Goal: Communication & Community: Answer question/provide support

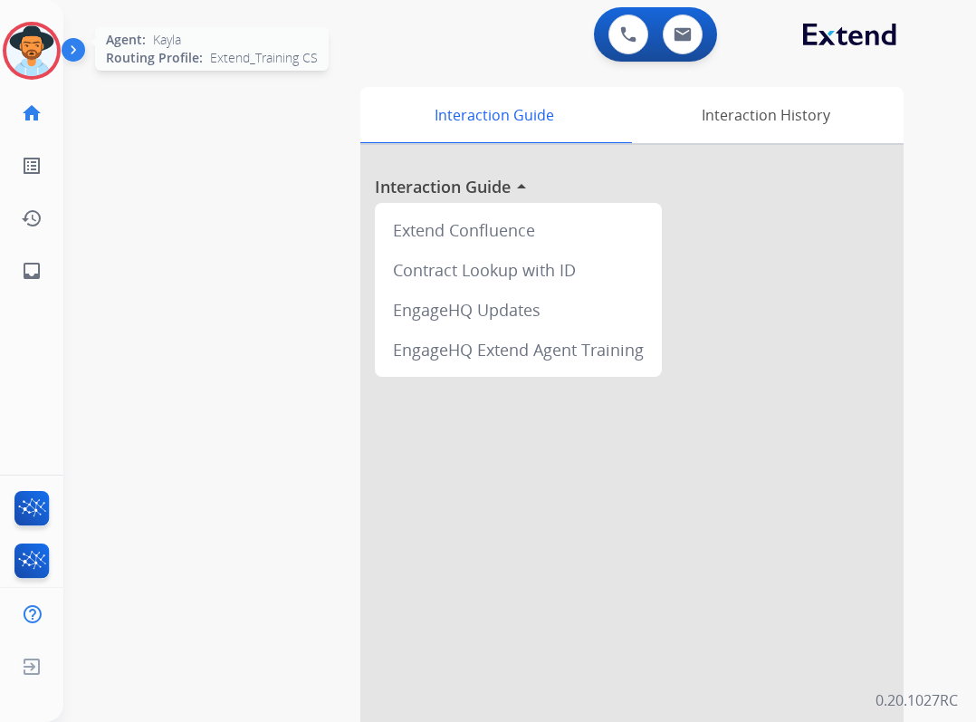
click at [21, 62] on img at bounding box center [31, 50] width 51 height 51
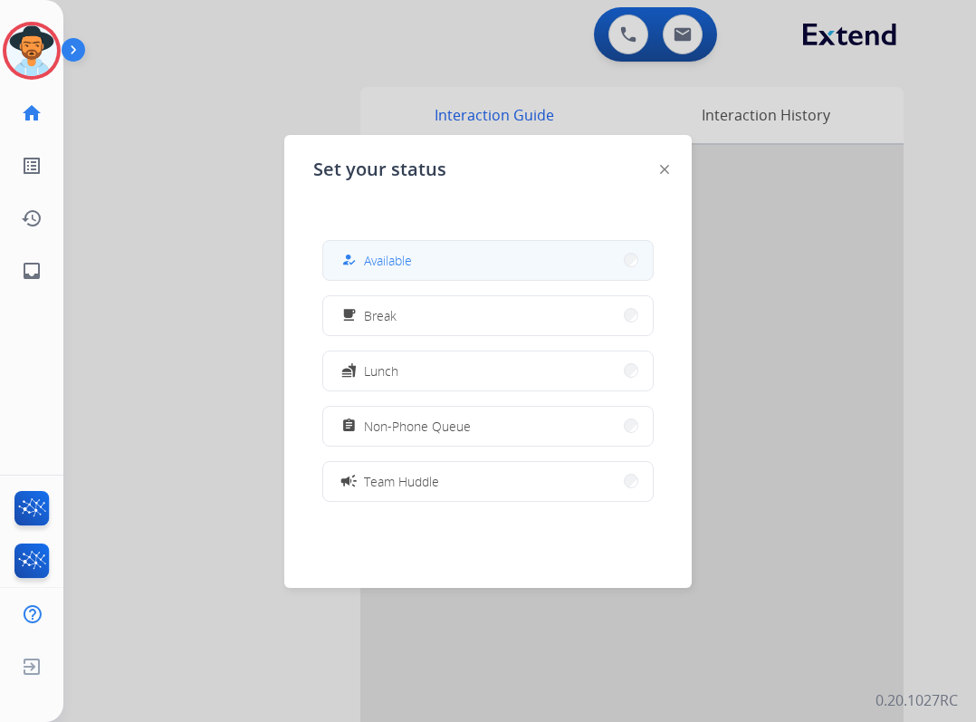
click at [499, 246] on button "how_to_reg Available" at bounding box center [488, 260] width 330 height 39
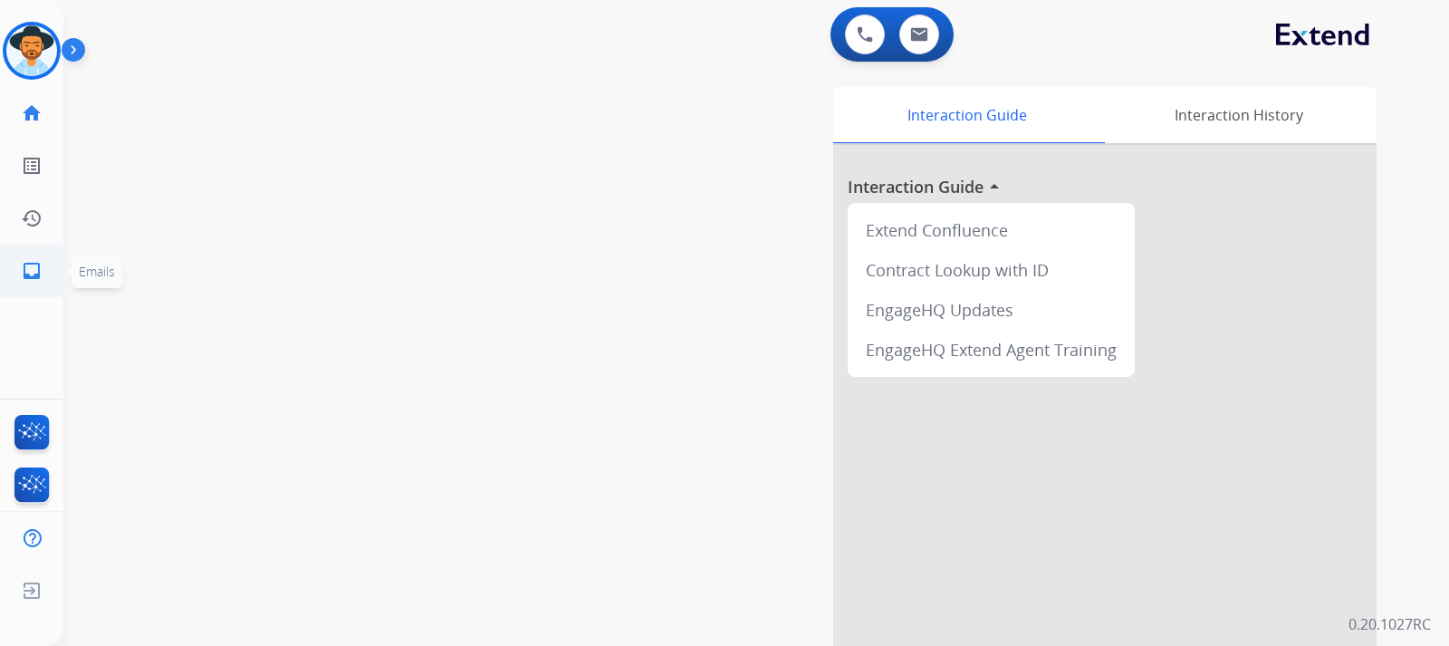
click at [31, 274] on mat-icon "inbox" at bounding box center [32, 271] width 22 height 22
select select "**********"
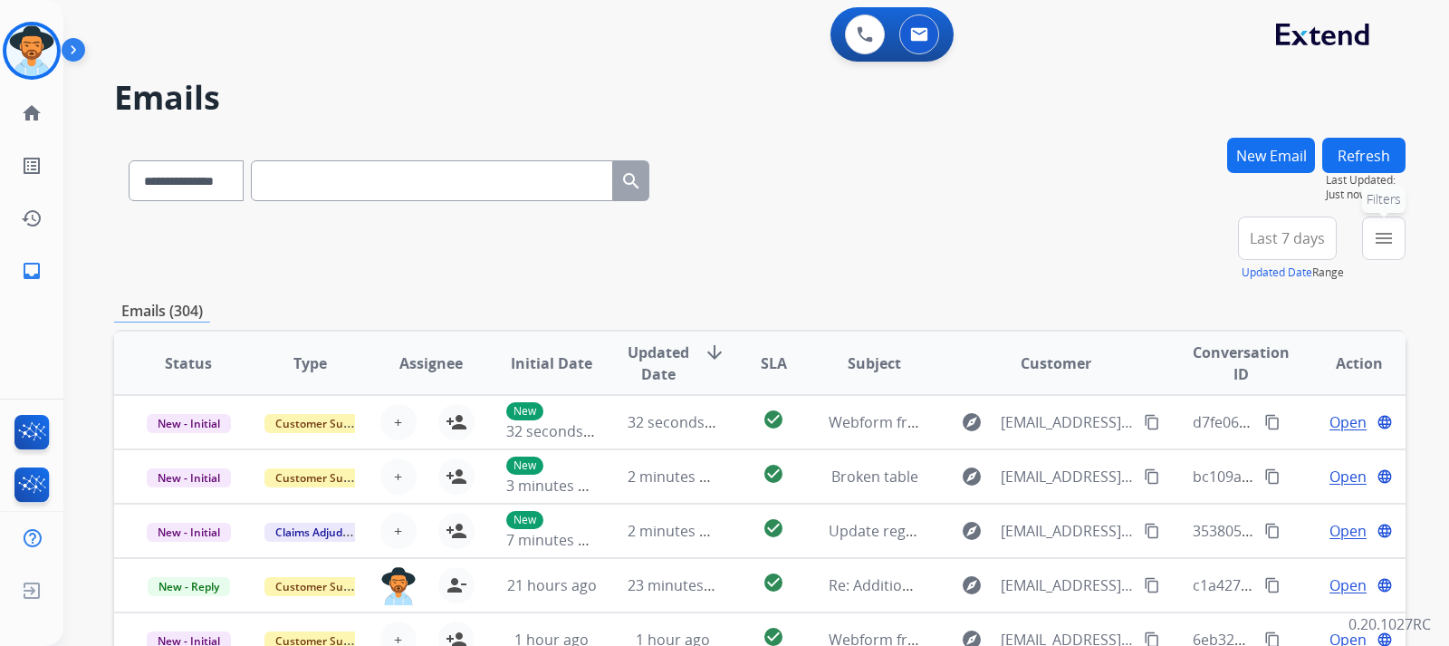
click at [975, 248] on mat-icon "menu" at bounding box center [1384, 238] width 22 height 22
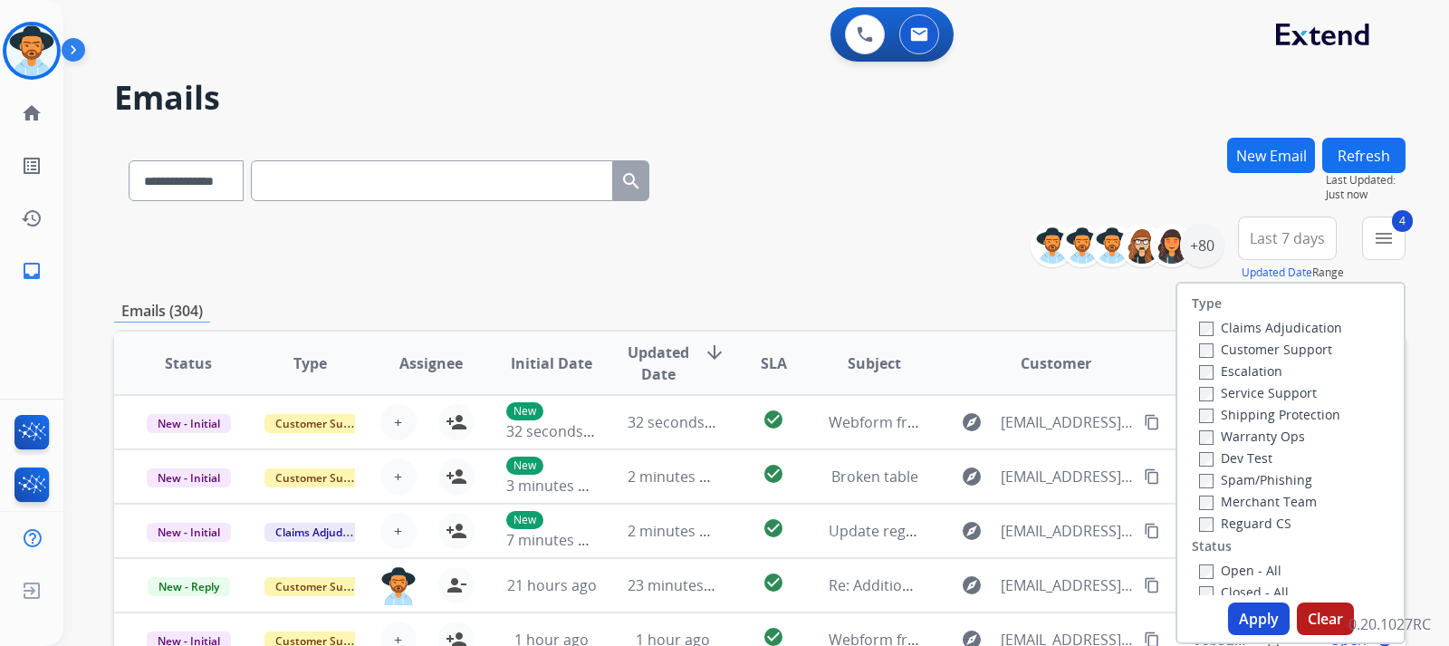
click at [975, 615] on button "Apply" at bounding box center [1259, 618] width 62 height 33
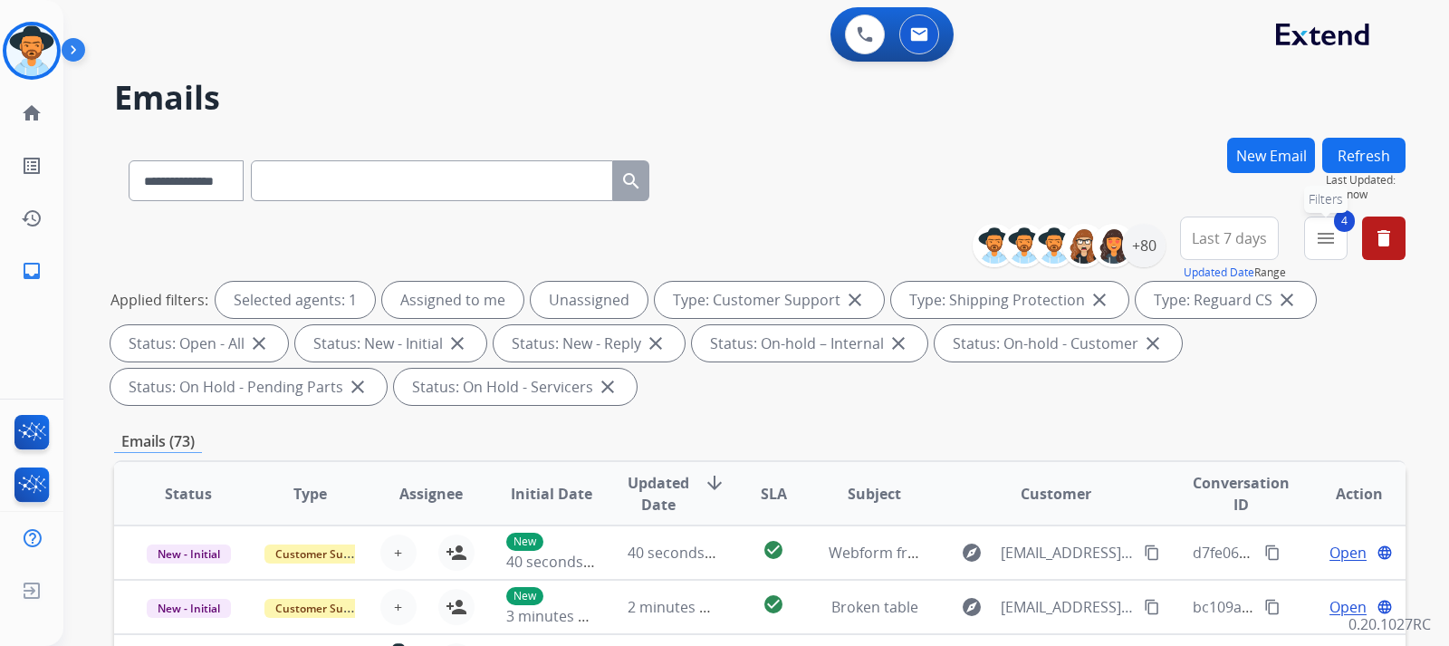
click at [975, 247] on button "4 menu Filters" at bounding box center [1325, 237] width 43 height 43
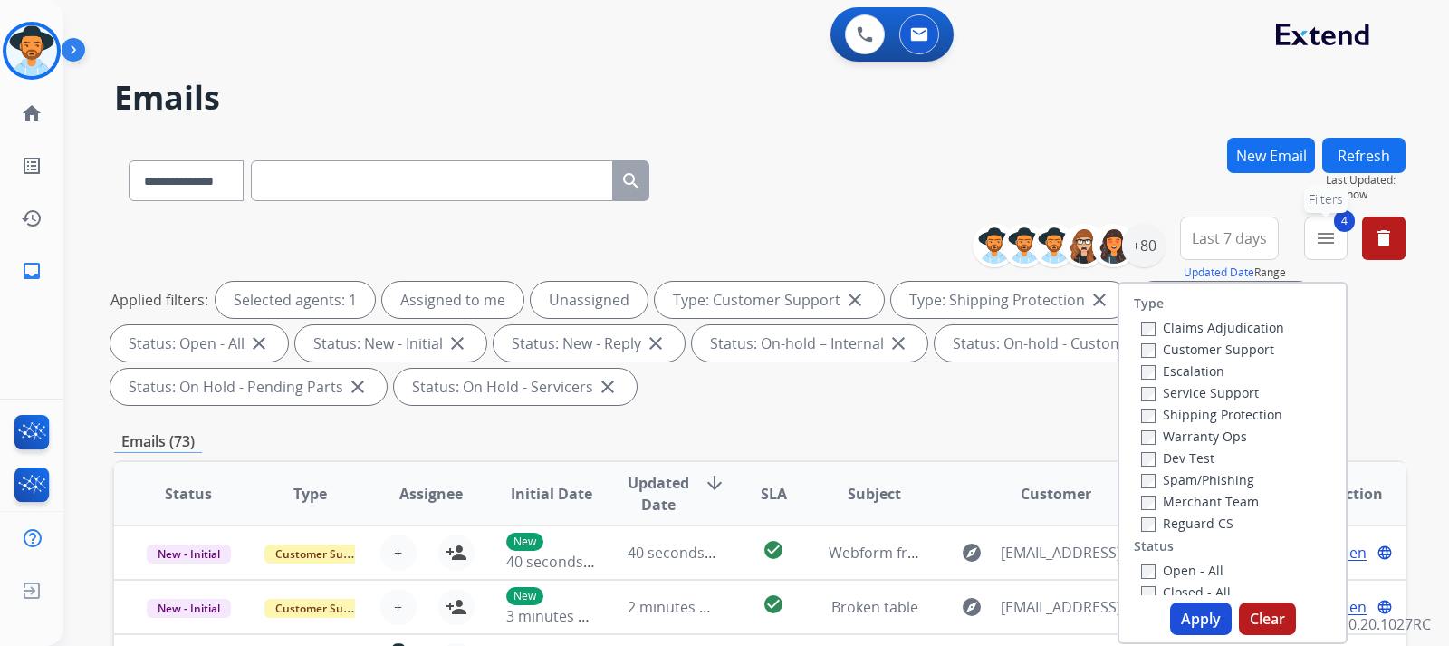
click at [975, 247] on button "4 menu Filters" at bounding box center [1325, 237] width 43 height 43
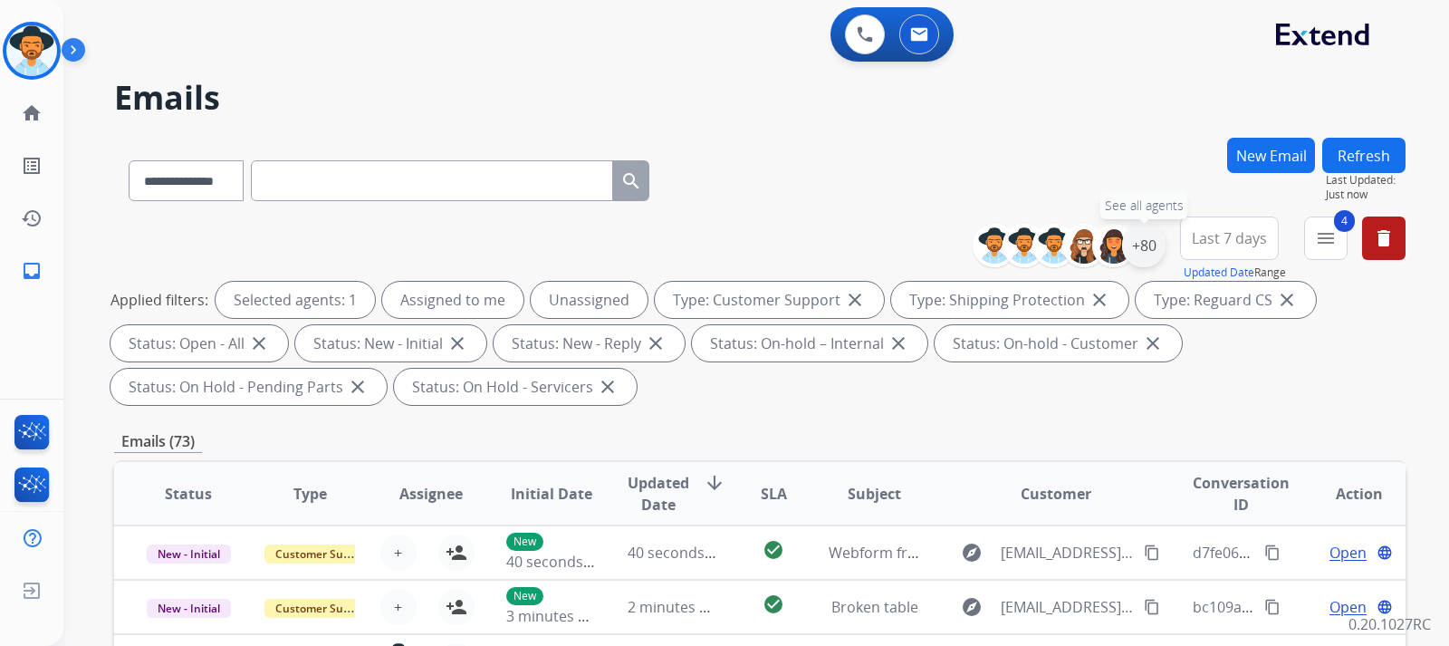
click at [975, 254] on div "+80" at bounding box center [1143, 245] width 43 height 43
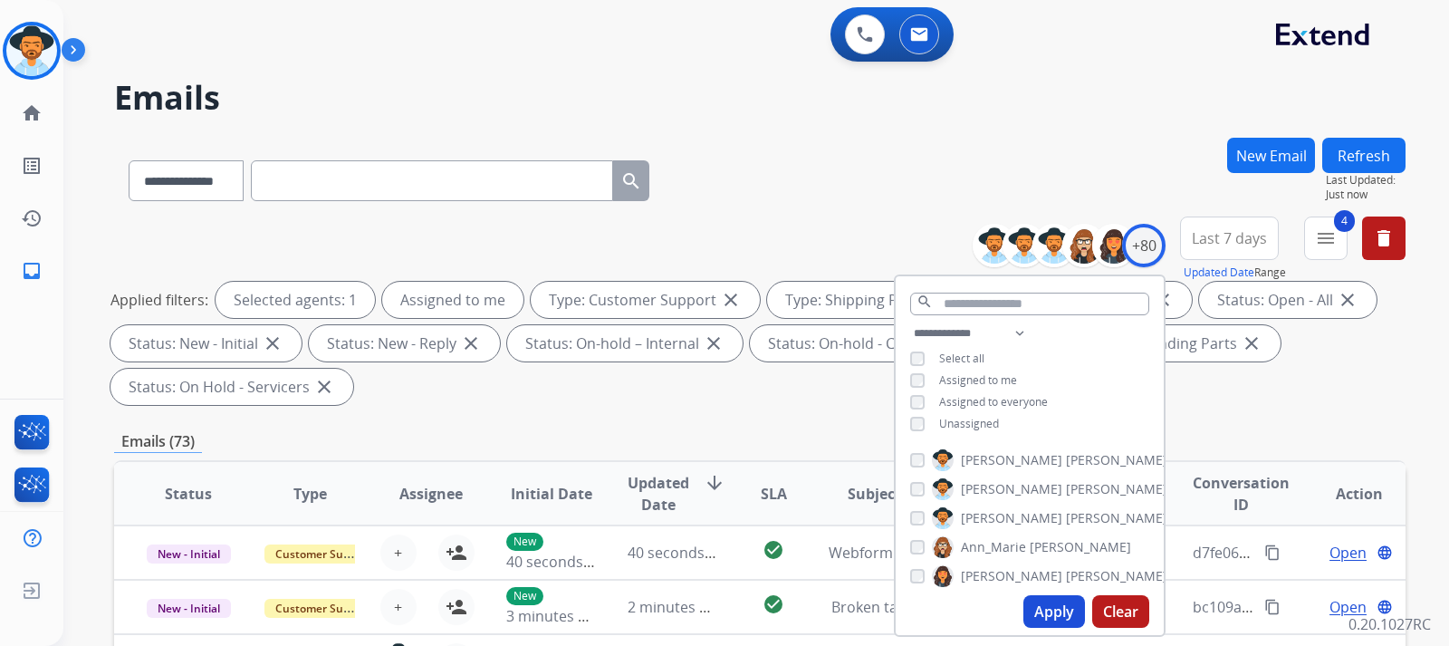
click at [975, 608] on button "Apply" at bounding box center [1054, 611] width 62 height 33
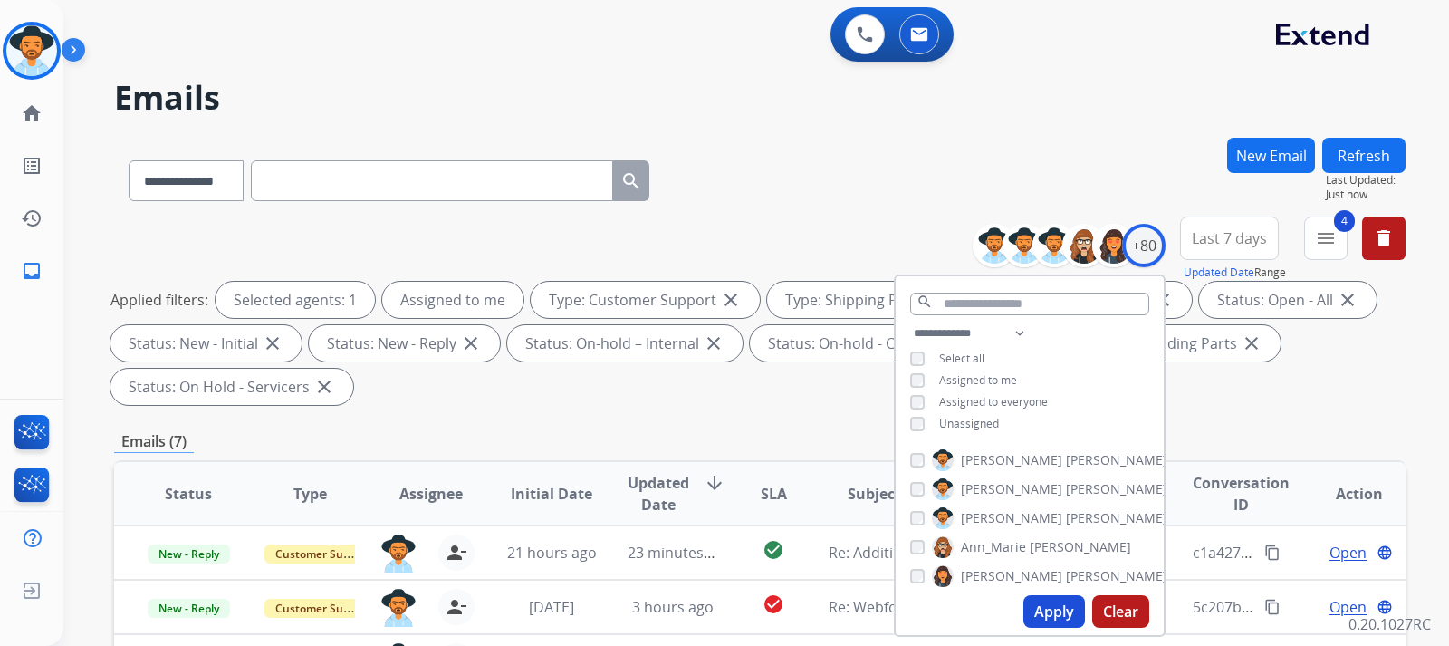
click at [975, 378] on div "Applied filters: Selected agents: 1 Assigned to me Type: Customer Support close…" at bounding box center [756, 343] width 1292 height 123
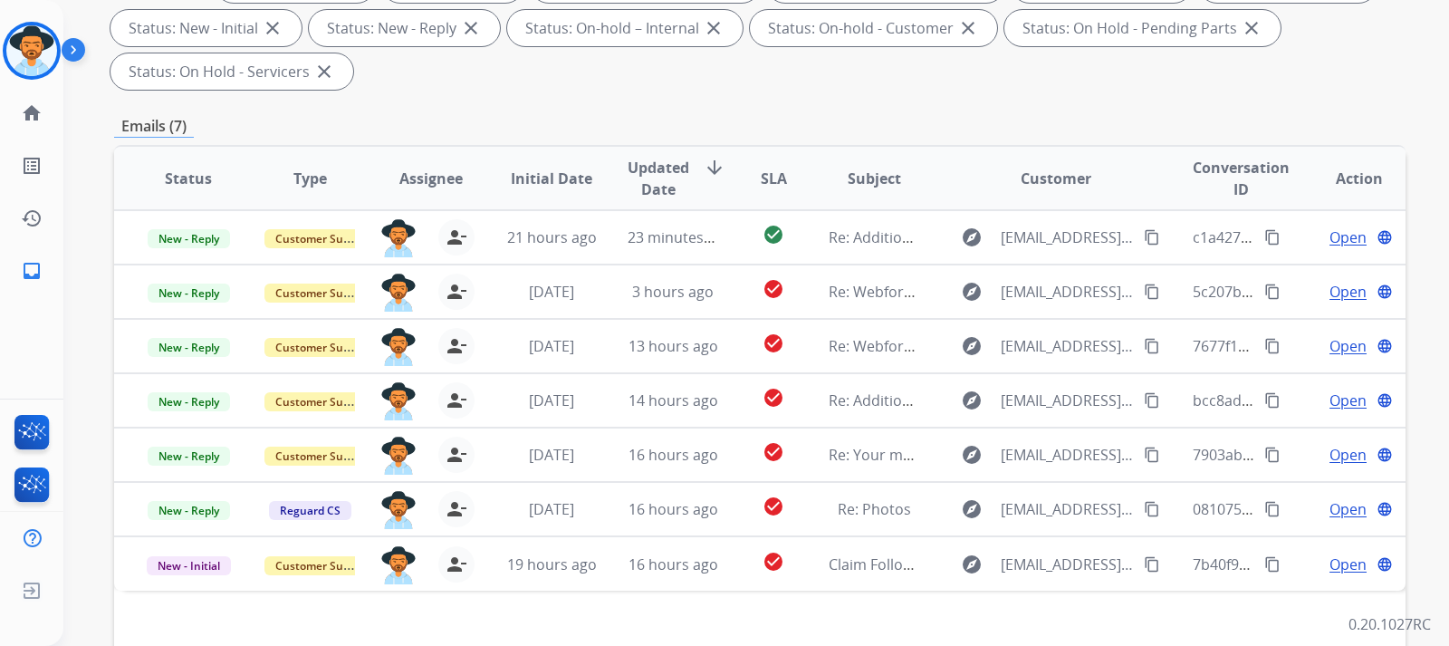
scroll to position [362, 0]
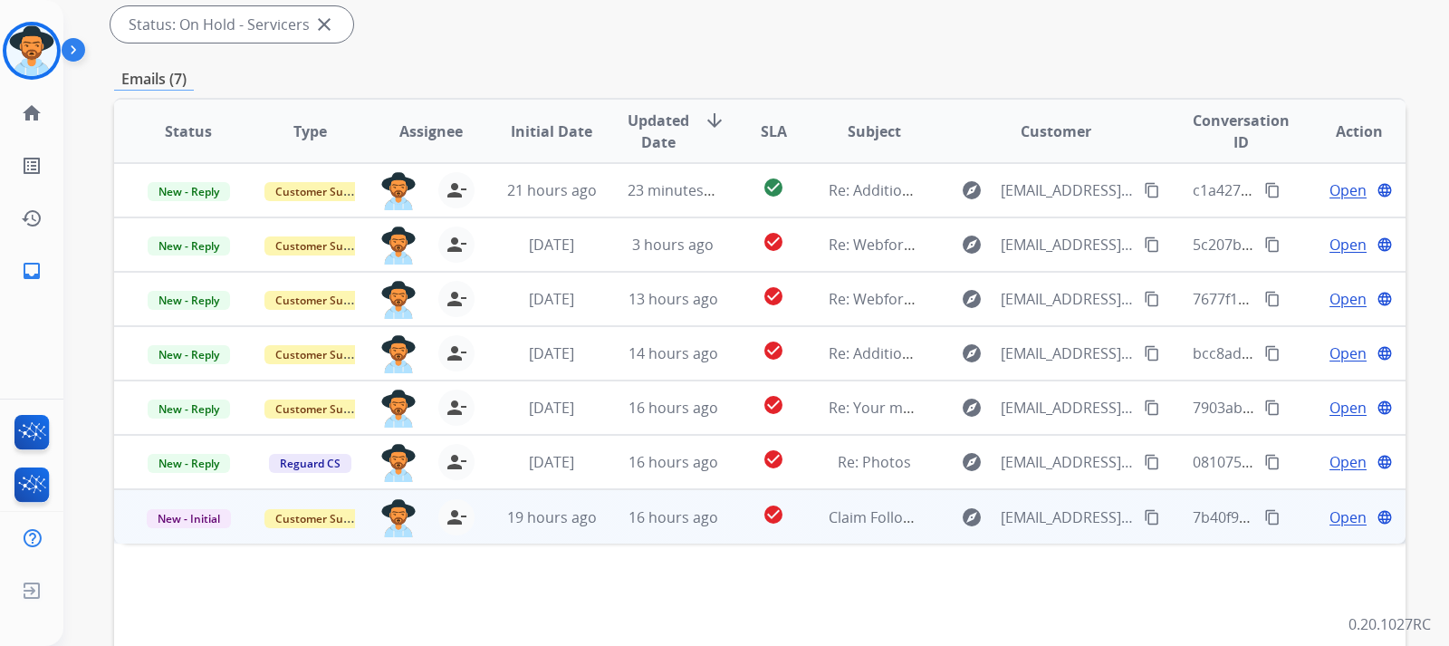
click at [975, 526] on span "Open" at bounding box center [1348, 517] width 37 height 22
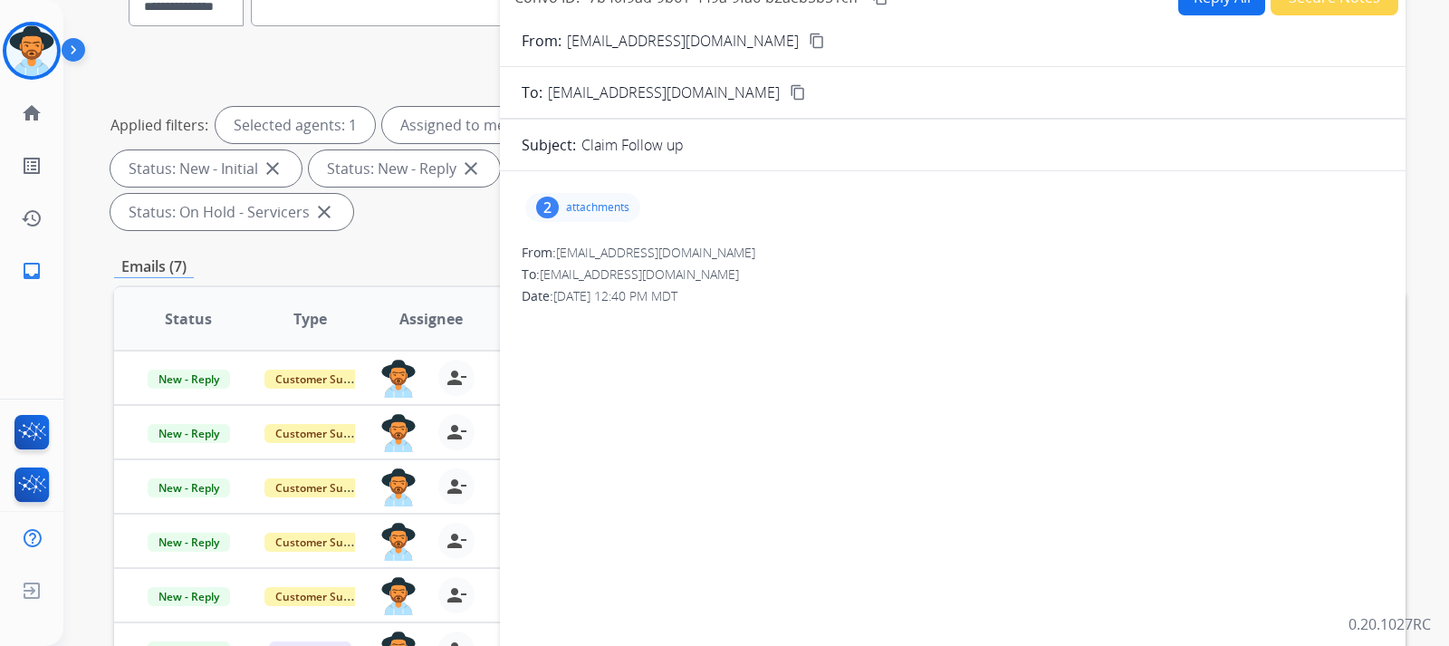
scroll to position [0, 0]
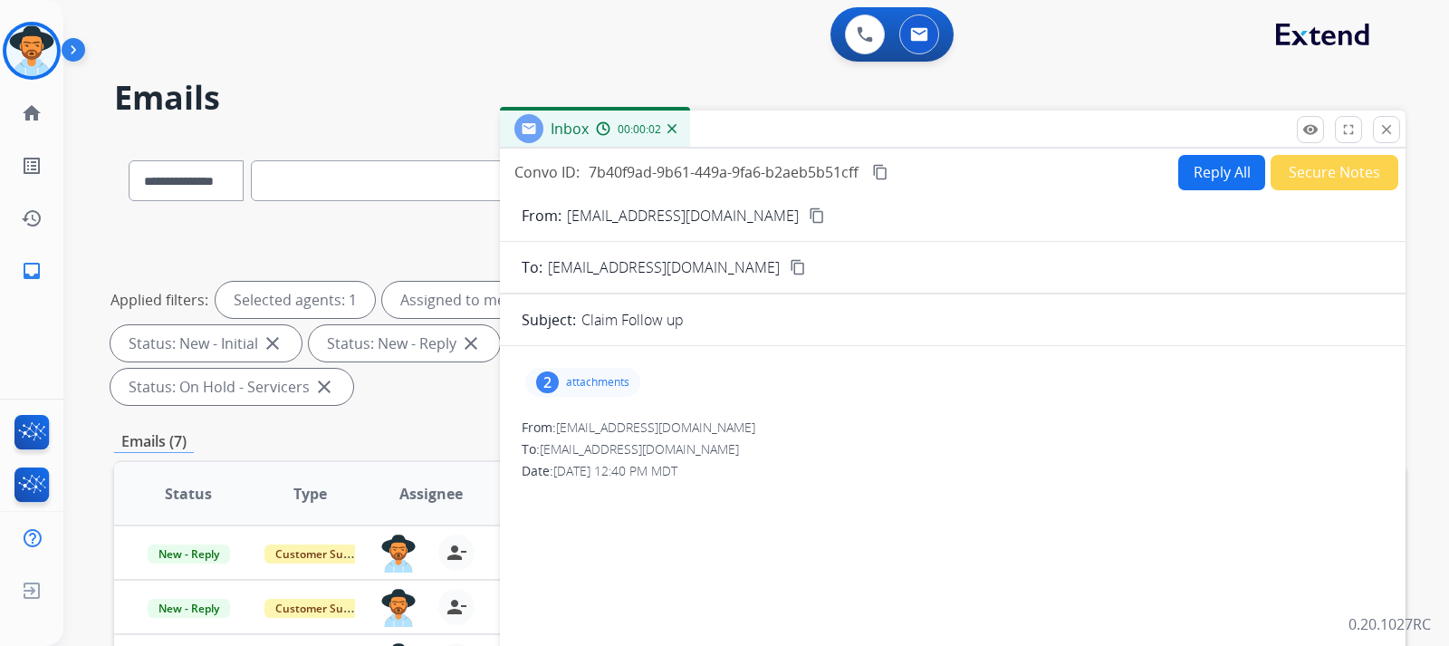
click at [618, 379] on p "attachments" at bounding box center [597, 382] width 63 height 14
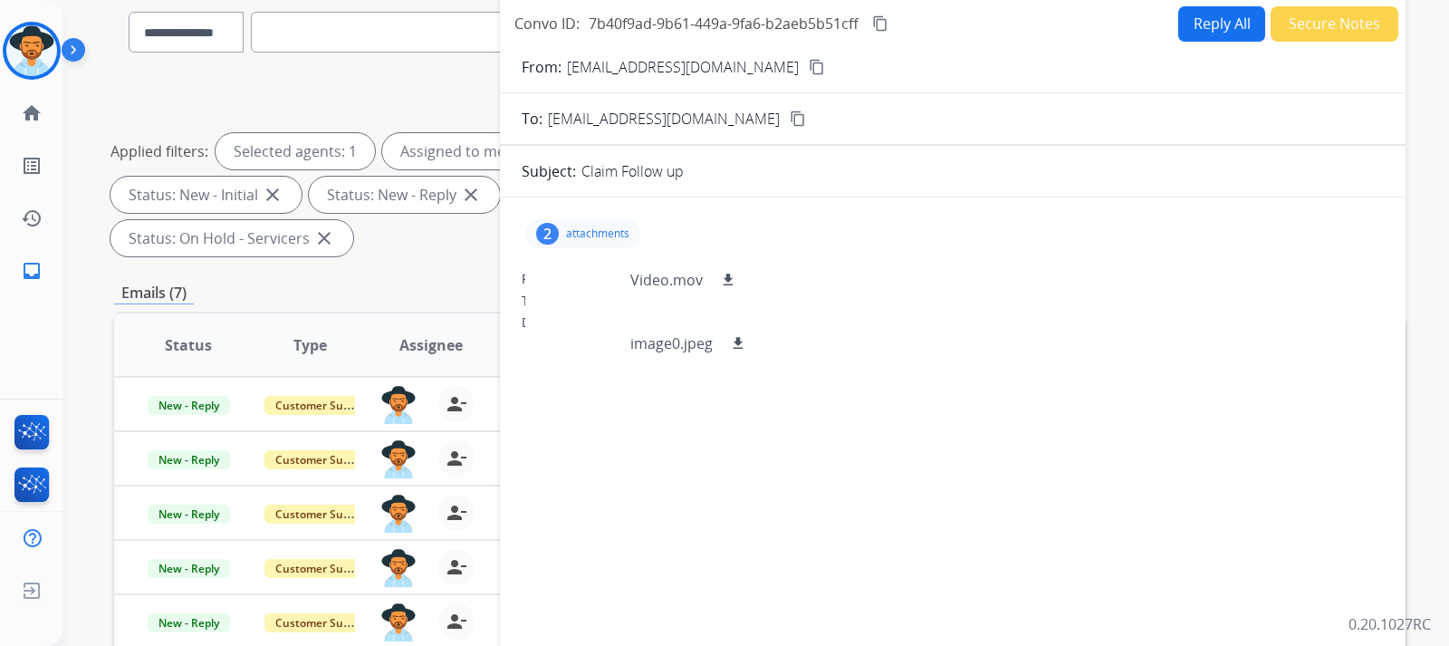
scroll to position [91, 0]
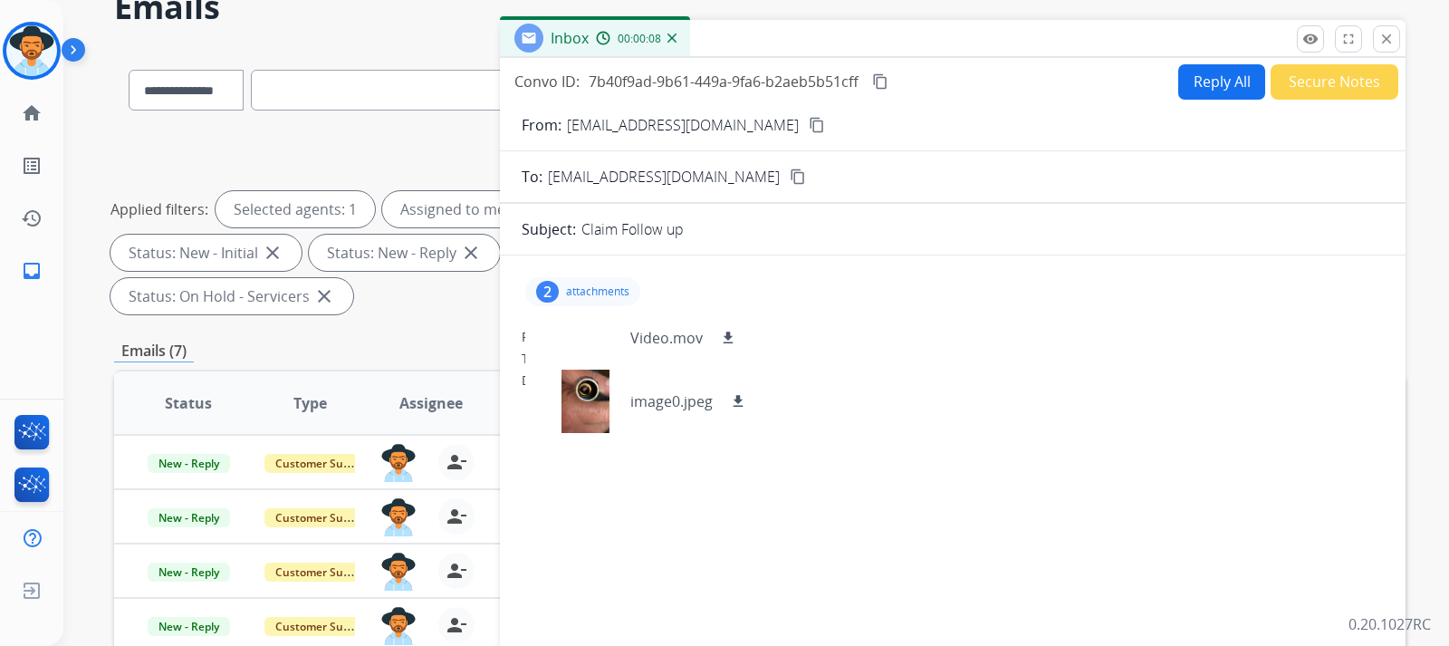
click at [809, 129] on mat-icon "content_copy" at bounding box center [817, 125] width 16 height 16
click at [975, 95] on button "Secure Notes" at bounding box center [1335, 81] width 128 height 35
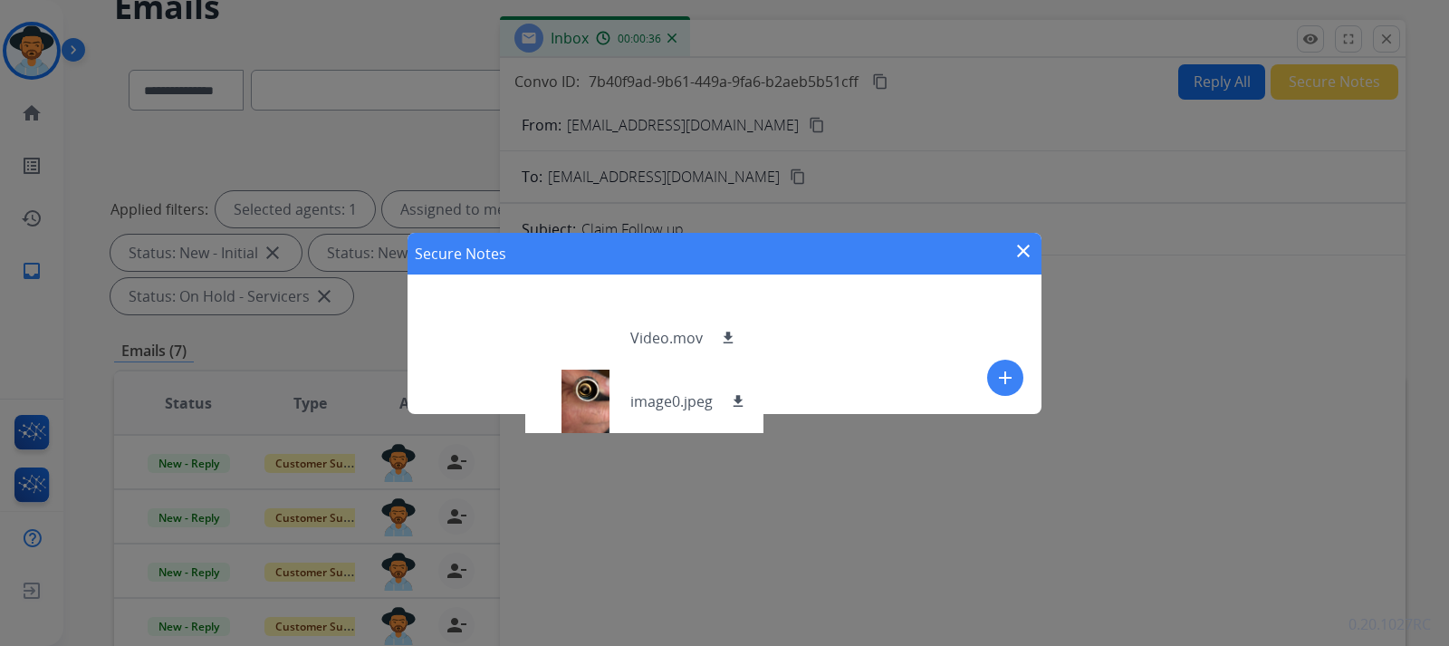
click at [851, 317] on div "Secure Notes close add" at bounding box center [725, 323] width 634 height 181
click at [975, 380] on mat-icon "add" at bounding box center [1005, 378] width 22 height 22
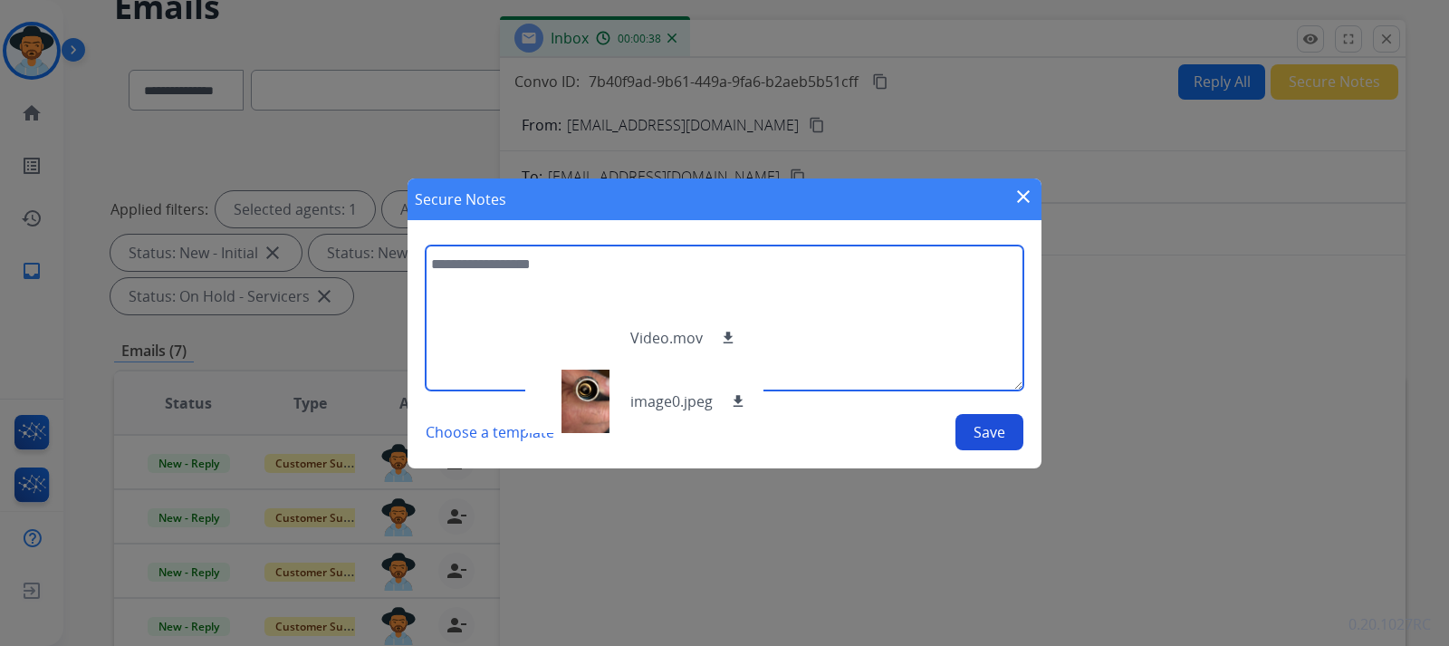
click at [573, 283] on textarea at bounding box center [725, 317] width 598 height 145
type textarea "**********"
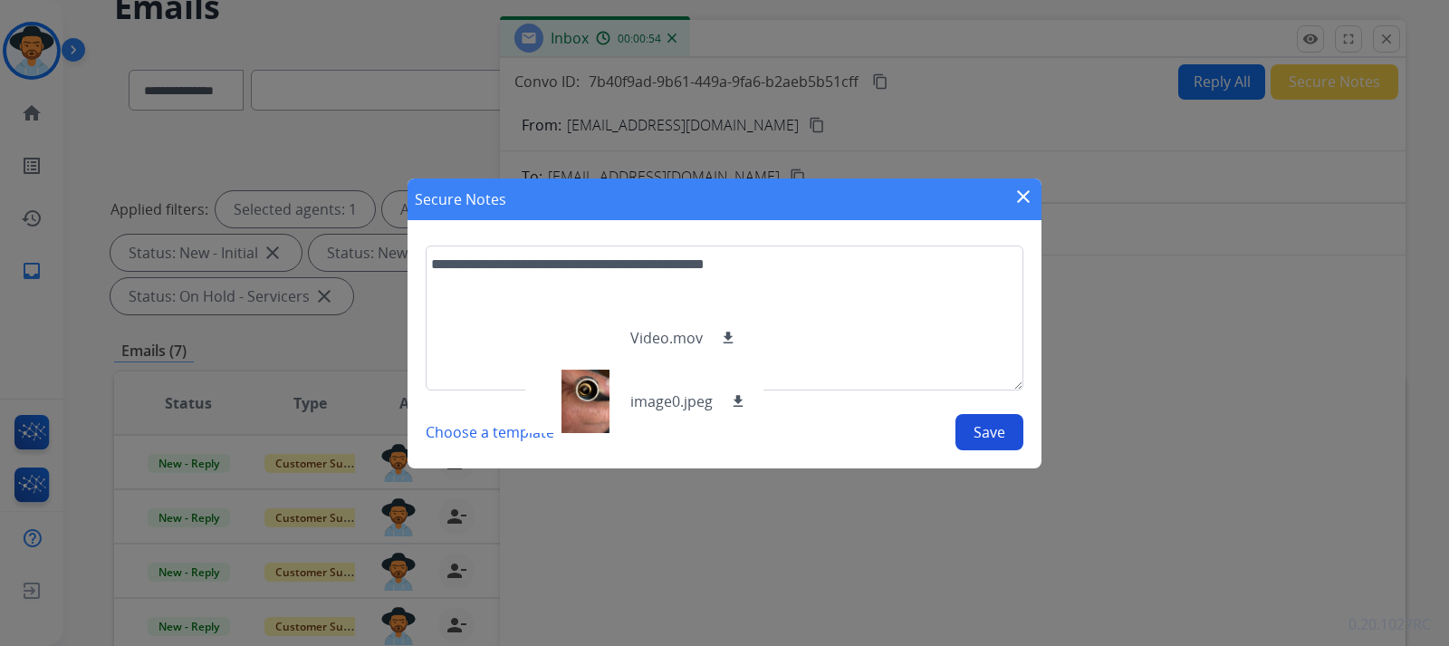
click at [975, 445] on button "Save" at bounding box center [990, 432] width 68 height 36
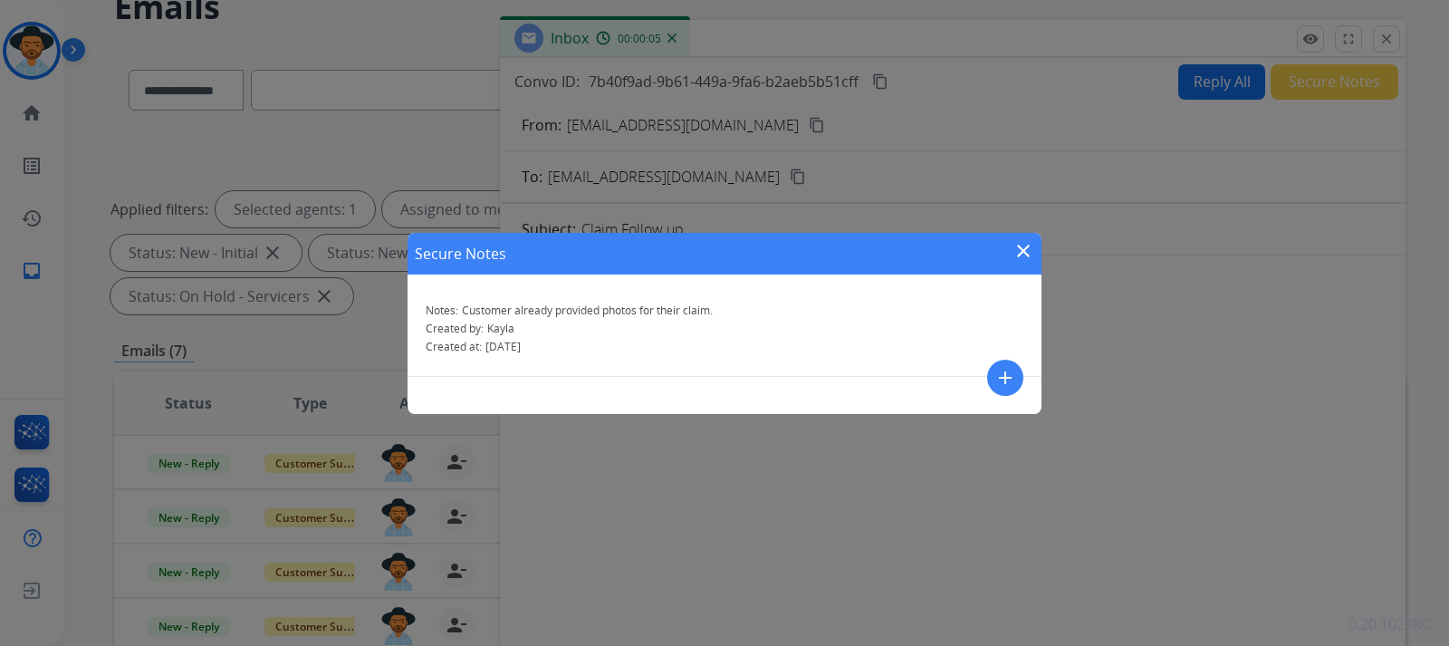
click at [975, 253] on mat-icon "close" at bounding box center [1024, 251] width 22 height 22
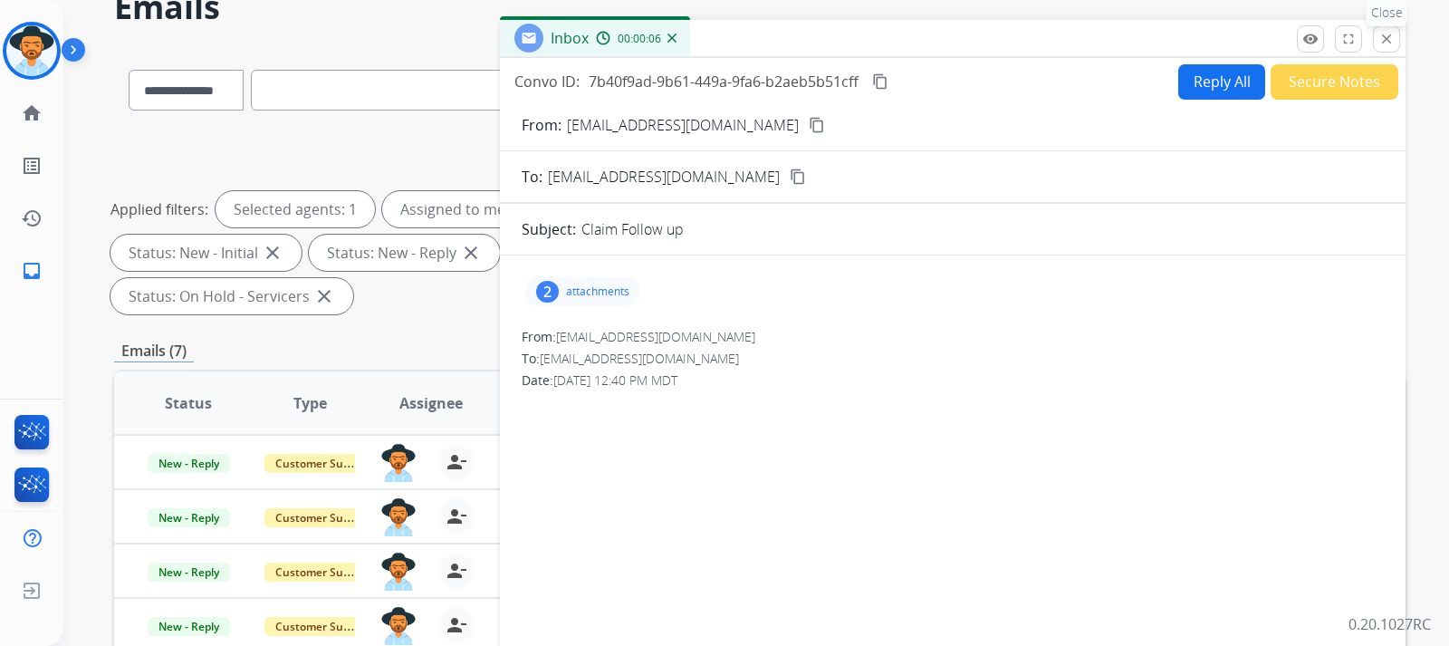
click at [975, 40] on mat-icon "close" at bounding box center [1386, 39] width 16 height 16
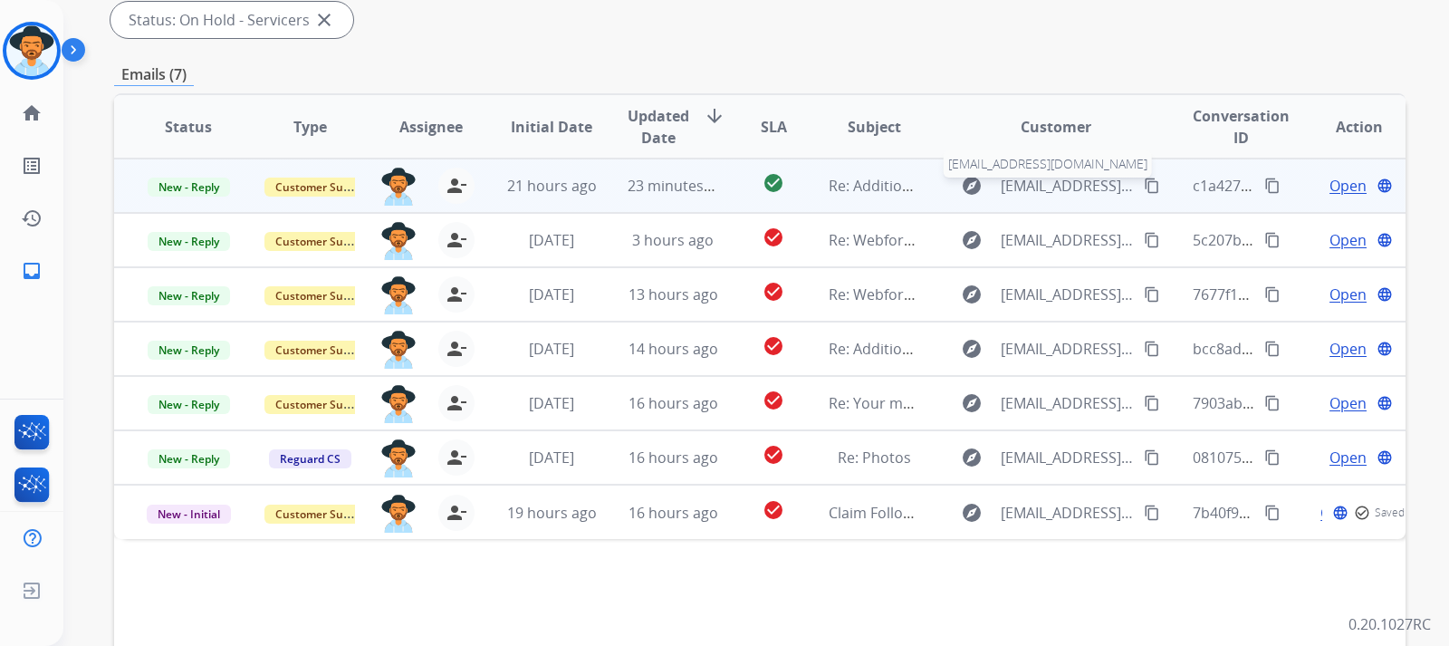
scroll to position [515, 0]
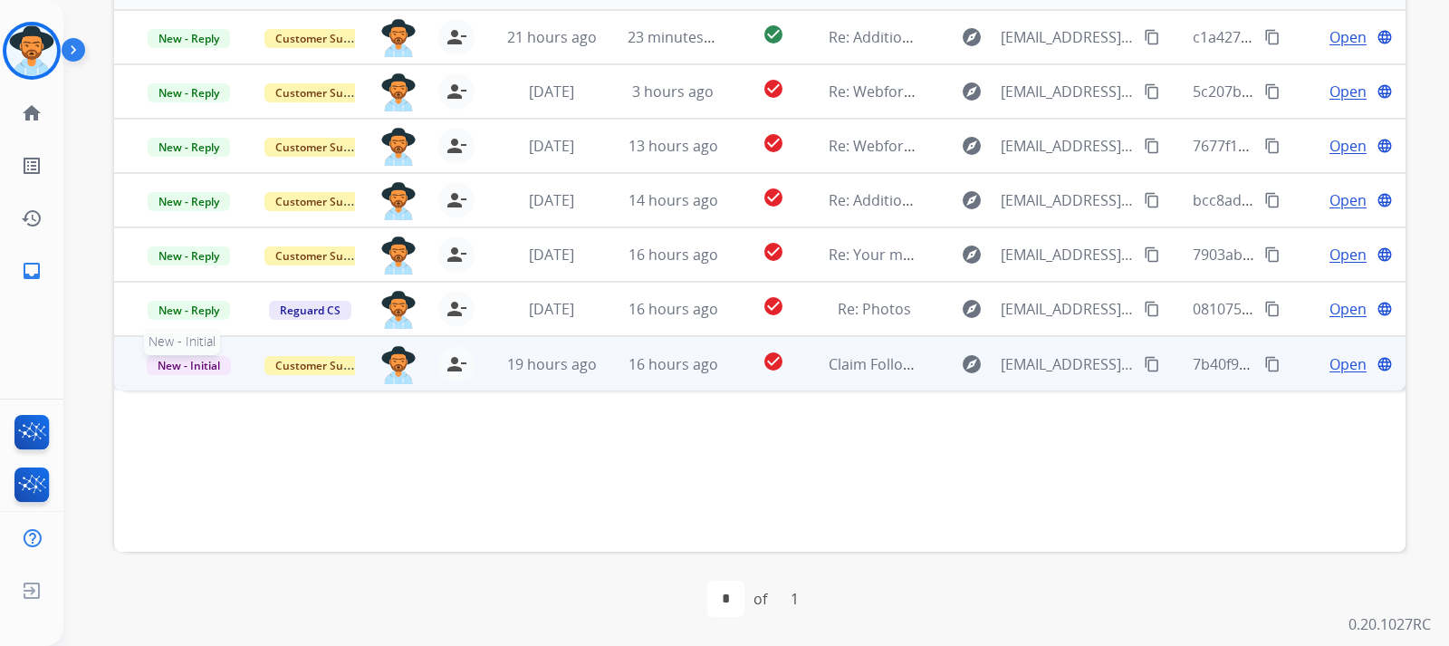
click at [198, 370] on span "New - Initial" at bounding box center [189, 365] width 84 height 19
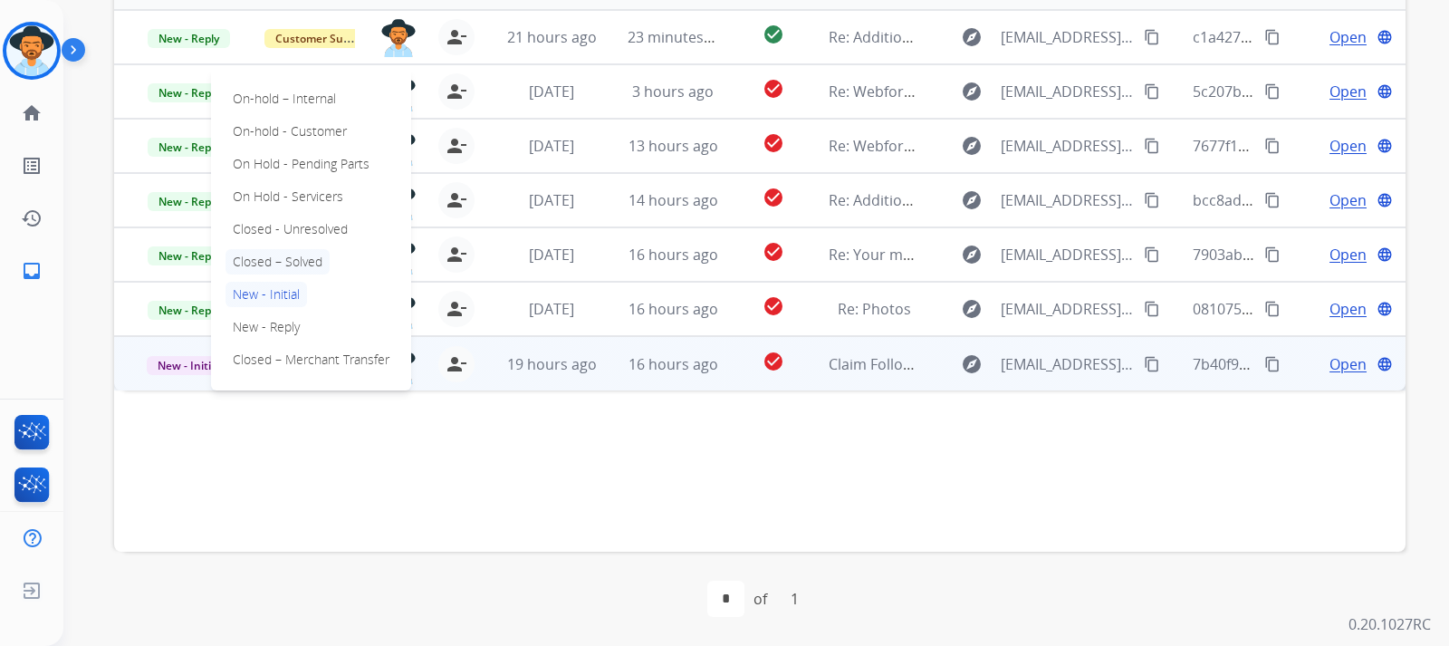
click at [304, 266] on p "Closed – Solved" at bounding box center [278, 261] width 104 height 25
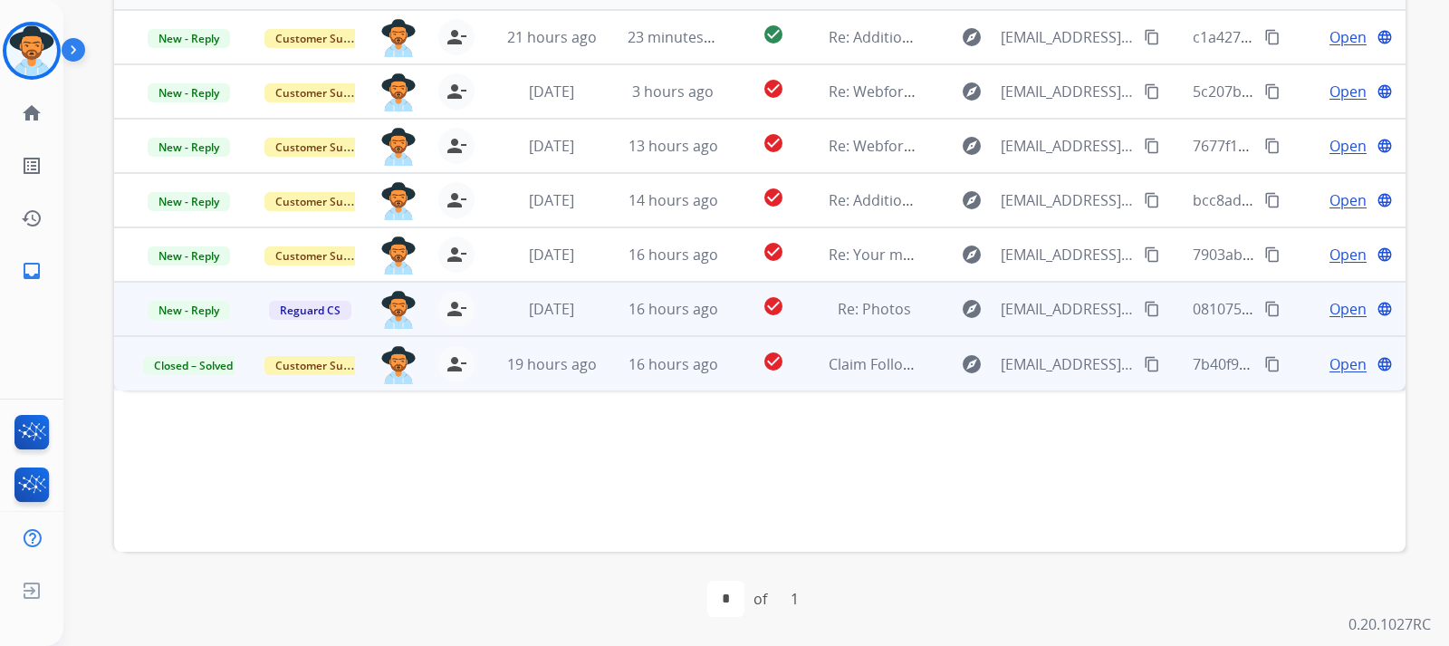
click at [975, 310] on span "Open" at bounding box center [1348, 309] width 37 height 22
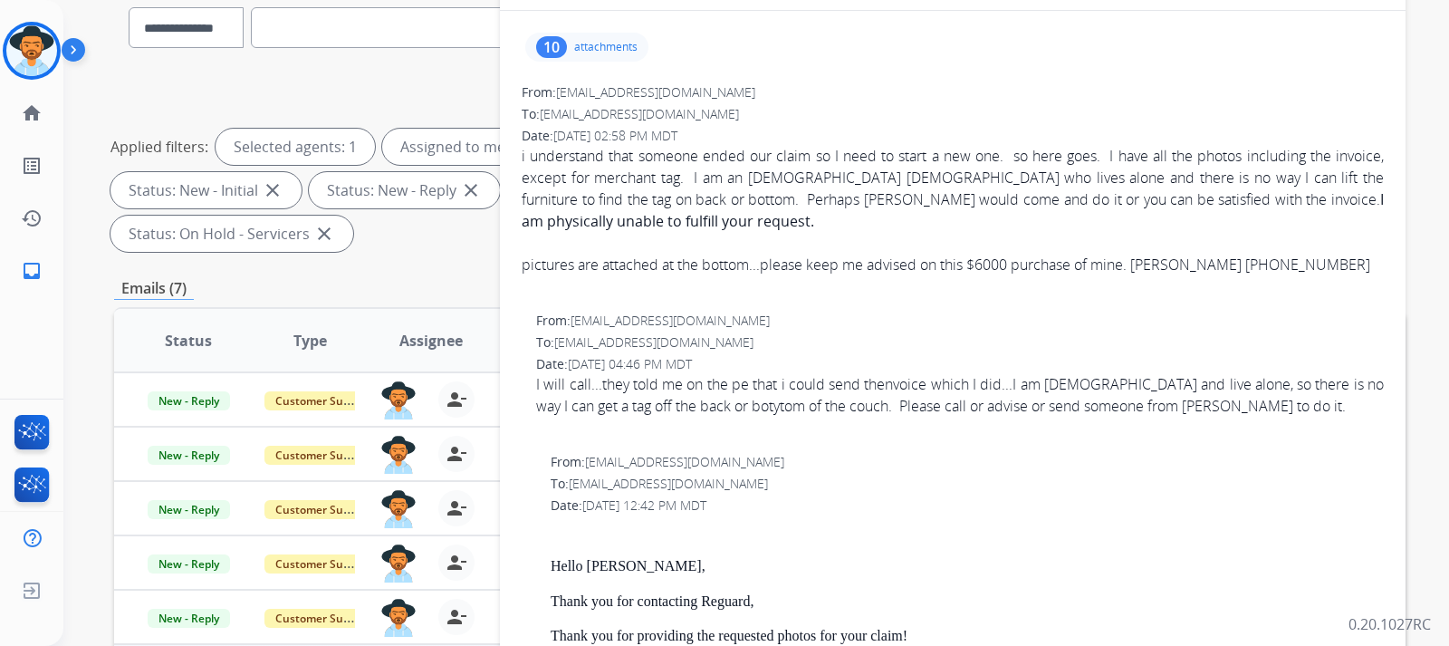
scroll to position [0, 0]
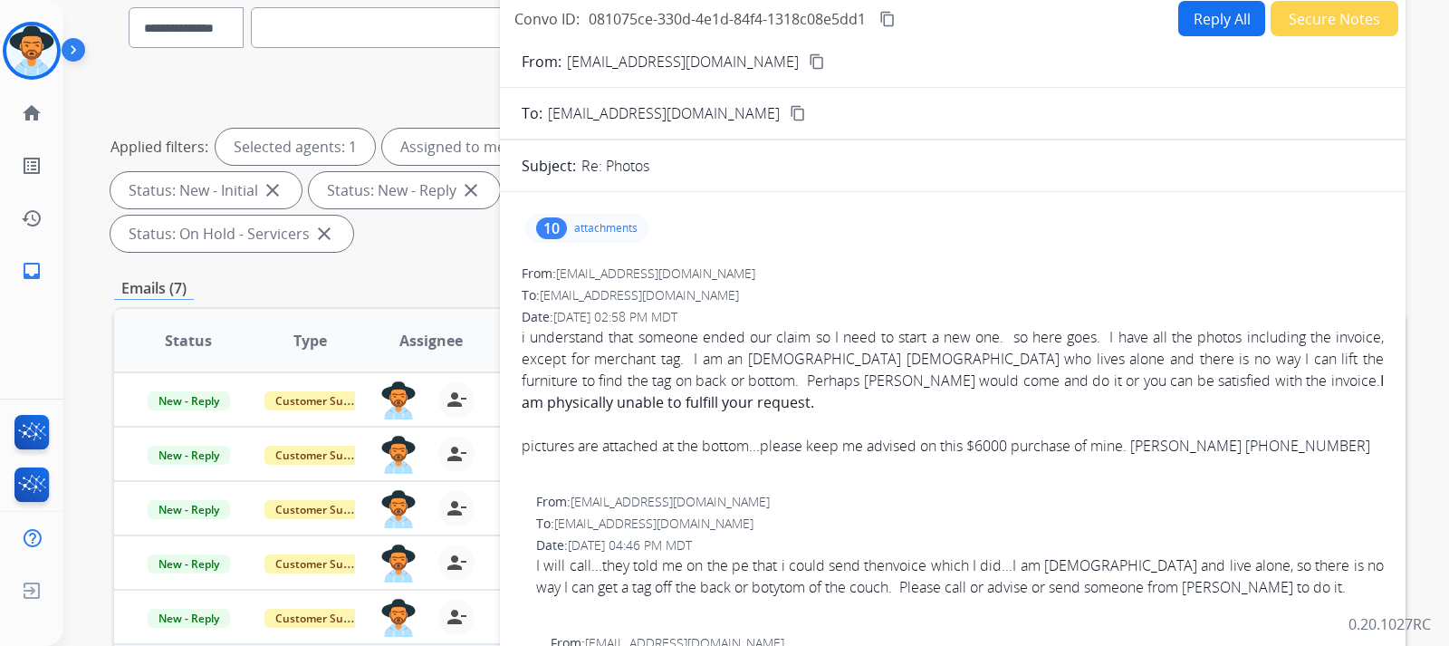
click at [809, 67] on mat-icon "content_copy" at bounding box center [817, 61] width 16 height 16
click at [635, 230] on p "attachments" at bounding box center [605, 228] width 63 height 14
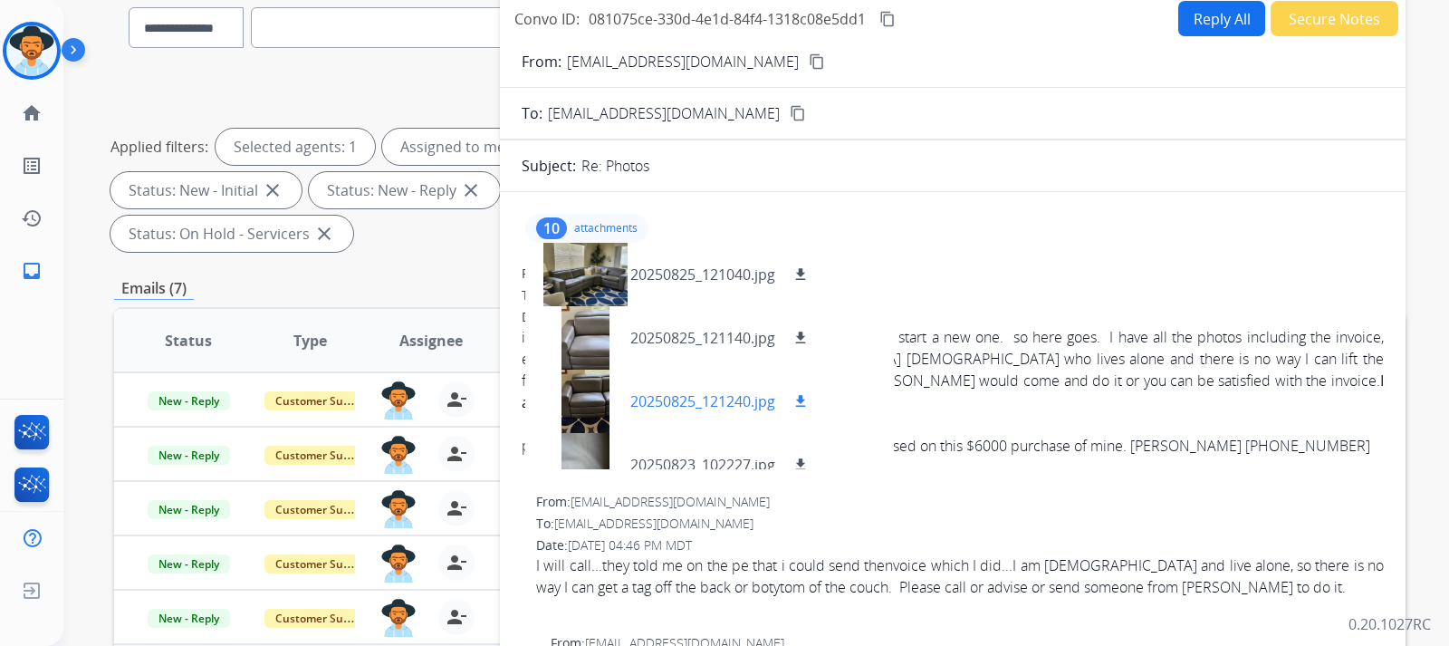
click at [567, 382] on div at bounding box center [585, 401] width 91 height 63
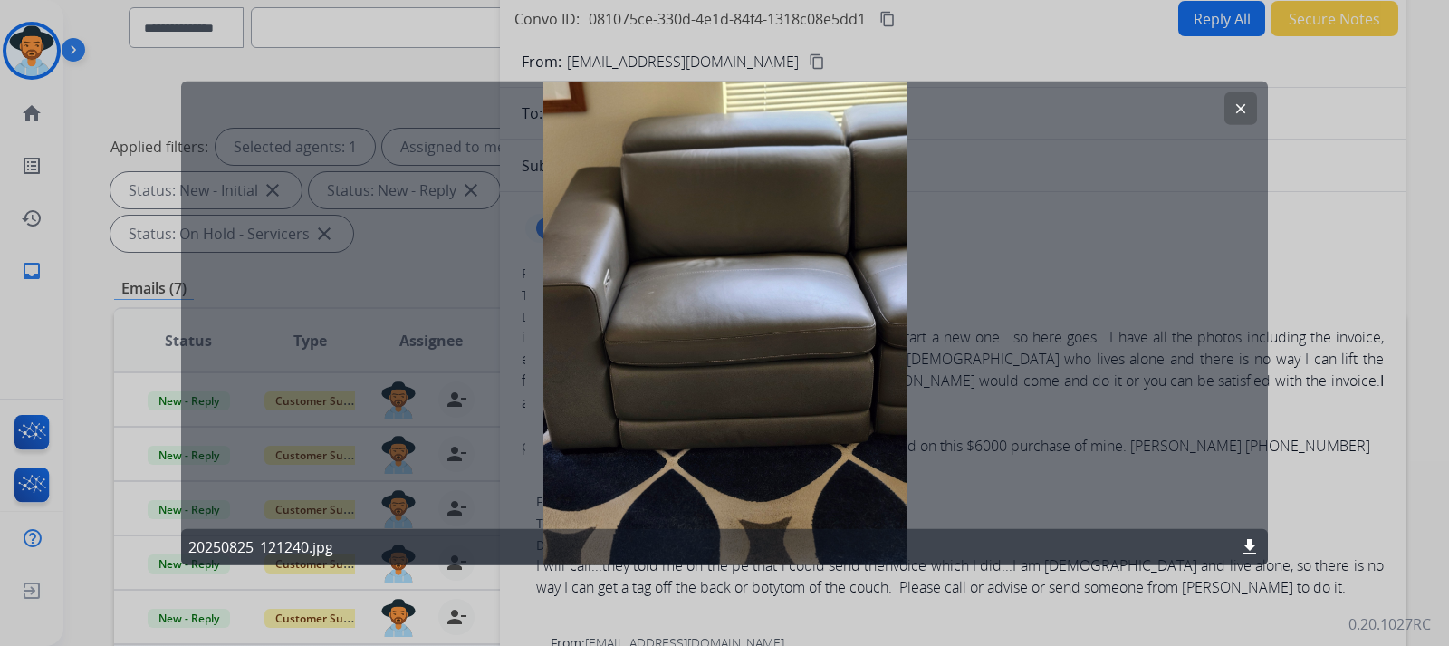
click at [975, 100] on button "clear" at bounding box center [1240, 107] width 33 height 33
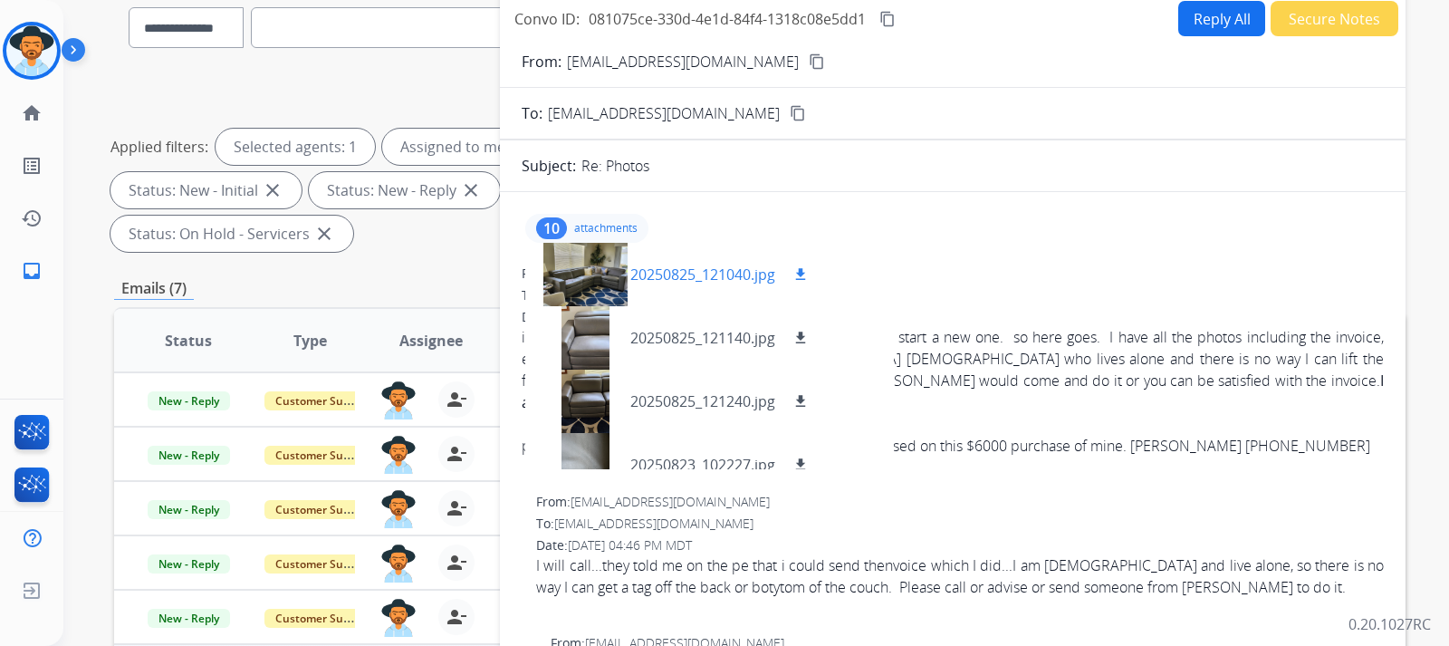
click at [620, 279] on div at bounding box center [585, 274] width 91 height 63
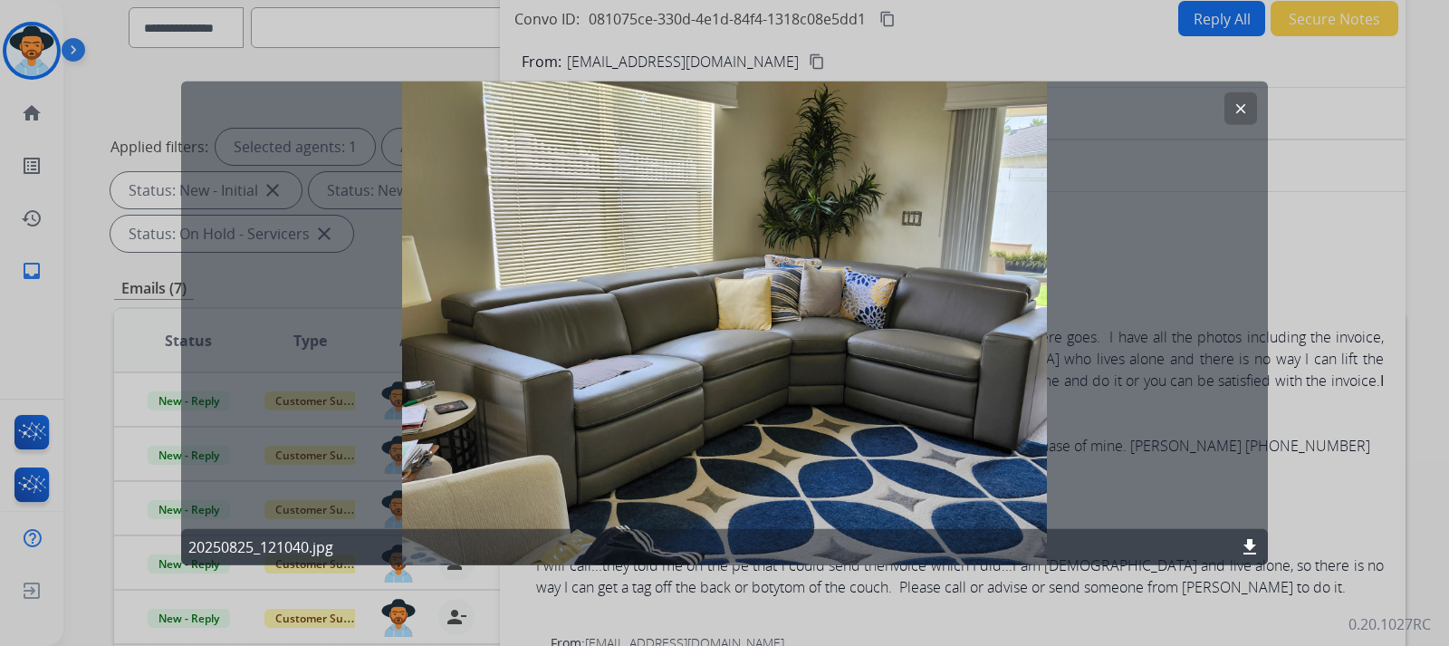
click at [975, 114] on button "clear" at bounding box center [1240, 107] width 33 height 33
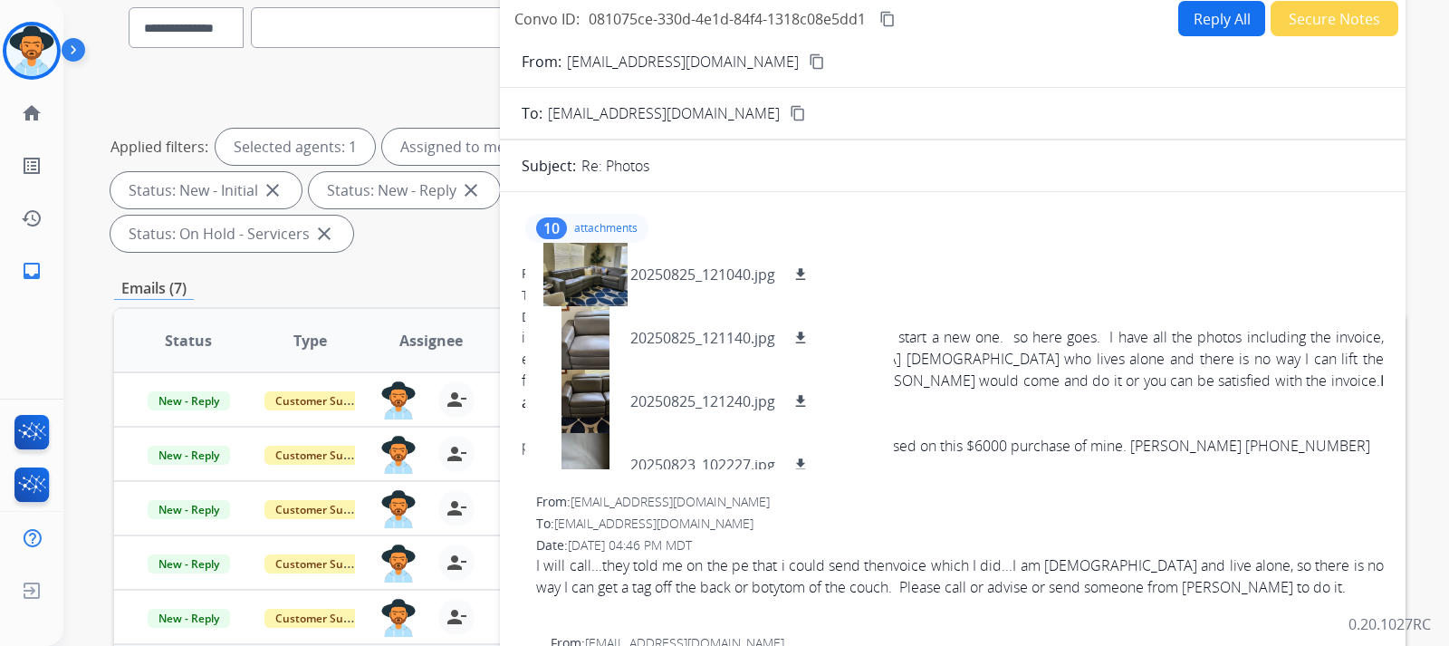
click at [975, 284] on div "From: [EMAIL_ADDRESS][DOMAIN_NAME] To: [EMAIL_ADDRESS][DOMAIN_NAME] Date: [DATE…" at bounding box center [953, 371] width 862 height 214
click at [619, 224] on p "attachments" at bounding box center [605, 228] width 63 height 14
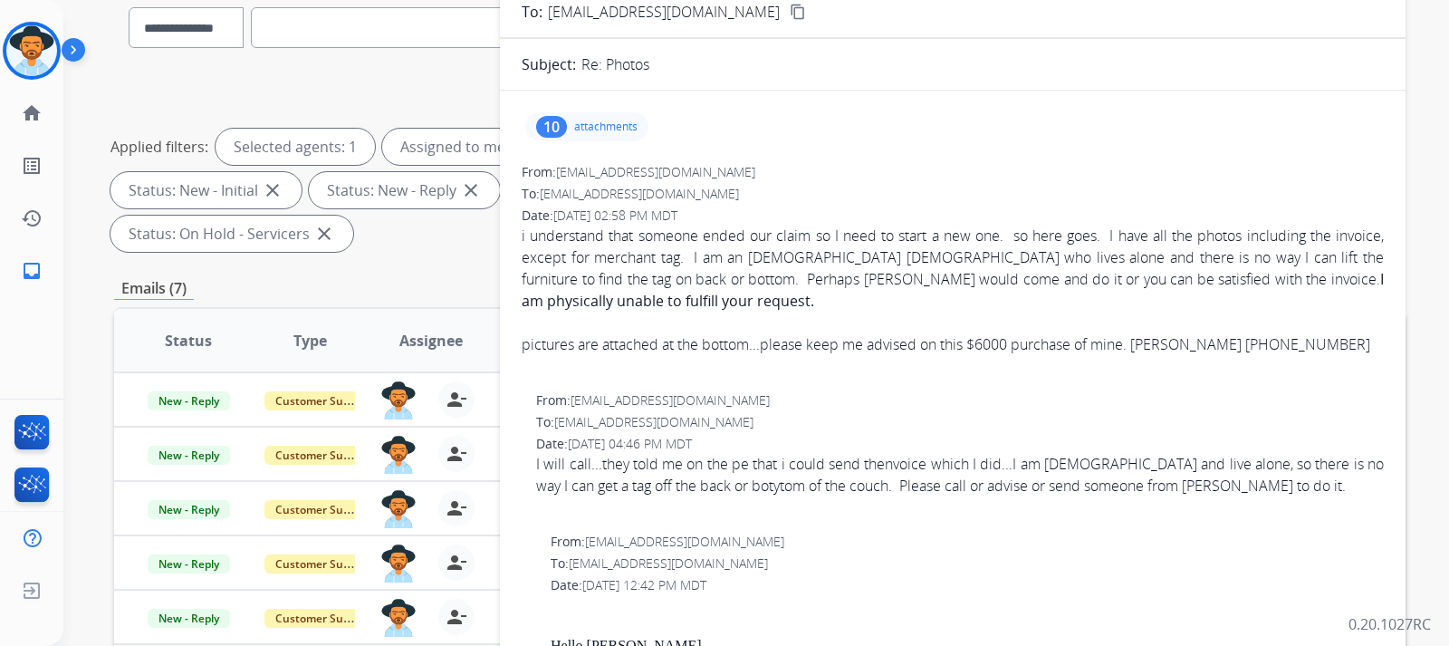
scroll to position [91, 0]
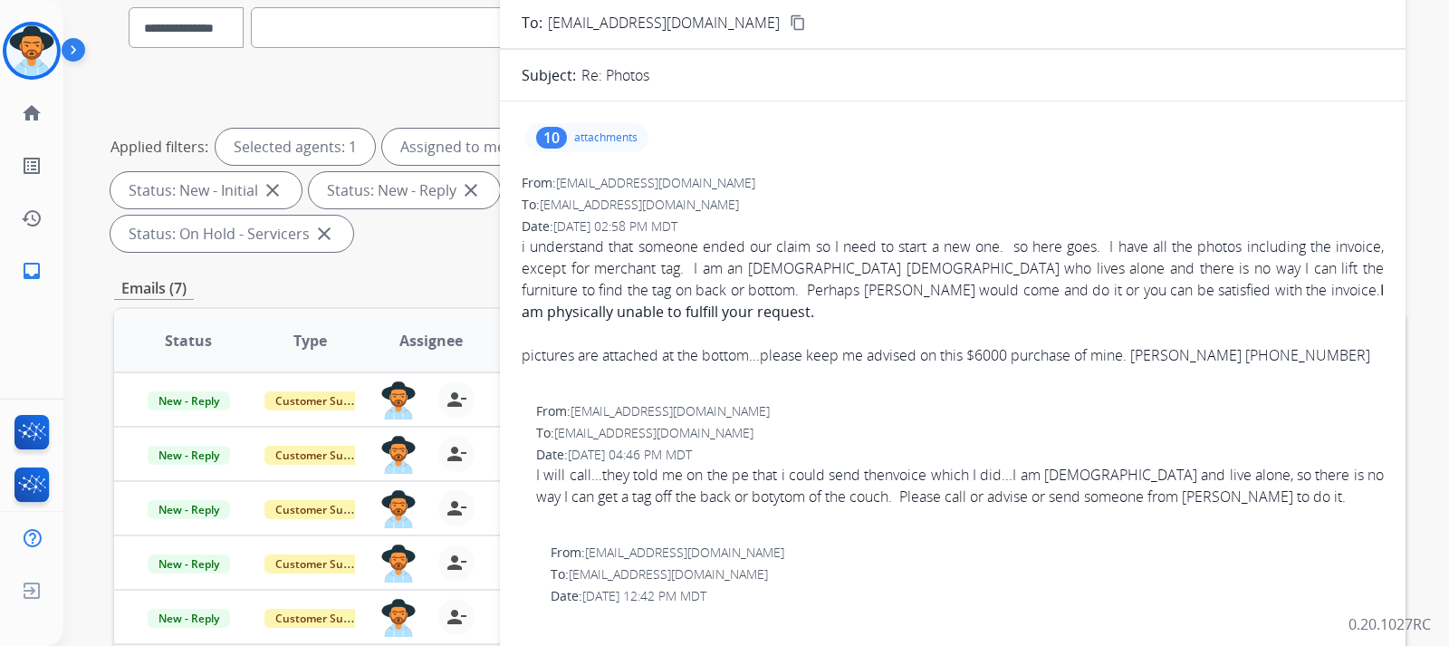
click at [615, 134] on p "attachments" at bounding box center [605, 137] width 63 height 14
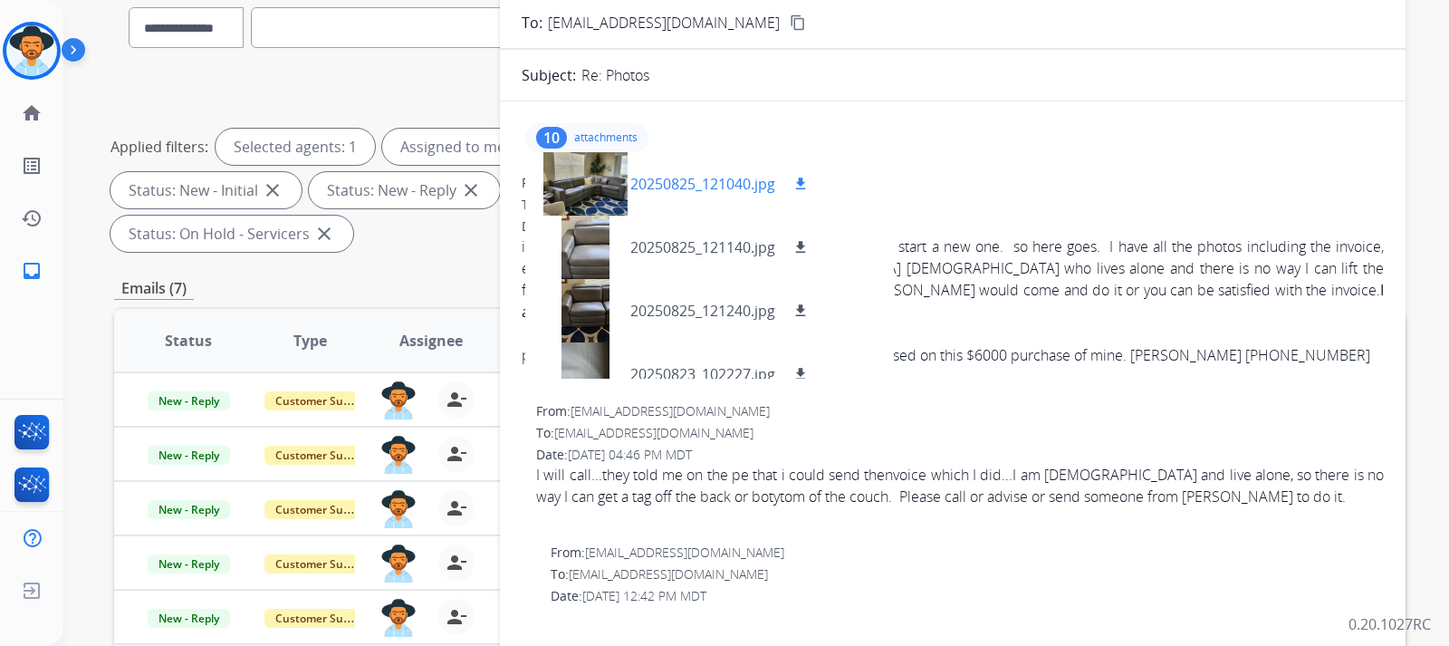
click at [797, 183] on mat-icon "download" at bounding box center [800, 184] width 16 height 16
click at [576, 260] on div at bounding box center [585, 247] width 91 height 63
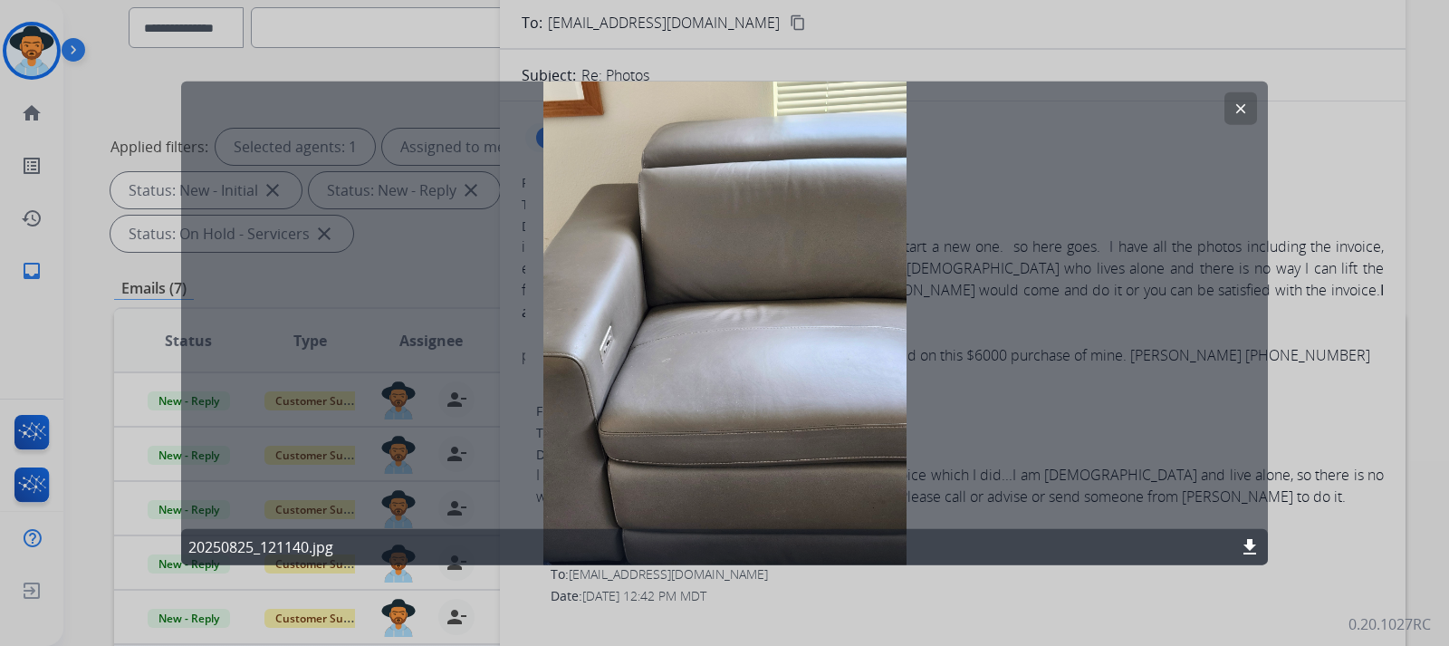
click at [975, 114] on button "clear" at bounding box center [1240, 107] width 33 height 33
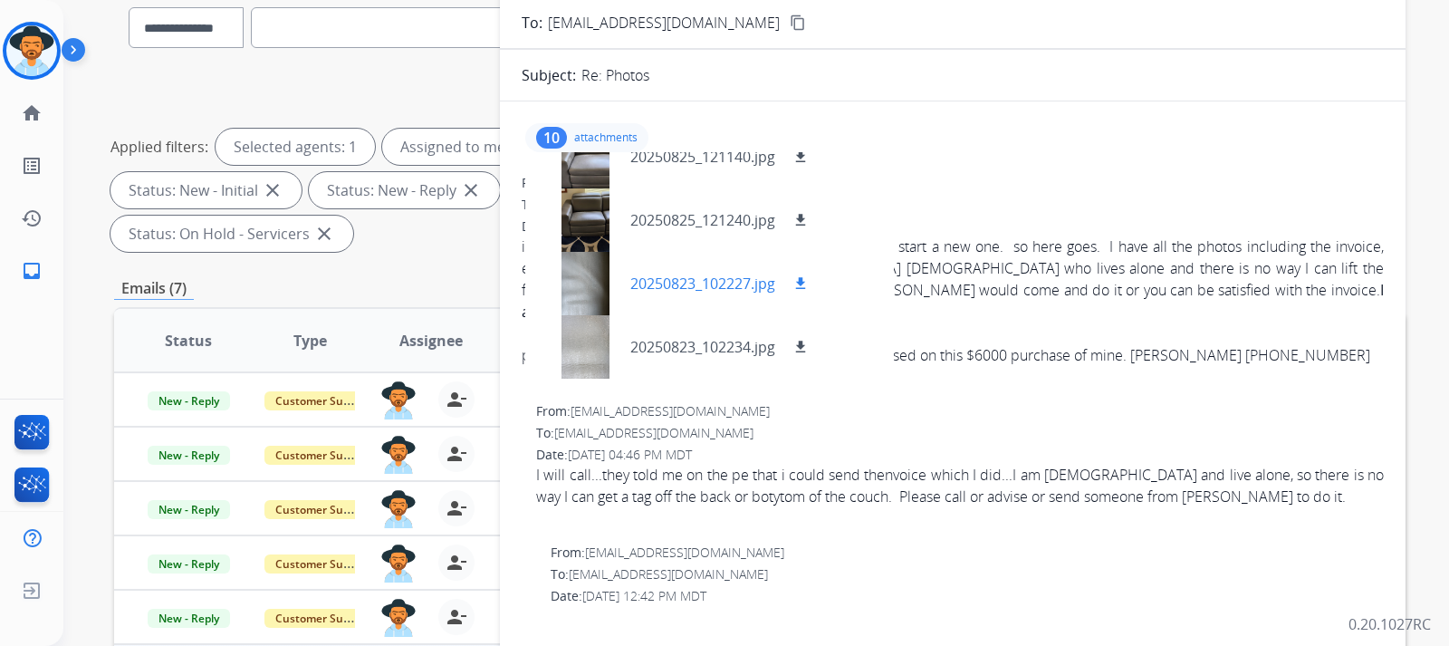
click at [605, 289] on div at bounding box center [585, 283] width 91 height 63
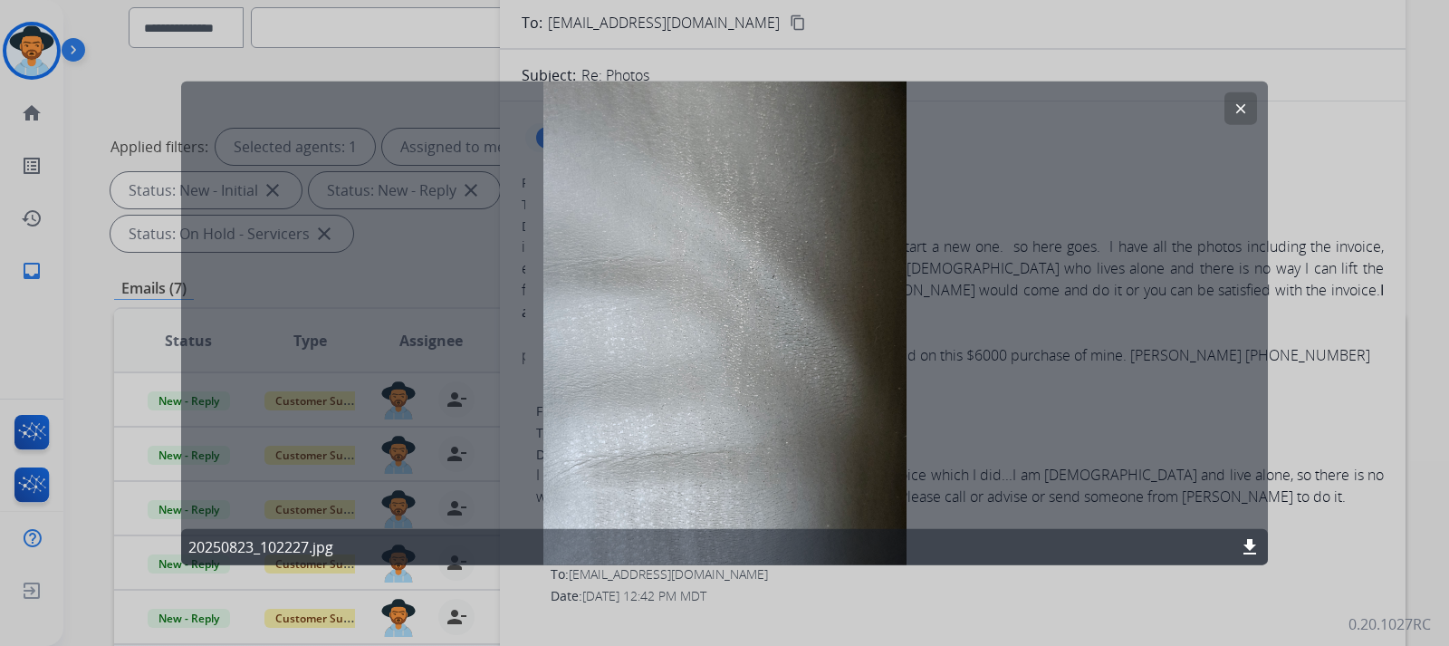
click at [975, 110] on mat-icon "clear" at bounding box center [1241, 108] width 16 height 16
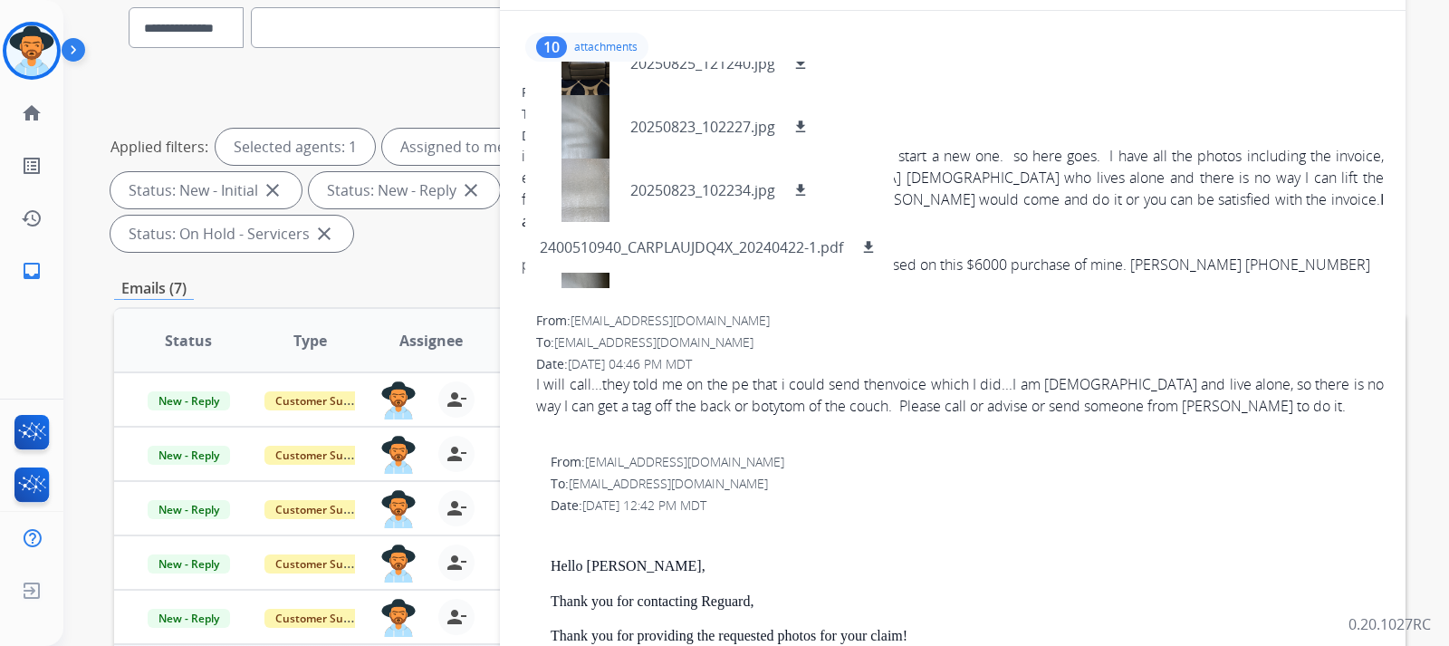
scroll to position [181, 0]
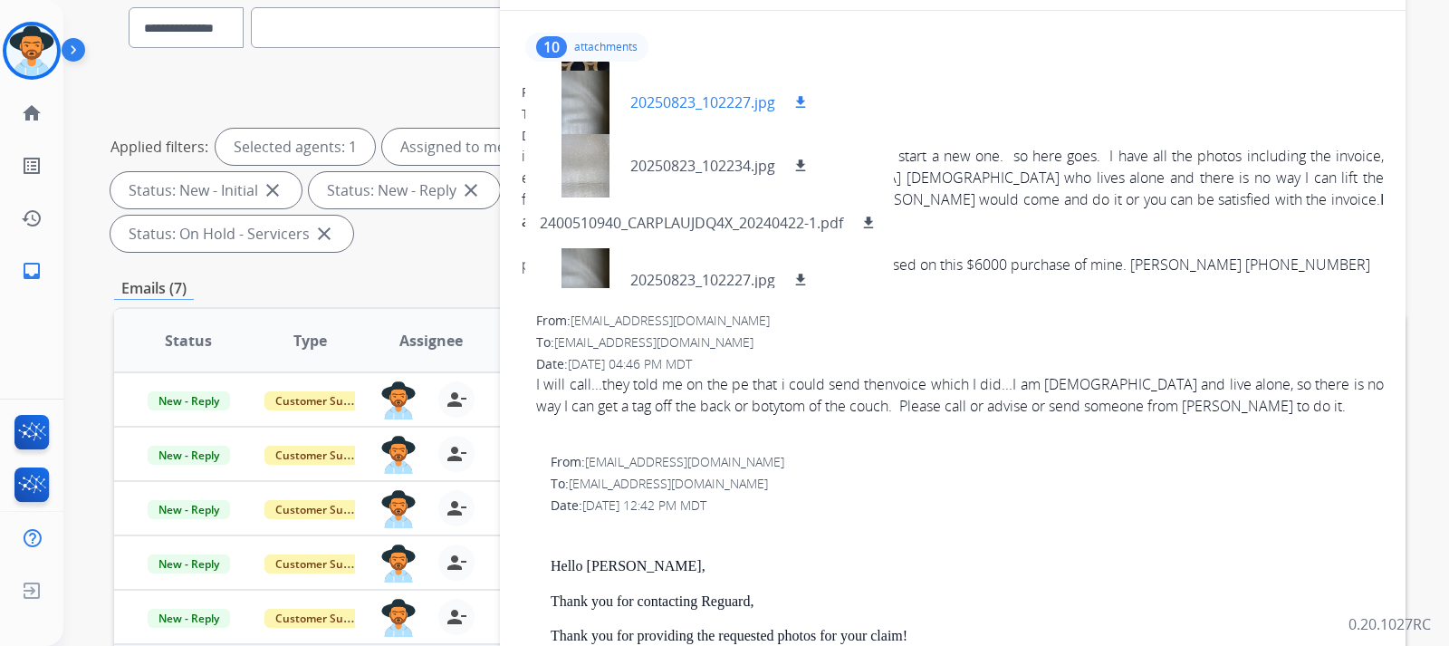
click at [570, 115] on div at bounding box center [585, 102] width 91 height 63
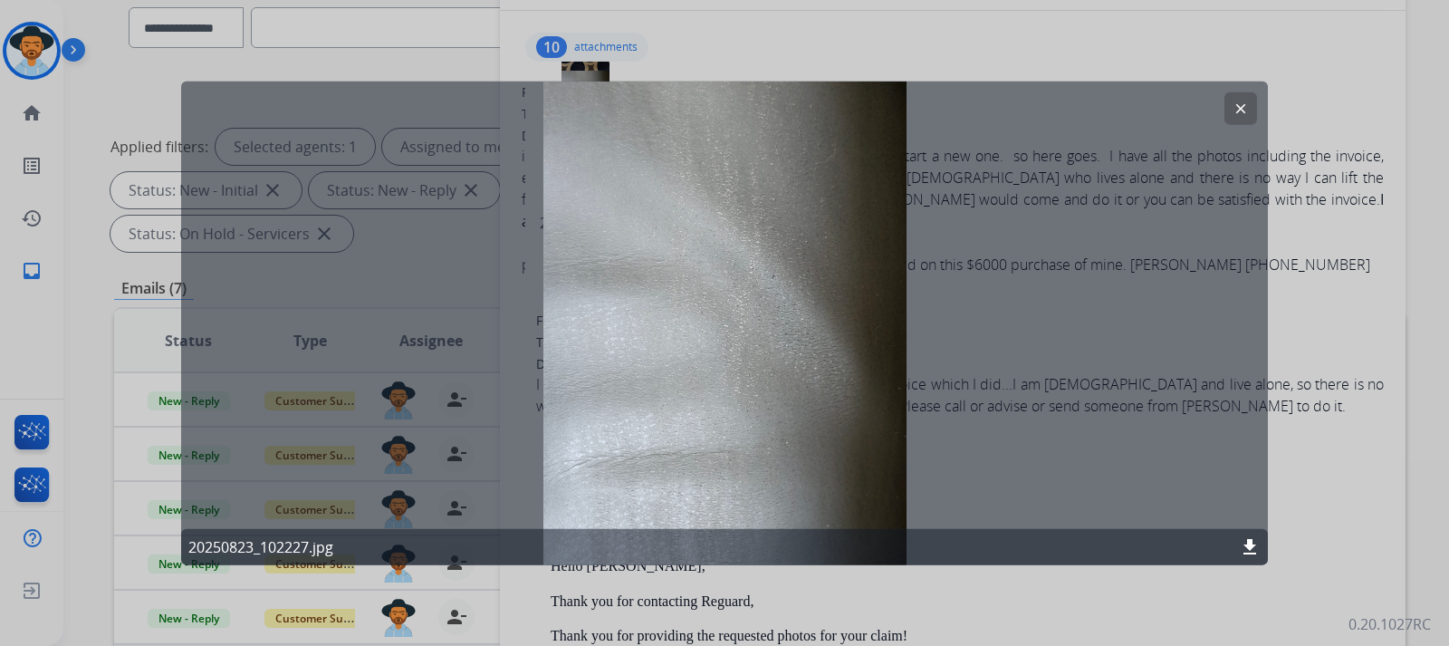
click at [975, 106] on mat-icon "clear" at bounding box center [1241, 108] width 16 height 16
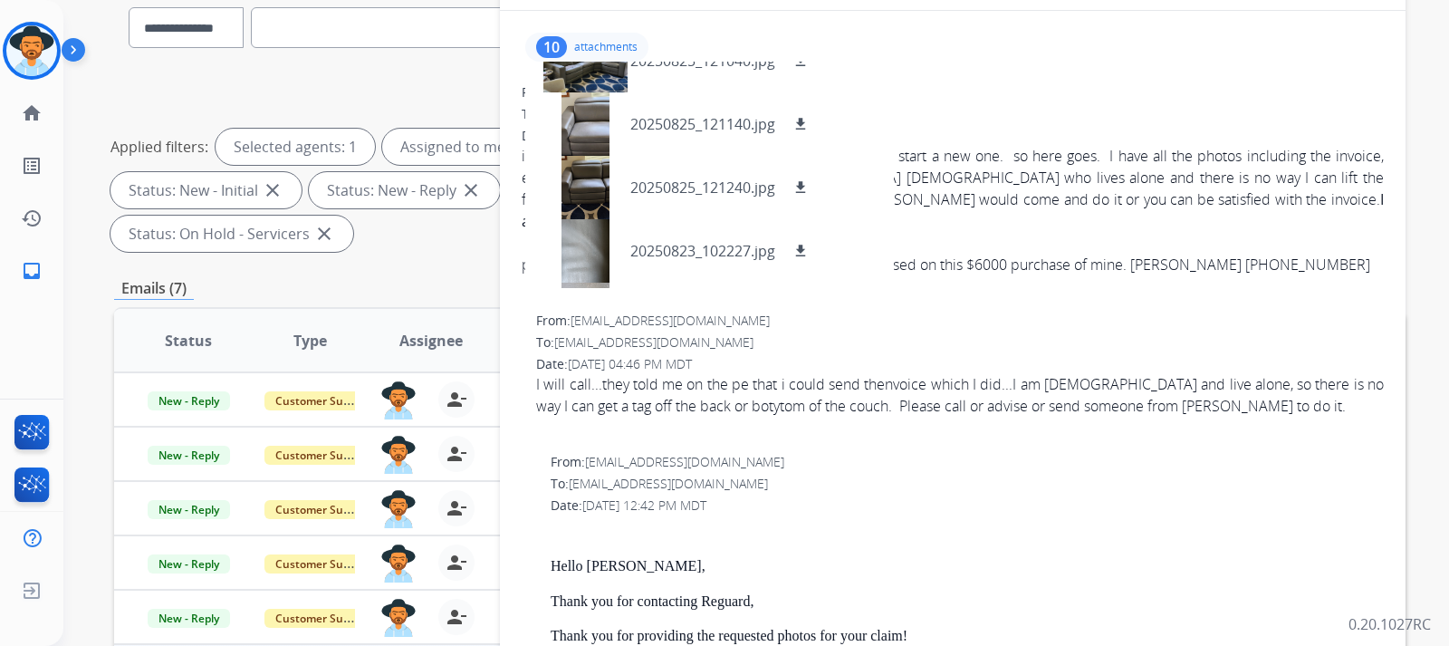
scroll to position [0, 0]
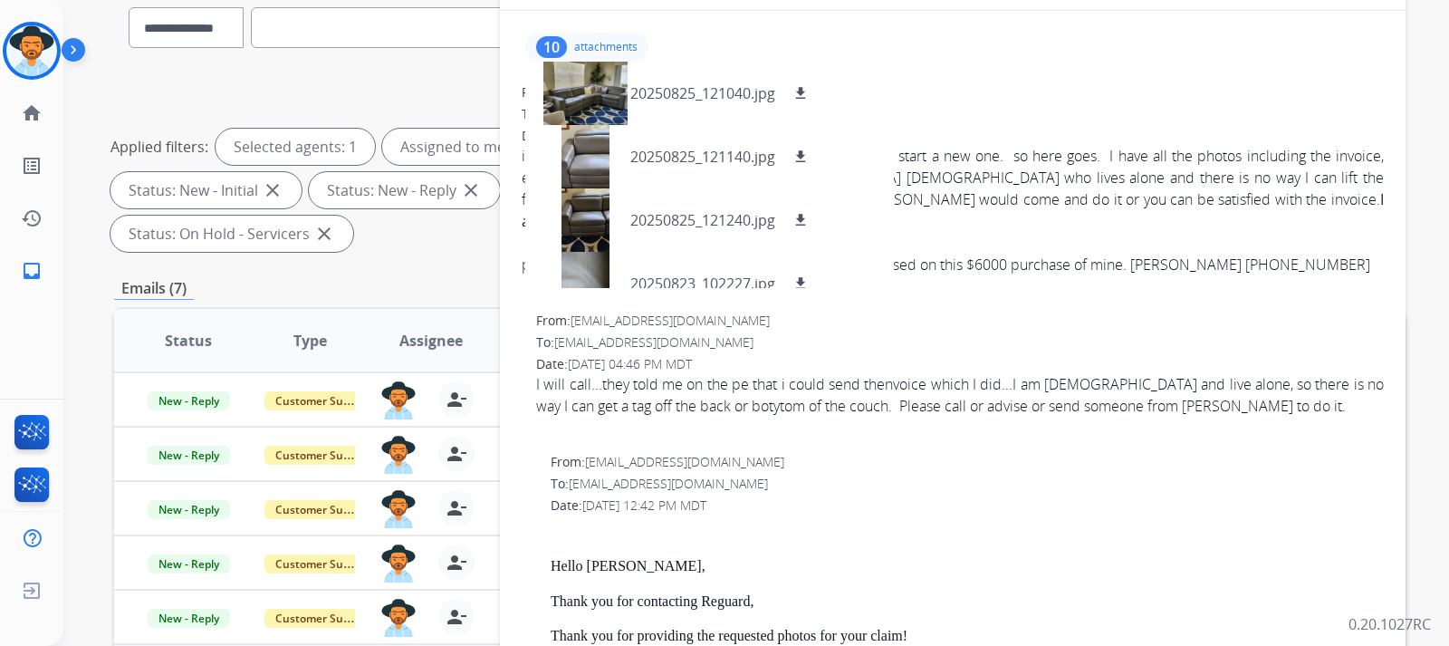
click at [975, 103] on div "From: [EMAIL_ADDRESS][DOMAIN_NAME] To: [EMAIL_ADDRESS][DOMAIN_NAME] Date: [DATE…" at bounding box center [953, 190] width 862 height 214
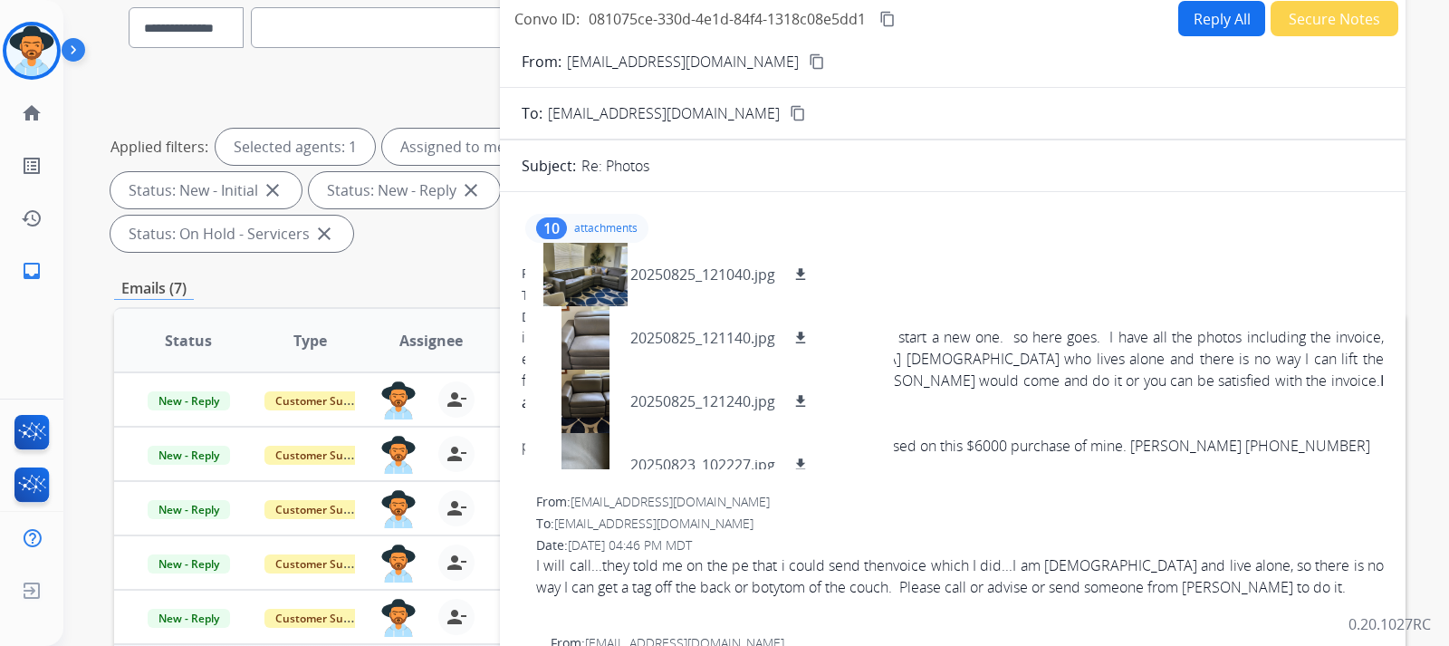
click at [975, 34] on button "Reply All" at bounding box center [1221, 18] width 87 height 35
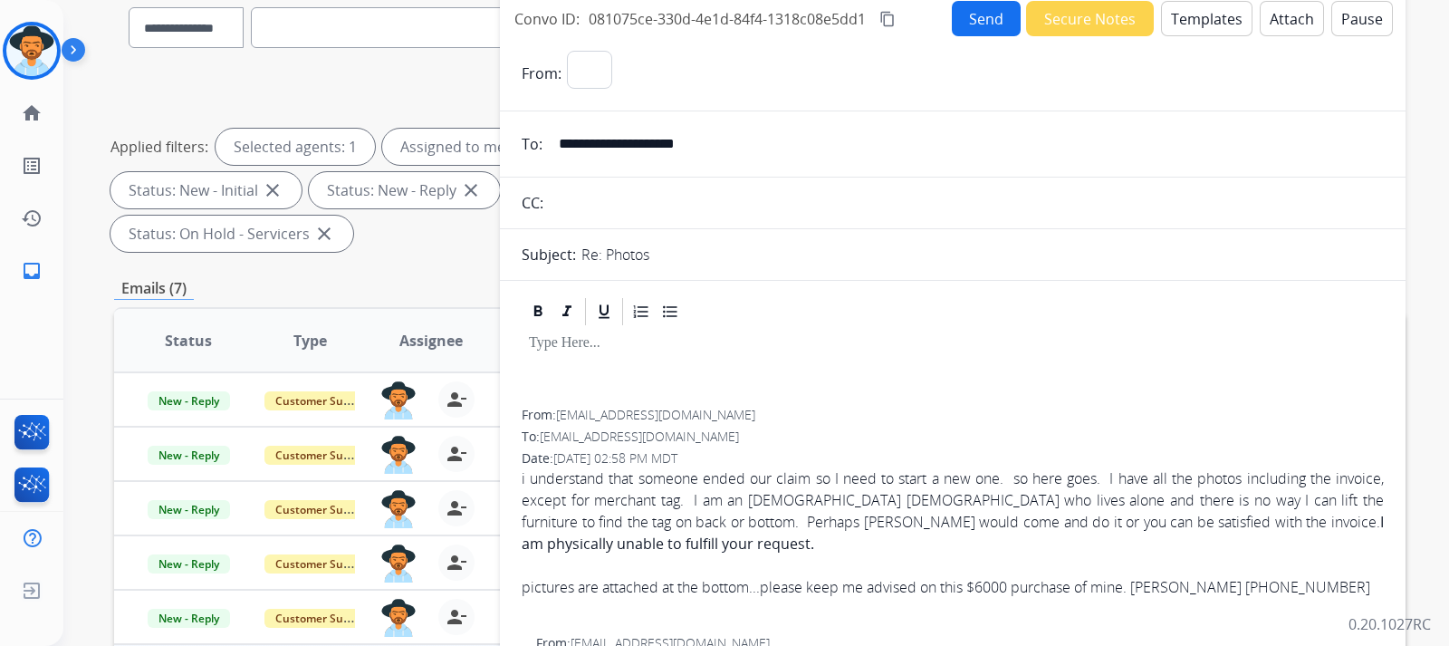
select select "**********"
click at [975, 19] on button "Templates" at bounding box center [1206, 18] width 91 height 35
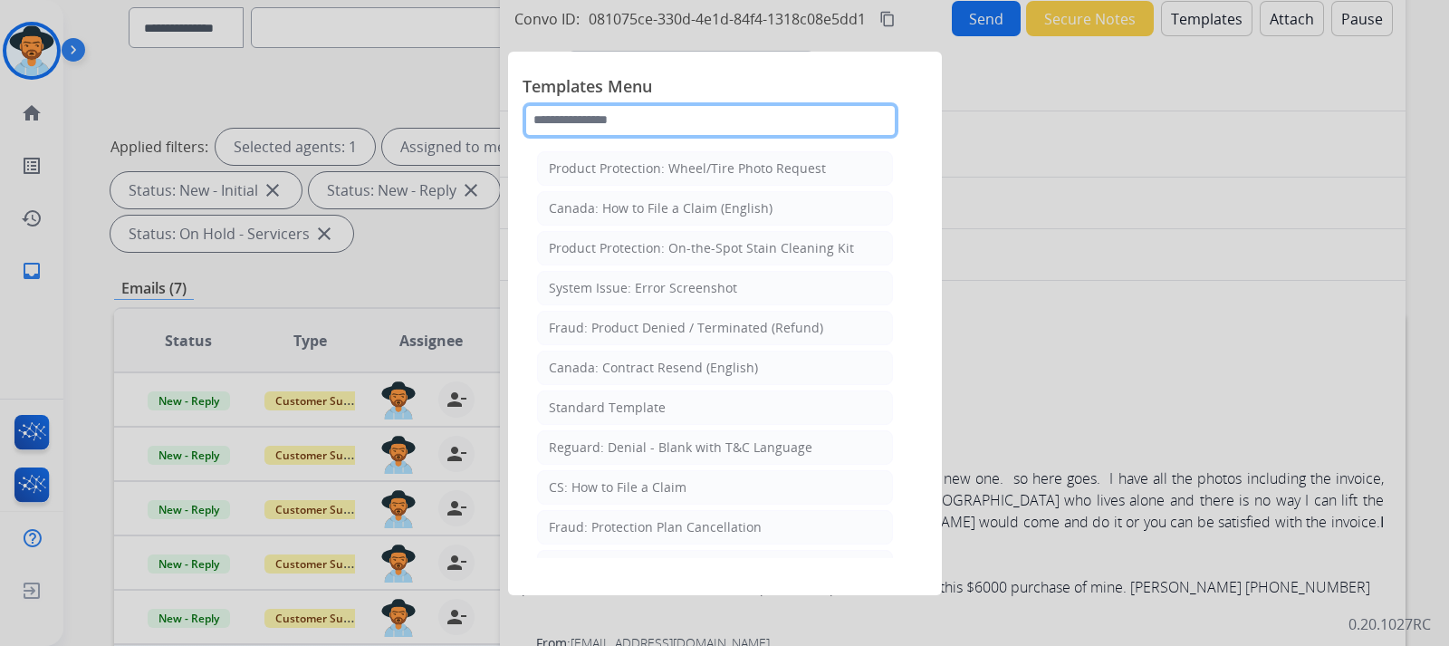
click at [652, 118] on input "text" at bounding box center [711, 120] width 376 height 36
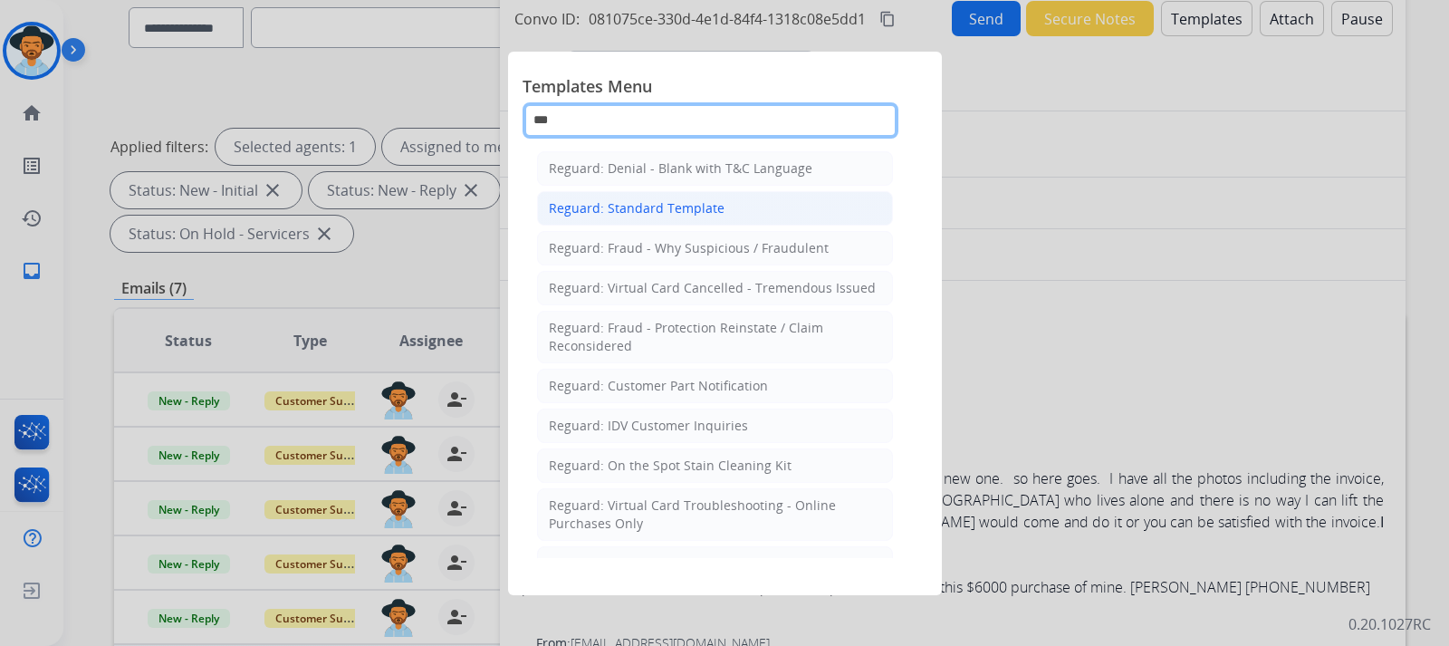
type input "***"
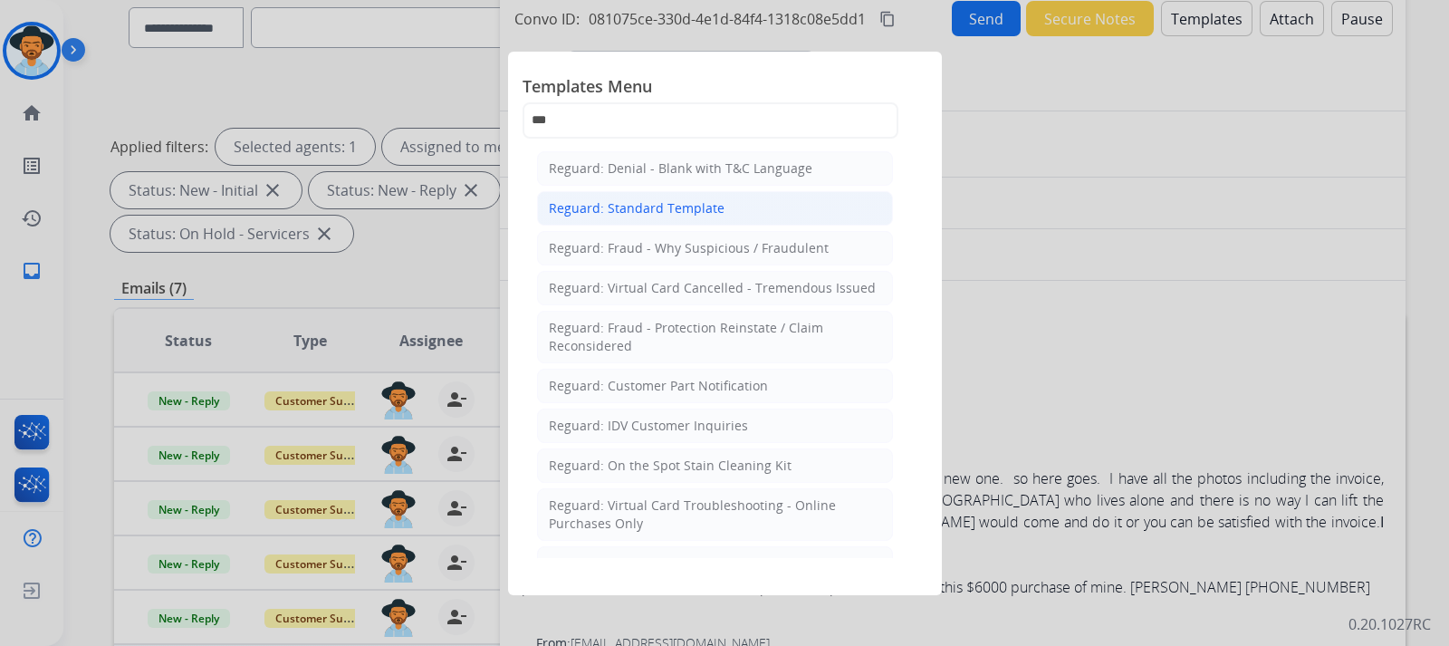
click at [653, 206] on div "Reguard: Standard Template" at bounding box center [637, 208] width 176 height 18
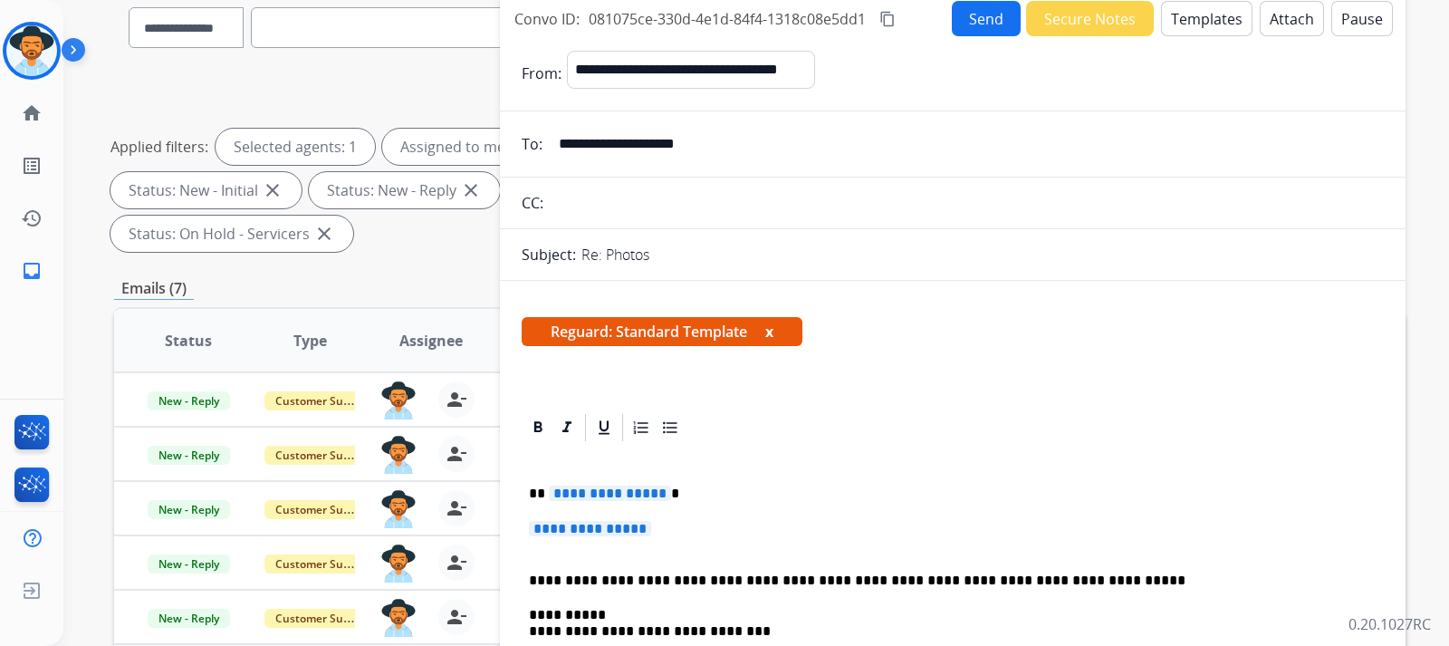
click at [649, 540] on p "**********" at bounding box center [953, 538] width 848 height 34
click at [669, 527] on p "**********" at bounding box center [953, 538] width 848 height 34
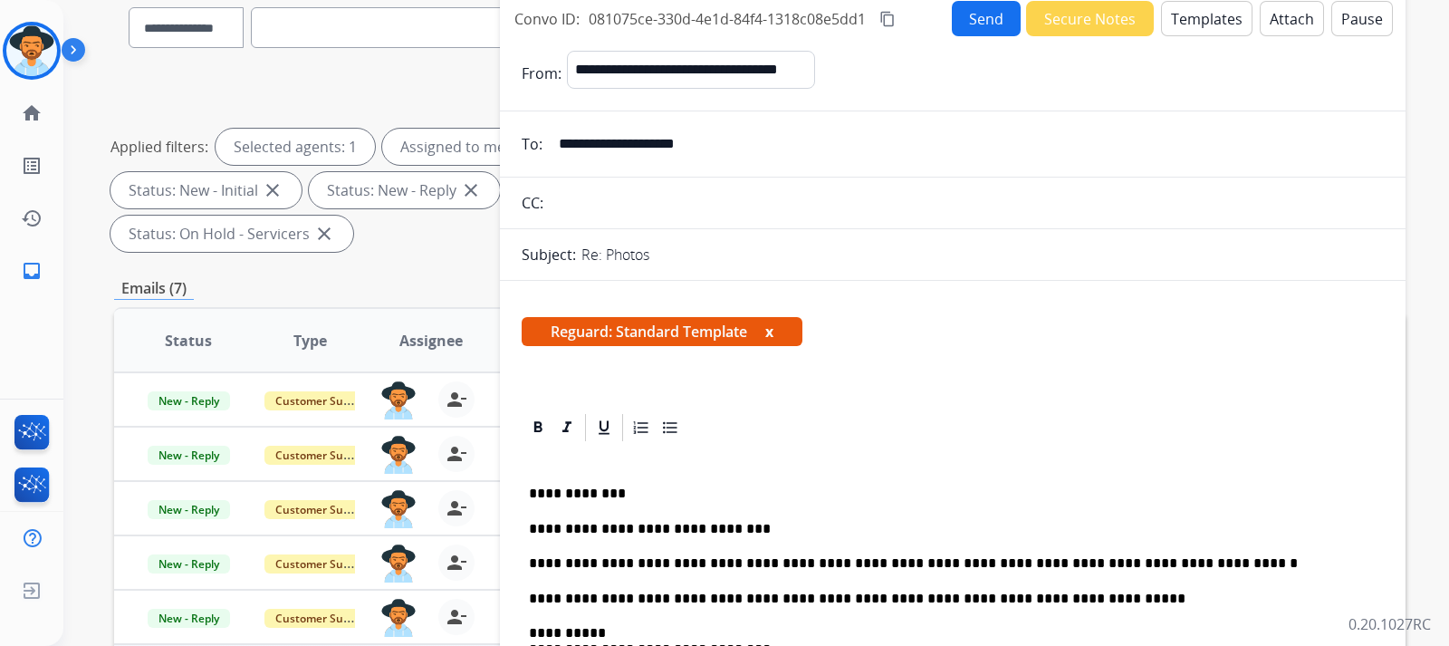
click at [975, 24] on button "Send" at bounding box center [986, 18] width 69 height 35
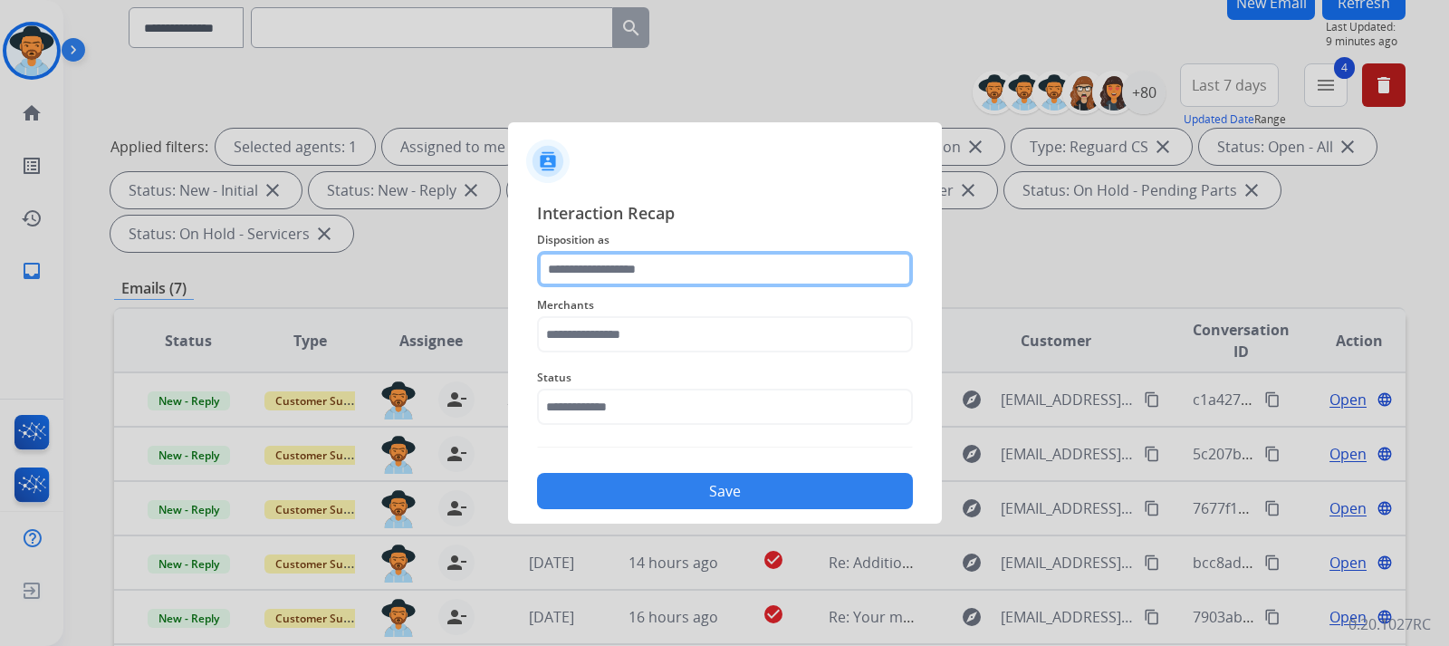
click at [640, 267] on input "text" at bounding box center [725, 269] width 376 height 36
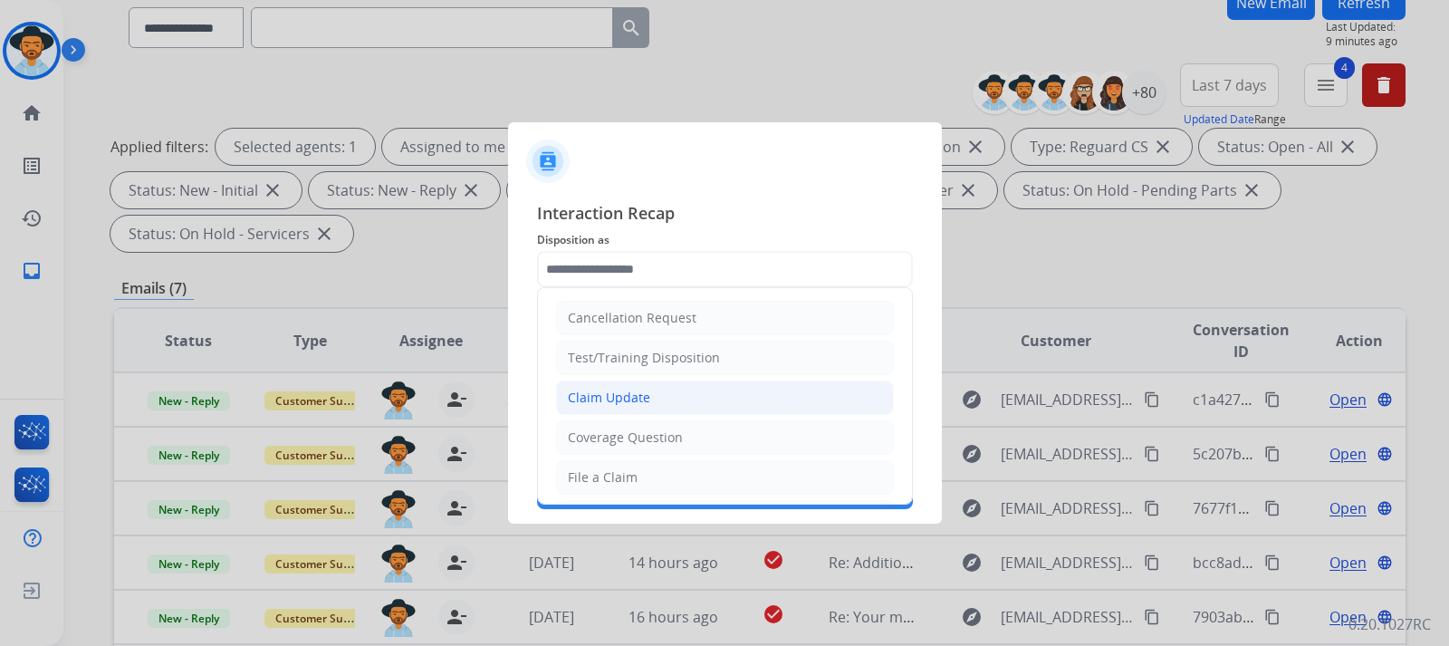
click at [643, 399] on div "Claim Update" at bounding box center [609, 398] width 82 height 18
type input "**********"
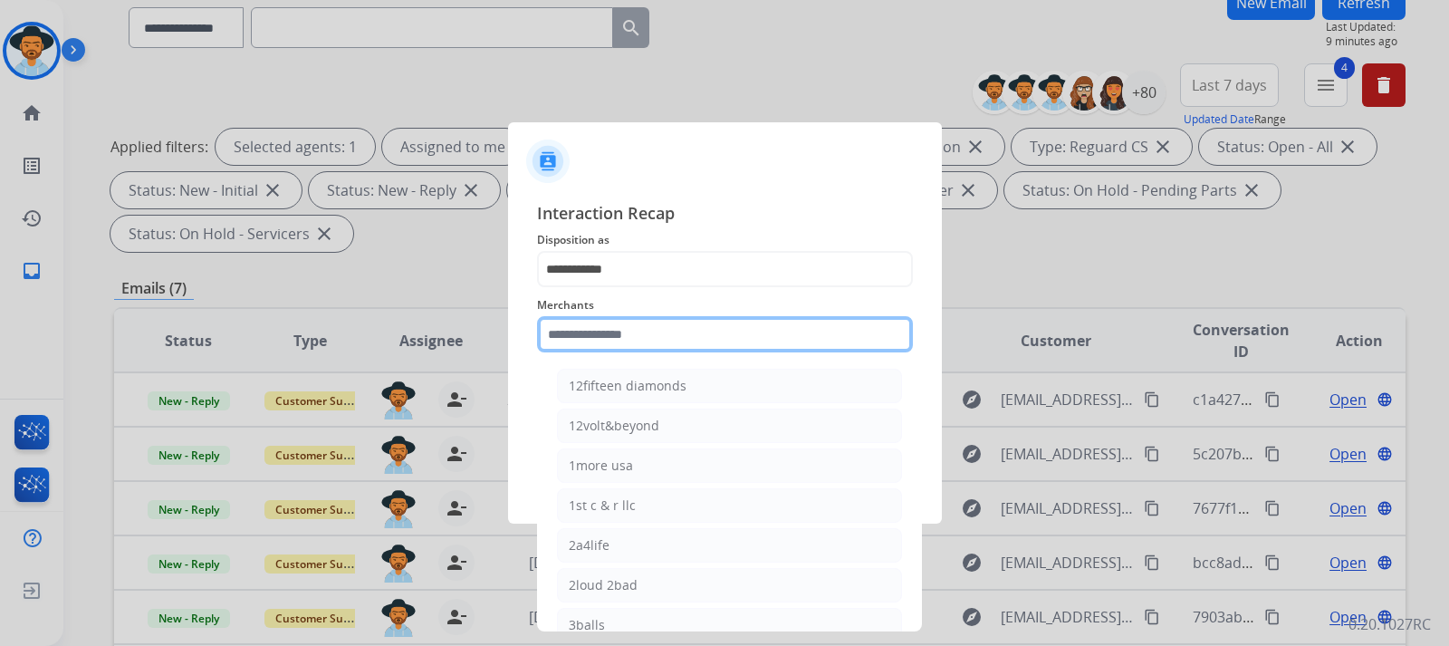
click at [645, 331] on input "text" at bounding box center [725, 334] width 376 height 36
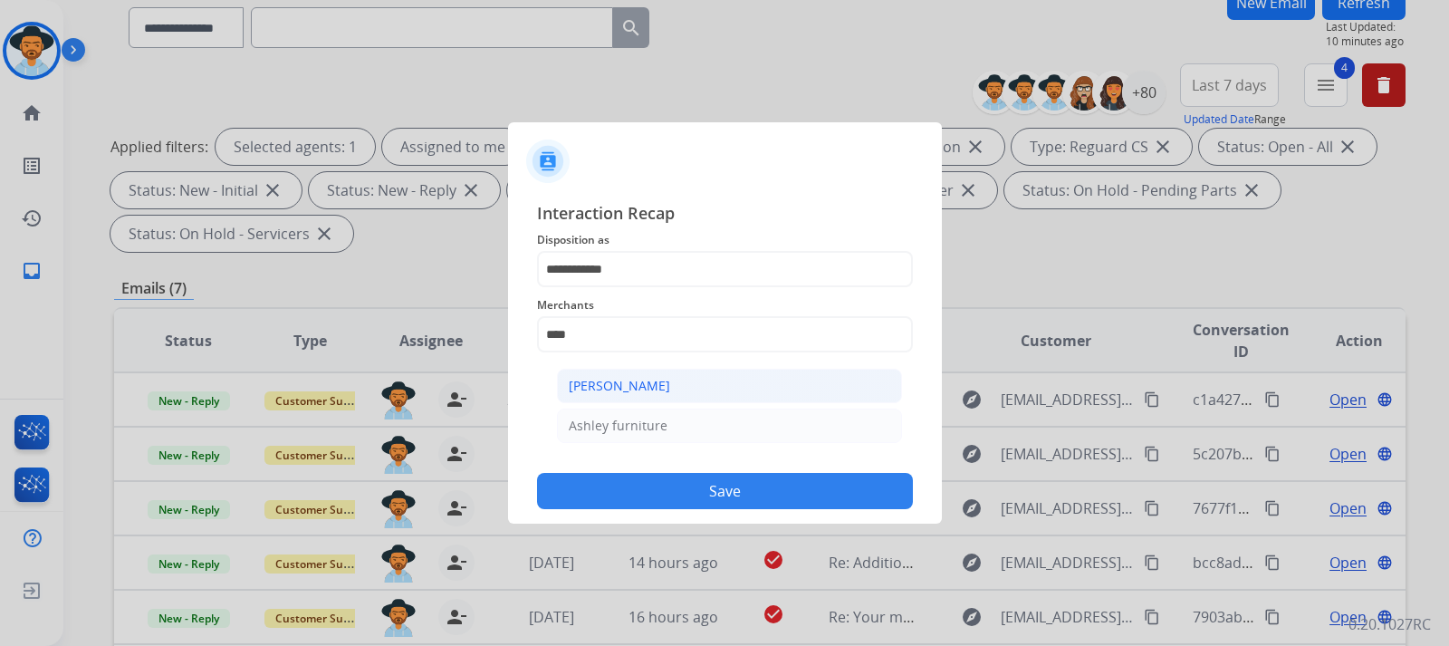
click at [678, 389] on li "[PERSON_NAME]" at bounding box center [729, 386] width 345 height 34
type input "**********"
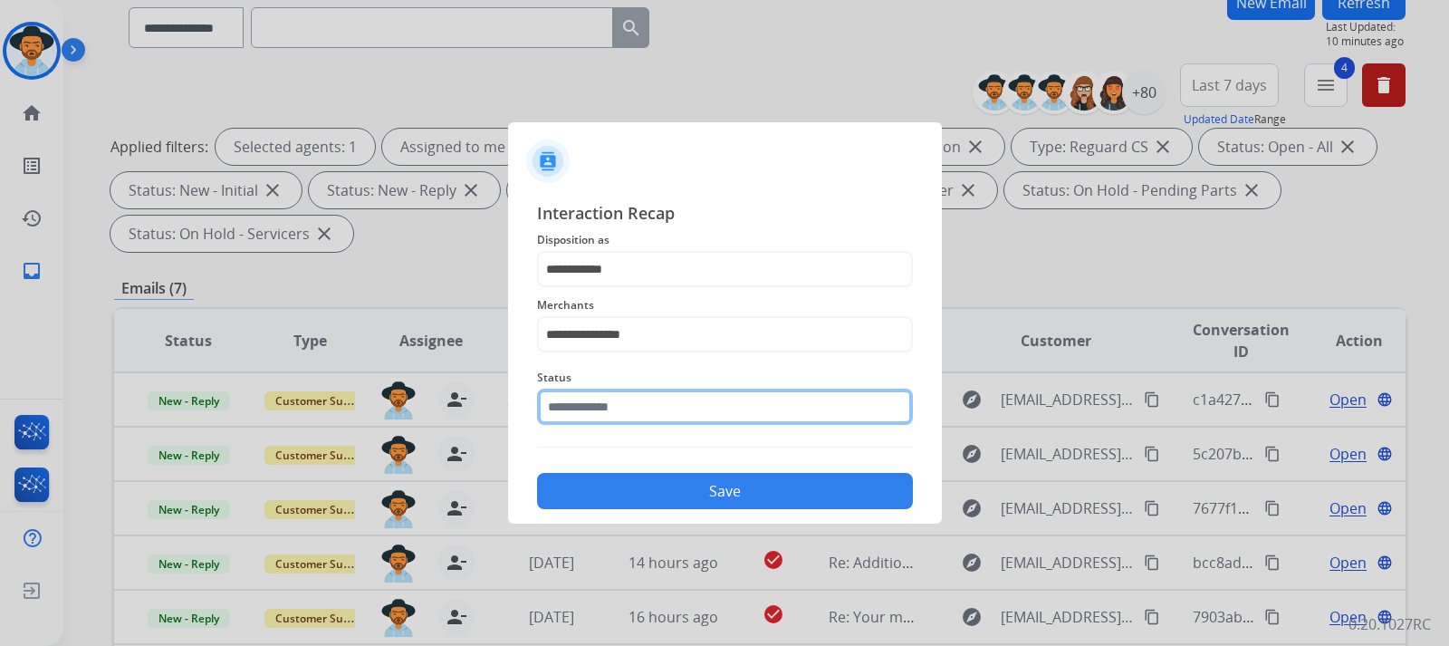
click at [660, 411] on input "text" at bounding box center [725, 407] width 376 height 36
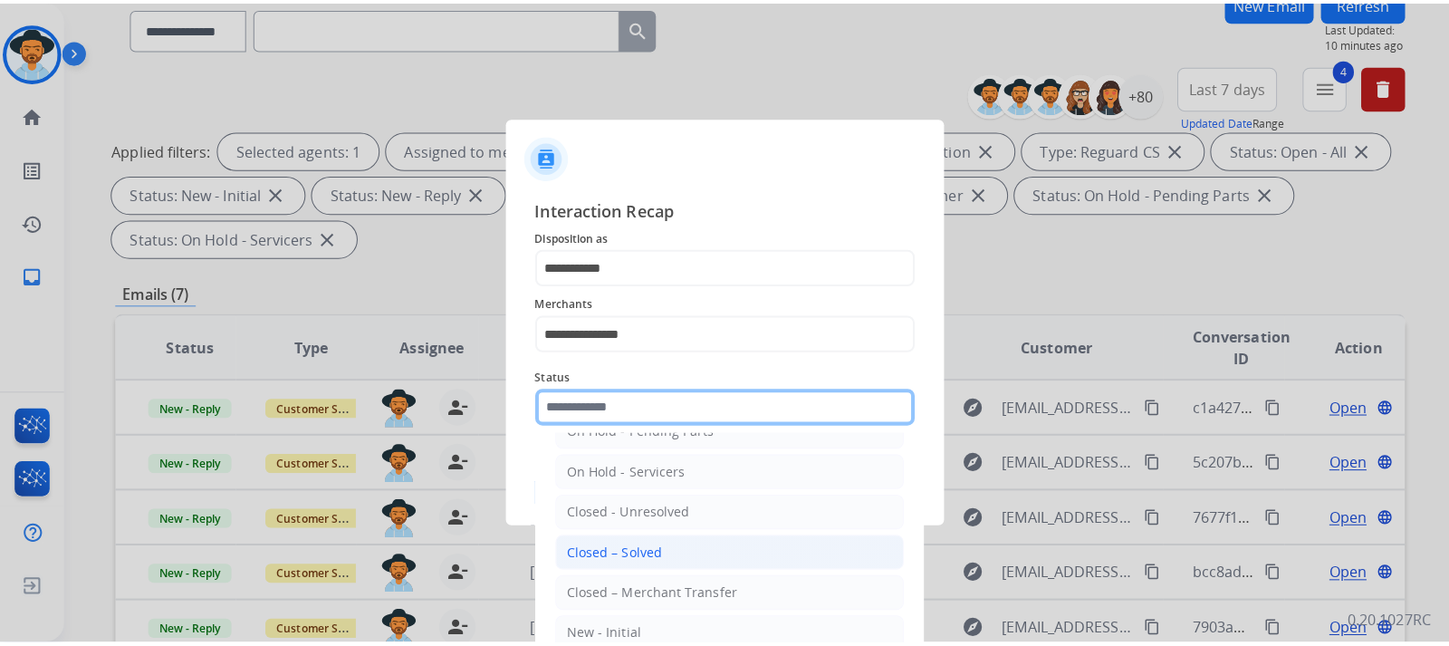
scroll to position [109, 0]
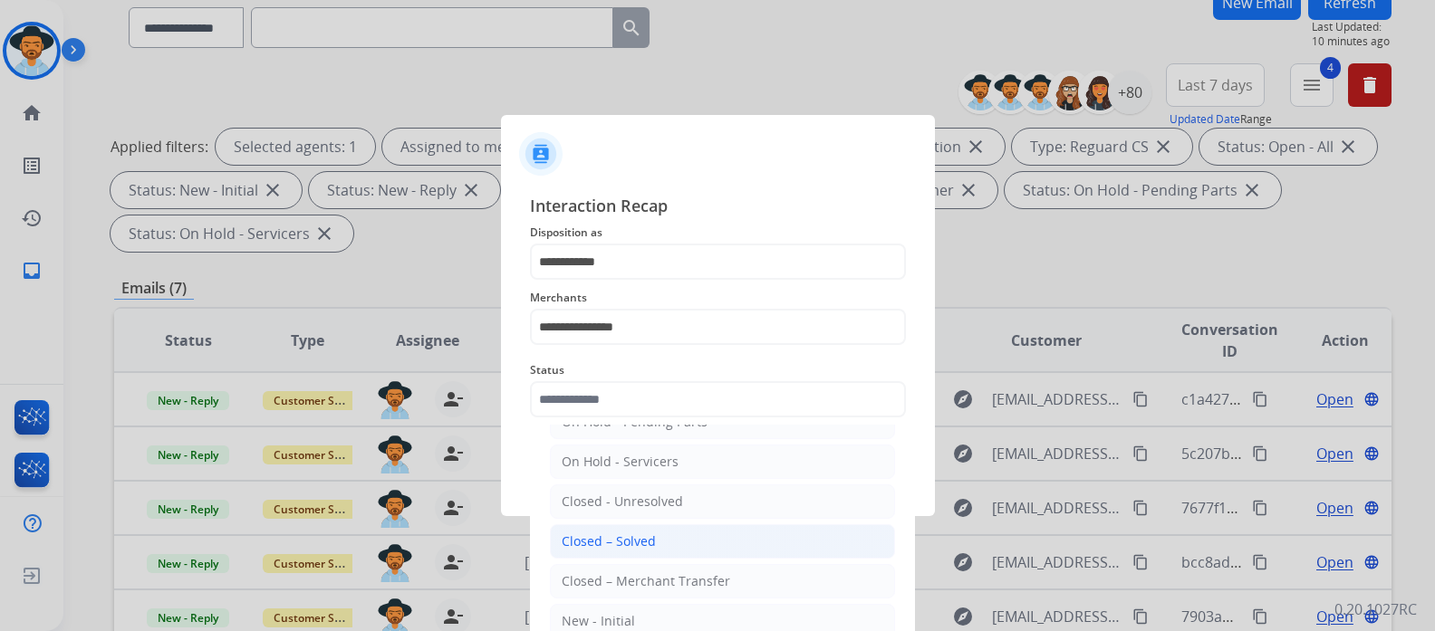
click at [638, 540] on div "Closed – Solved" at bounding box center [609, 542] width 94 height 18
type input "**********"
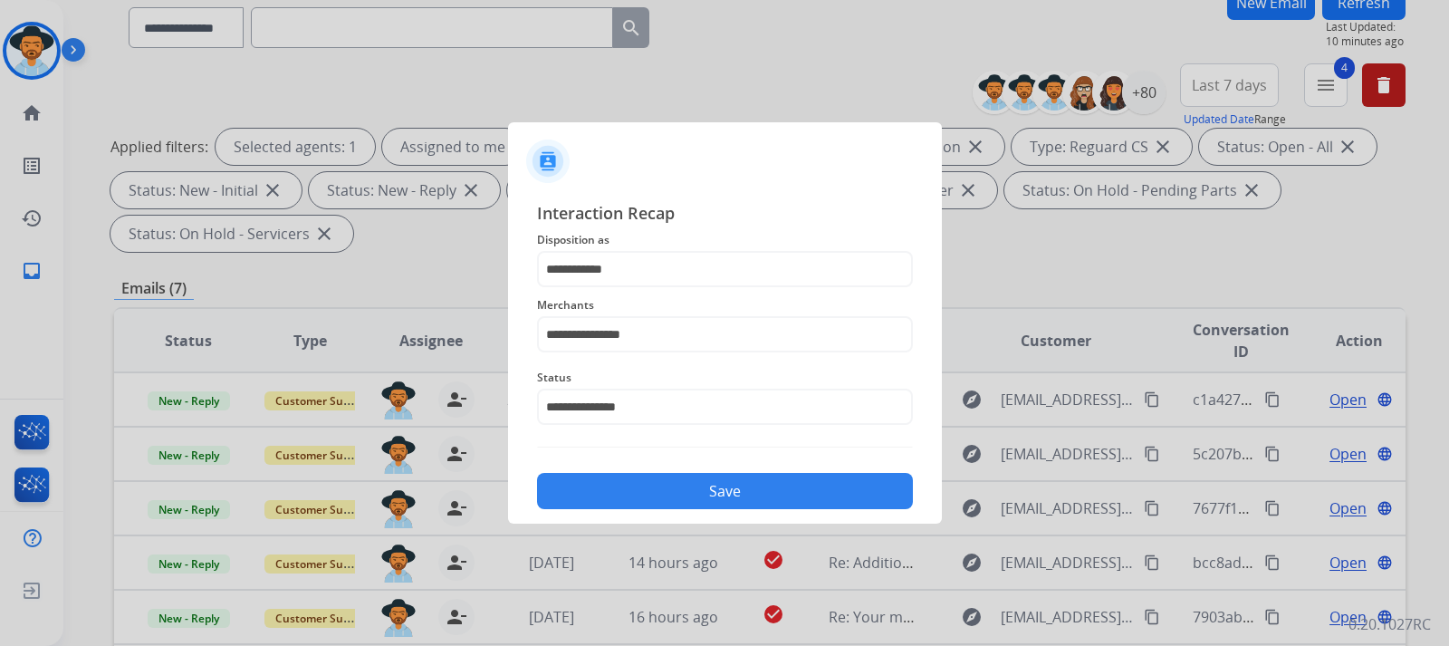
click at [658, 490] on button "Save" at bounding box center [725, 491] width 376 height 36
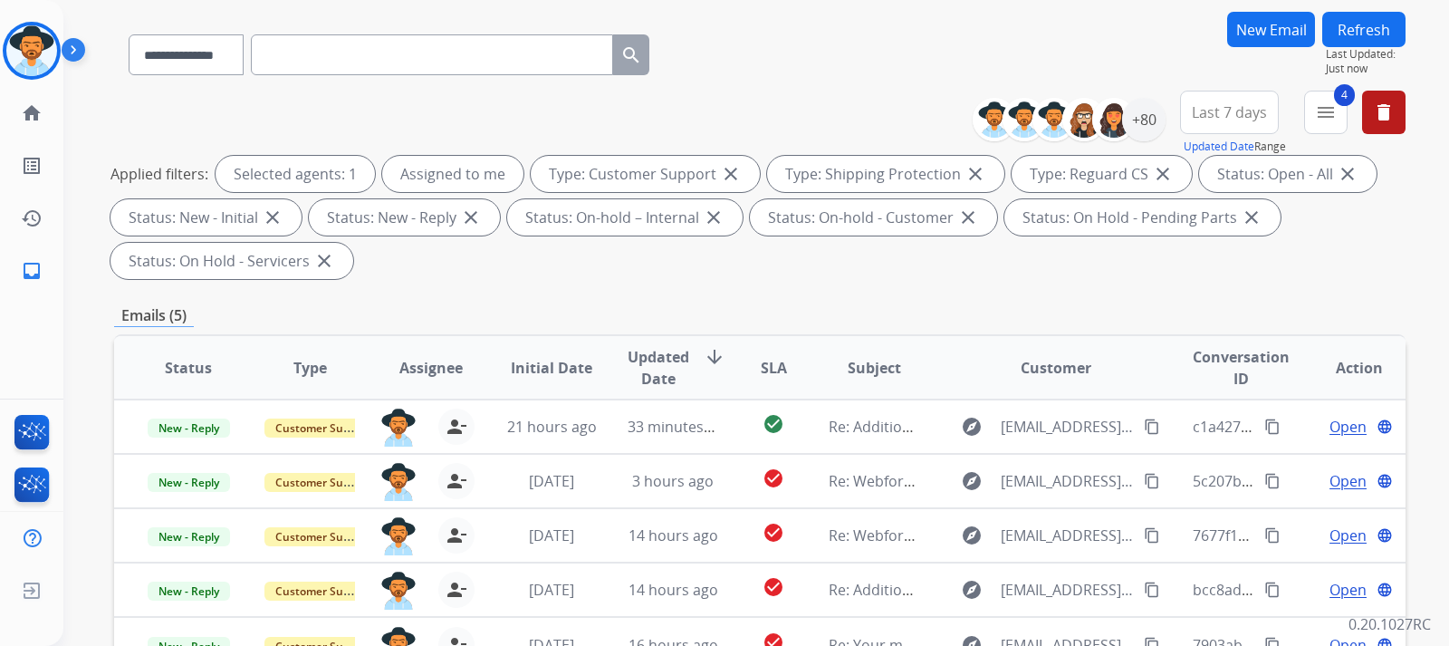
scroll to position [362, 0]
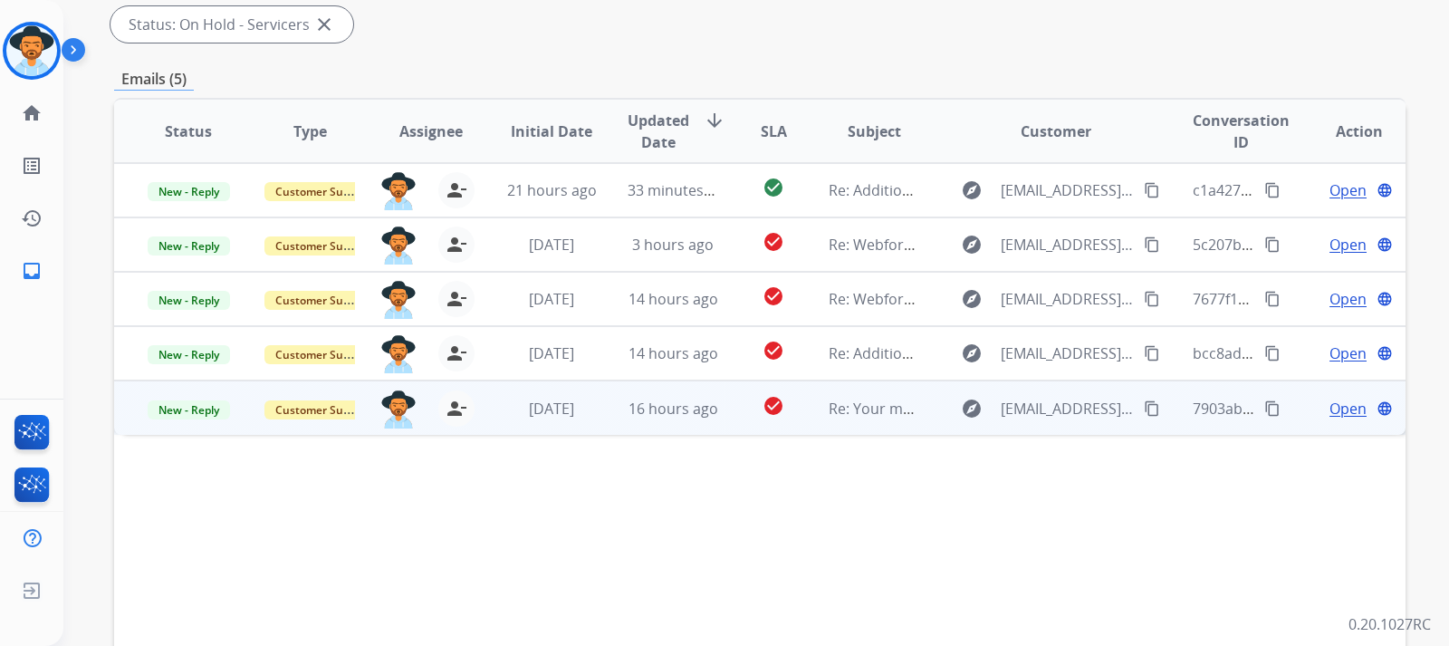
click at [975, 406] on span "Open" at bounding box center [1348, 409] width 37 height 22
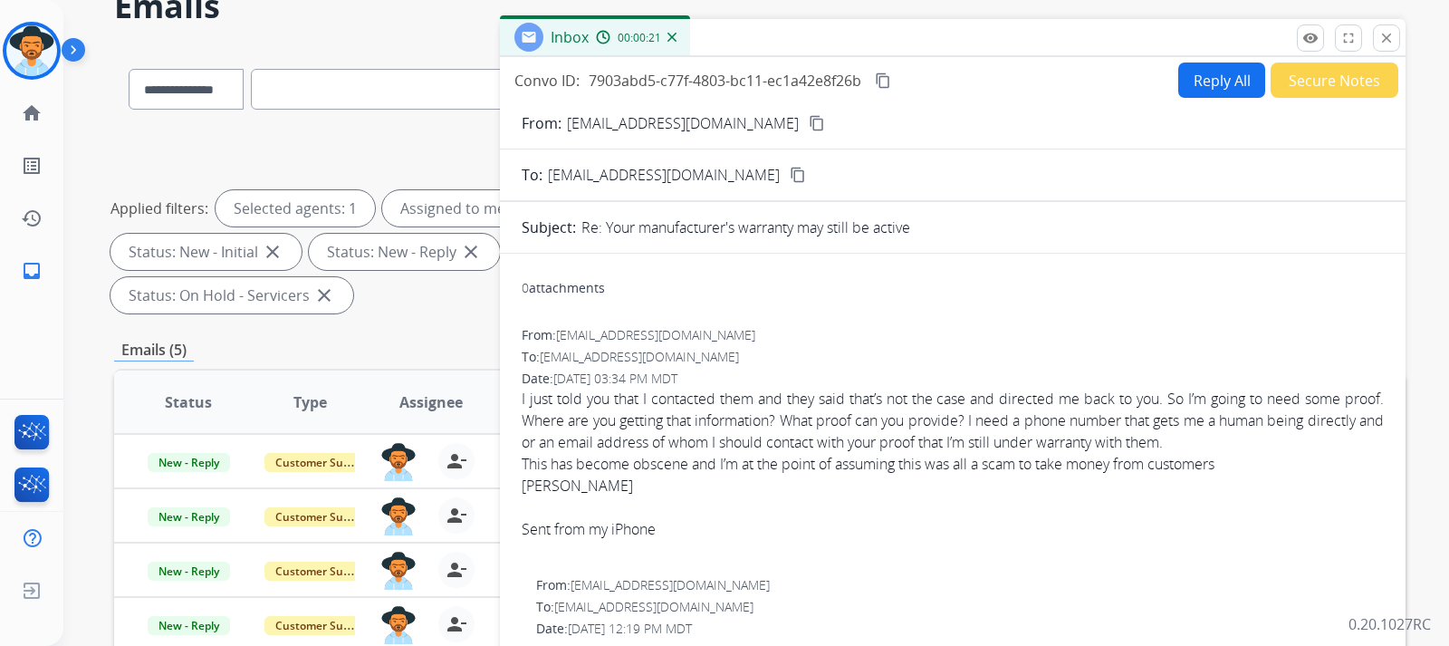
scroll to position [91, 0]
click at [809, 122] on mat-icon "content_copy" at bounding box center [817, 124] width 16 height 16
click at [809, 130] on mat-icon "content_copy" at bounding box center [817, 124] width 16 height 16
click at [975, 85] on button "Reply All" at bounding box center [1221, 80] width 87 height 35
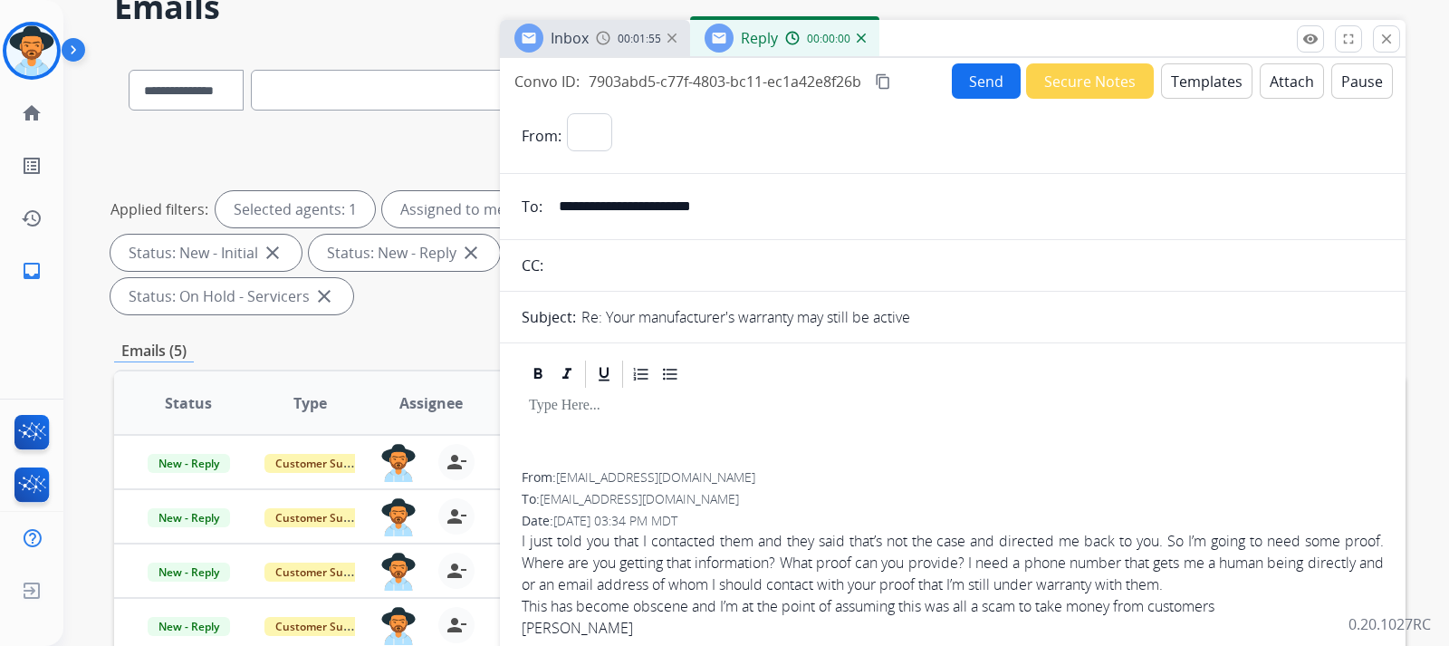
select select "**********"
click at [975, 72] on button "Templates" at bounding box center [1206, 80] width 91 height 35
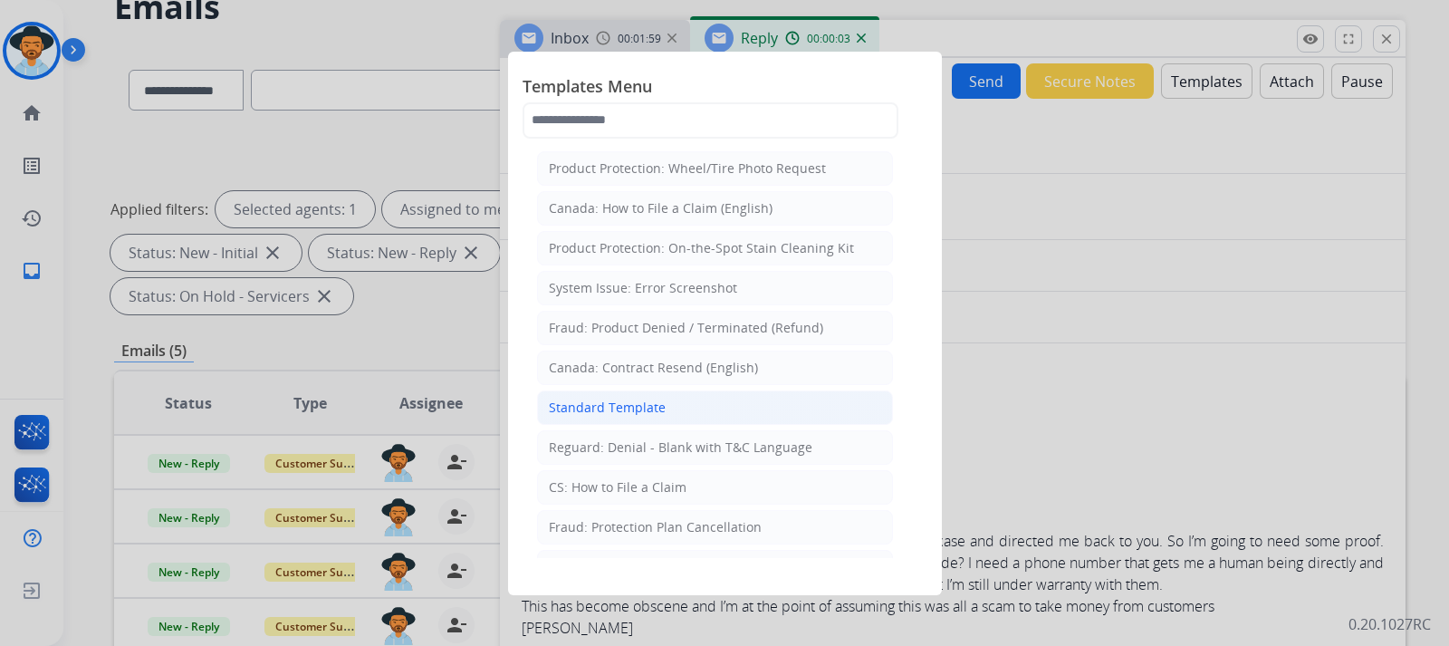
click at [615, 409] on div "Standard Template" at bounding box center [607, 408] width 117 height 18
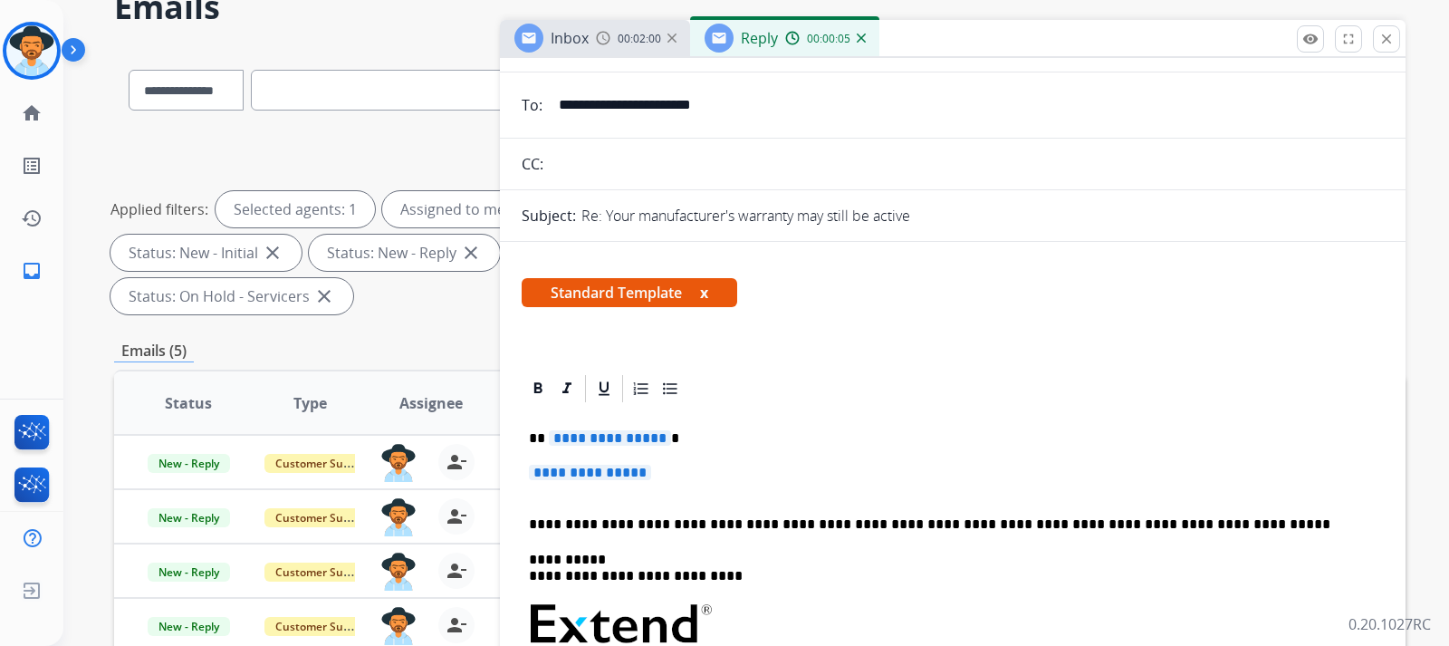
scroll to position [181, 0]
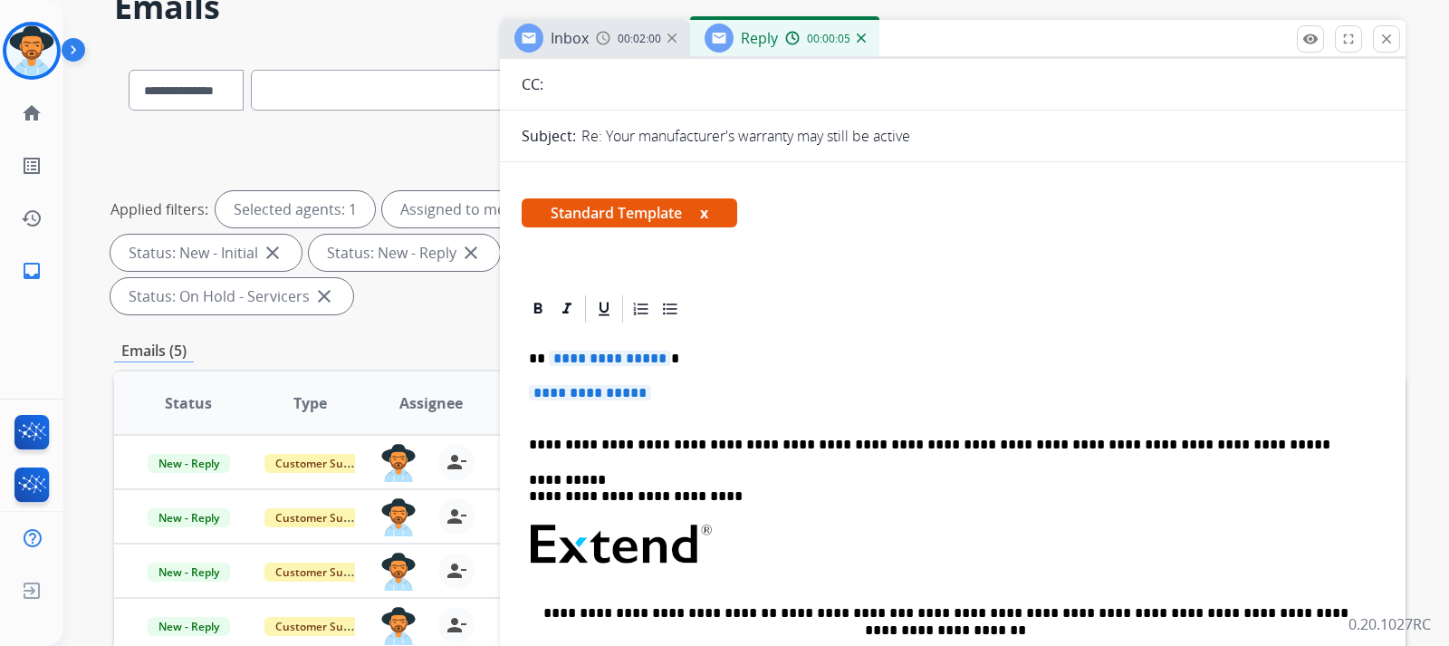
click at [672, 406] on p "**********" at bounding box center [953, 402] width 848 height 34
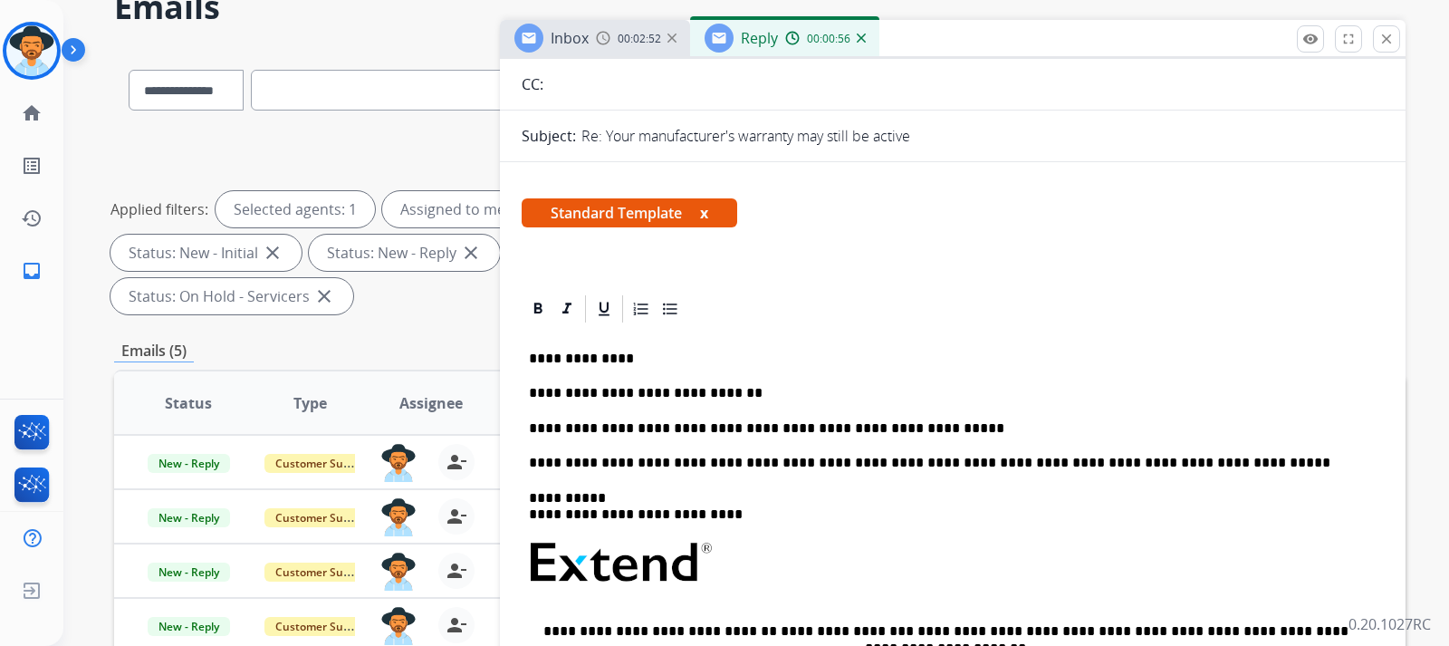
click at [956, 420] on p "**********" at bounding box center [945, 428] width 833 height 16
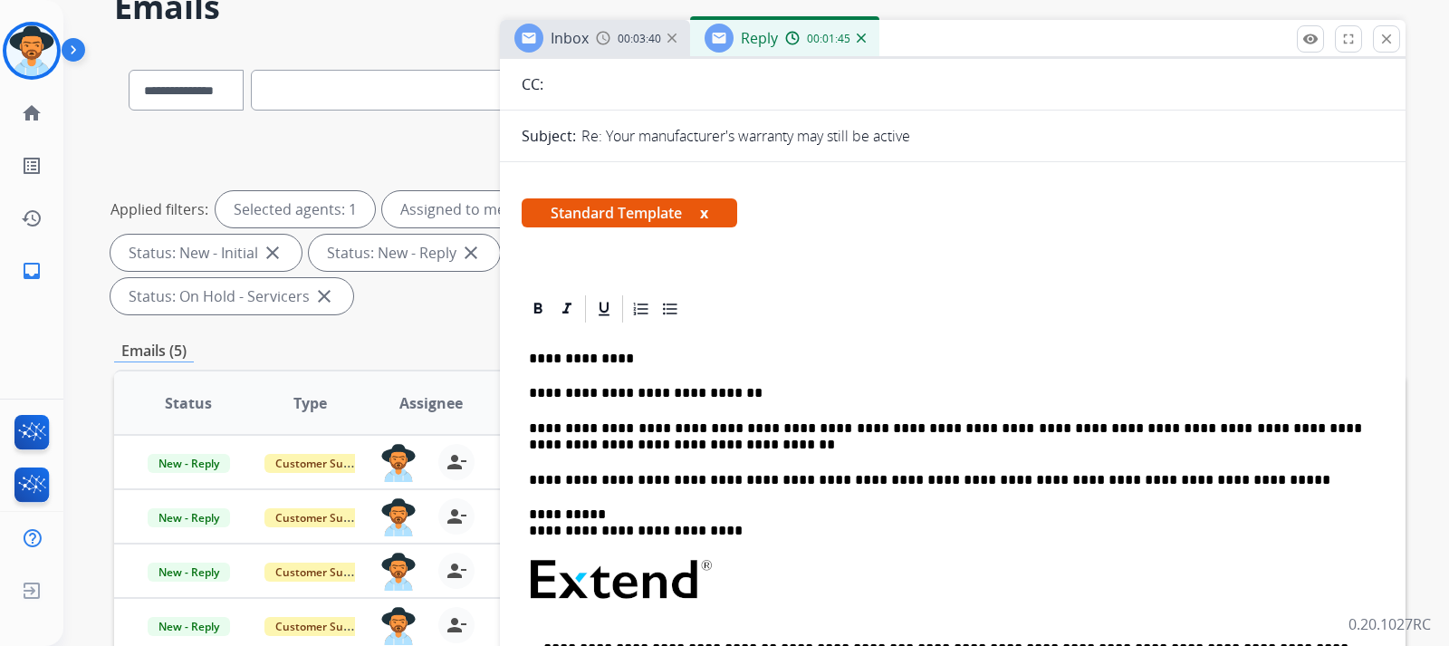
click at [760, 447] on p "**********" at bounding box center [945, 437] width 833 height 34
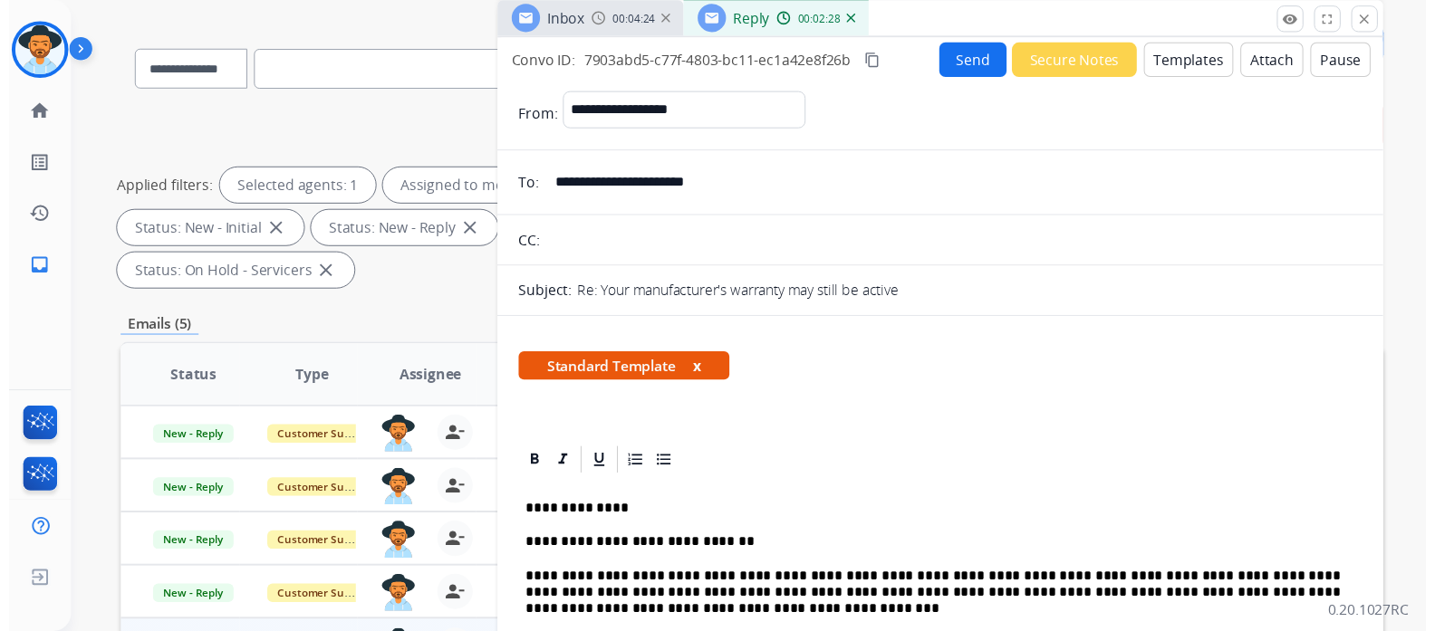
scroll to position [0, 0]
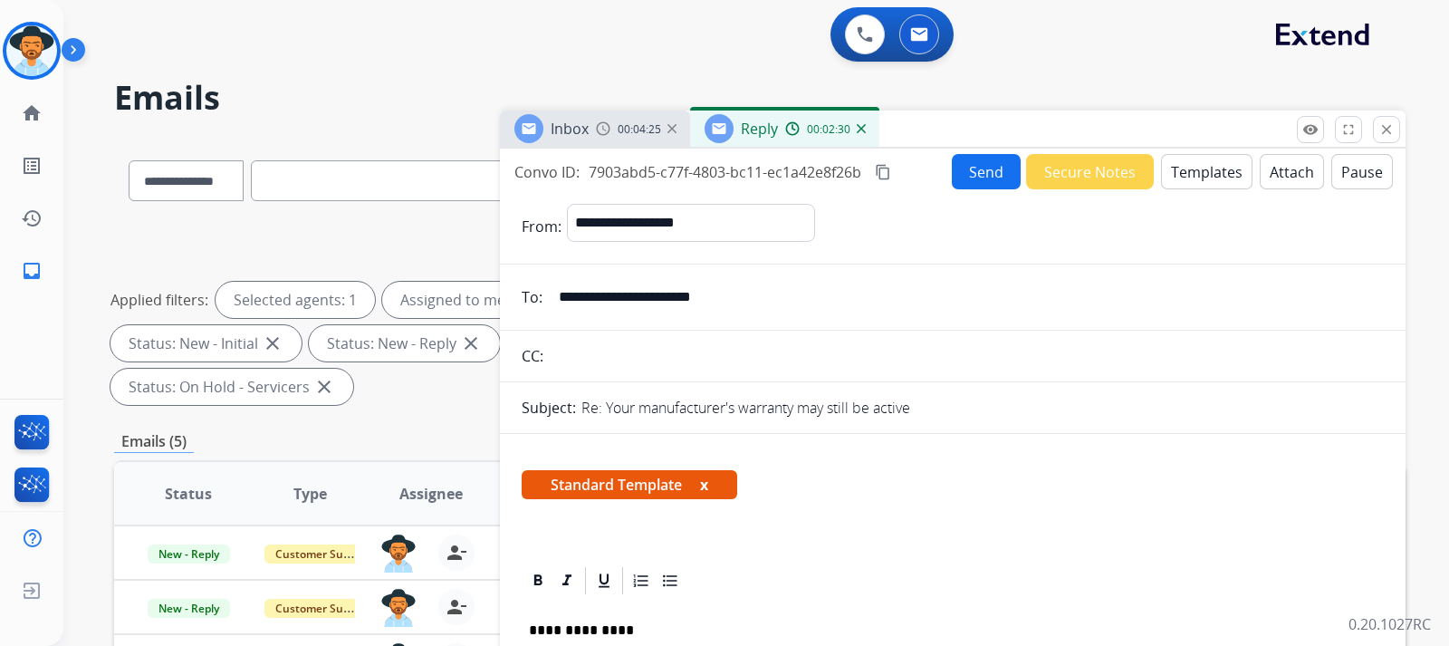
click at [975, 180] on button "Send" at bounding box center [986, 171] width 69 height 35
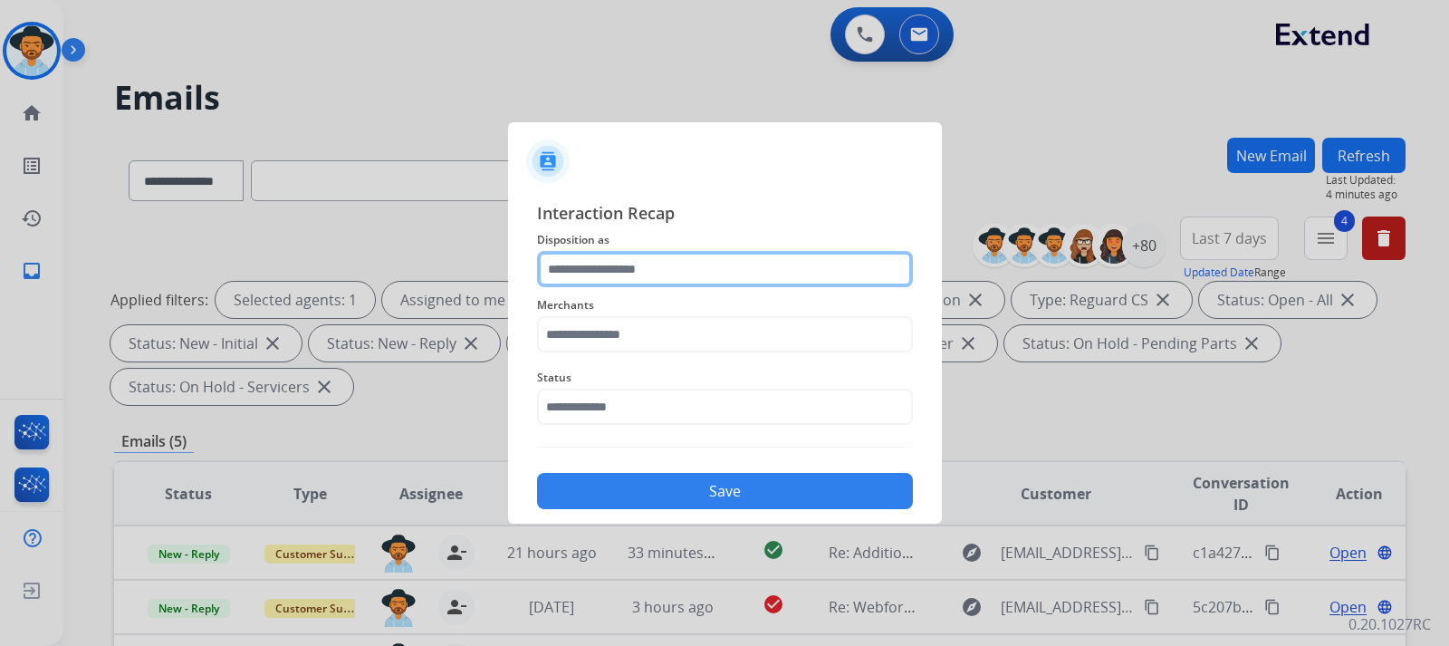
click at [636, 267] on input "text" at bounding box center [725, 269] width 376 height 36
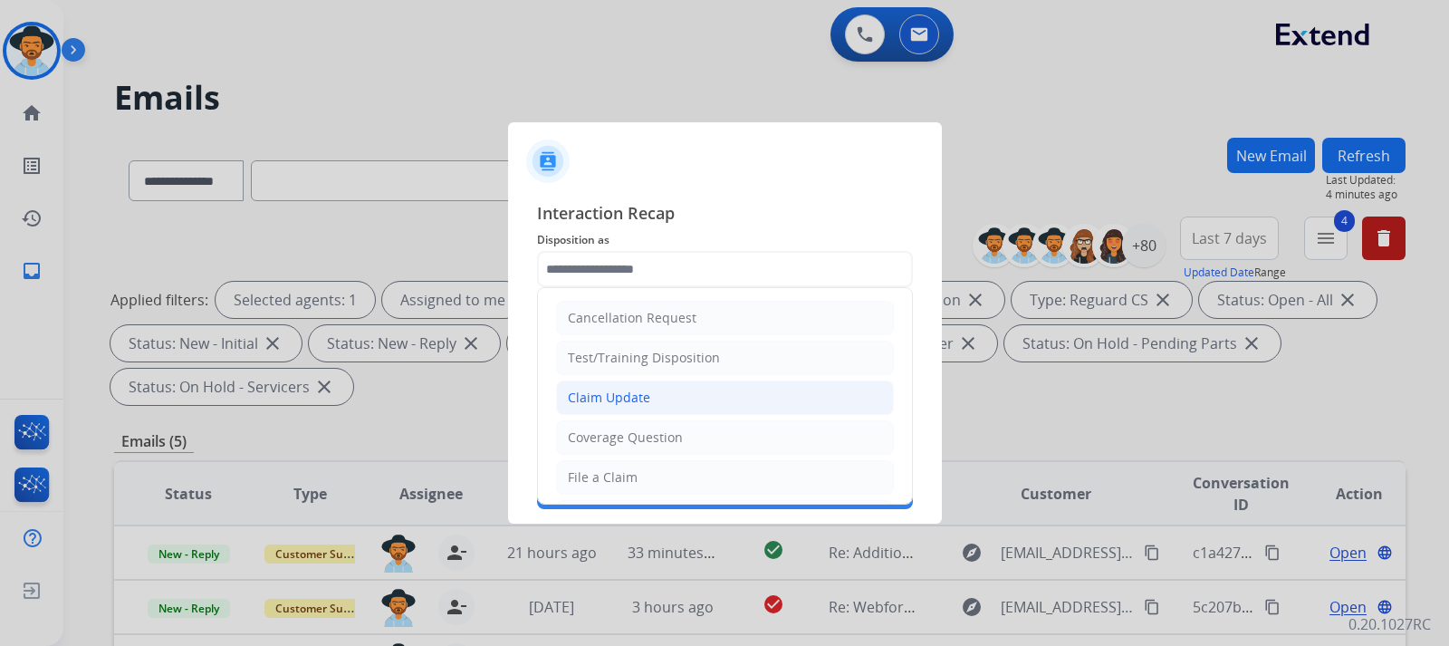
click at [624, 390] on div "Claim Update" at bounding box center [609, 398] width 82 height 18
type input "**********"
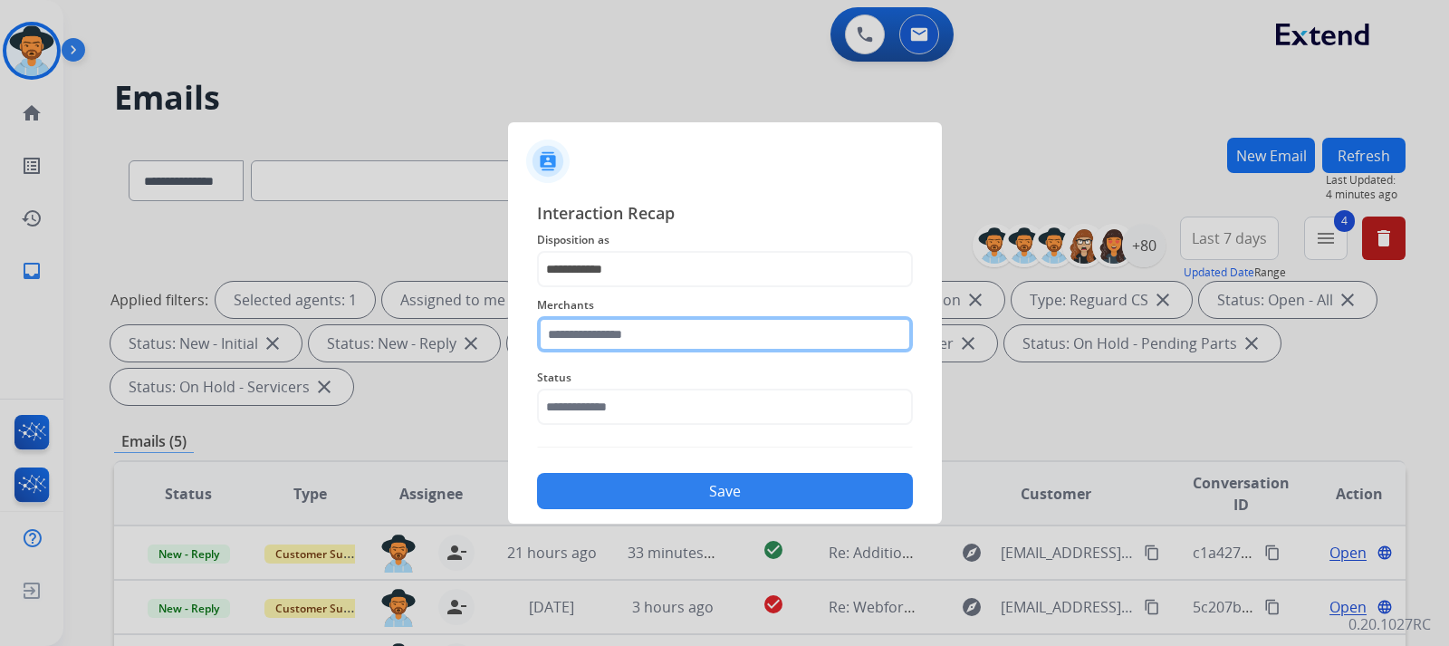
click at [623, 341] on input "text" at bounding box center [725, 334] width 376 height 36
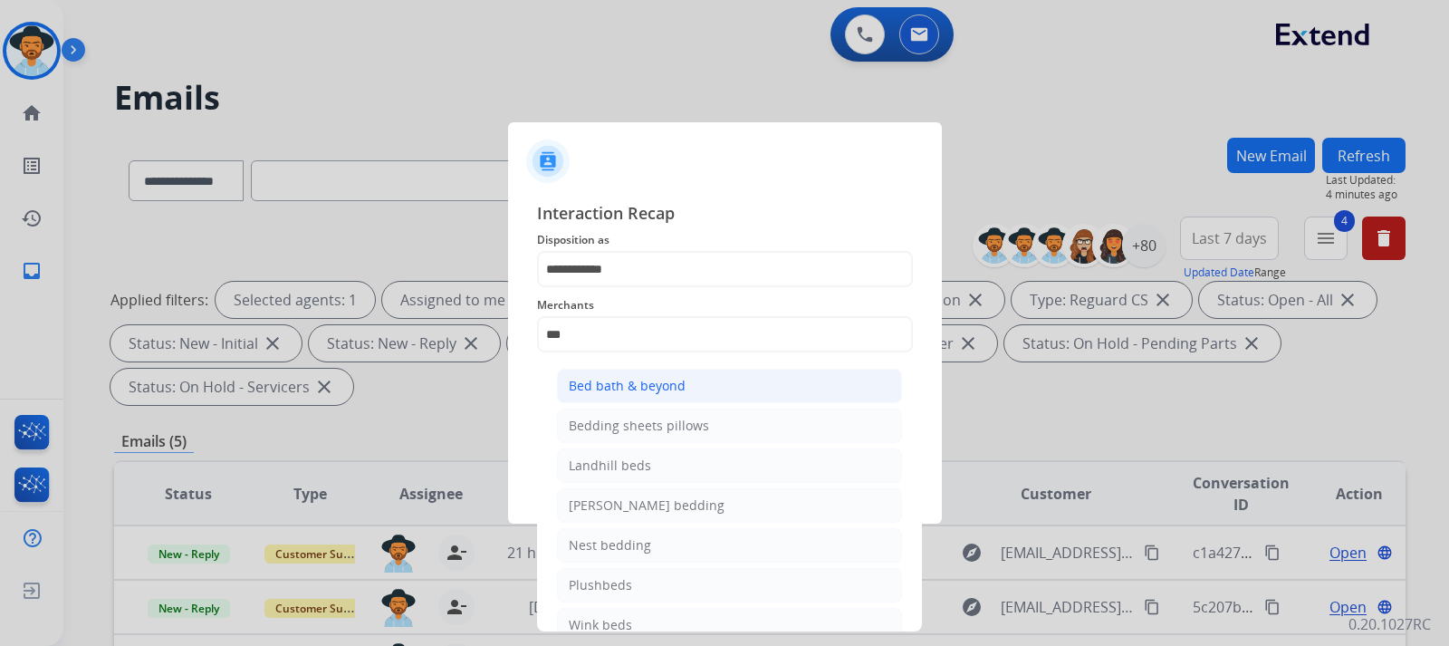
click at [641, 381] on div "Bed bath & beyond" at bounding box center [627, 386] width 117 height 18
type input "**********"
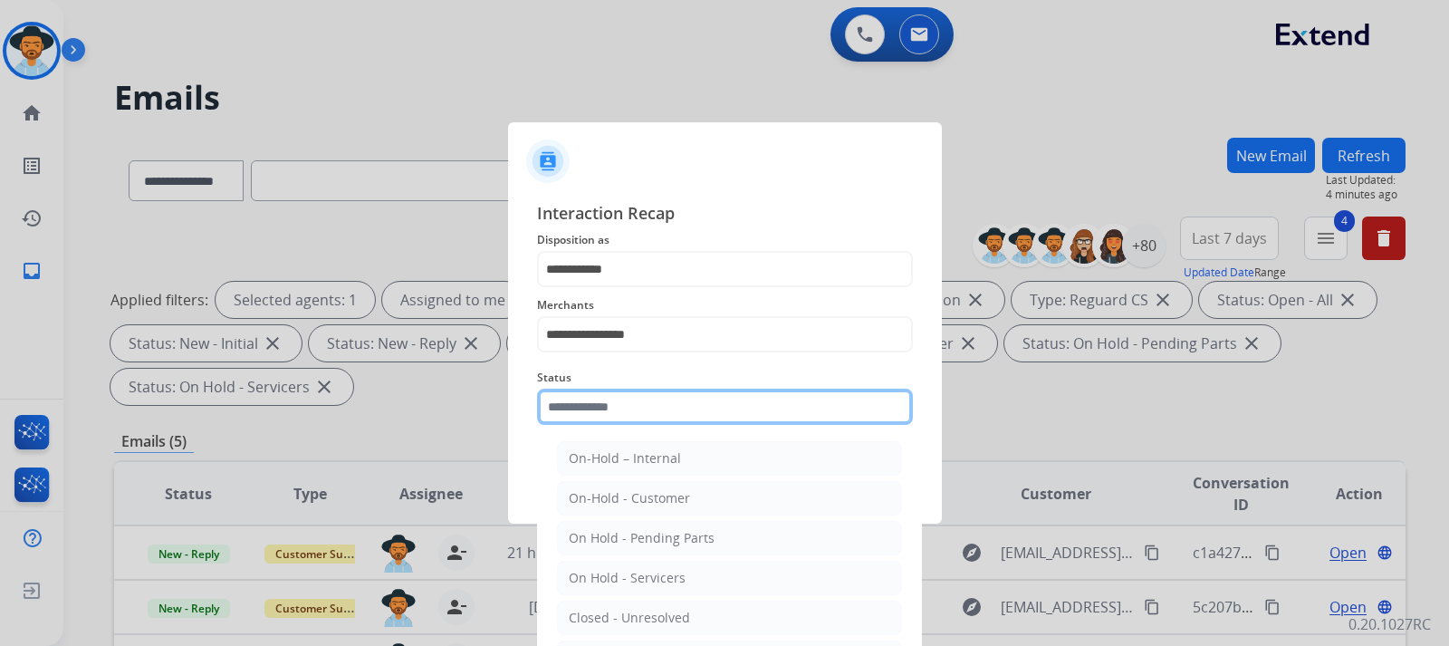
click at [649, 400] on input "text" at bounding box center [725, 407] width 376 height 36
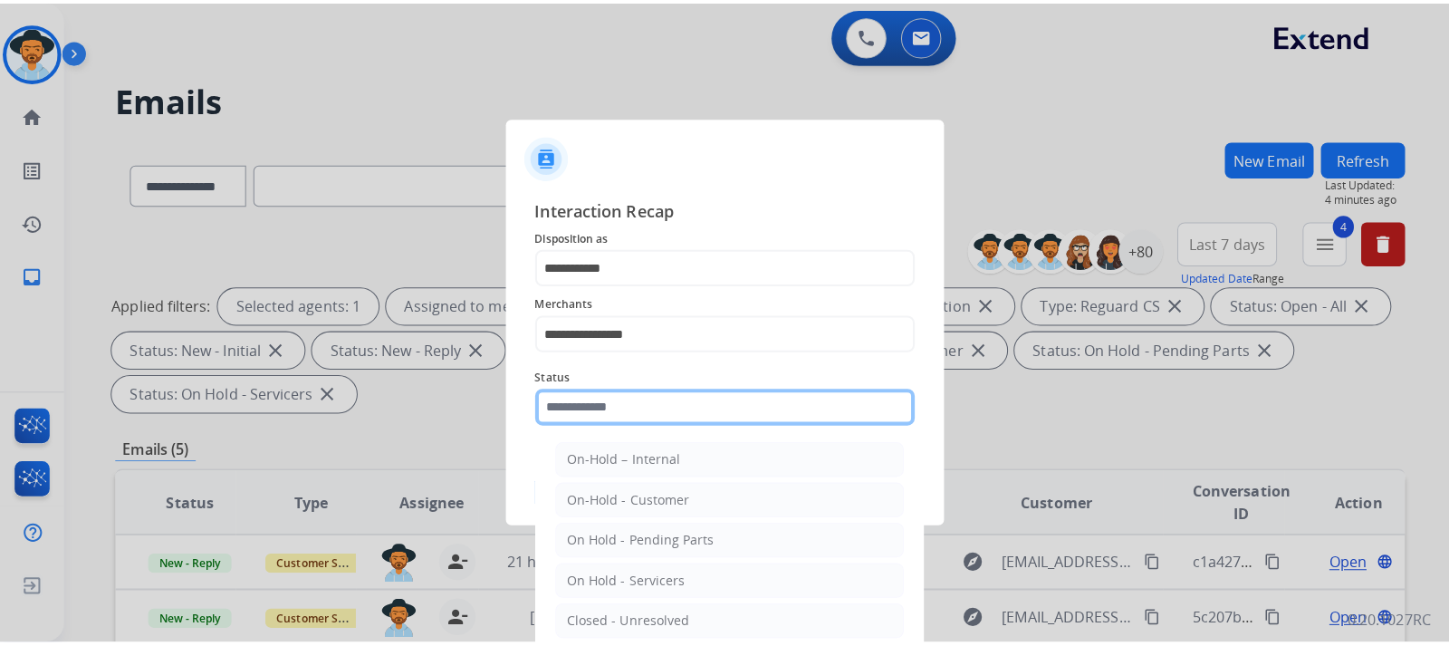
scroll to position [91, 0]
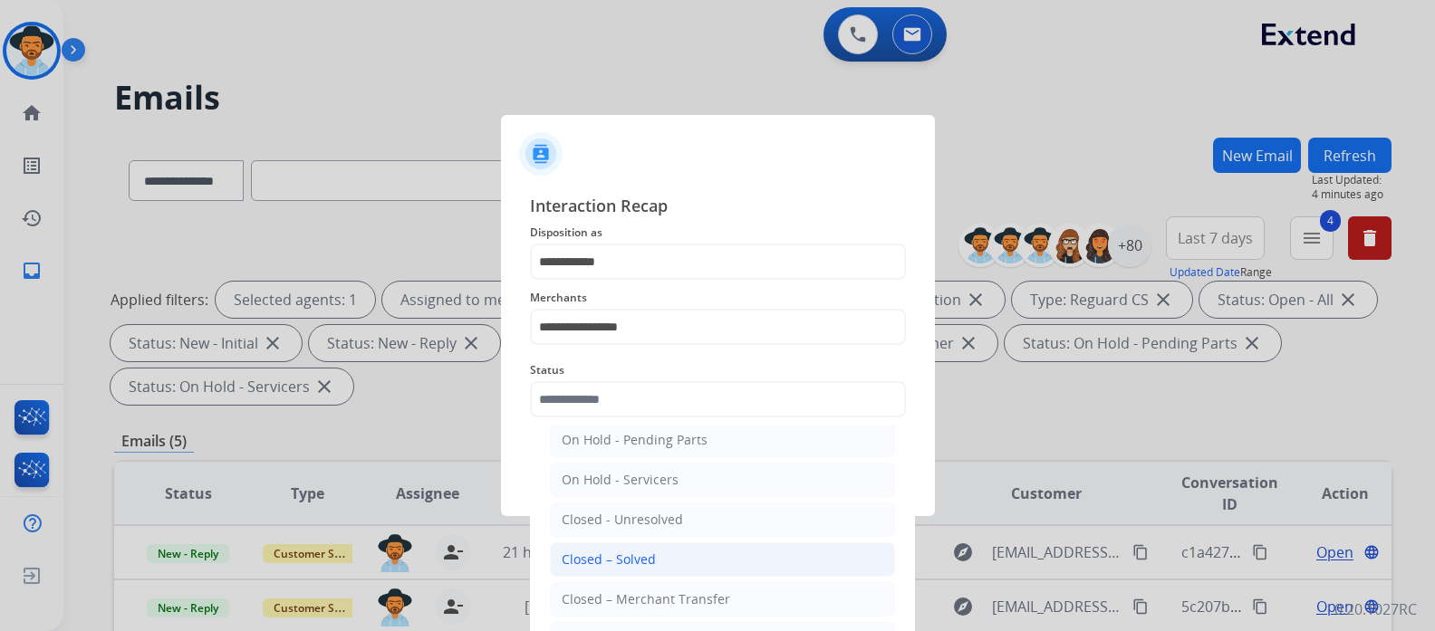
click at [637, 556] on div "Closed – Solved" at bounding box center [609, 560] width 94 height 18
type input "**********"
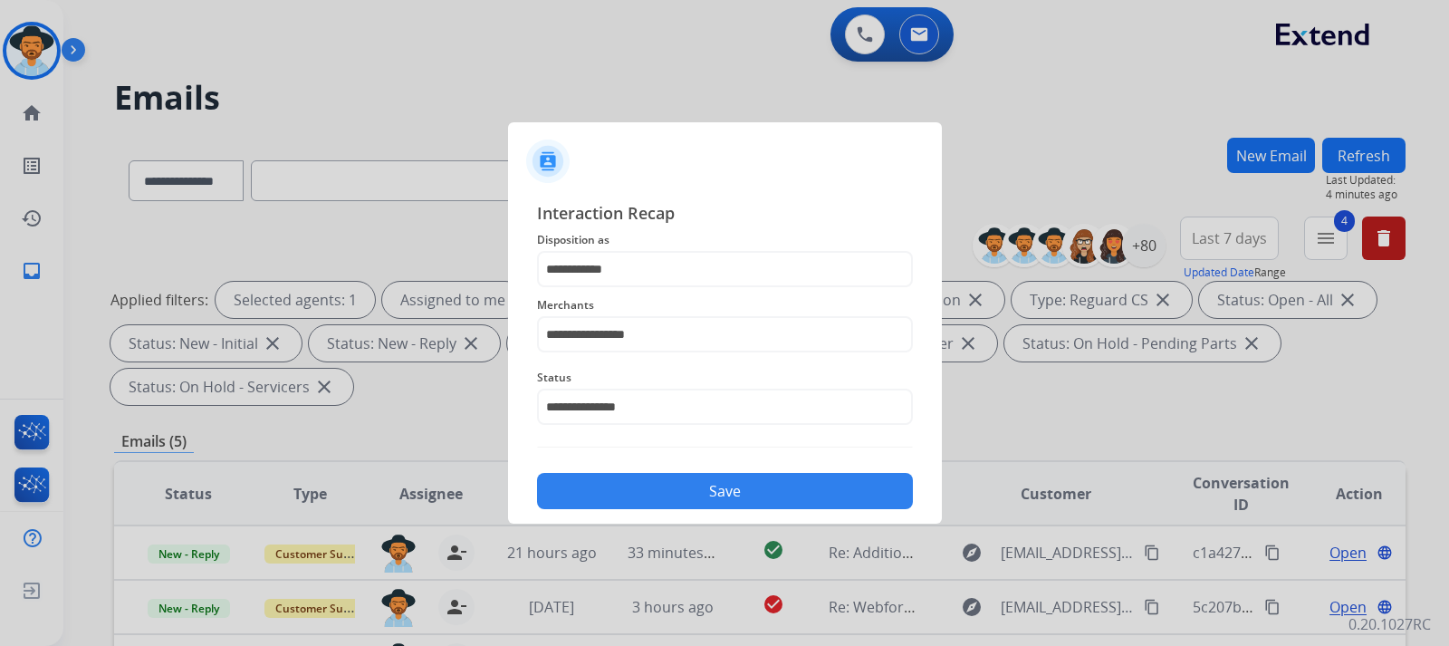
click at [673, 492] on button "Save" at bounding box center [725, 491] width 376 height 36
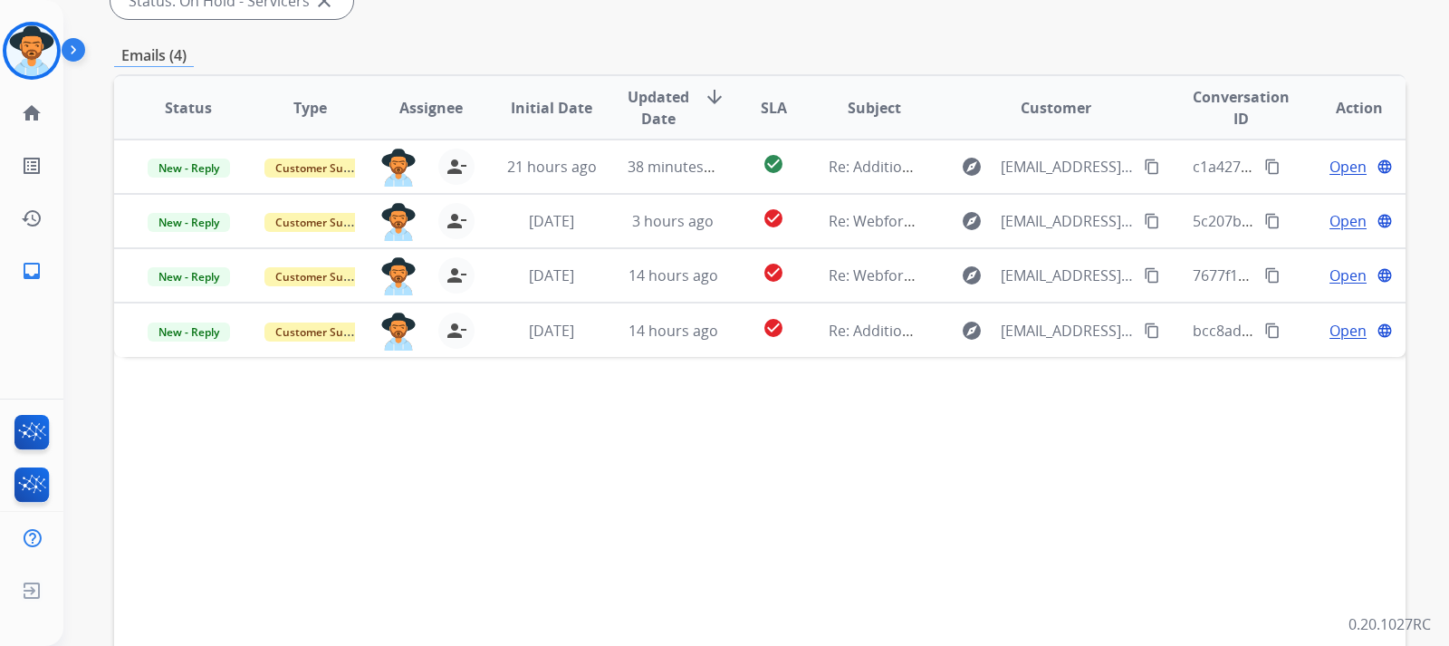
scroll to position [453, 0]
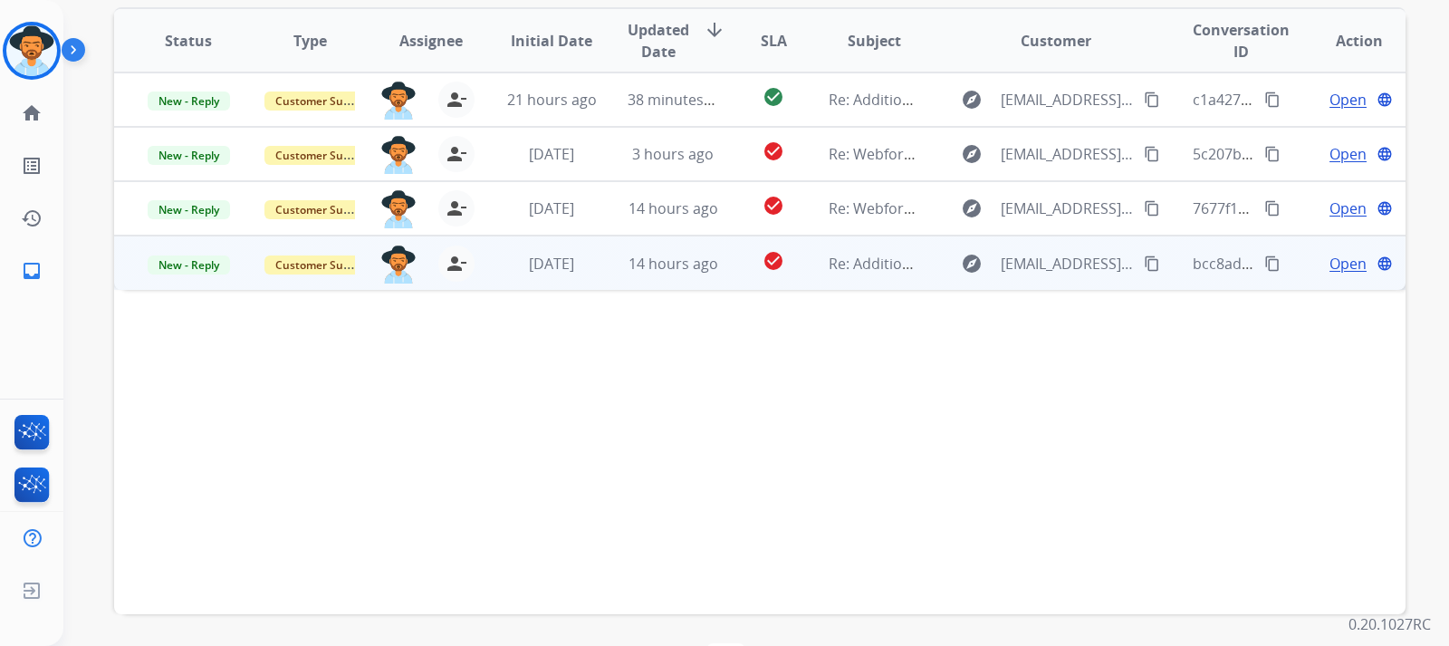
click at [975, 261] on span "Open" at bounding box center [1348, 264] width 37 height 22
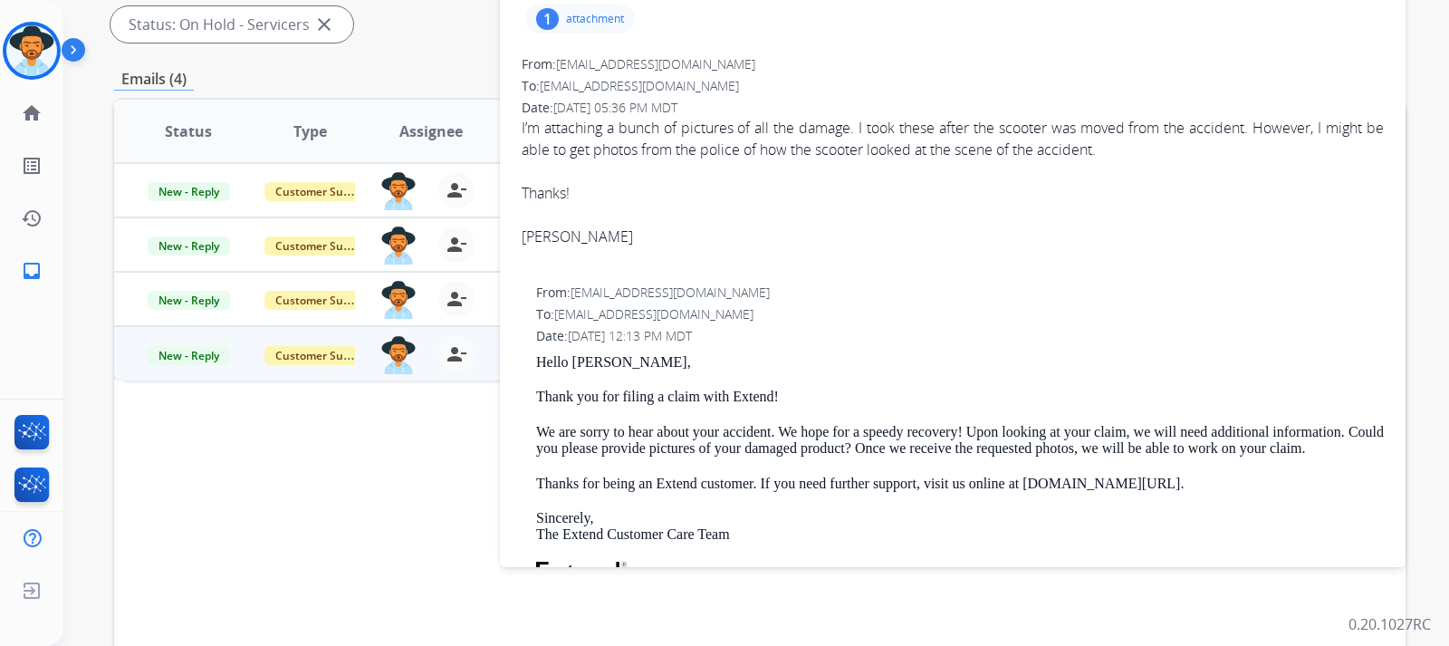
scroll to position [272, 0]
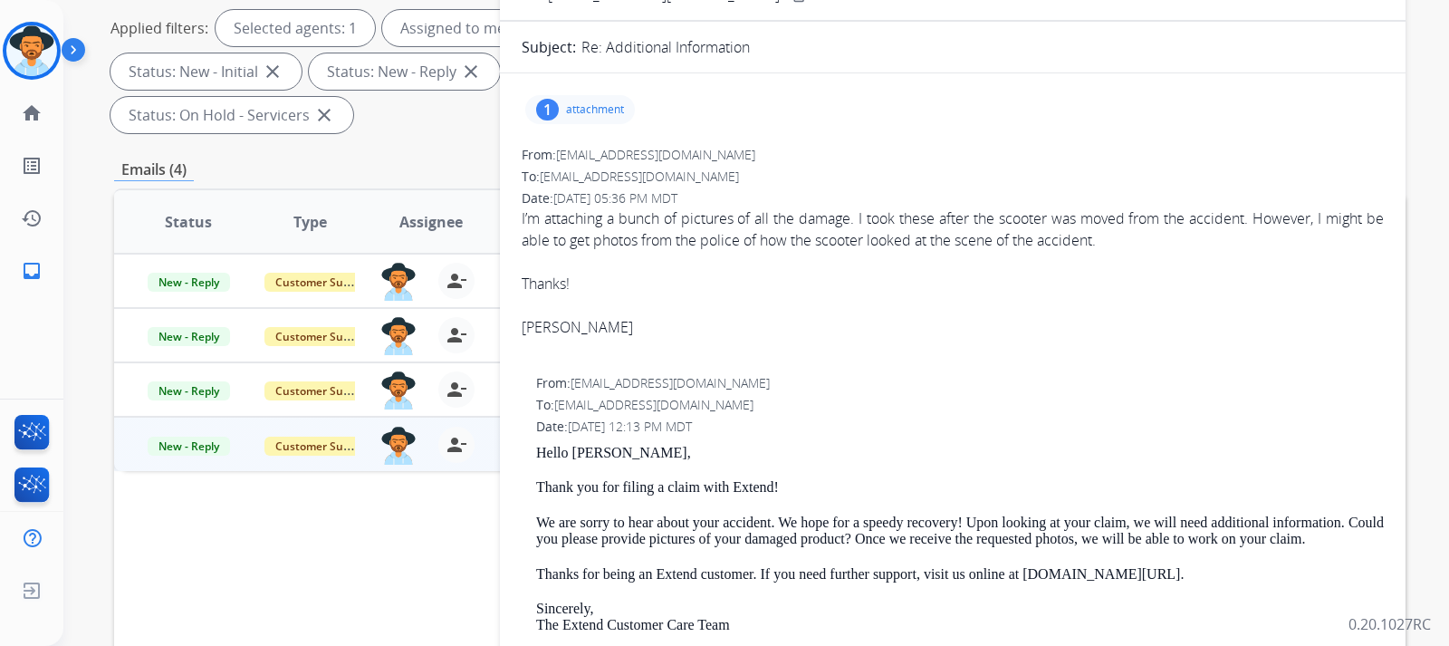
click at [599, 111] on p "attachment" at bounding box center [595, 109] width 58 height 14
click at [618, 150] on div at bounding box center [585, 155] width 91 height 63
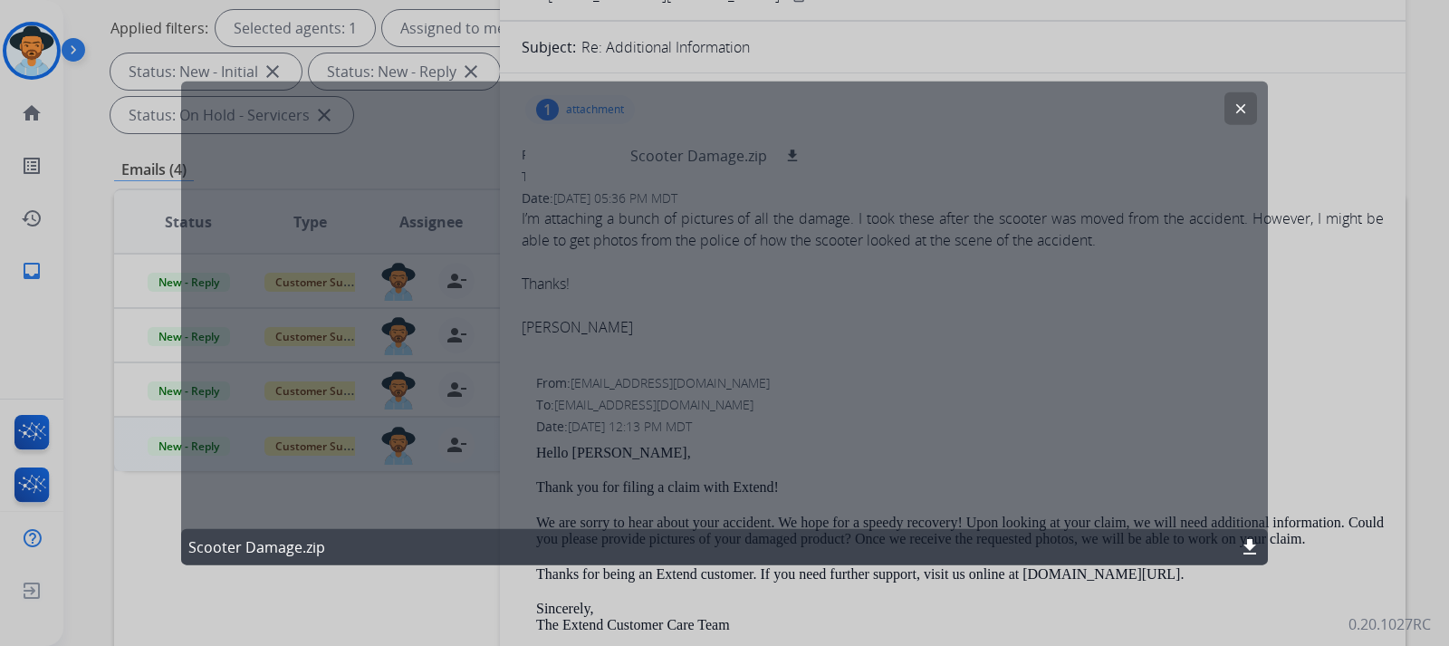
click at [975, 547] on mat-icon "download" at bounding box center [1250, 547] width 22 height 22
click at [975, 102] on mat-icon "clear" at bounding box center [1241, 108] width 16 height 16
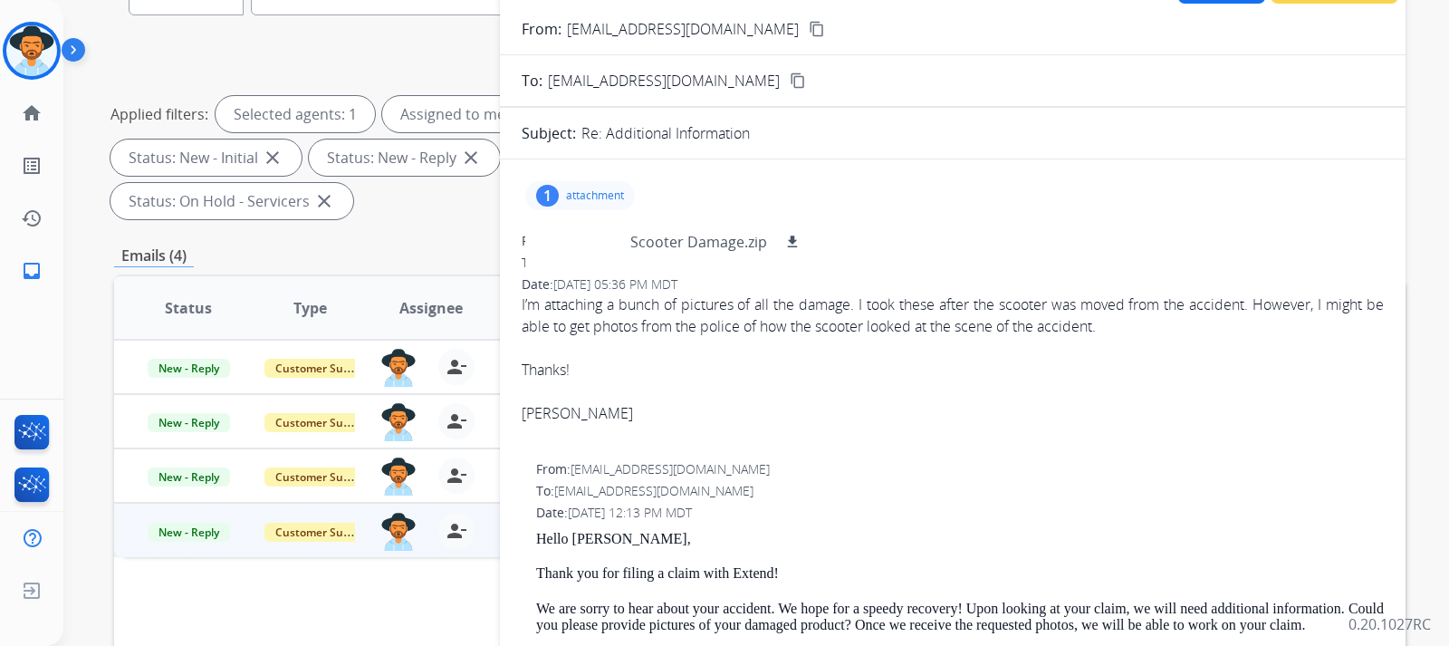
scroll to position [181, 0]
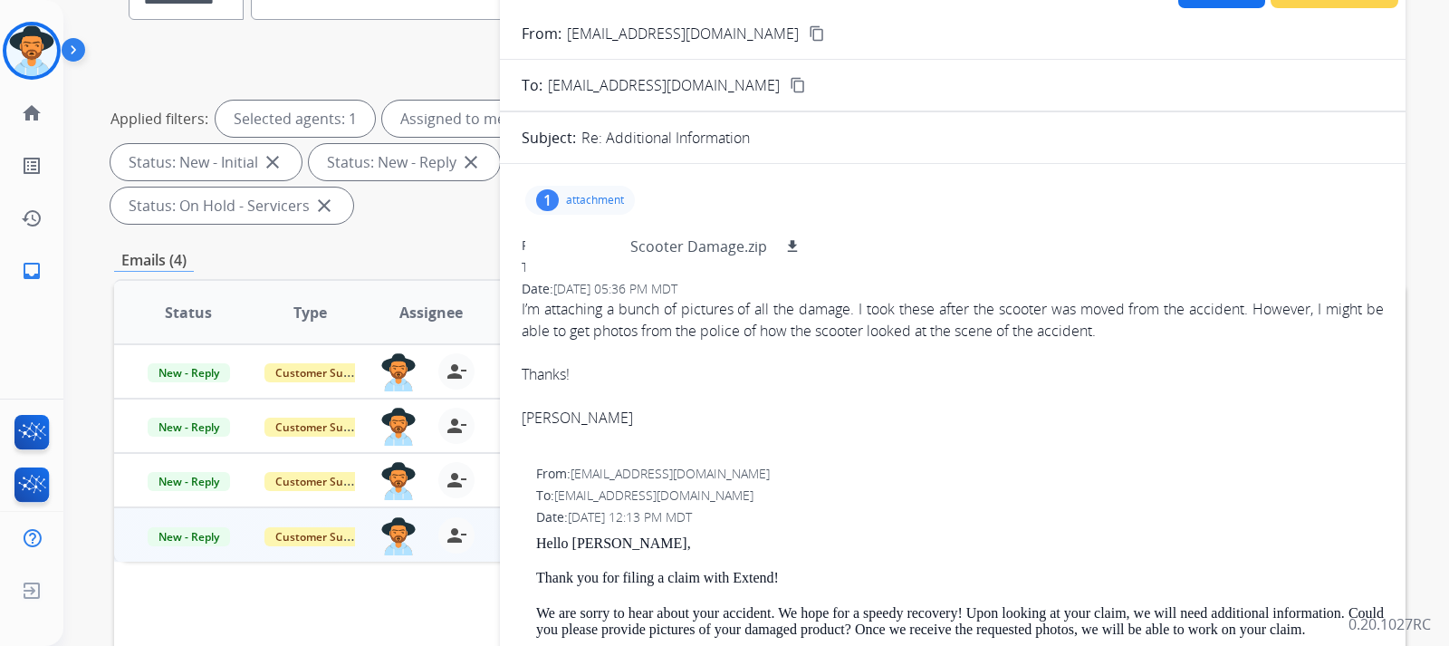
click at [952, 236] on div "From: [EMAIL_ADDRESS][DOMAIN_NAME]" at bounding box center [953, 245] width 862 height 18
click at [619, 201] on p "attachment" at bounding box center [595, 200] width 58 height 14
click at [556, 202] on div "1" at bounding box center [547, 200] width 23 height 22
click at [595, 254] on div at bounding box center [585, 246] width 91 height 63
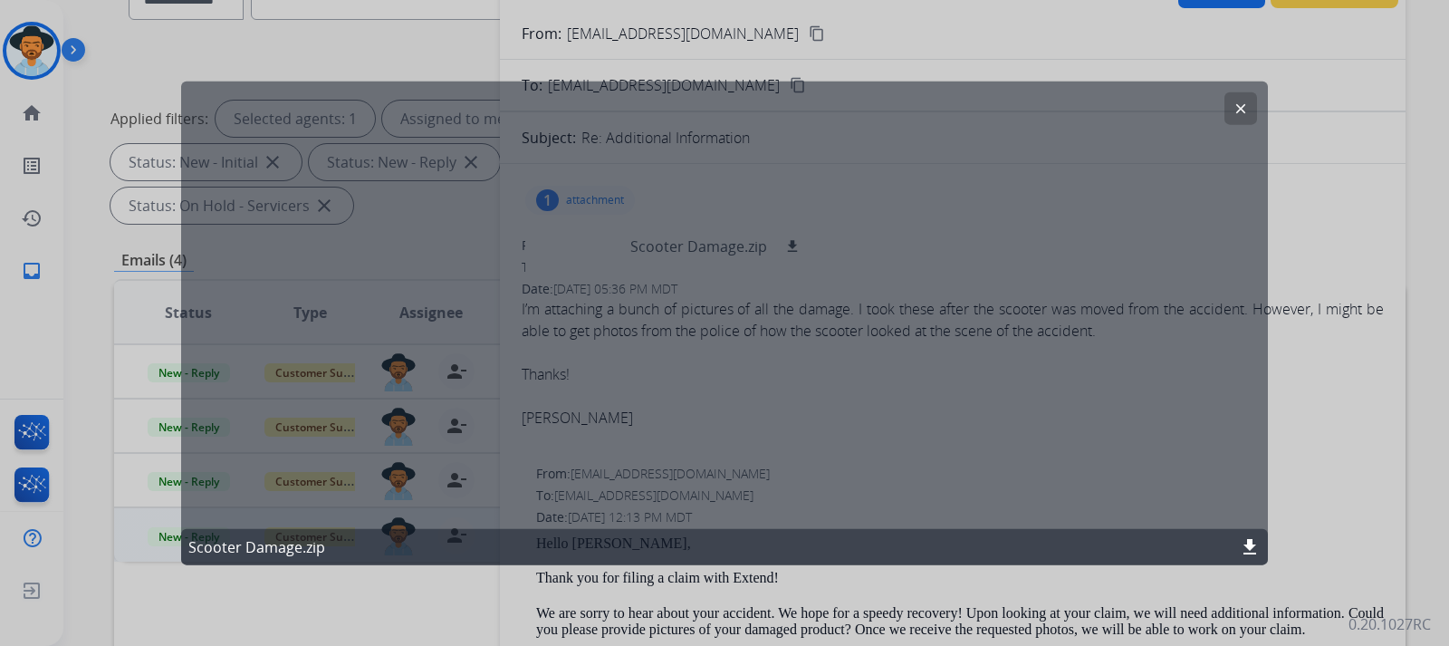
click at [975, 100] on button "clear" at bounding box center [1240, 107] width 33 height 33
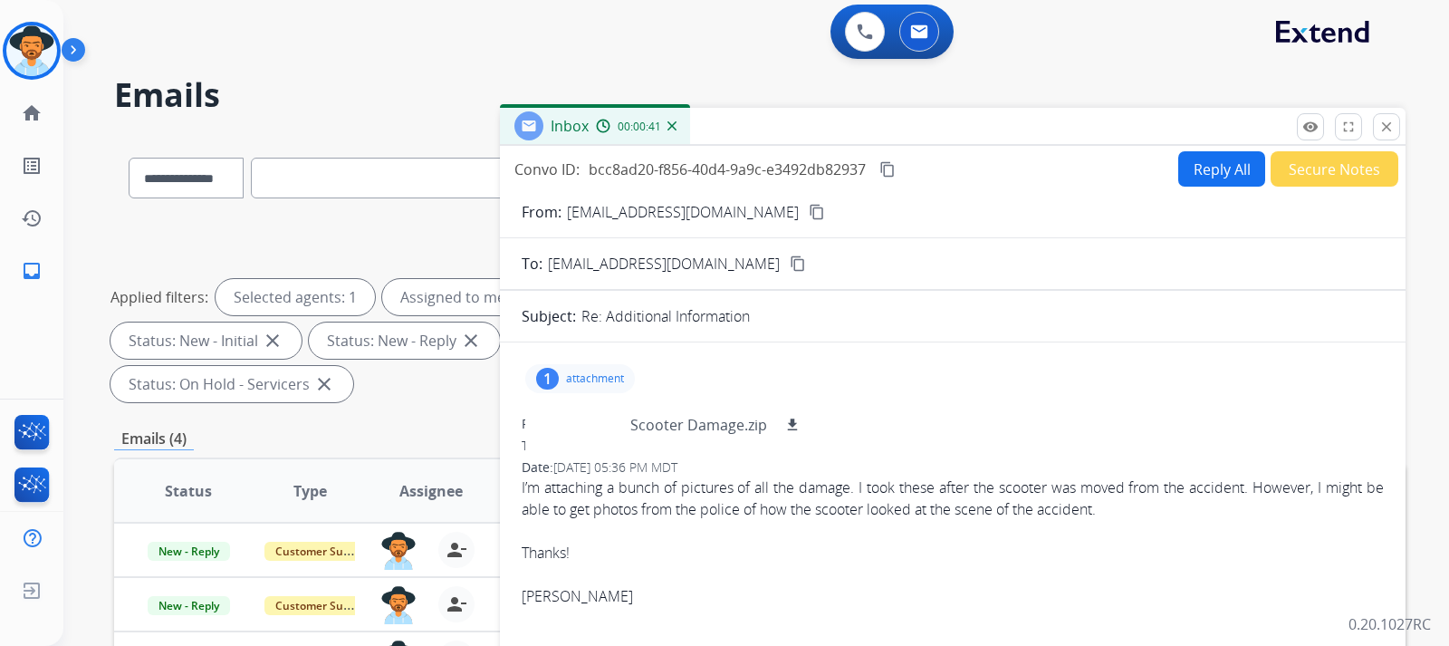
scroll to position [0, 0]
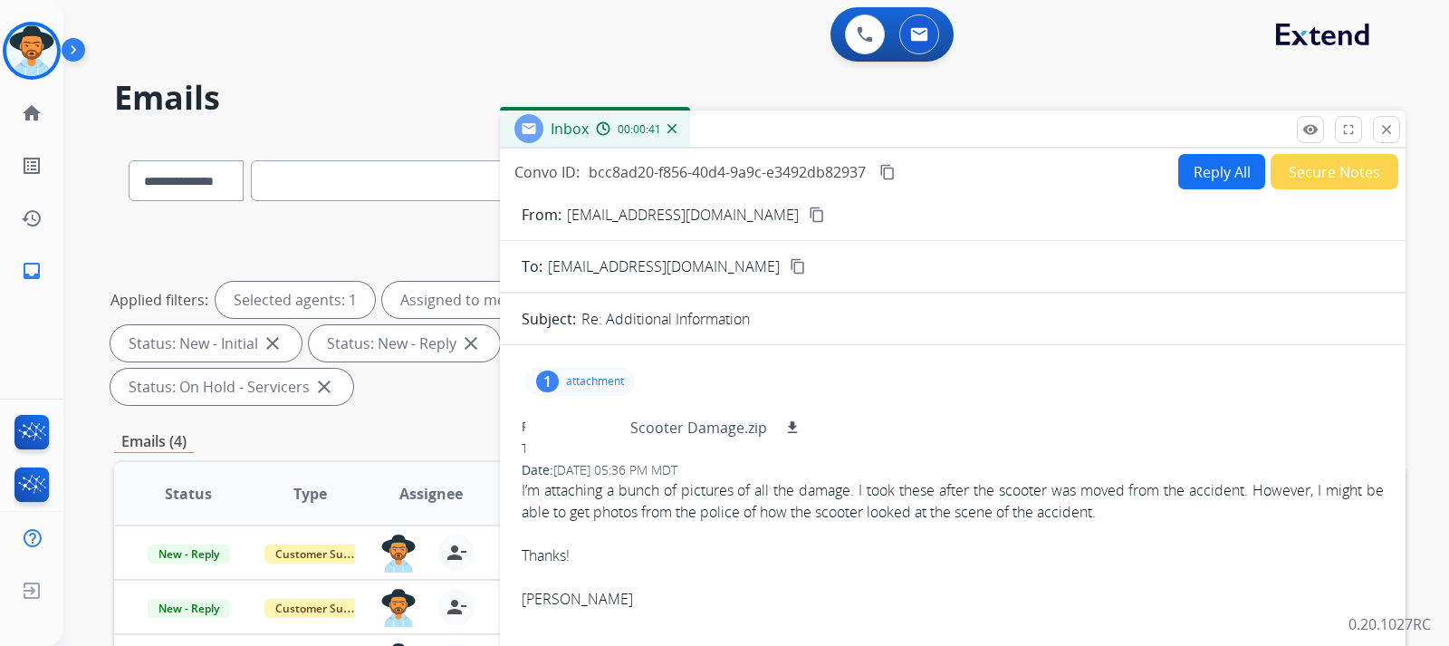
click at [975, 376] on div "1 attachment Scooter Damage.zip download" at bounding box center [953, 381] width 862 height 43
click at [590, 380] on p "attachment" at bounding box center [595, 381] width 58 height 14
click at [809, 208] on mat-icon "content_copy" at bounding box center [817, 214] width 16 height 16
click at [672, 124] on img at bounding box center [671, 128] width 9 height 9
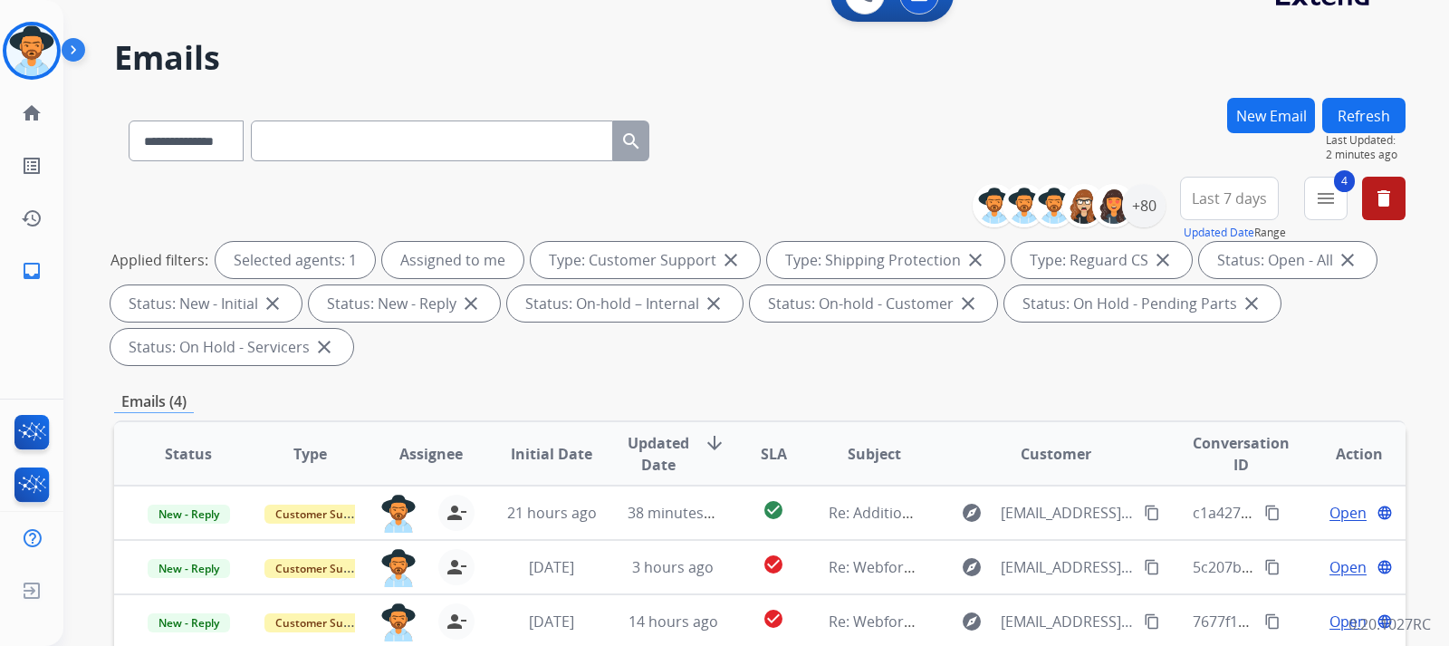
scroll to position [181, 0]
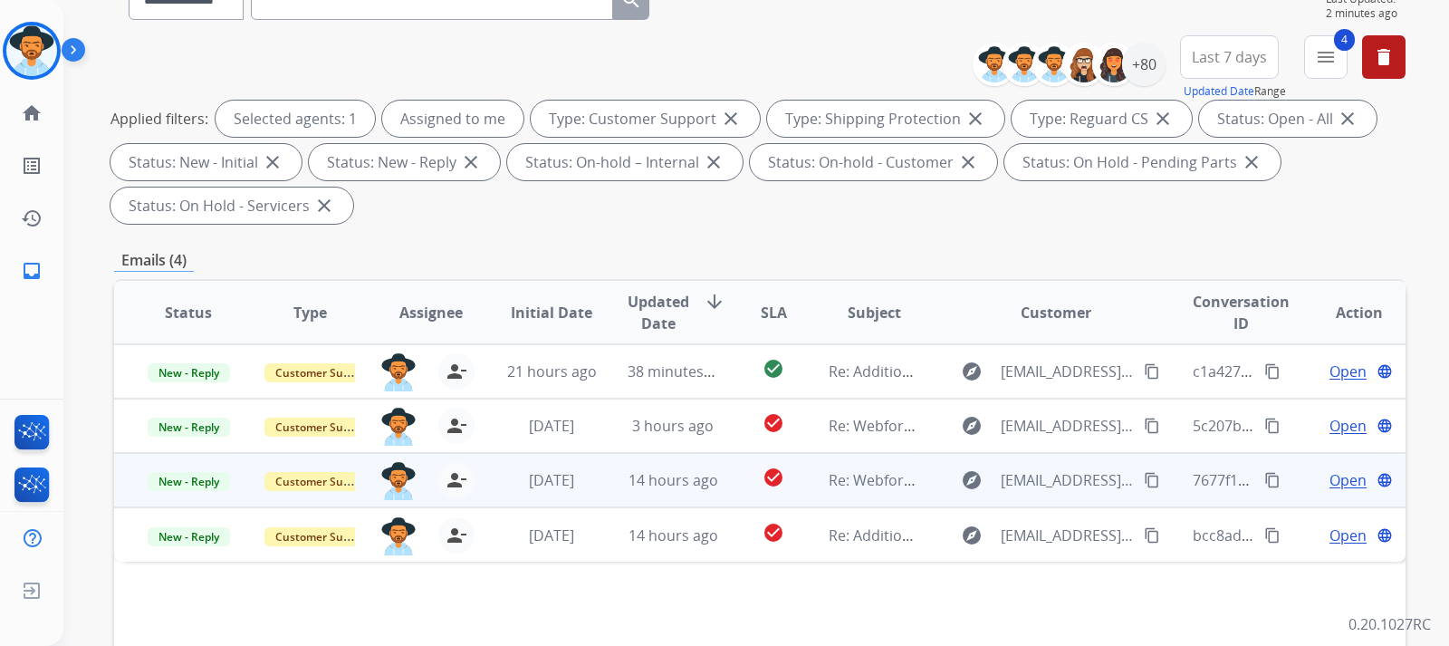
click at [975, 479] on span "Open" at bounding box center [1348, 480] width 37 height 22
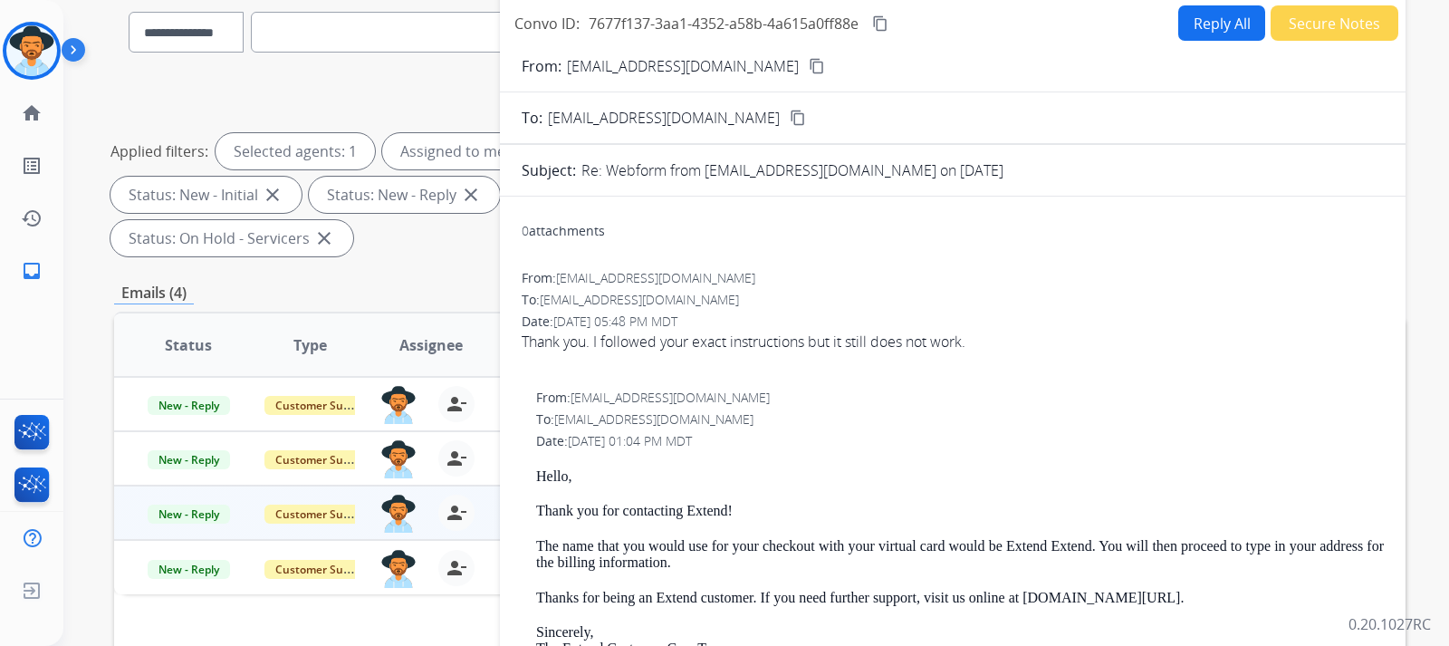
scroll to position [91, 0]
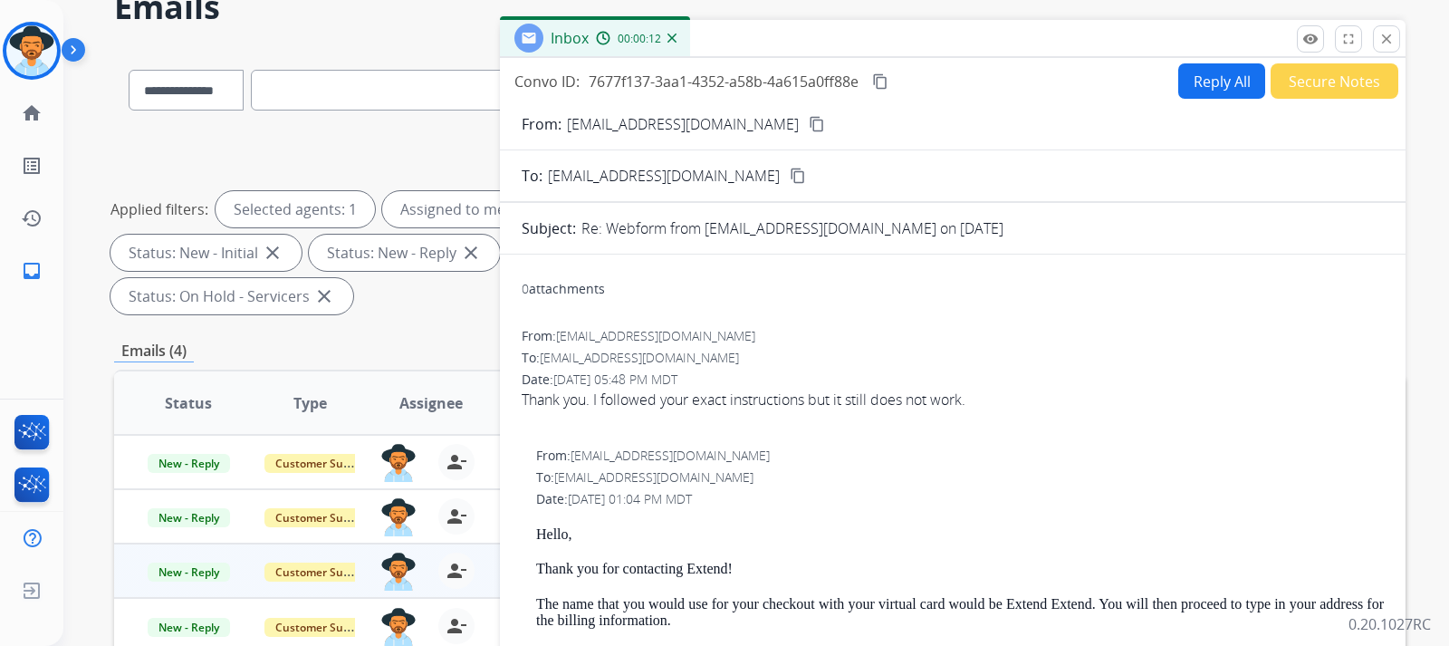
click at [809, 124] on mat-icon "content_copy" at bounding box center [817, 124] width 16 height 16
click at [975, 90] on button "Reply All" at bounding box center [1221, 80] width 87 height 35
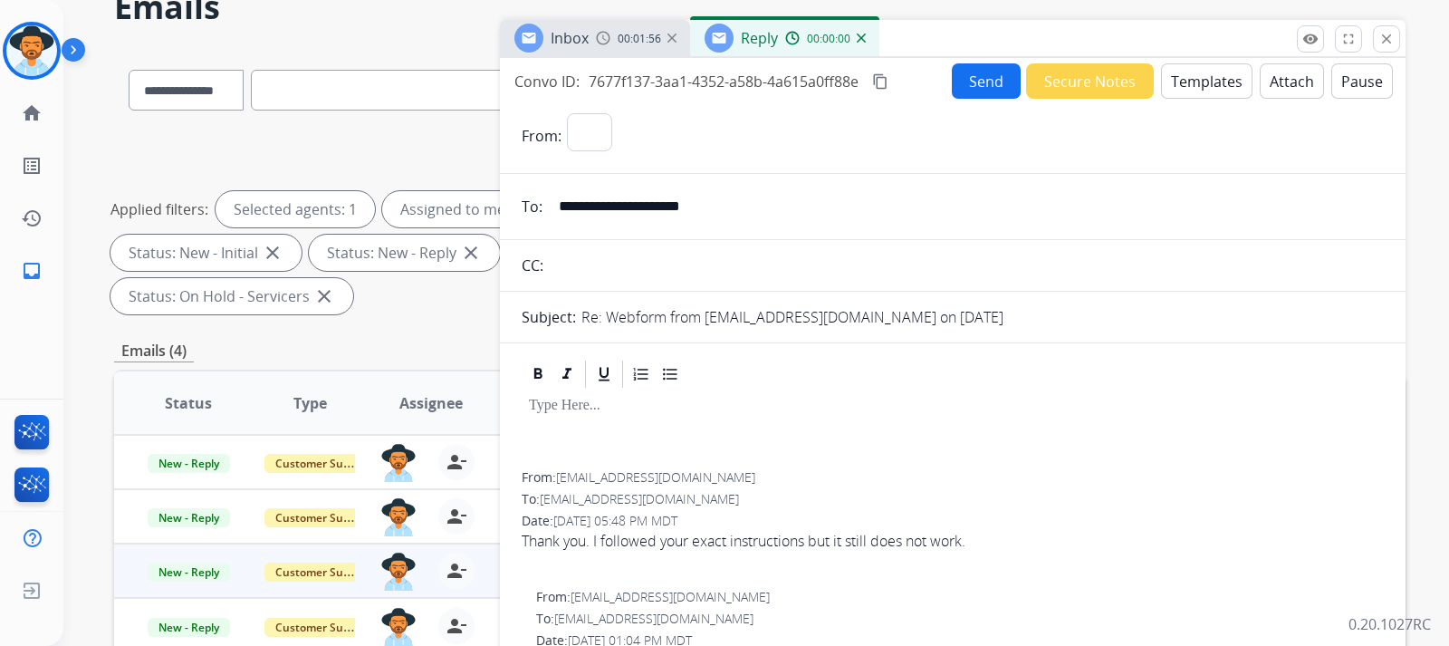
select select "**********"
click at [975, 85] on button "Templates" at bounding box center [1206, 80] width 91 height 35
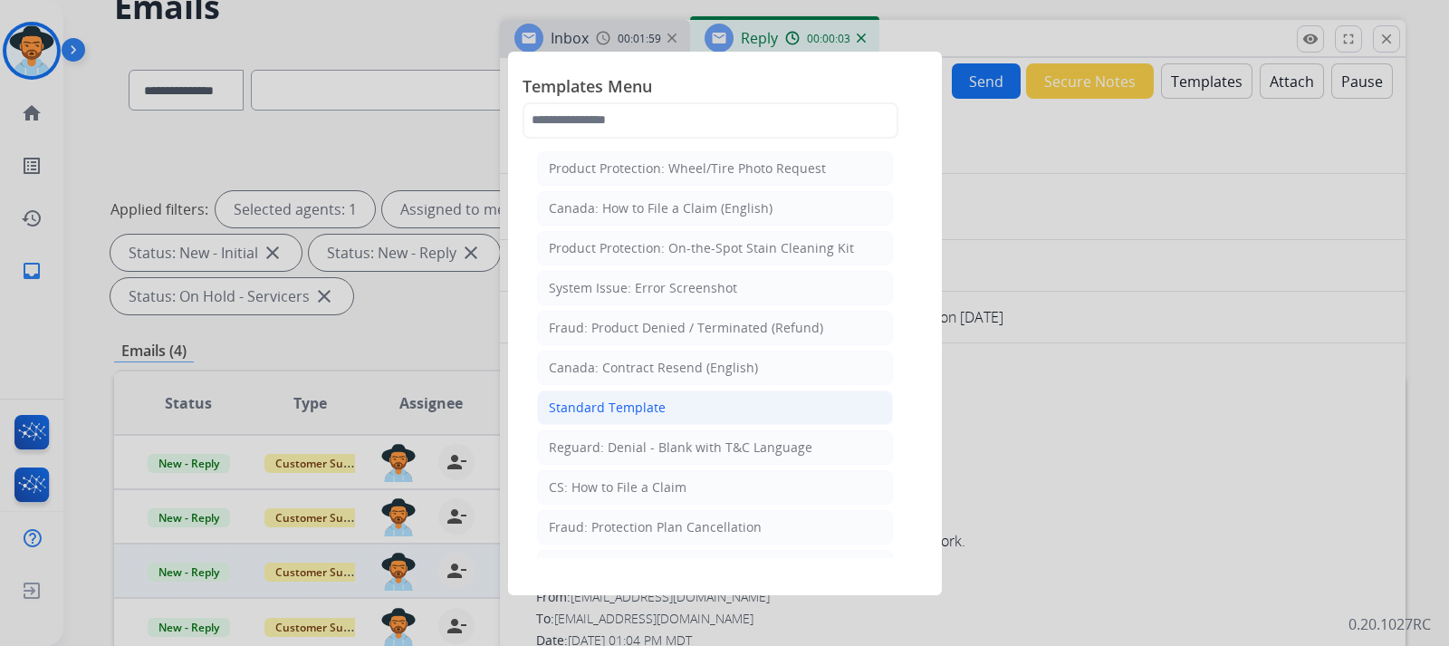
click at [676, 408] on li "Standard Template" at bounding box center [715, 407] width 356 height 34
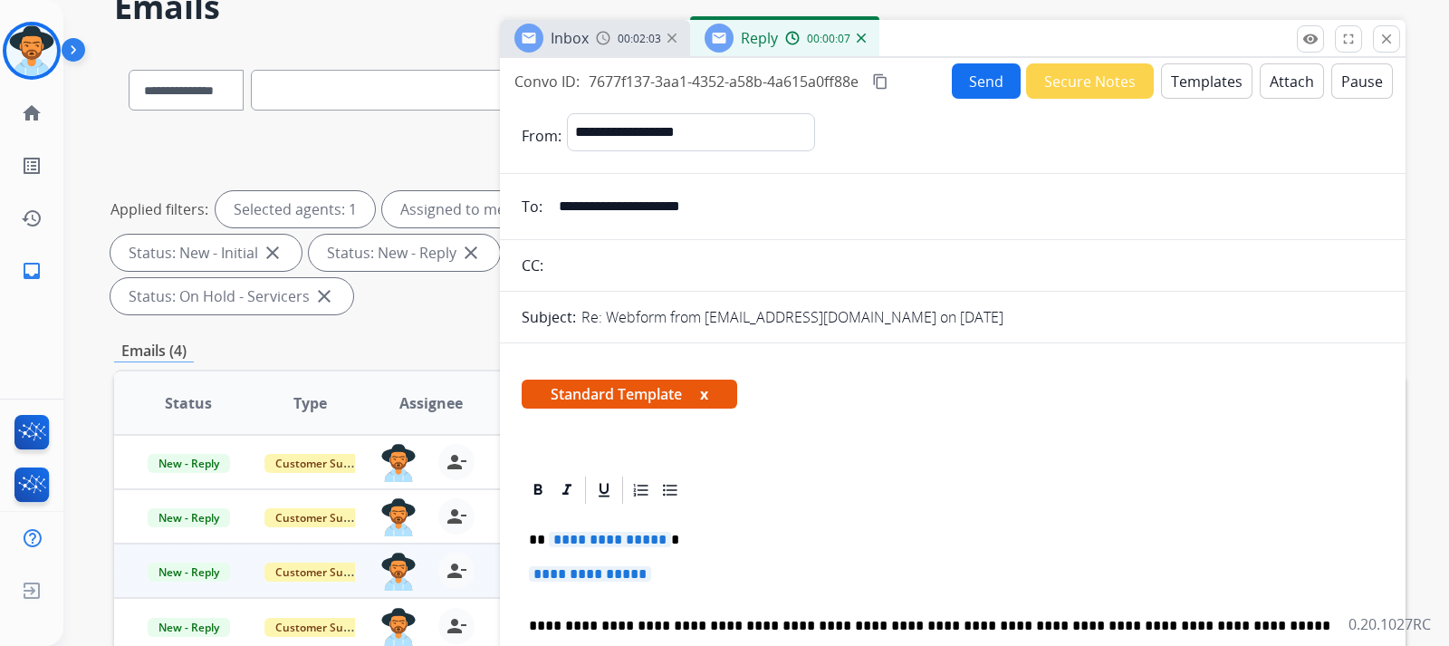
click at [681, 587] on p "**********" at bounding box center [953, 583] width 848 height 34
click at [678, 576] on p "**********" at bounding box center [953, 583] width 848 height 34
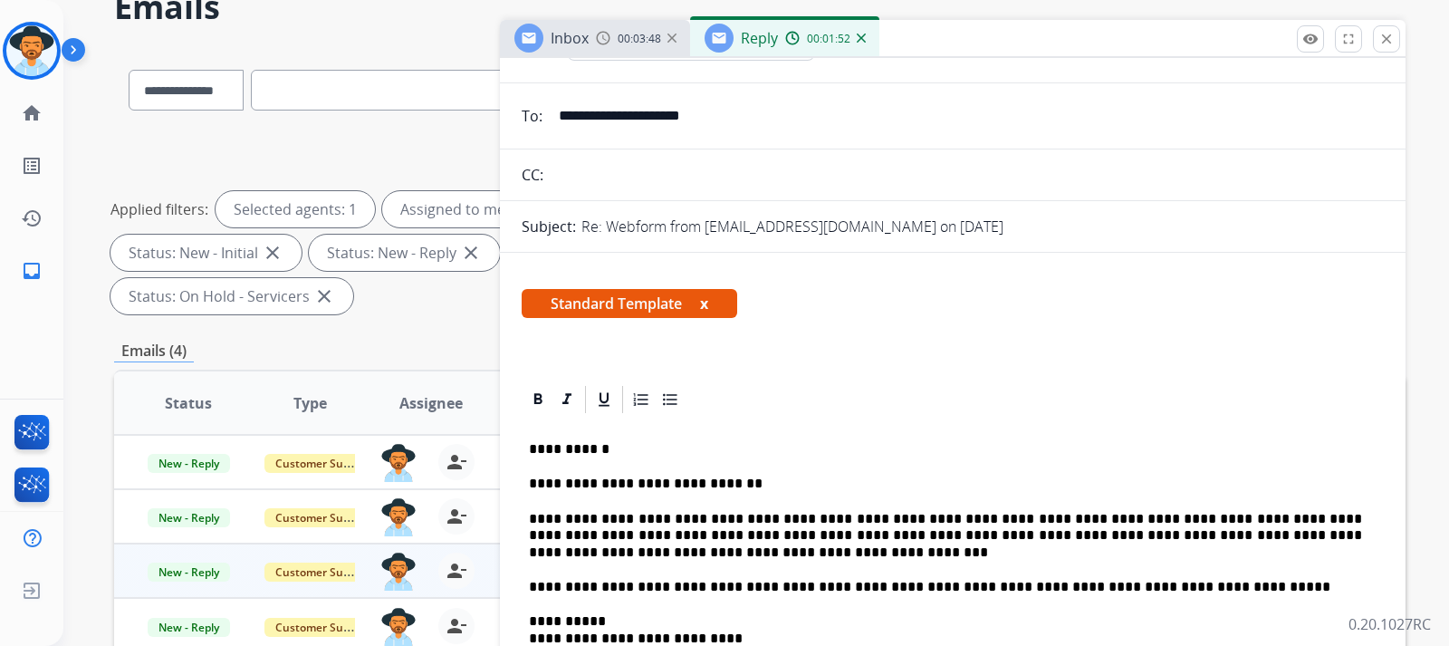
scroll to position [0, 0]
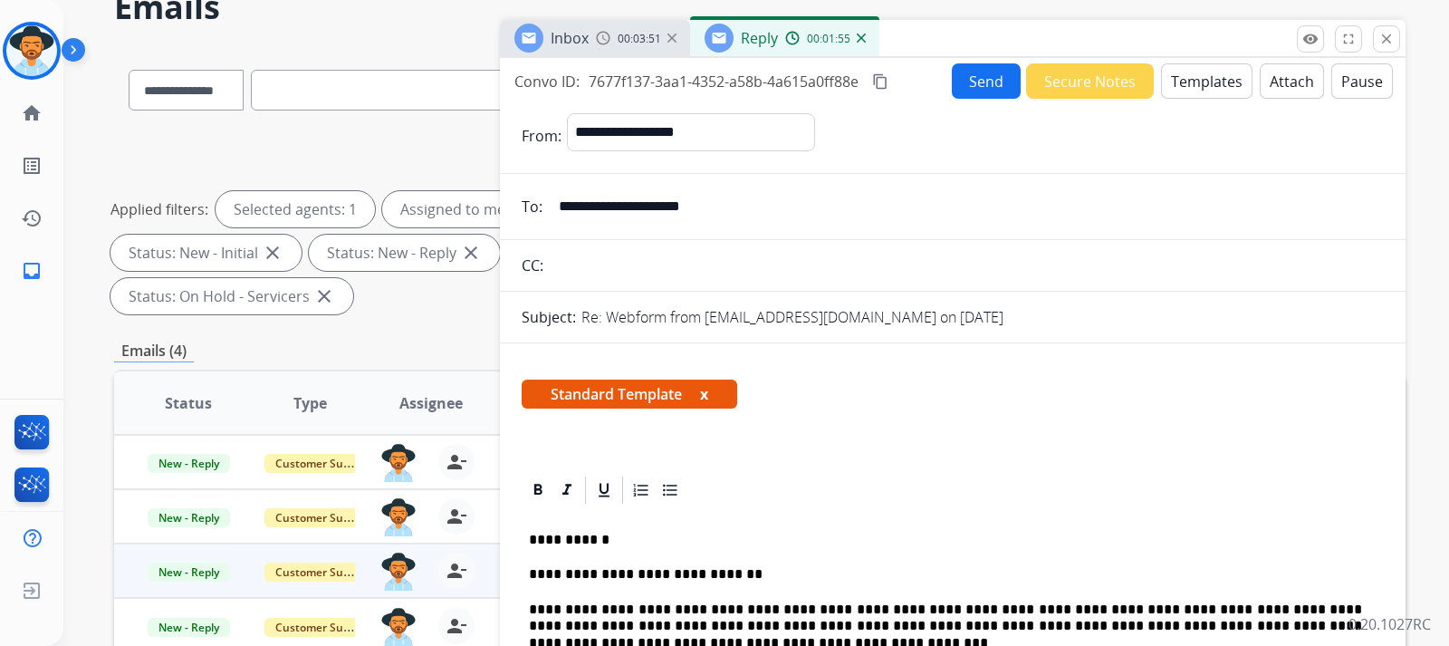
click at [975, 82] on button "Send" at bounding box center [986, 80] width 69 height 35
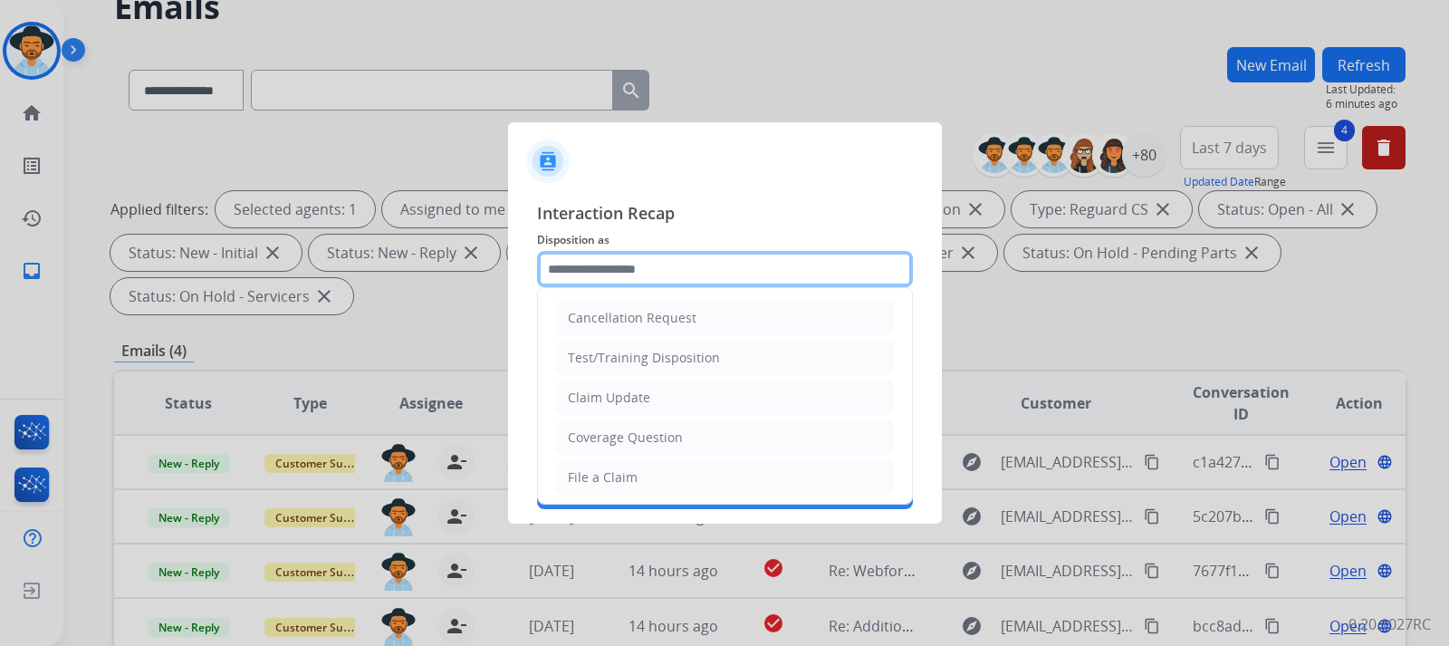
click at [726, 252] on input "text" at bounding box center [725, 269] width 376 height 36
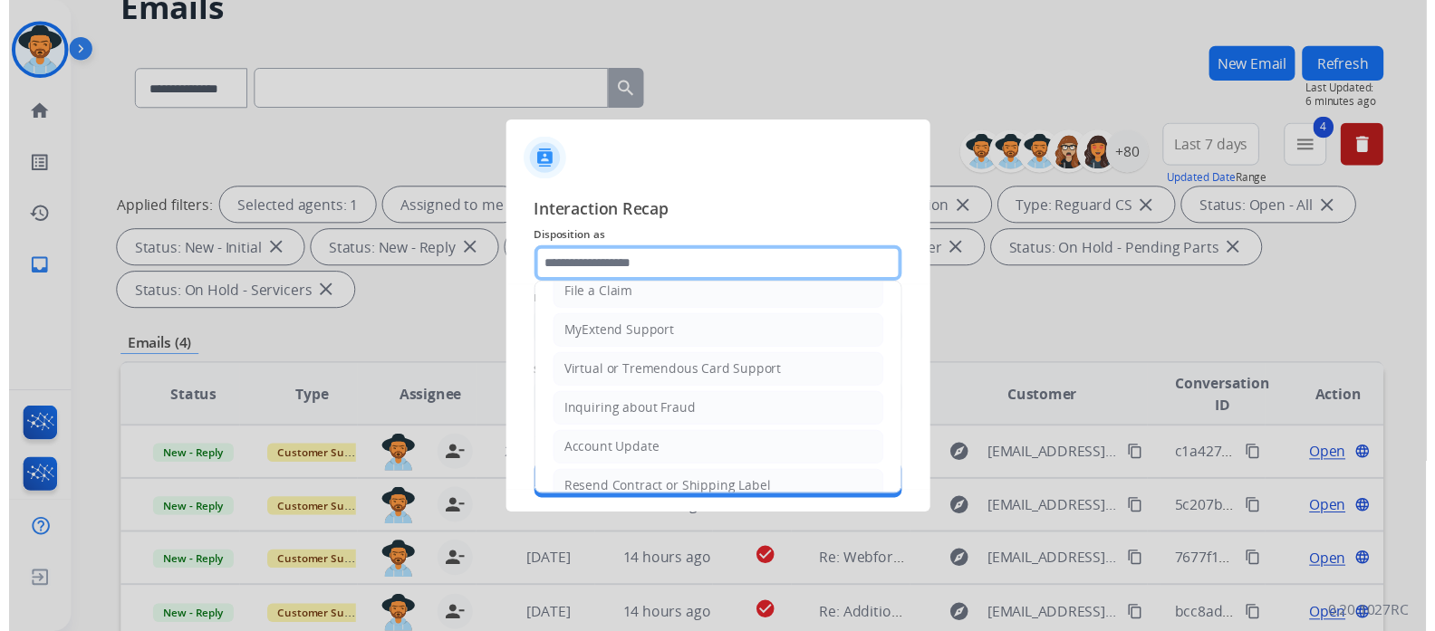
scroll to position [181, 0]
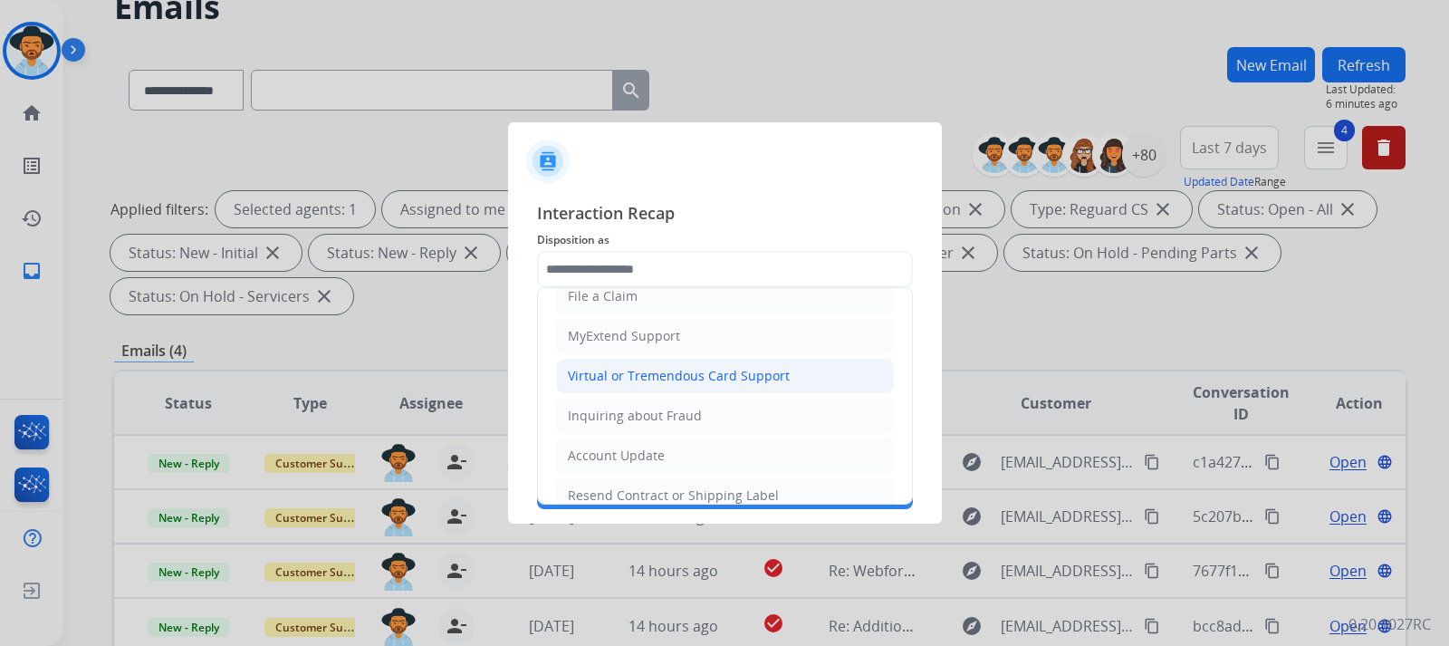
click at [737, 382] on div "Virtual or Tremendous Card Support" at bounding box center [679, 376] width 222 height 18
type input "**********"
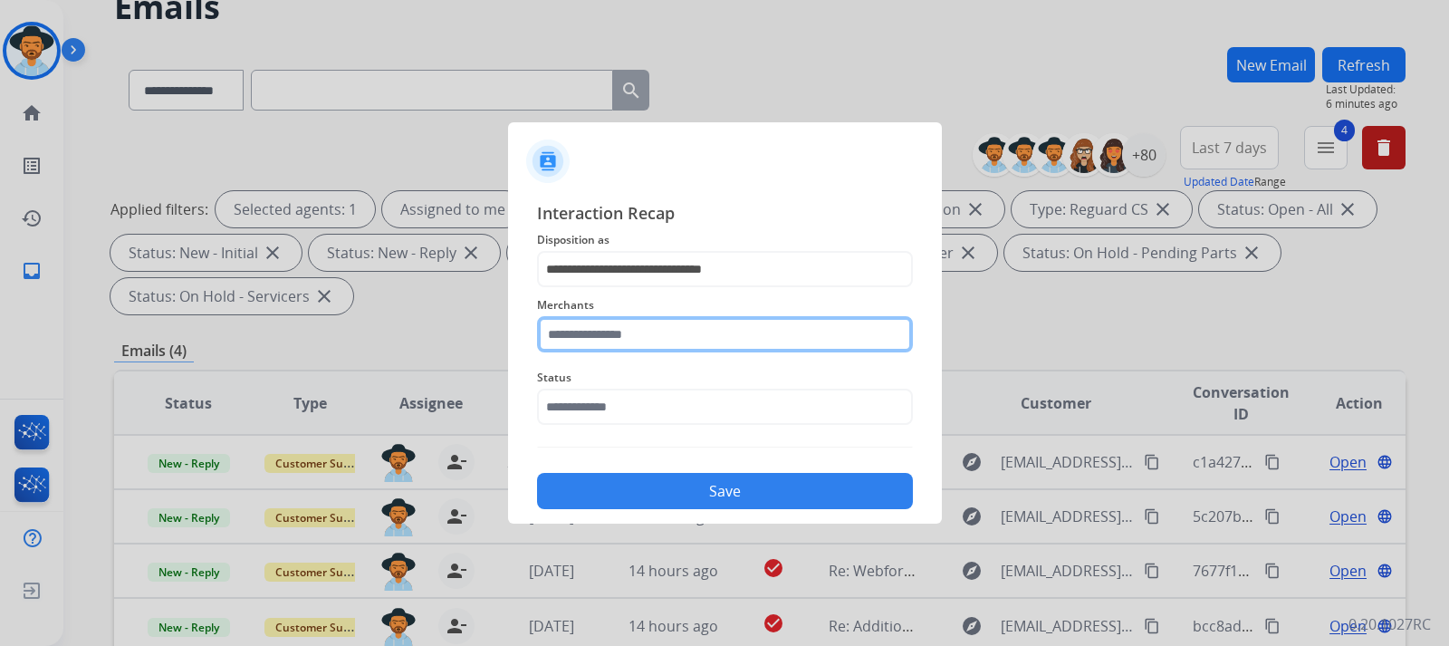
click at [729, 330] on input "text" at bounding box center [725, 334] width 376 height 36
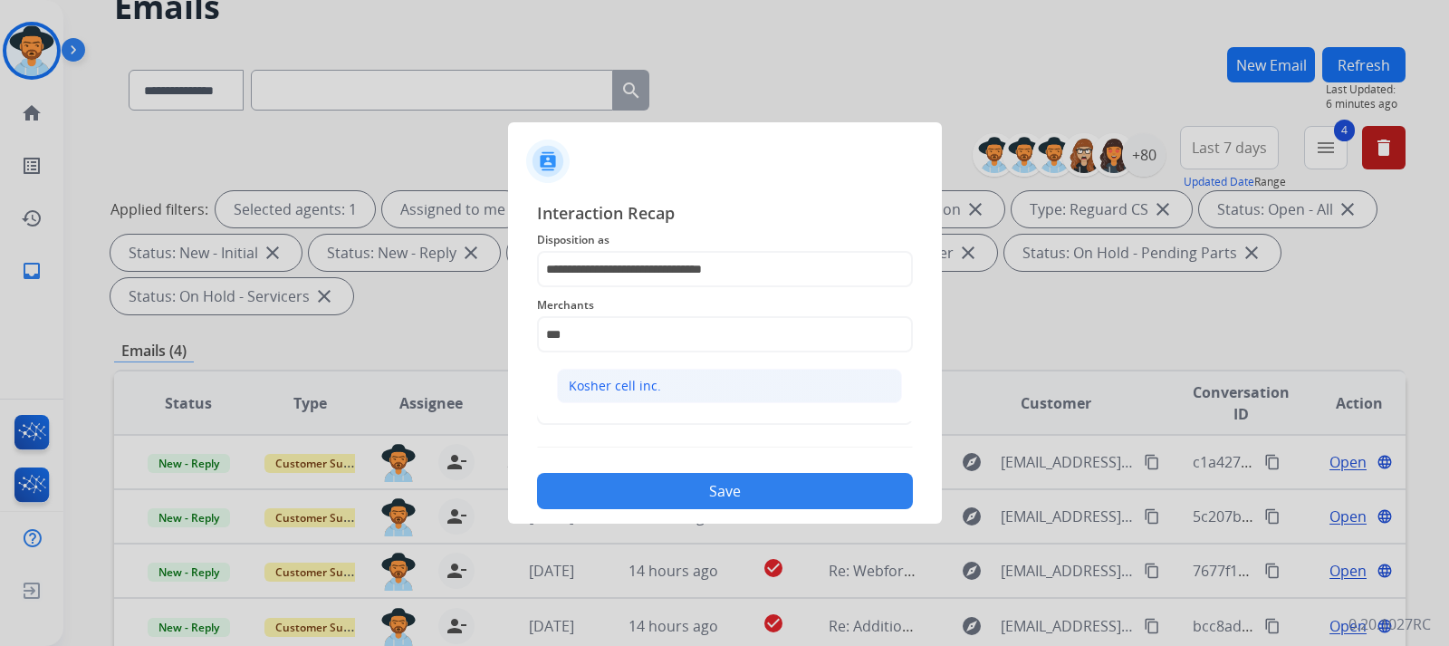
click at [635, 372] on li "Kosher cell inc." at bounding box center [729, 386] width 345 height 34
type input "**********"
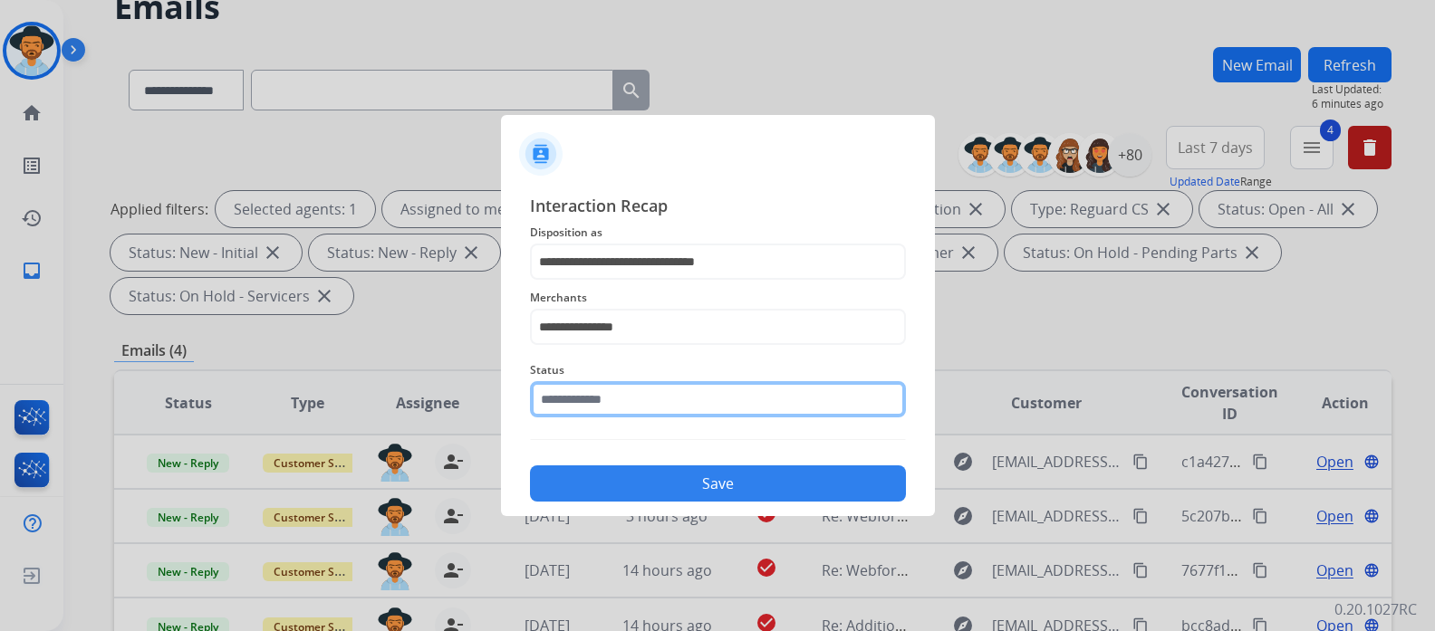
click at [633, 405] on input "text" at bounding box center [718, 399] width 376 height 36
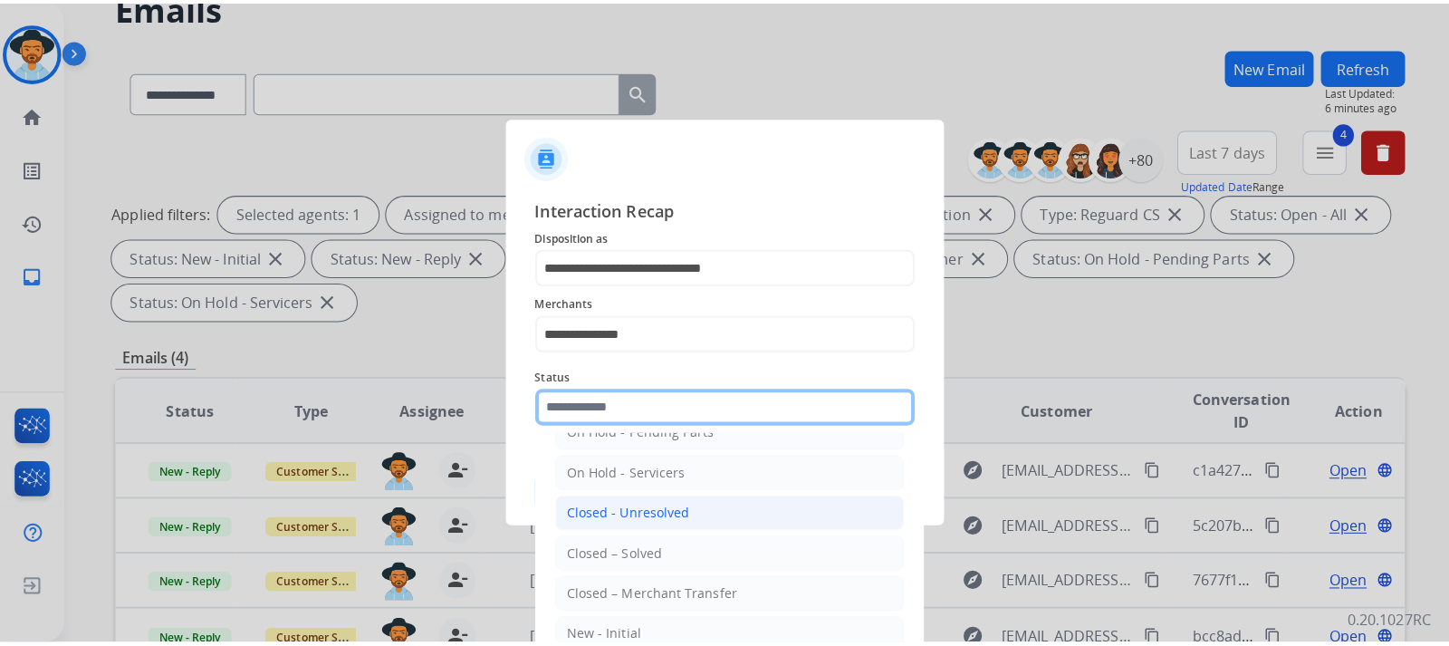
scroll to position [109, 0]
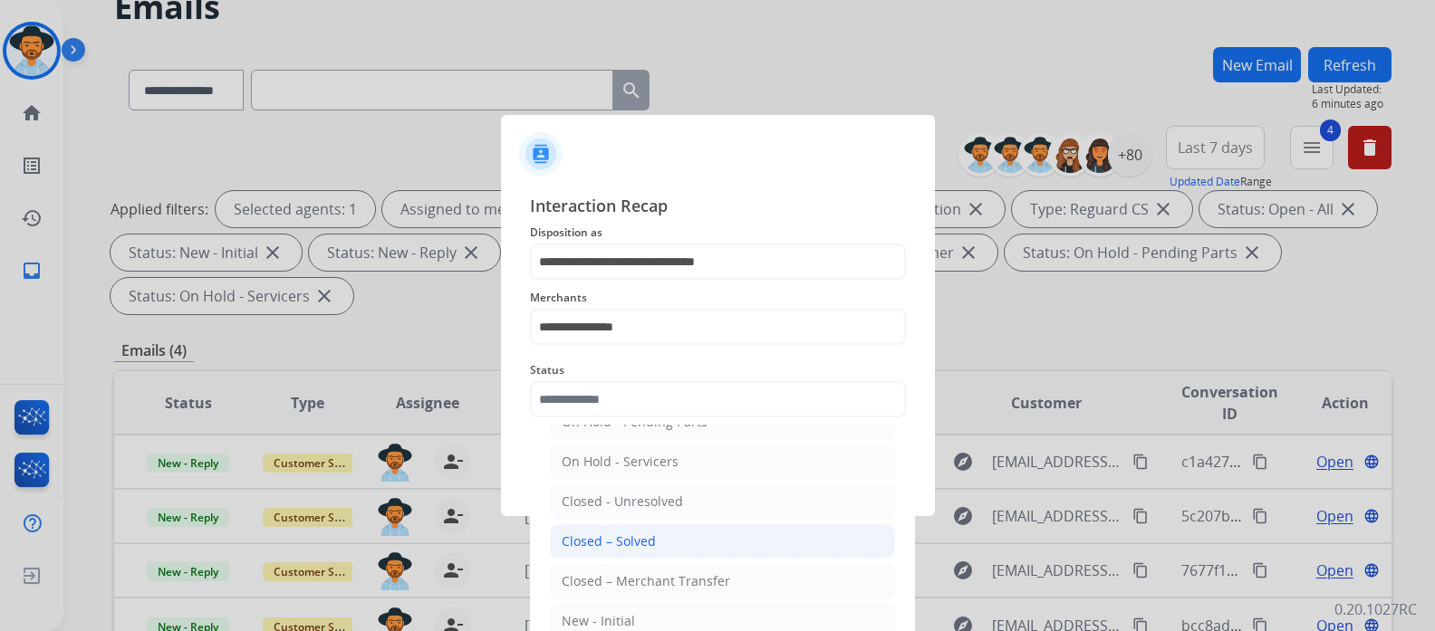
click at [627, 536] on div "Closed – Solved" at bounding box center [609, 542] width 94 height 18
type input "**********"
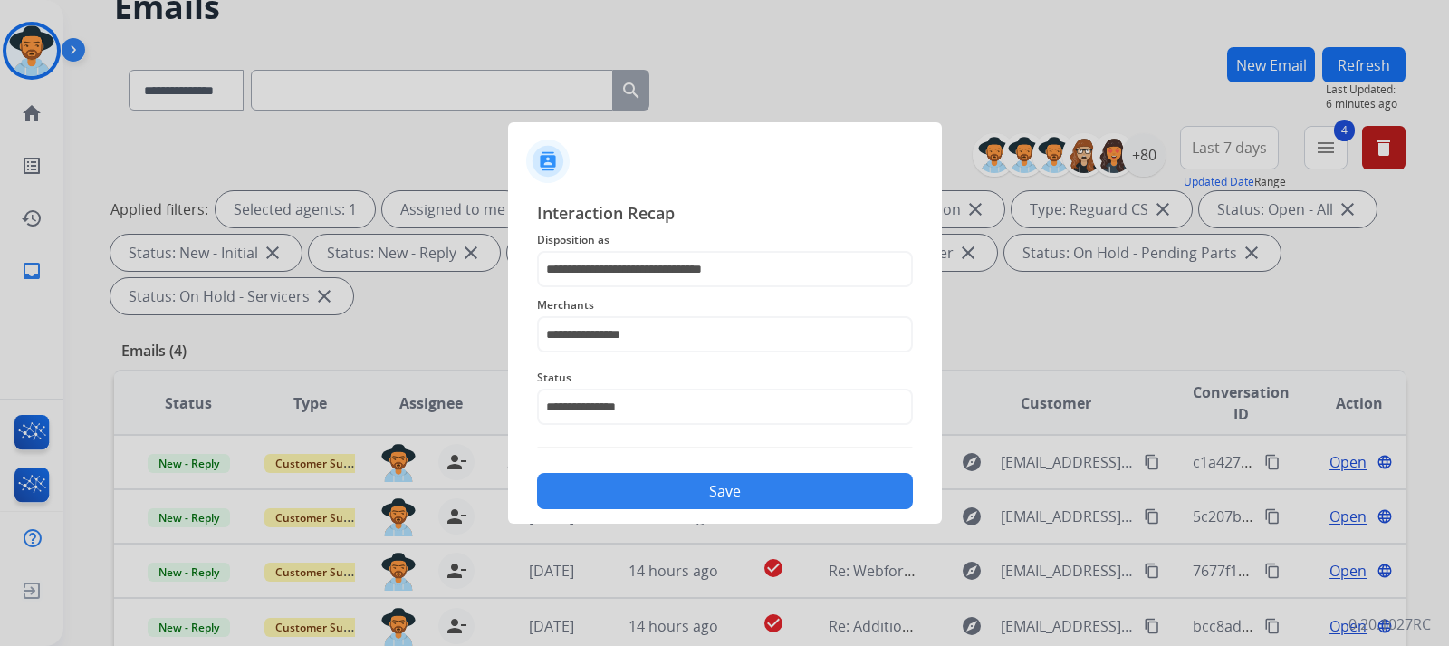
click at [641, 472] on div "Save" at bounding box center [725, 485] width 376 height 47
click at [824, 485] on button "Save" at bounding box center [725, 491] width 376 height 36
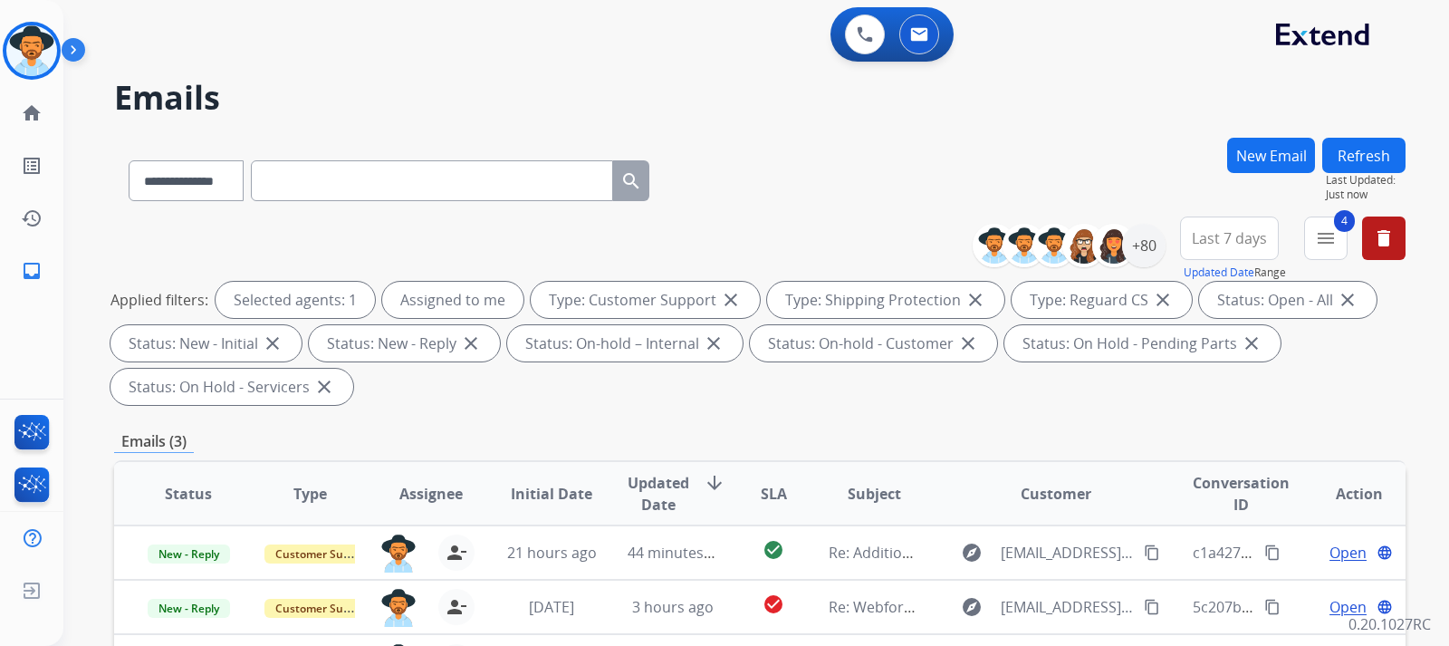
scroll to position [272, 0]
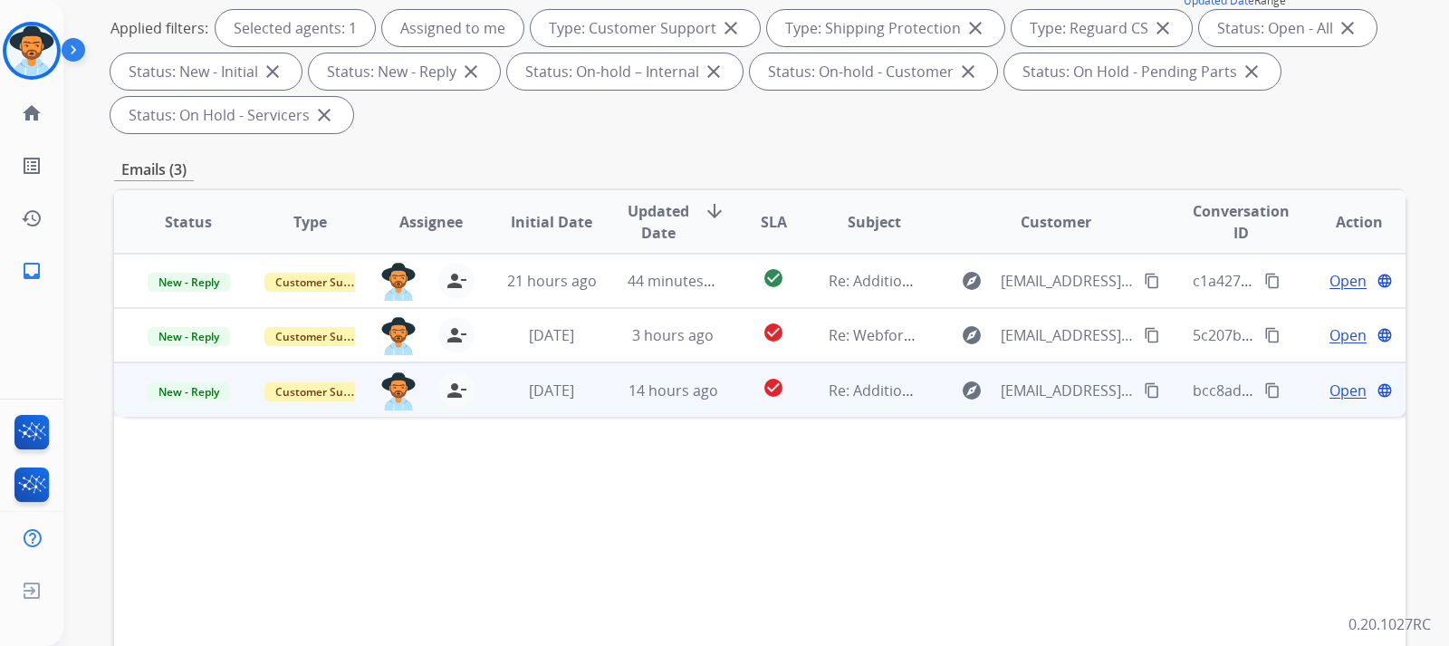
click at [975, 390] on span "Open" at bounding box center [1348, 390] width 37 height 22
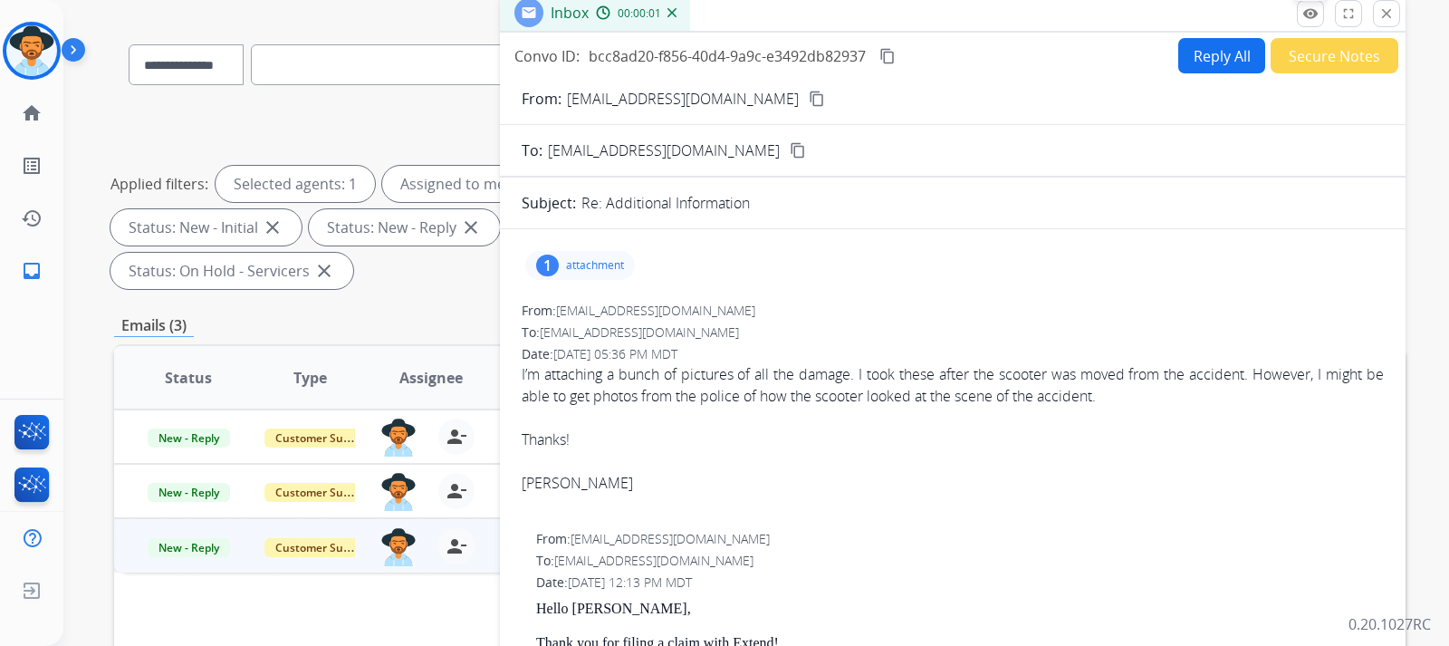
scroll to position [0, 0]
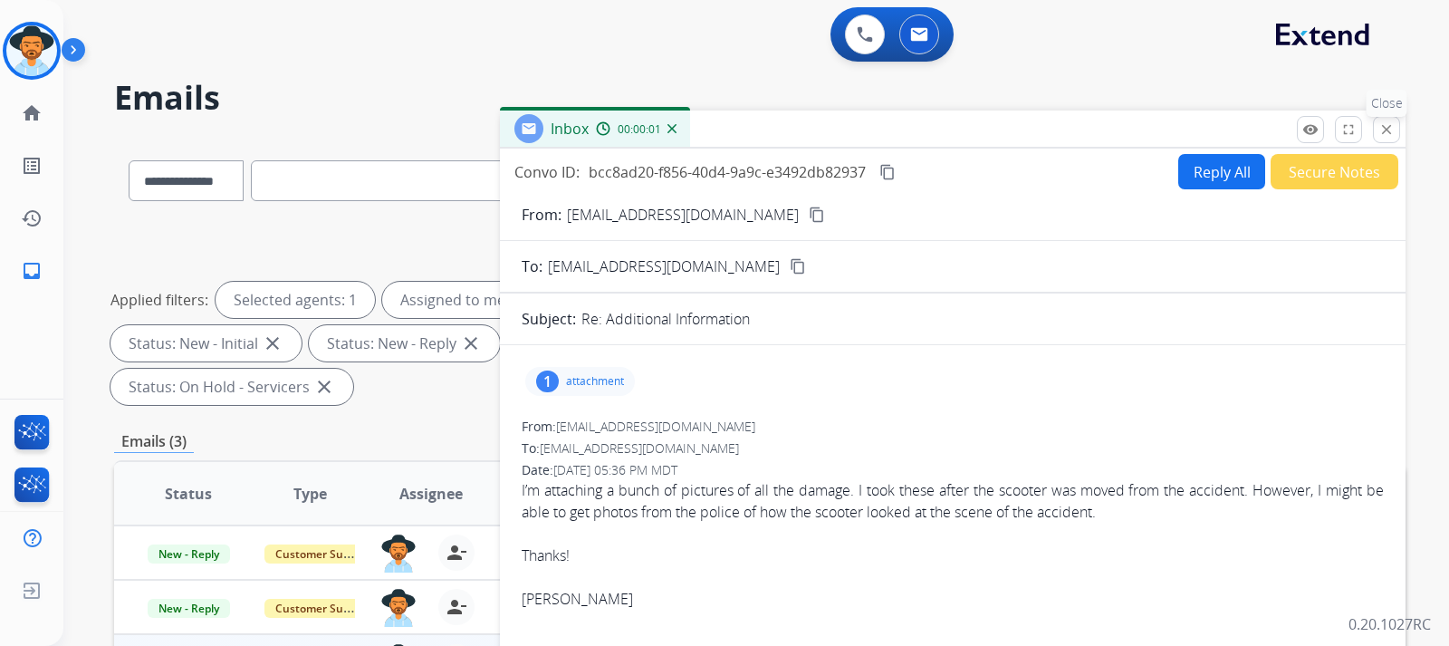
click at [975, 126] on mat-icon "close" at bounding box center [1386, 129] width 16 height 16
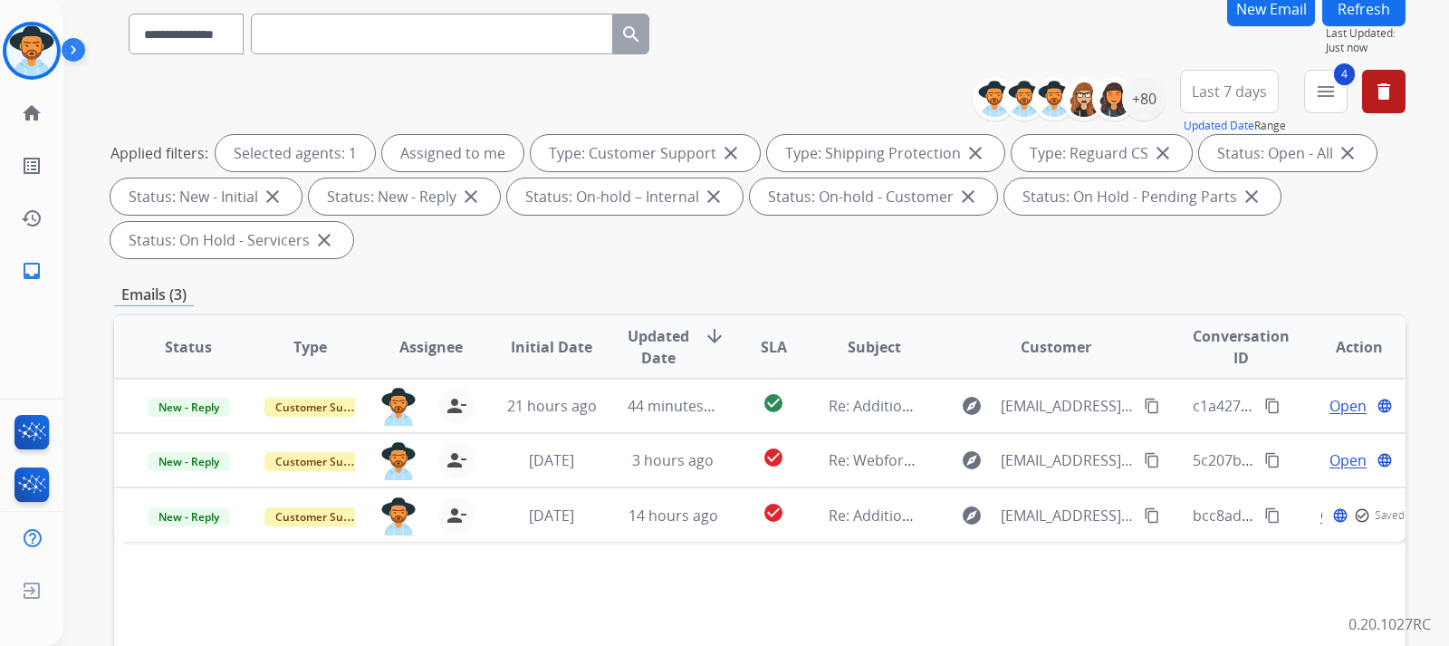
scroll to position [181, 0]
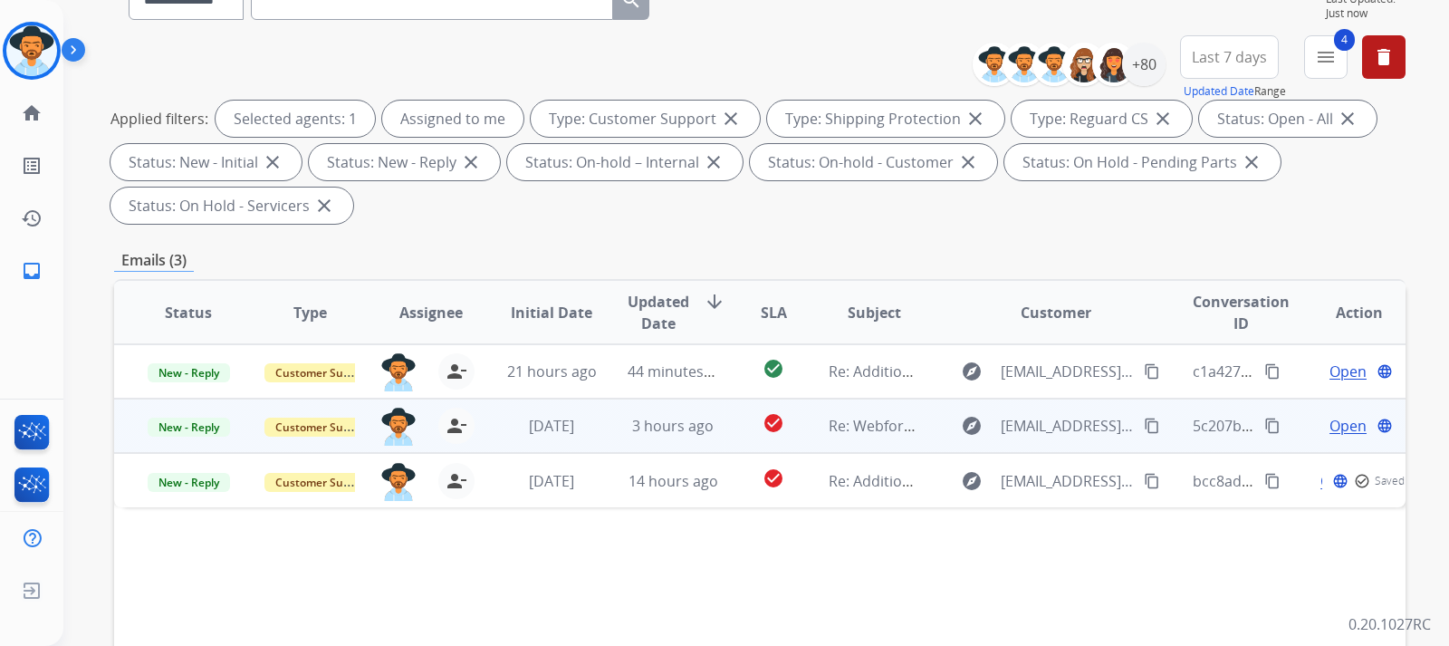
click at [975, 424] on span "Open" at bounding box center [1348, 426] width 37 height 22
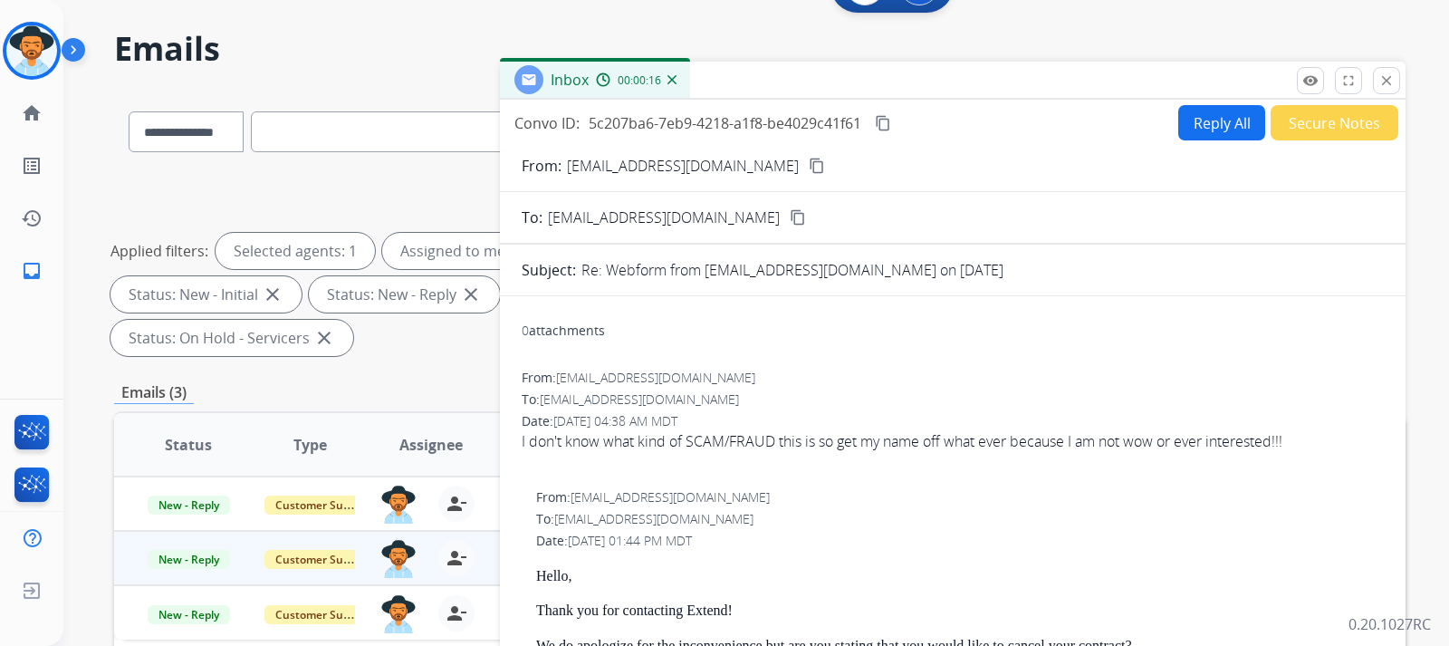
scroll to position [0, 0]
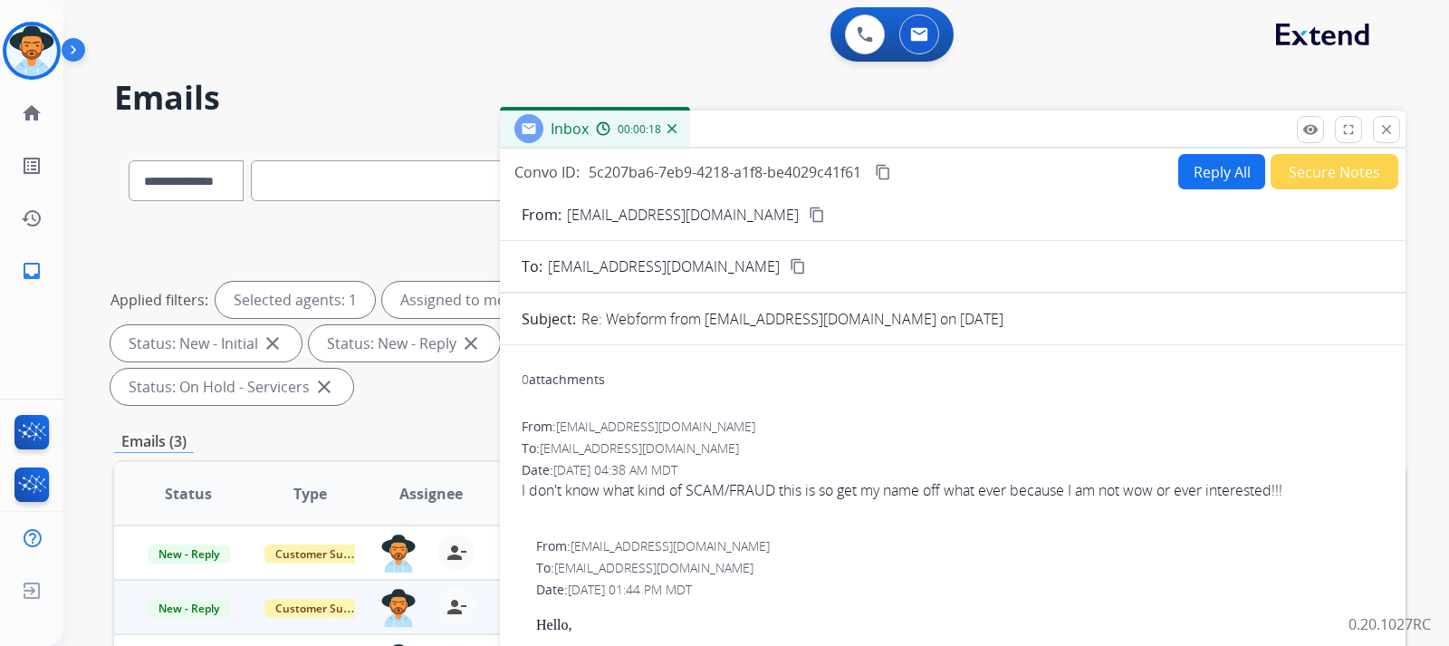
click at [809, 213] on mat-icon "content_copy" at bounding box center [817, 214] width 16 height 16
click at [975, 168] on button "Reply All" at bounding box center [1221, 171] width 87 height 35
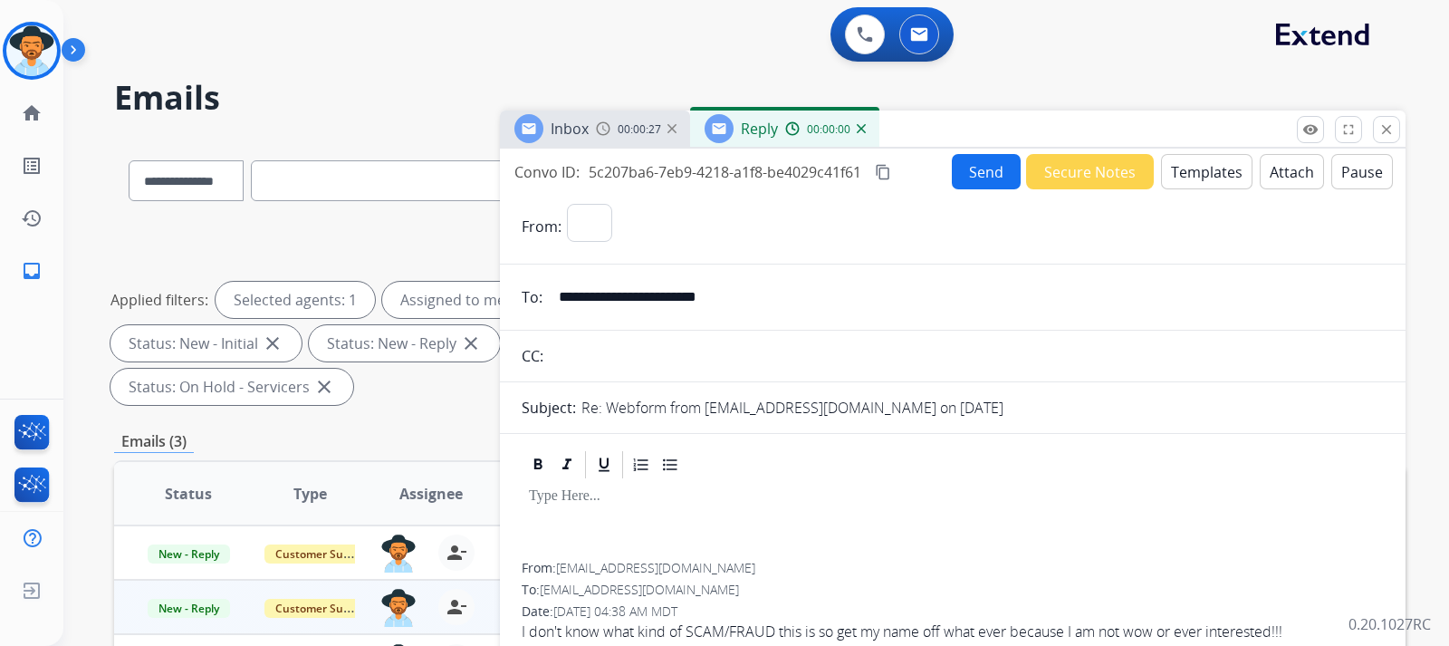
select select "**********"
click at [975, 177] on button "Templates" at bounding box center [1206, 171] width 91 height 35
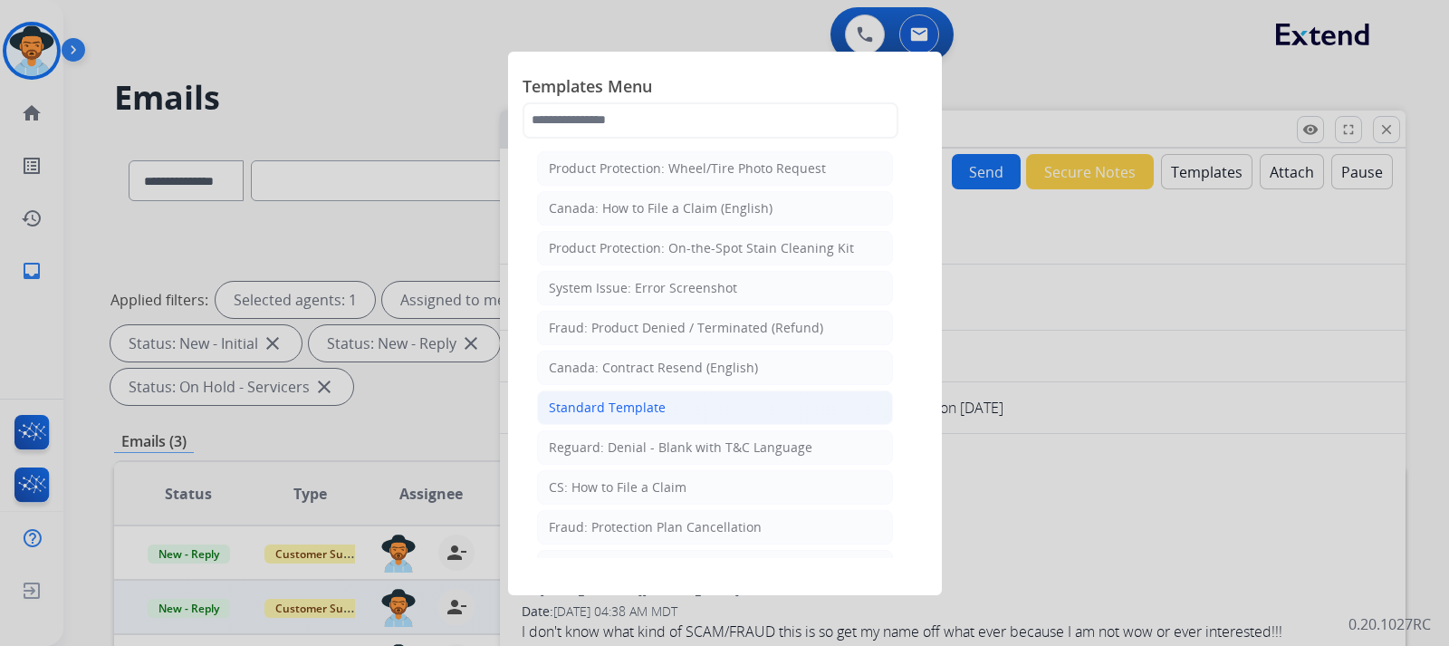
click at [631, 408] on div "Standard Template" at bounding box center [607, 408] width 117 height 18
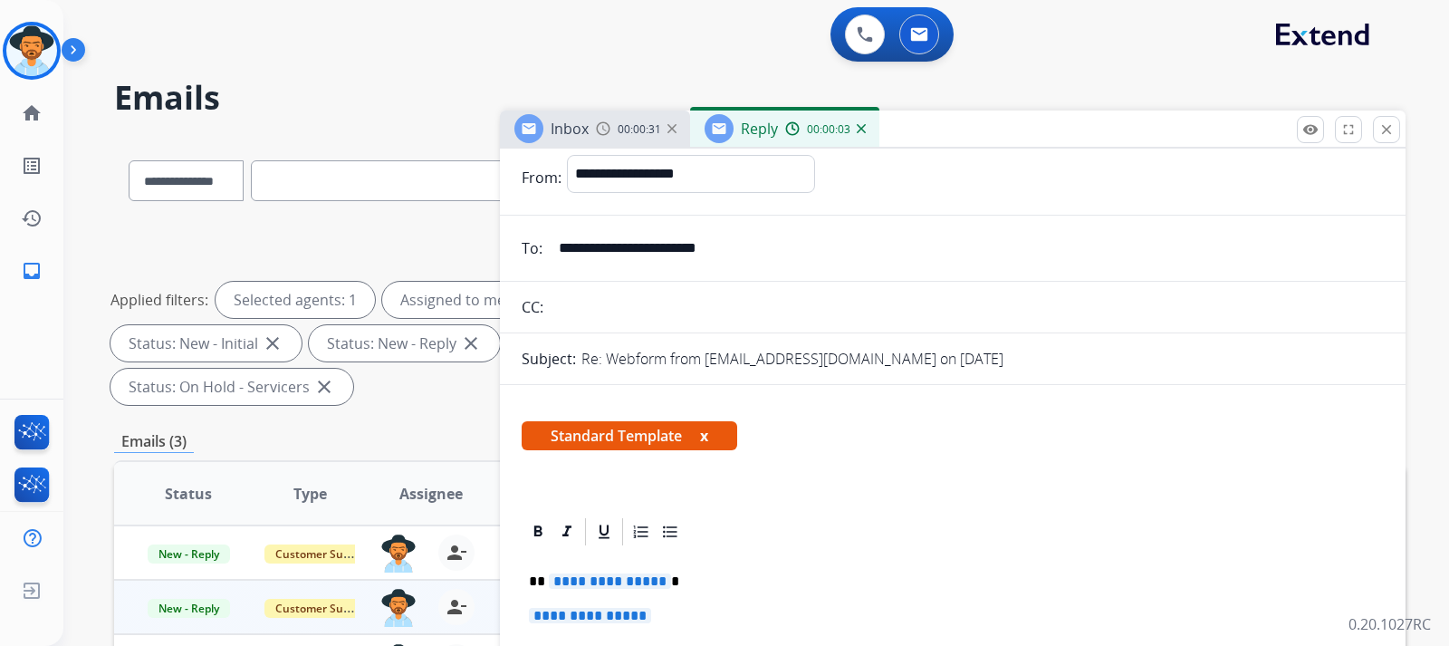
scroll to position [181, 0]
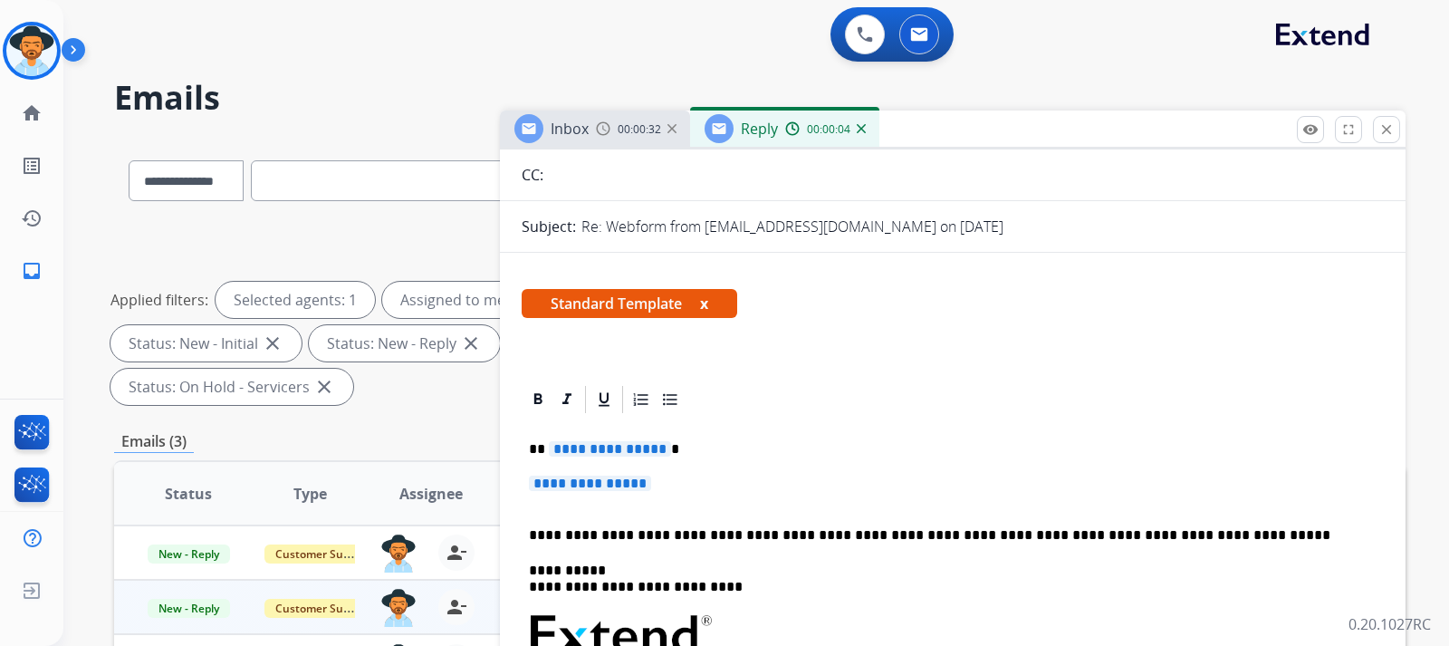
click at [687, 480] on p "**********" at bounding box center [953, 492] width 848 height 34
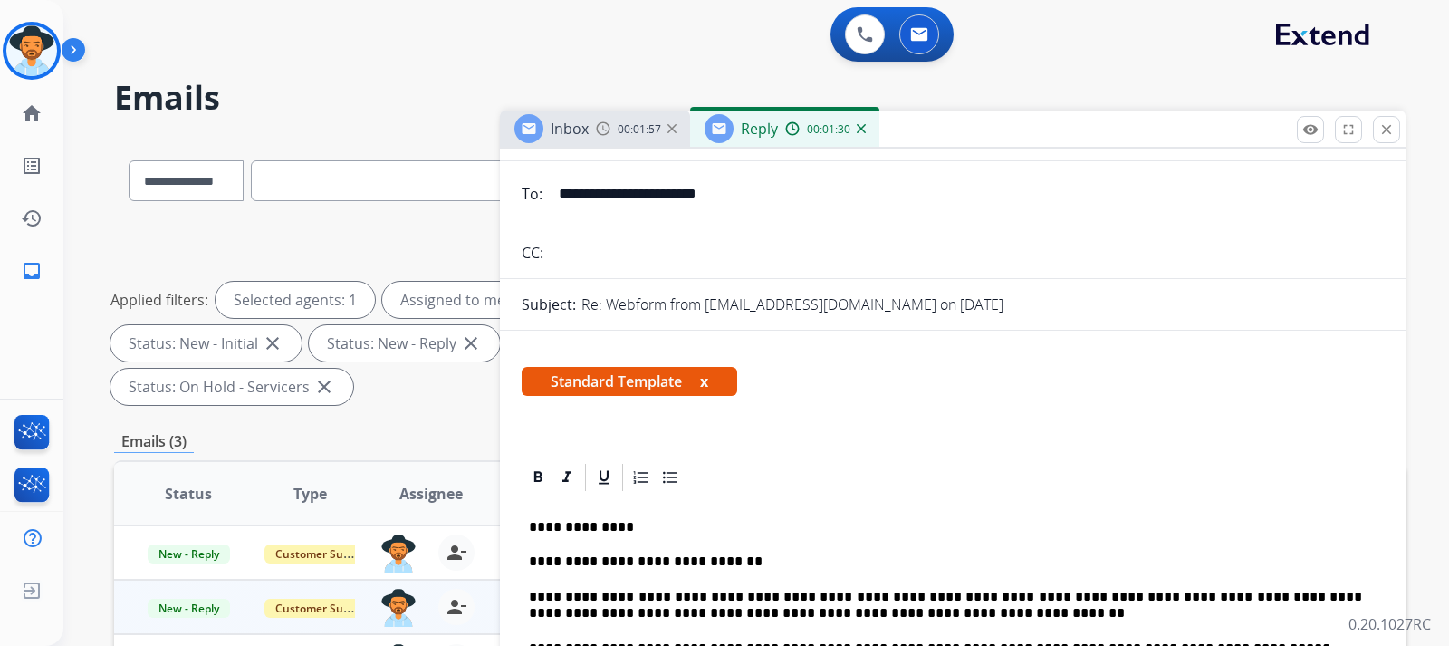
scroll to position [0, 0]
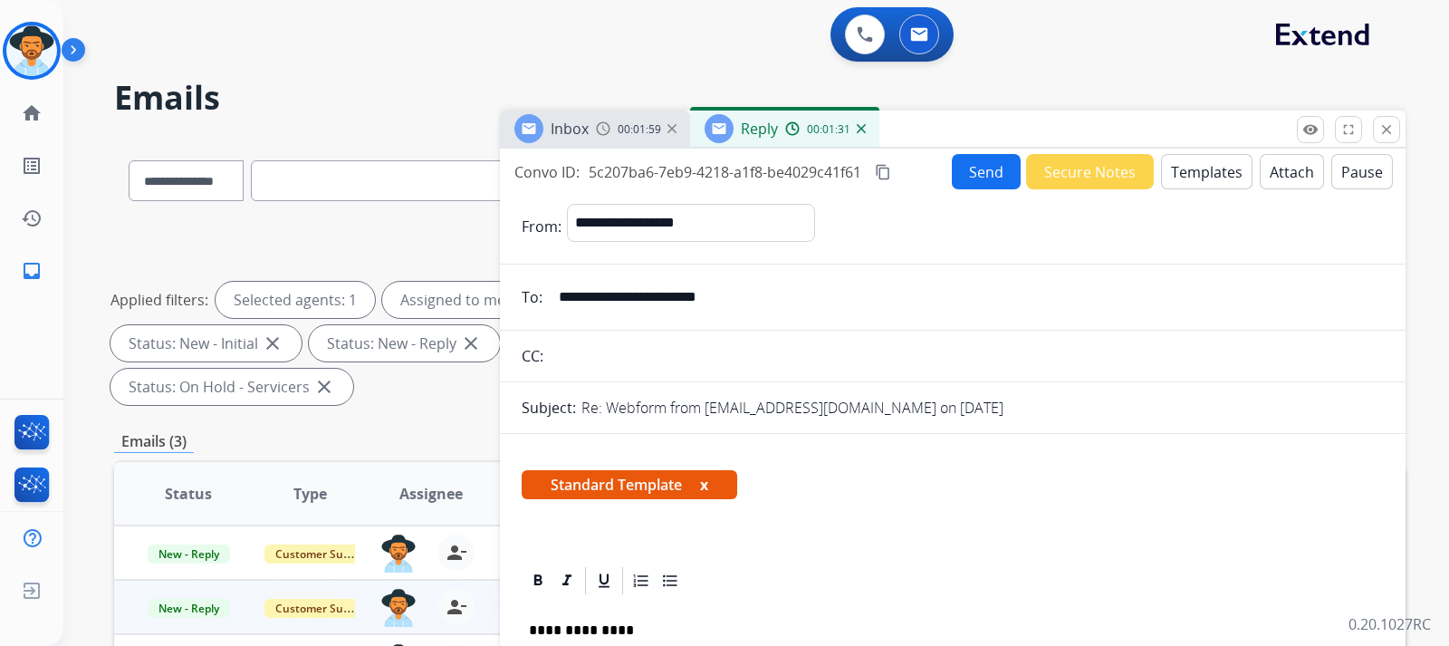
click at [975, 182] on button "Send" at bounding box center [986, 171] width 69 height 35
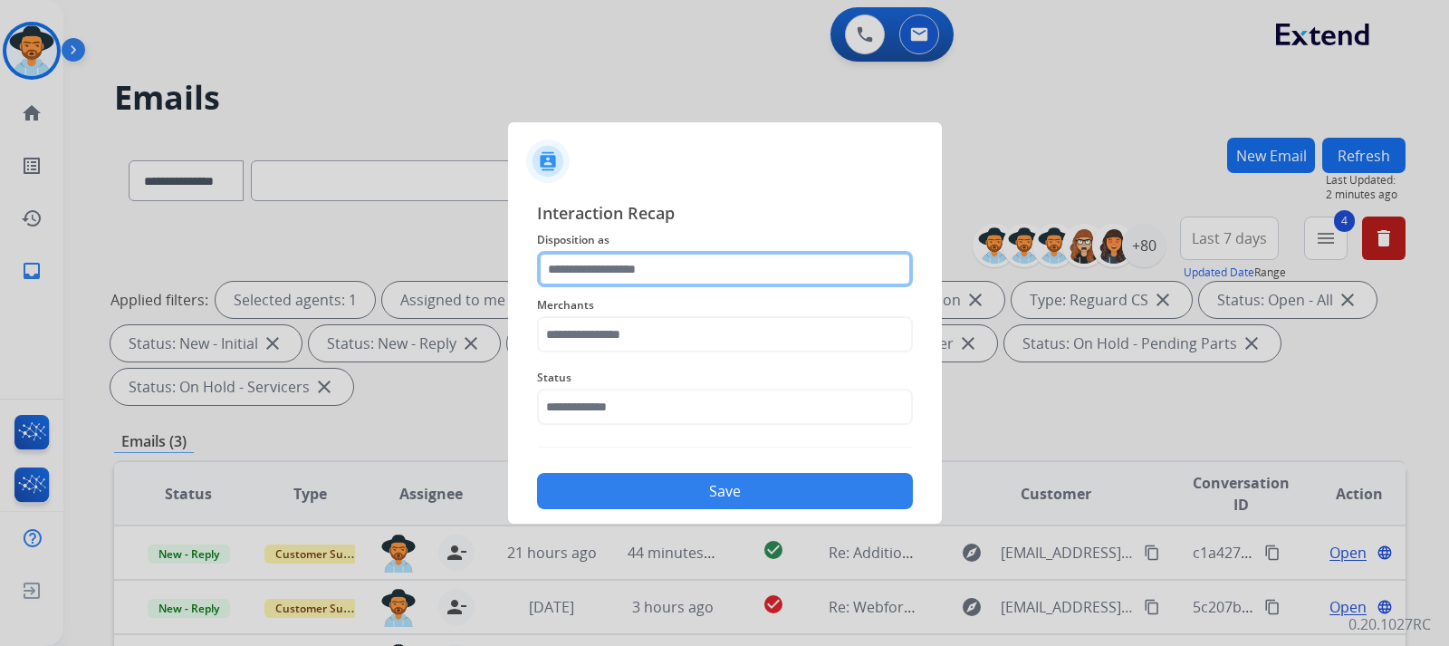
click at [683, 264] on input "text" at bounding box center [725, 269] width 376 height 36
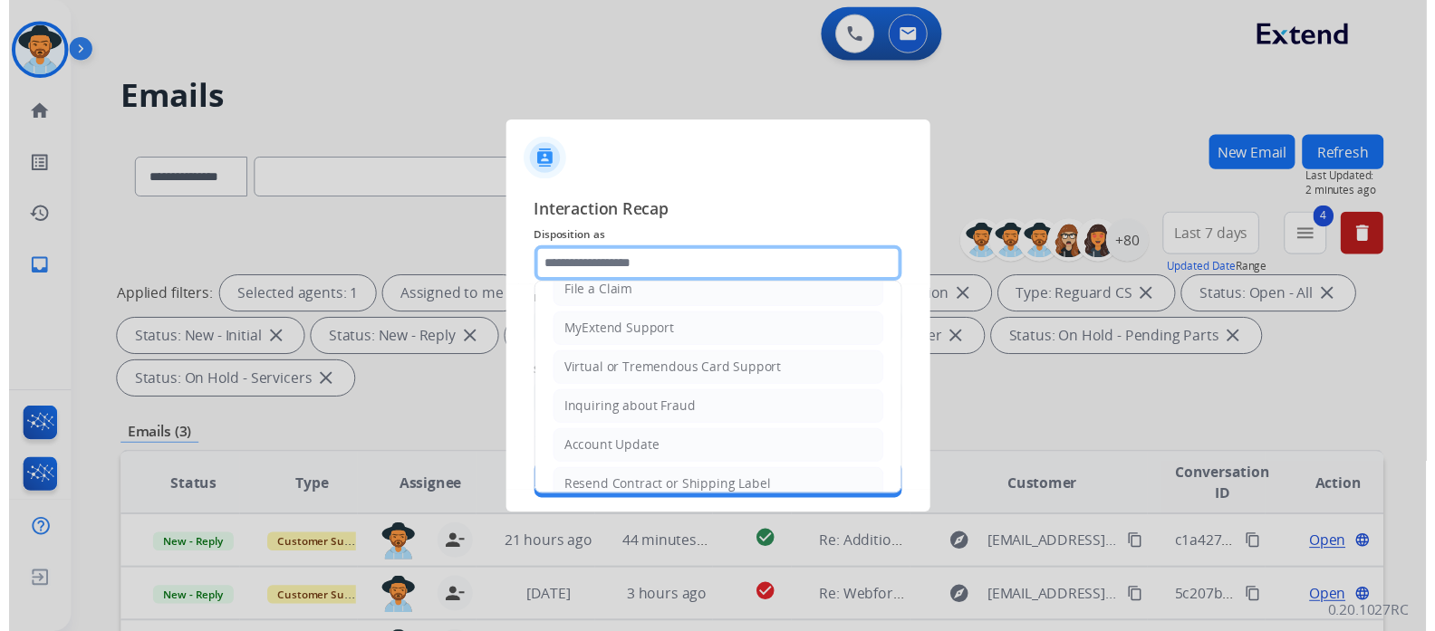
scroll to position [283, 0]
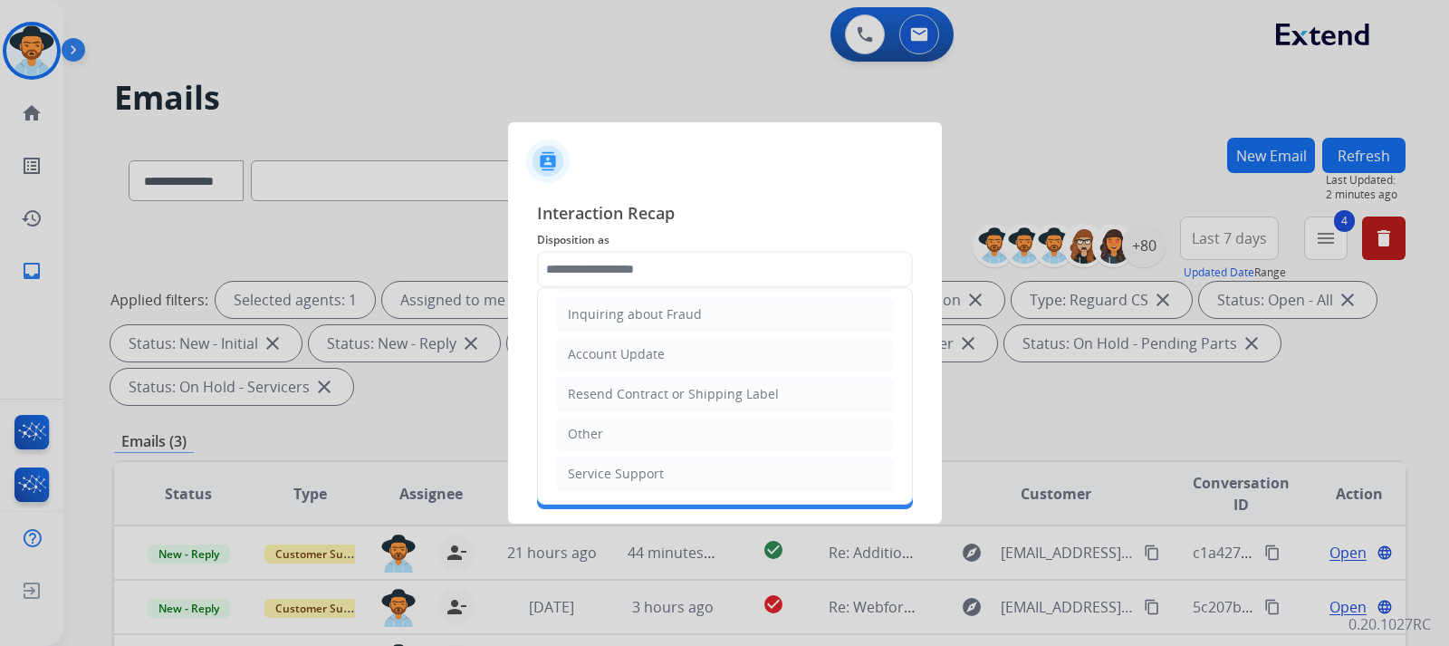
click at [630, 436] on li "Other" at bounding box center [725, 434] width 338 height 34
type input "*****"
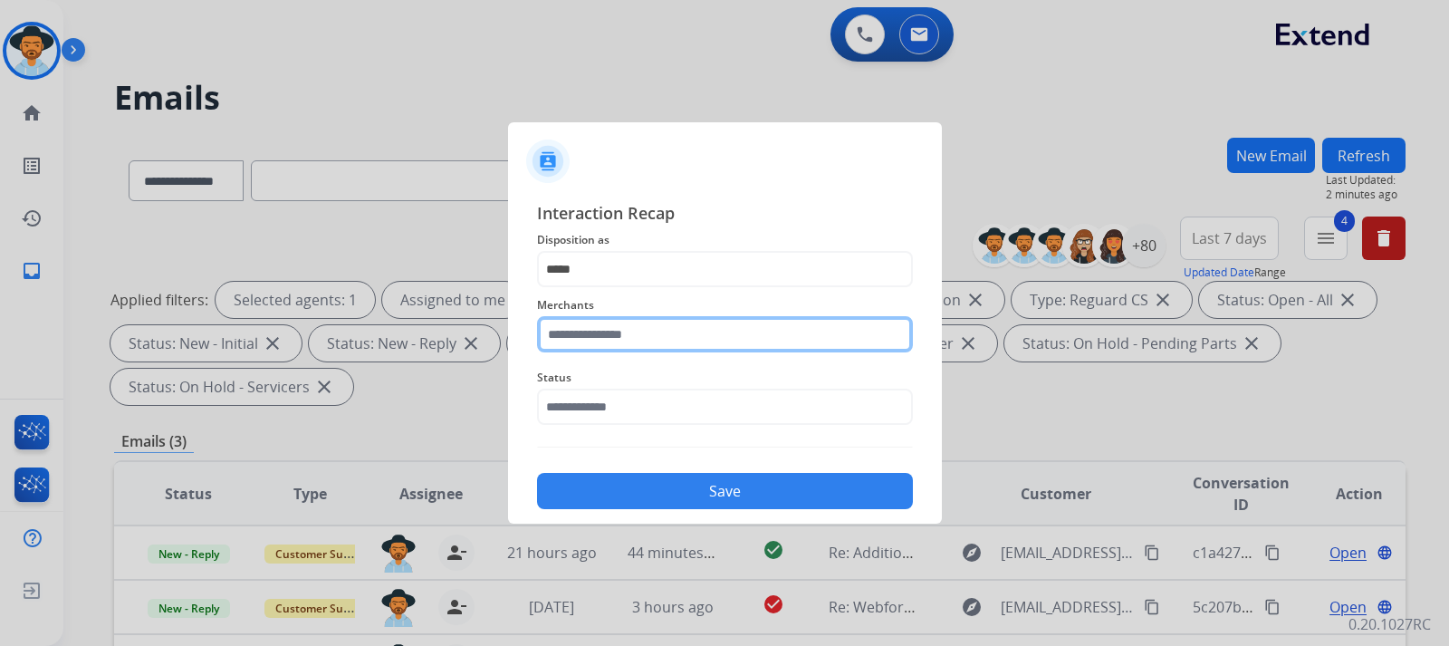
click at [603, 325] on input "text" at bounding box center [725, 334] width 376 height 36
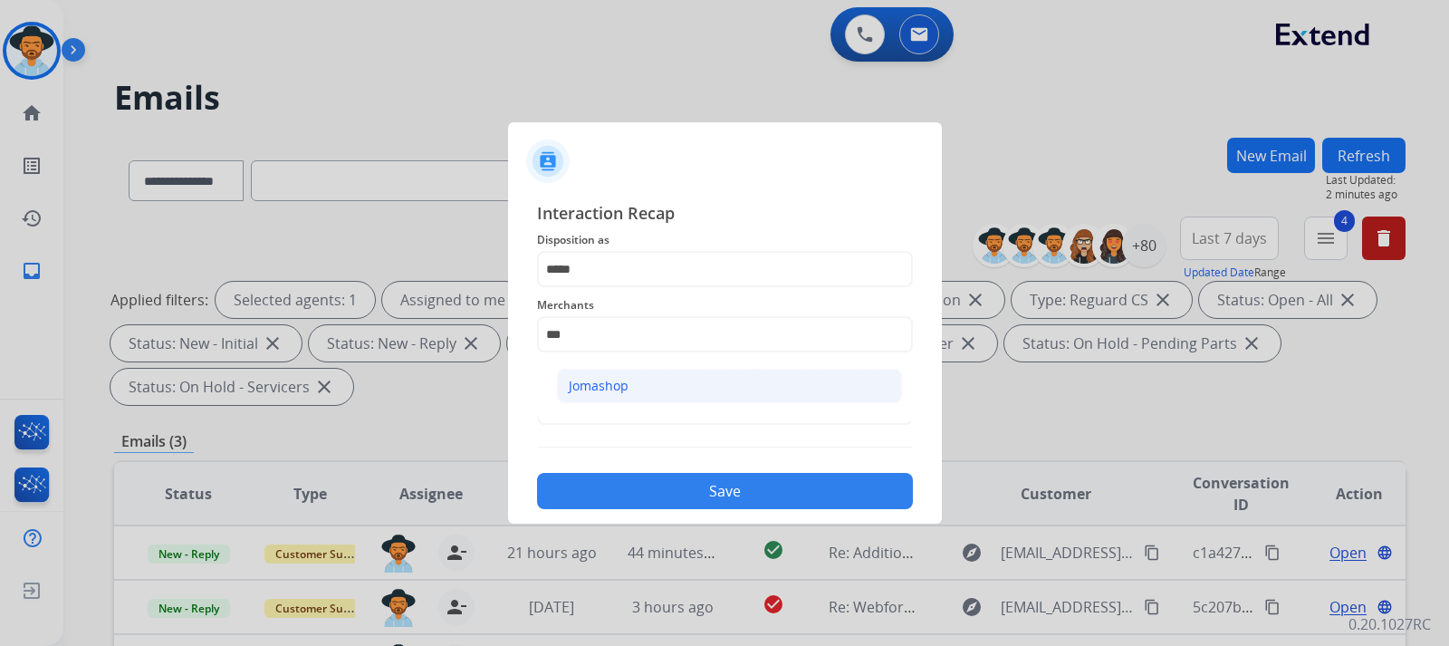
click at [612, 398] on li "Jomashop" at bounding box center [729, 386] width 345 height 34
type input "********"
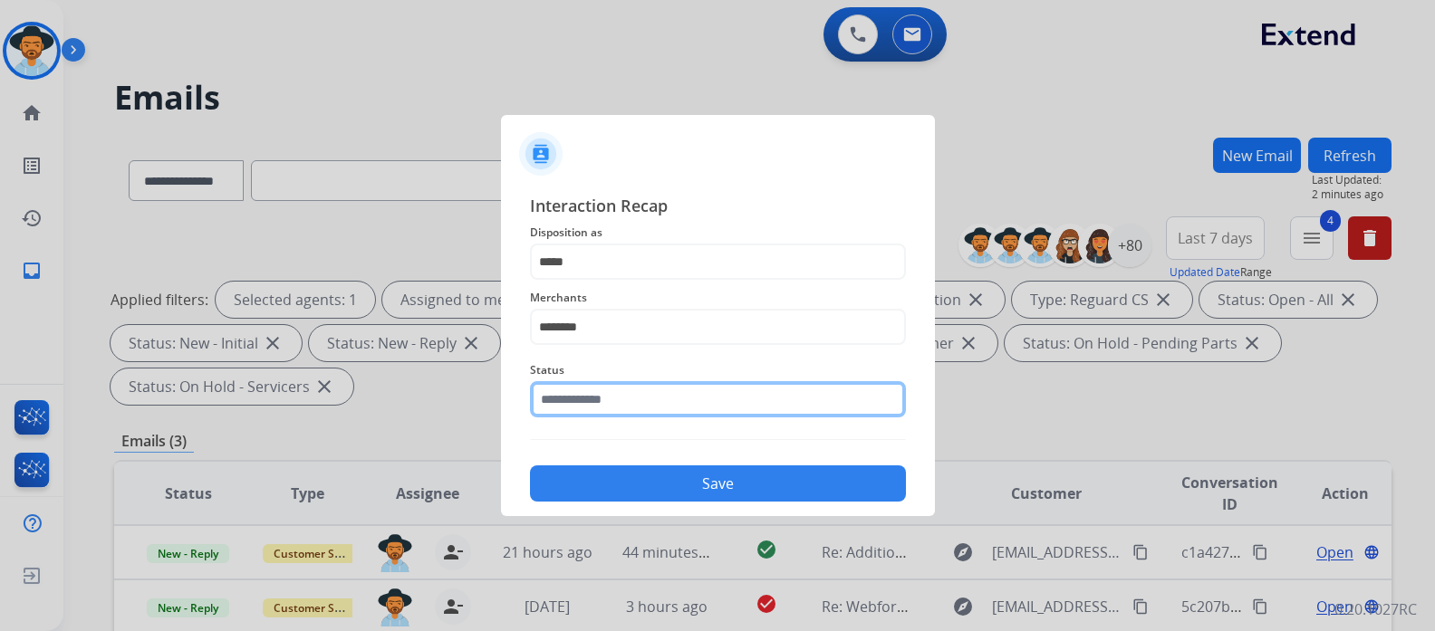
click at [614, 415] on input "text" at bounding box center [718, 399] width 376 height 36
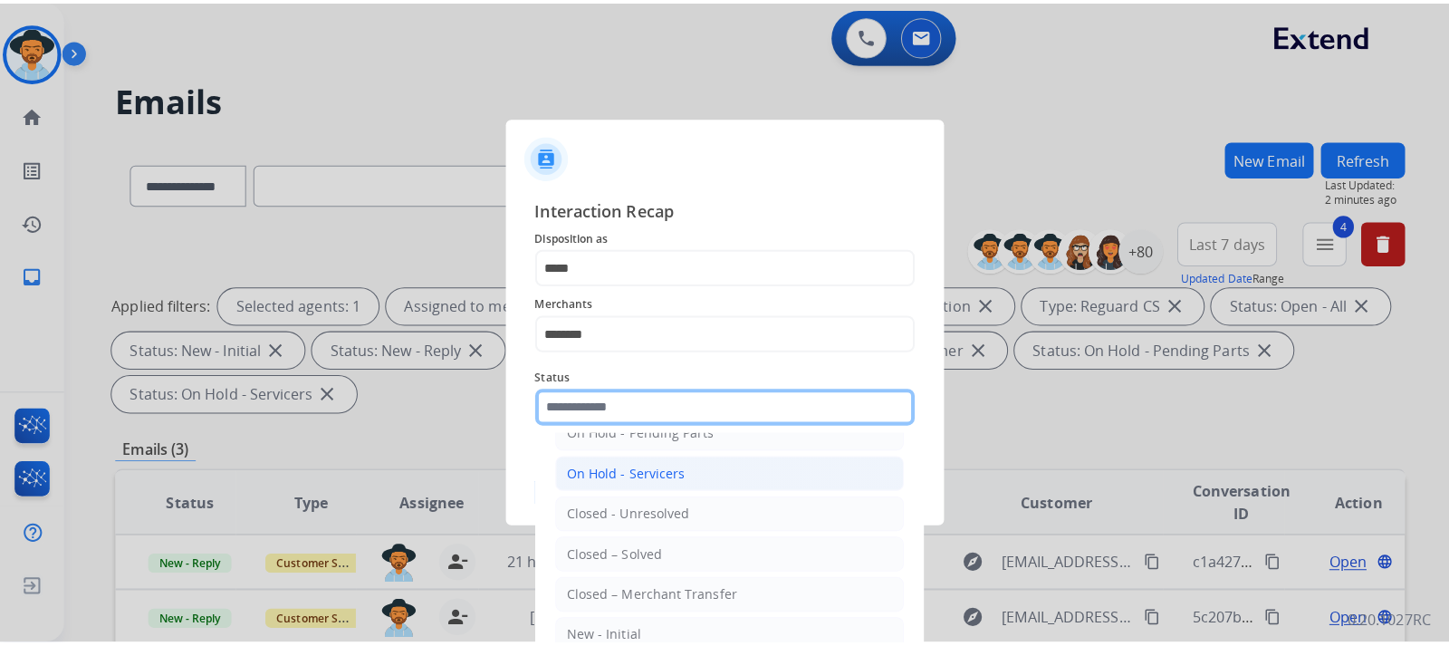
scroll to position [109, 0]
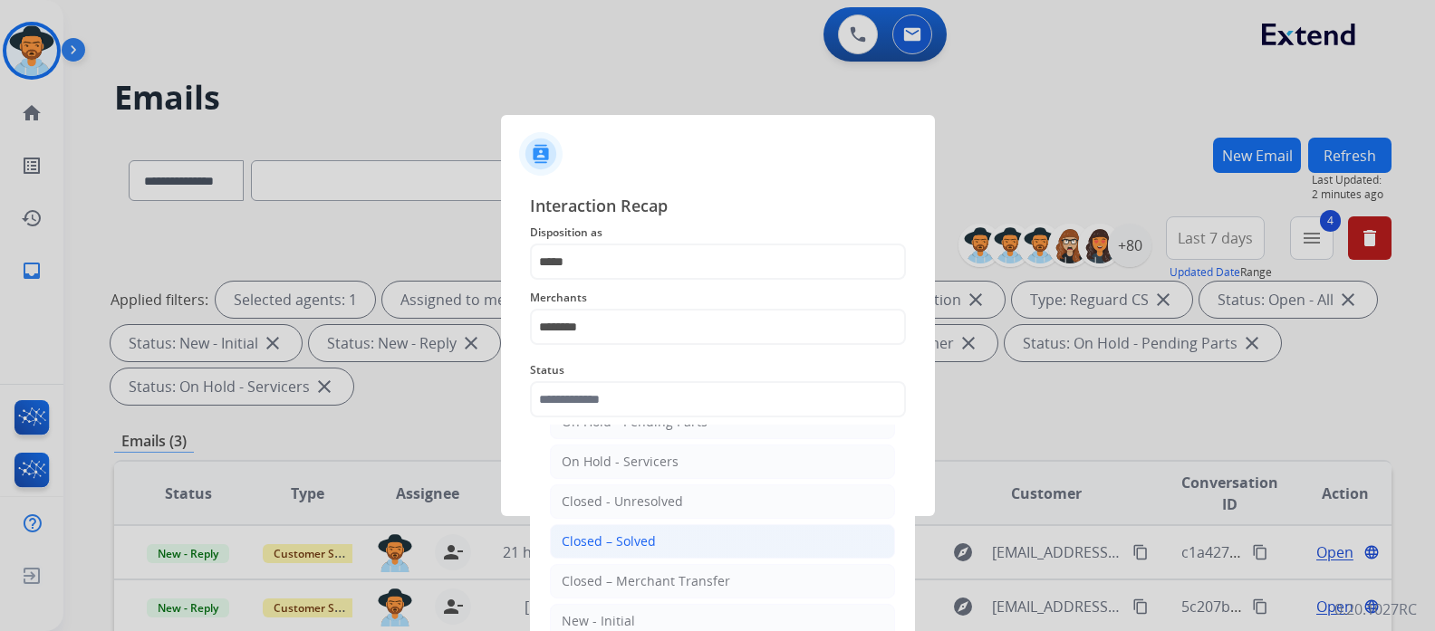
click at [636, 552] on li "Closed – Solved" at bounding box center [722, 541] width 345 height 34
type input "**********"
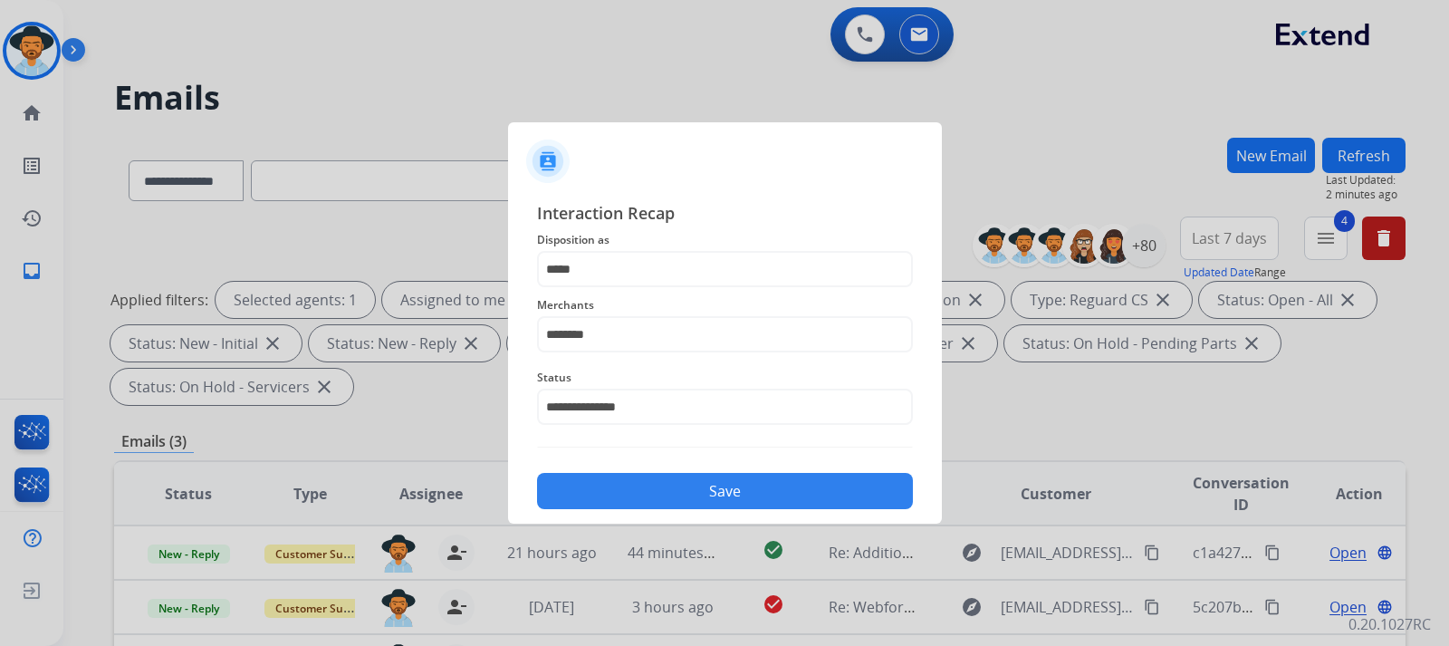
click at [659, 492] on button "Save" at bounding box center [725, 491] width 376 height 36
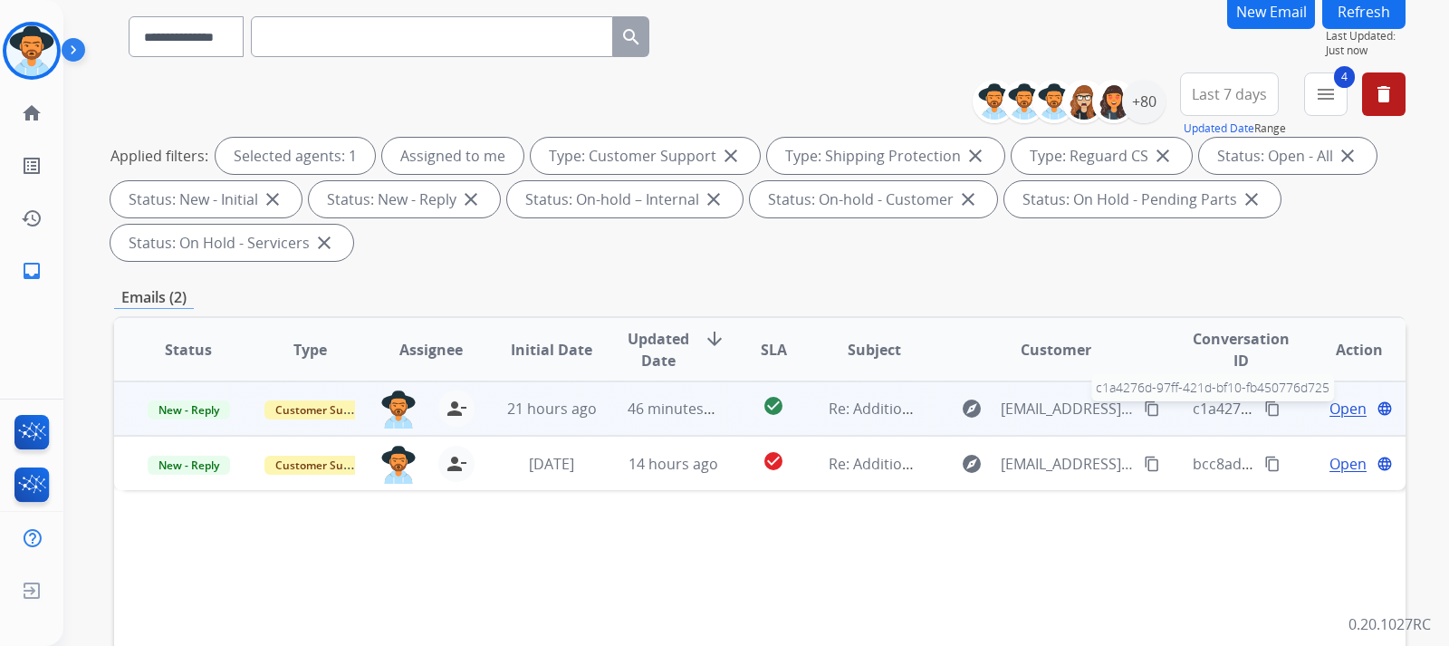
scroll to position [181, 0]
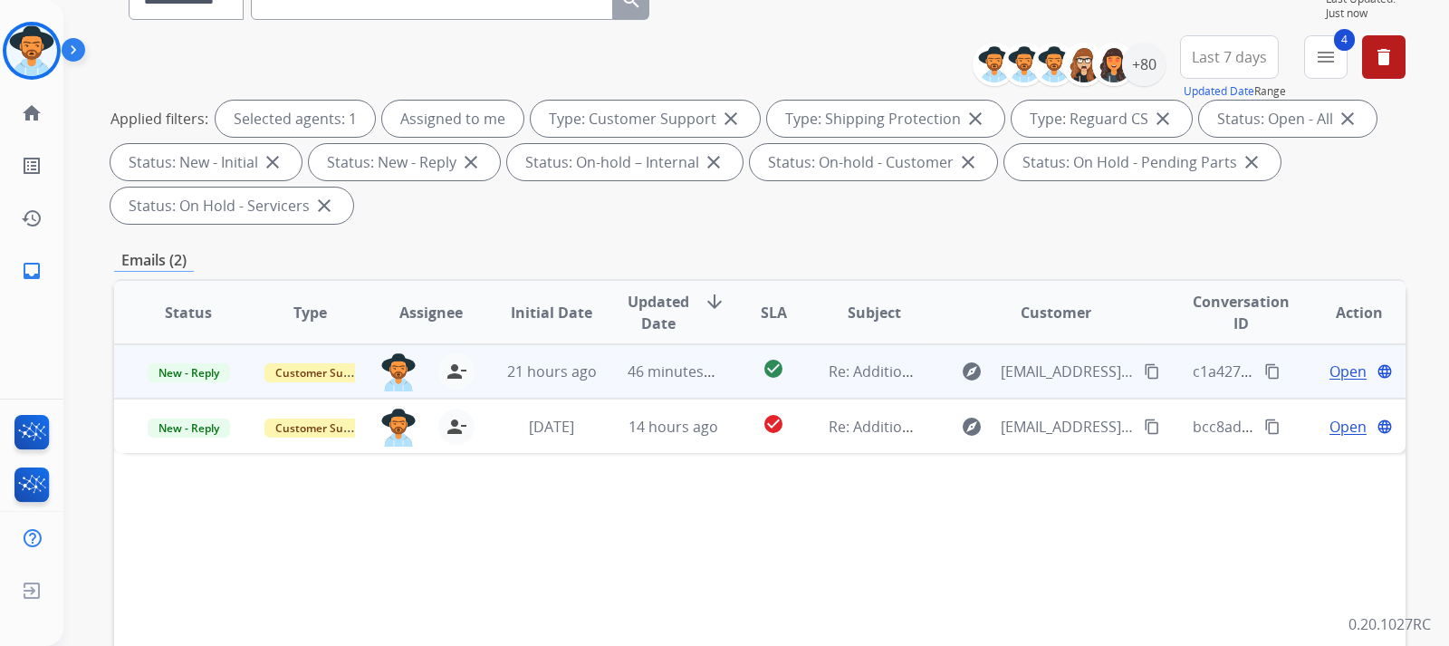
click at [975, 370] on span "Open" at bounding box center [1348, 371] width 37 height 22
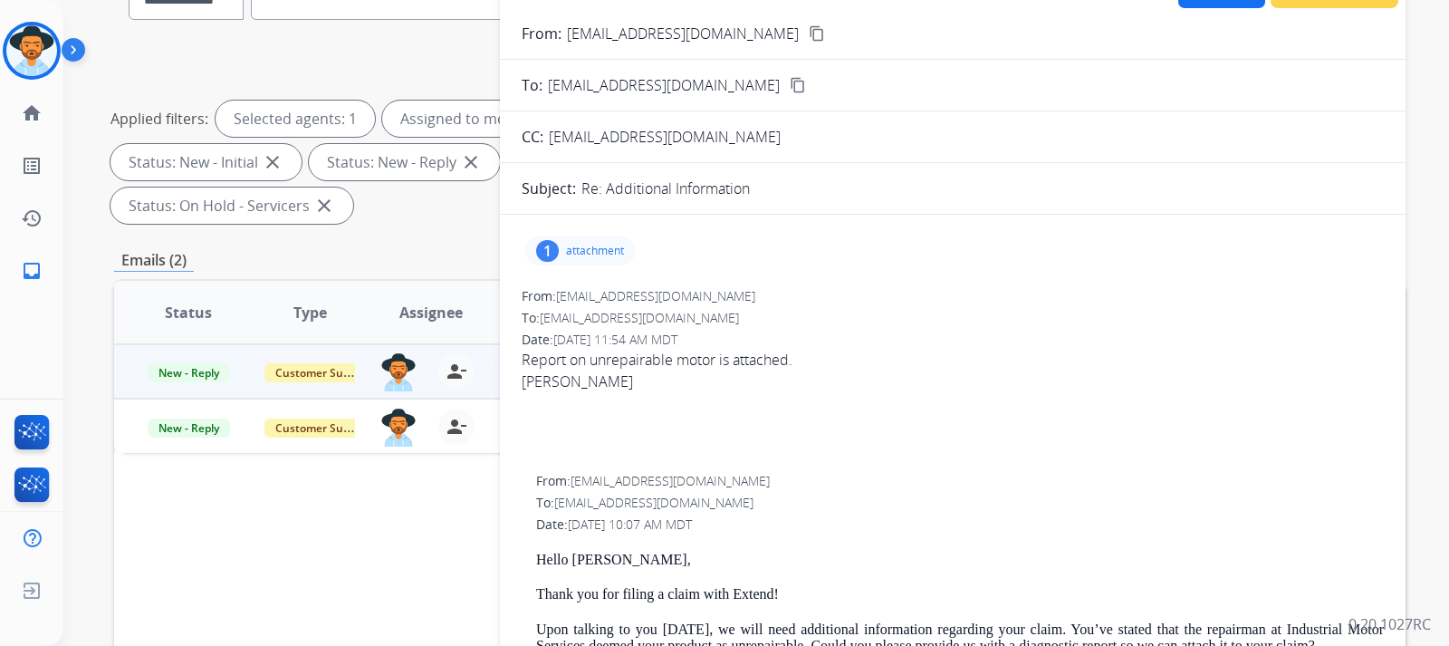
click at [595, 257] on p "attachment" at bounding box center [595, 251] width 58 height 14
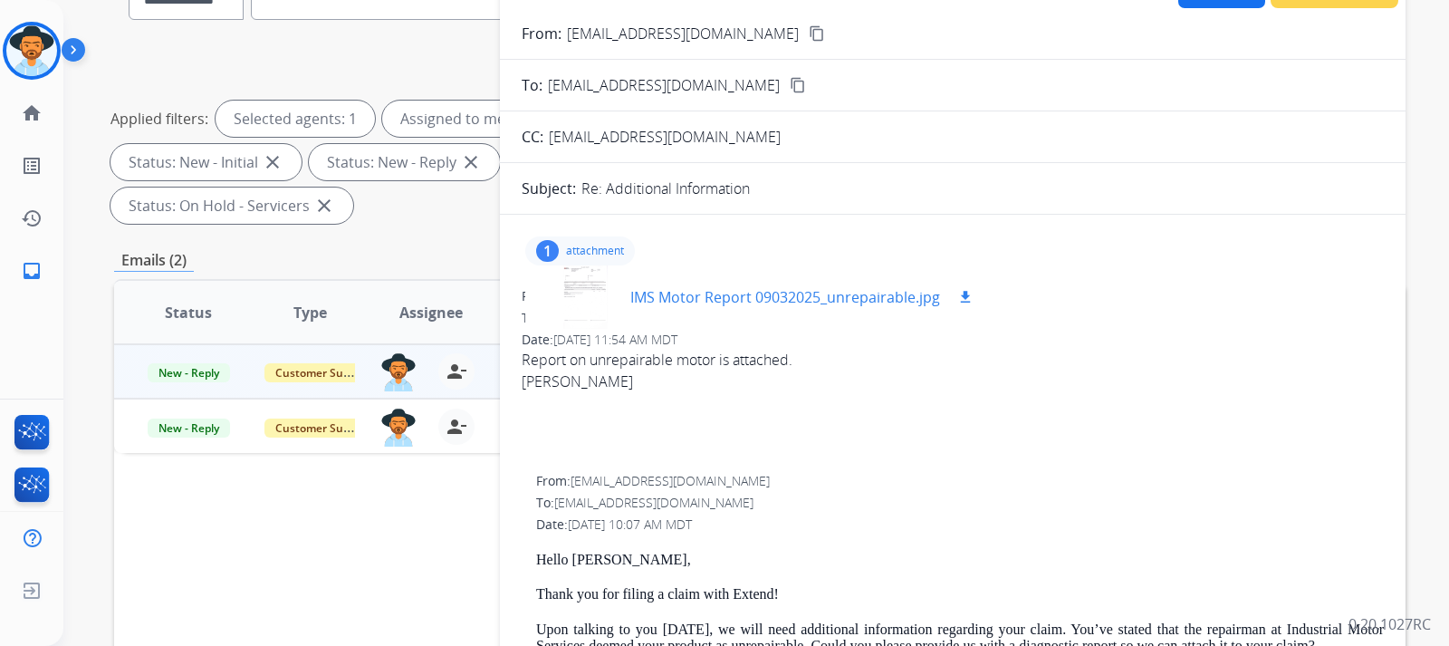
click at [668, 292] on p "IMS Motor Report 09032025_unrepairable.jpg" at bounding box center [785, 297] width 310 height 22
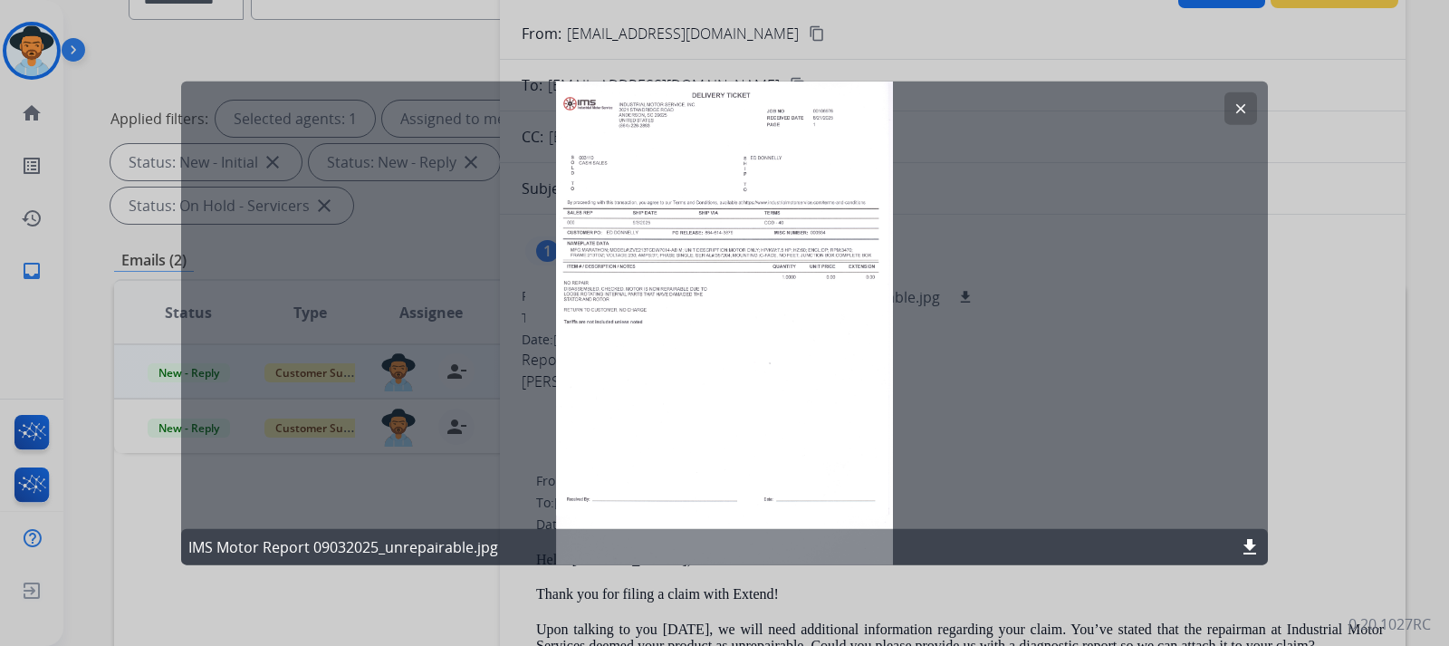
click at [975, 100] on button "clear" at bounding box center [1240, 107] width 33 height 33
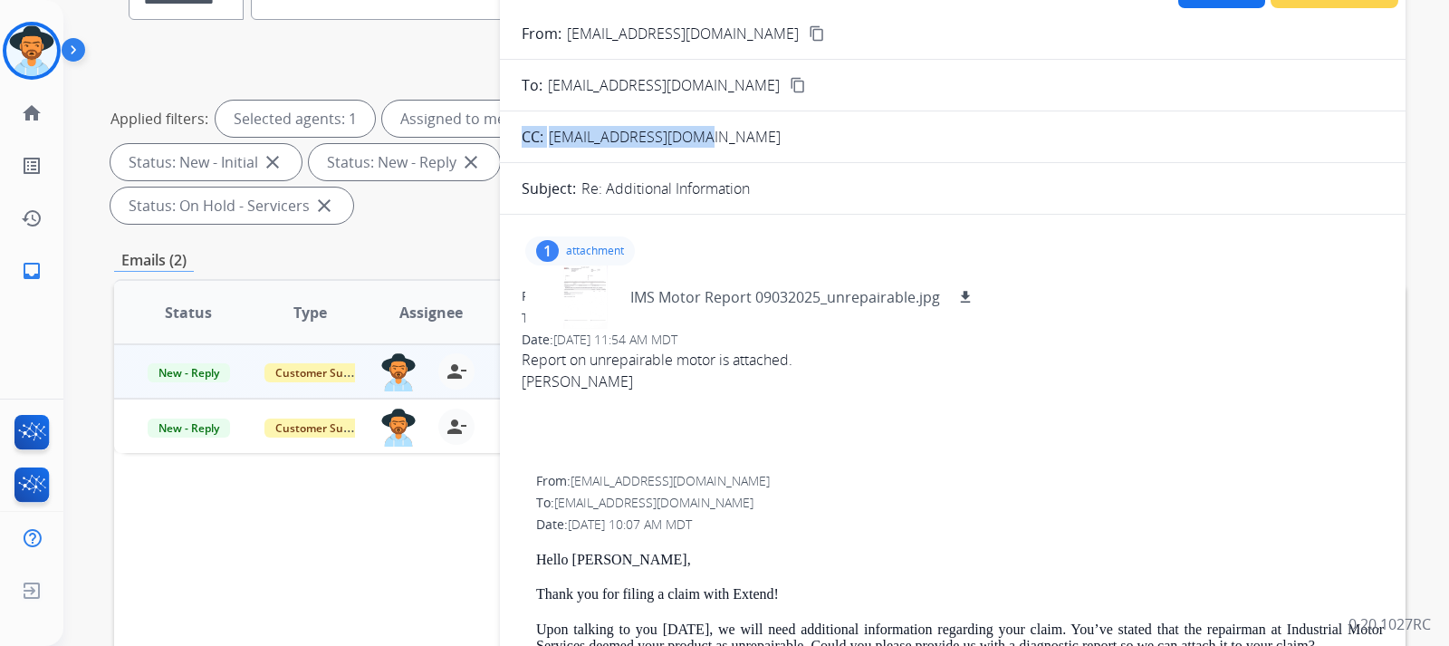
drag, startPoint x: 707, startPoint y: 136, endPoint x: 732, endPoint y: 158, distance: 33.3
click at [732, 158] on form "From: [EMAIL_ADDRESS][DOMAIN_NAME] content_copy To: [EMAIL_ADDRESS][DOMAIN_NAME…" at bounding box center [953, 524] width 906 height 1032
click at [809, 36] on mat-icon "content_copy" at bounding box center [817, 33] width 16 height 16
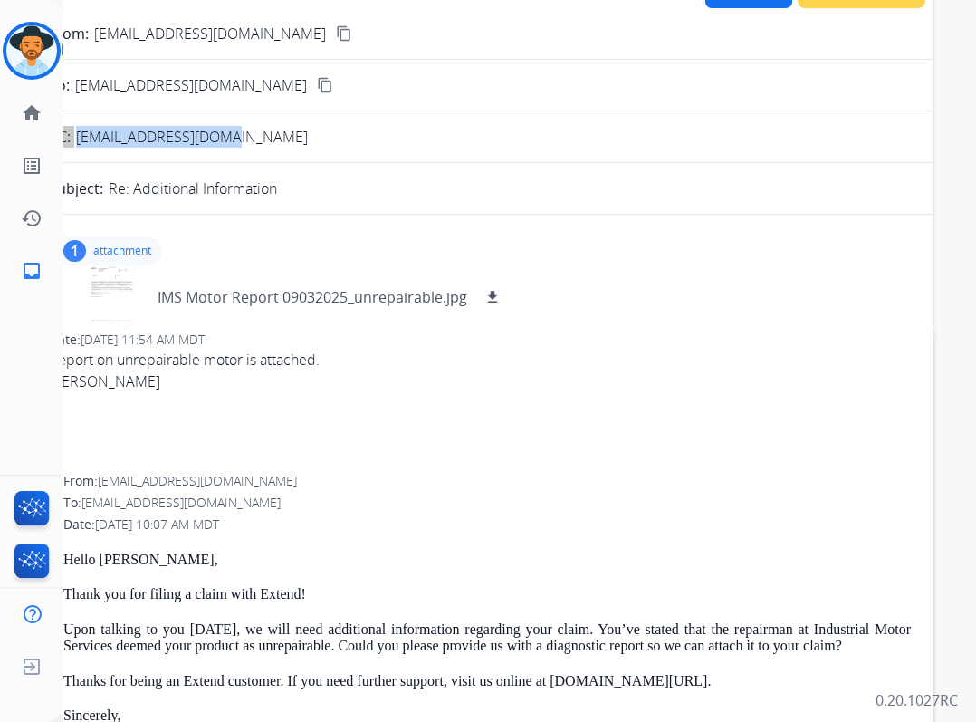
click at [734, 316] on div "To: [EMAIL_ADDRESS][DOMAIN_NAME]" at bounding box center [480, 318] width 862 height 18
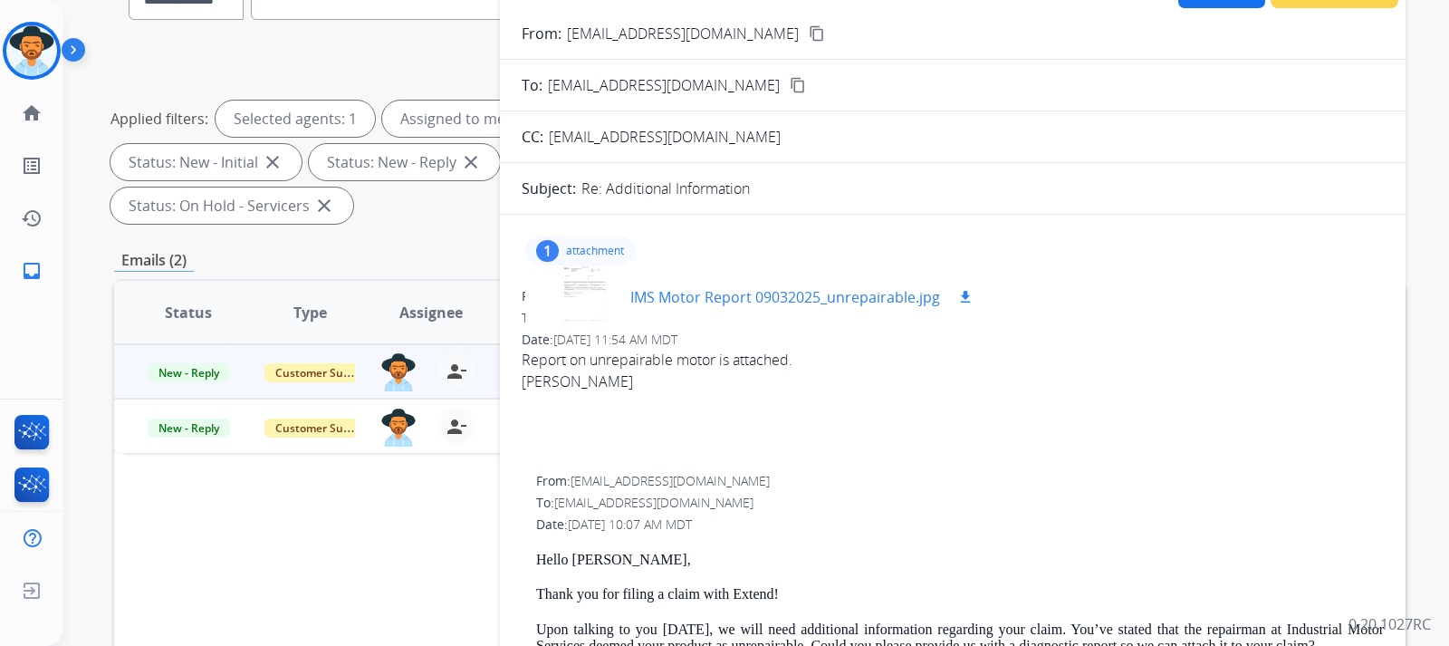
click at [955, 294] on button "download" at bounding box center [966, 297] width 22 height 22
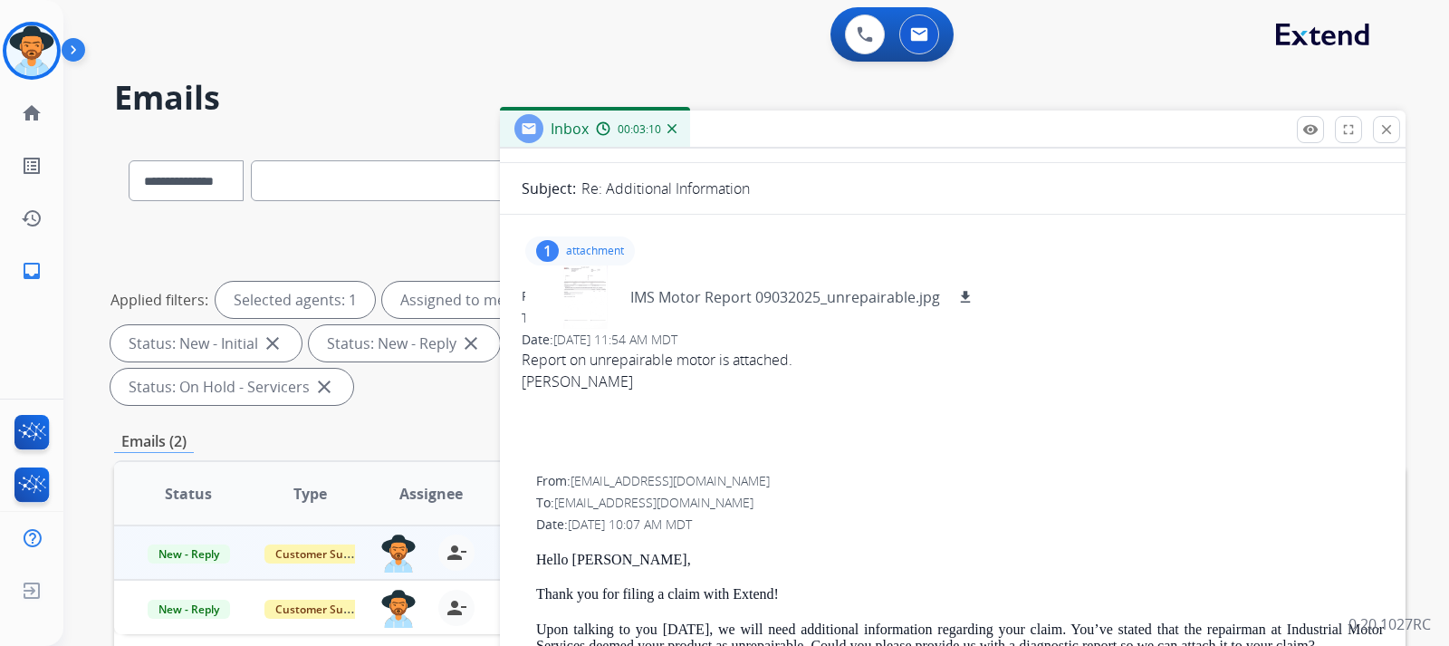
click at [586, 249] on p "attachment" at bounding box center [595, 251] width 58 height 14
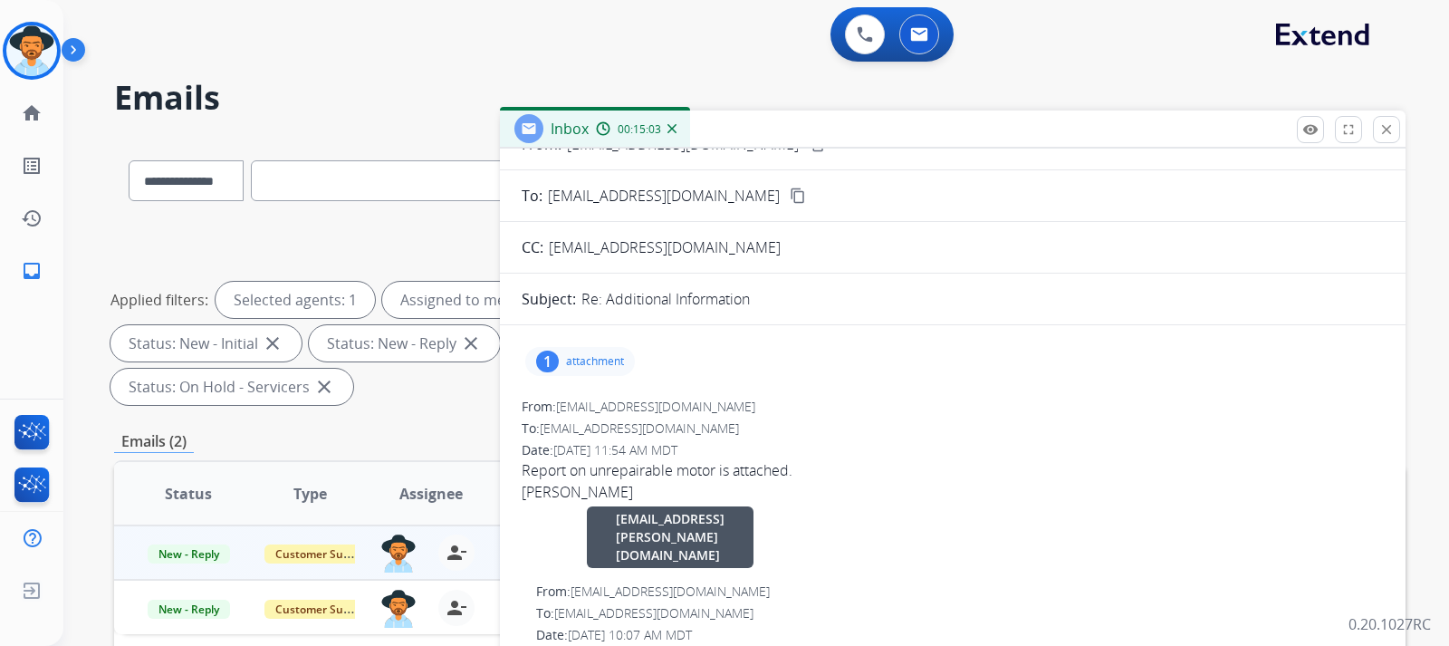
scroll to position [0, 0]
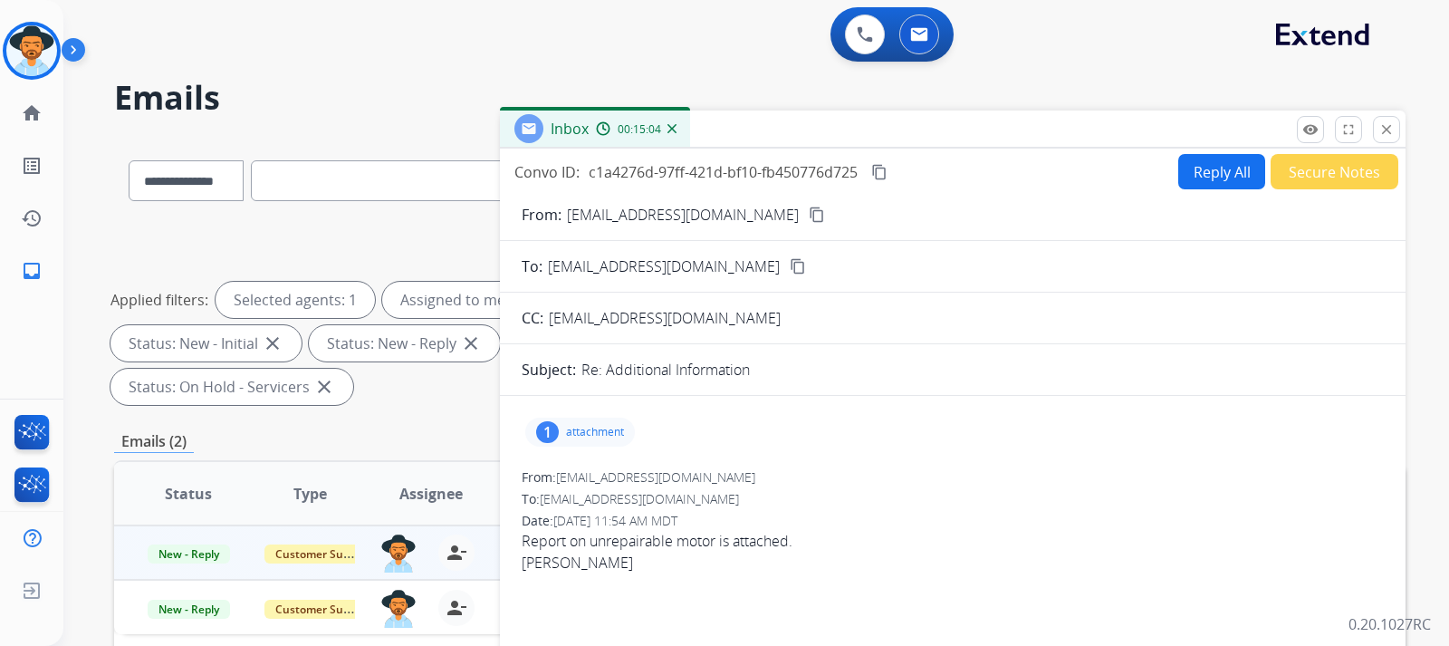
click at [975, 167] on button "Reply All" at bounding box center [1221, 171] width 87 height 35
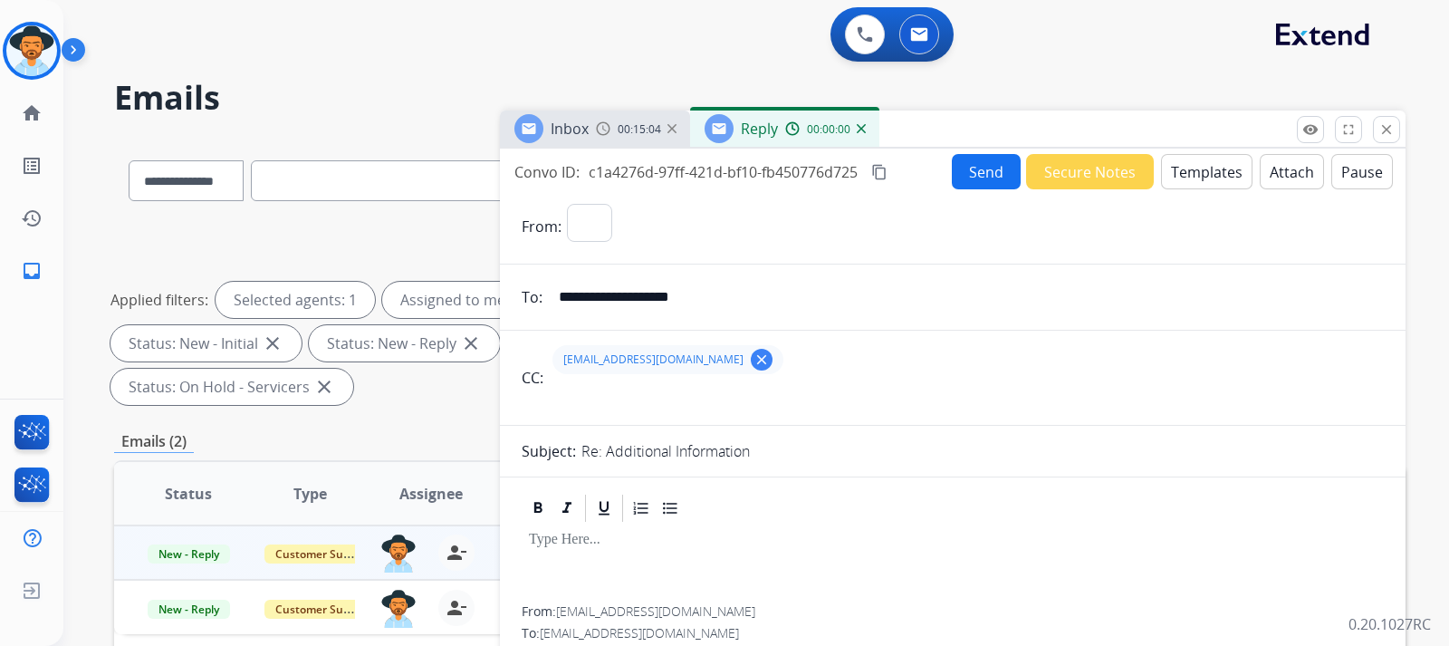
select select "**********"
click at [754, 356] on mat-icon "clear" at bounding box center [762, 359] width 16 height 16
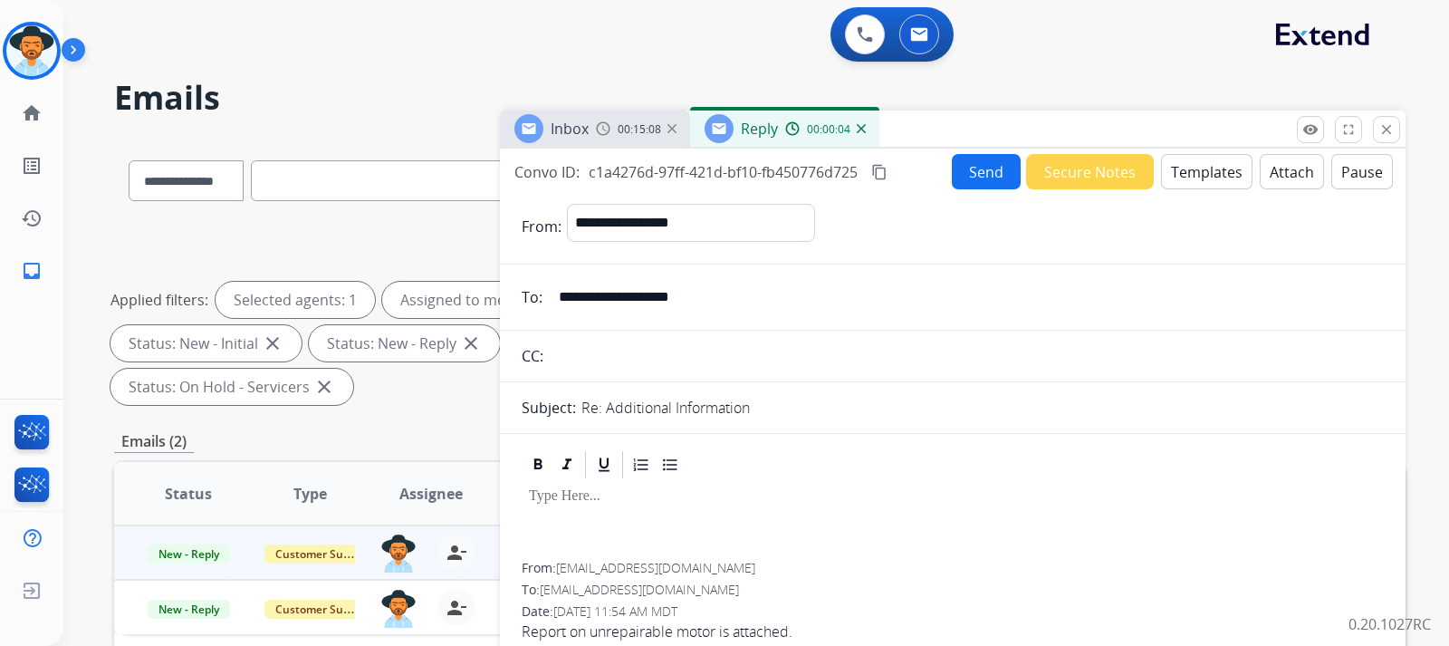
click at [975, 180] on button "Templates" at bounding box center [1206, 171] width 91 height 35
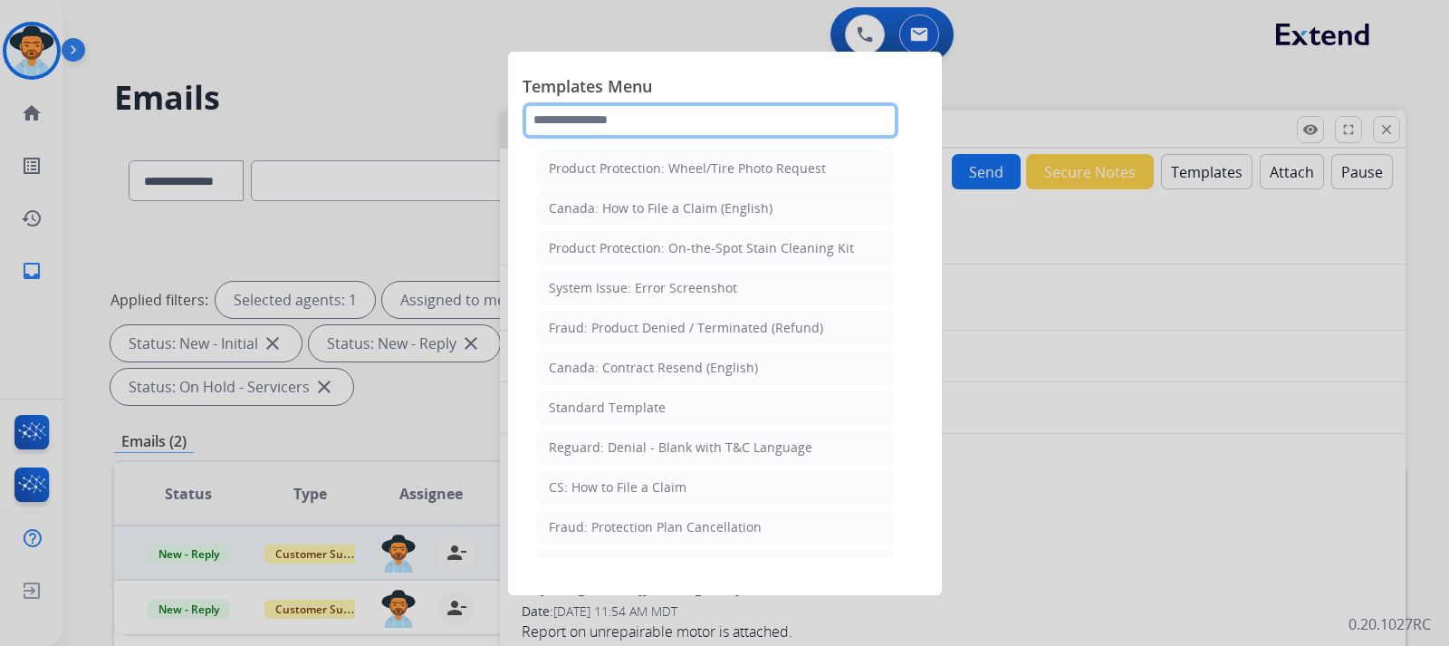
click at [604, 118] on input "text" at bounding box center [711, 120] width 376 height 36
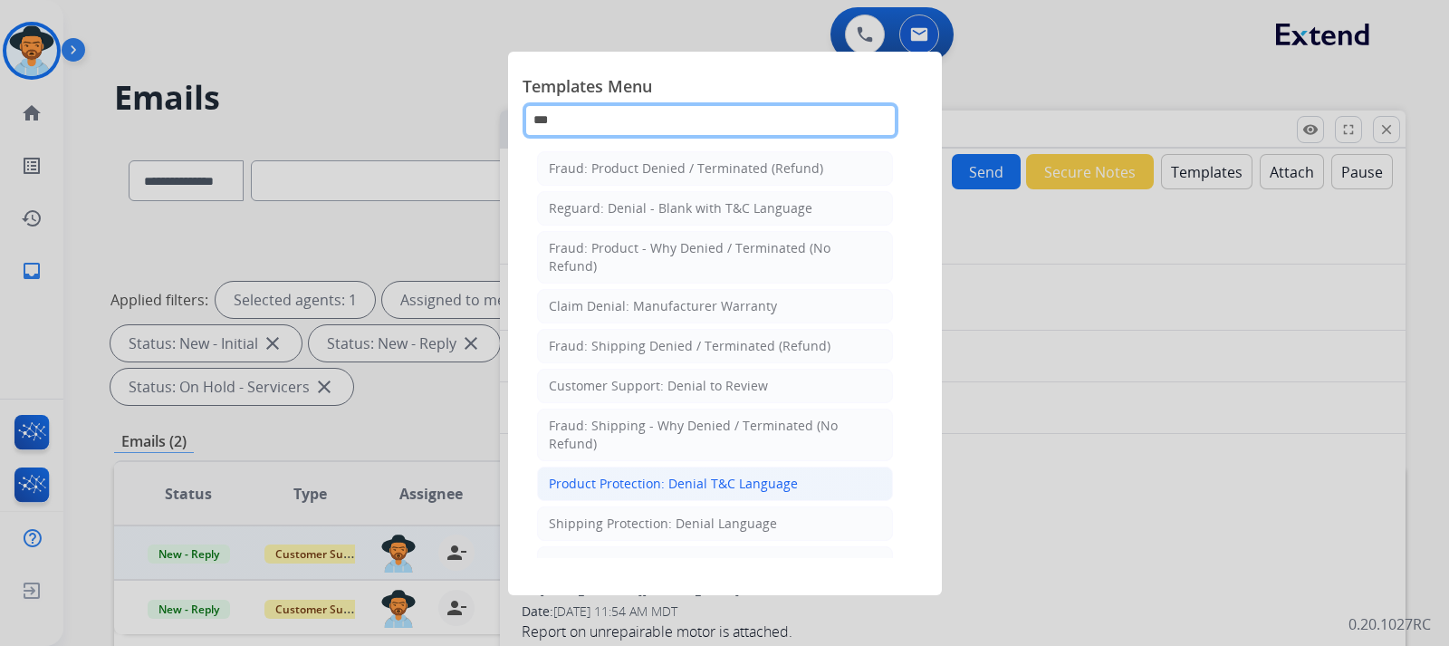
type input "***"
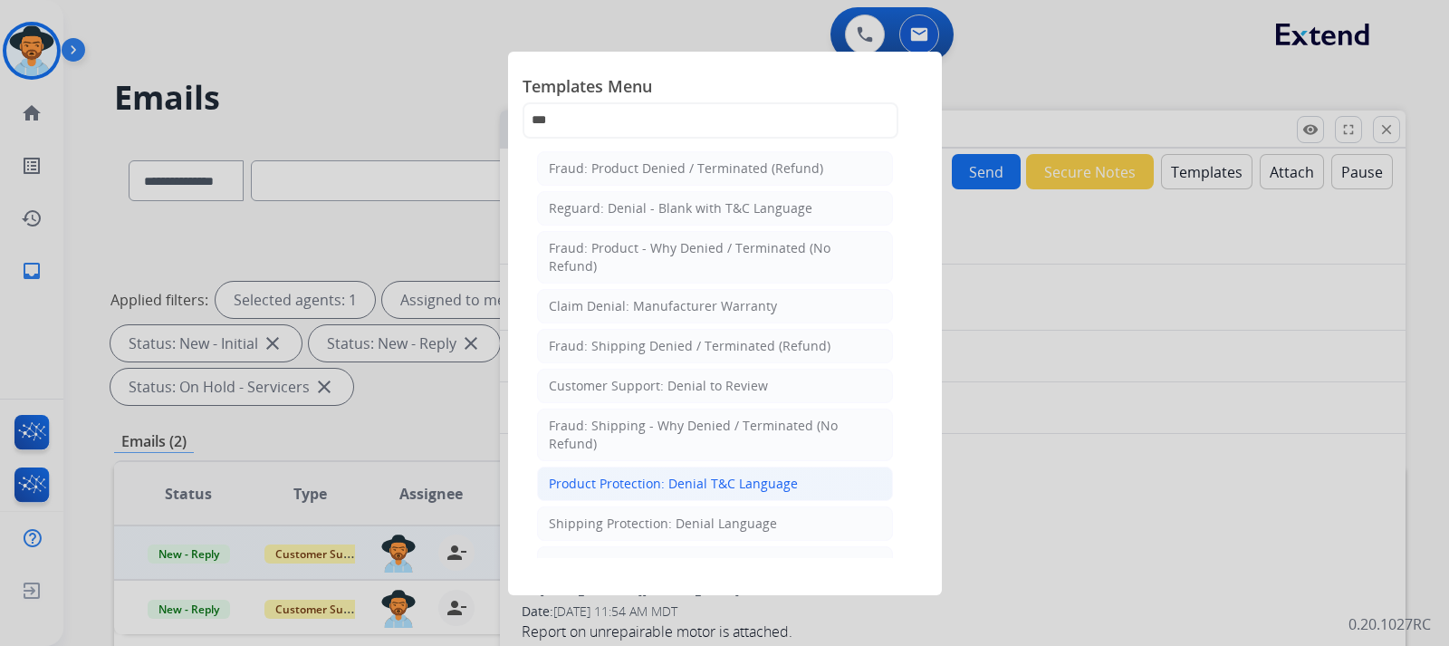
click at [670, 495] on li "Product Protection: Denial T&C Language" at bounding box center [715, 483] width 356 height 34
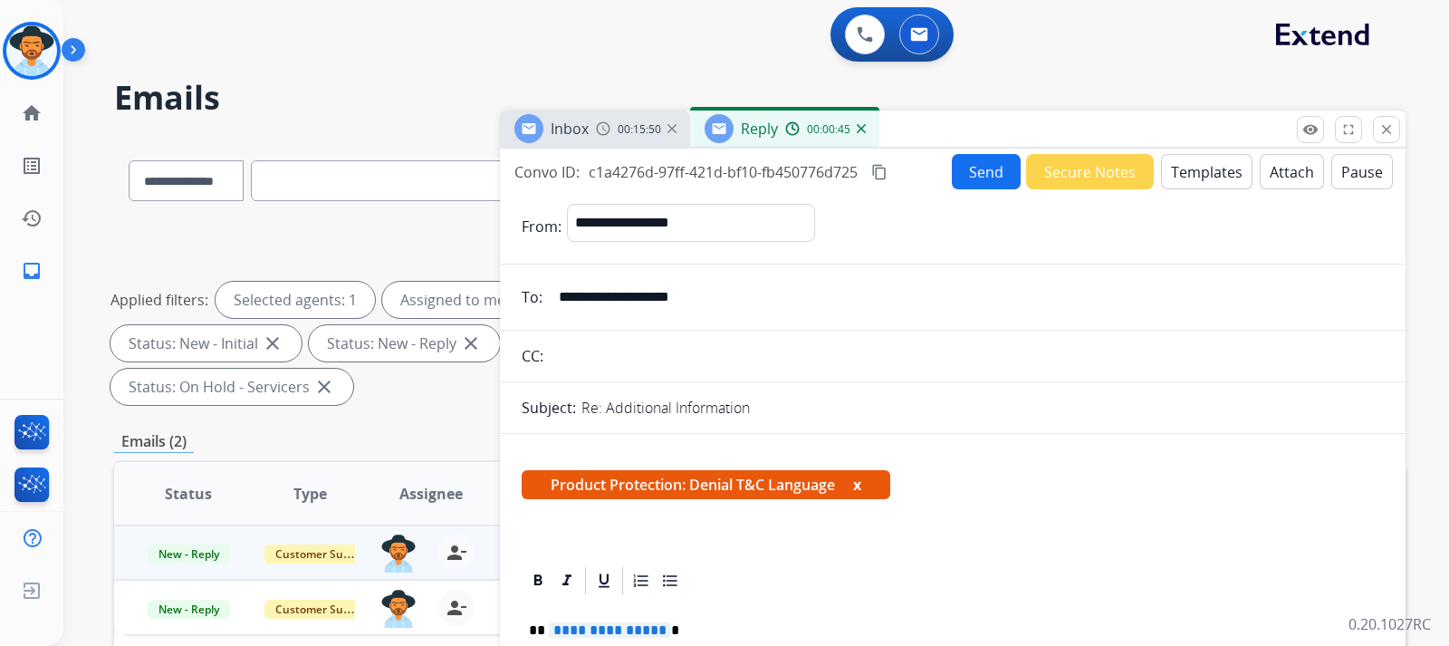
click at [975, 168] on button "Templates" at bounding box center [1206, 171] width 91 height 35
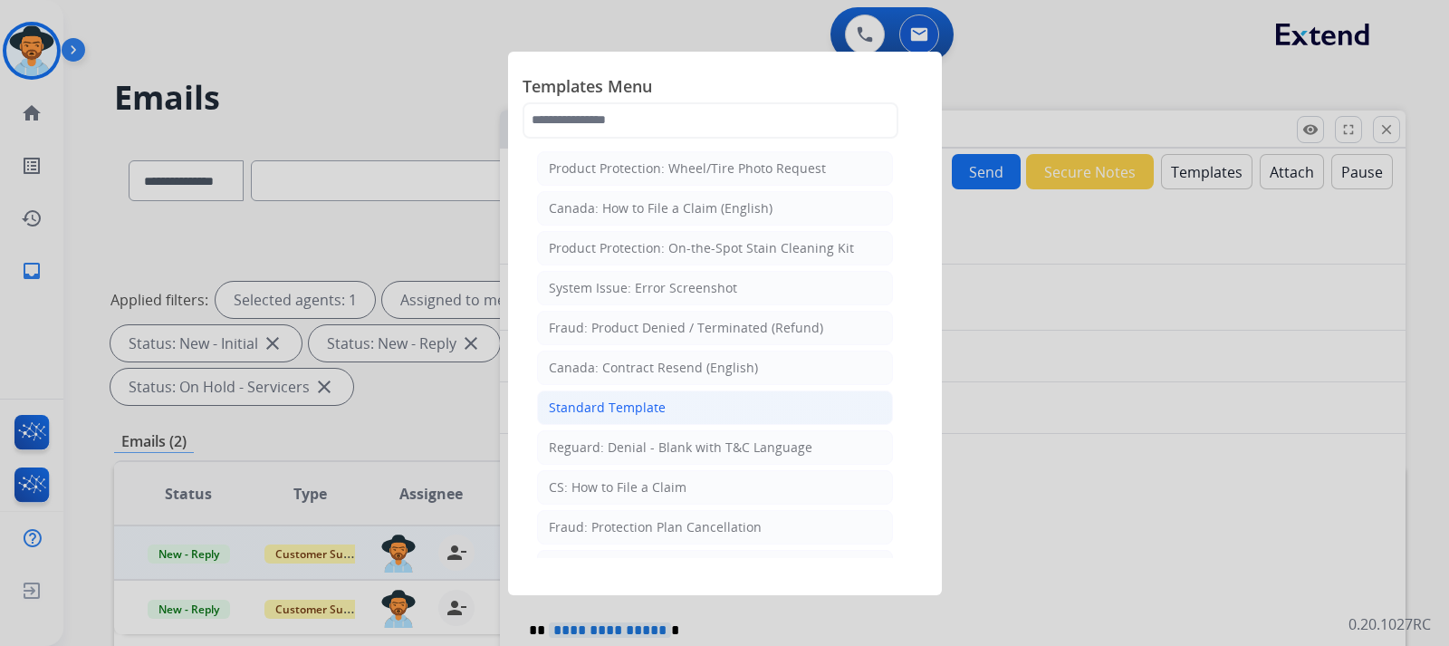
click at [621, 407] on div "Standard Template" at bounding box center [607, 408] width 117 height 18
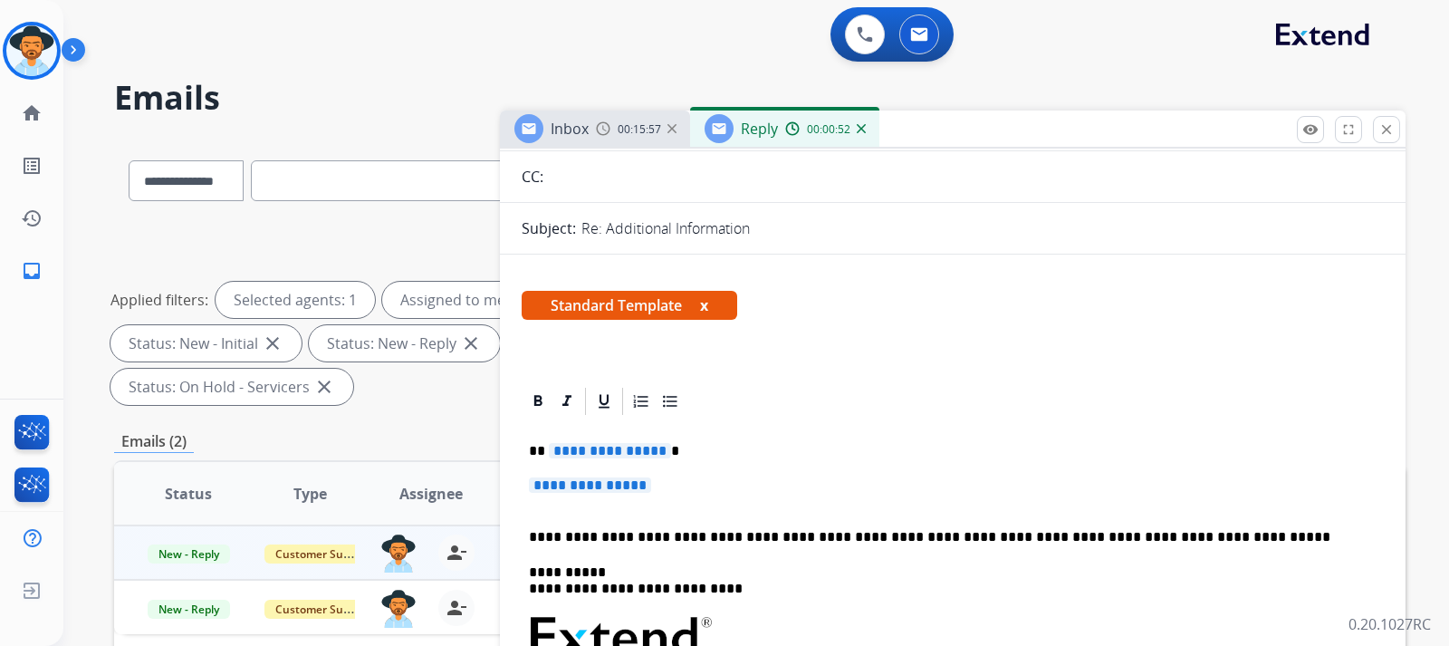
scroll to position [272, 0]
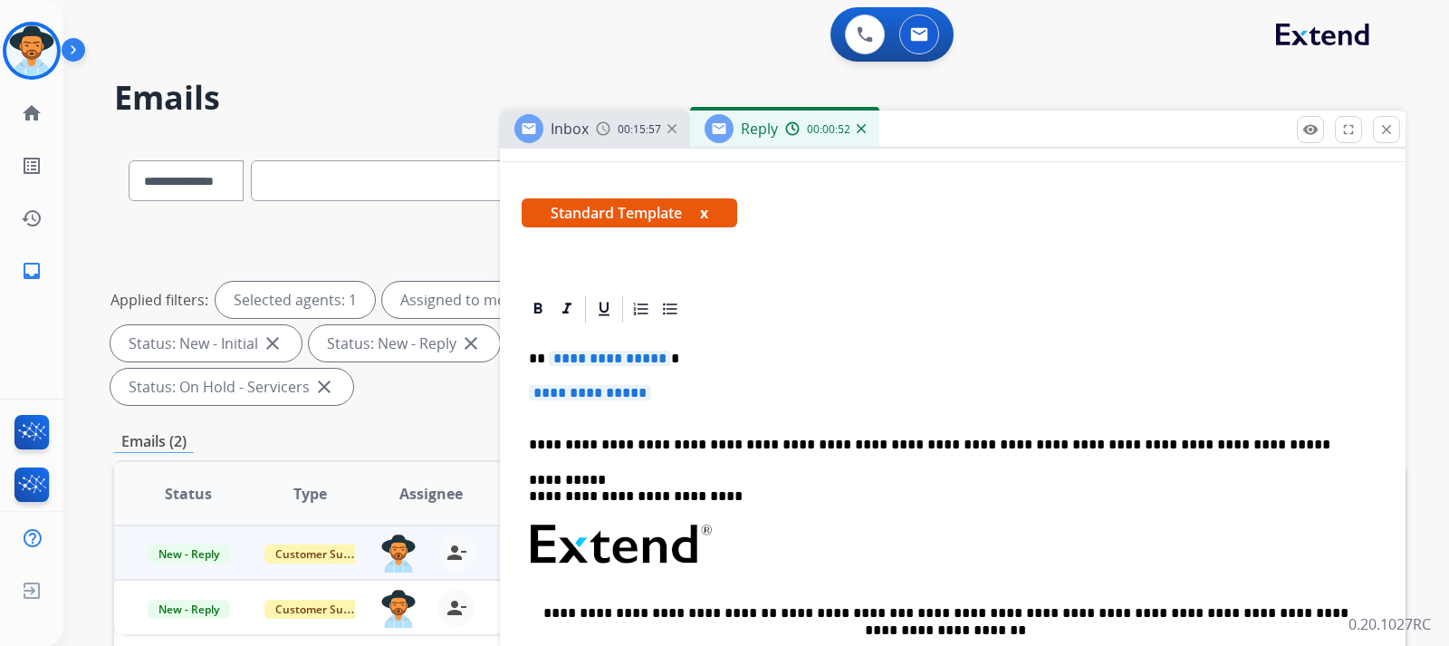
click at [651, 396] on span "**********" at bounding box center [590, 392] width 122 height 15
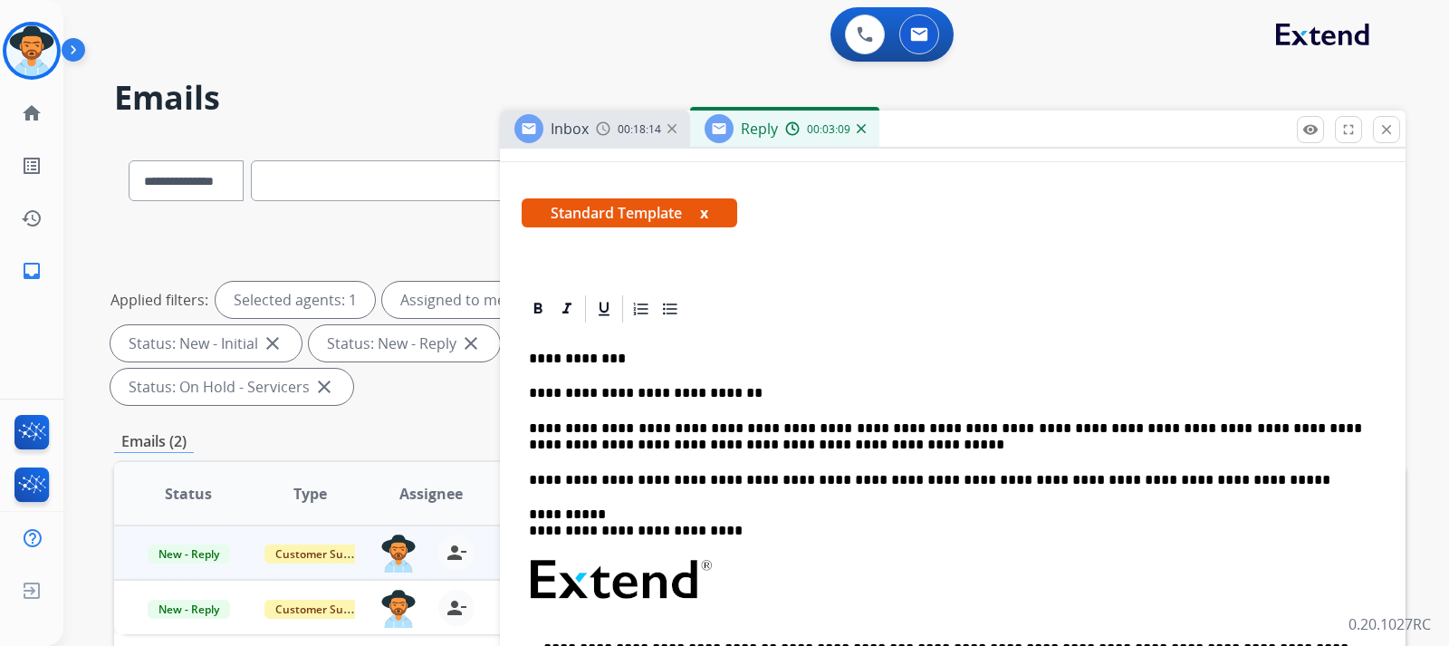
click at [832, 452] on p "**********" at bounding box center [945, 437] width 833 height 34
click at [975, 450] on p "**********" at bounding box center [945, 437] width 833 height 34
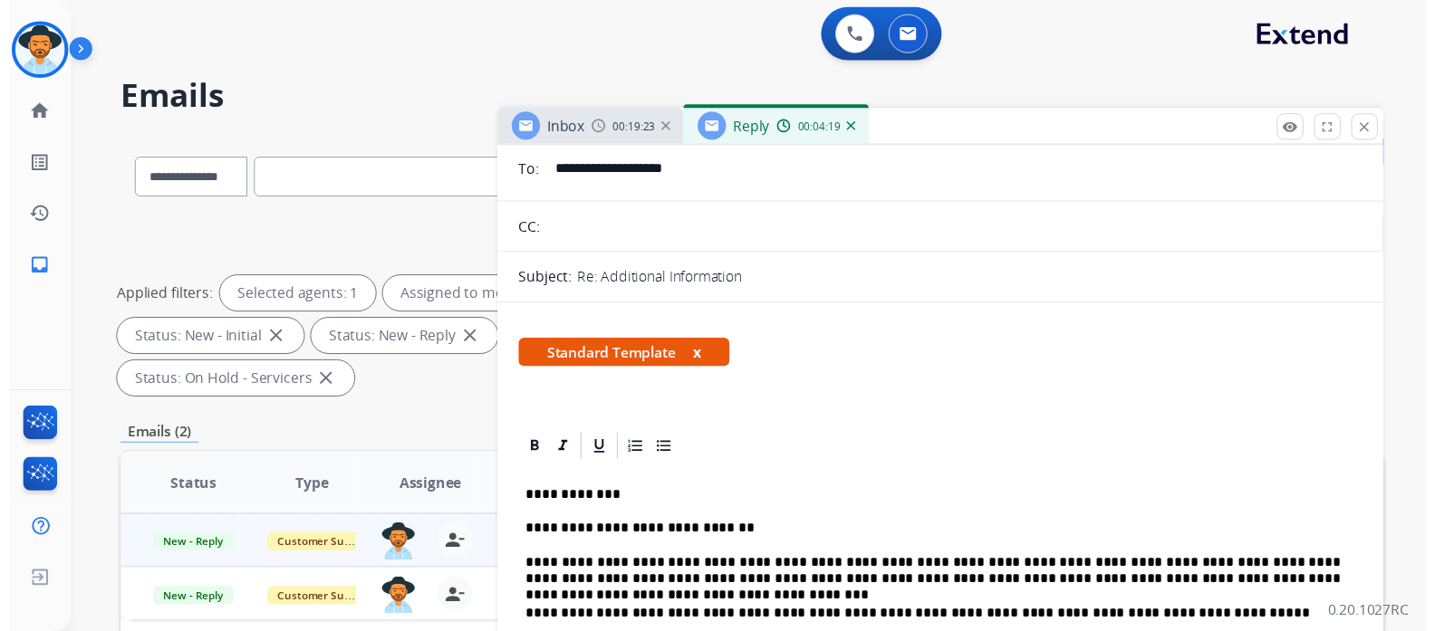
scroll to position [0, 0]
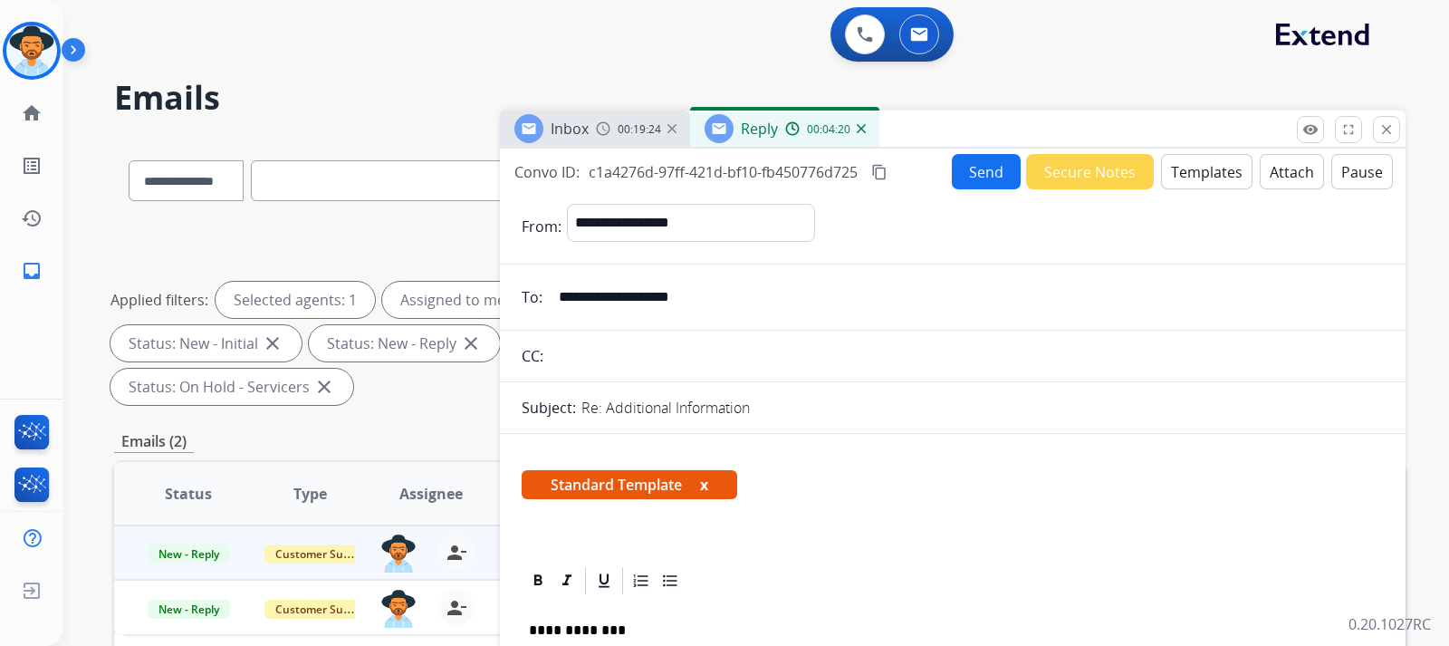
click at [975, 176] on button "Send" at bounding box center [986, 171] width 69 height 35
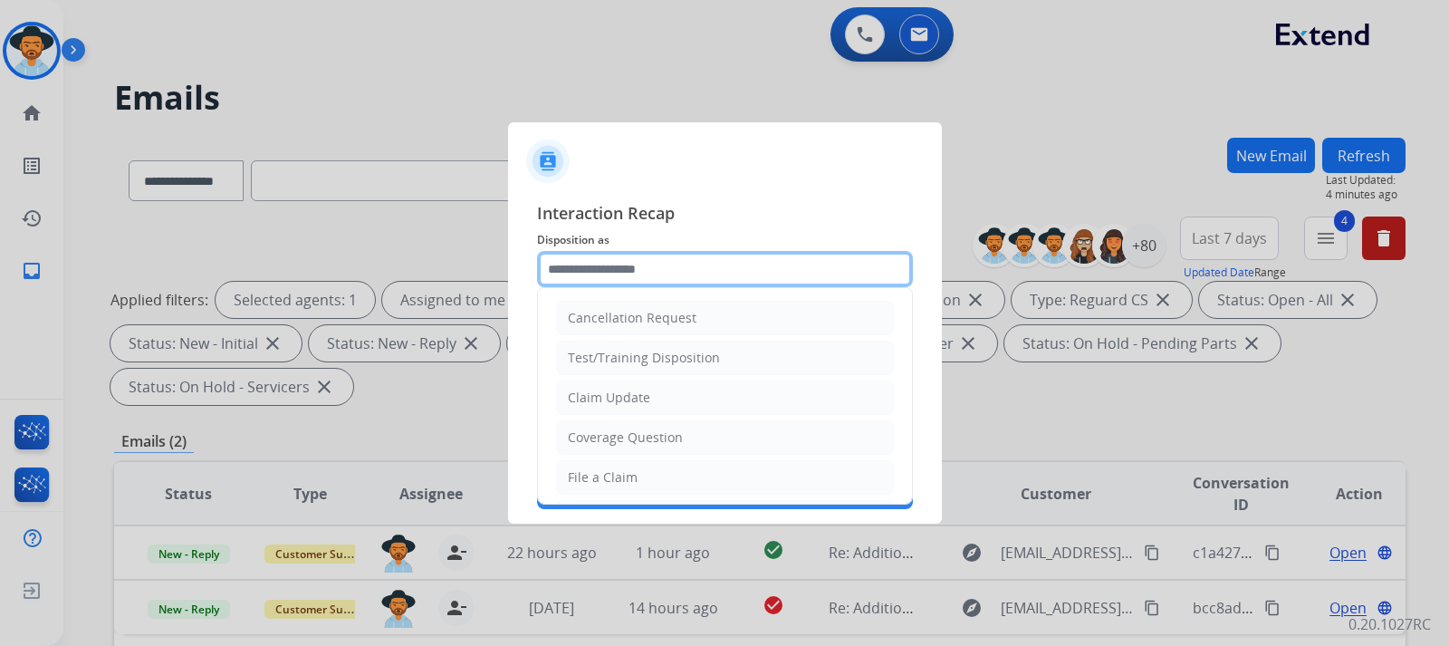
click at [665, 269] on input "text" at bounding box center [725, 269] width 376 height 36
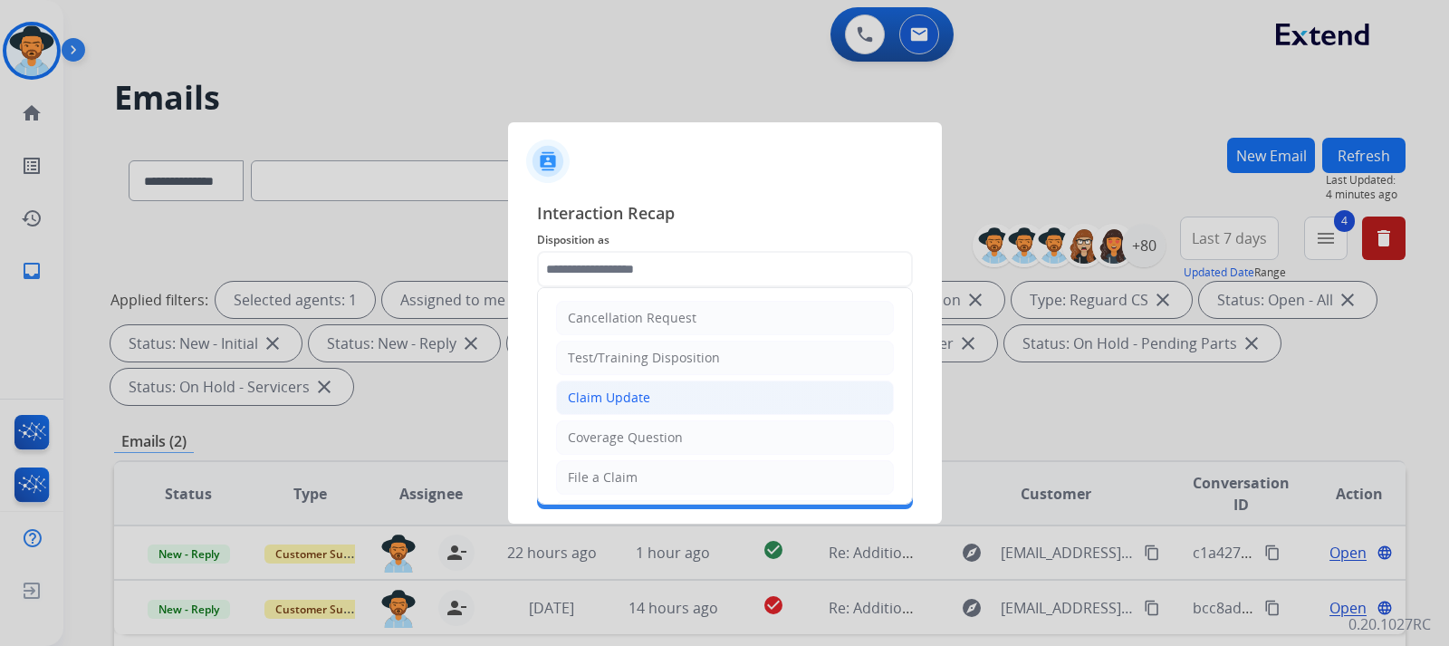
click at [635, 397] on div "Claim Update" at bounding box center [609, 398] width 82 height 18
type input "**********"
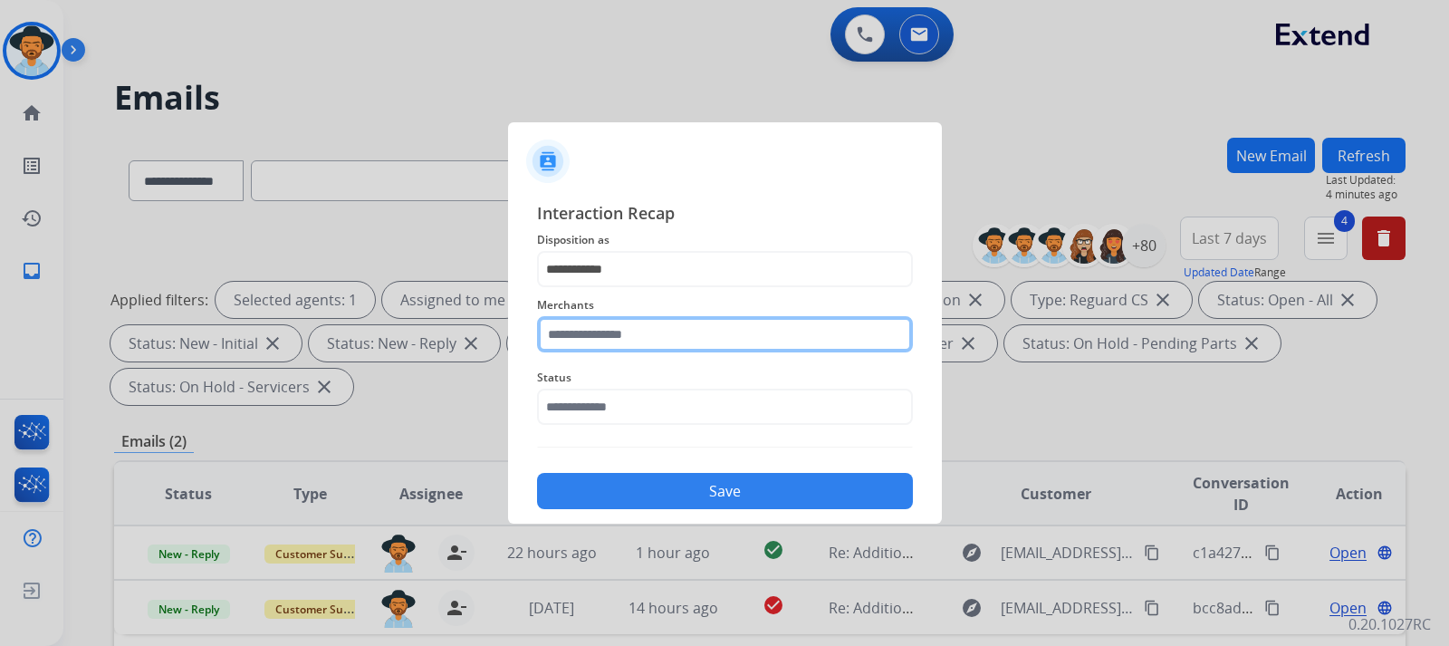
click at [660, 337] on input "text" at bounding box center [725, 334] width 376 height 36
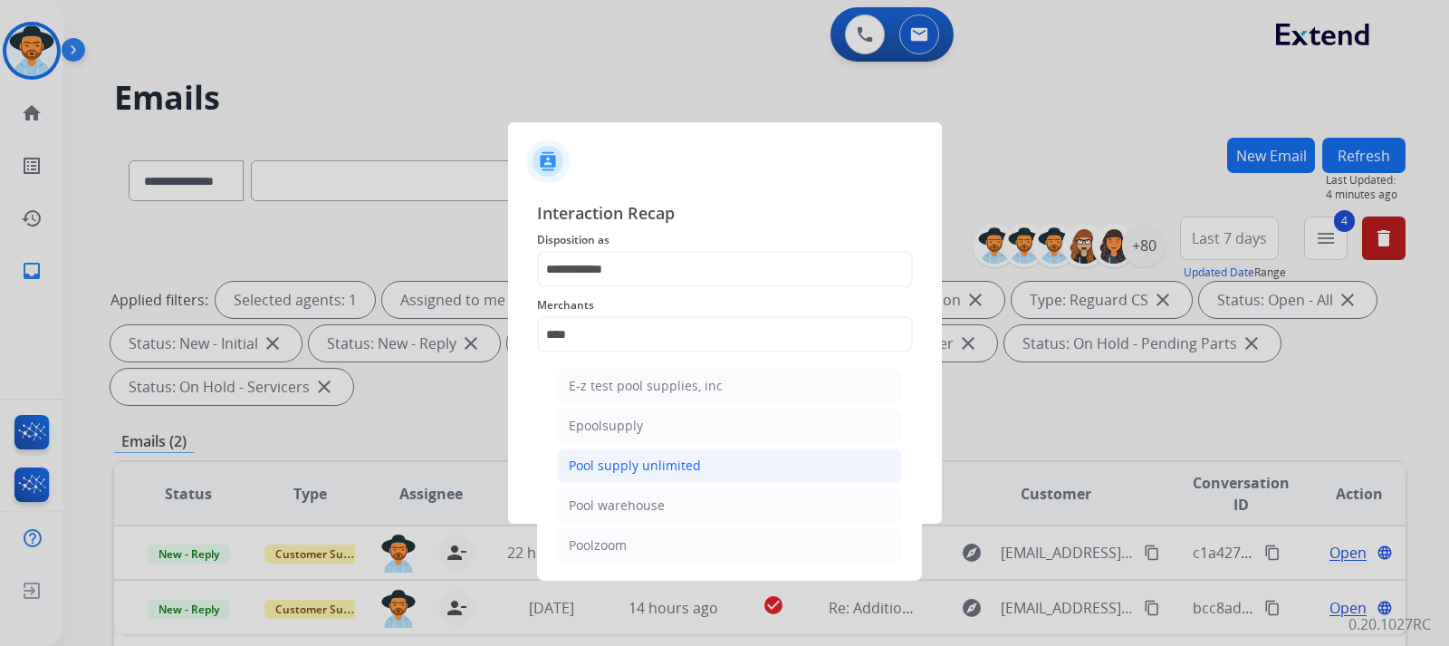
click at [658, 454] on li "Pool supply unlimited" at bounding box center [729, 465] width 345 height 34
type input "**********"
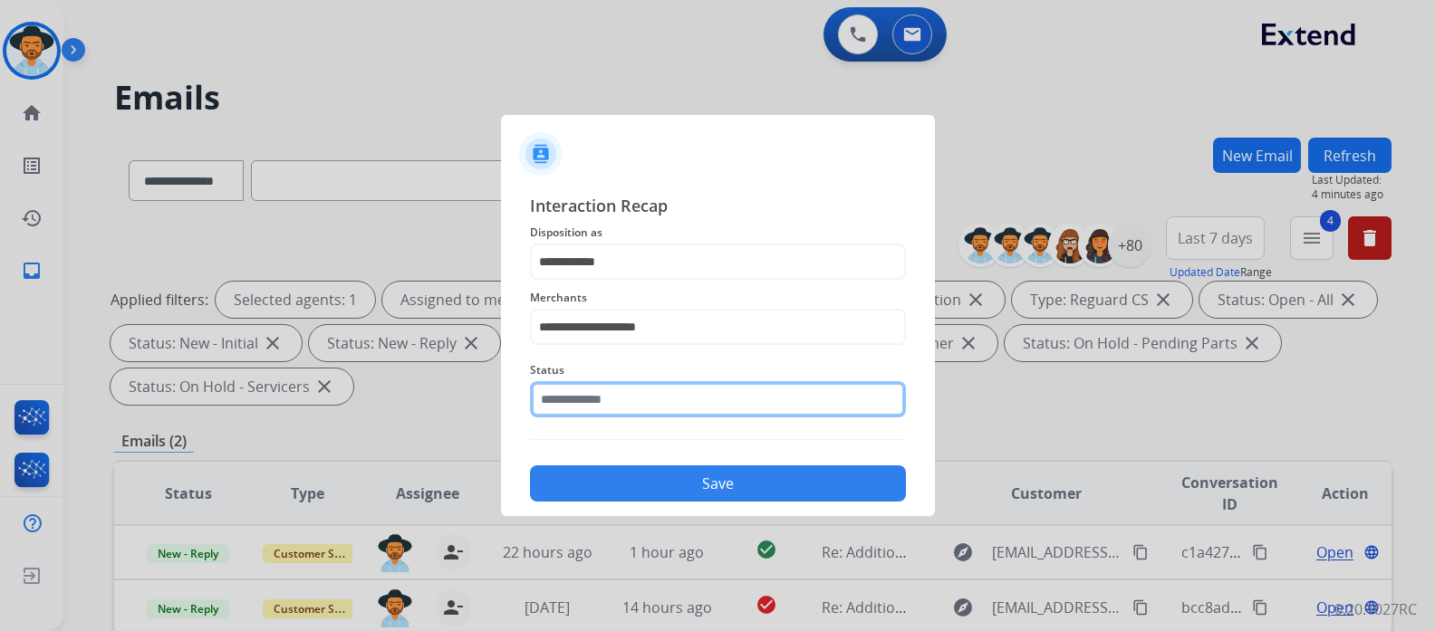
click at [660, 410] on input "text" at bounding box center [718, 399] width 376 height 36
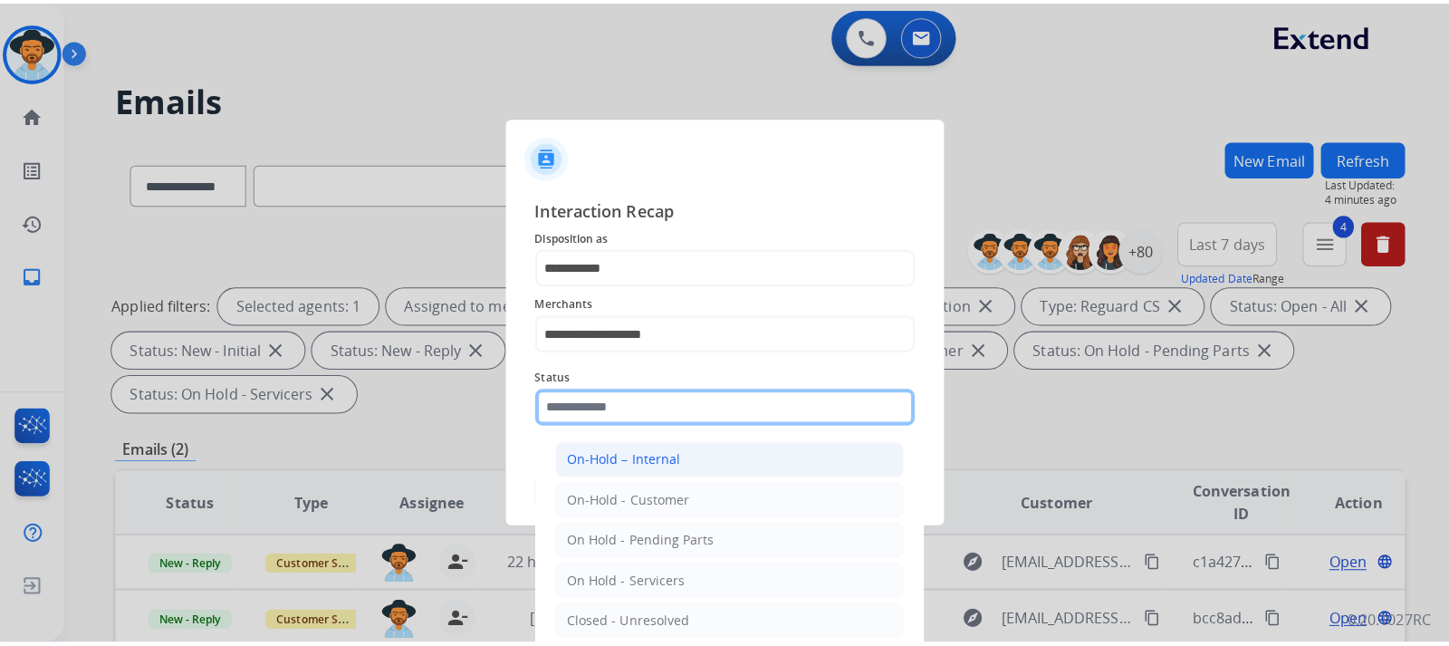
scroll to position [109, 0]
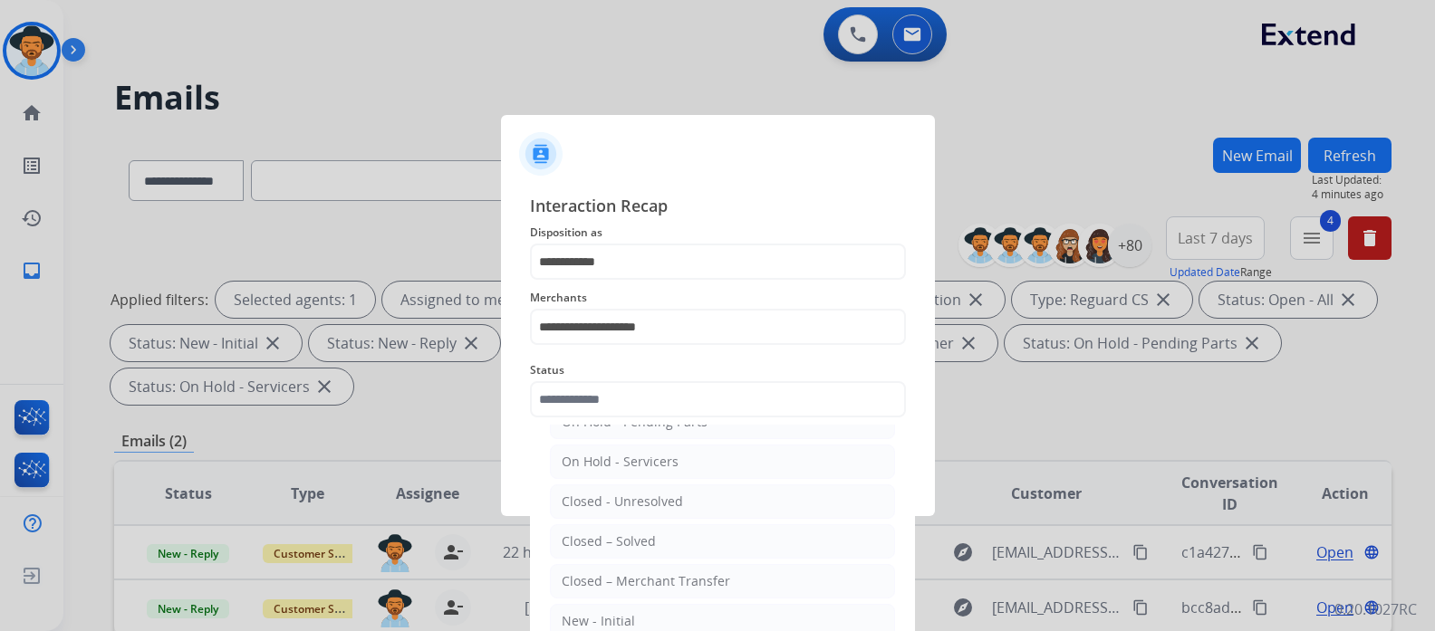
drag, startPoint x: 629, startPoint y: 546, endPoint x: 646, endPoint y: 530, distance: 23.7
click at [629, 545] on div "Closed – Solved" at bounding box center [609, 542] width 94 height 18
type input "**********"
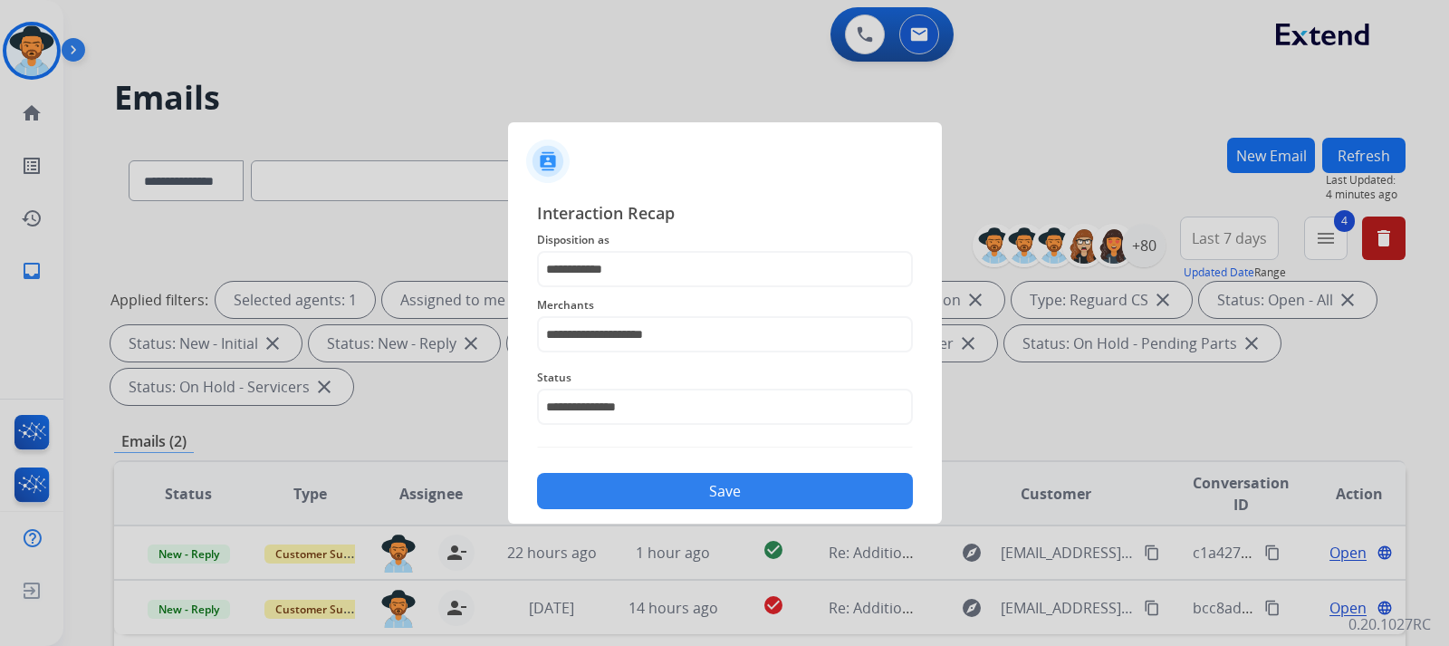
click at [670, 496] on button "Save" at bounding box center [725, 491] width 376 height 36
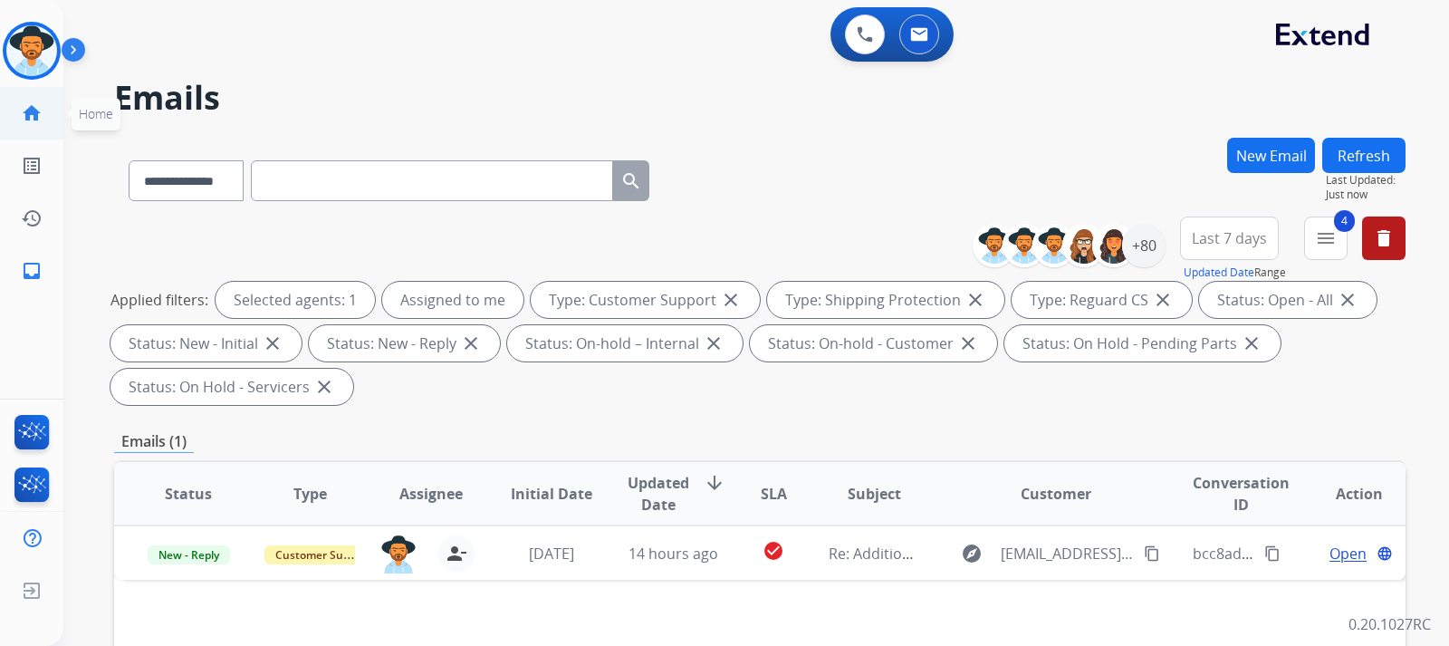
click at [32, 128] on link "home Home" at bounding box center [31, 113] width 51 height 51
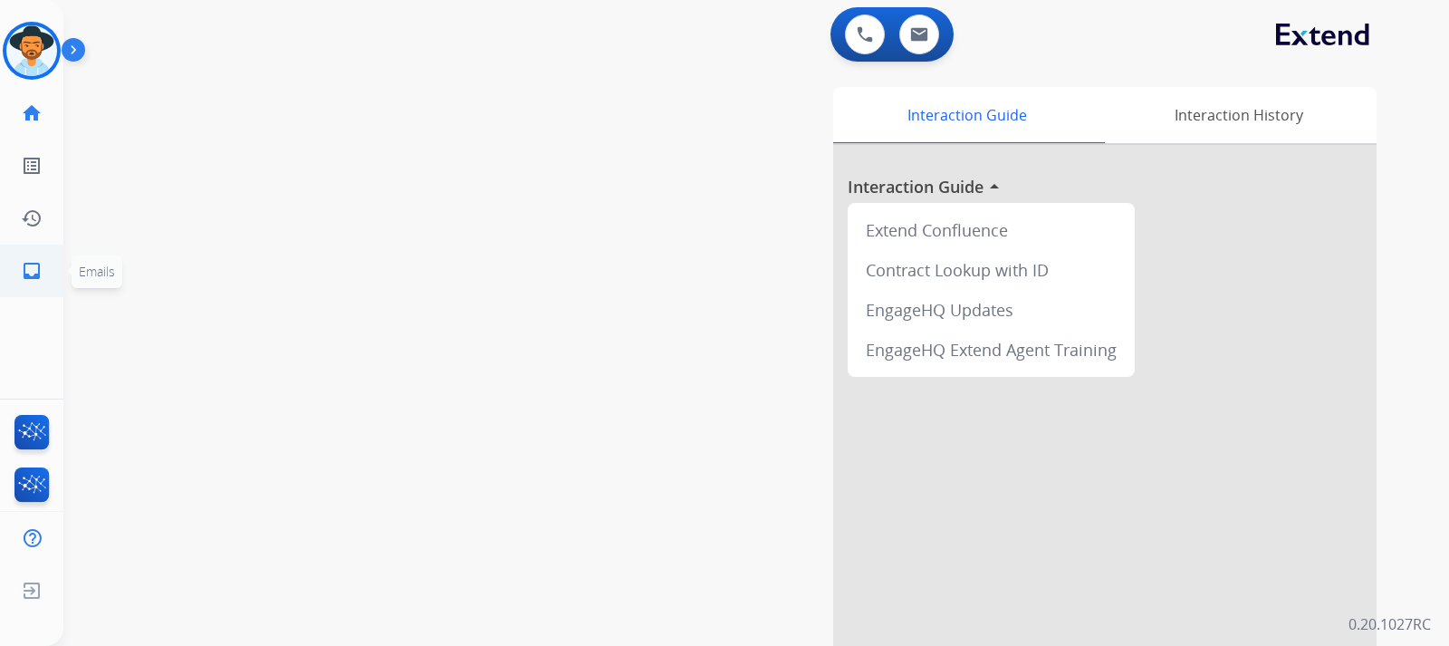
click at [33, 260] on mat-icon "inbox" at bounding box center [32, 271] width 22 height 22
select select "**********"
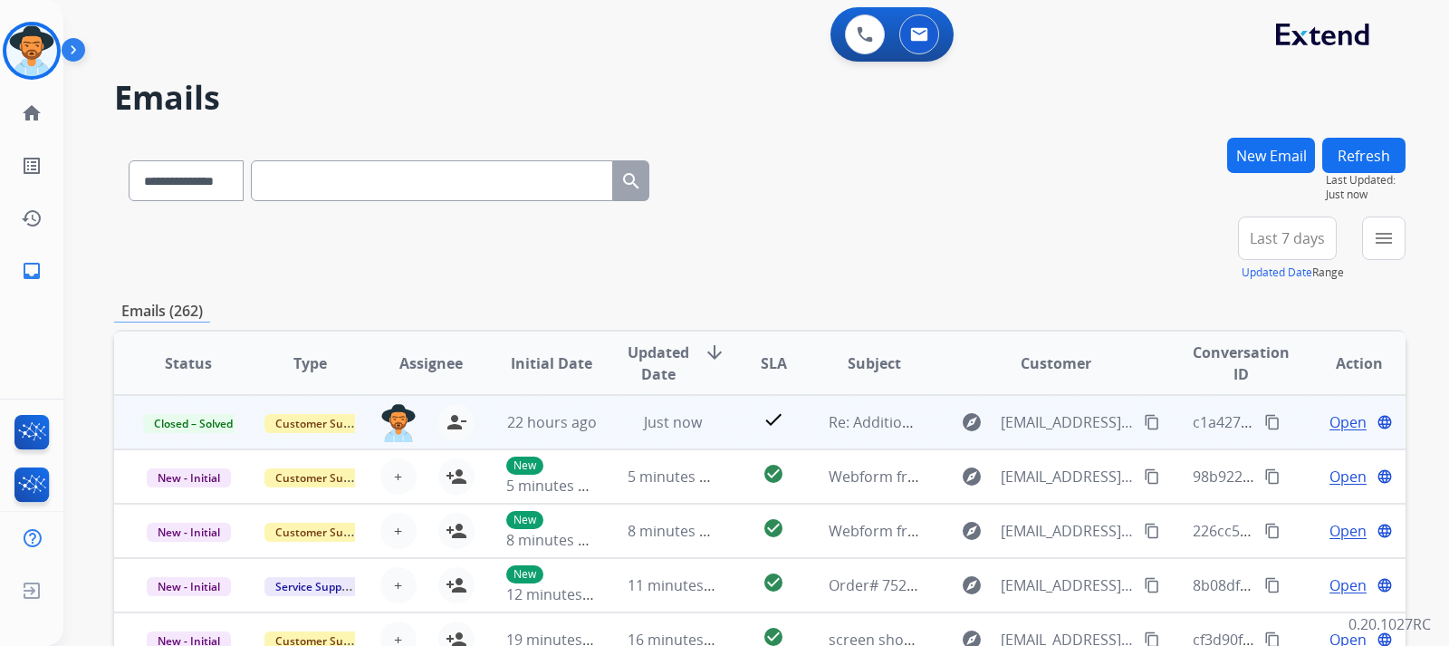
click at [975, 427] on mat-icon "content_copy" at bounding box center [1272, 422] width 16 height 16
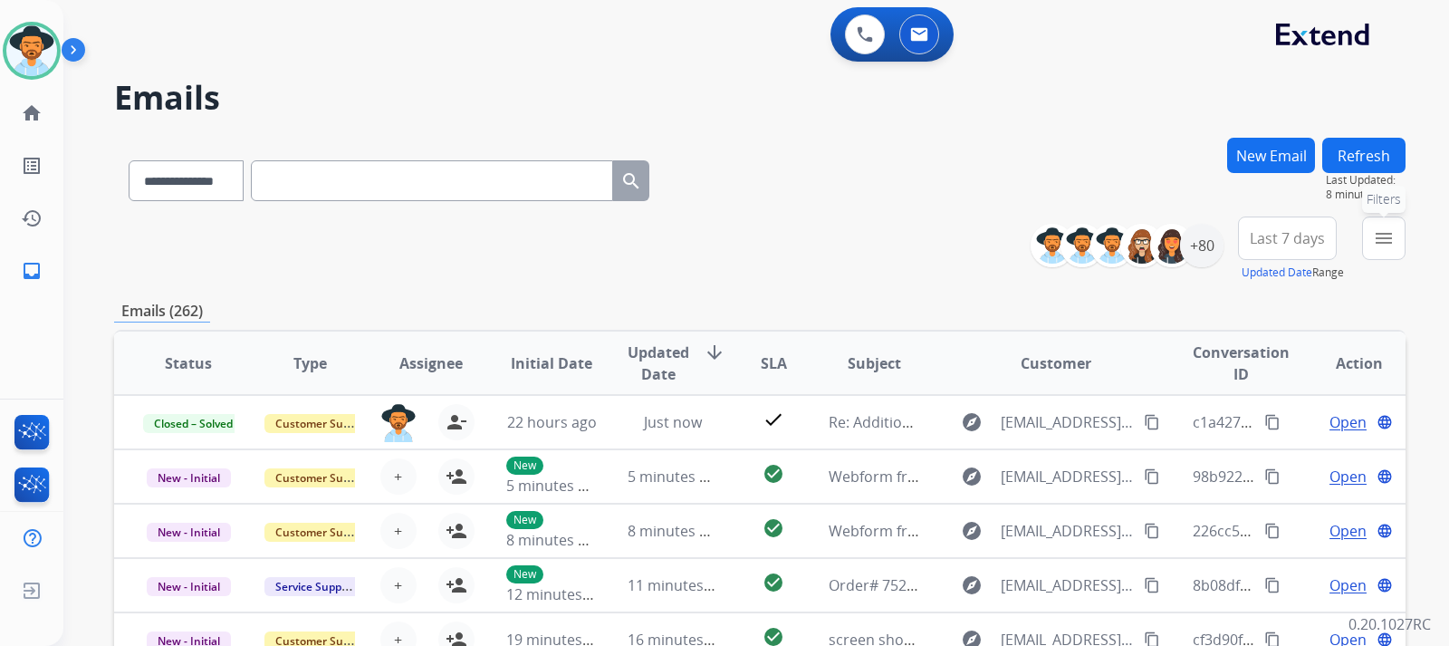
click at [975, 235] on mat-icon "menu" at bounding box center [1384, 238] width 22 height 22
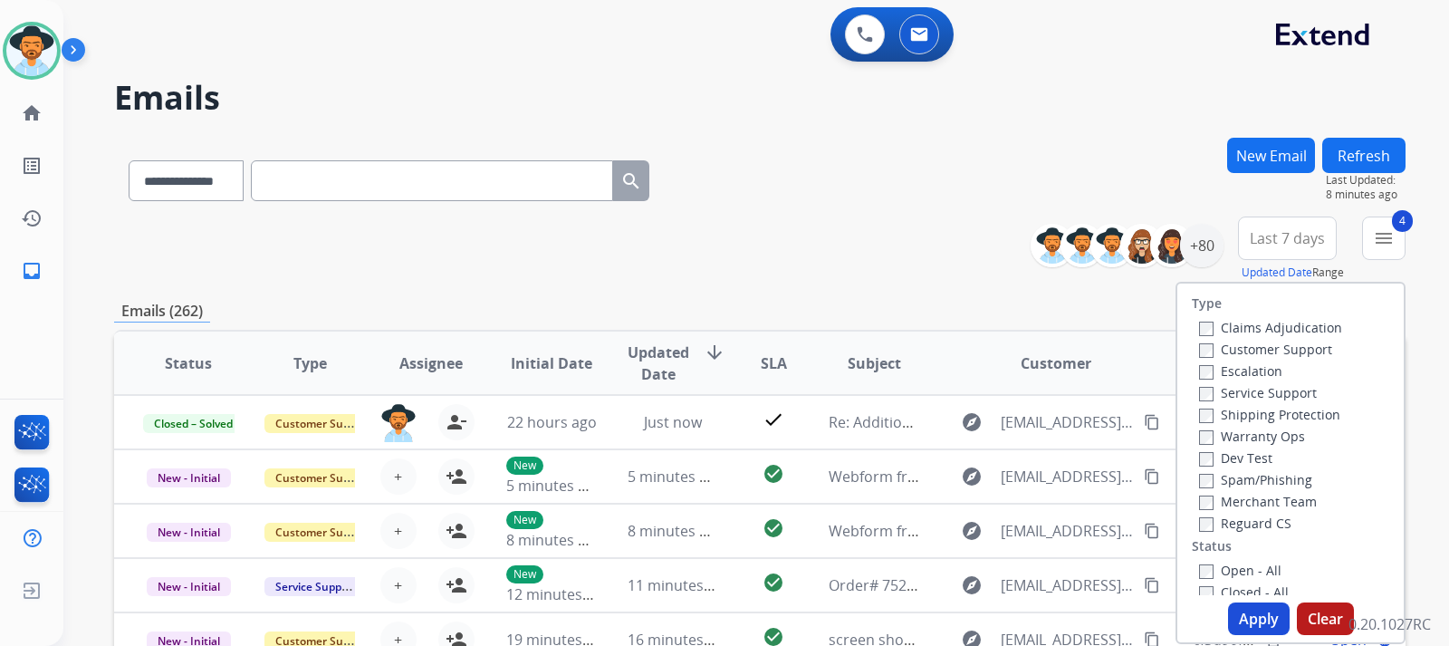
click at [975, 624] on button "Apply" at bounding box center [1259, 618] width 62 height 33
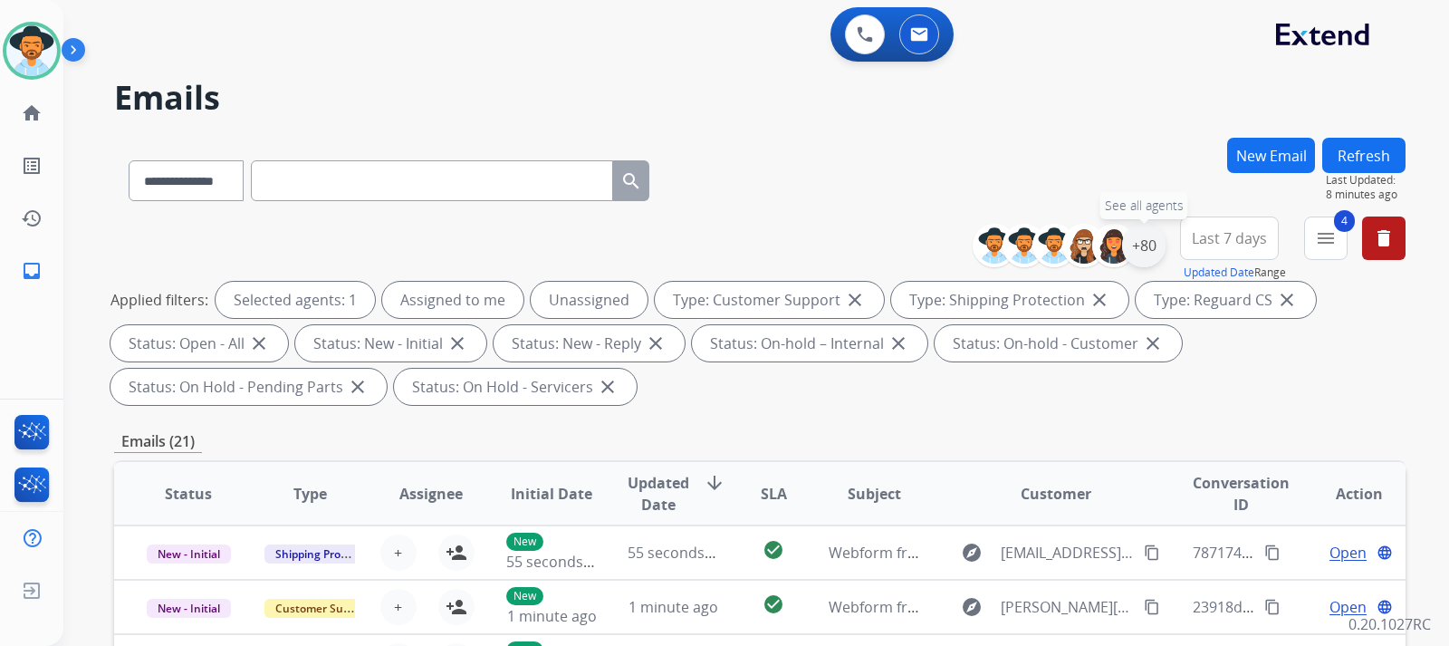
click at [975, 257] on div "+80" at bounding box center [1143, 245] width 43 height 43
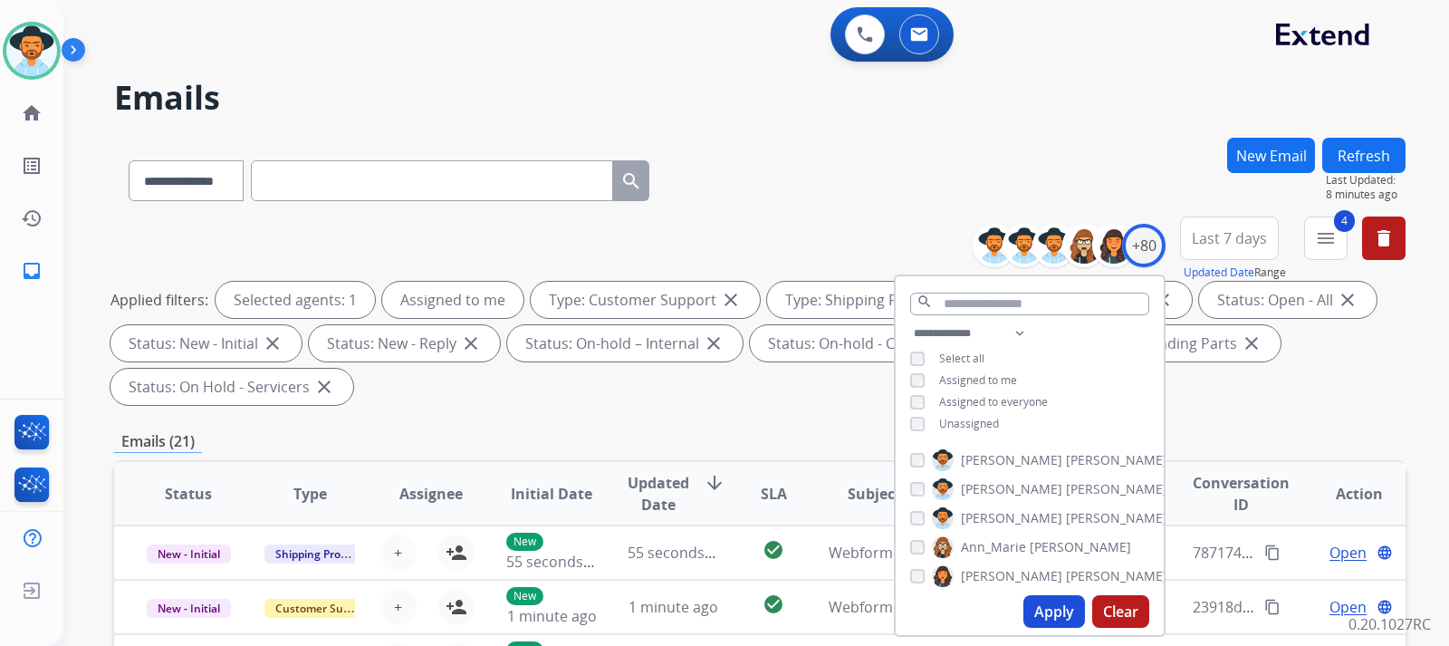
click at [975, 605] on button "Apply" at bounding box center [1054, 611] width 62 height 33
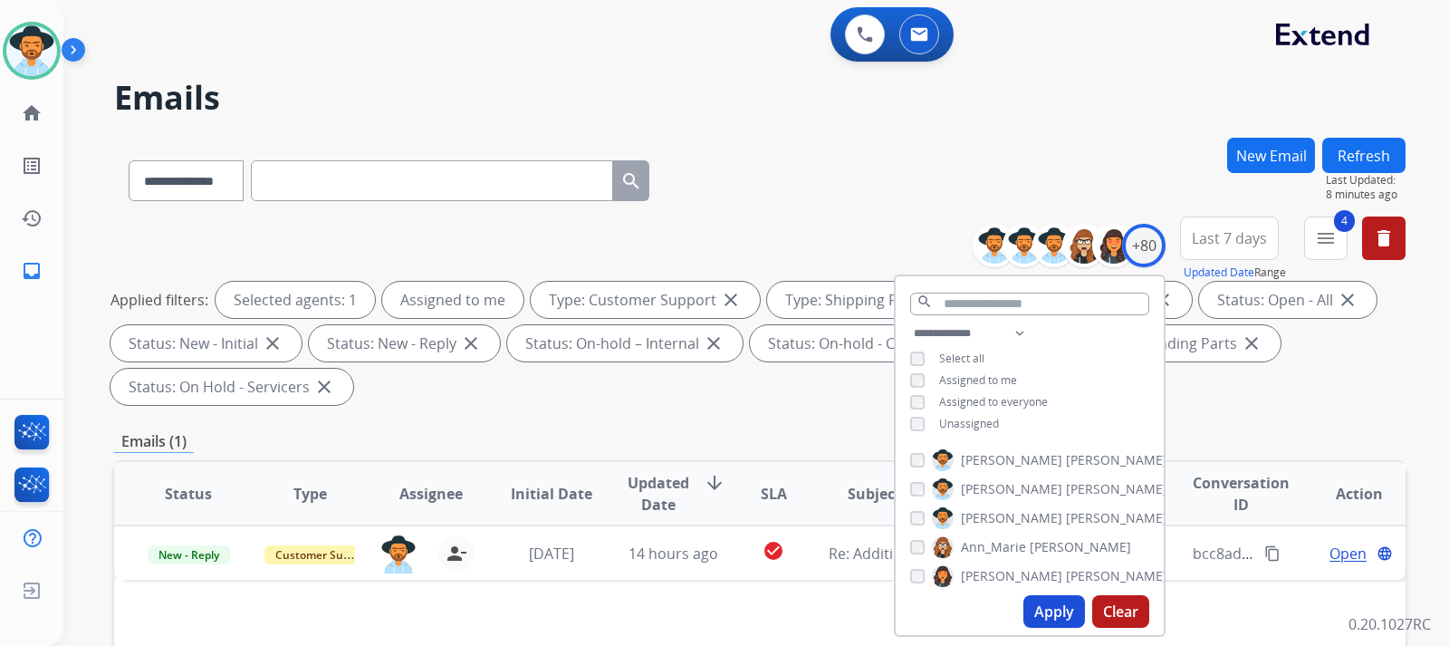
click at [975, 411] on div "**********" at bounding box center [760, 314] width 1292 height 196
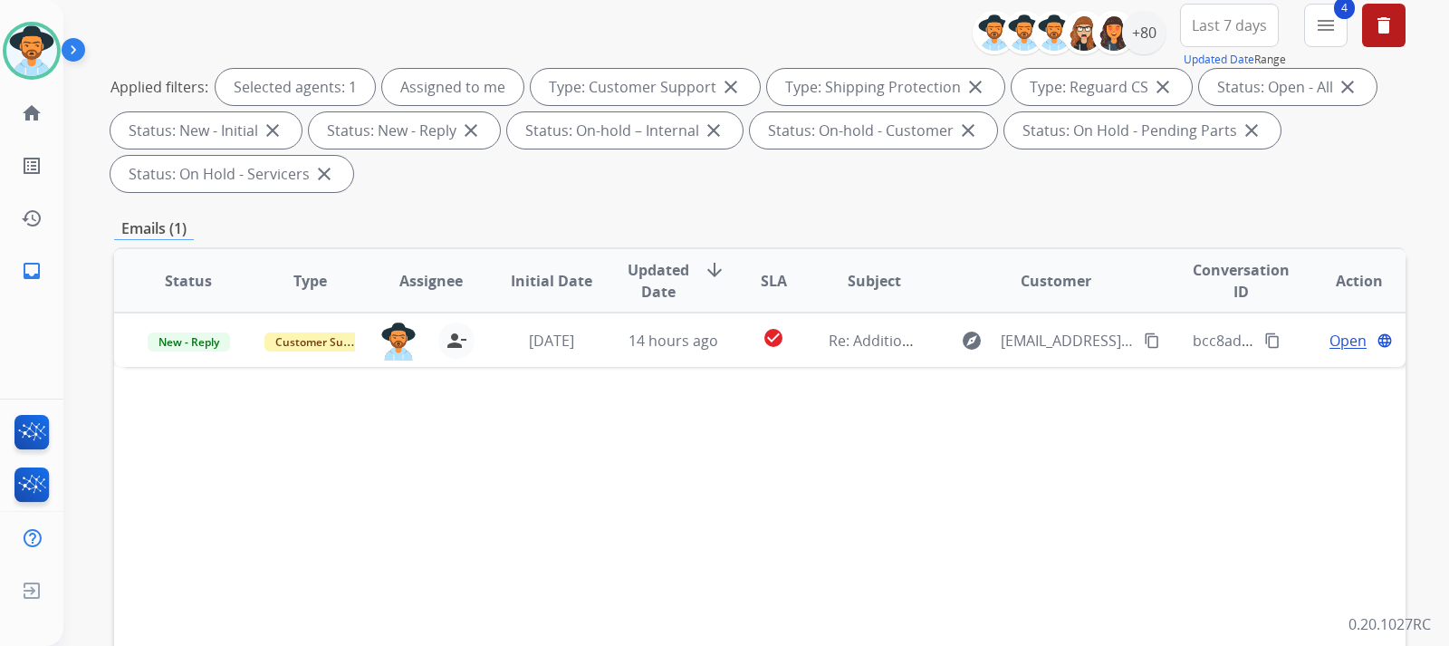
scroll to position [181, 0]
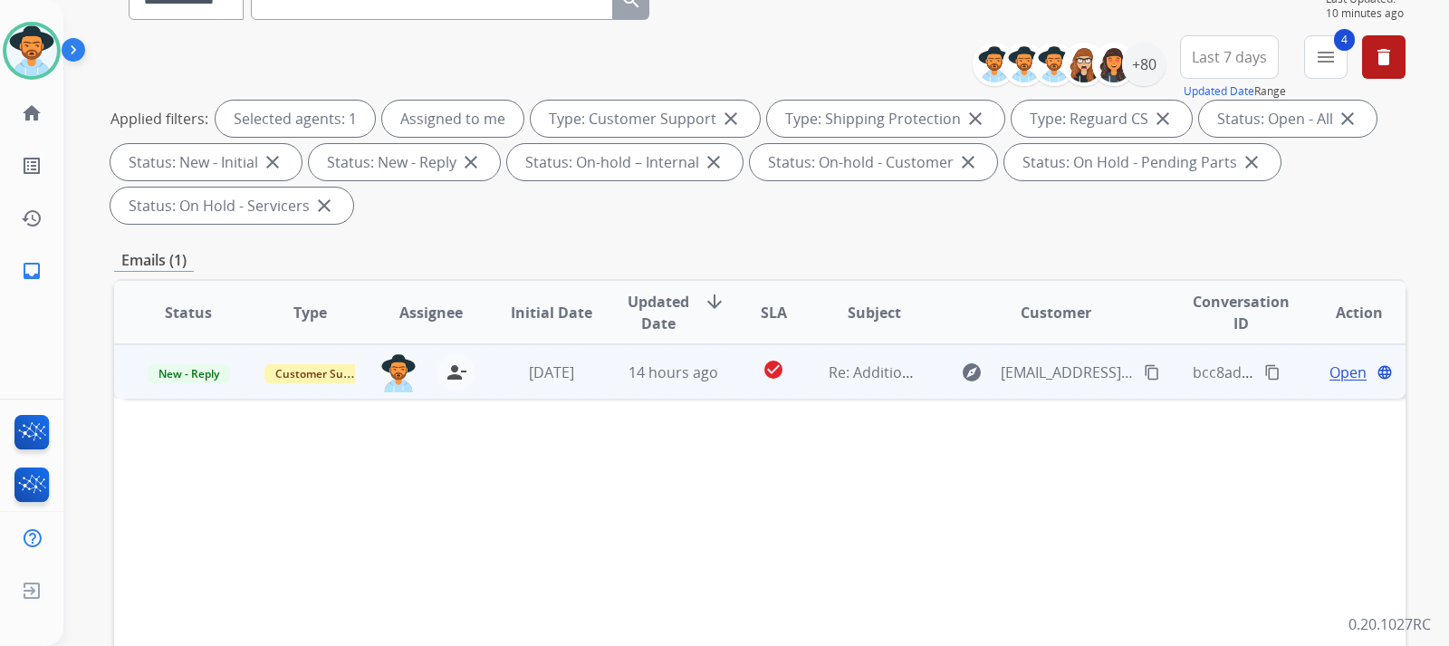
click at [975, 369] on span "Open" at bounding box center [1348, 372] width 37 height 22
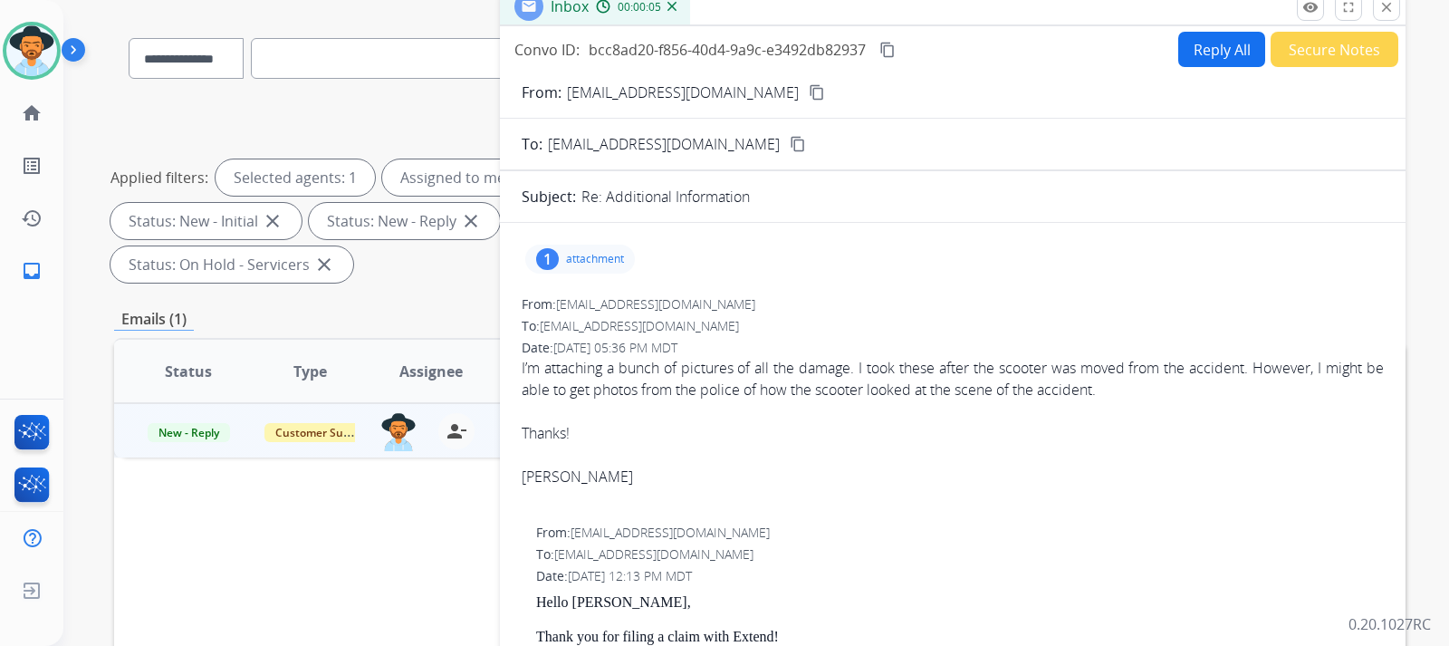
scroll to position [91, 0]
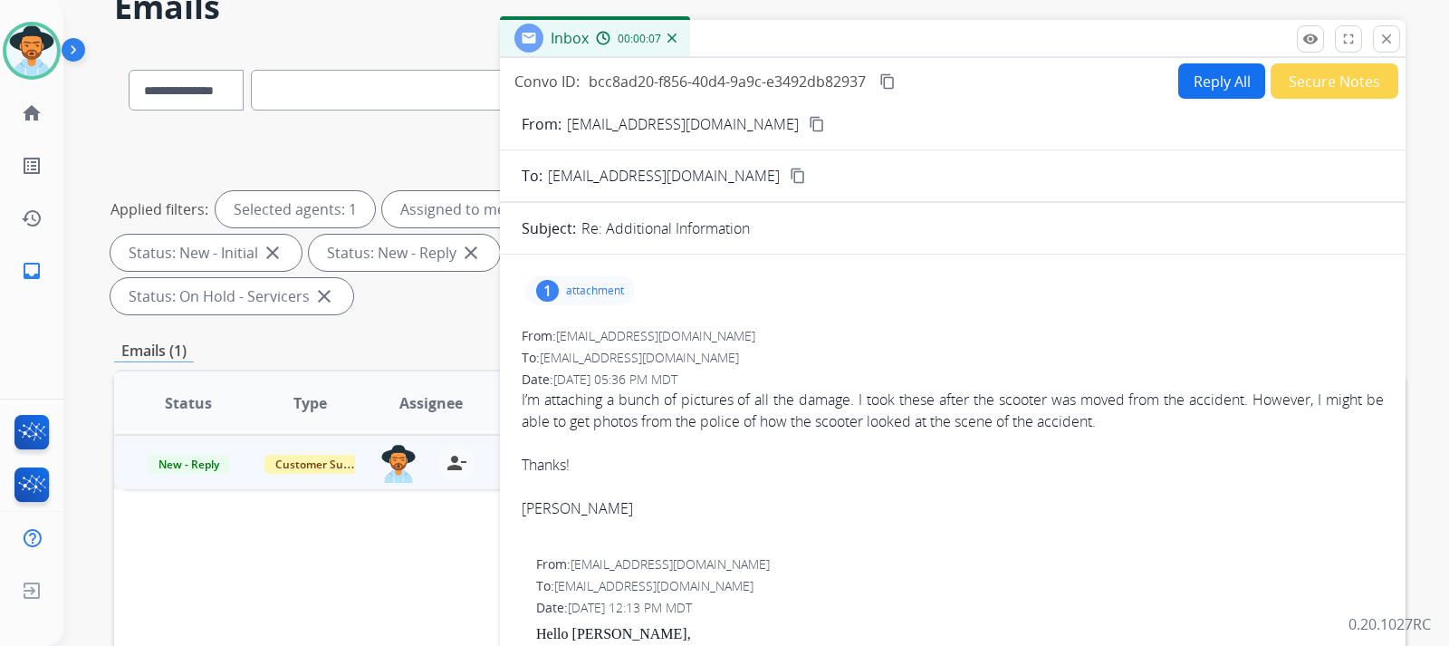
click at [975, 82] on button "Reply All" at bounding box center [1221, 80] width 87 height 35
select select "**********"
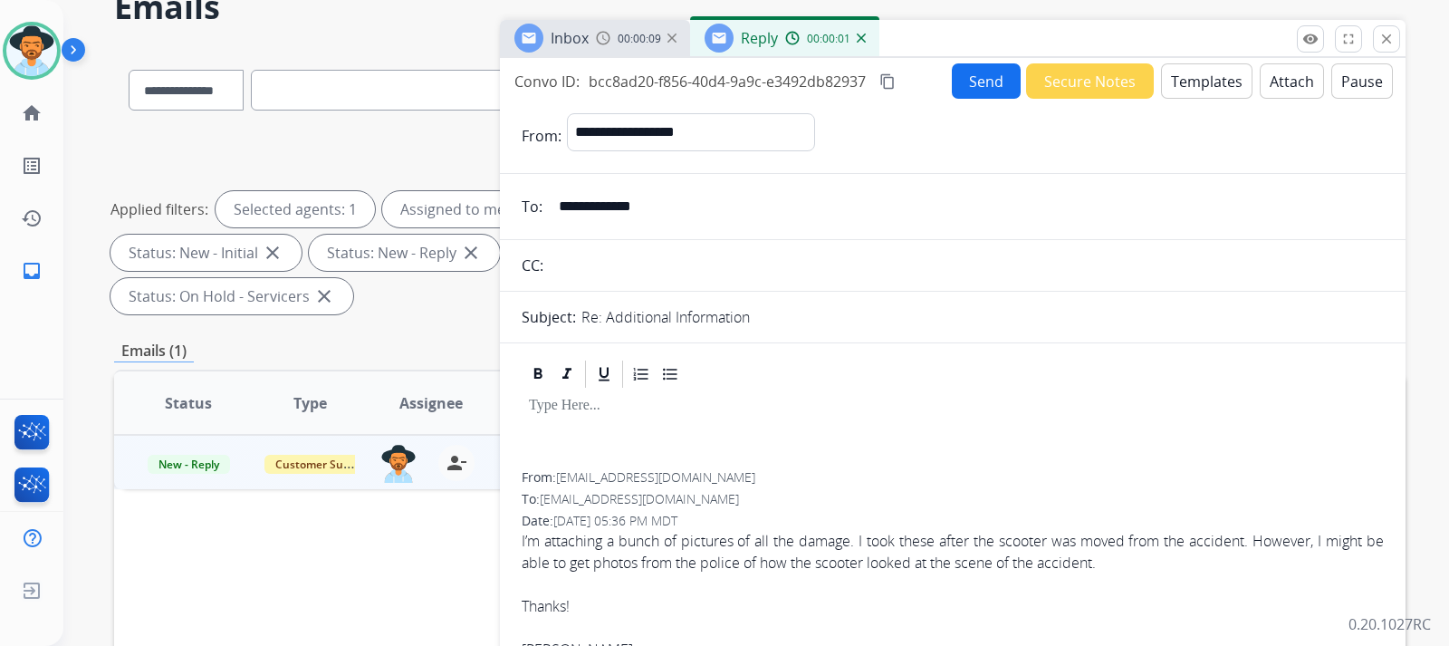
click at [975, 92] on button "Templates" at bounding box center [1206, 80] width 91 height 35
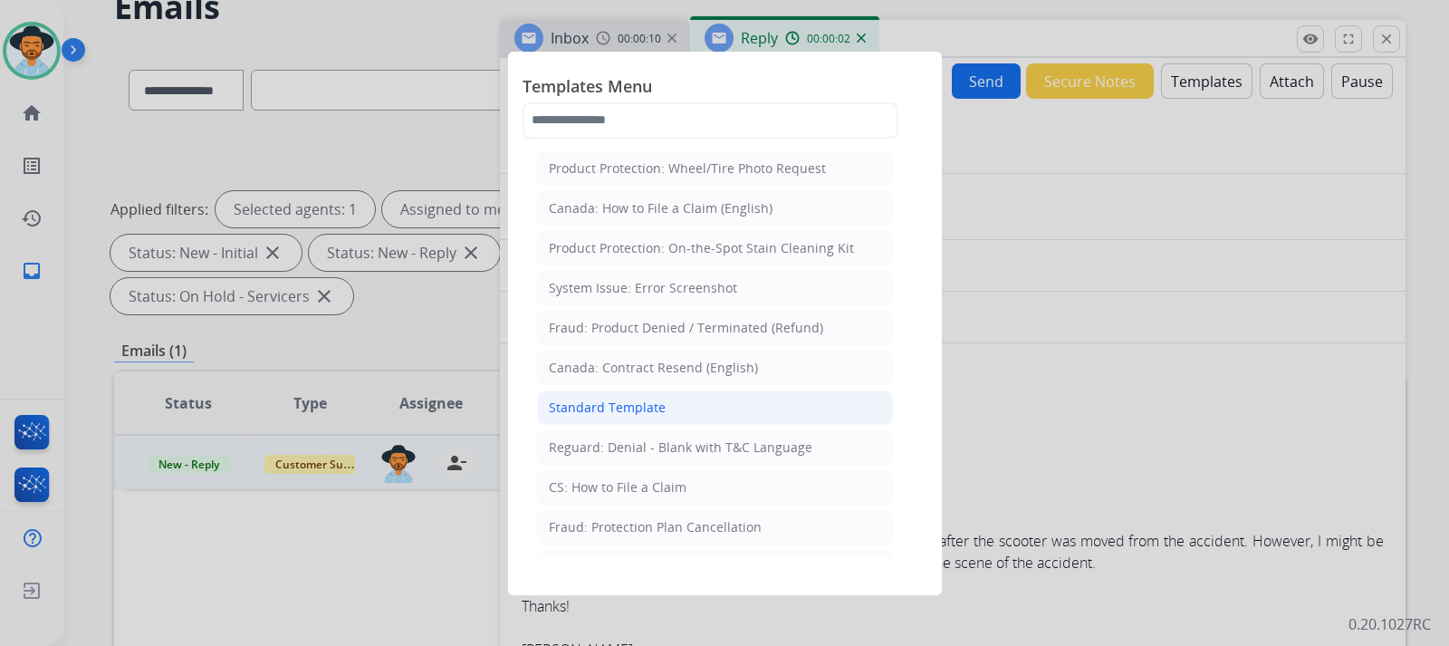
click at [642, 403] on div "Standard Template" at bounding box center [607, 408] width 117 height 18
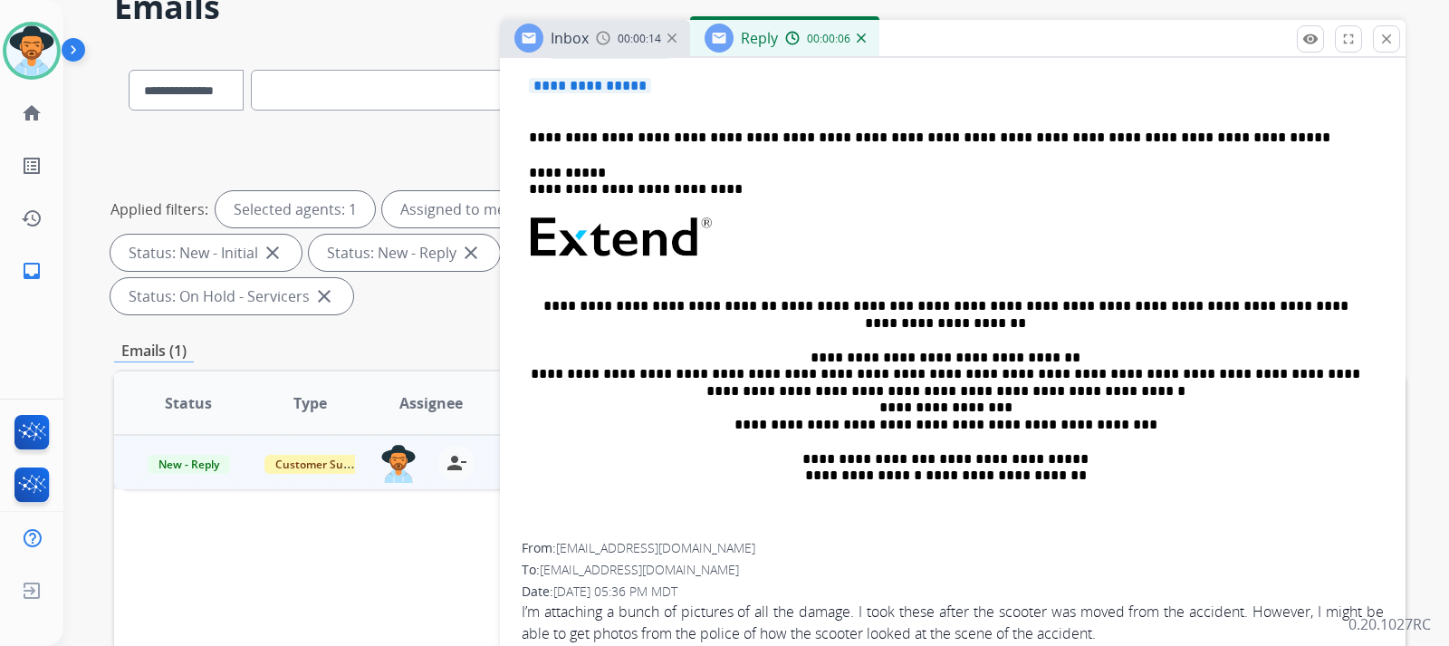
scroll to position [272, 0]
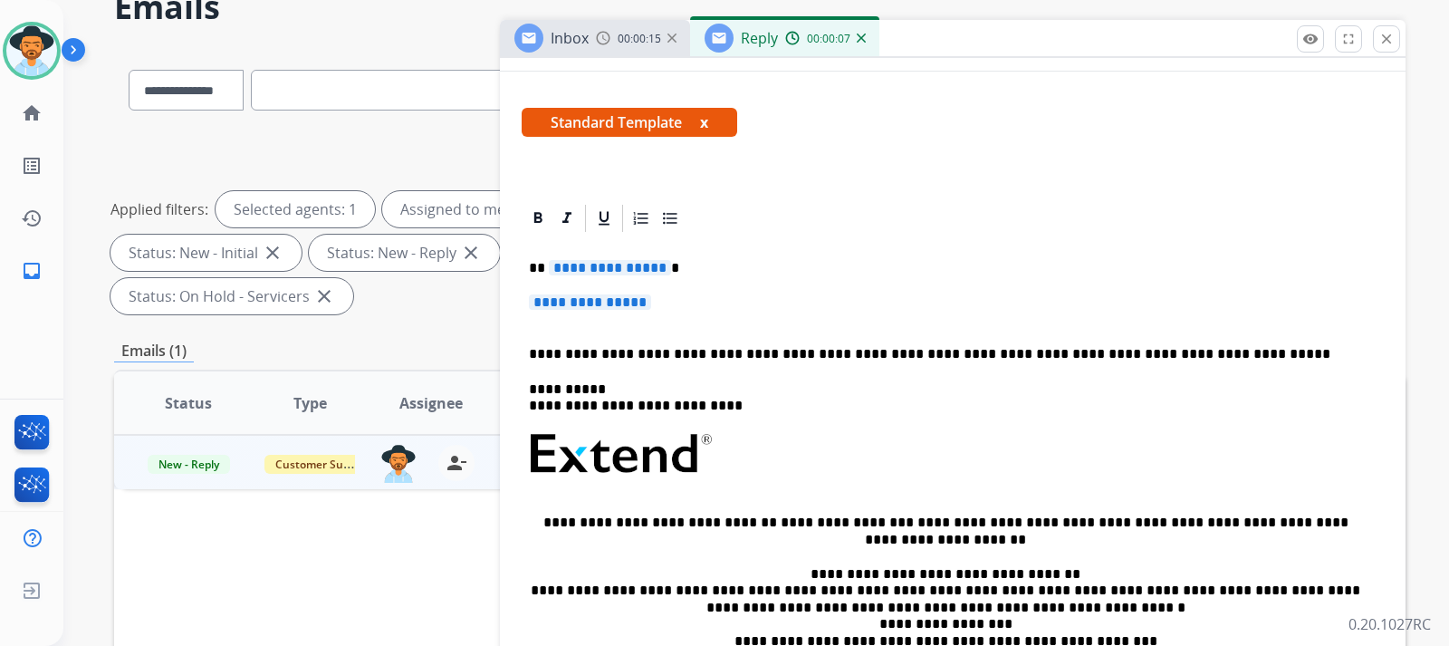
click at [719, 322] on p "**********" at bounding box center [953, 311] width 848 height 34
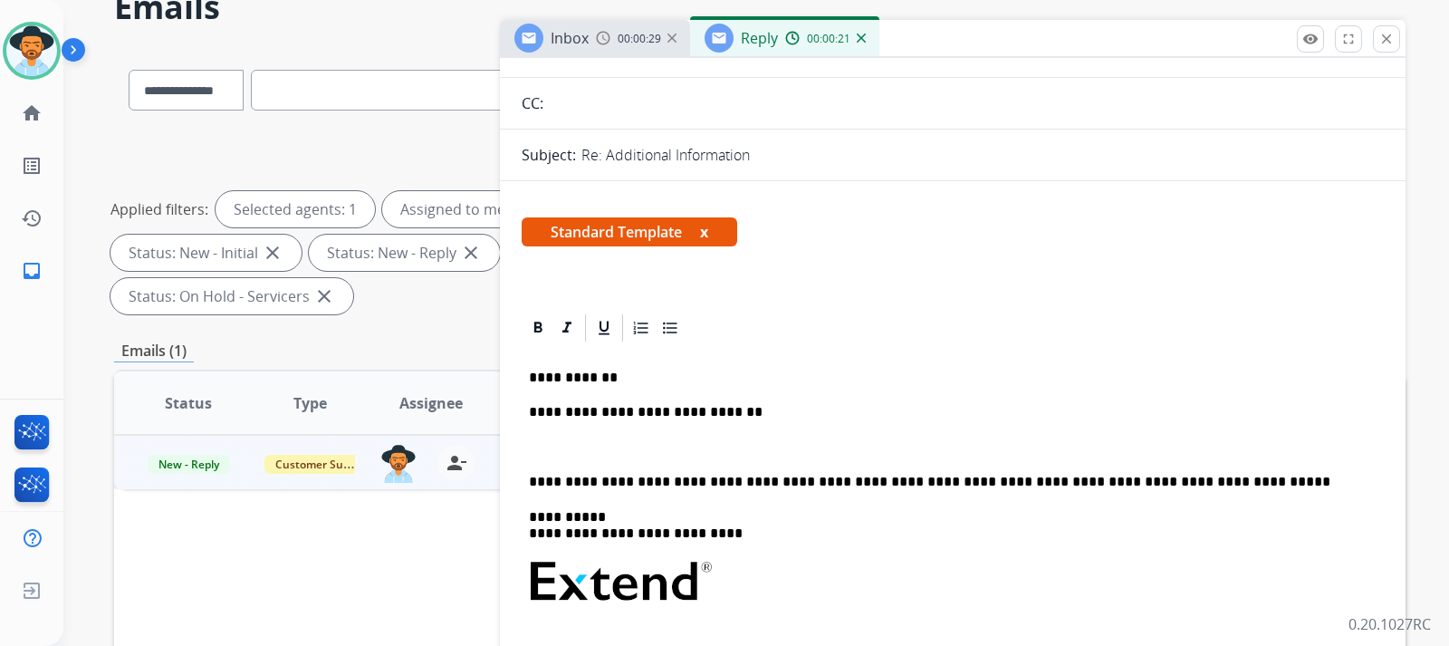
scroll to position [0, 0]
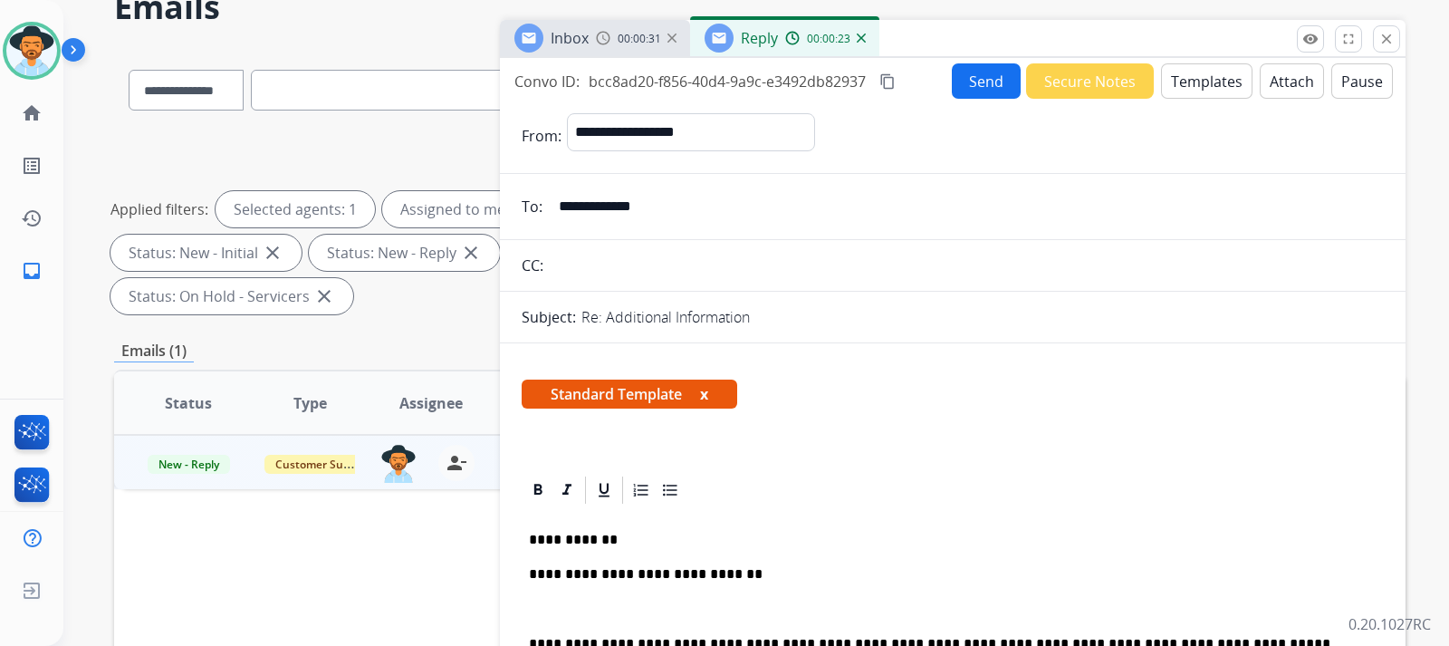
drag, startPoint x: 684, startPoint y: 206, endPoint x: 561, endPoint y: 206, distance: 123.2
click at [561, 206] on input "**********" at bounding box center [966, 206] width 836 height 36
click at [975, 392] on div "Standard Template x" at bounding box center [953, 400] width 862 height 43
click at [975, 88] on button "Templates" at bounding box center [1206, 80] width 91 height 35
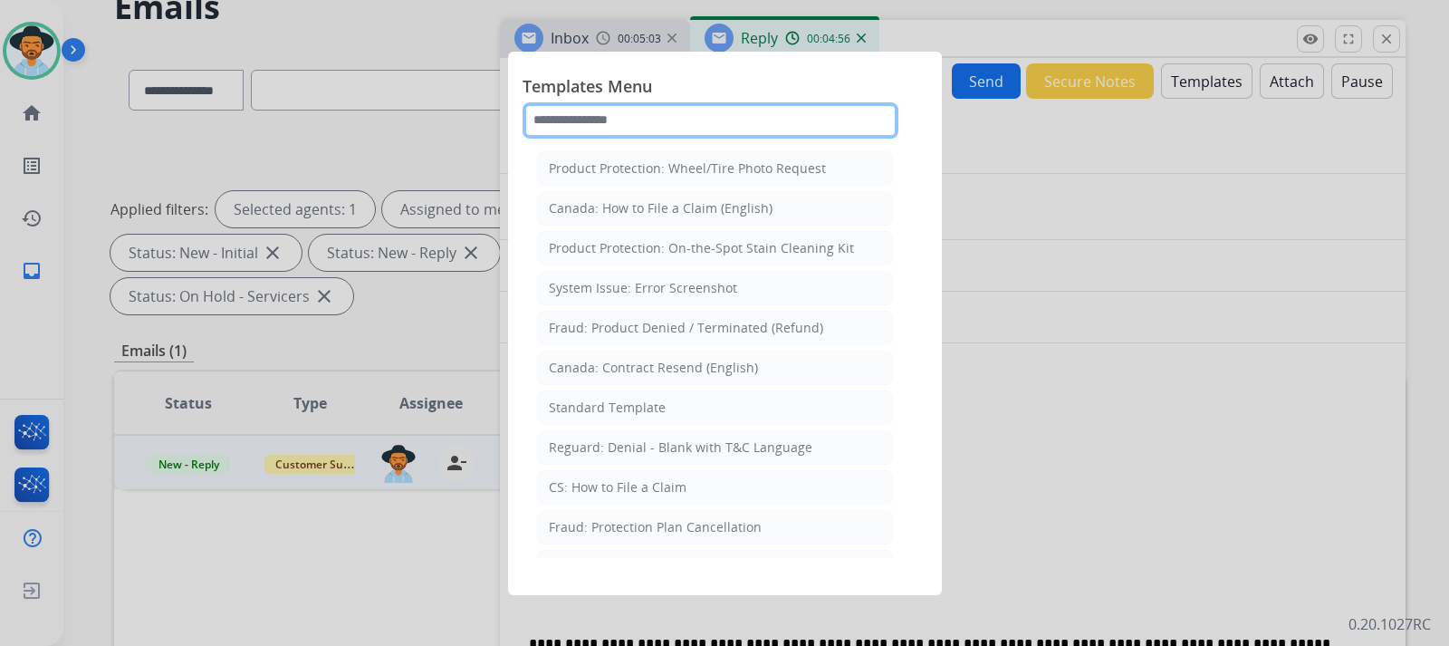
click at [668, 106] on input "text" at bounding box center [711, 120] width 376 height 36
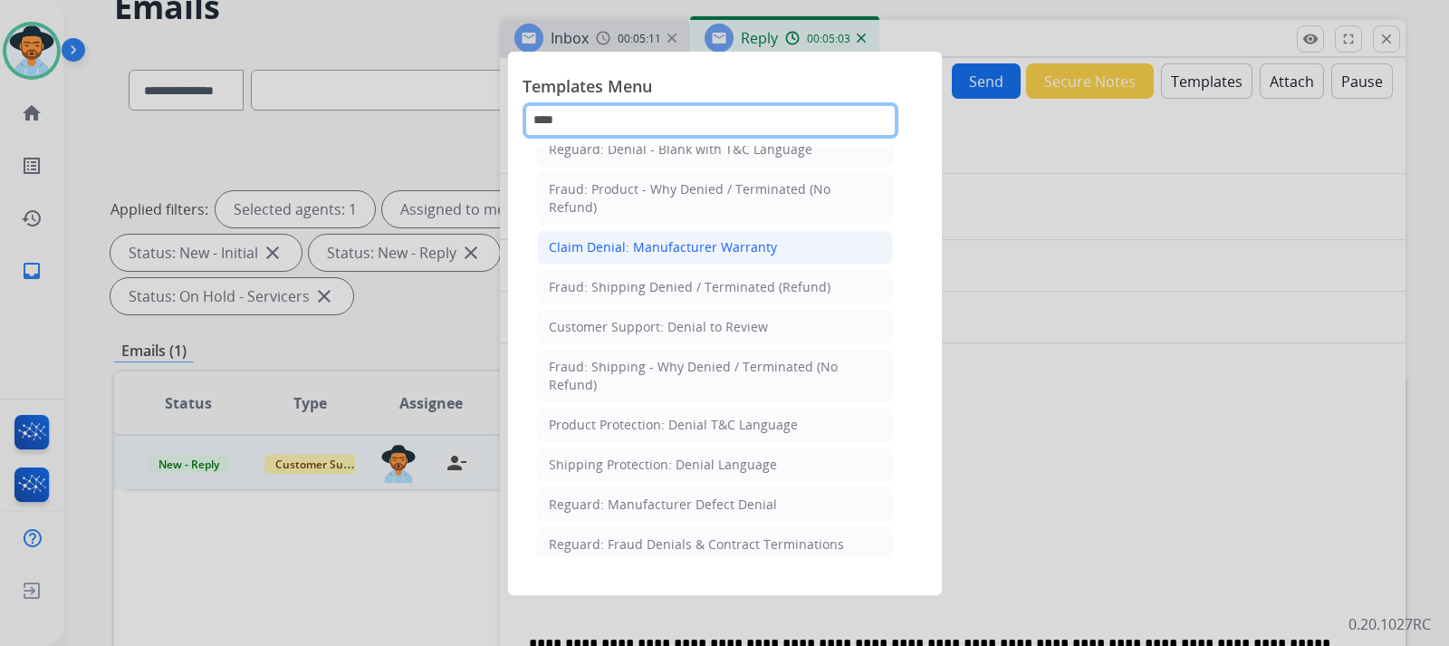
scroll to position [91, 0]
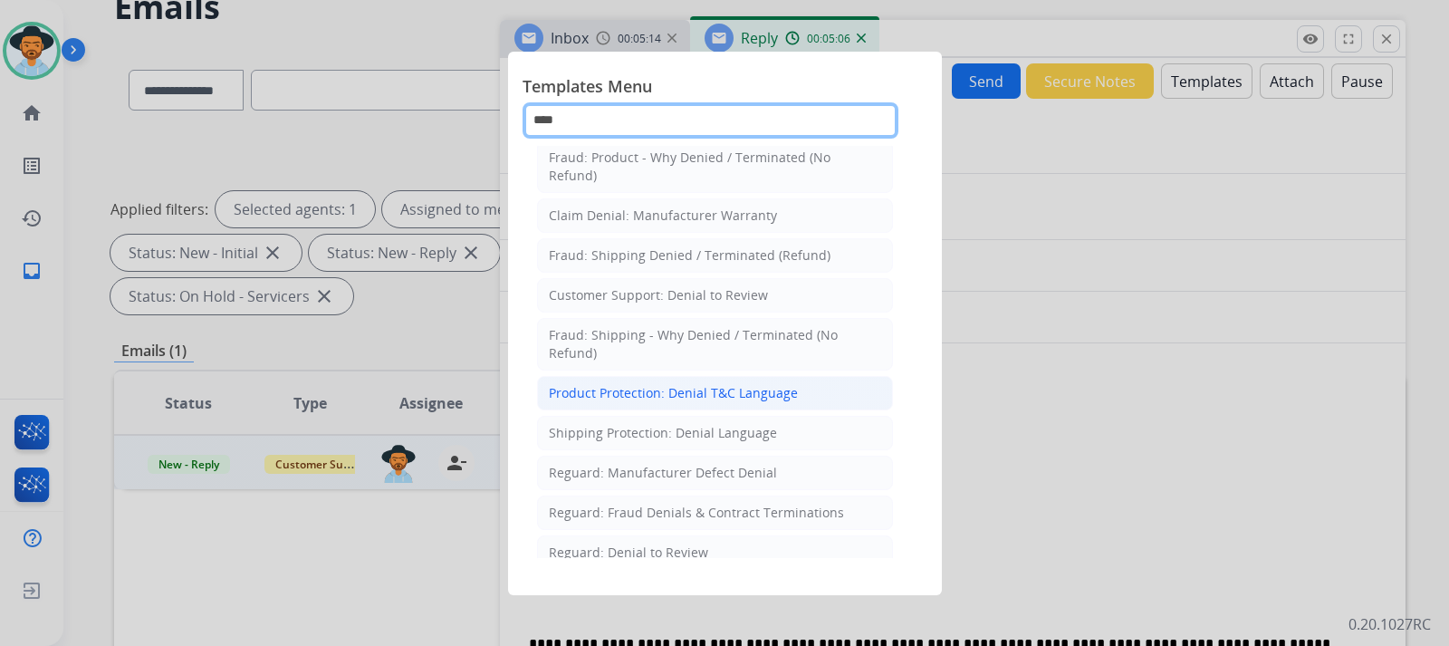
type input "****"
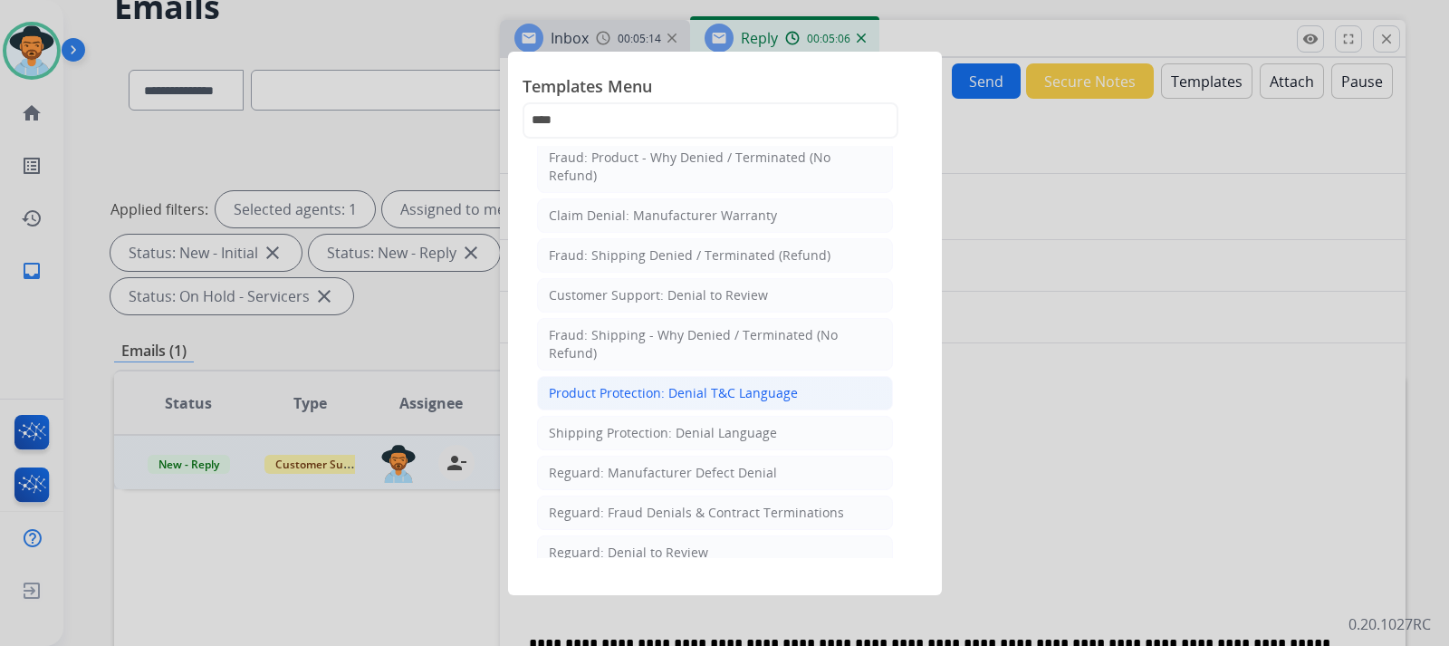
click at [740, 397] on div "Product Protection: Denial T&C Language" at bounding box center [673, 393] width 249 height 18
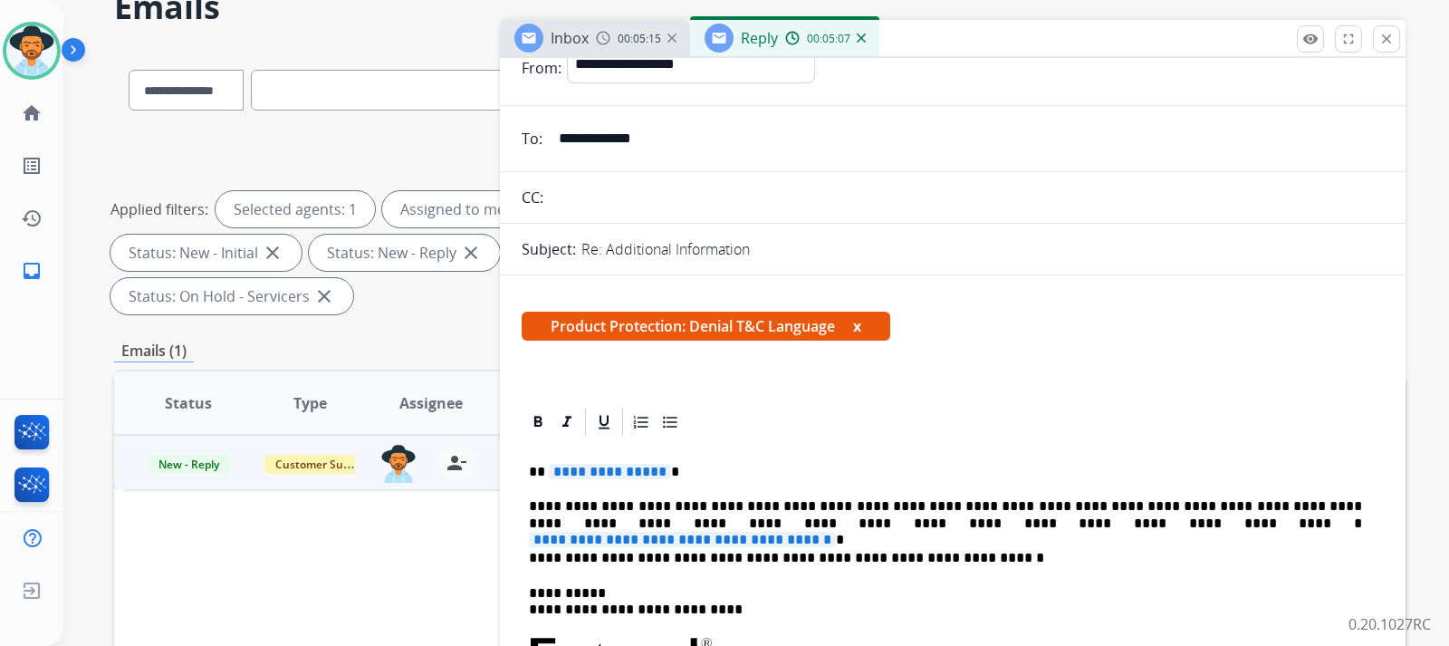
scroll to position [181, 0]
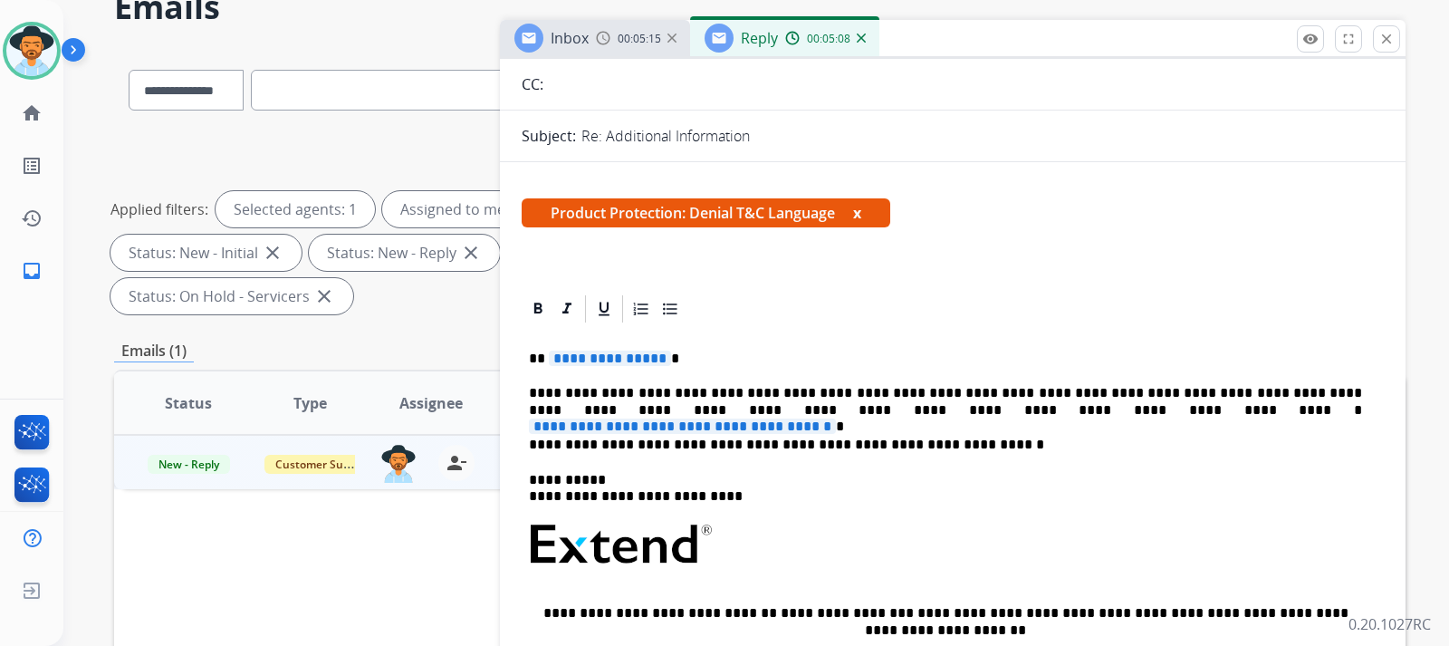
click at [708, 357] on p "**********" at bounding box center [945, 359] width 833 height 16
click at [975, 412] on p "**********" at bounding box center [945, 402] width 833 height 34
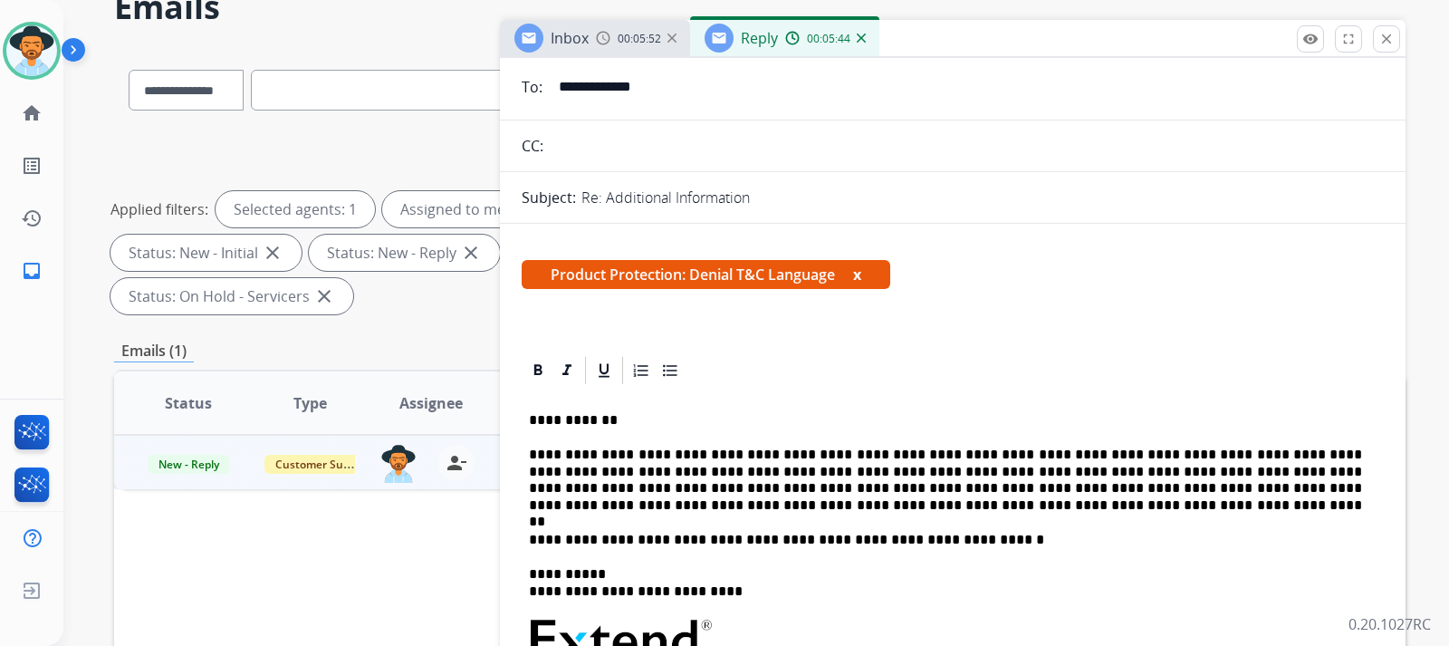
scroll to position [0, 0]
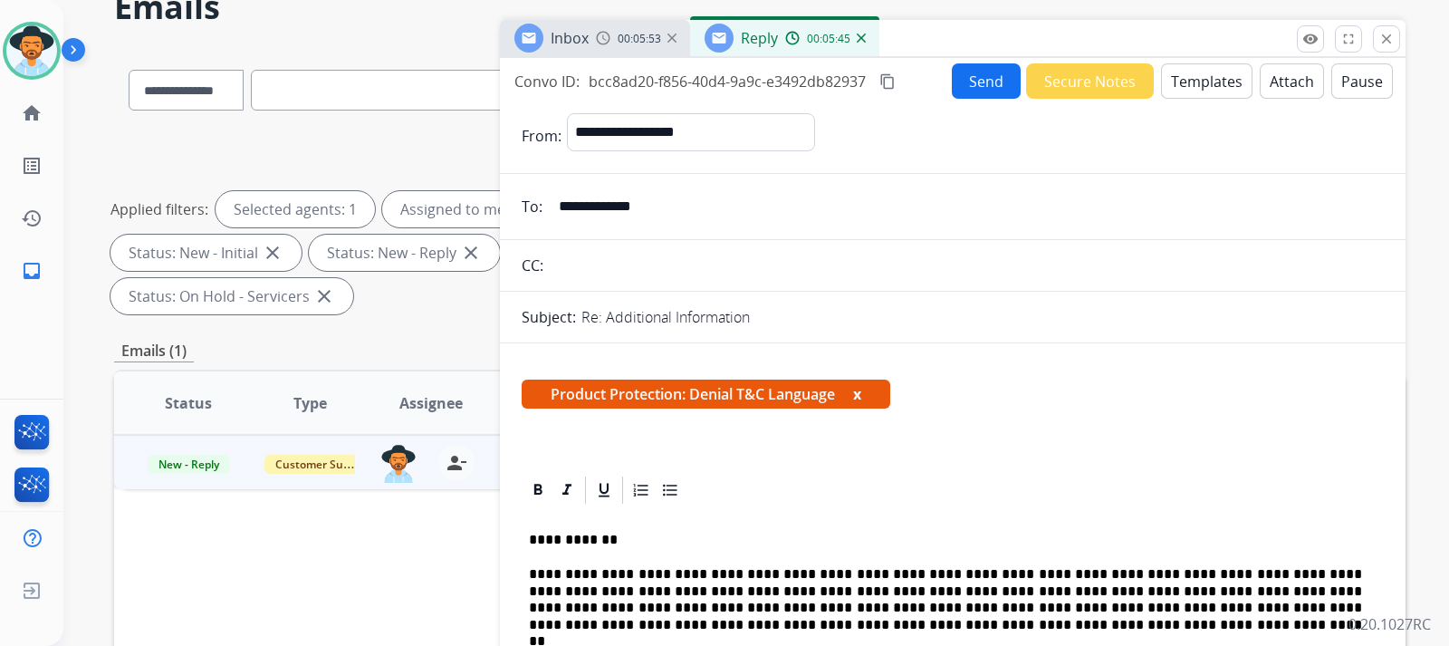
click at [975, 90] on button "Templates" at bounding box center [1206, 80] width 91 height 35
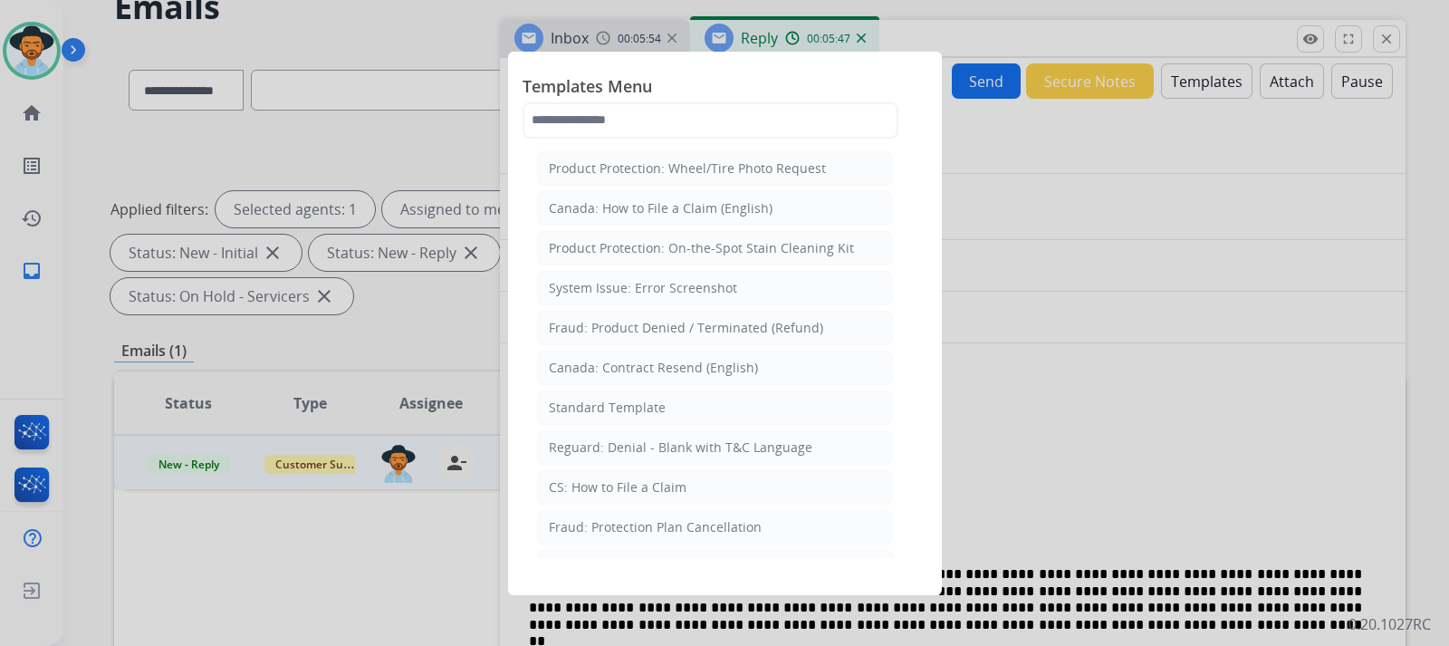
click at [975, 149] on div at bounding box center [724, 323] width 1449 height 646
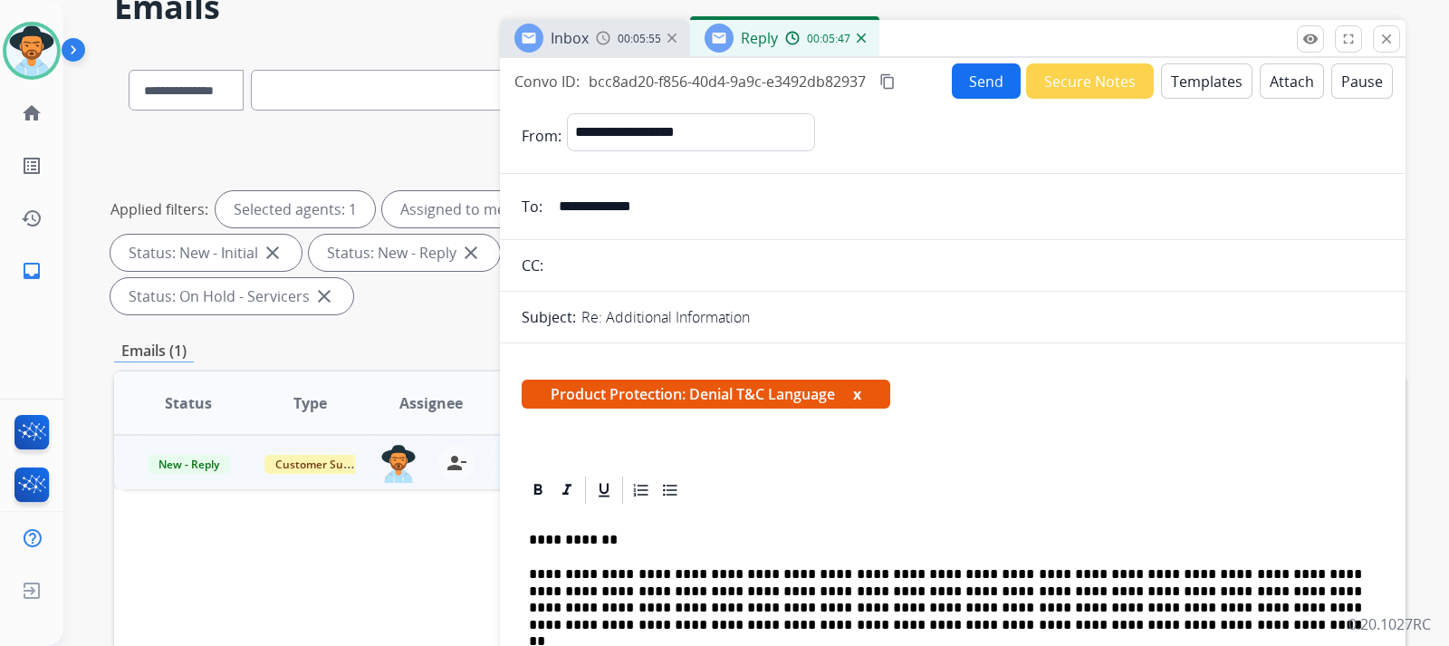
click at [975, 86] on button "Attach" at bounding box center [1292, 80] width 64 height 35
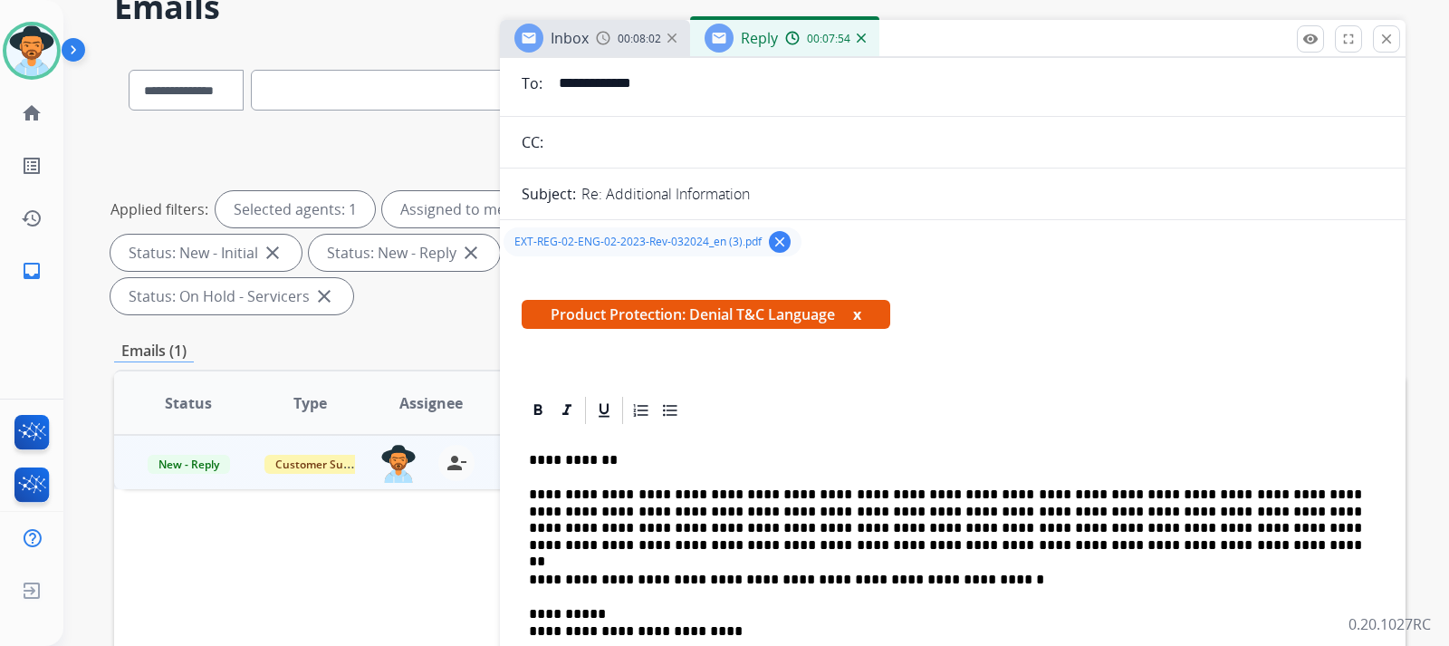
scroll to position [272, 0]
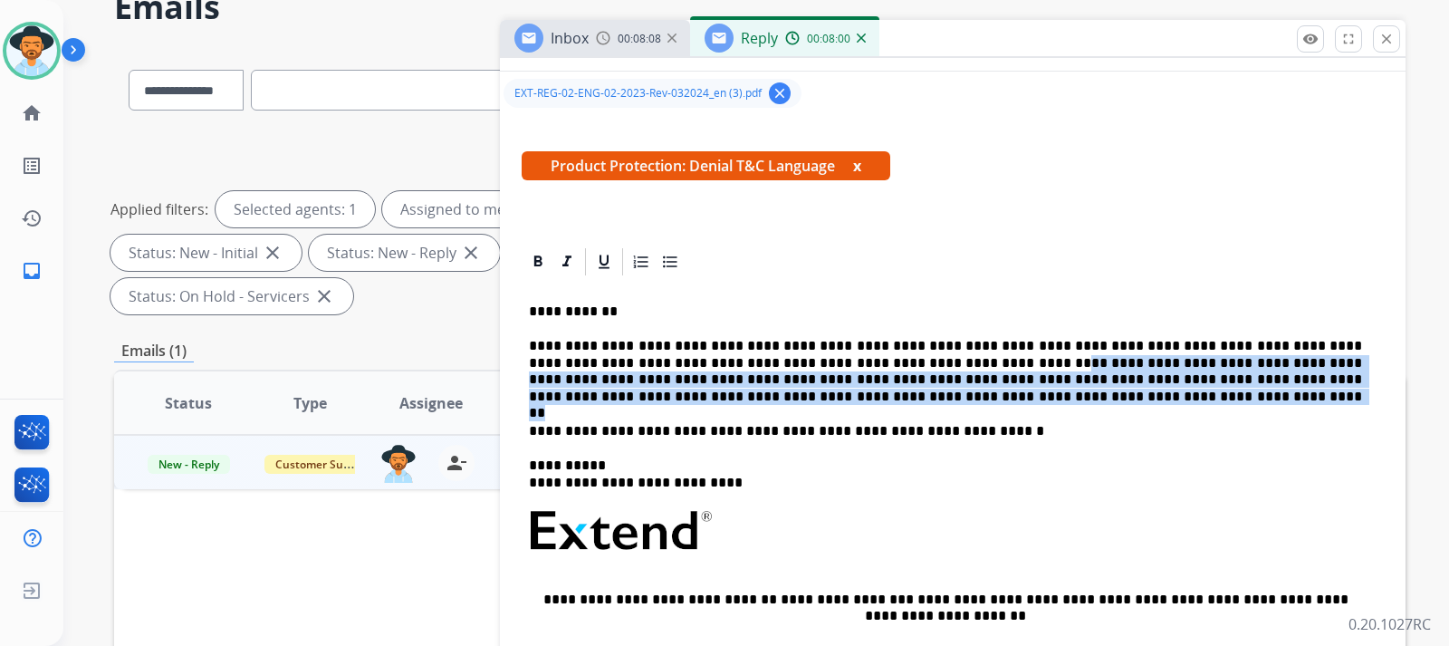
drag, startPoint x: 842, startPoint y: 361, endPoint x: 1369, endPoint y: 400, distance: 528.5
copy p "**********"
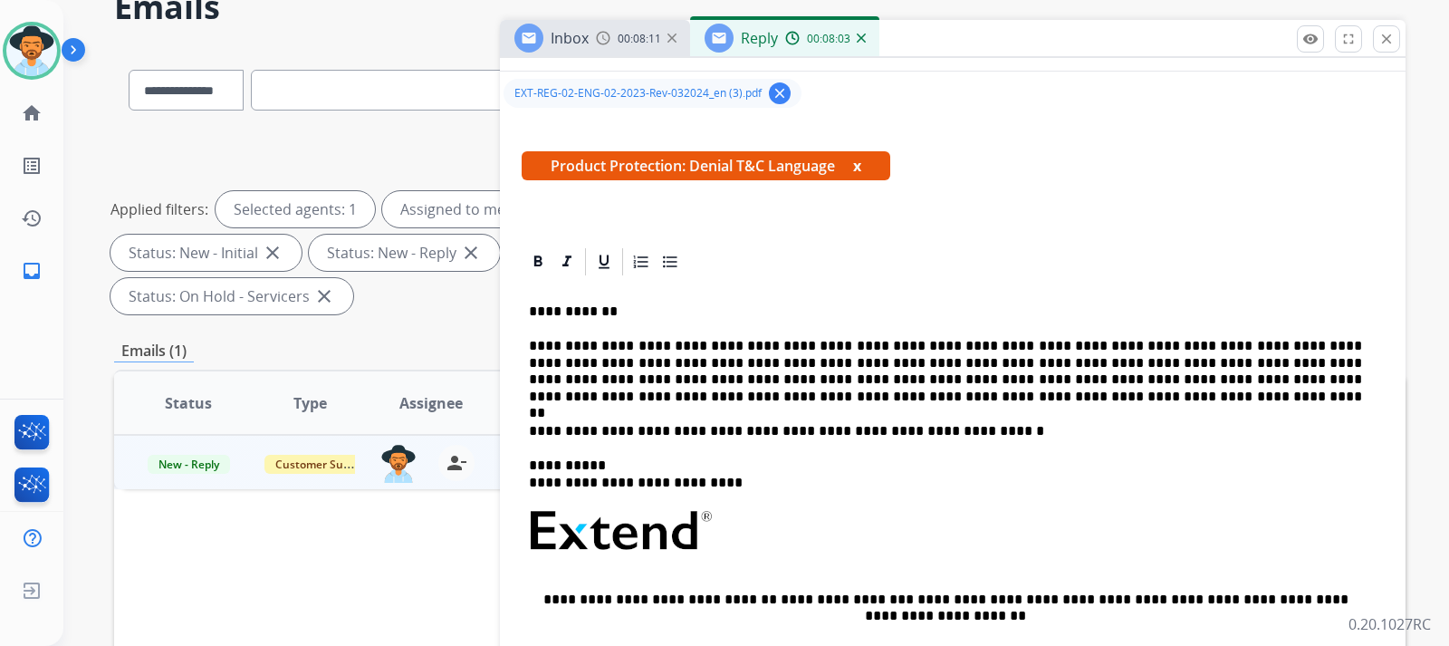
click at [876, 418] on div "**********" at bounding box center [953, 557] width 862 height 558
click at [775, 388] on p "**********" at bounding box center [945, 371] width 833 height 67
click at [762, 400] on p "**********" at bounding box center [945, 371] width 833 height 67
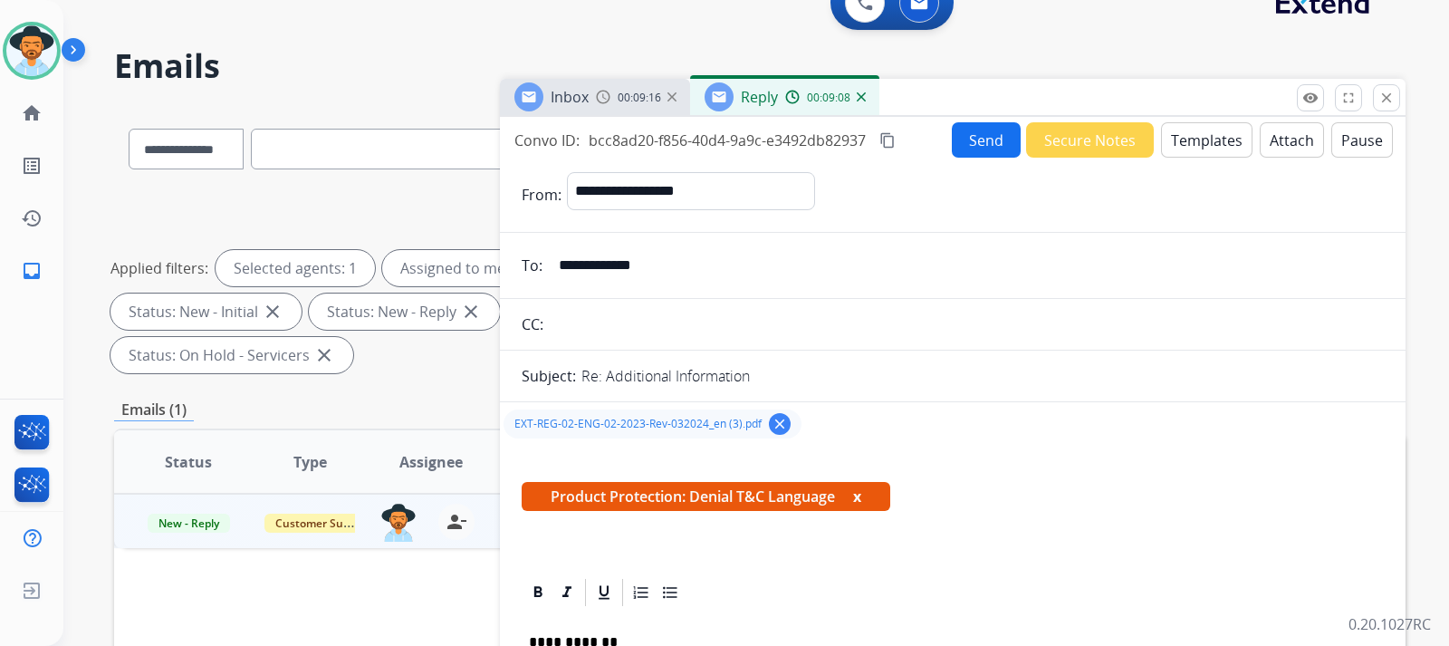
scroll to position [0, 0]
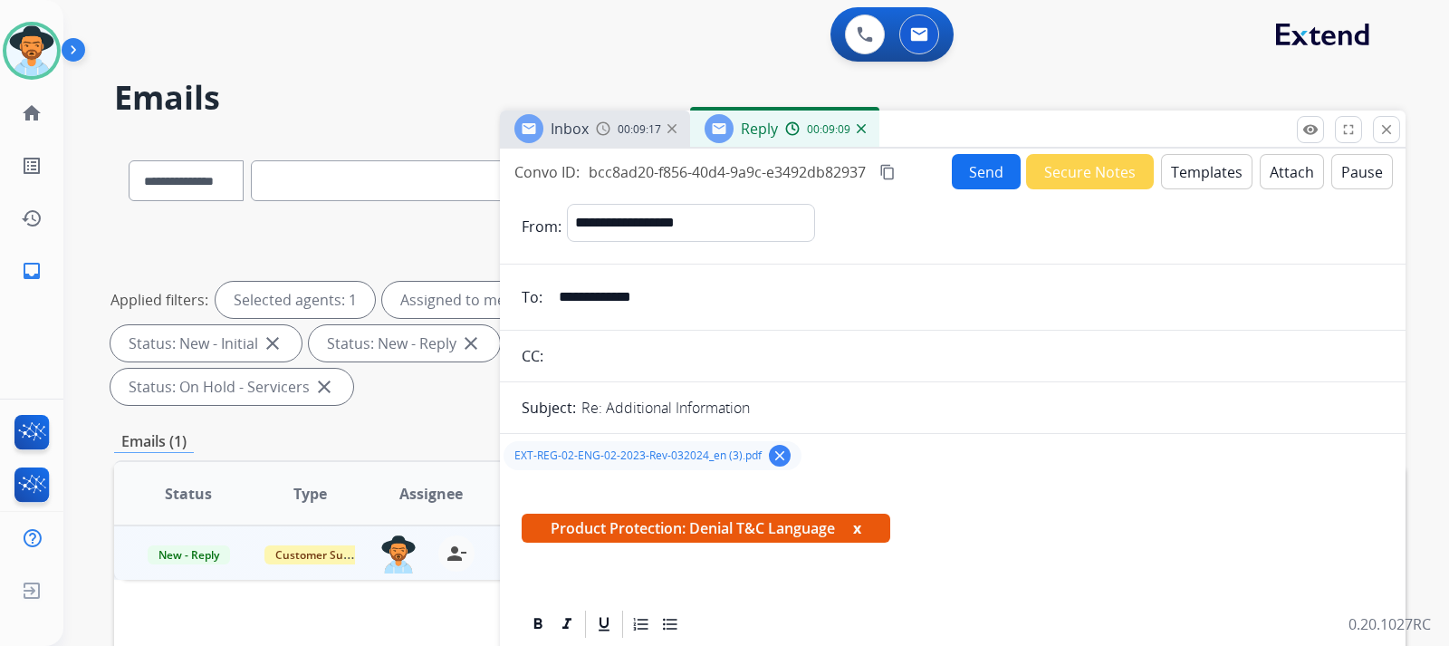
click at [888, 175] on mat-icon "content_copy" at bounding box center [887, 172] width 16 height 16
click at [975, 177] on button "Send" at bounding box center [986, 171] width 69 height 35
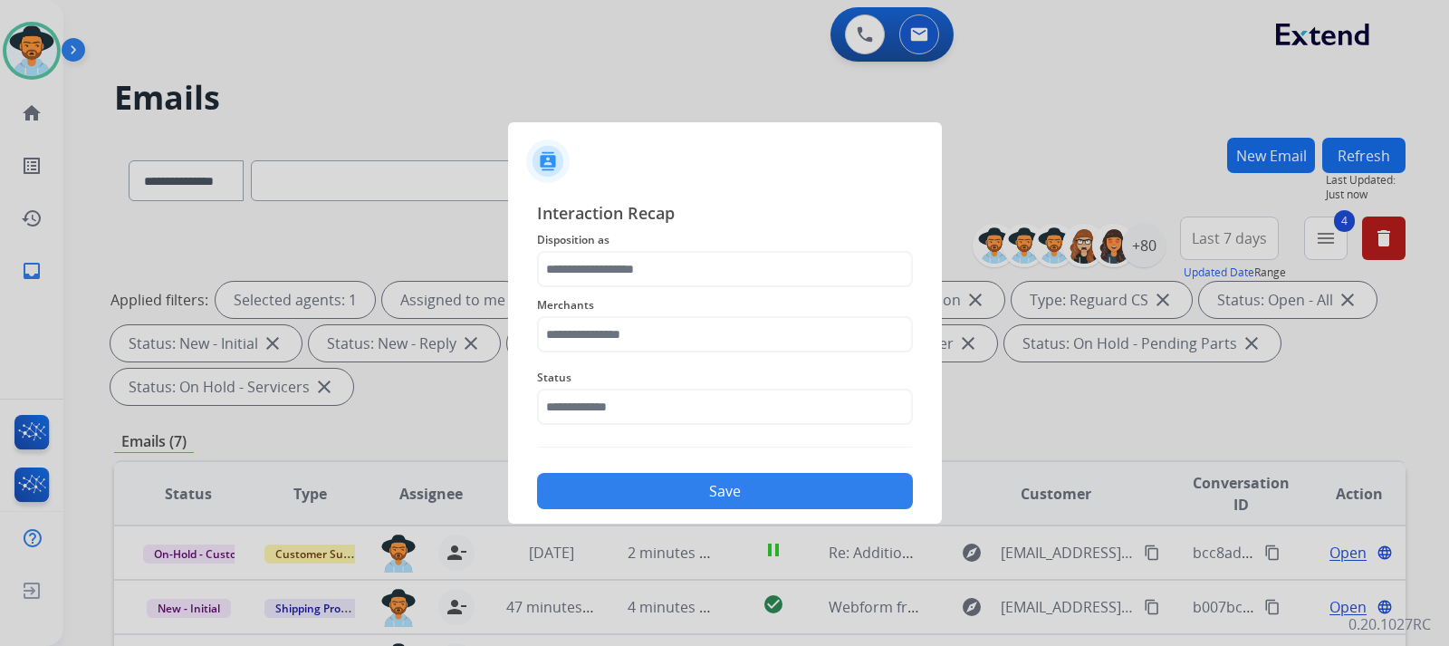
click at [30, 55] on div at bounding box center [724, 323] width 1449 height 646
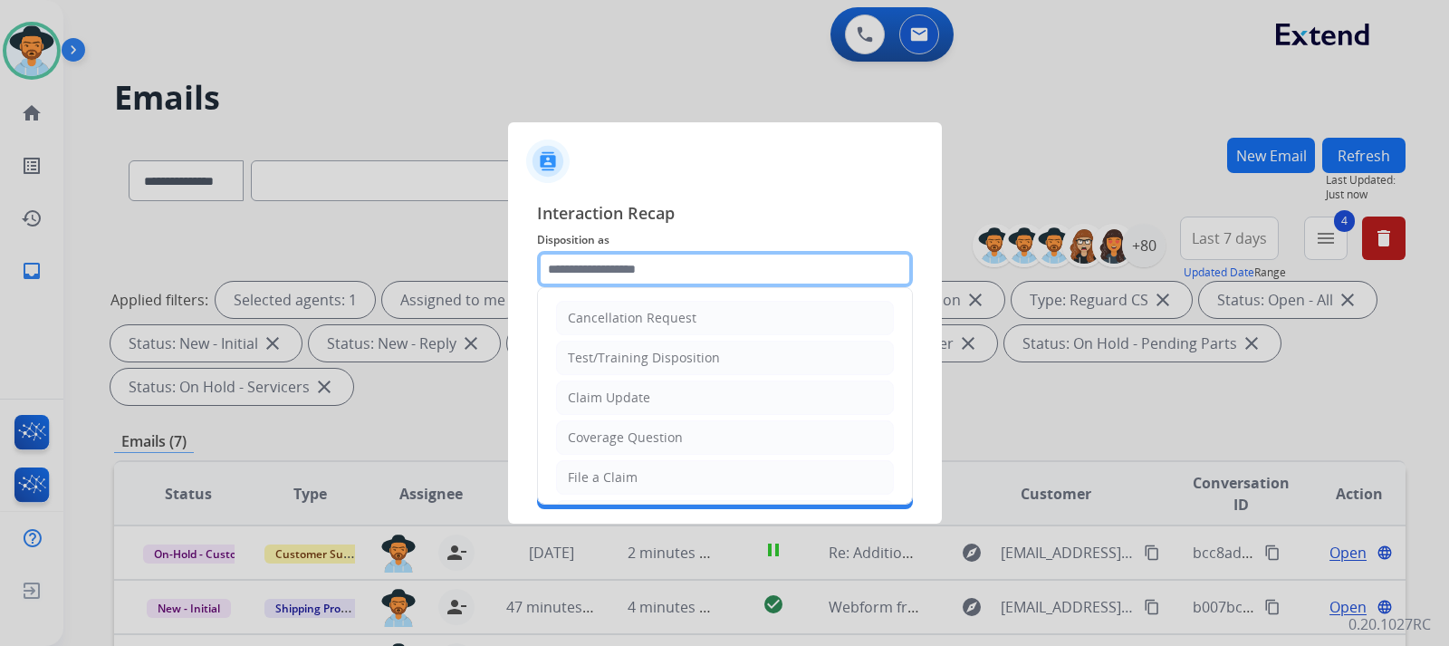
click at [598, 266] on input "text" at bounding box center [725, 269] width 376 height 36
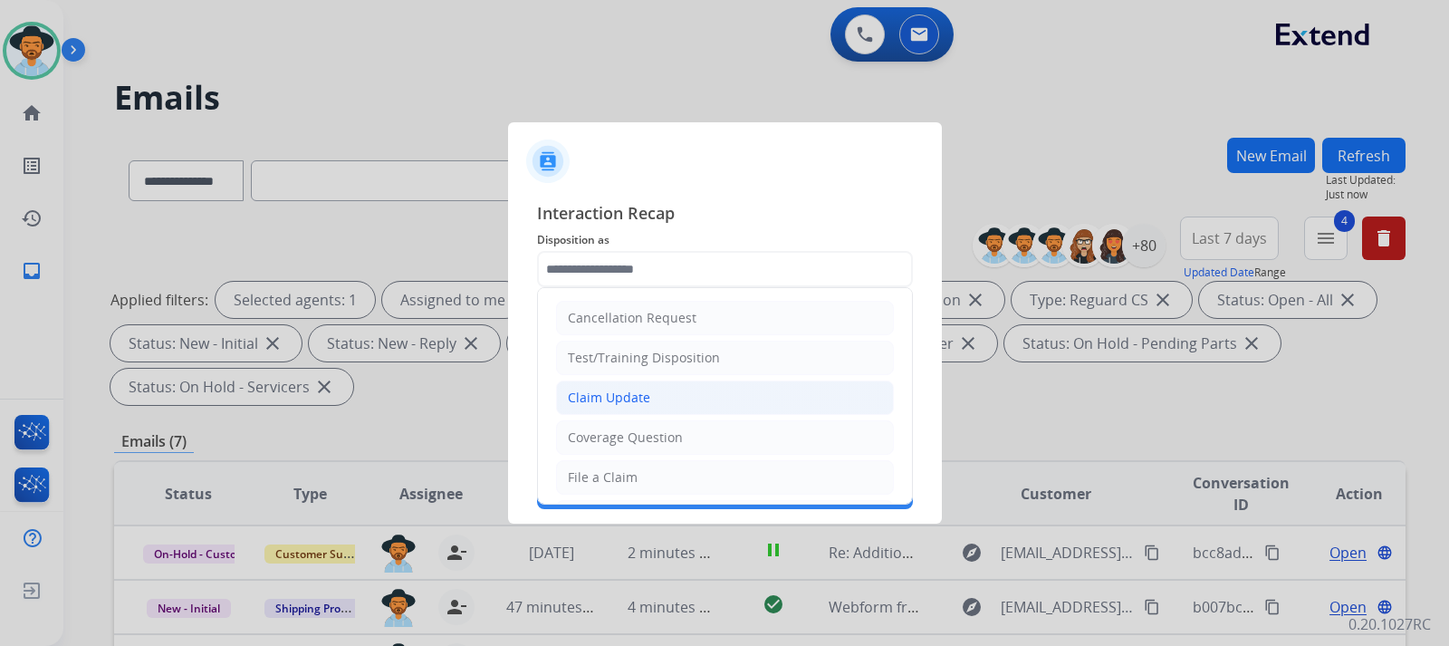
click at [642, 392] on div "Claim Update" at bounding box center [609, 398] width 82 height 18
type input "**********"
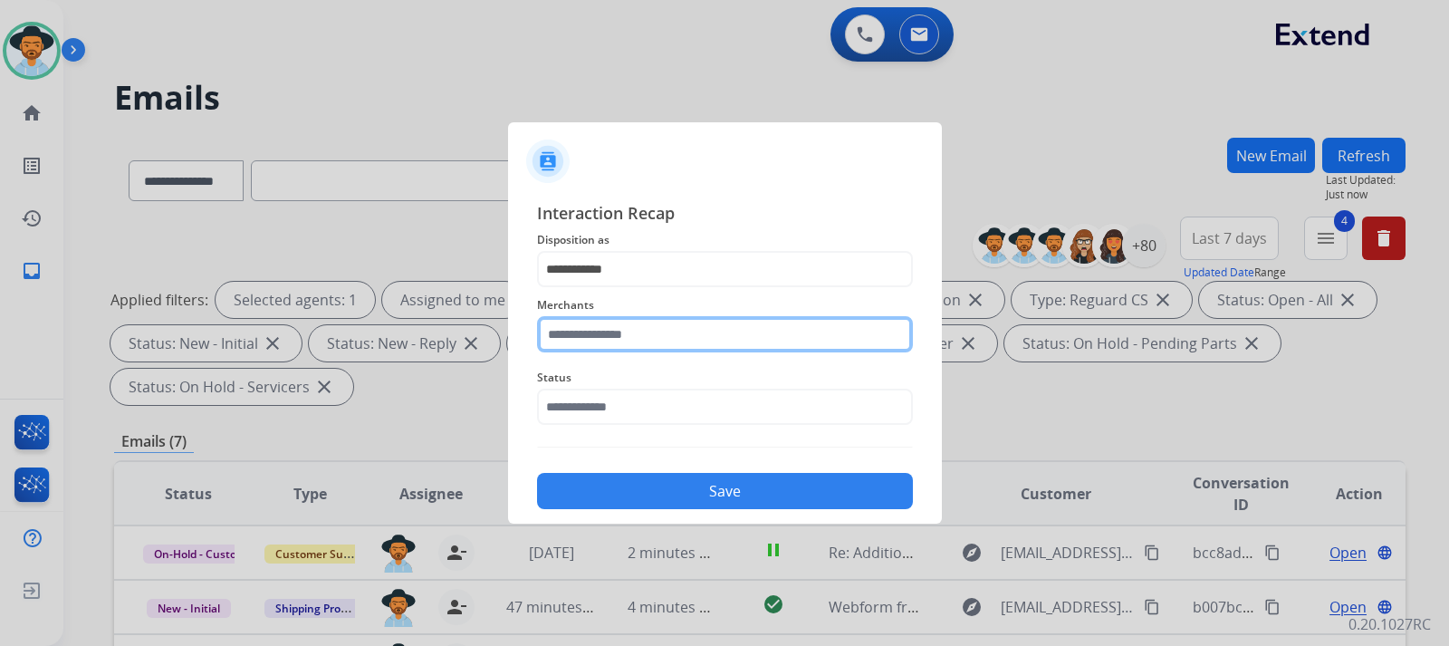
click at [670, 329] on input "text" at bounding box center [725, 334] width 376 height 36
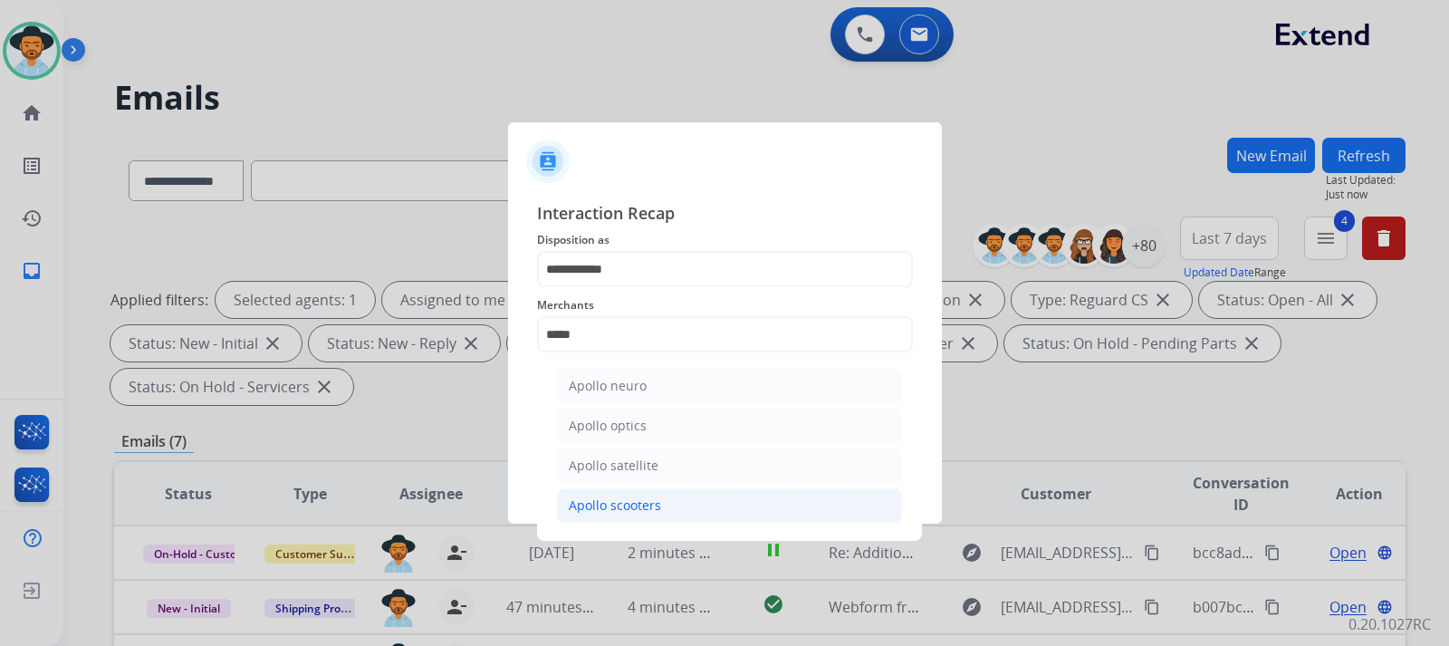
click at [657, 514] on div "Apollo scooters" at bounding box center [615, 505] width 92 height 18
type input "**********"
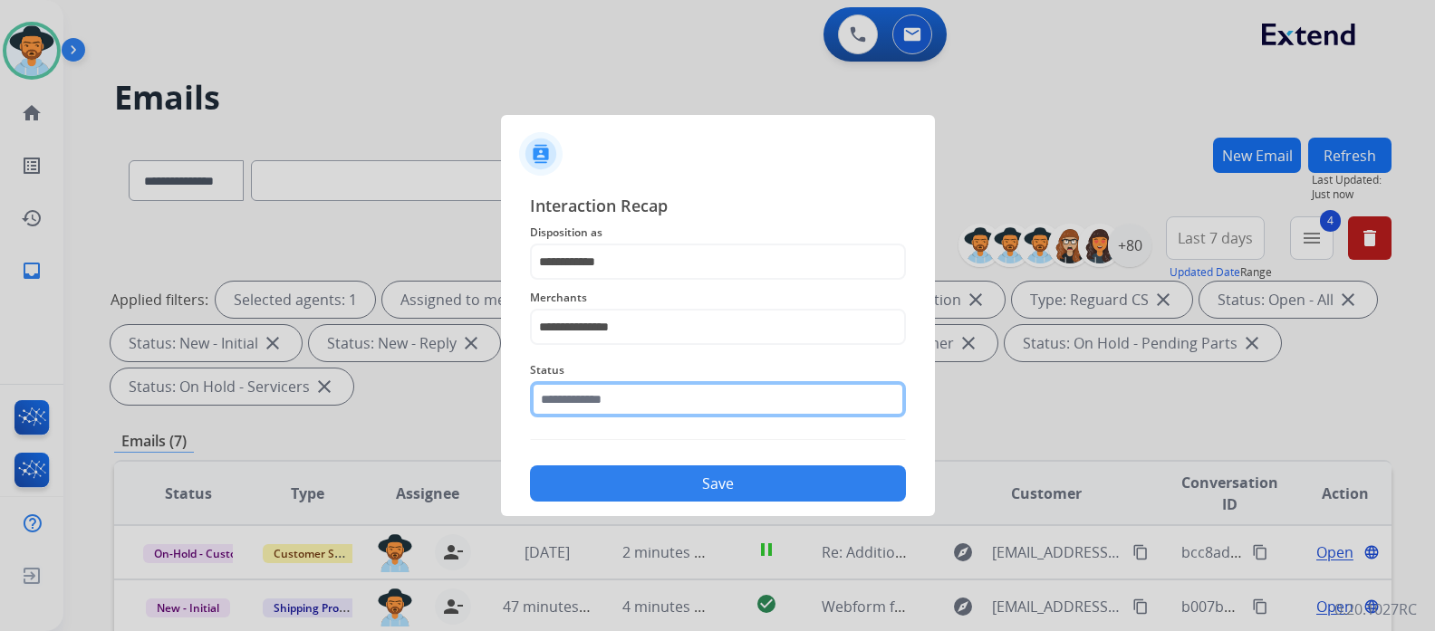
click at [672, 413] on input "text" at bounding box center [718, 399] width 376 height 36
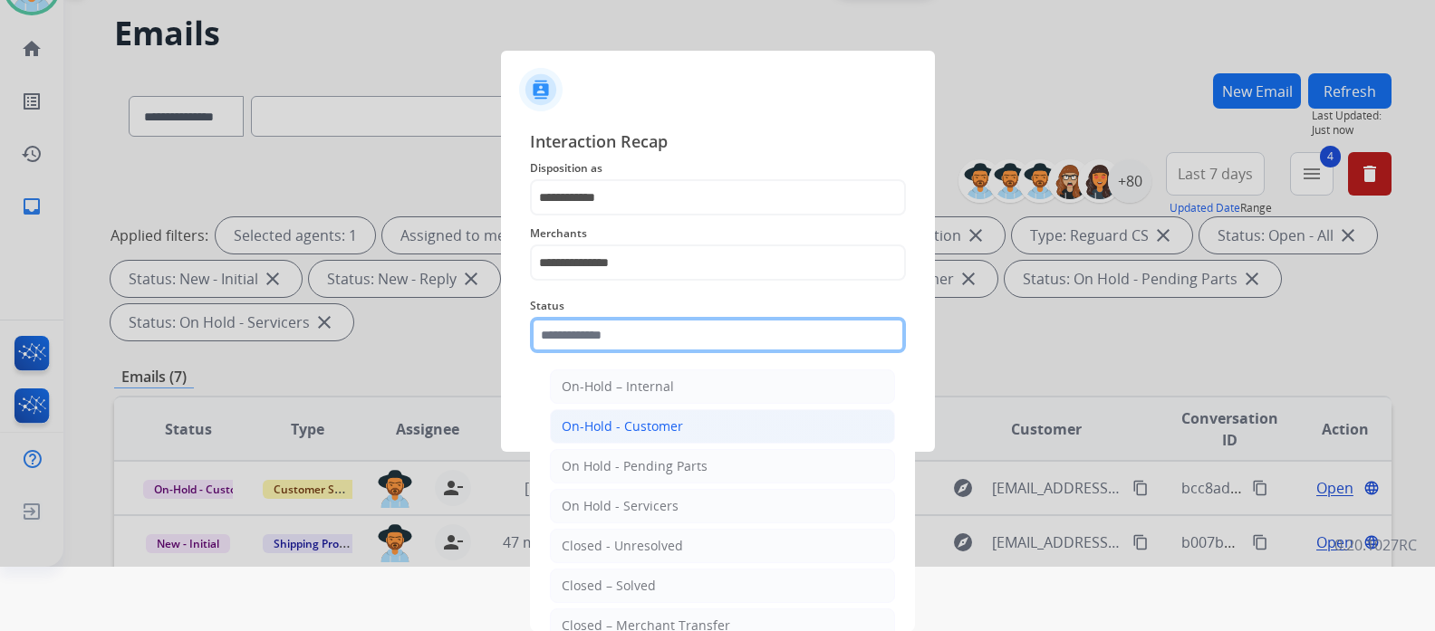
scroll to position [65, 0]
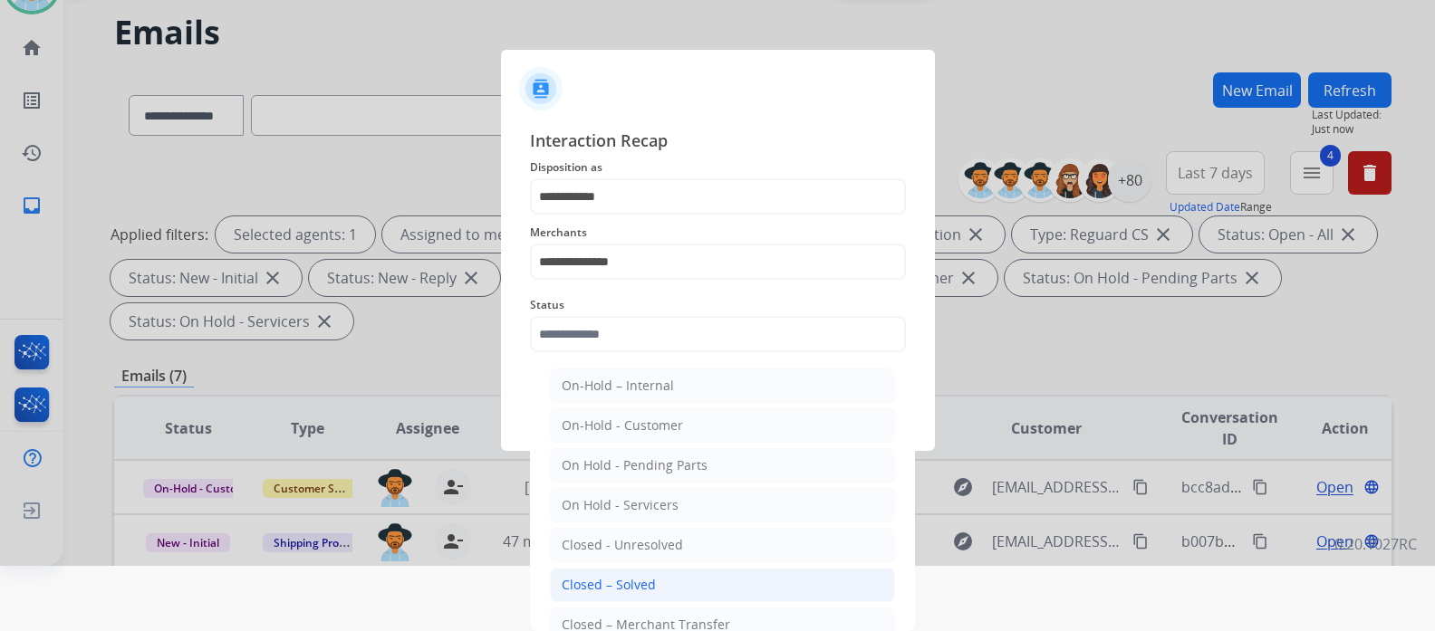
click at [646, 588] on div "Closed – Solved" at bounding box center [609, 585] width 94 height 18
type input "**********"
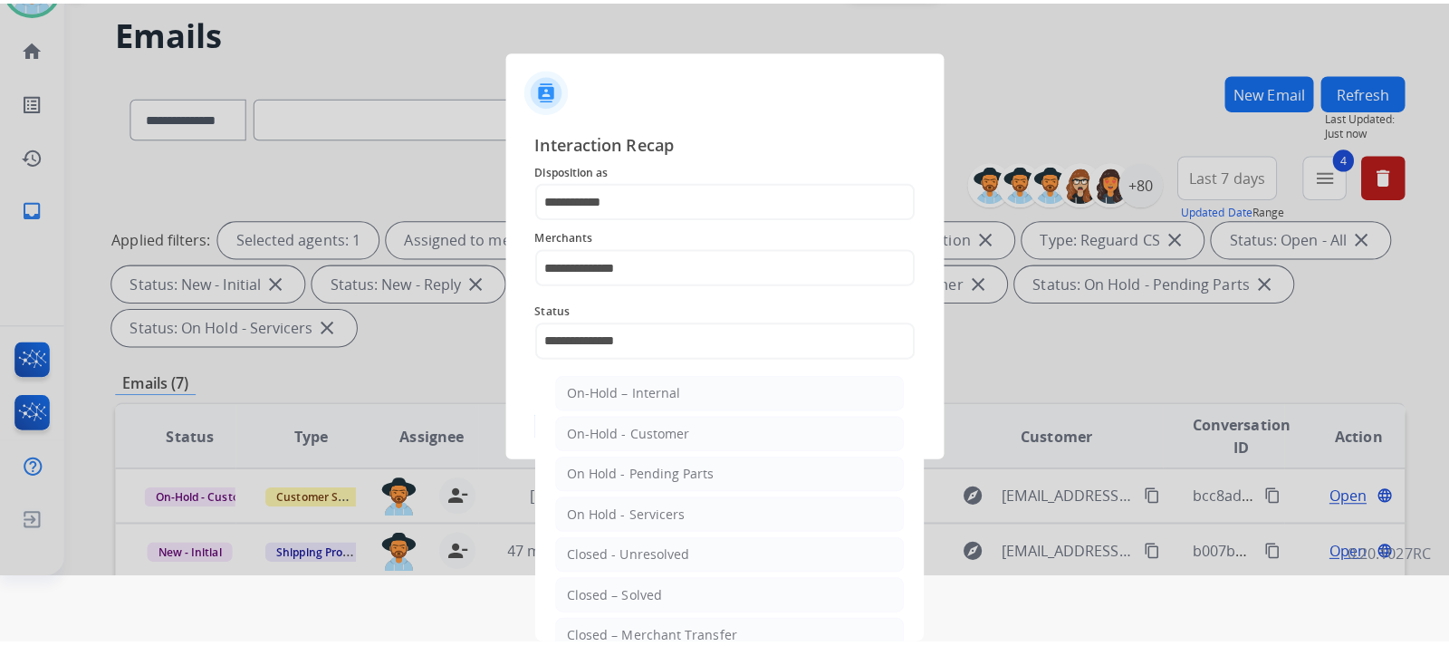
scroll to position [0, 0]
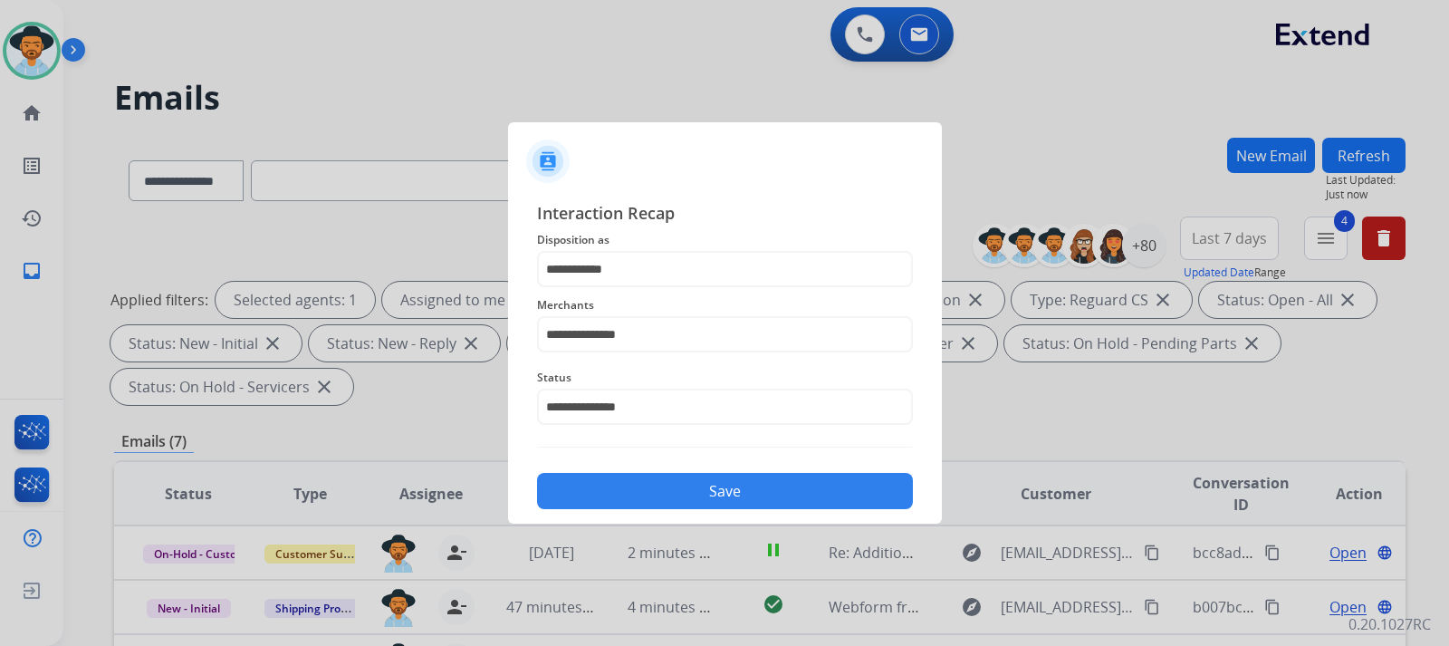
click at [673, 485] on button "Save" at bounding box center [725, 491] width 376 height 36
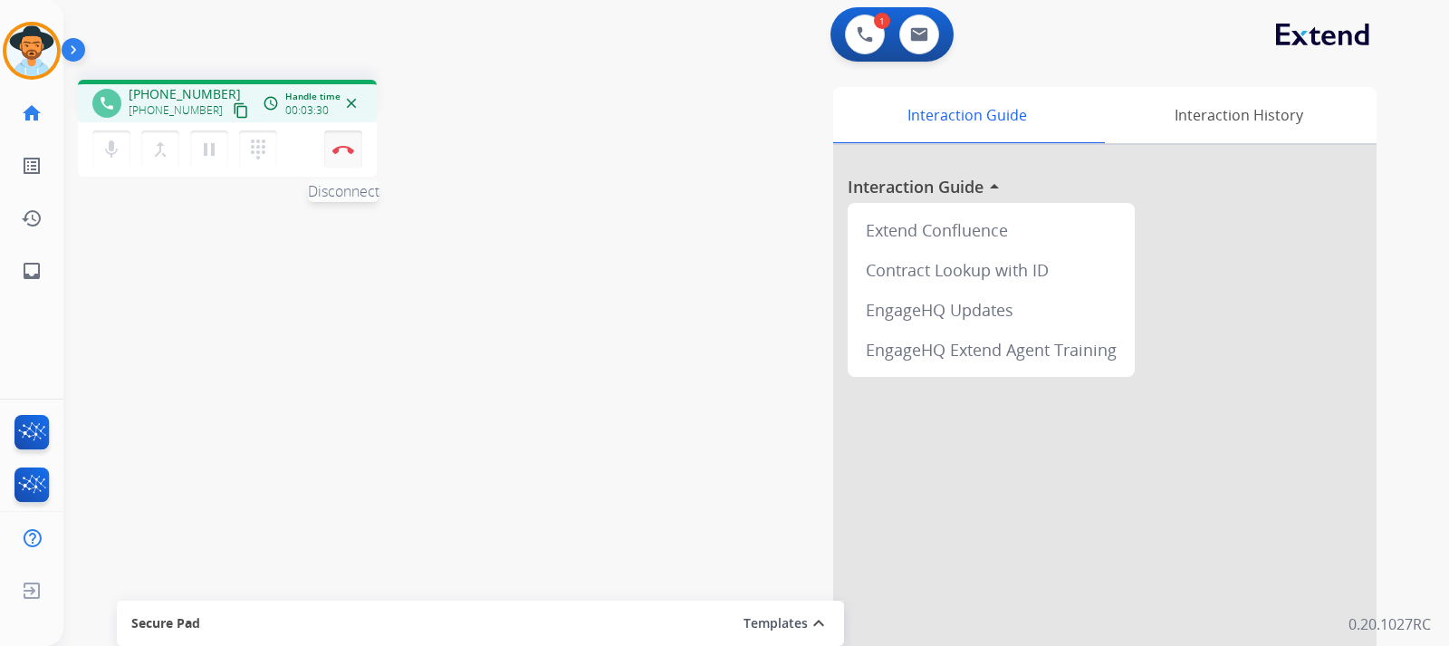
click at [357, 156] on button "Disconnect" at bounding box center [343, 149] width 38 height 38
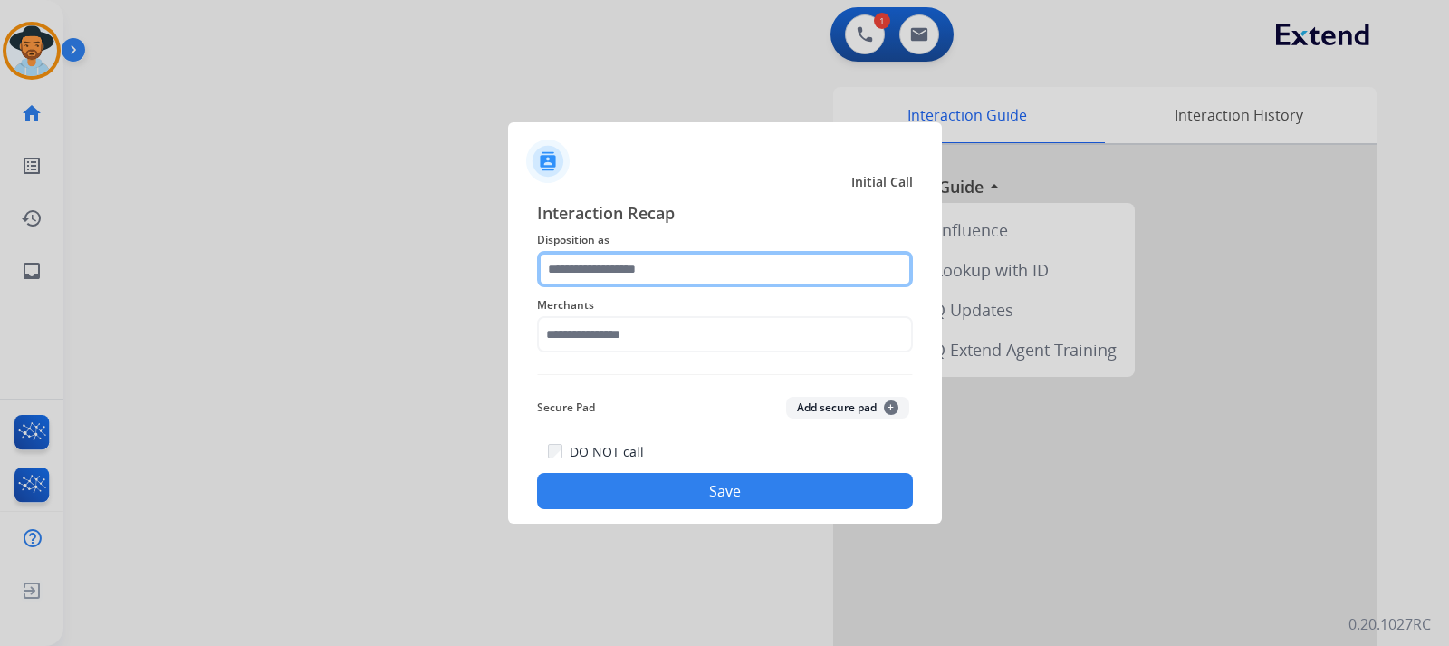
click at [726, 265] on input "text" at bounding box center [725, 269] width 376 height 36
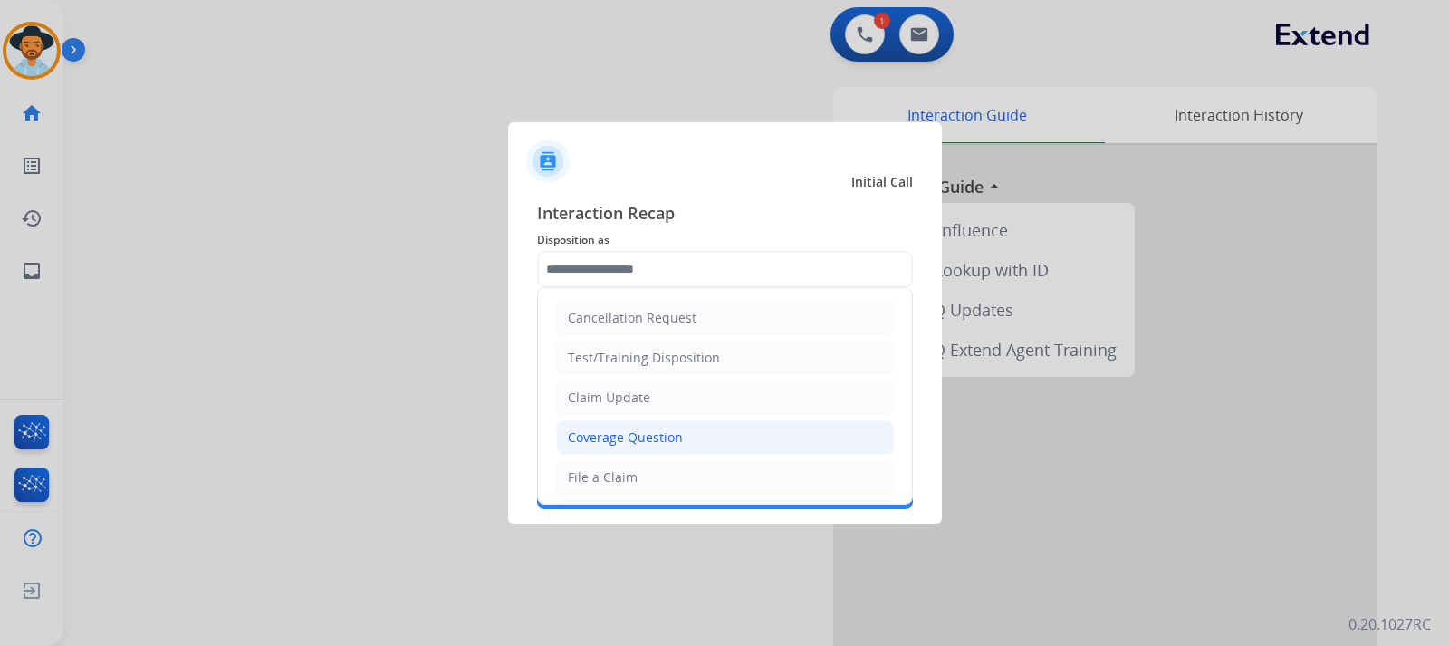
click at [639, 430] on div "Coverage Question" at bounding box center [625, 437] width 115 height 18
type input "**********"
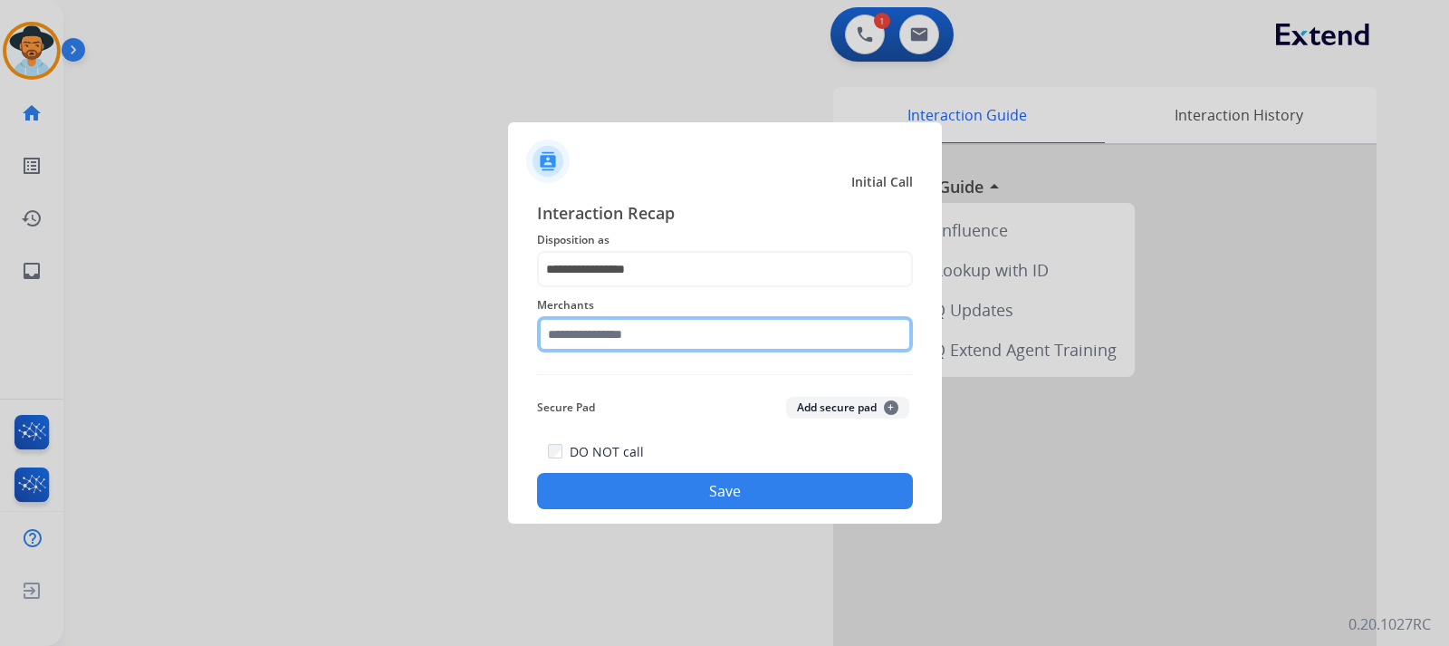
click at [651, 331] on input "text" at bounding box center [725, 334] width 376 height 36
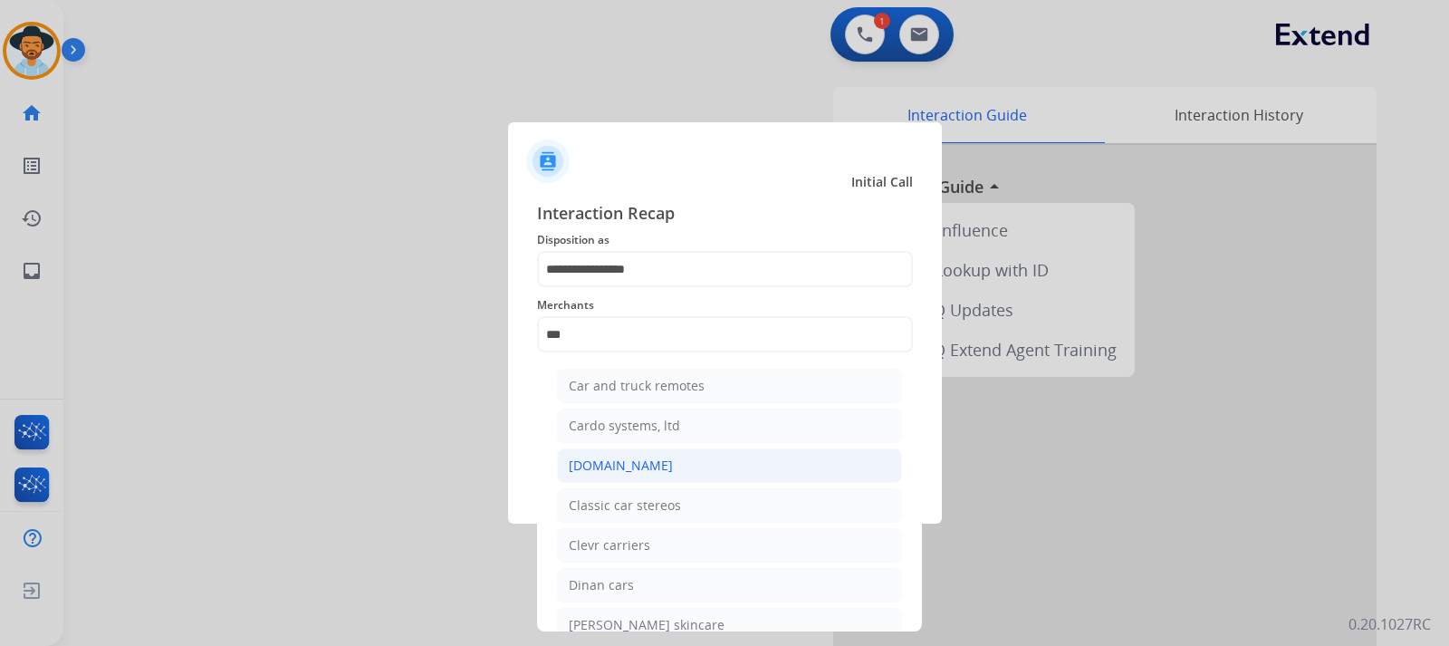
click at [657, 459] on li "[DOMAIN_NAME]" at bounding box center [729, 465] width 345 height 34
type input "**********"
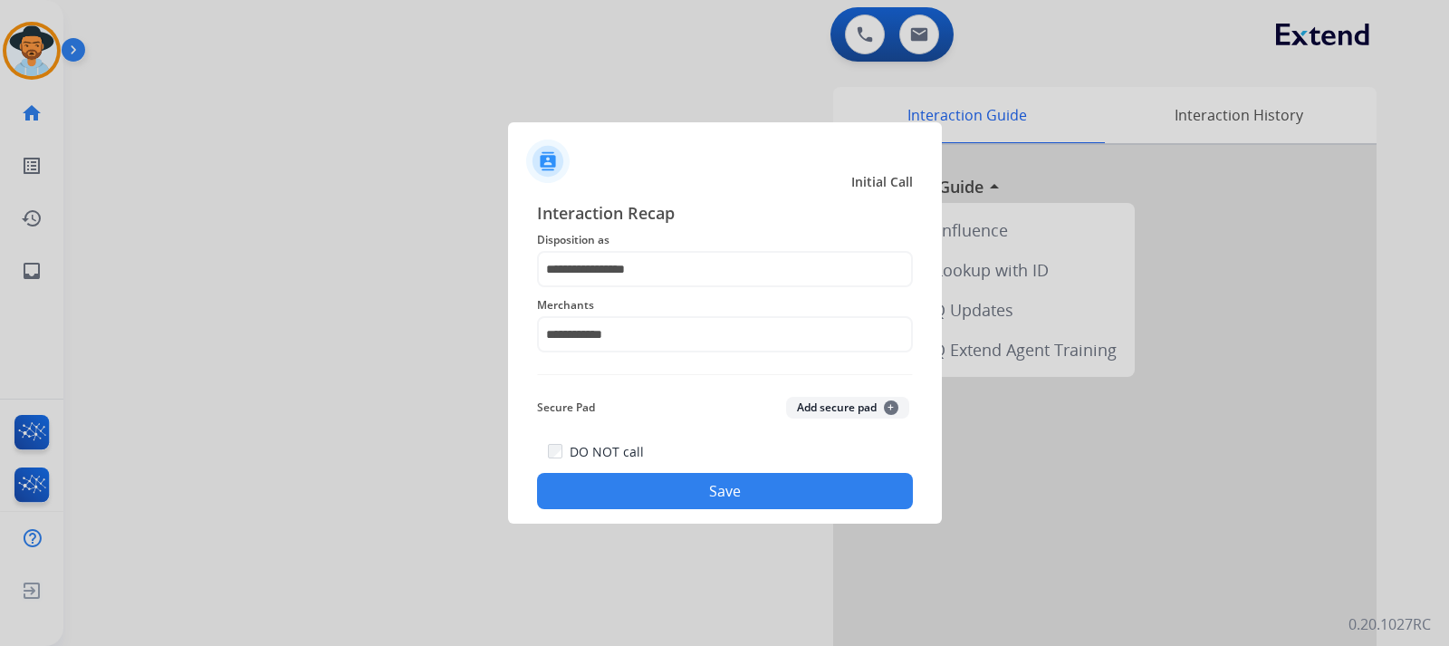
click at [705, 483] on button "Save" at bounding box center [725, 491] width 376 height 36
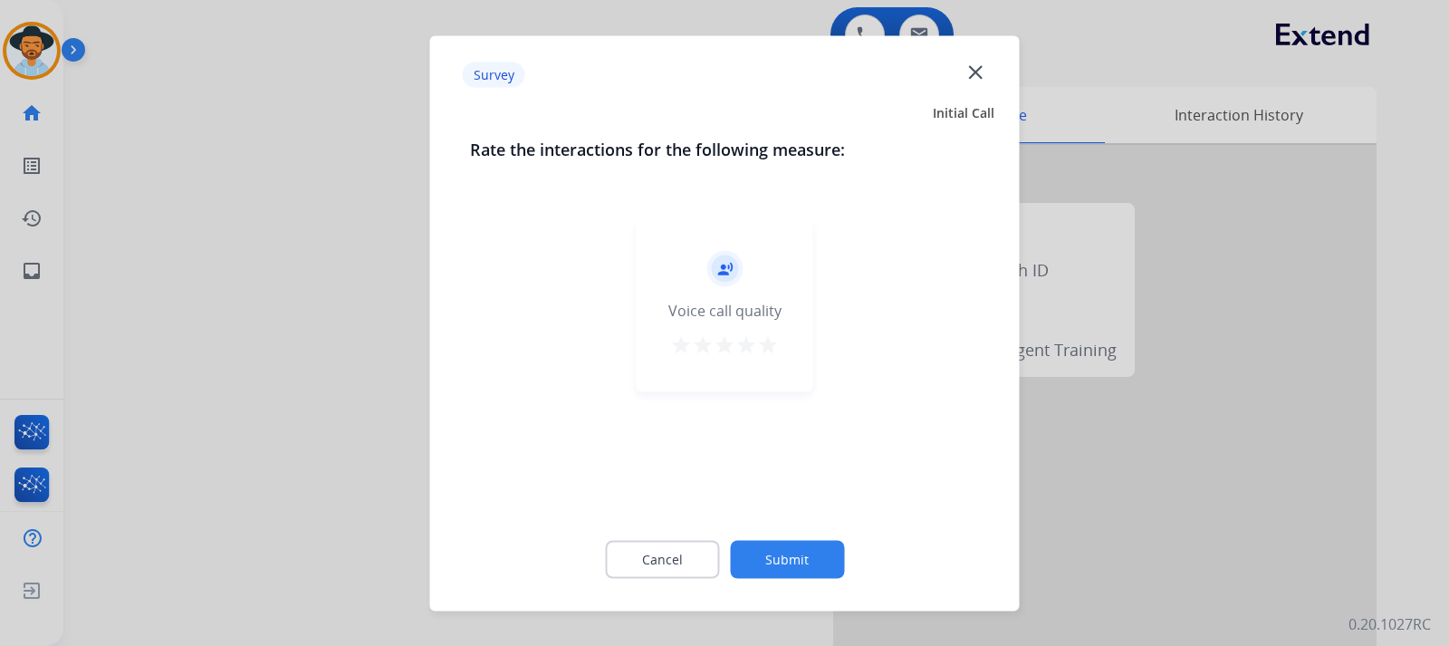
click at [975, 570] on div at bounding box center [724, 323] width 1449 height 646
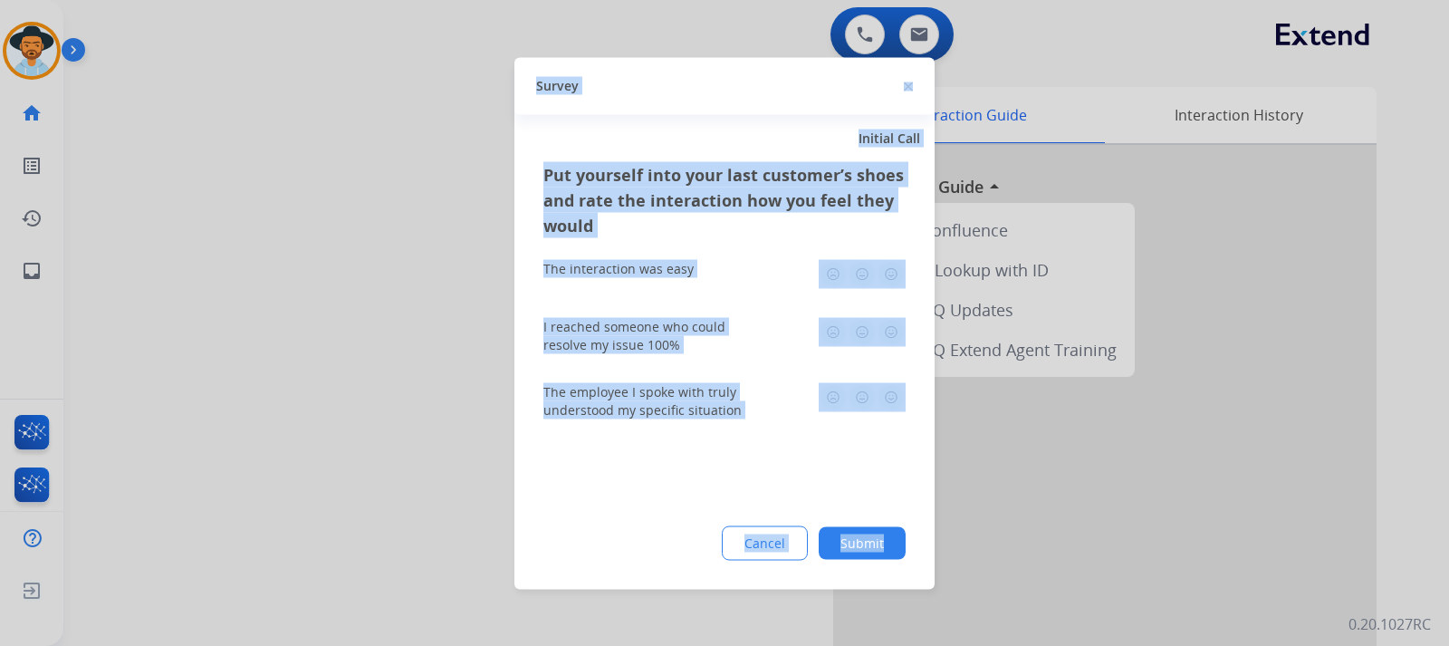
click at [975, 570] on div at bounding box center [724, 323] width 1449 height 646
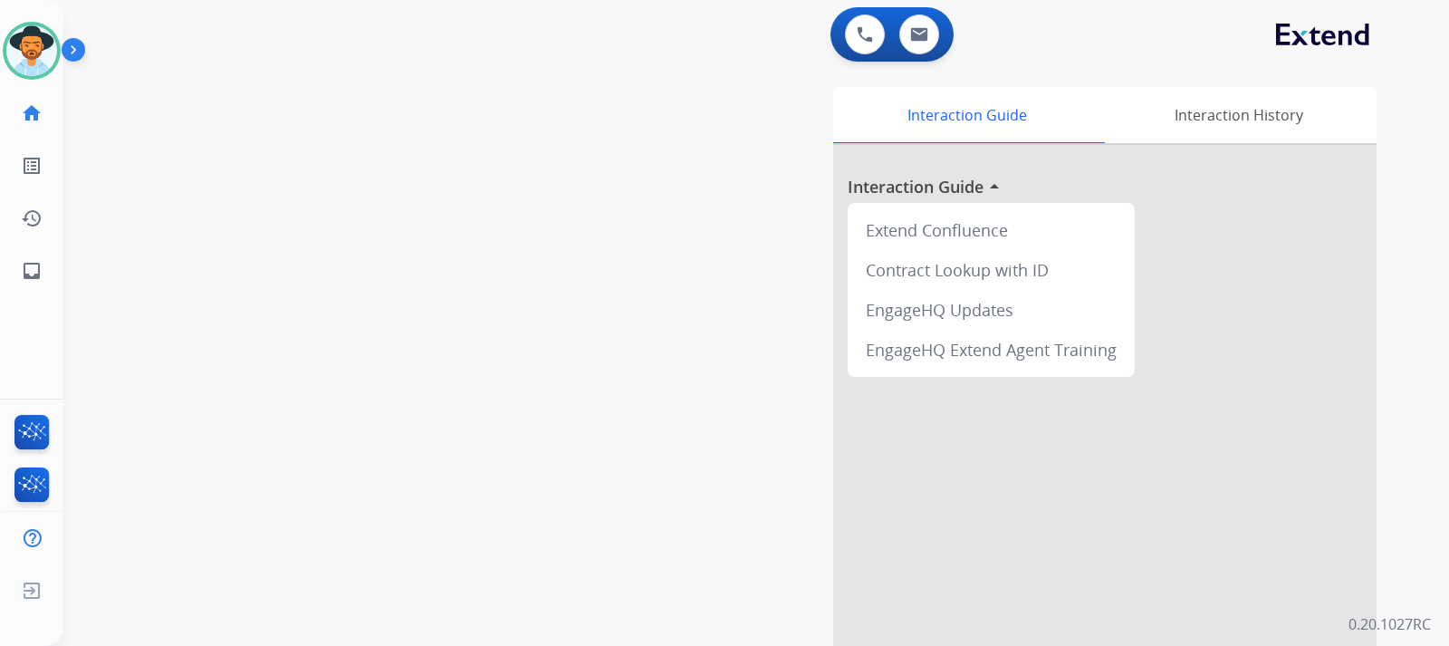
click at [332, 508] on div "swap_horiz Break voice bridge close_fullscreen Connect 3-Way Call merge_type Se…" at bounding box center [734, 442] width 1342 height 755
click at [38, 271] on mat-icon "inbox" at bounding box center [32, 271] width 22 height 22
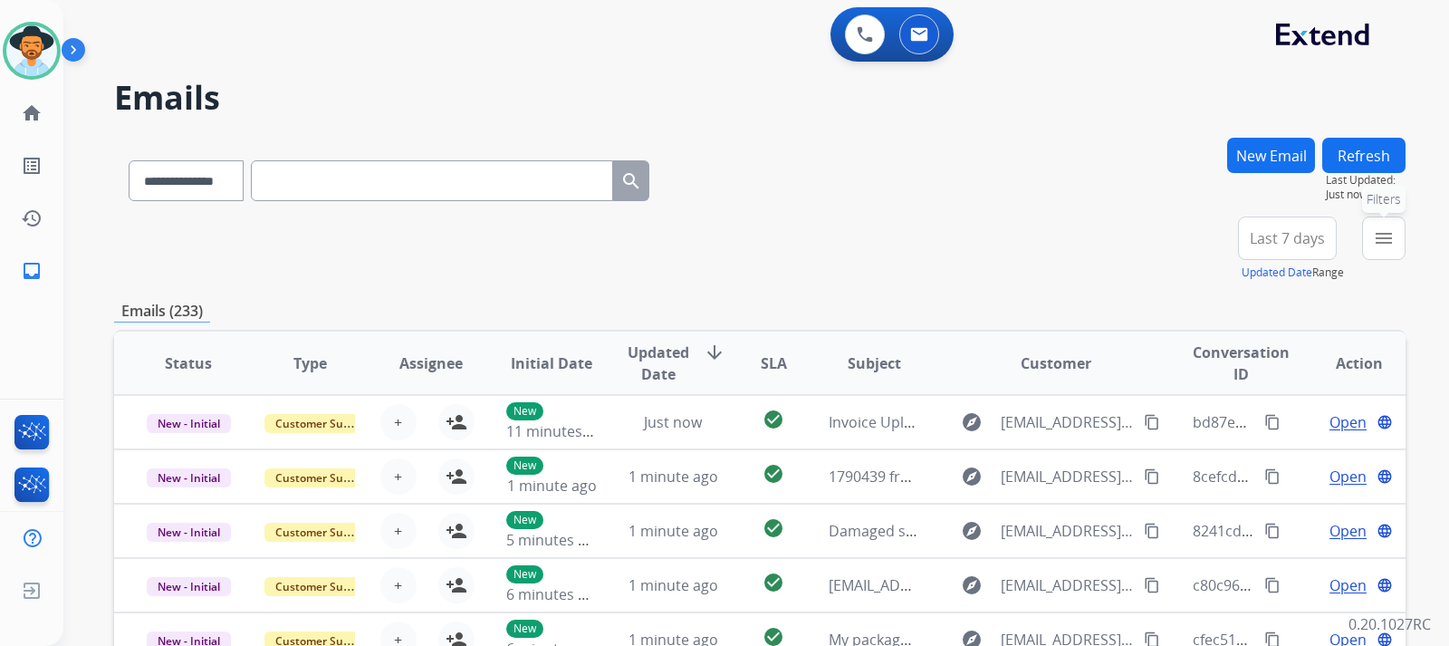
click at [975, 245] on mat-icon "menu" at bounding box center [1384, 238] width 22 height 22
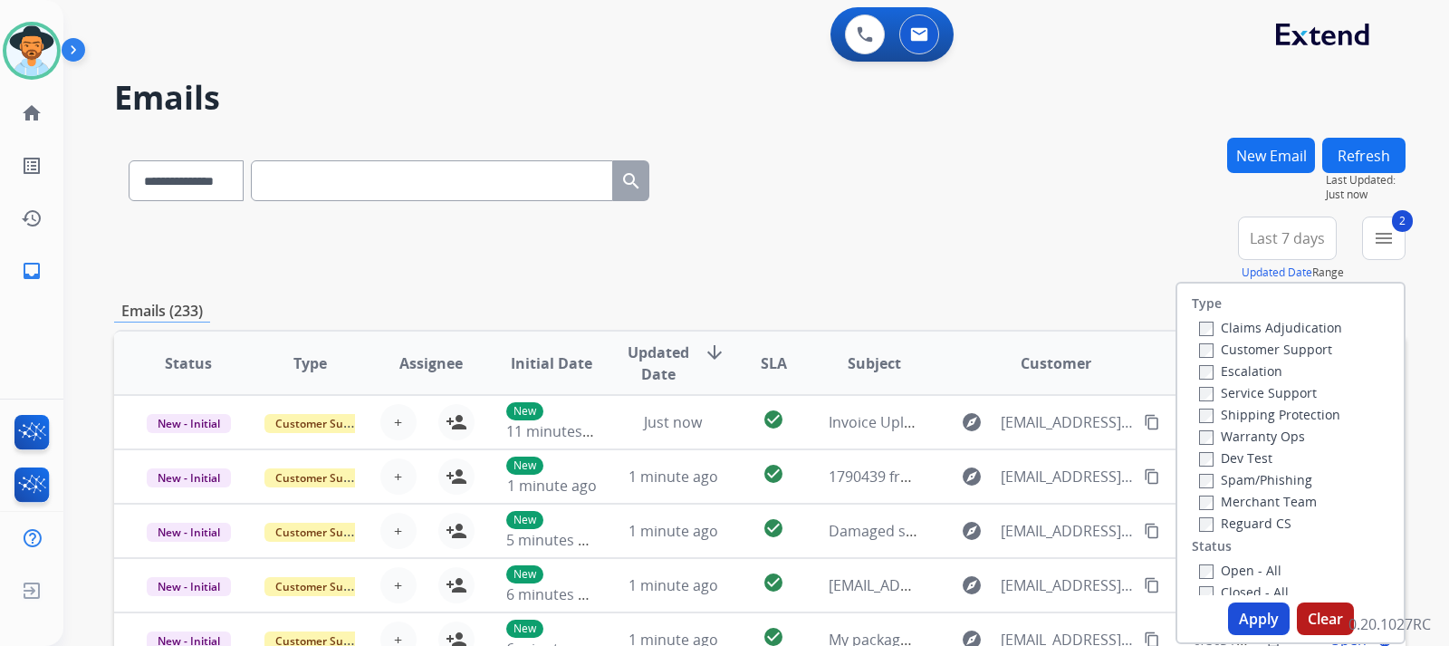
click at [975, 527] on label "Reguard CS" at bounding box center [1245, 522] width 92 height 17
click at [975, 619] on button "Apply" at bounding box center [1259, 618] width 62 height 33
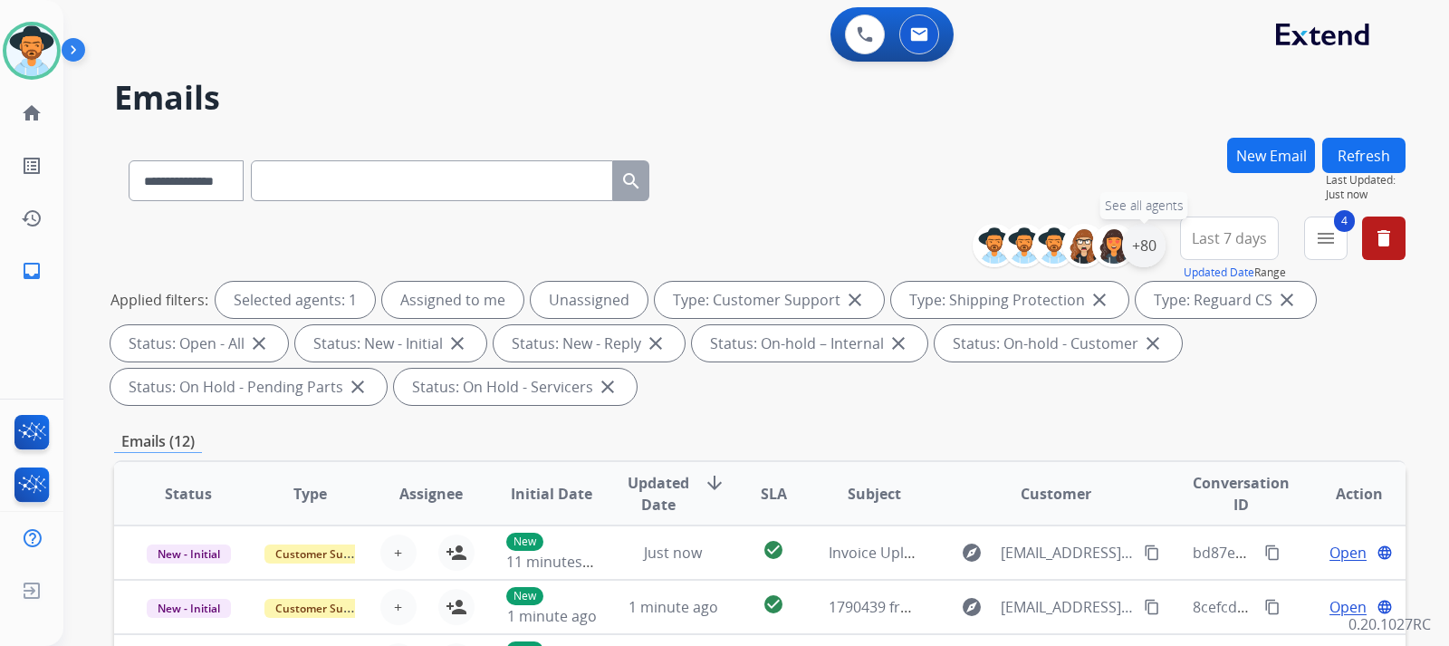
click at [975, 253] on div "+80" at bounding box center [1143, 245] width 43 height 43
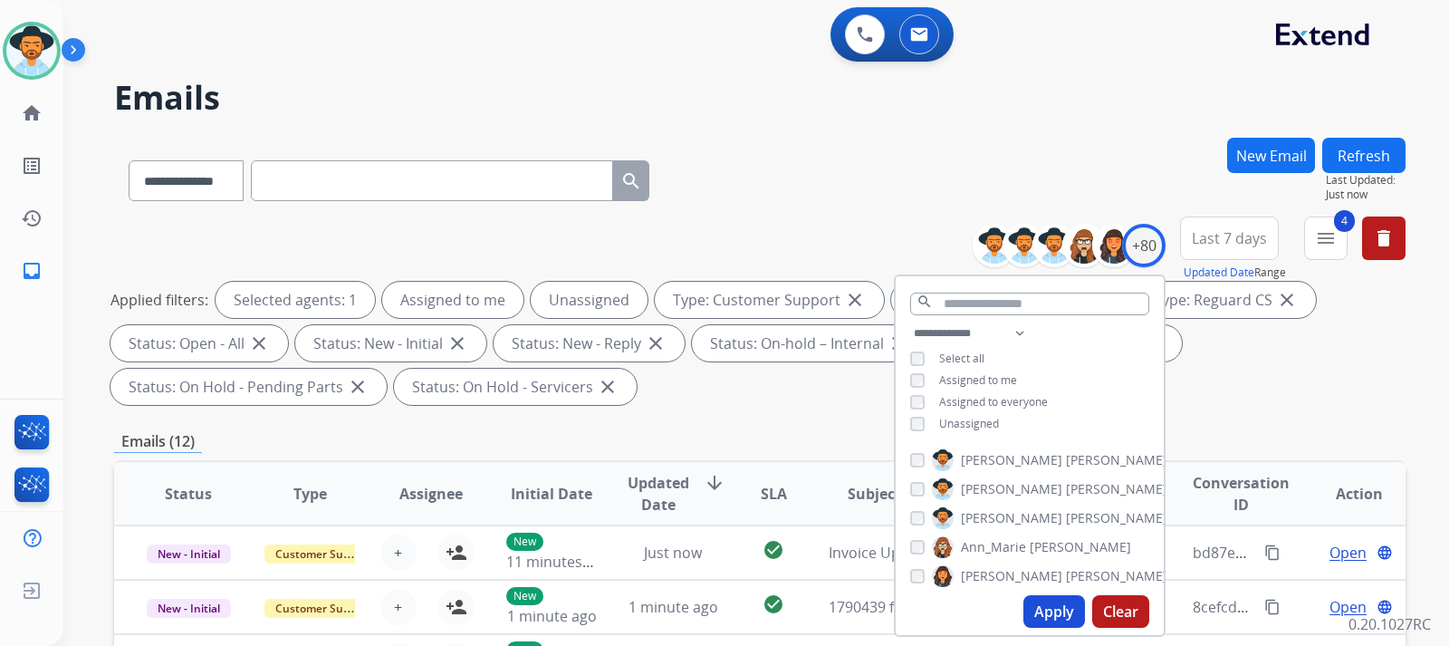
click at [904, 420] on div "**********" at bounding box center [1030, 380] width 268 height 116
click at [975, 610] on button "Apply" at bounding box center [1054, 611] width 62 height 33
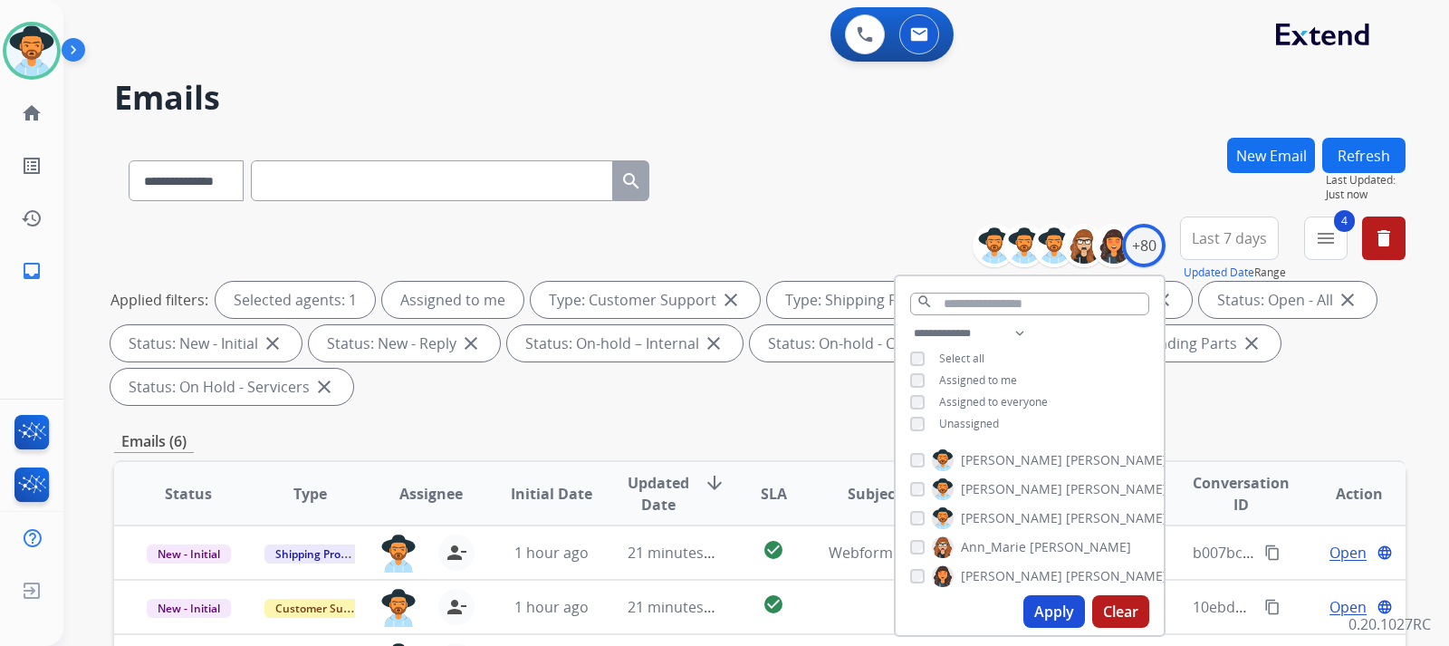
click at [975, 412] on div "**********" at bounding box center [760, 649] width 1292 height 1023
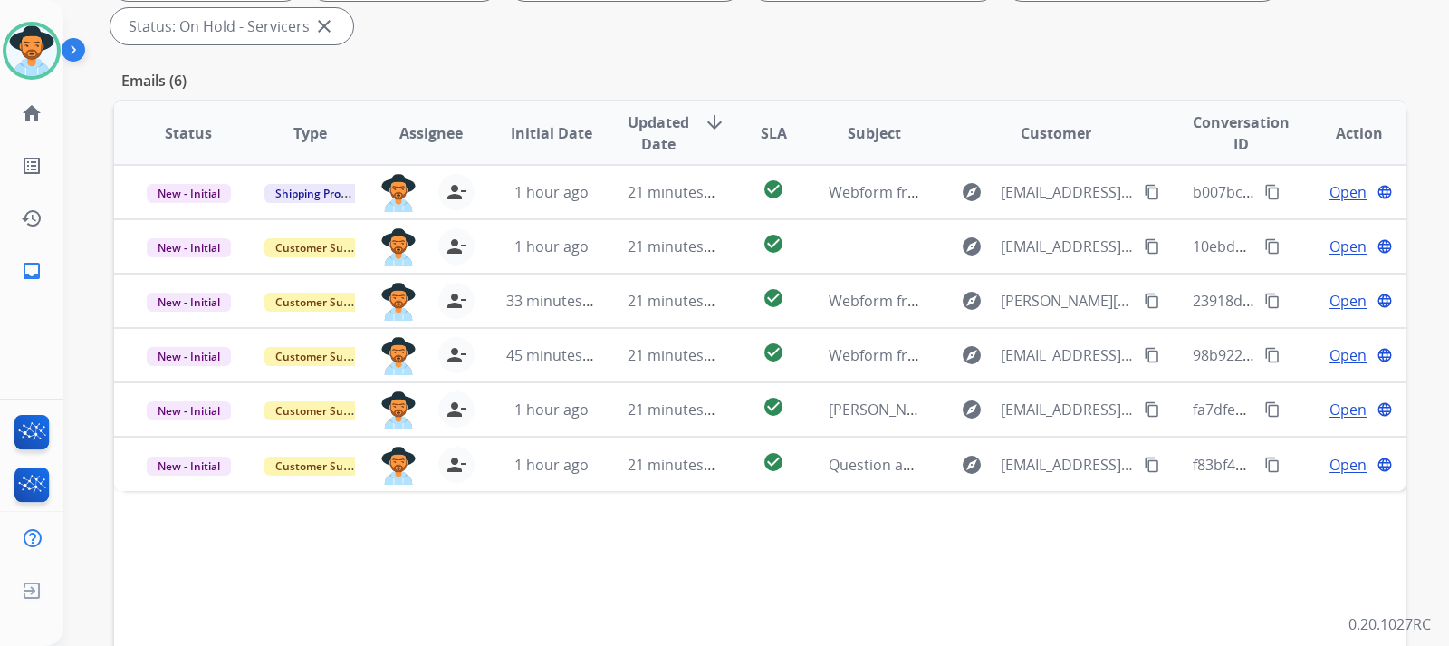
scroll to position [362, 0]
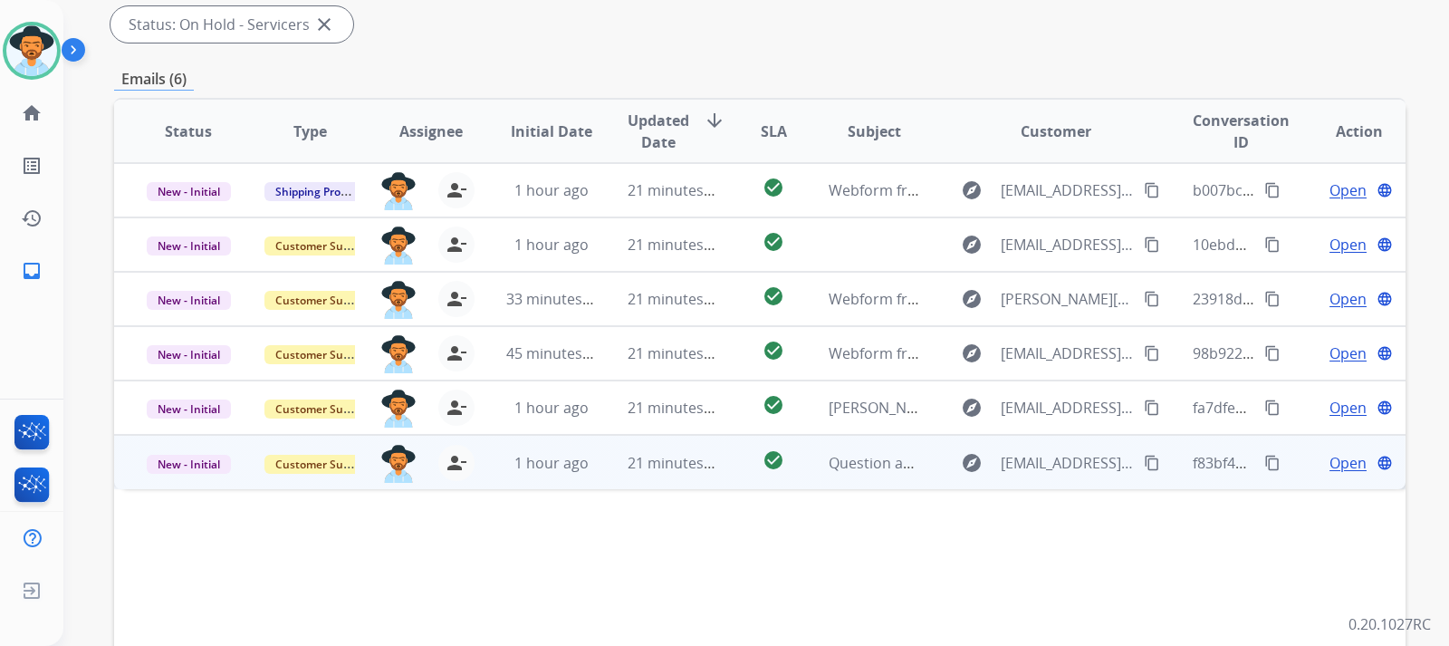
click at [975, 463] on span "Open" at bounding box center [1348, 463] width 37 height 22
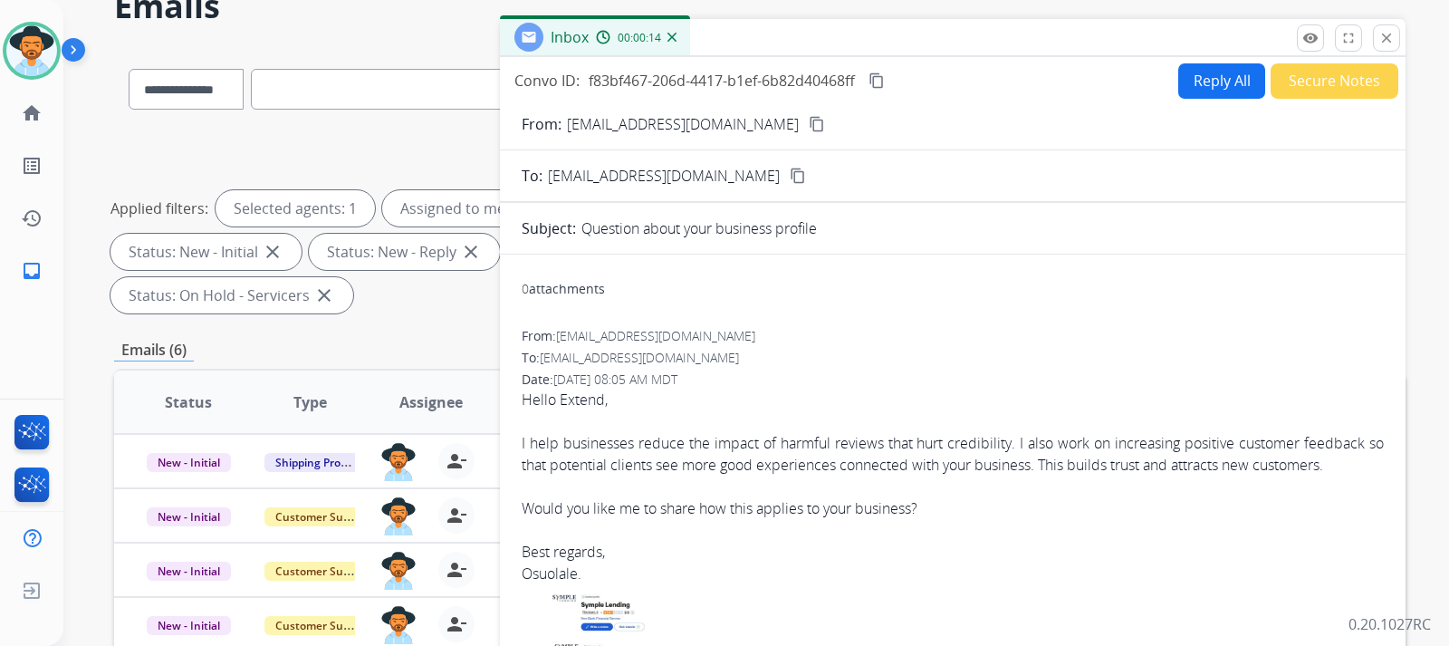
scroll to position [91, 0]
click at [975, 71] on button "Secure Notes" at bounding box center [1335, 81] width 128 height 35
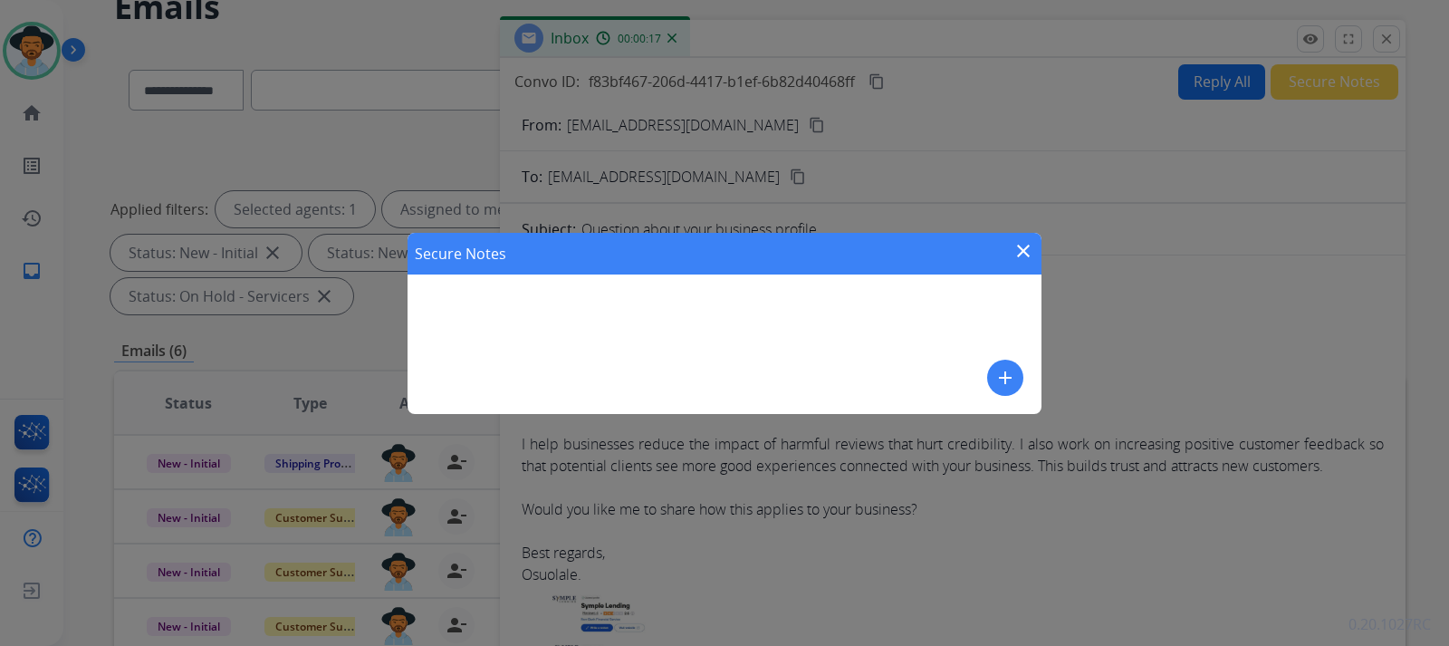
click at [975, 376] on button "add" at bounding box center [1005, 378] width 36 height 36
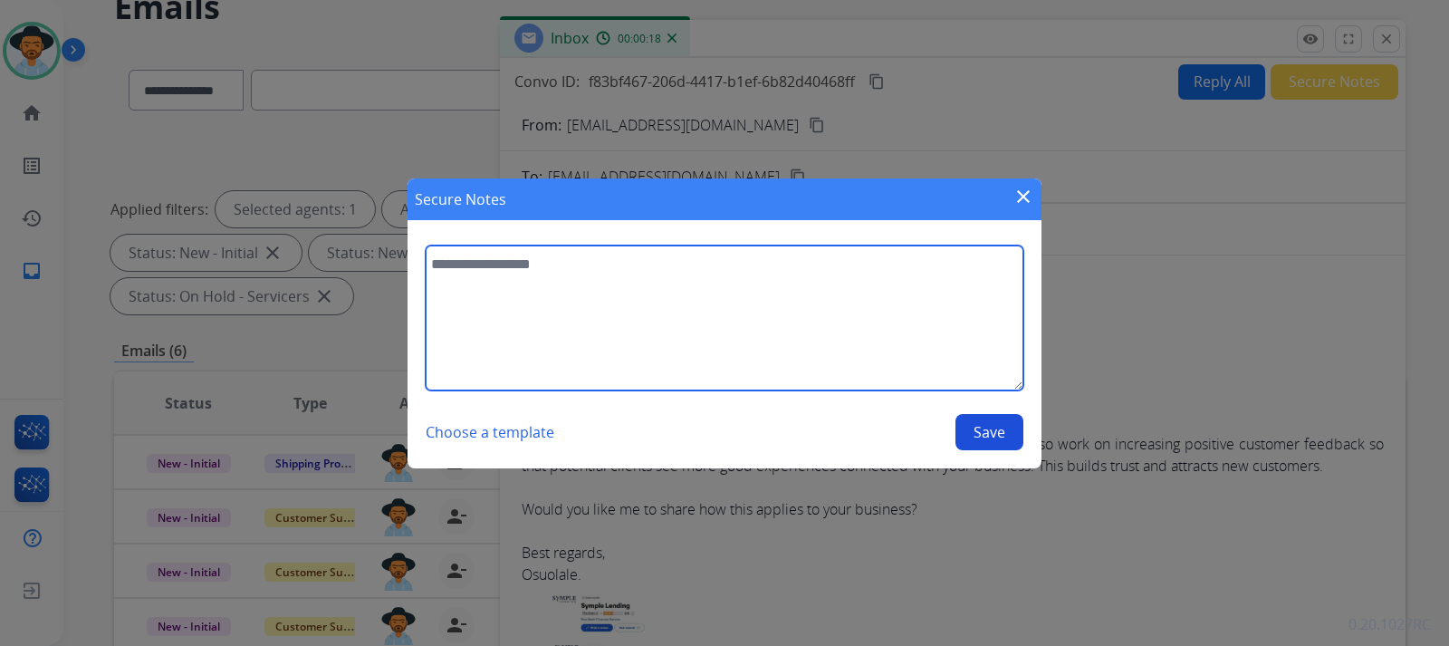
click at [727, 338] on textarea at bounding box center [725, 317] width 598 height 145
type textarea "****"
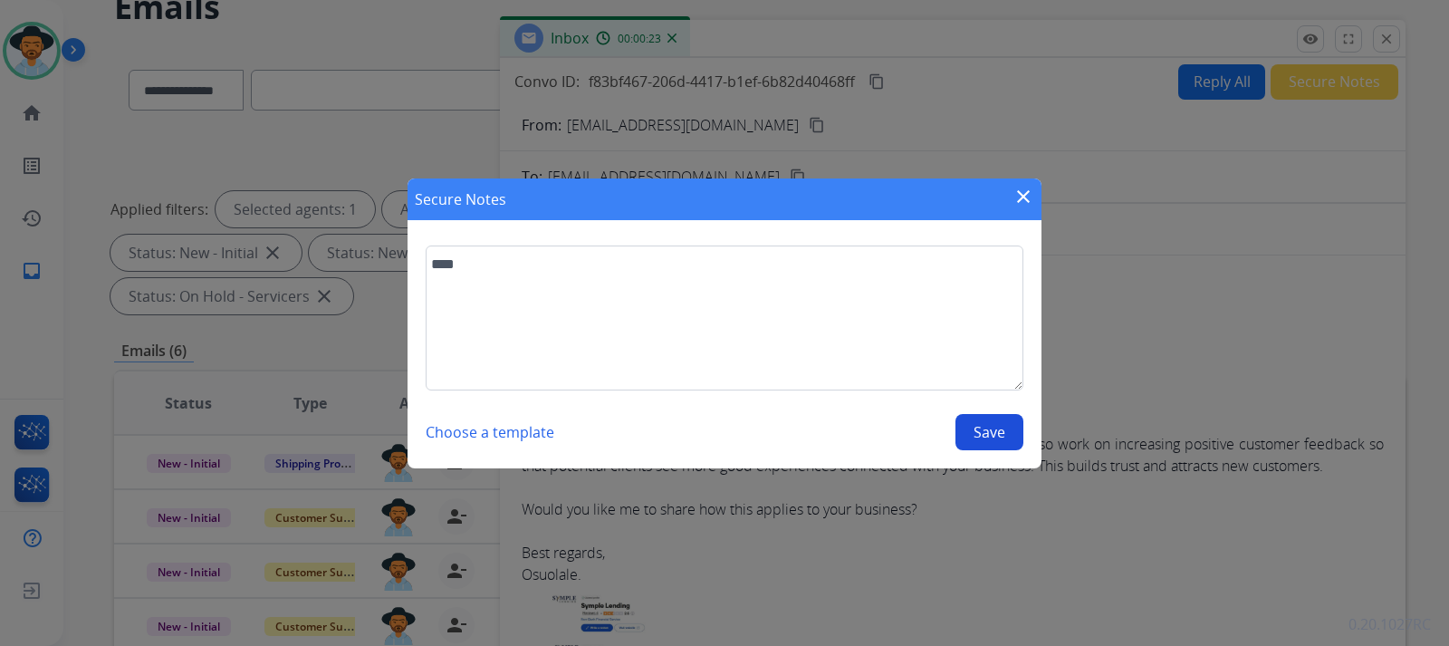
click at [975, 429] on button "Save" at bounding box center [990, 432] width 68 height 36
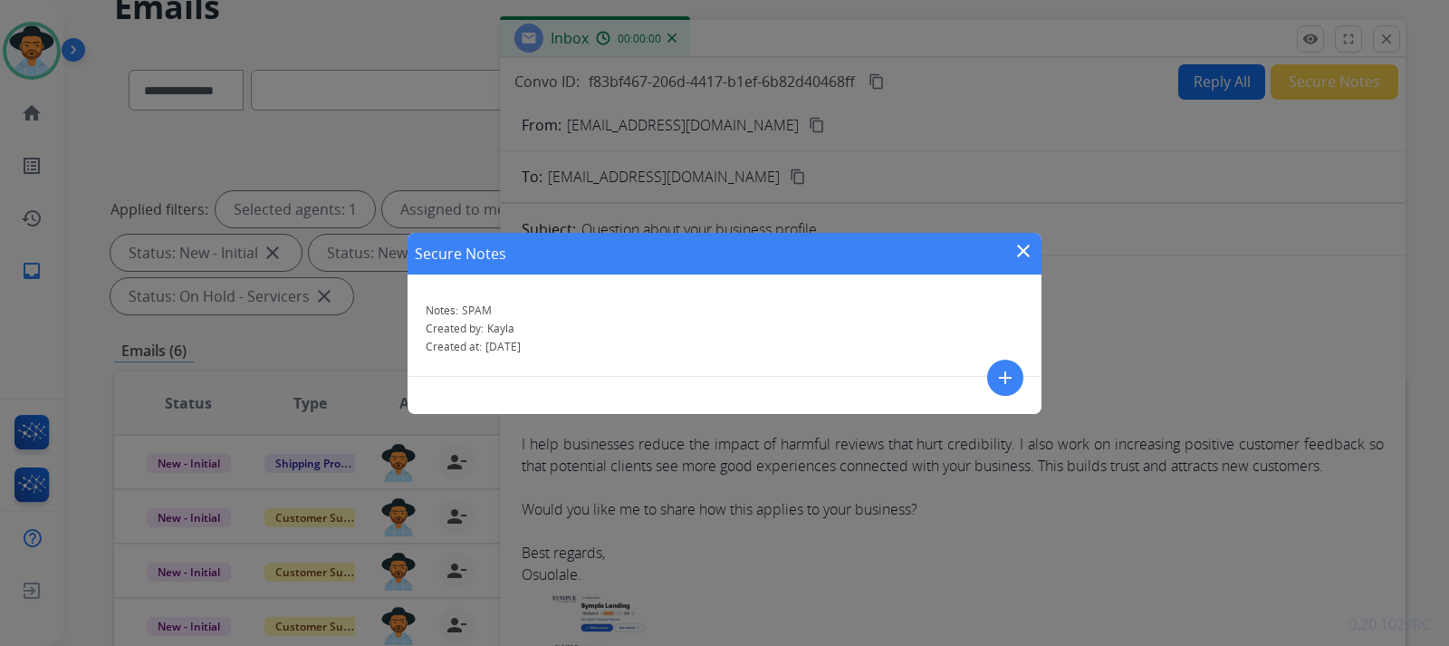
click at [975, 244] on mat-icon "close" at bounding box center [1024, 251] width 22 height 22
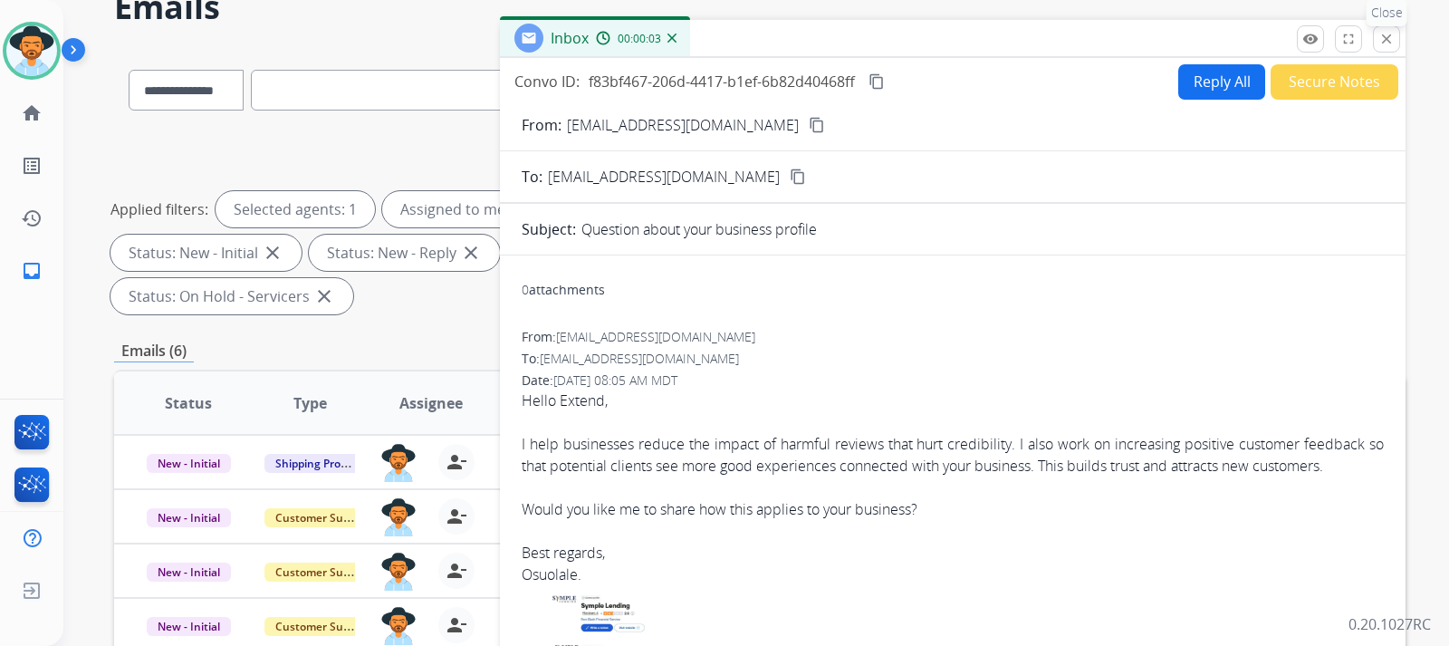
click at [975, 37] on mat-icon "close" at bounding box center [1386, 39] width 16 height 16
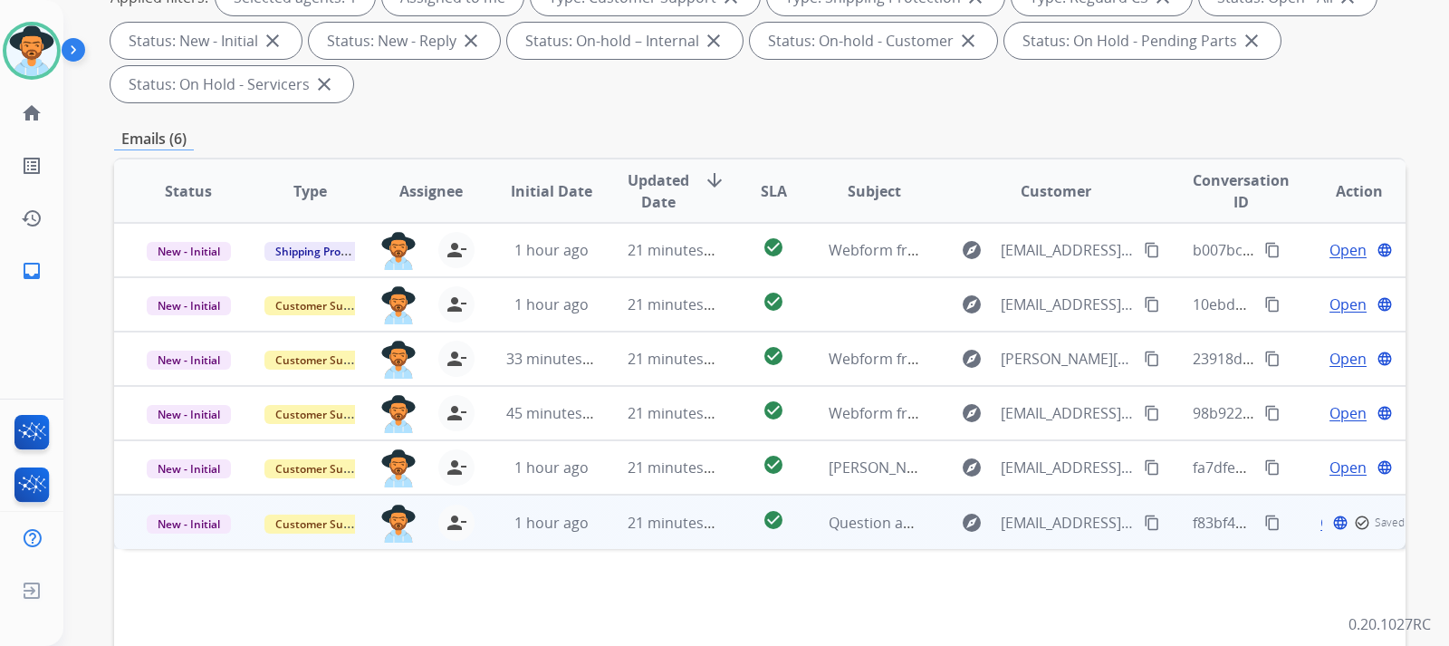
scroll to position [453, 0]
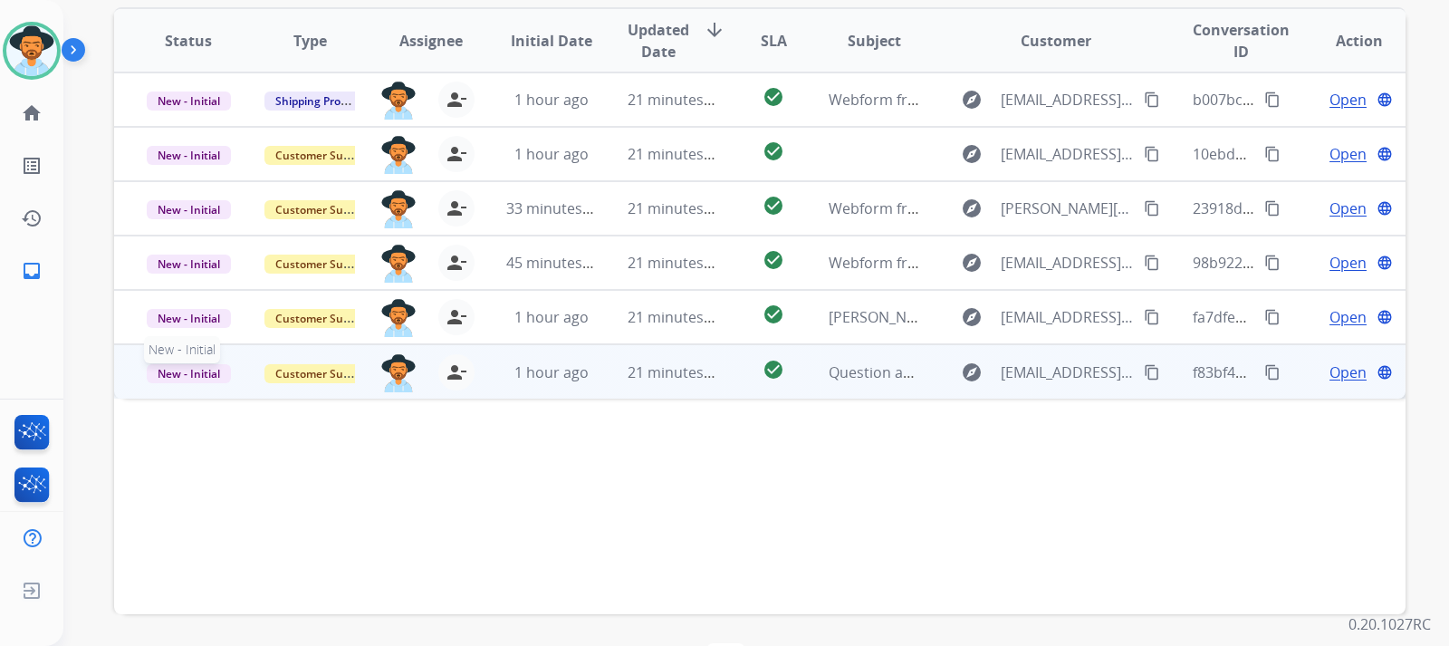
click at [175, 377] on span "New - Initial" at bounding box center [189, 373] width 84 height 19
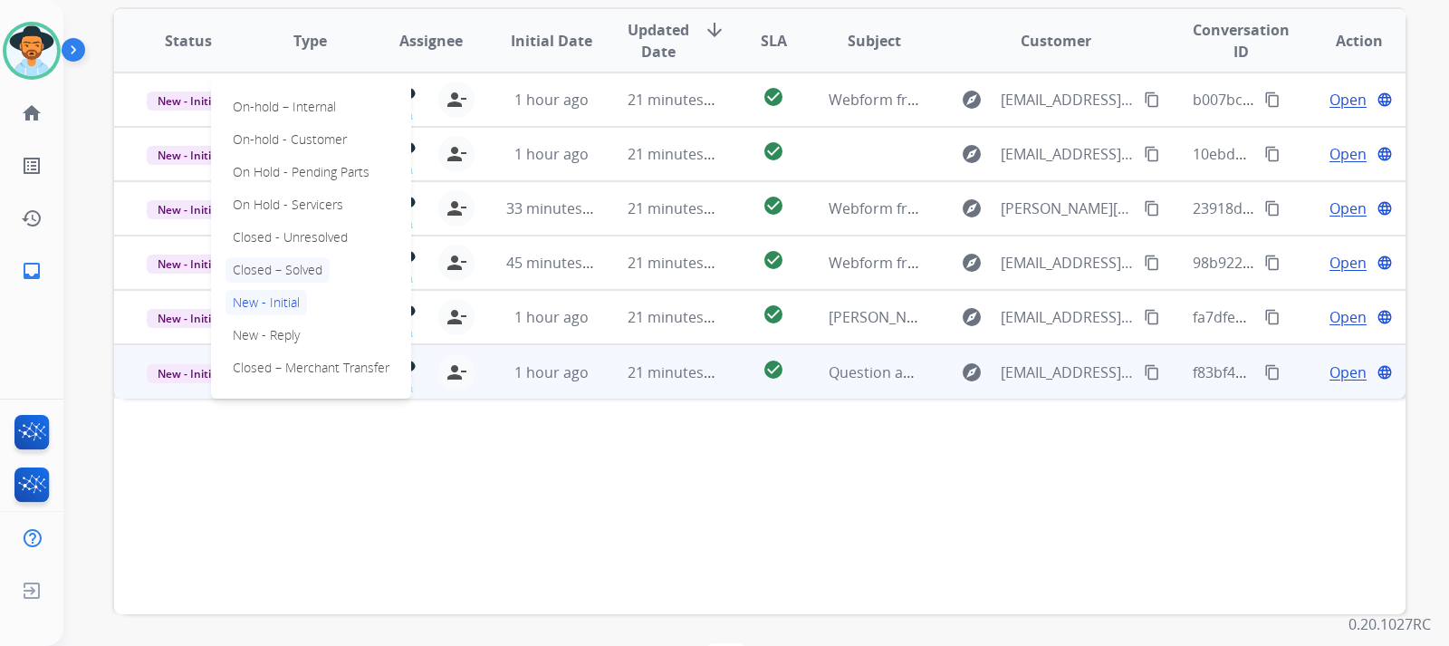
click at [271, 269] on p "Closed – Solved" at bounding box center [278, 269] width 104 height 25
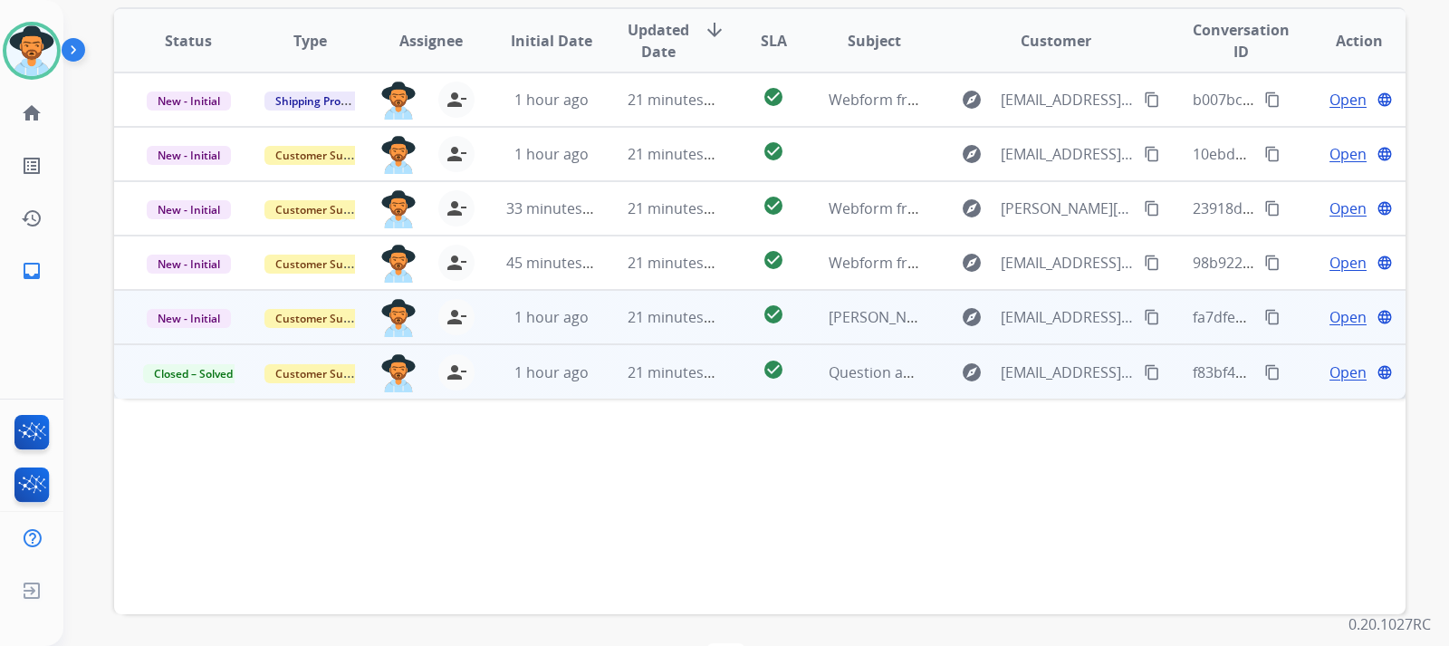
click at [975, 317] on span "Open" at bounding box center [1348, 317] width 37 height 22
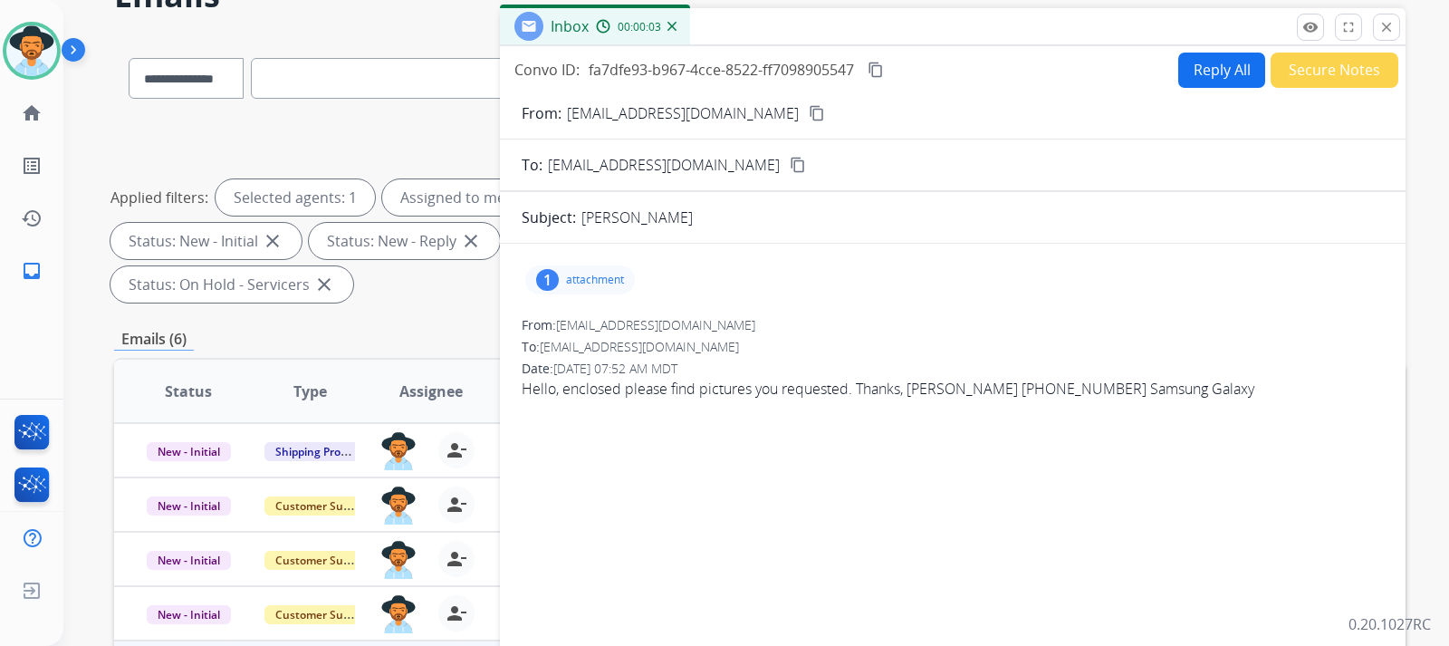
scroll to position [91, 0]
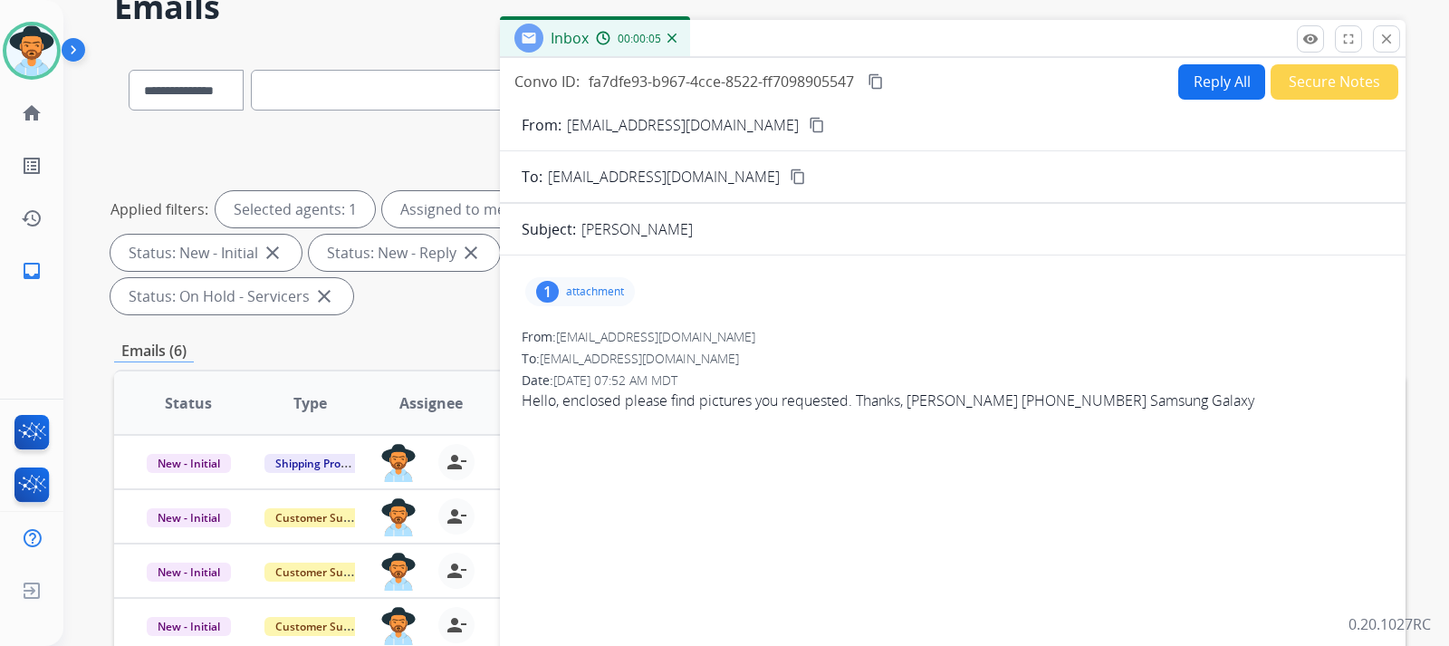
click at [809, 120] on mat-icon "content_copy" at bounding box center [817, 125] width 16 height 16
click at [608, 296] on p "attachment" at bounding box center [595, 291] width 58 height 14
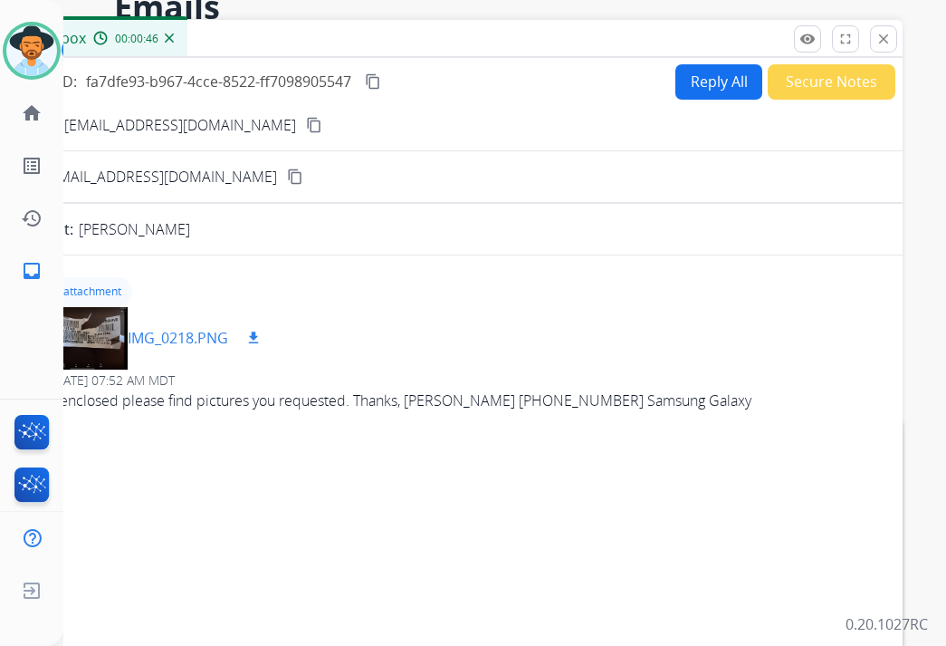
click at [262, 341] on mat-icon "download" at bounding box center [253, 338] width 16 height 16
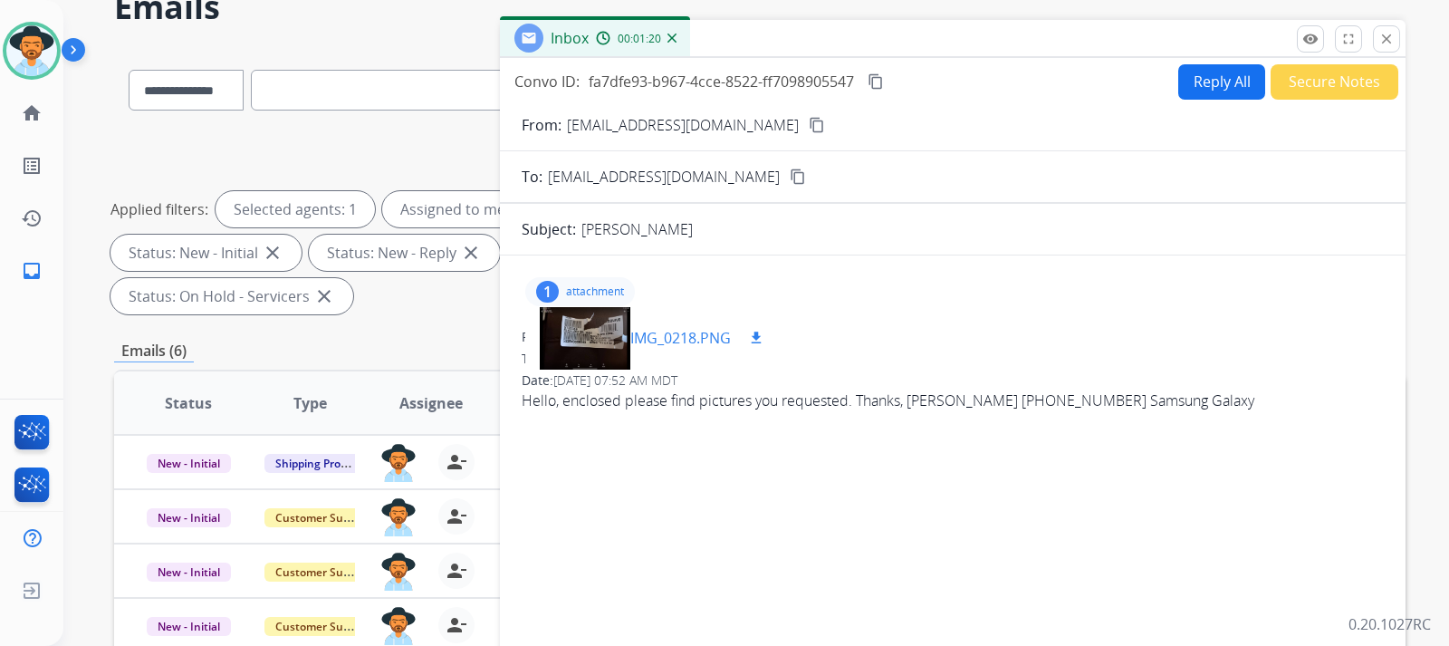
click at [601, 326] on div at bounding box center [585, 337] width 91 height 63
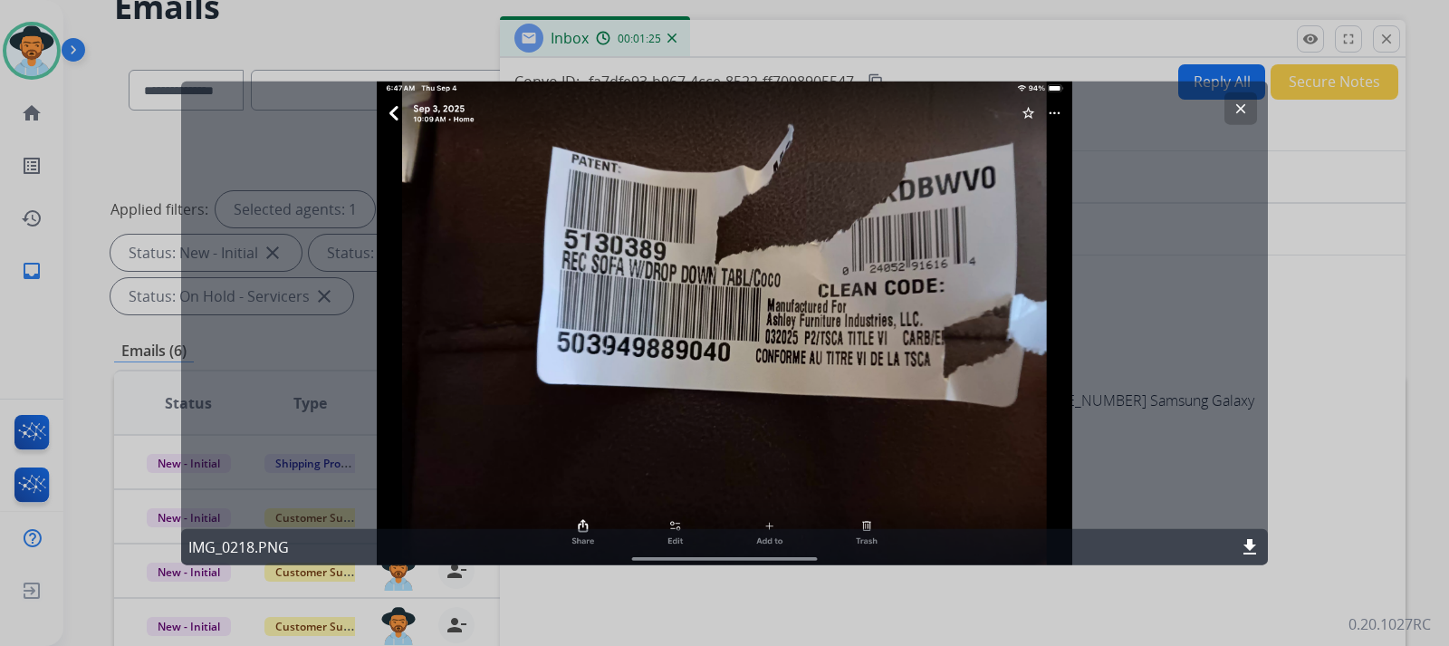
click at [975, 110] on button "clear" at bounding box center [1240, 107] width 33 height 33
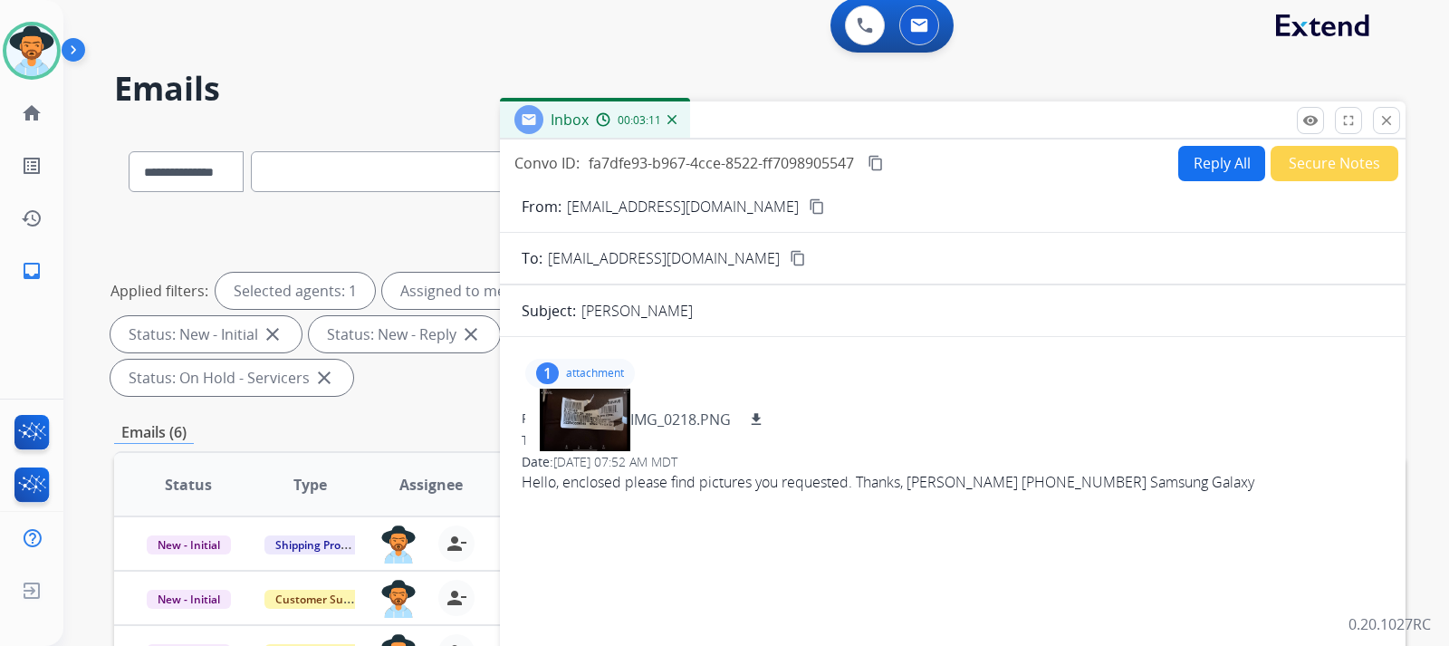
scroll to position [0, 0]
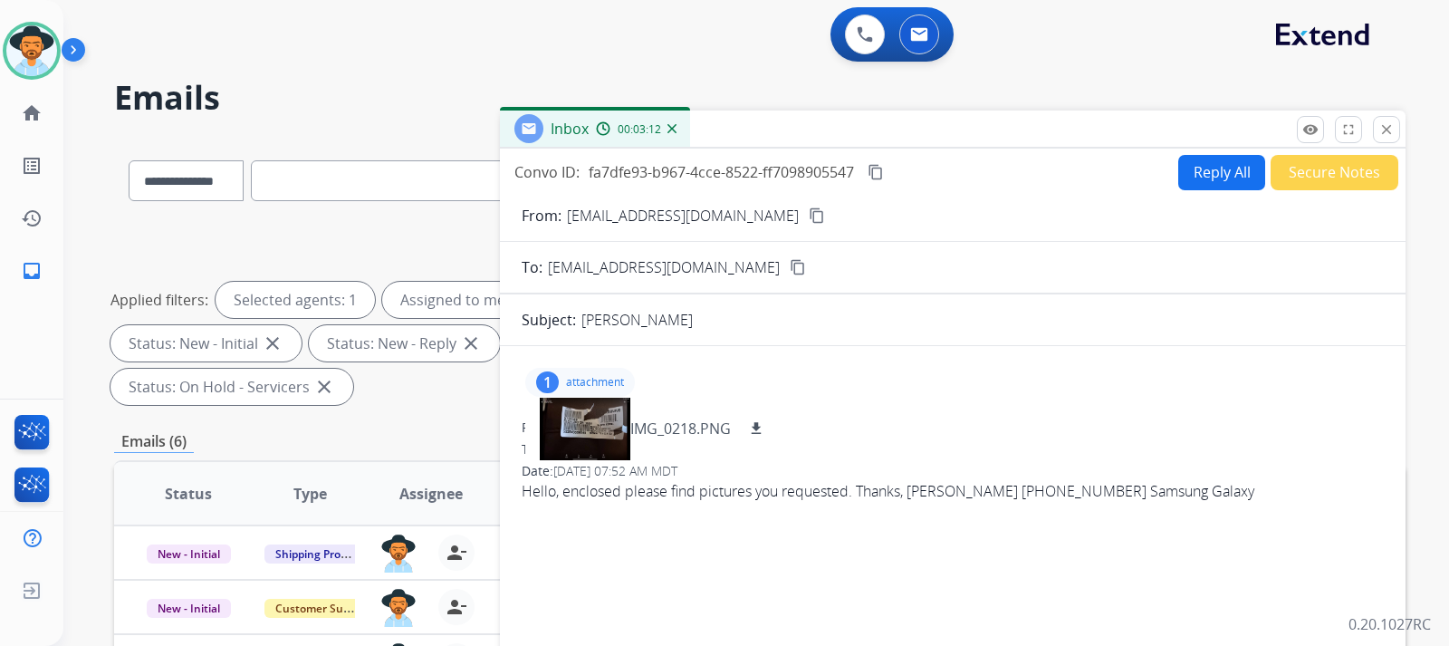
click at [975, 178] on button "Reply All" at bounding box center [1221, 172] width 87 height 35
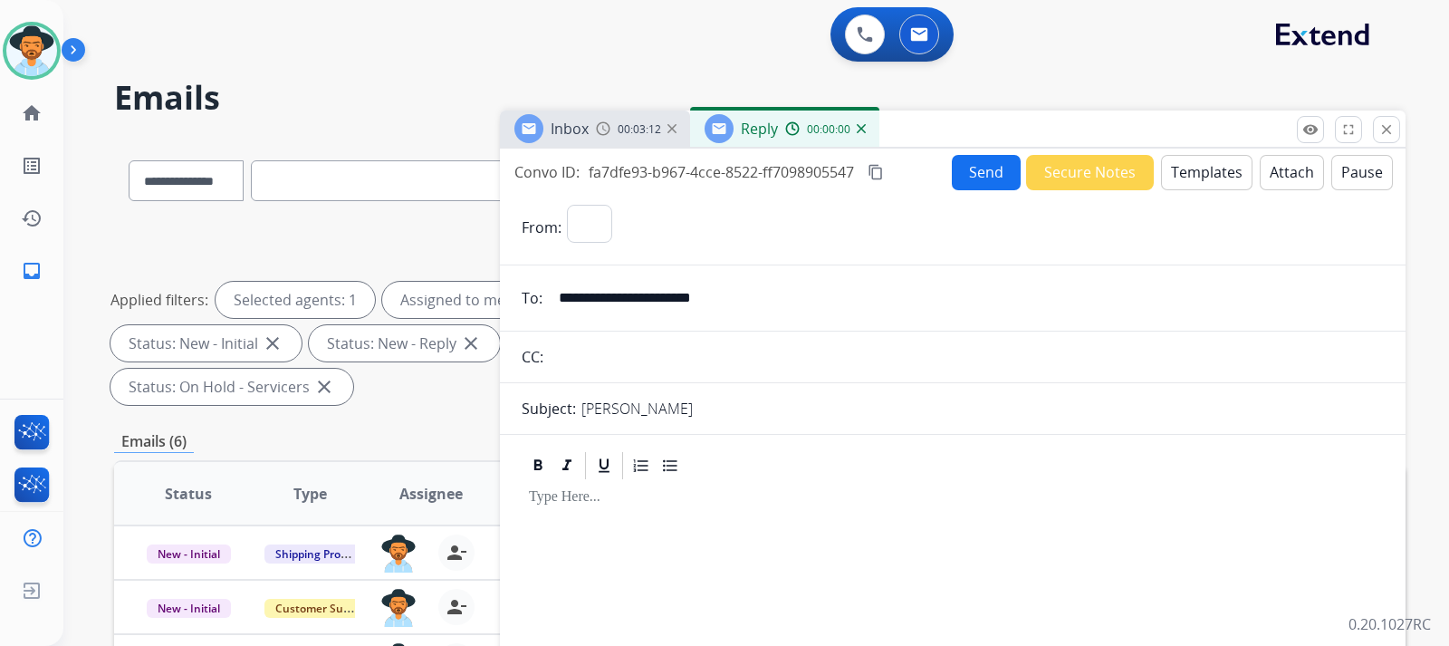
select select "**********"
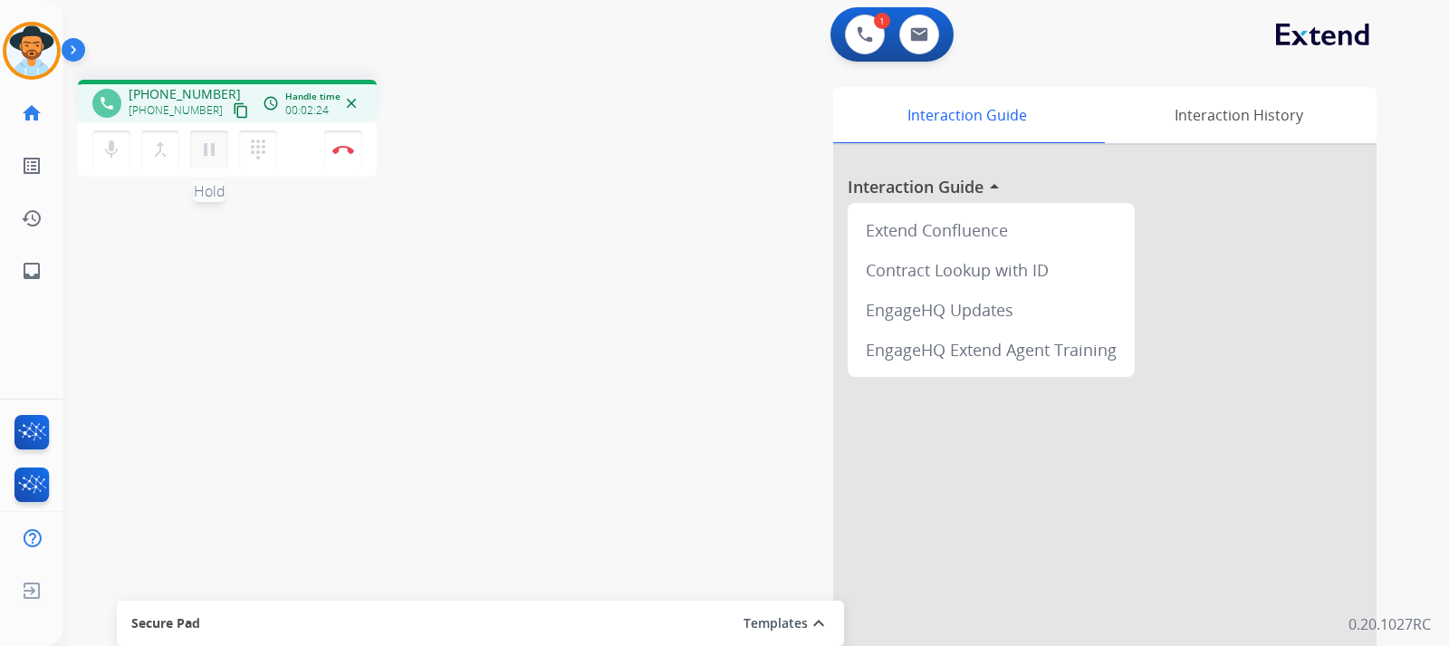
click at [218, 157] on mat-icon "pause" at bounding box center [209, 150] width 22 height 22
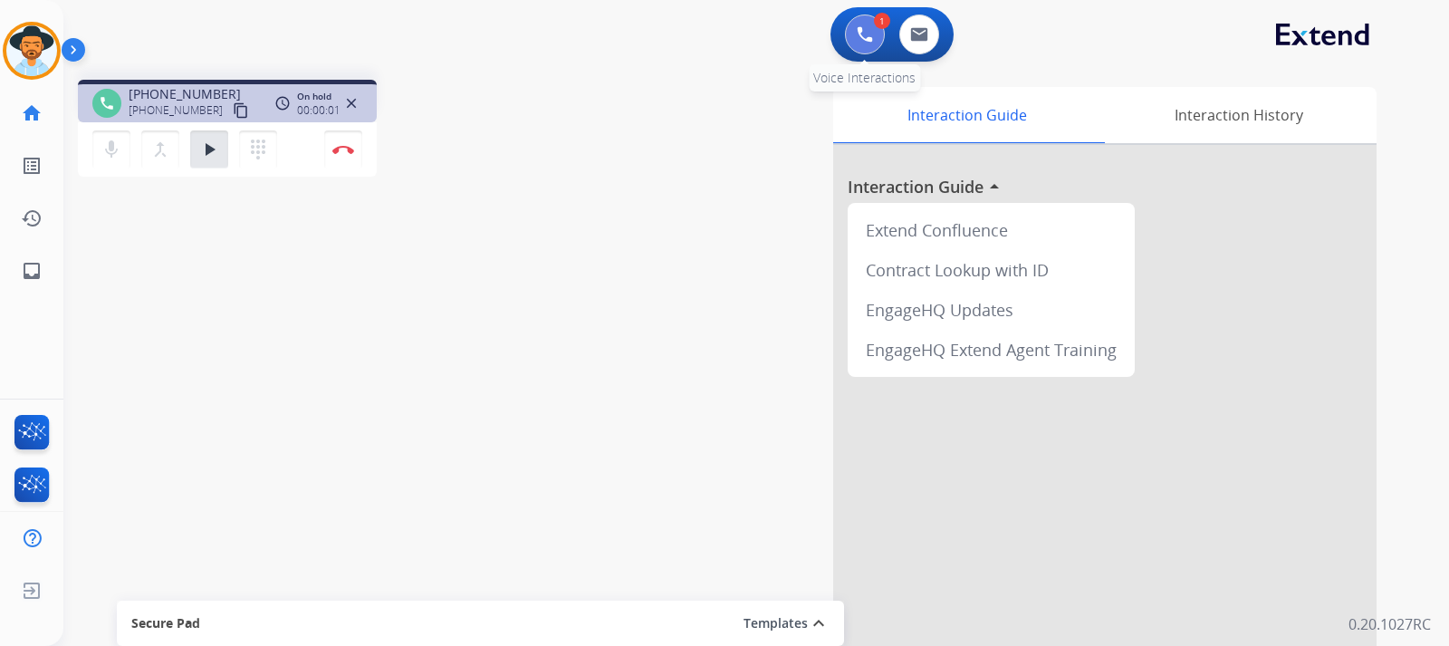
click at [855, 38] on button at bounding box center [865, 34] width 40 height 40
click at [861, 49] on button at bounding box center [865, 34] width 40 height 40
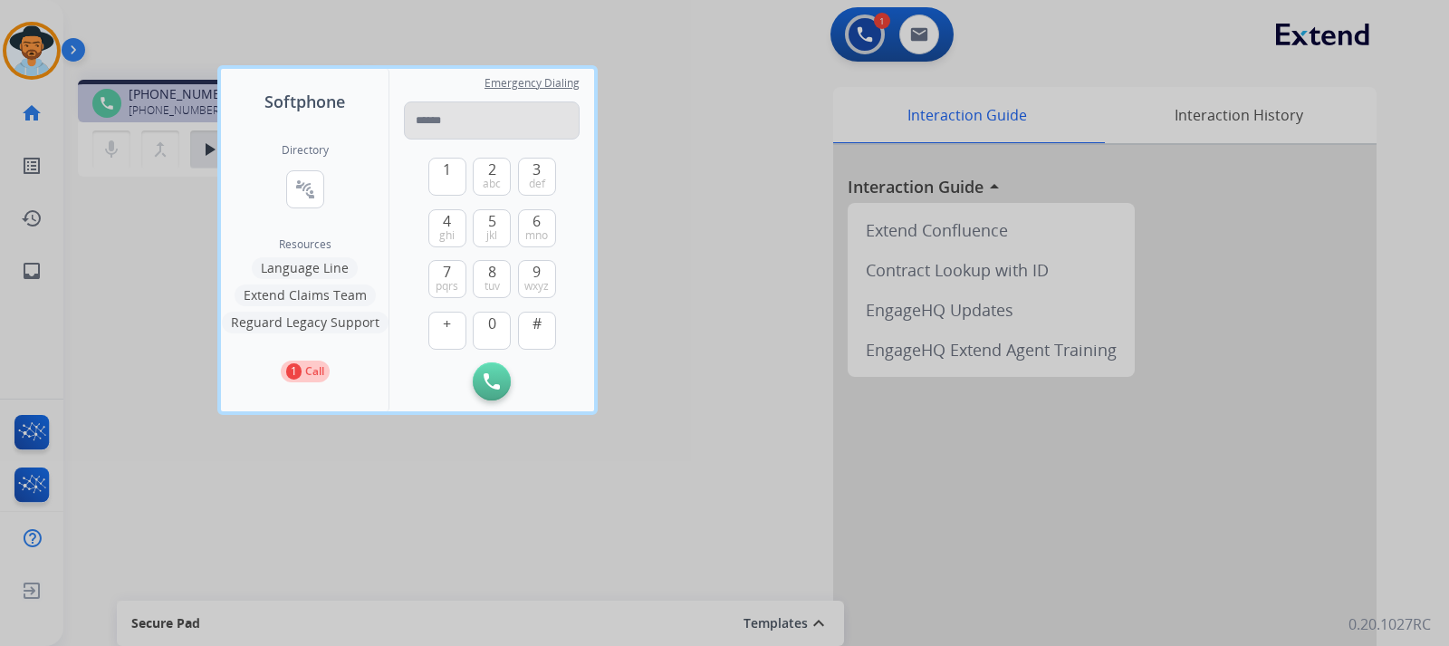
click at [549, 114] on input "tel" at bounding box center [492, 120] width 176 height 38
type input "**********"
click at [477, 379] on button "Initiate Call" at bounding box center [492, 381] width 38 height 38
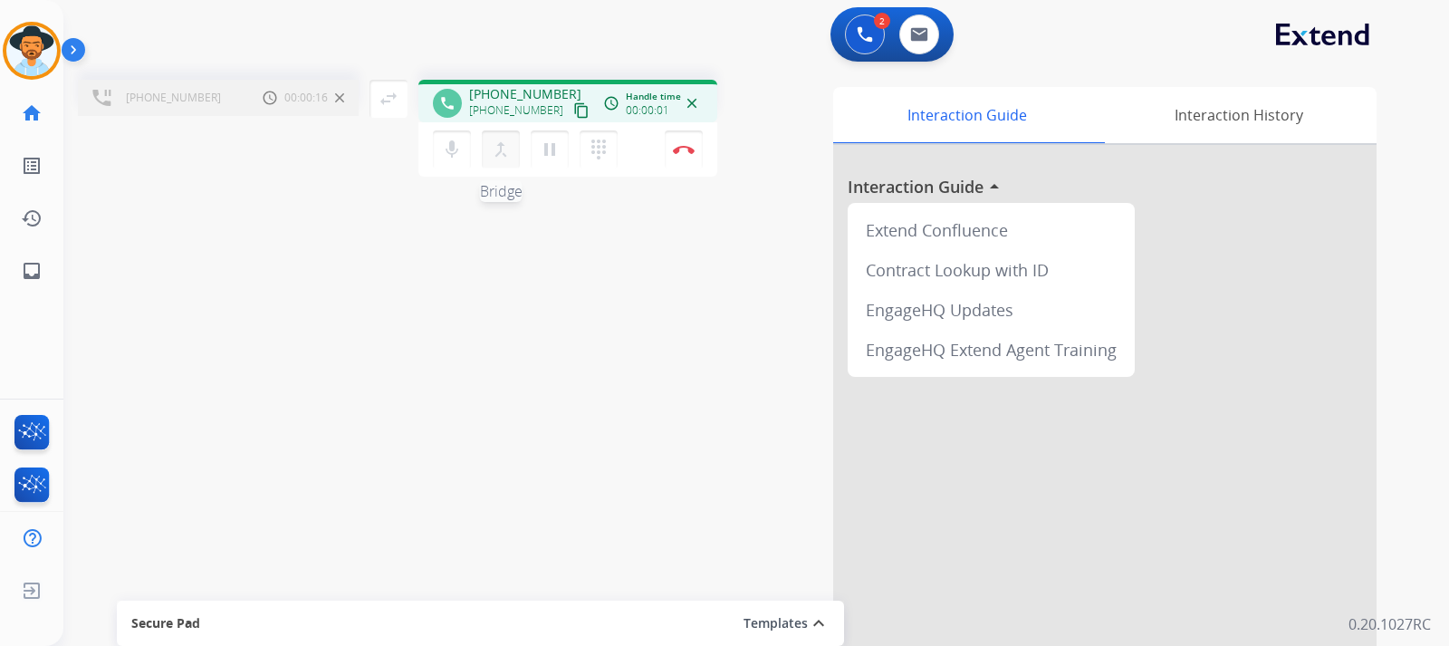
click at [498, 156] on mat-icon "merge_type" at bounding box center [501, 150] width 22 height 22
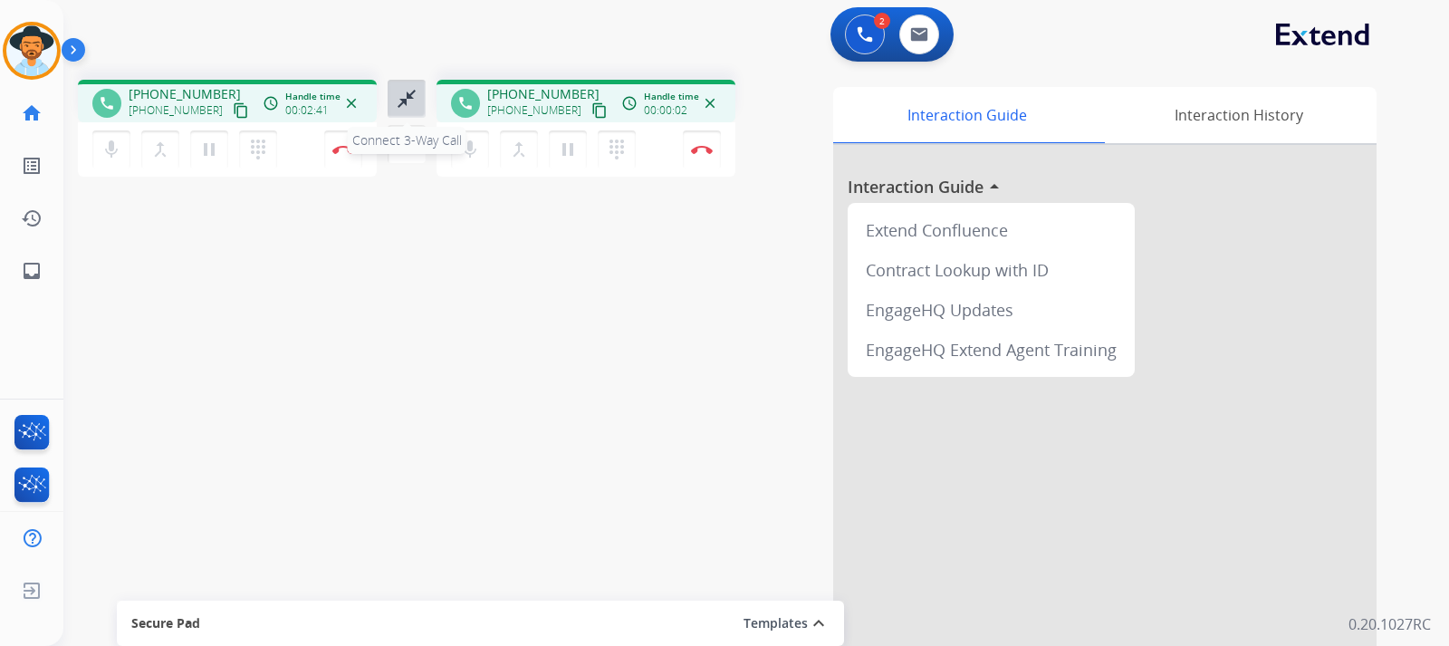
click at [409, 99] on mat-icon "close_fullscreen" at bounding box center [407, 99] width 22 height 22
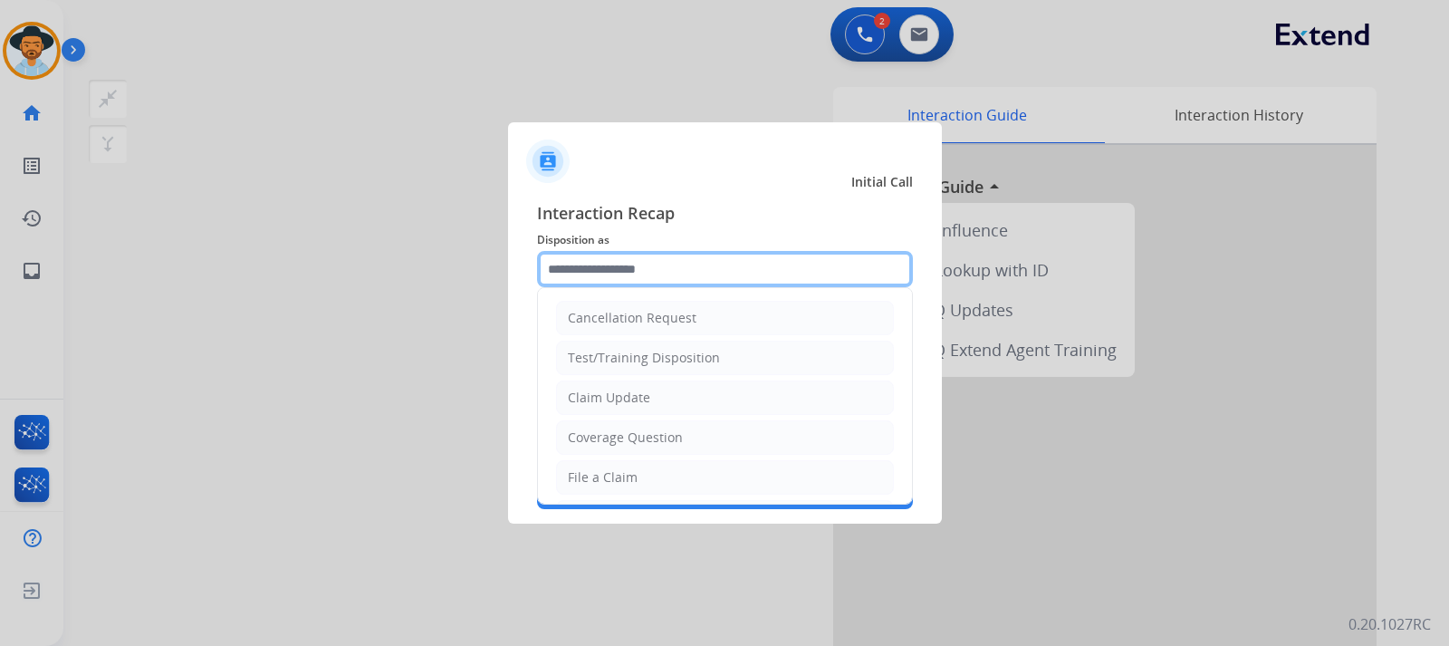
click at [603, 256] on input "text" at bounding box center [725, 269] width 376 height 36
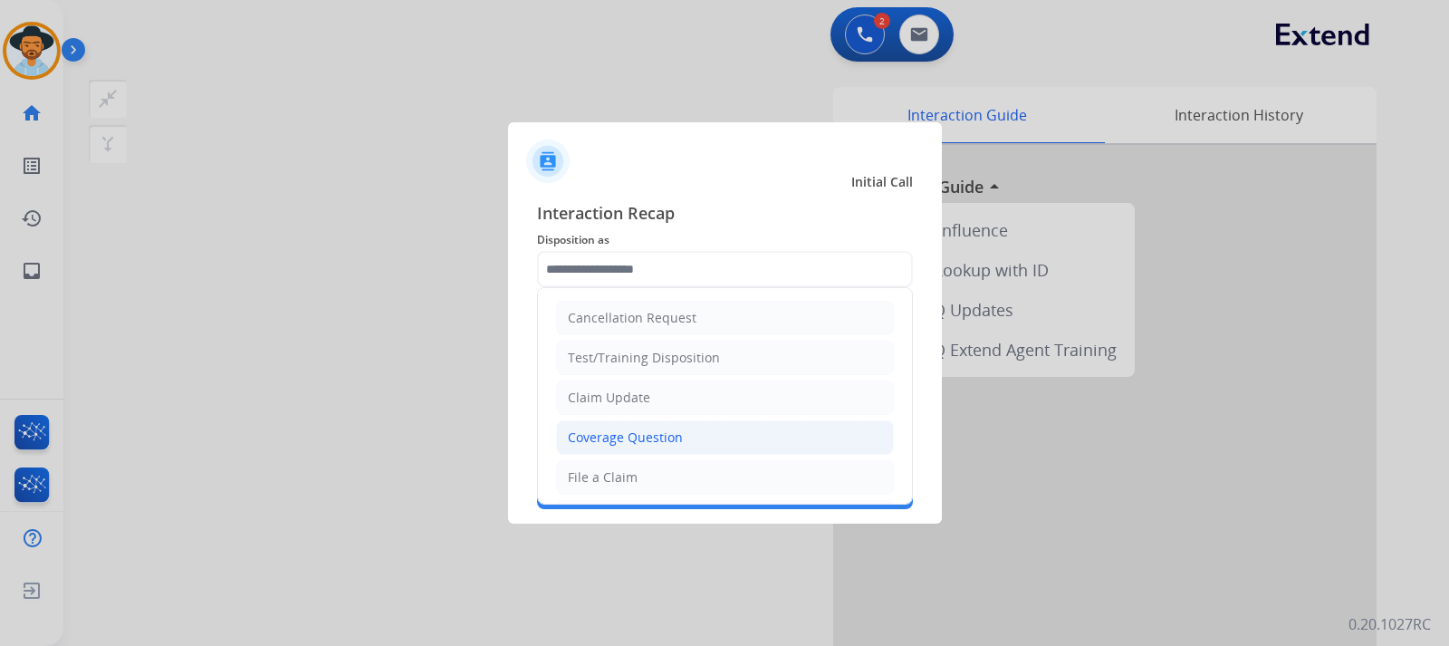
click at [628, 433] on div "Coverage Question" at bounding box center [625, 437] width 115 height 18
type input "**********"
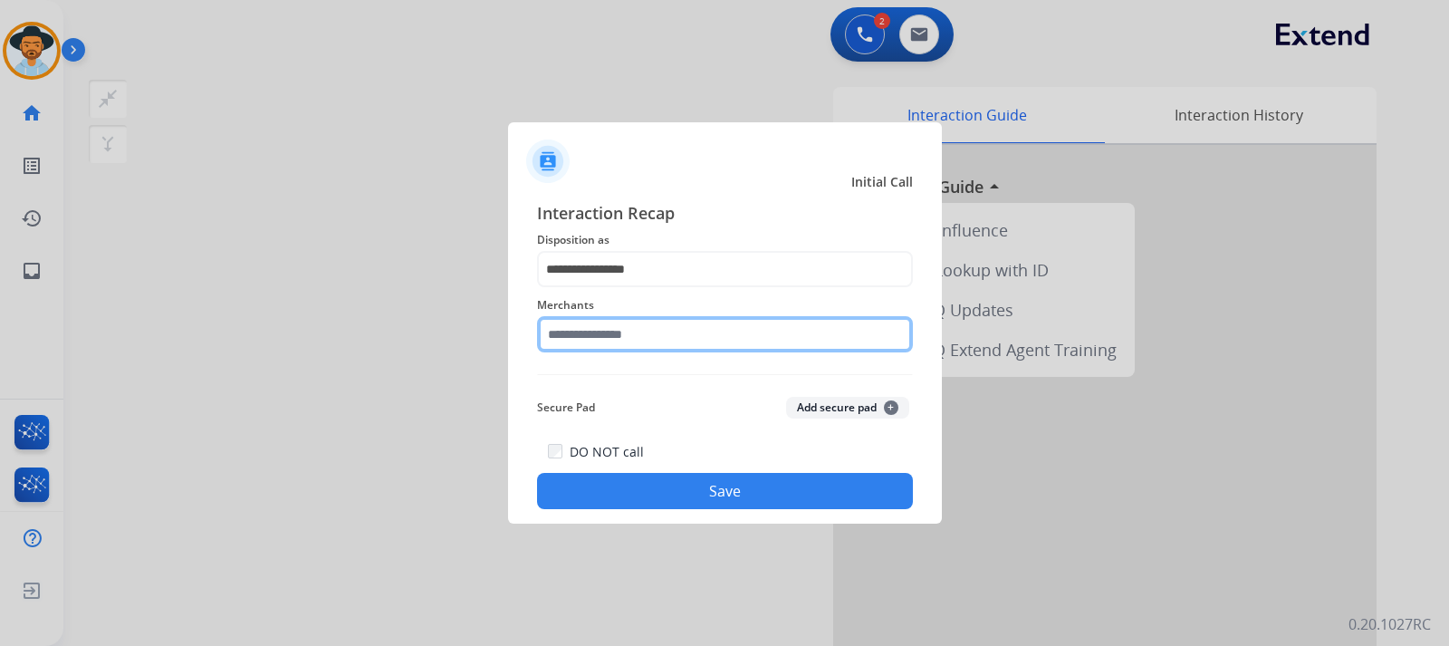
click at [619, 329] on input "text" at bounding box center [725, 334] width 376 height 36
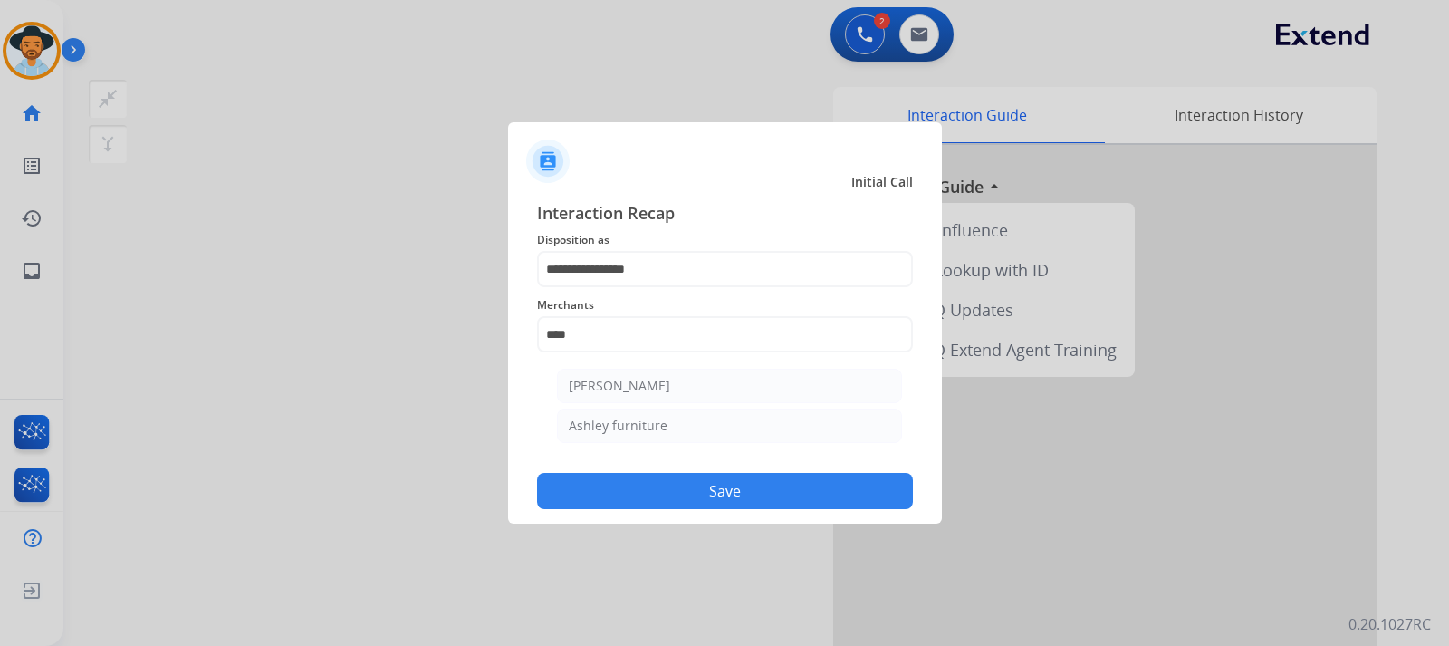
drag, startPoint x: 589, startPoint y: 424, endPoint x: 660, endPoint y: 532, distance: 129.4
click at [589, 426] on div "Ashley furniture" at bounding box center [618, 426] width 99 height 18
type input "**********"
click at [658, 492] on button "Save" at bounding box center [725, 491] width 376 height 36
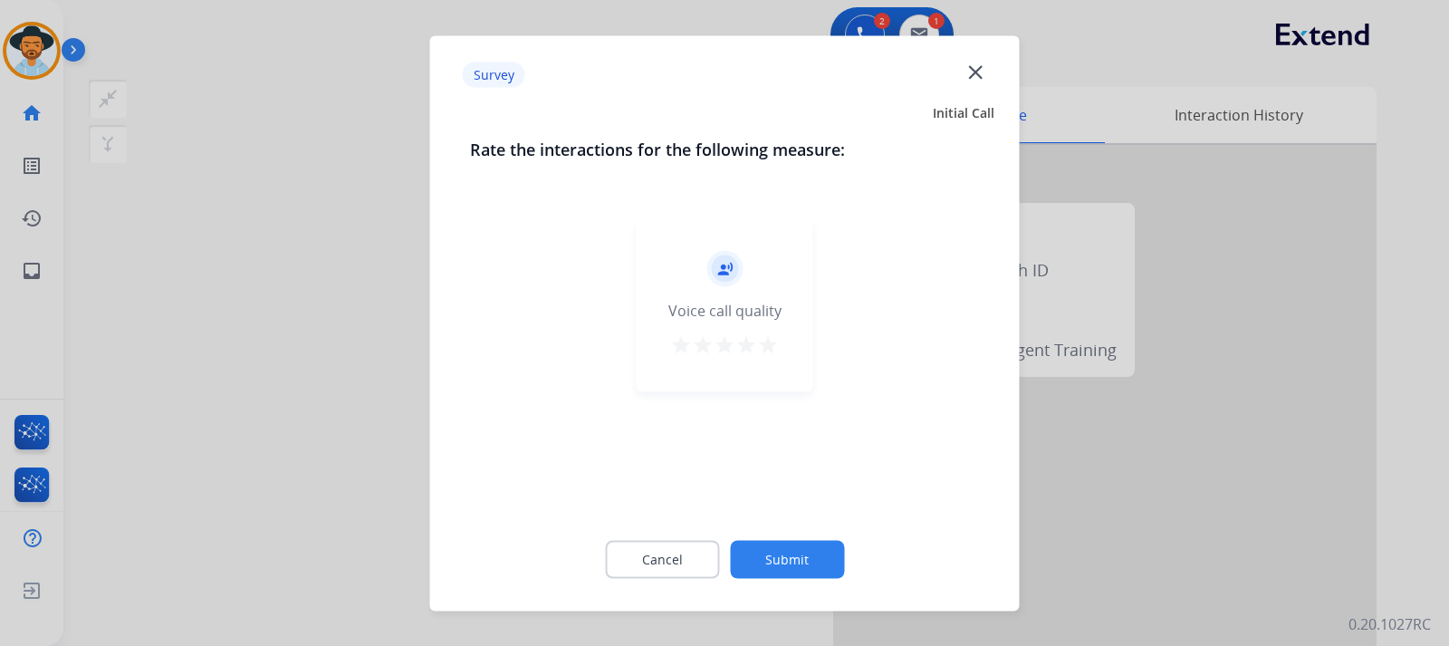
click at [975, 545] on div at bounding box center [724, 323] width 1449 height 646
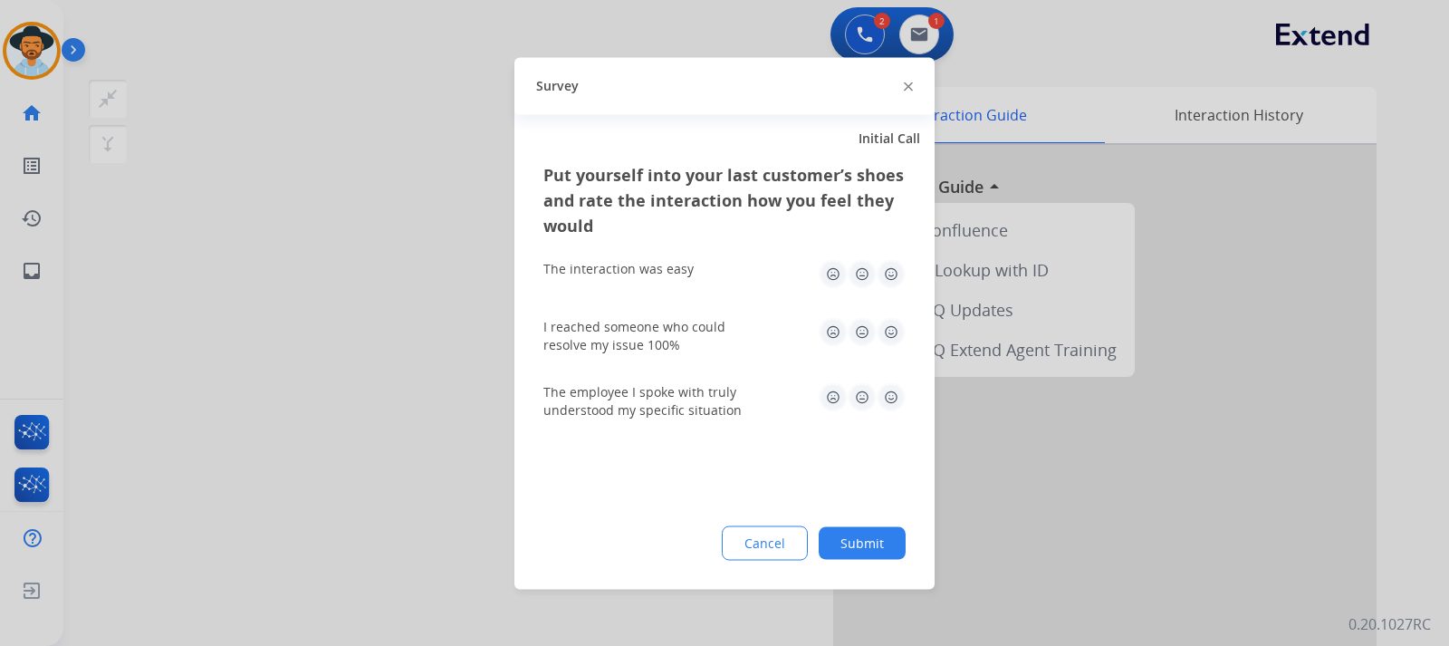
click at [975, 545] on div at bounding box center [724, 323] width 1449 height 646
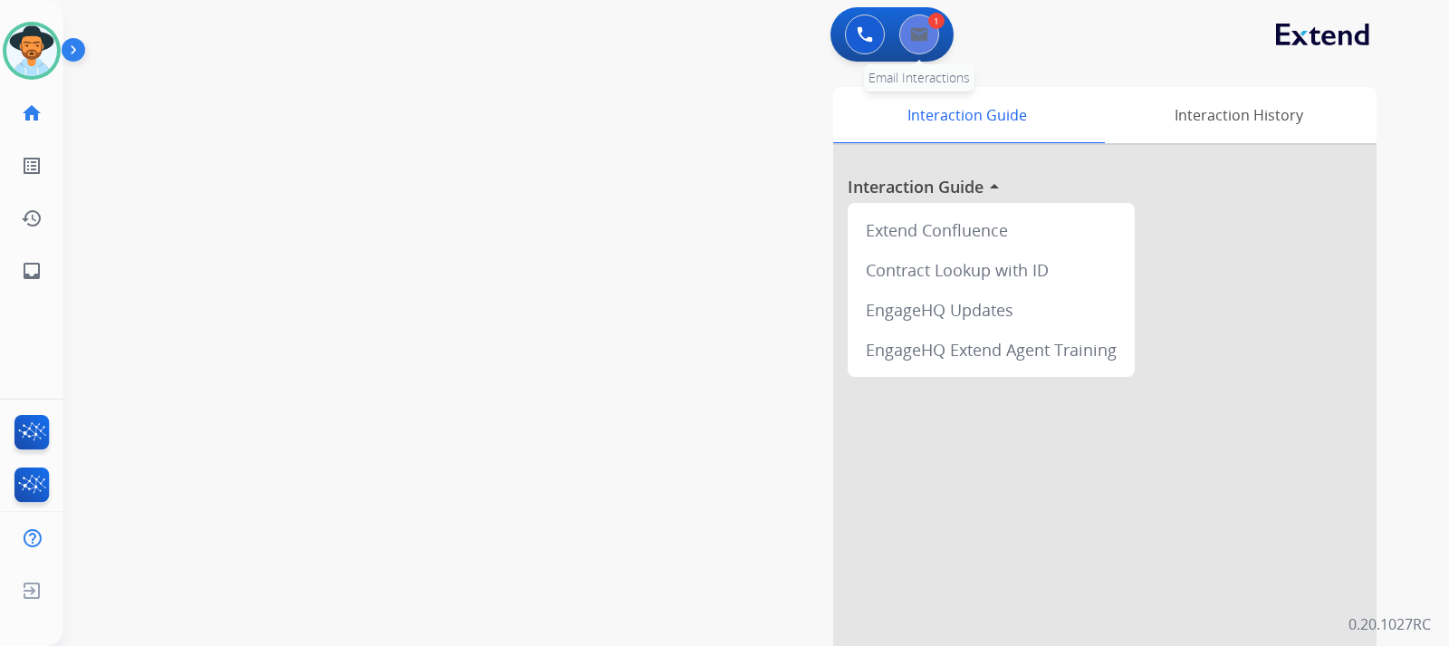
click at [925, 23] on button at bounding box center [919, 34] width 40 height 40
select select "**********"
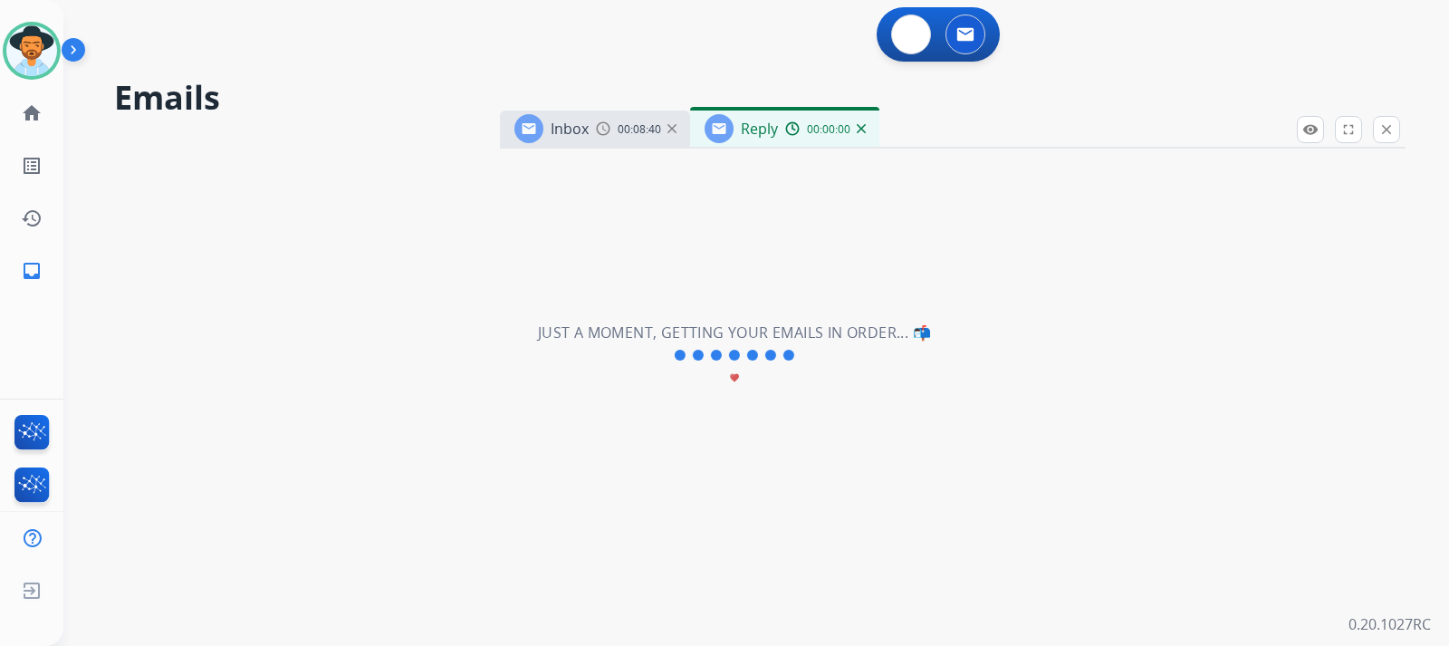
select select "**********"
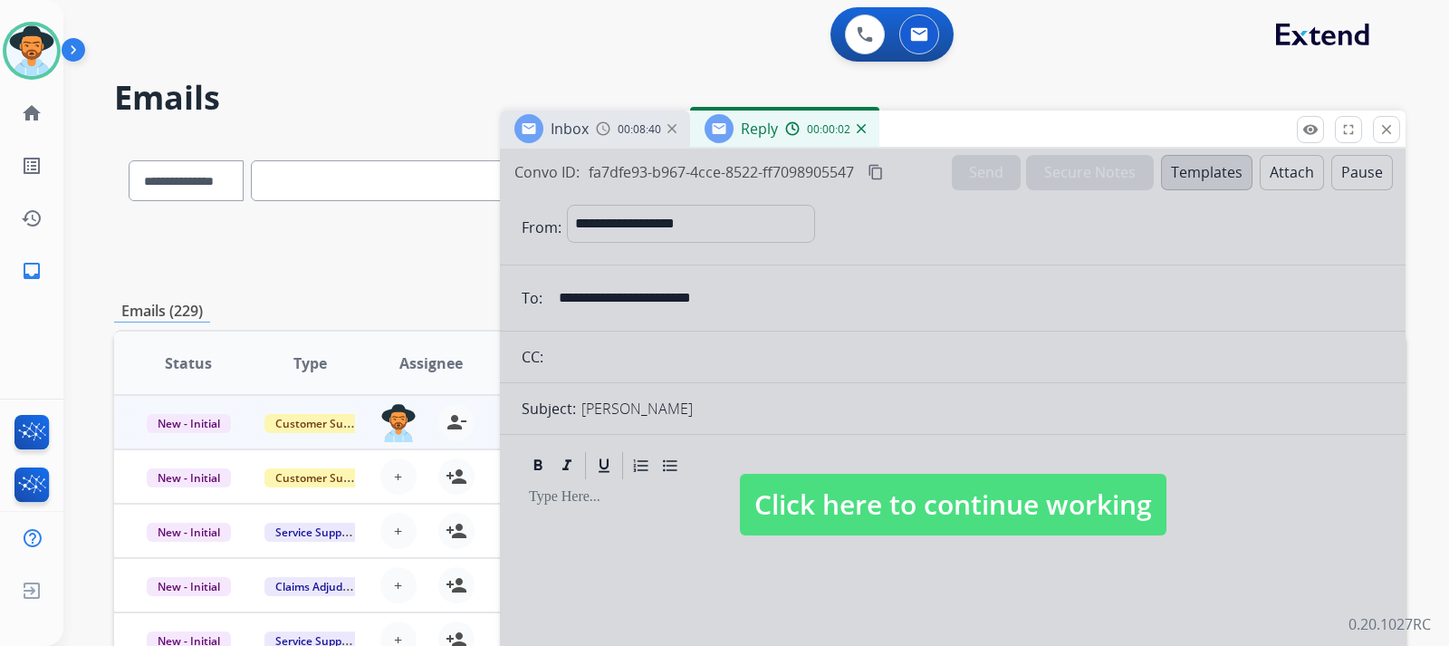
click at [975, 529] on span "Click here to continue working" at bounding box center [953, 505] width 427 height 62
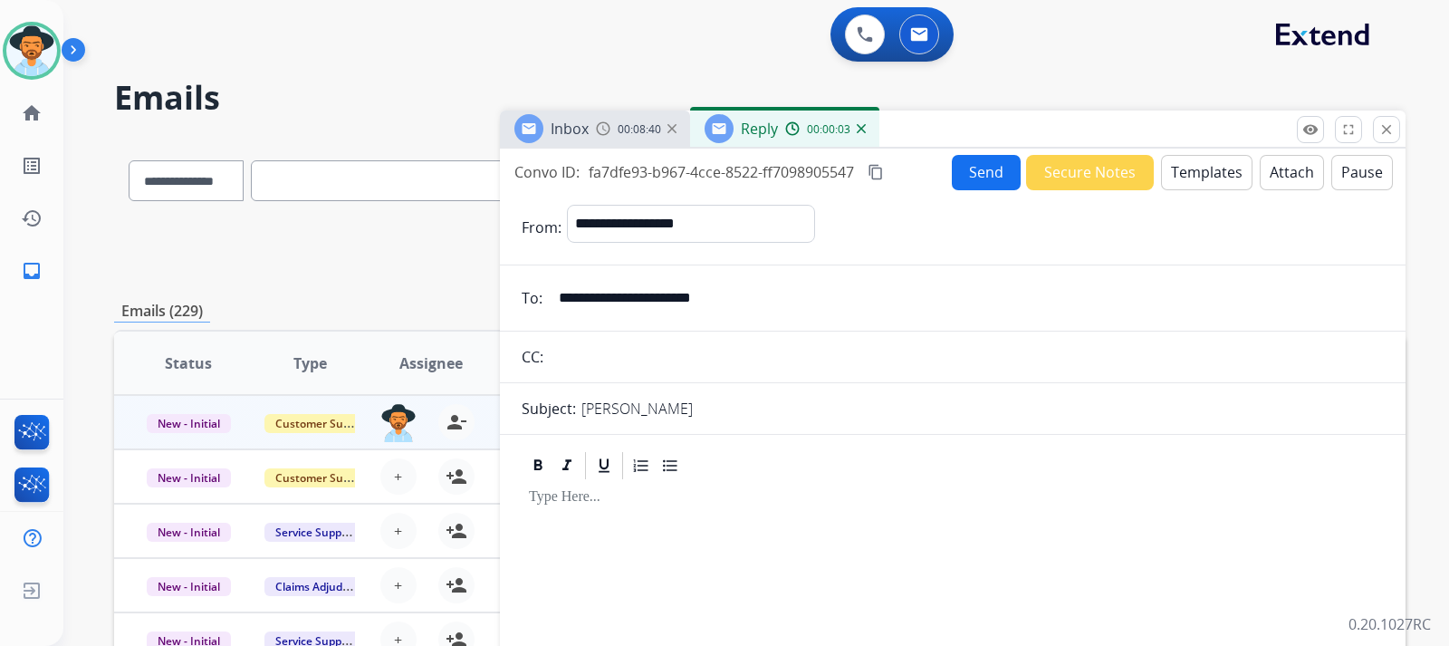
click at [611, 136] on div "00:08:40" at bounding box center [636, 128] width 80 height 16
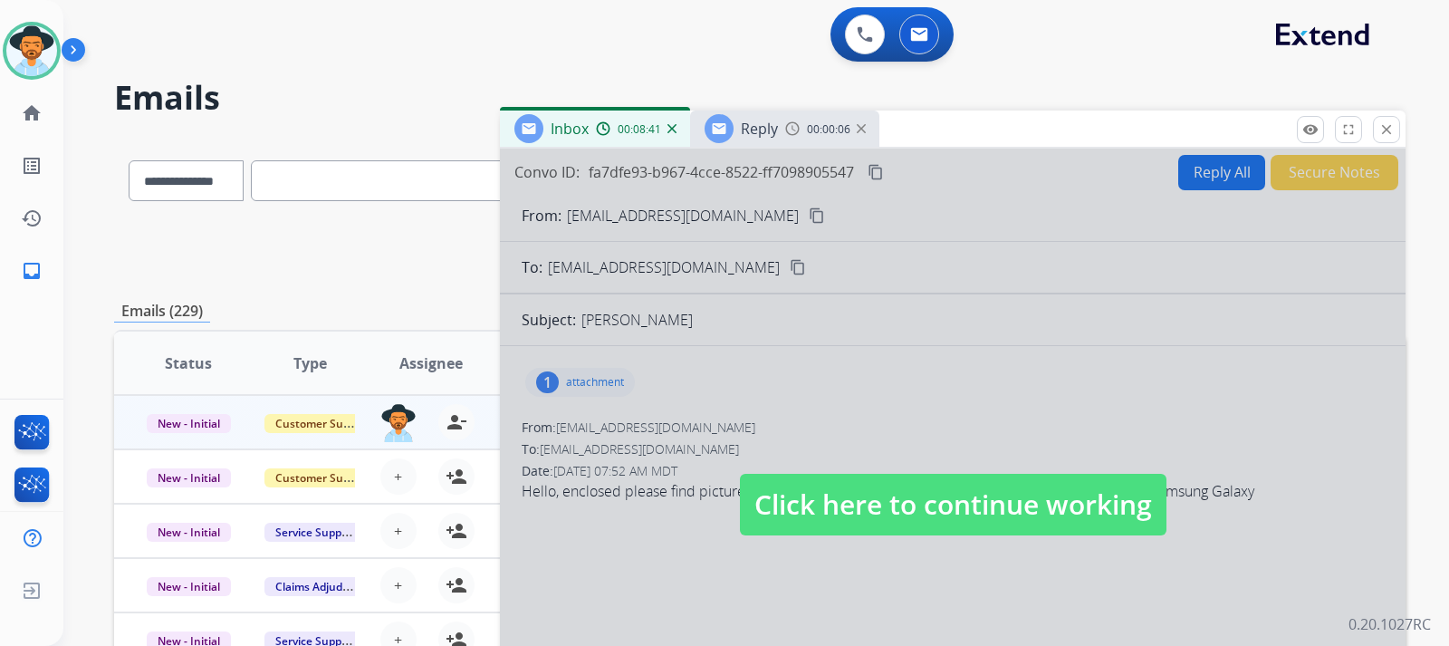
click at [831, 514] on span "Click here to continue working" at bounding box center [953, 505] width 427 height 62
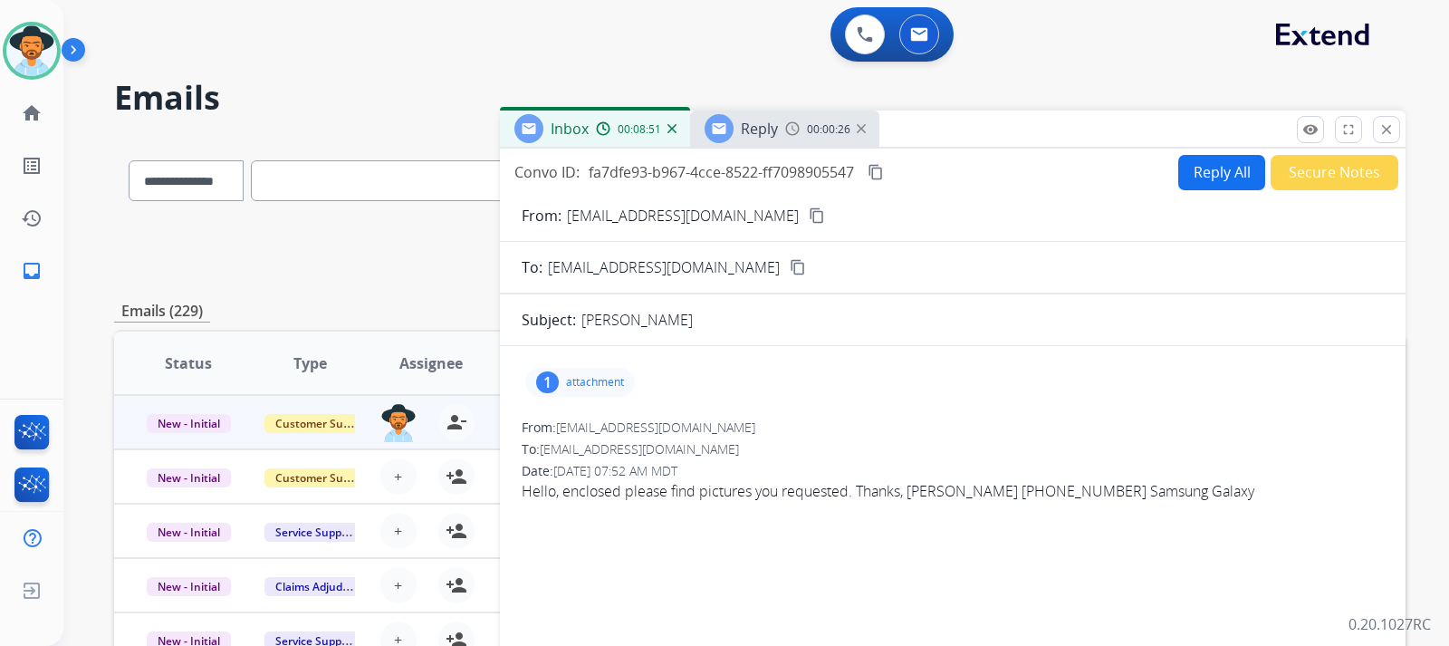
click at [766, 132] on span "Reply" at bounding box center [759, 129] width 37 height 20
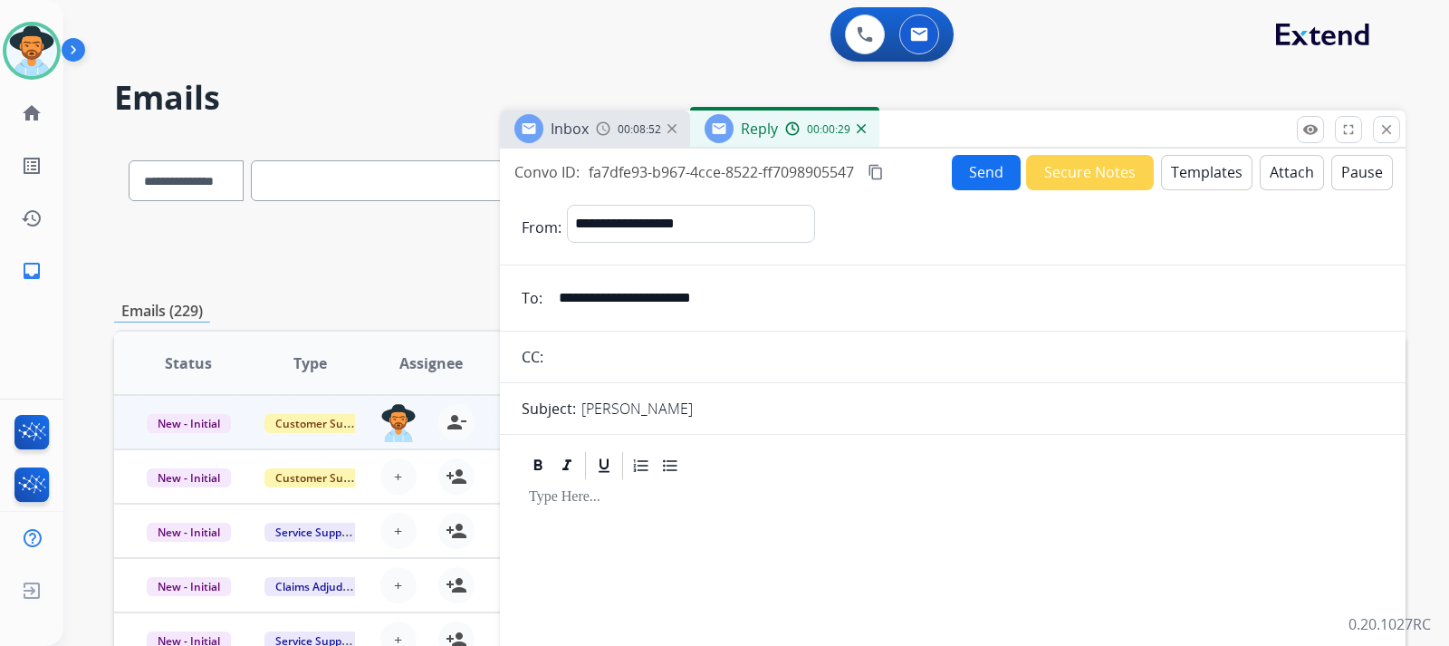
click at [583, 125] on span "Inbox" at bounding box center [570, 129] width 38 height 20
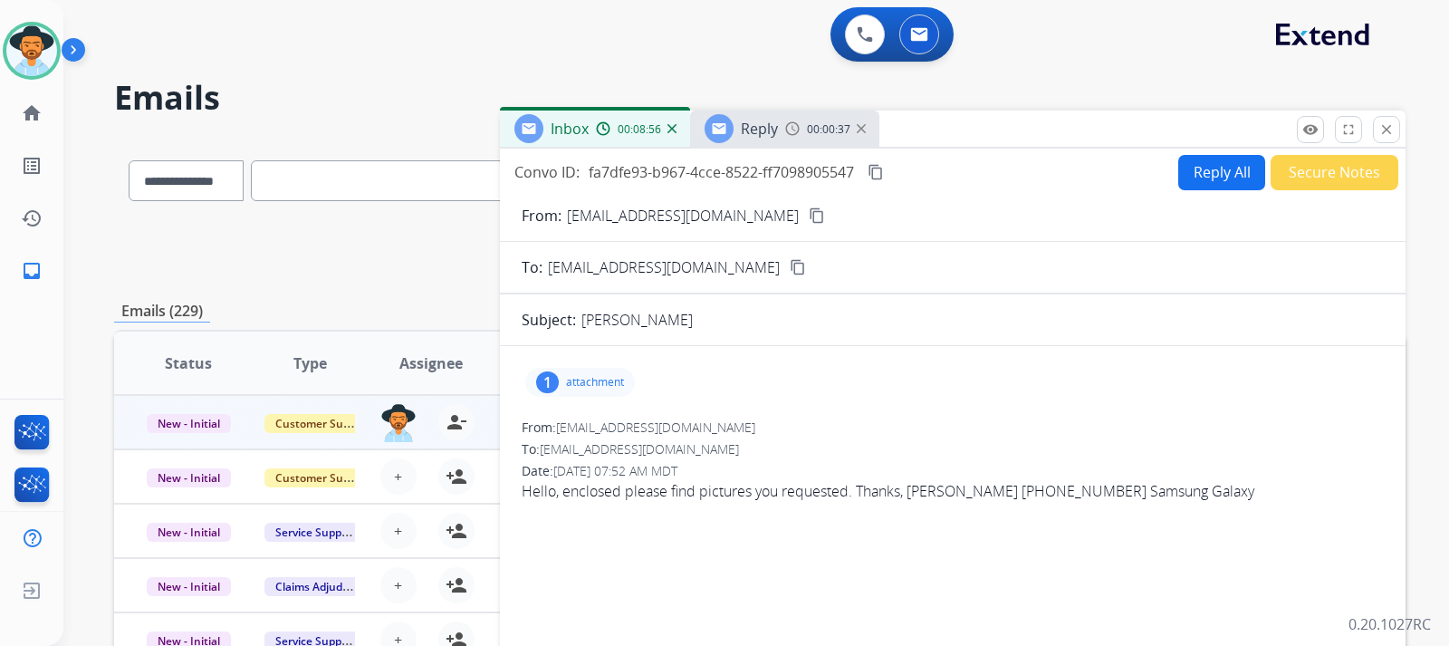
click at [777, 134] on span "Reply" at bounding box center [759, 129] width 37 height 20
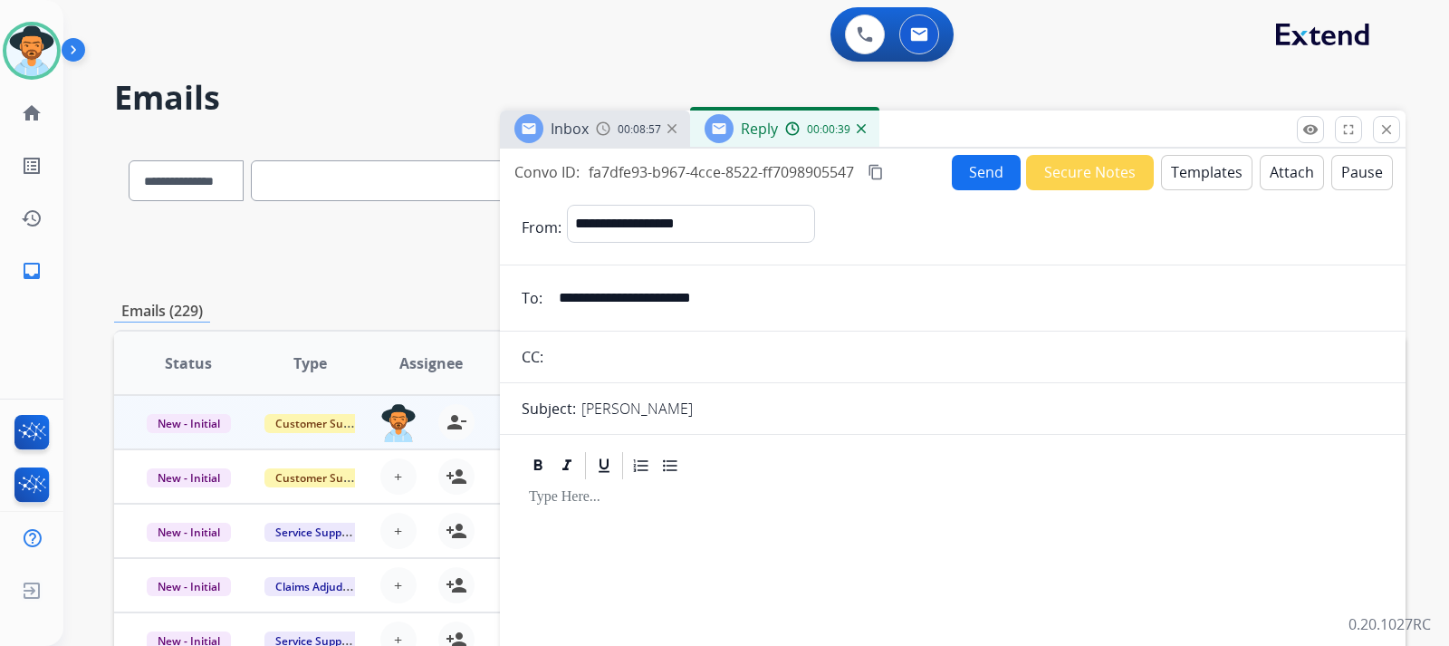
click at [975, 178] on button "Templates" at bounding box center [1206, 172] width 91 height 35
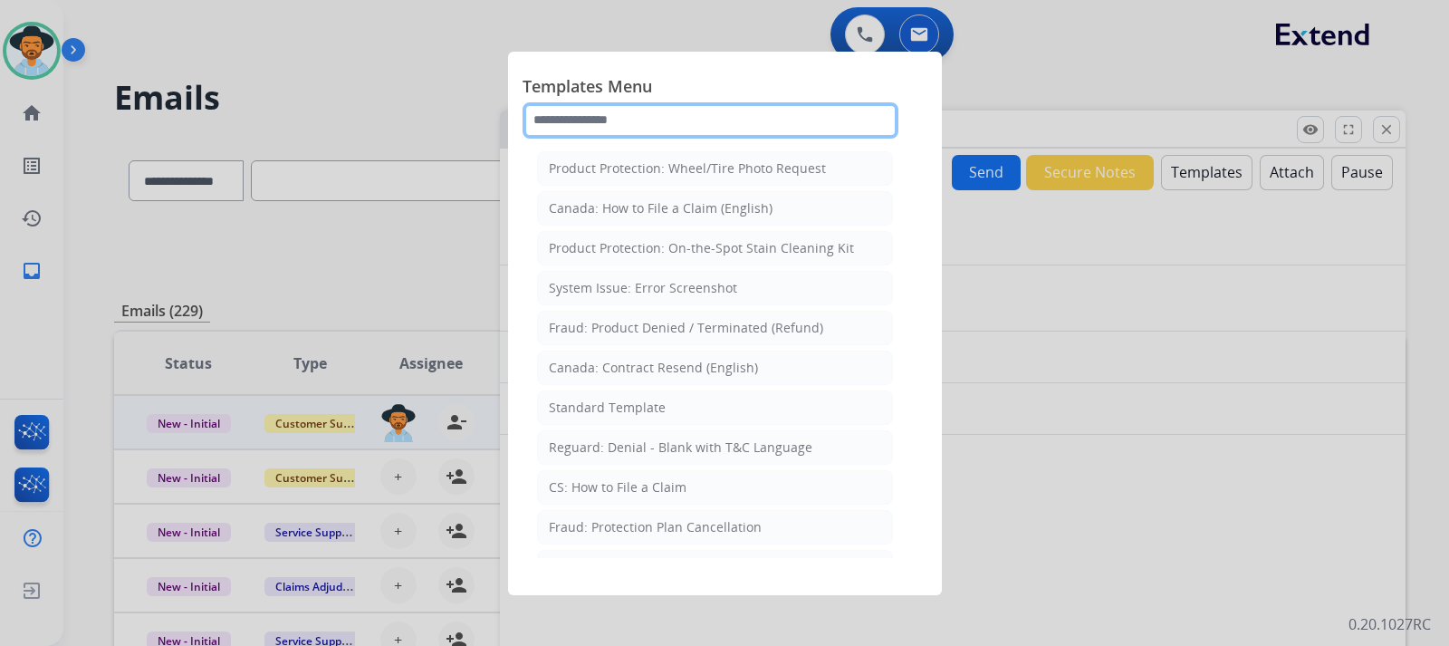
click at [678, 127] on input "text" at bounding box center [711, 120] width 376 height 36
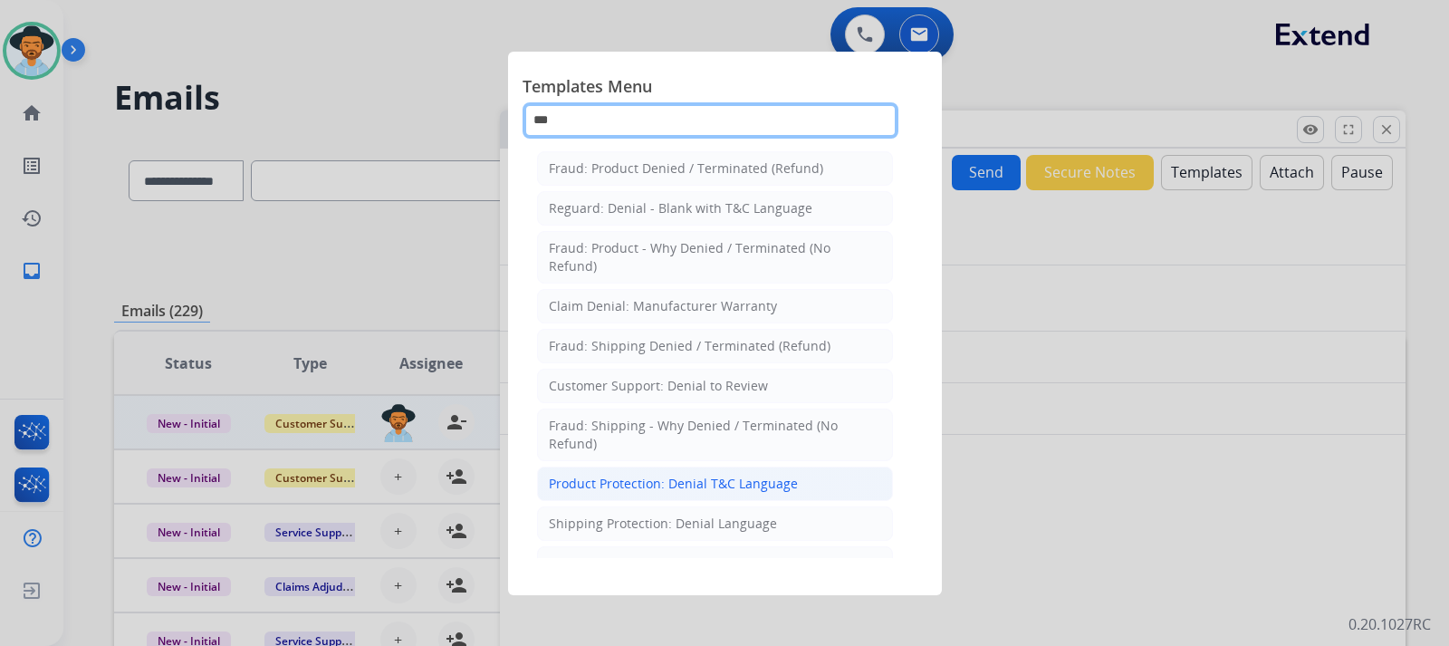
type input "***"
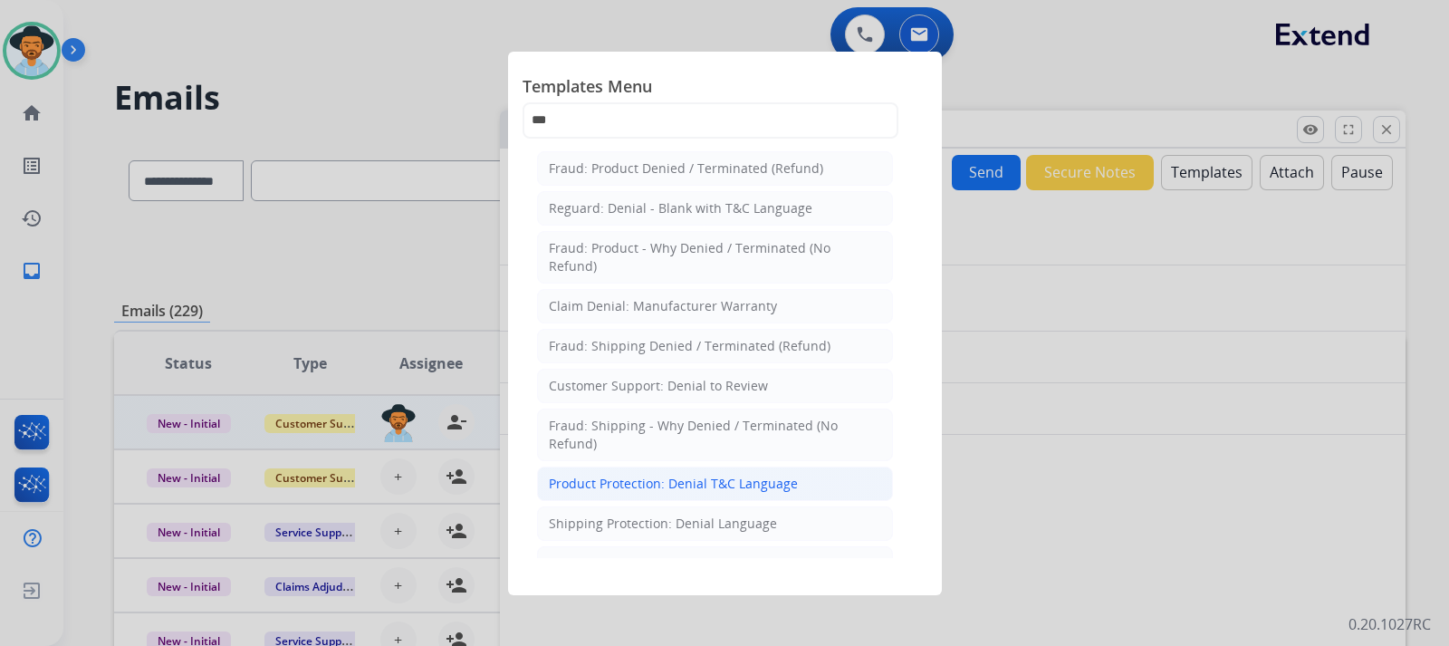
click at [650, 485] on div "Product Protection: Denial T&C Language" at bounding box center [673, 484] width 249 height 18
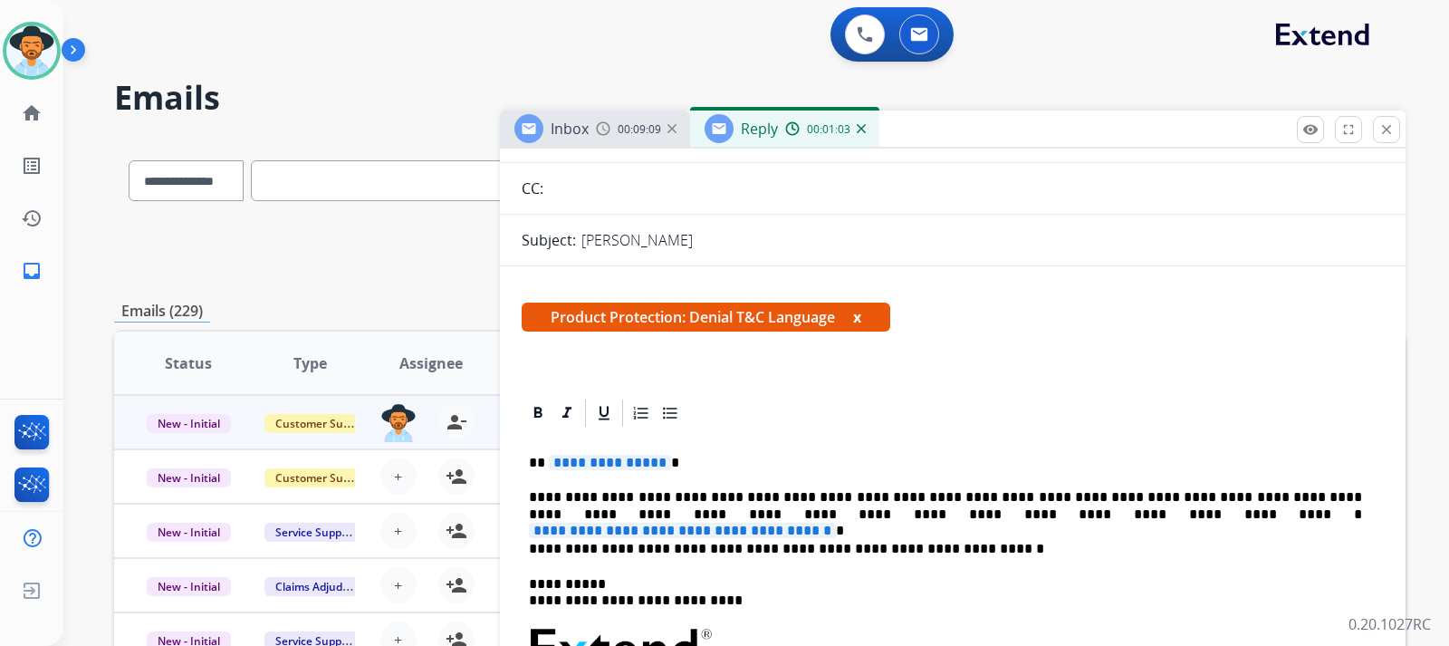
scroll to position [181, 0]
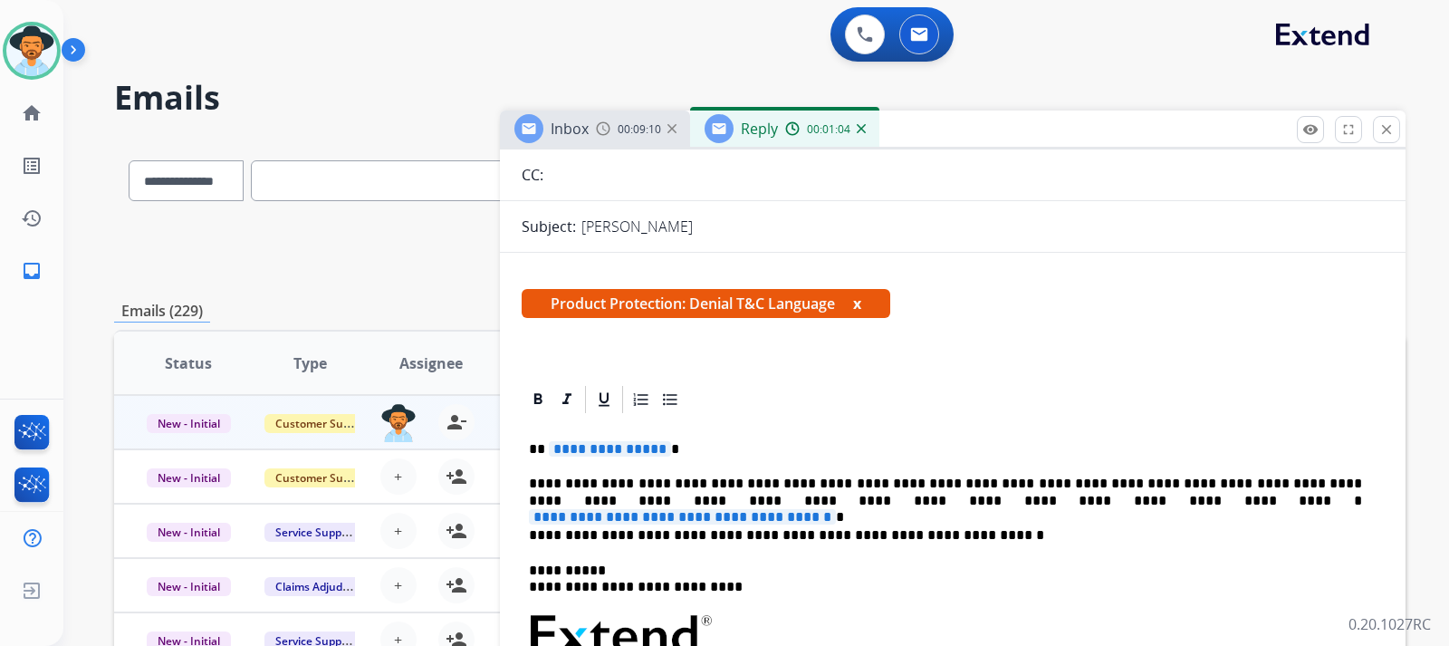
click at [710, 451] on p "**********" at bounding box center [945, 449] width 833 height 16
click at [975, 508] on p "**********" at bounding box center [945, 492] width 833 height 34
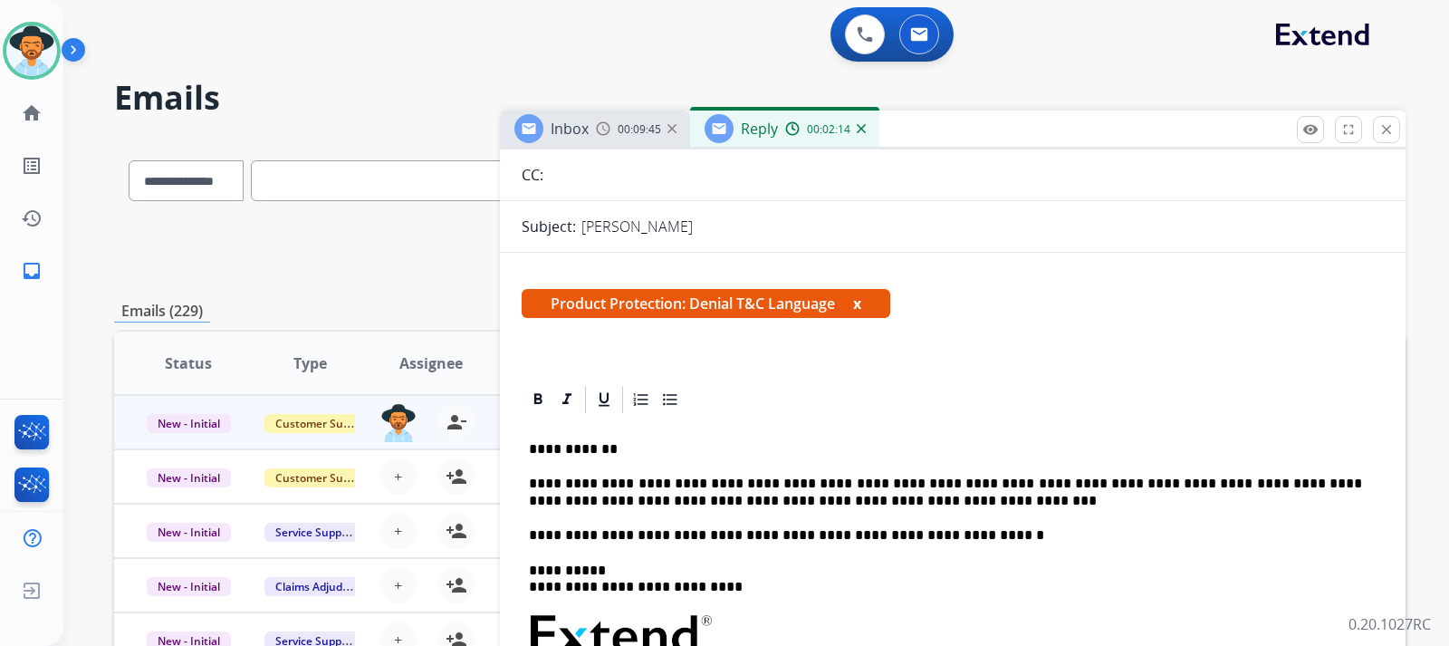
drag, startPoint x: 854, startPoint y: 504, endPoint x: 839, endPoint y: 494, distance: 18.8
click at [840, 491] on p "**********" at bounding box center [945, 492] width 833 height 34
click at [836, 499] on p "**********" at bounding box center [945, 492] width 833 height 34
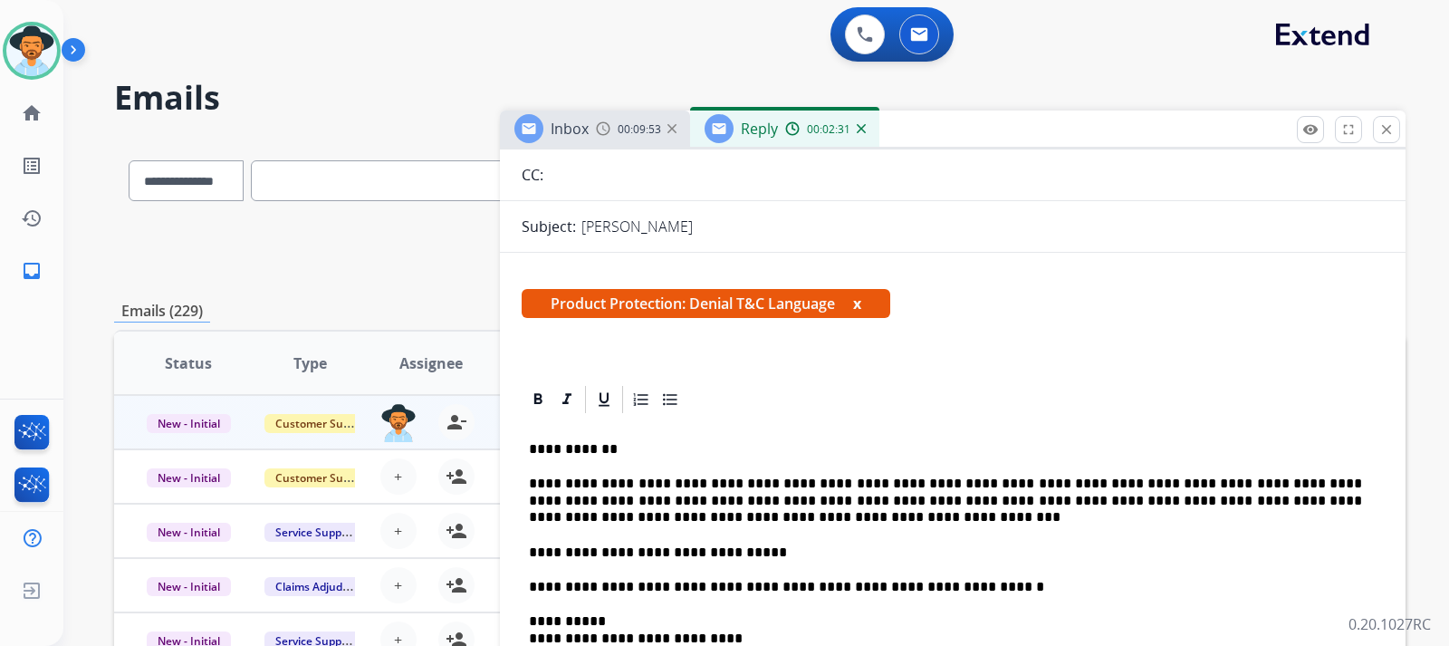
click at [531, 557] on p "**********" at bounding box center [945, 552] width 833 height 16
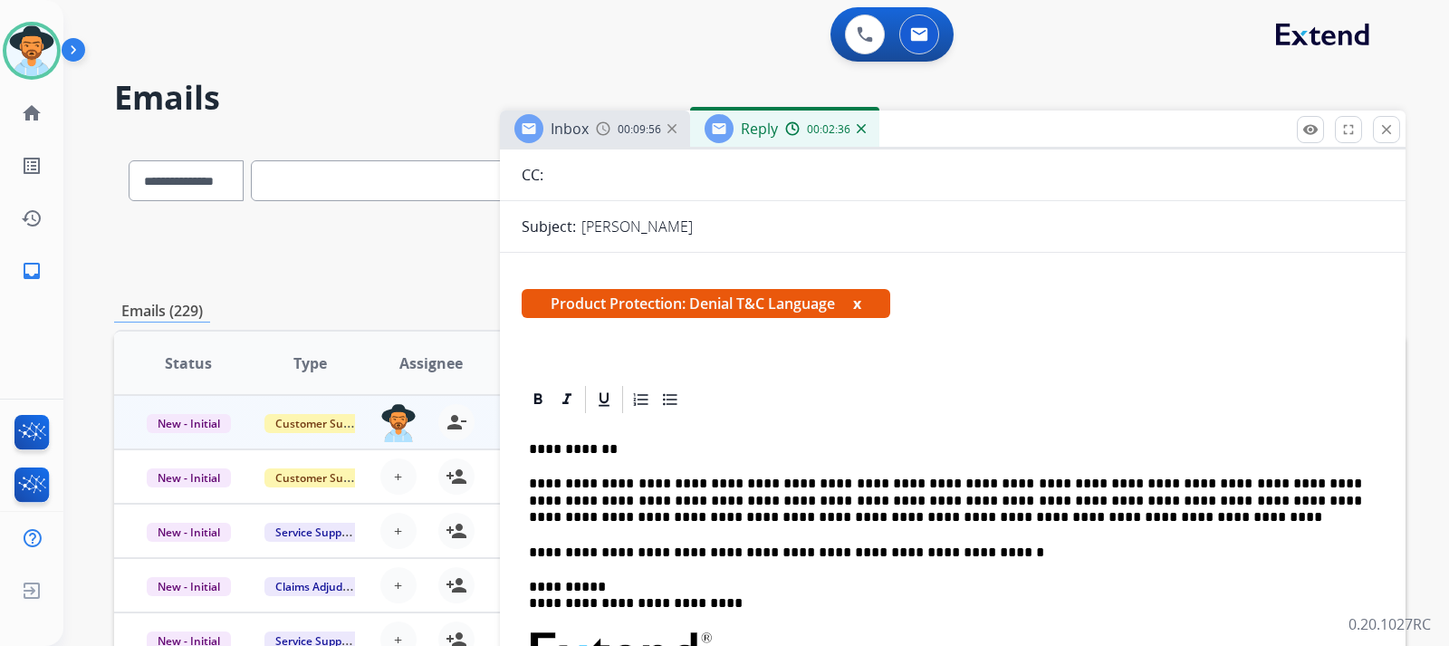
click at [856, 521] on p "**********" at bounding box center [945, 500] width 833 height 50
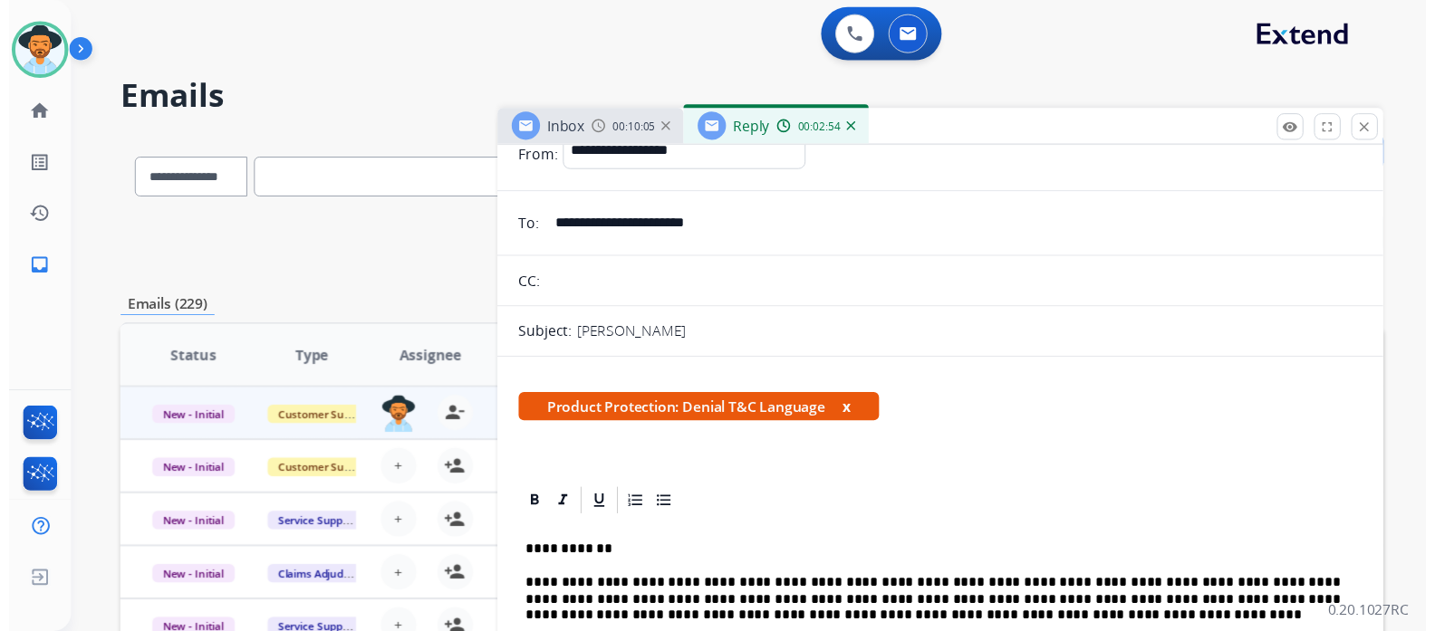
scroll to position [0, 0]
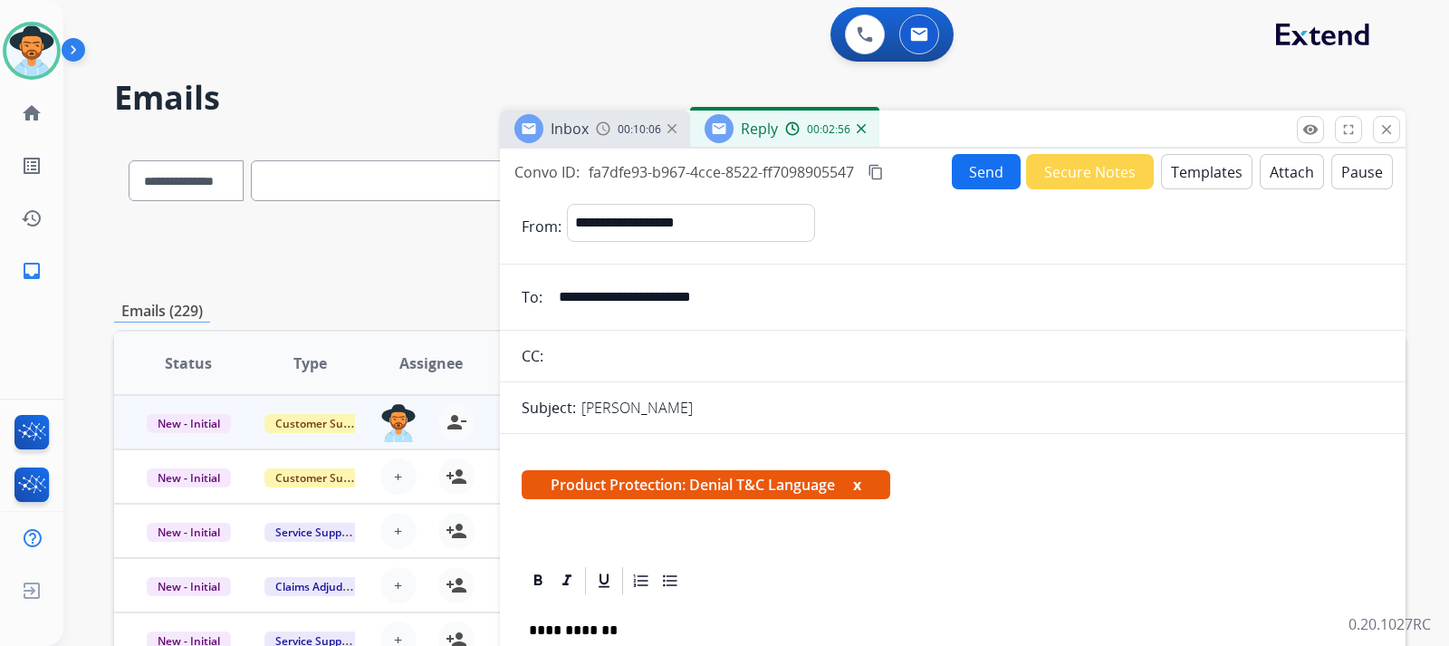
click at [878, 165] on mat-icon "content_copy" at bounding box center [876, 172] width 16 height 16
click at [975, 168] on button "Templates" at bounding box center [1206, 171] width 91 height 35
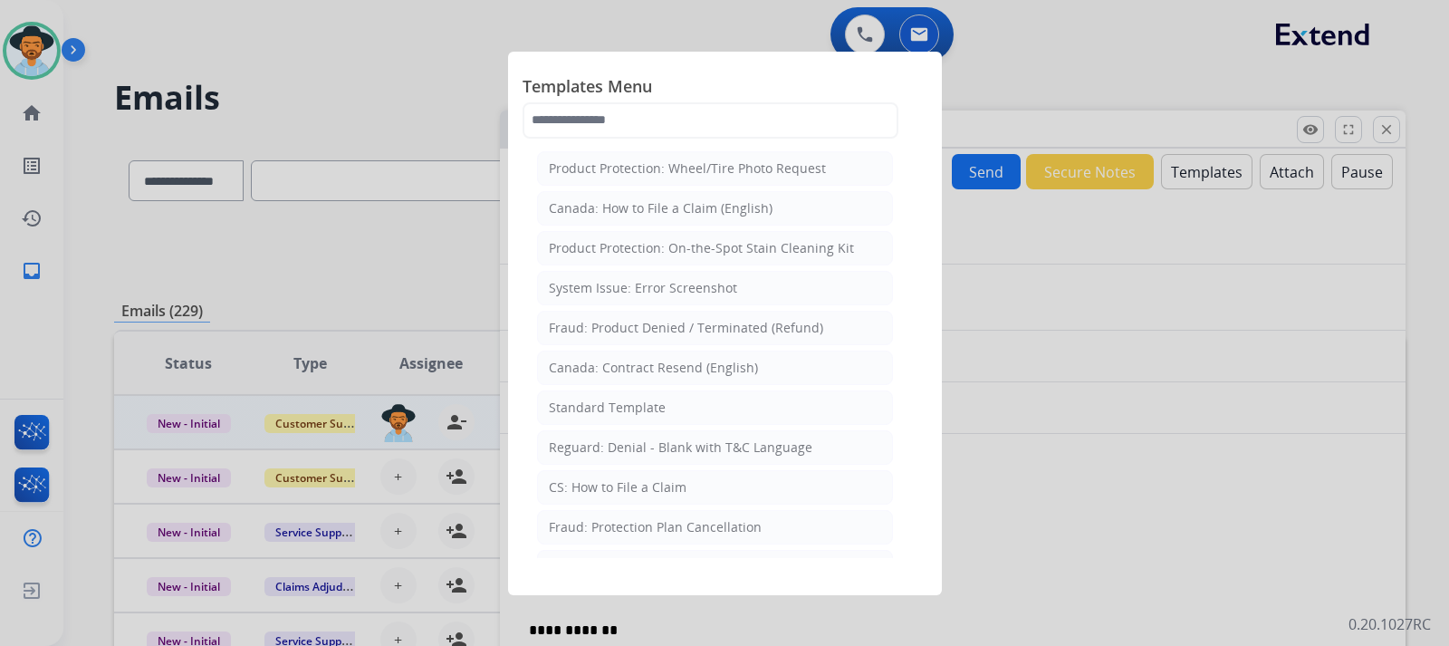
click at [975, 187] on div at bounding box center [724, 323] width 1449 height 646
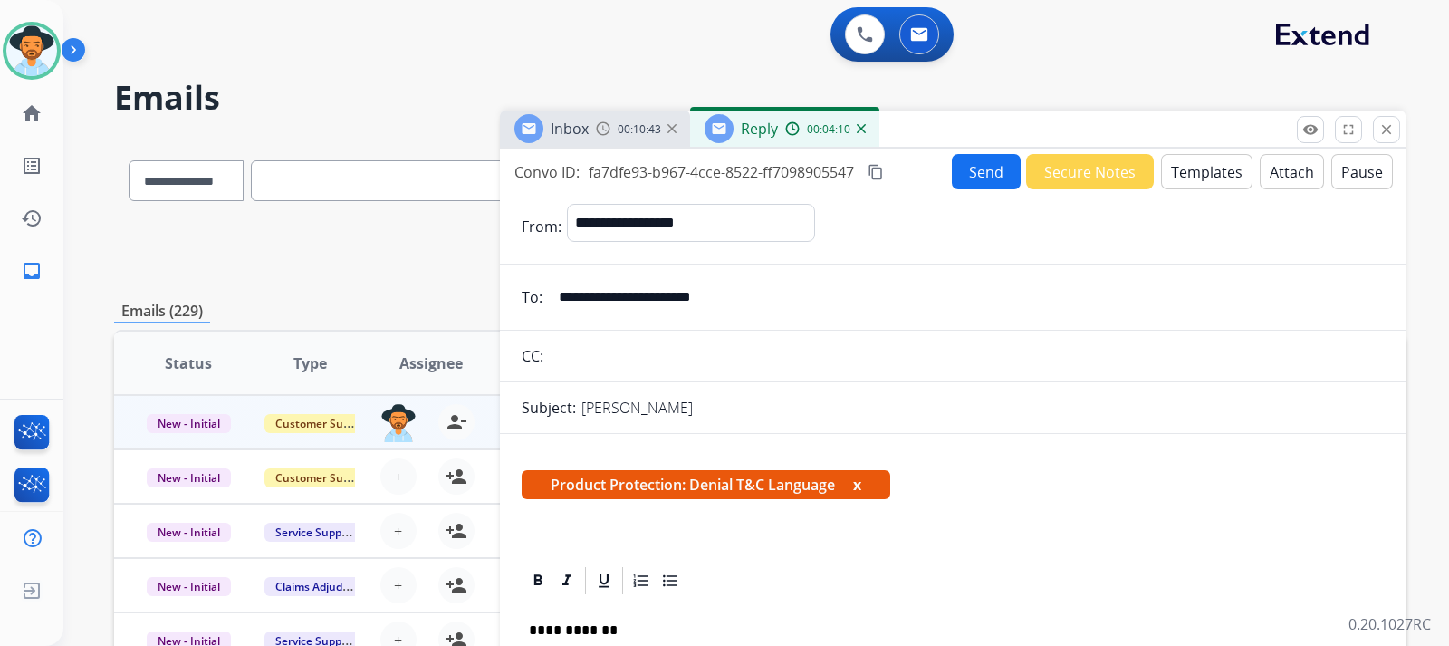
click at [975, 181] on button "Attach" at bounding box center [1292, 171] width 64 height 35
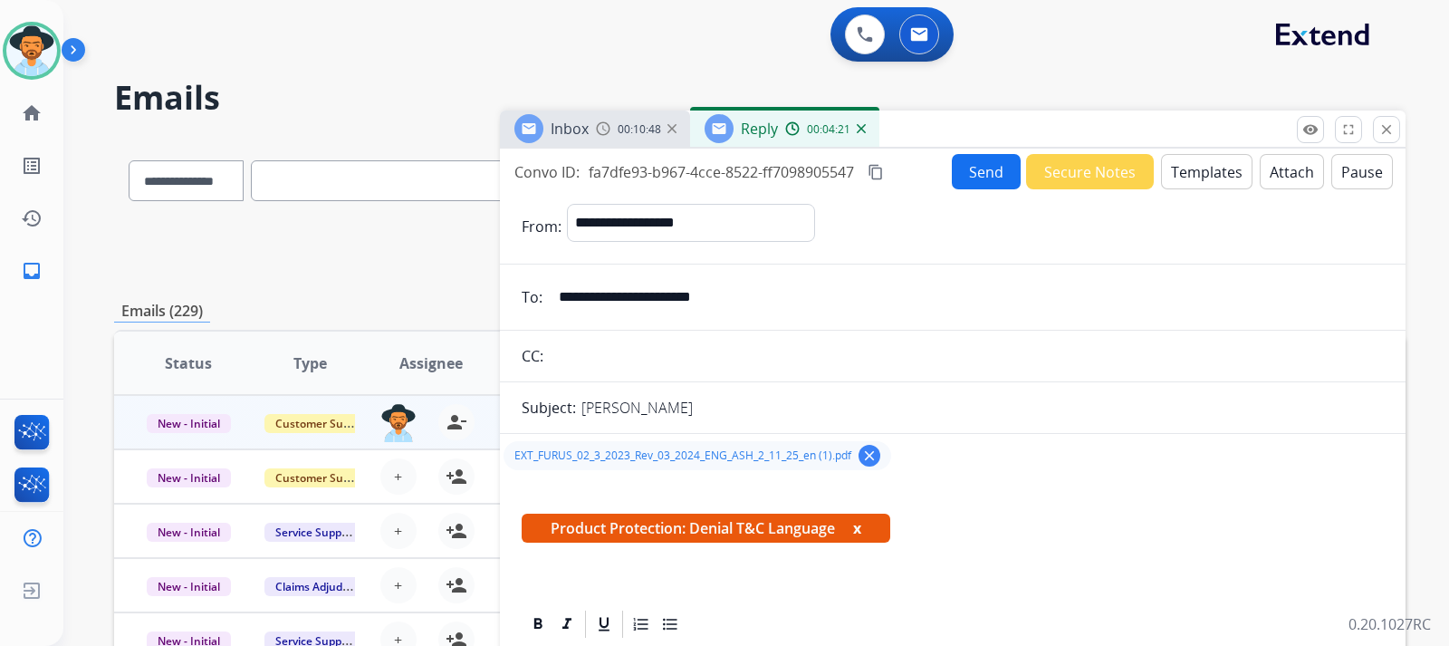
click at [956, 171] on button "Send" at bounding box center [986, 171] width 69 height 35
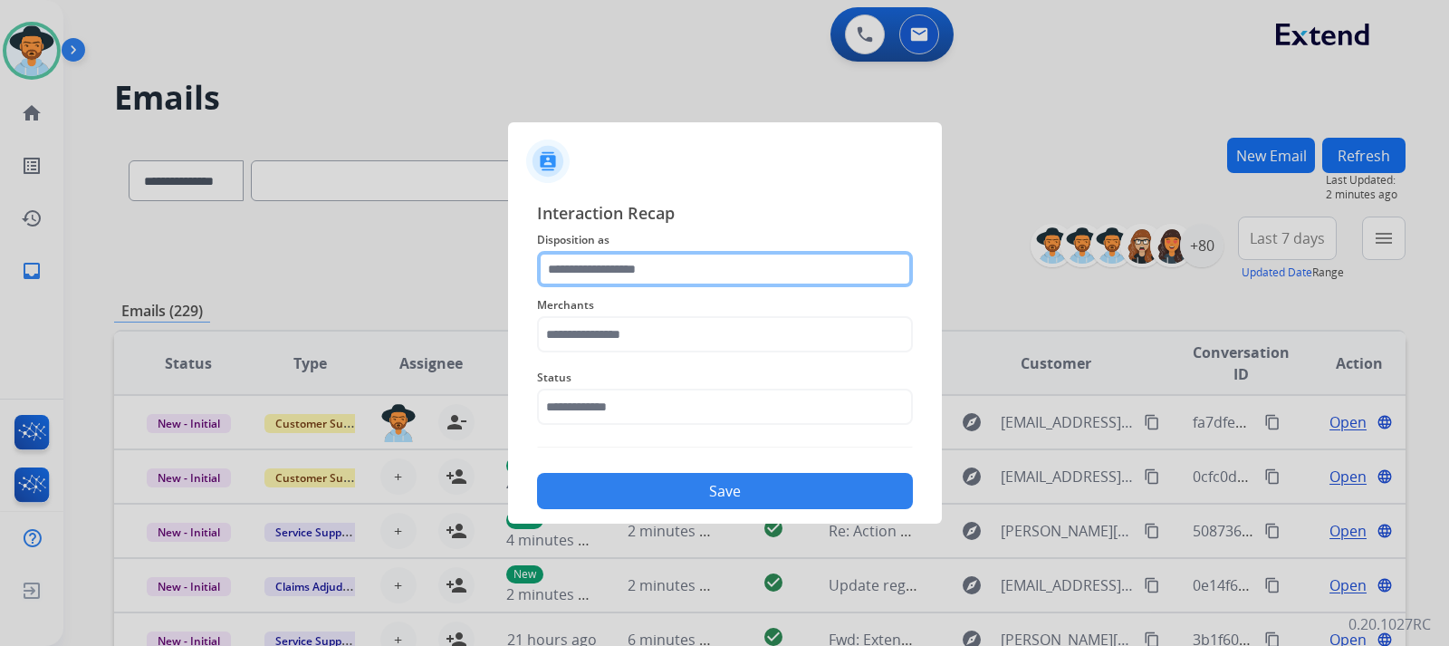
click at [669, 263] on input "text" at bounding box center [725, 269] width 376 height 36
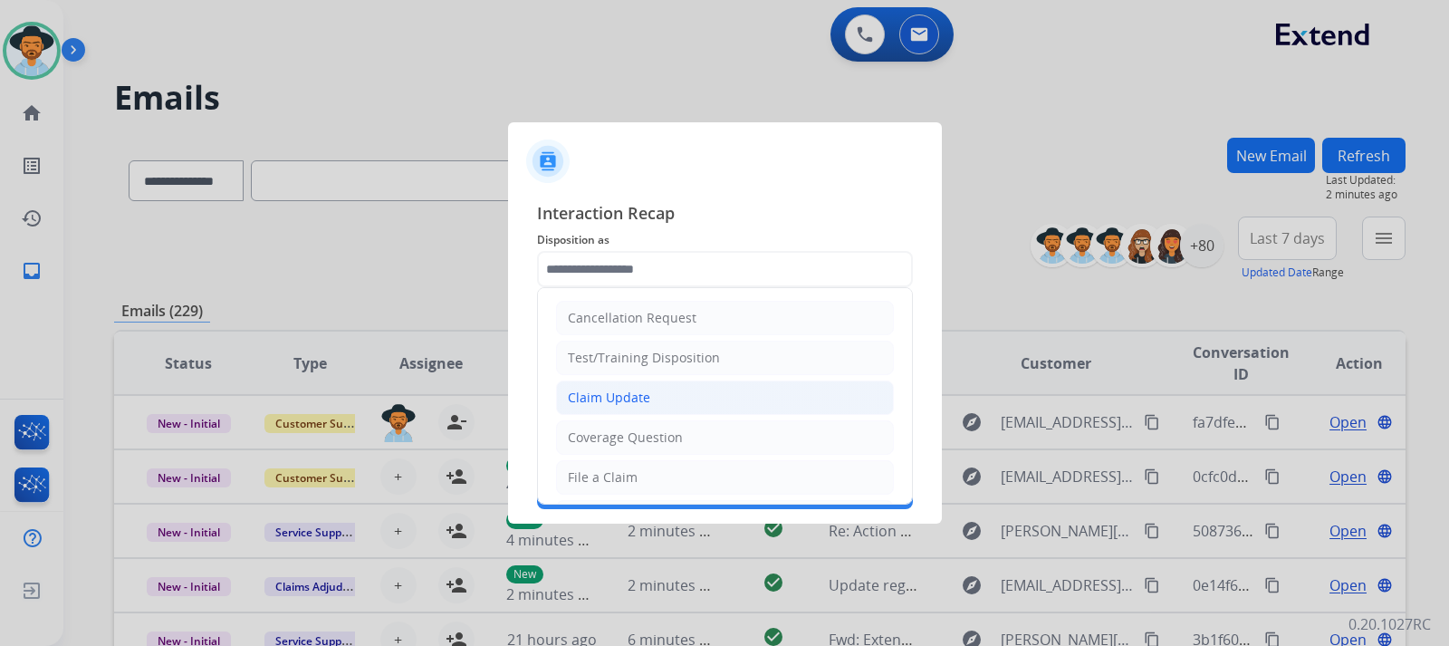
click at [639, 395] on div "Claim Update" at bounding box center [609, 398] width 82 height 18
type input "**********"
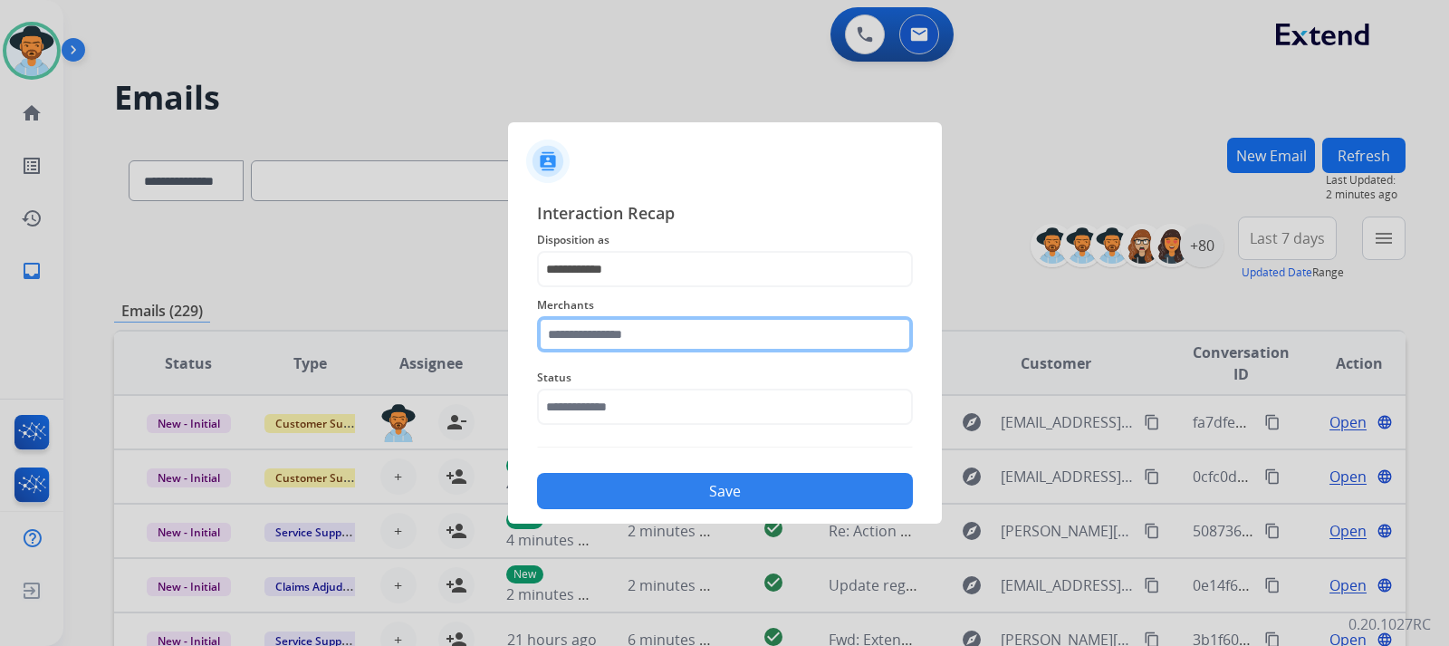
click at [649, 345] on input "text" at bounding box center [725, 334] width 376 height 36
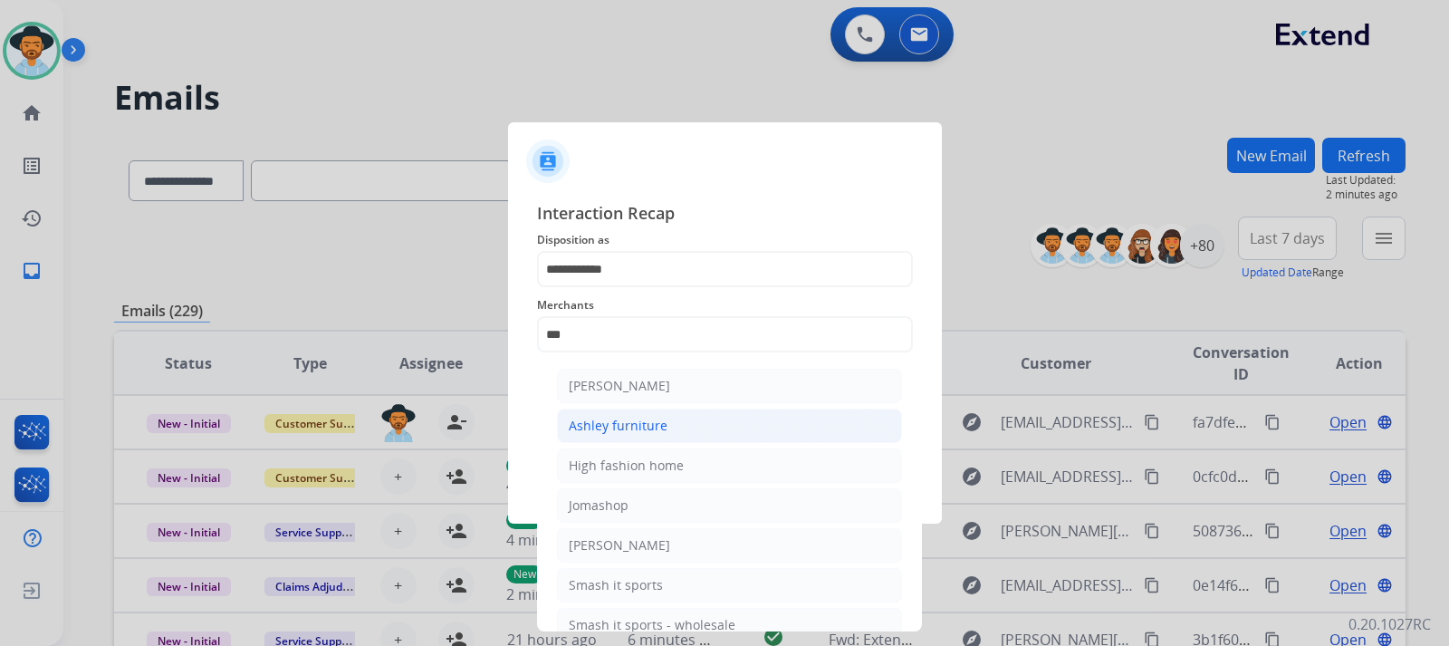
click at [644, 422] on div "Ashley furniture" at bounding box center [618, 426] width 99 height 18
type input "**********"
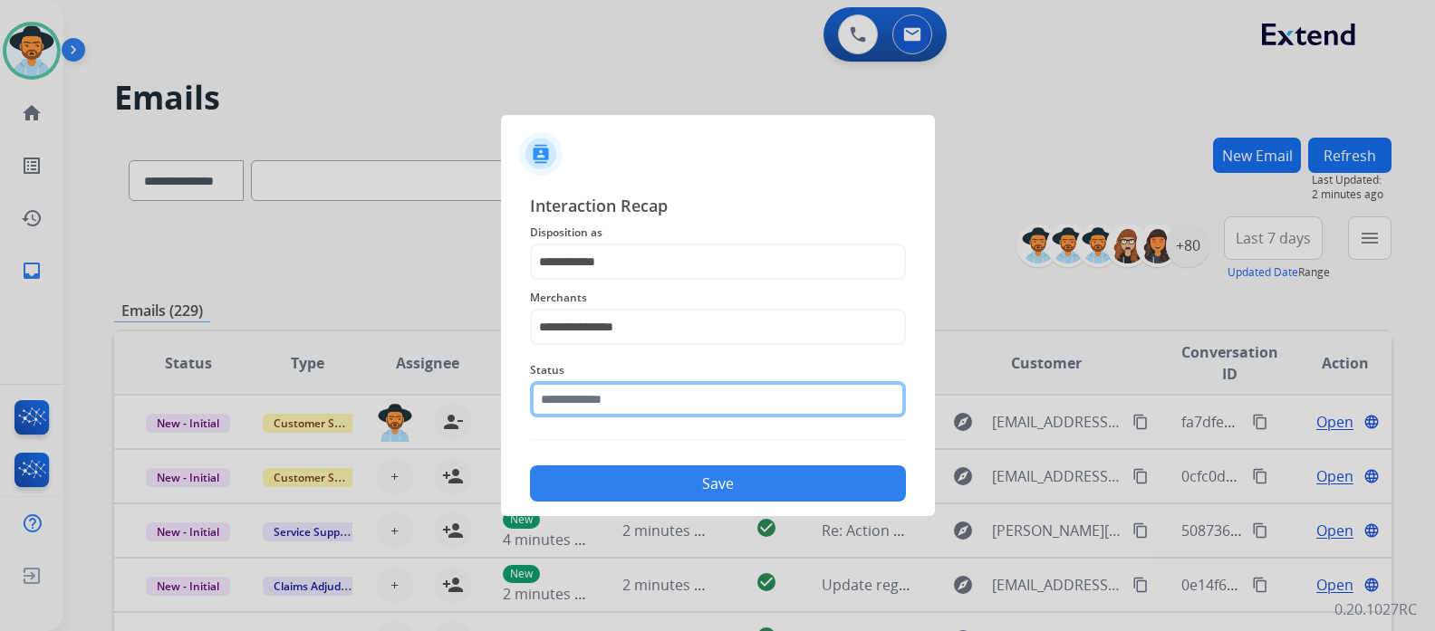
drag, startPoint x: 639, startPoint y: 409, endPoint x: 648, endPoint y: 424, distance: 17.6
click at [639, 412] on input "text" at bounding box center [718, 399] width 376 height 36
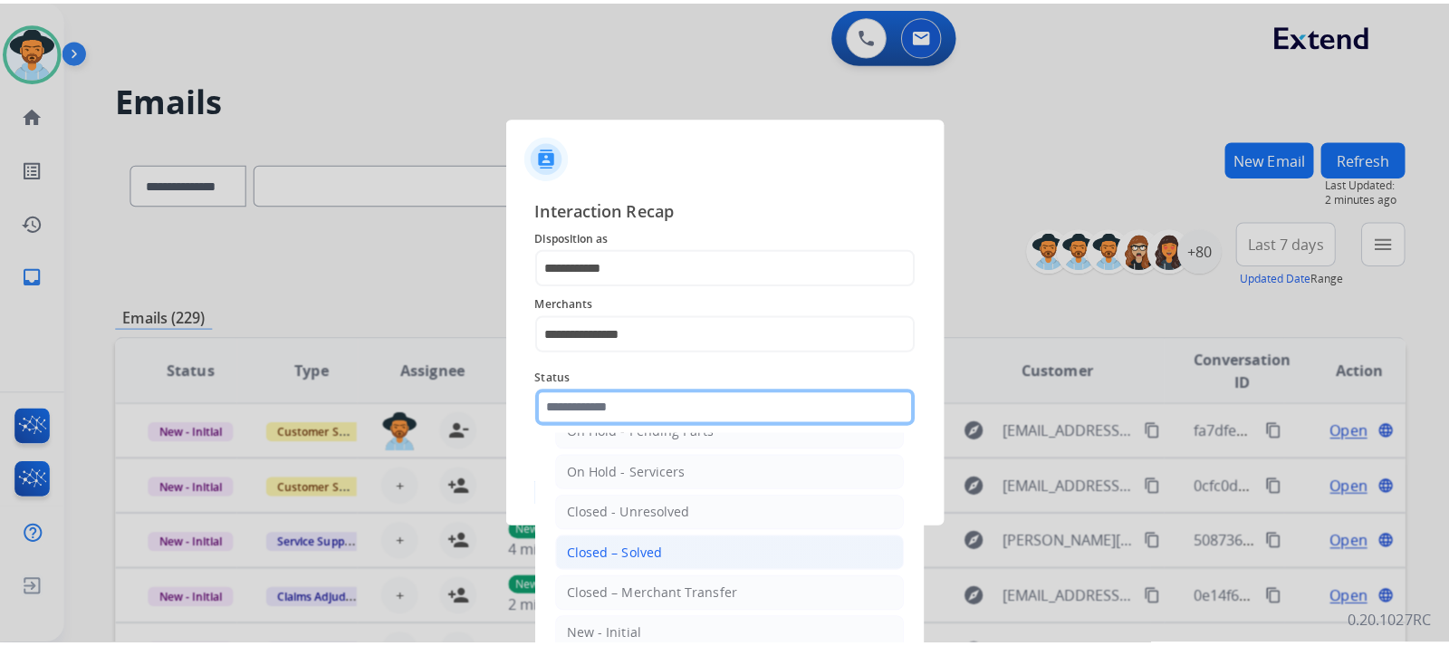
scroll to position [109, 0]
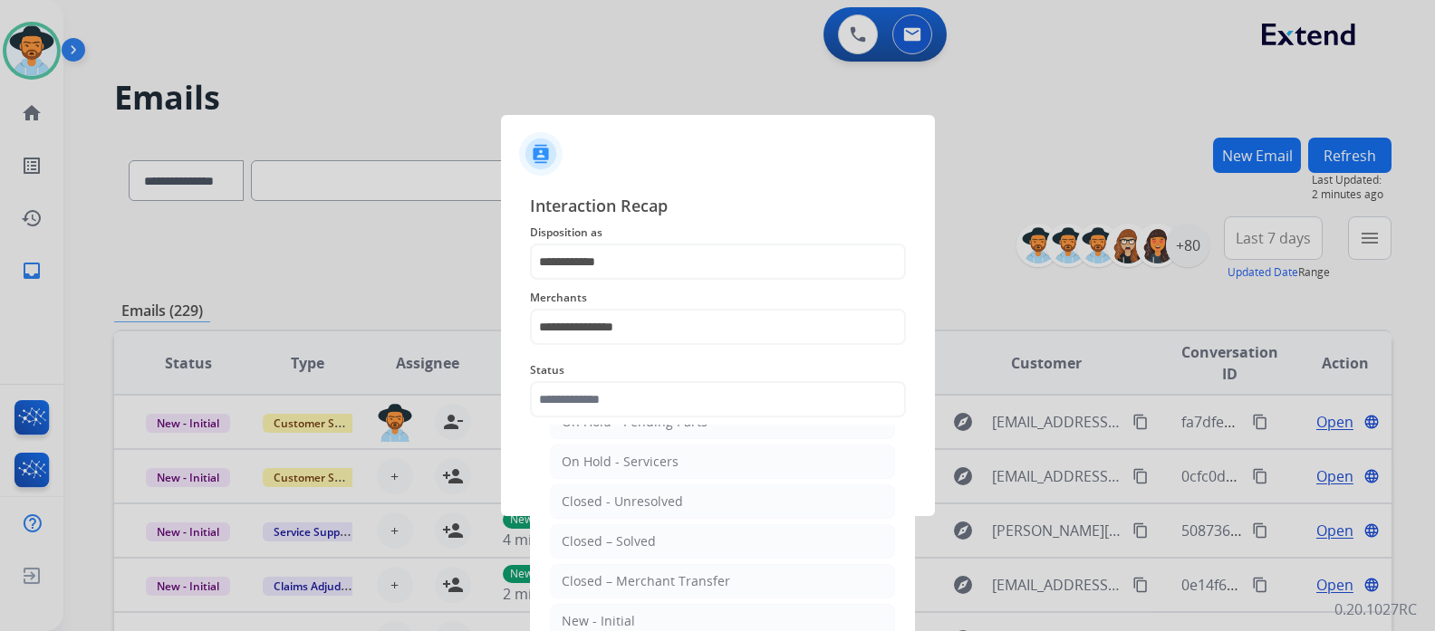
drag, startPoint x: 652, startPoint y: 533, endPoint x: 654, endPoint y: 504, distance: 29.0
click at [652, 530] on li "Closed – Solved" at bounding box center [722, 541] width 345 height 34
type input "**********"
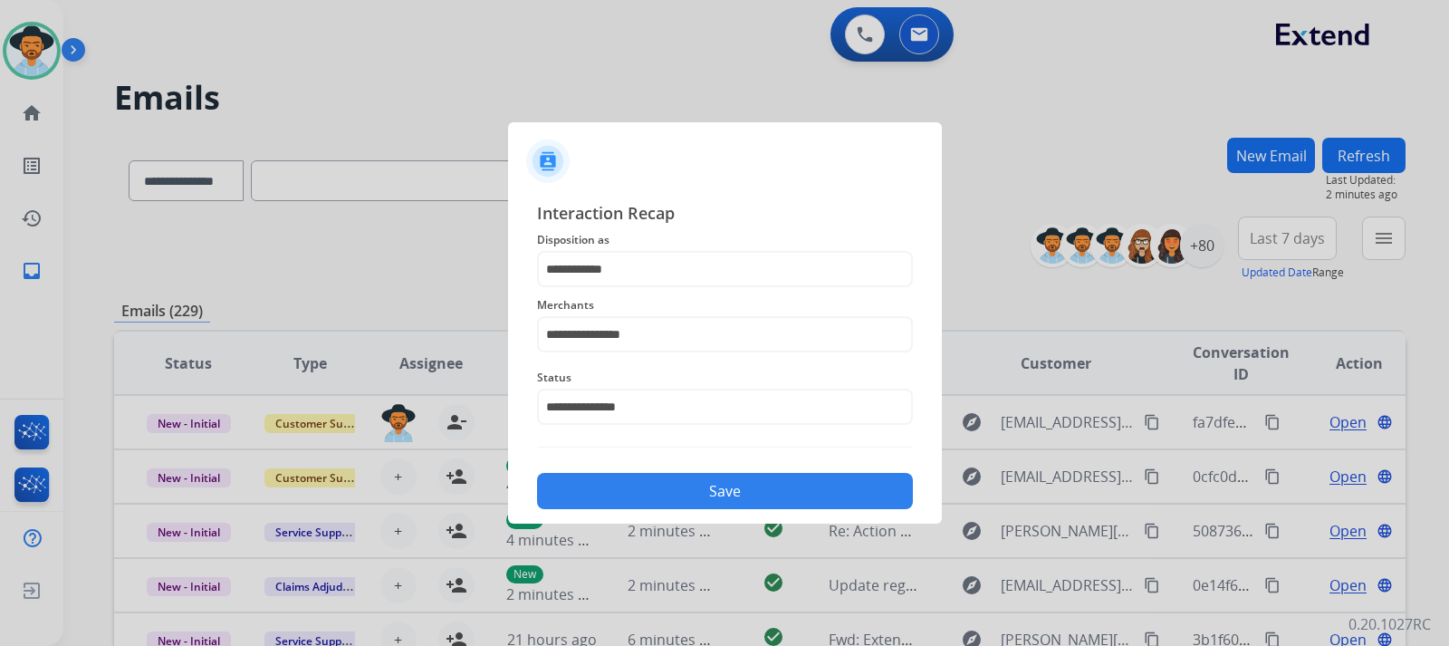
click at [665, 483] on button "Save" at bounding box center [725, 491] width 376 height 36
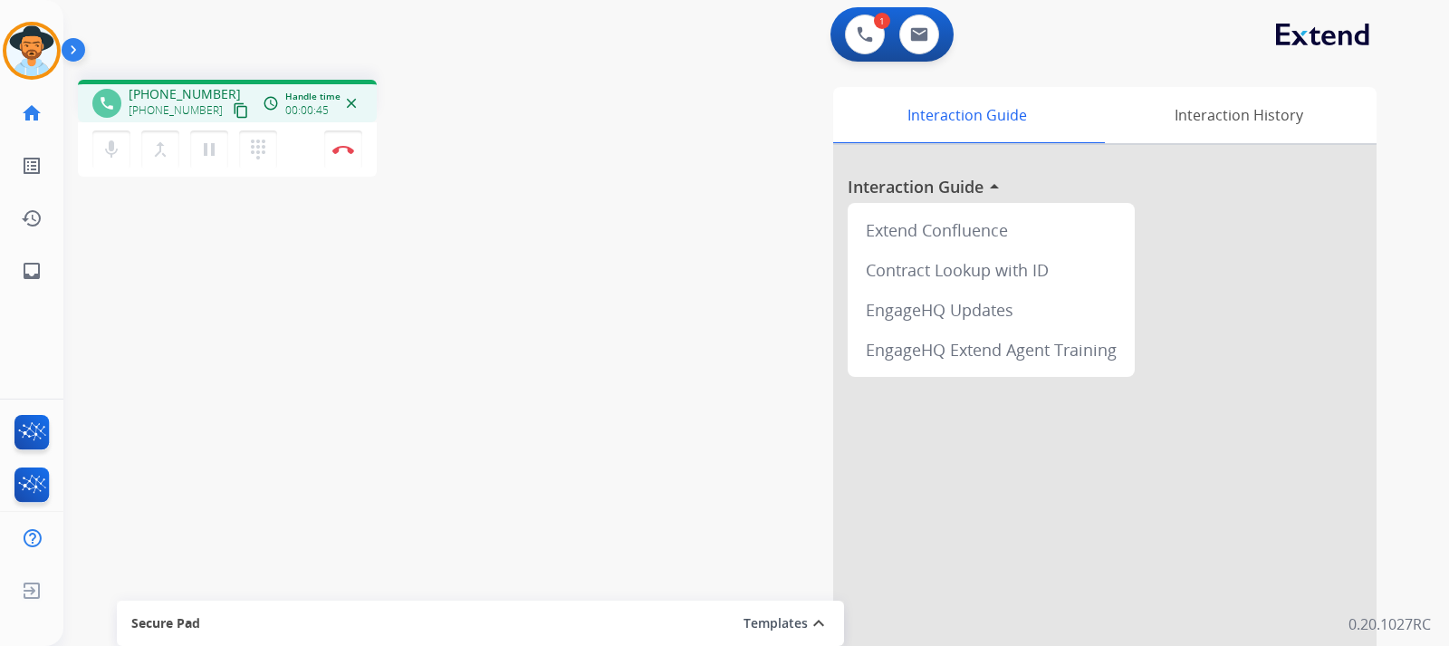
click at [233, 114] on mat-icon "content_copy" at bounding box center [241, 110] width 16 height 16
click at [340, 158] on button "Disconnect" at bounding box center [343, 149] width 38 height 38
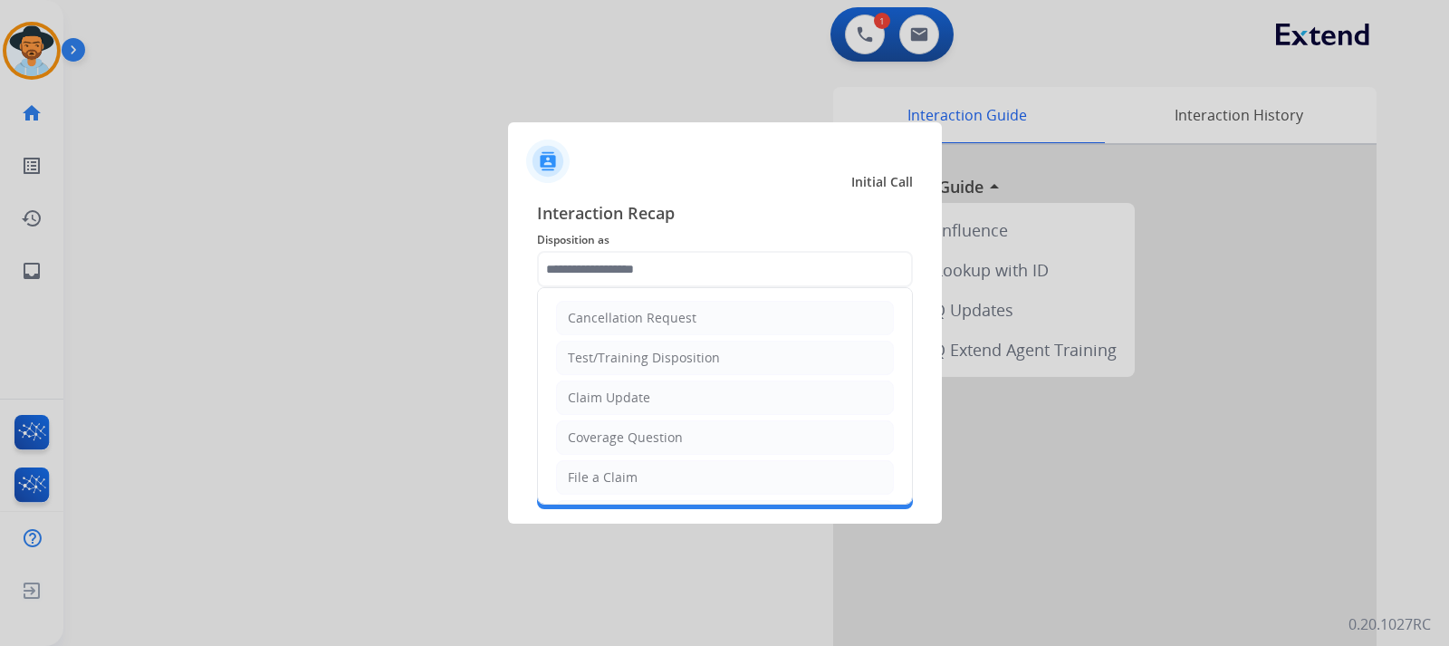
click at [623, 272] on input "text" at bounding box center [725, 269] width 376 height 36
click at [611, 475] on div "File a Claim" at bounding box center [603, 477] width 70 height 18
type input "**********"
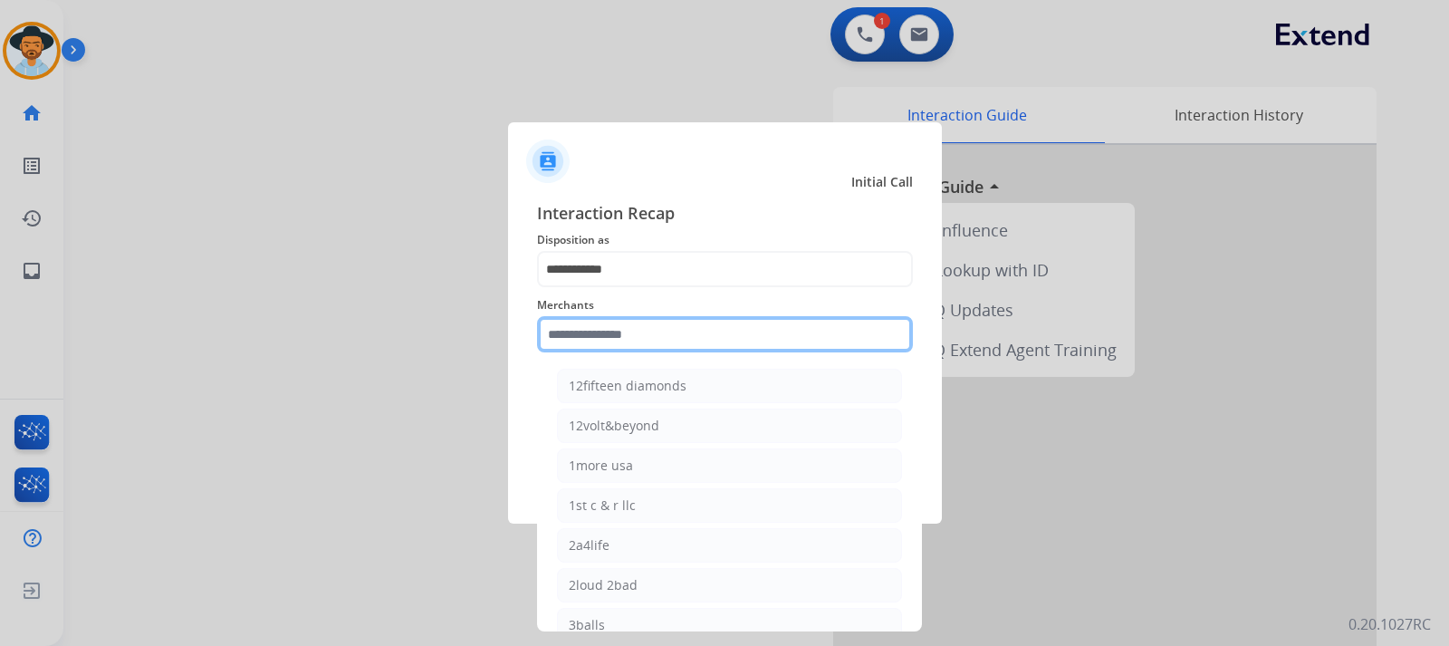
click at [655, 340] on input "text" at bounding box center [725, 334] width 376 height 36
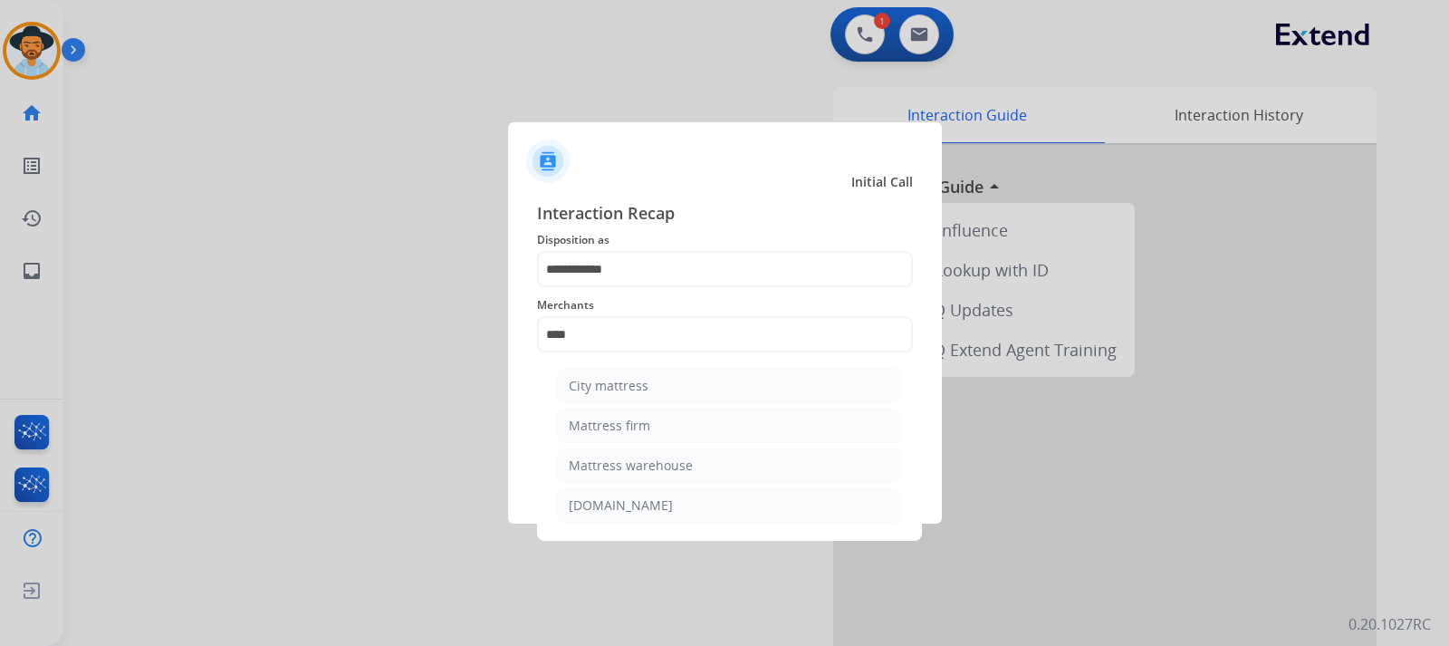
click at [635, 427] on div "Mattress firm" at bounding box center [610, 426] width 82 height 18
type input "**********"
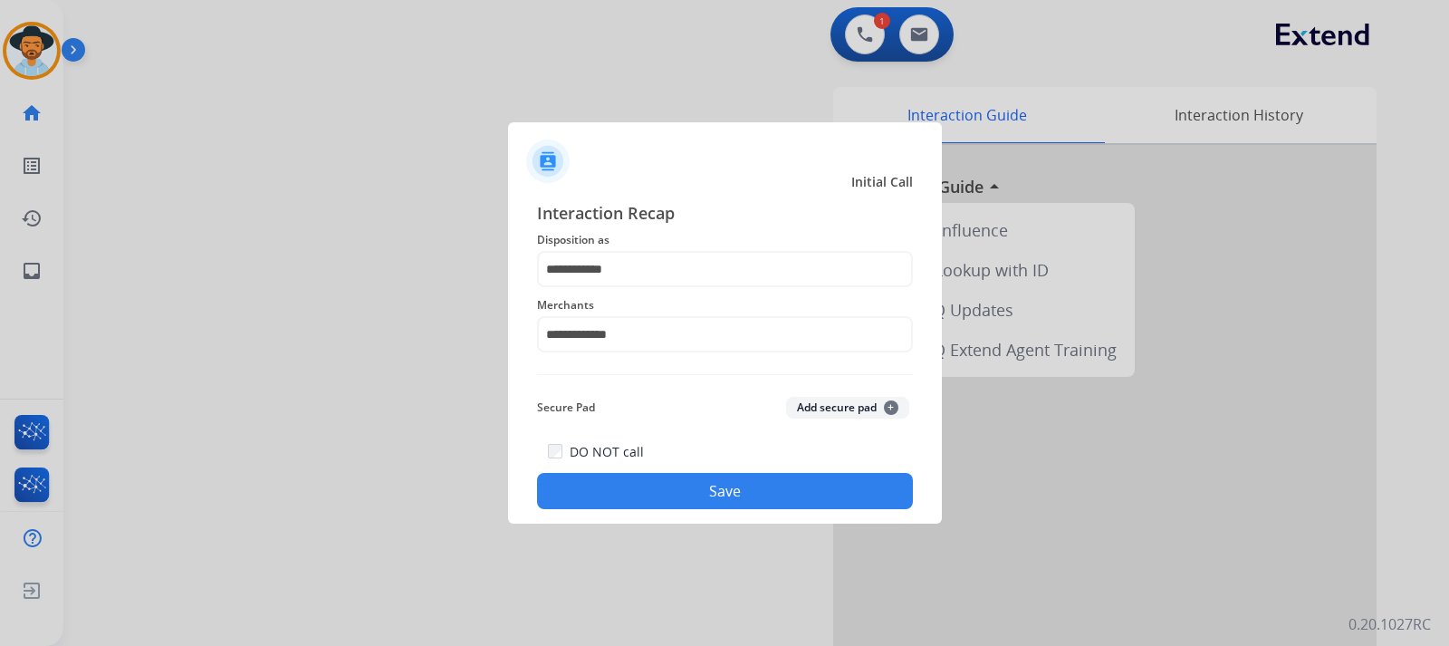
click at [667, 486] on button "Save" at bounding box center [725, 491] width 376 height 36
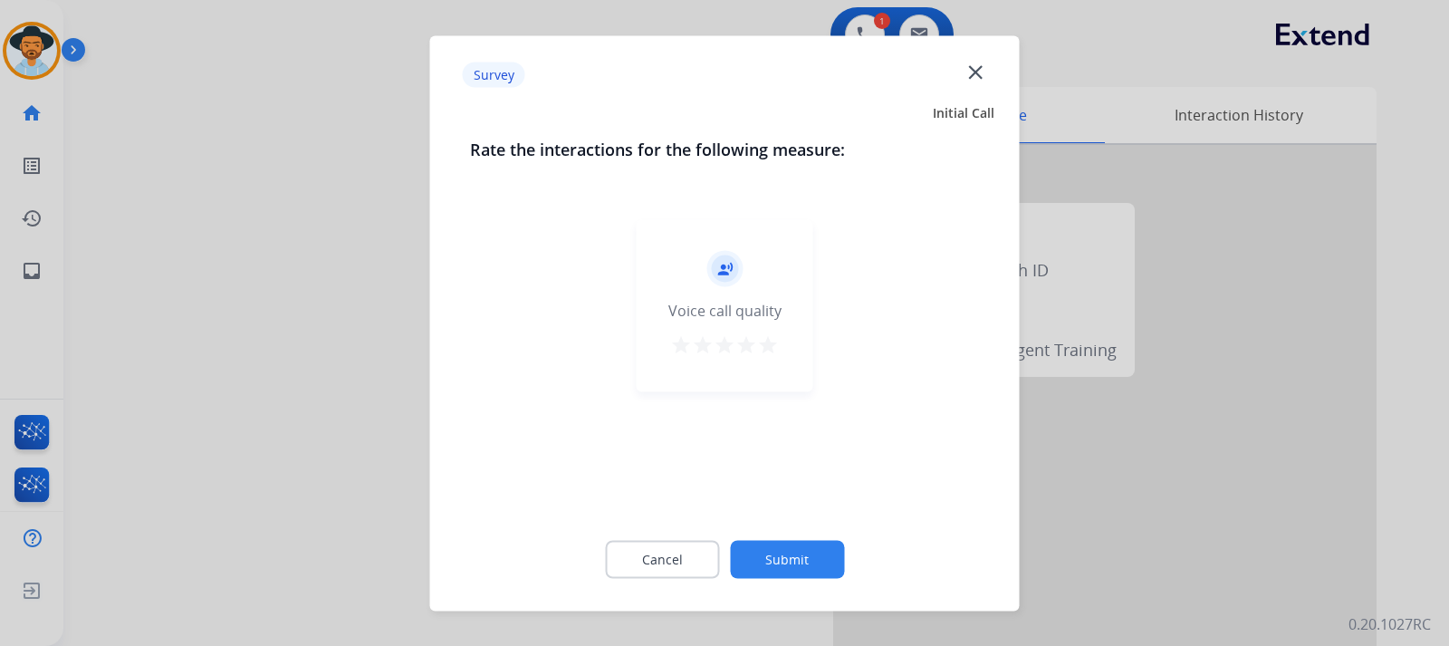
click at [975, 526] on div at bounding box center [724, 323] width 1449 height 646
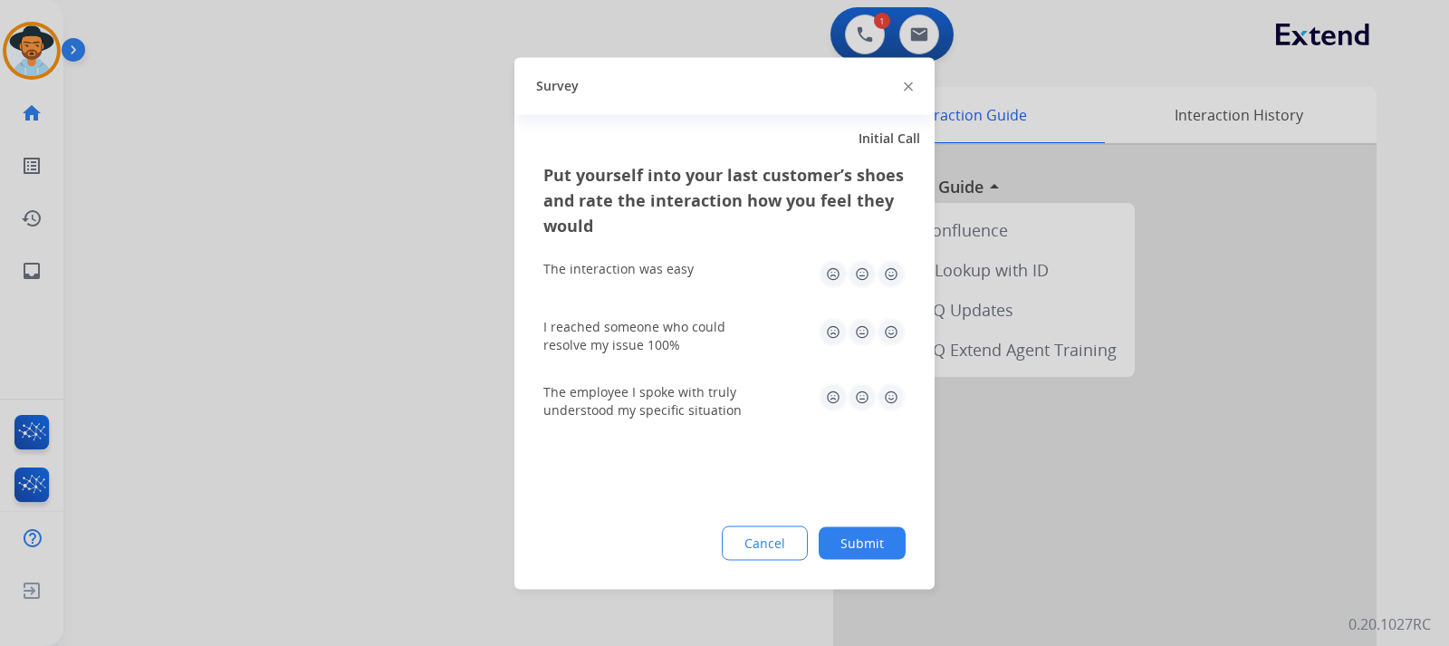
click at [975, 527] on div at bounding box center [724, 323] width 1449 height 646
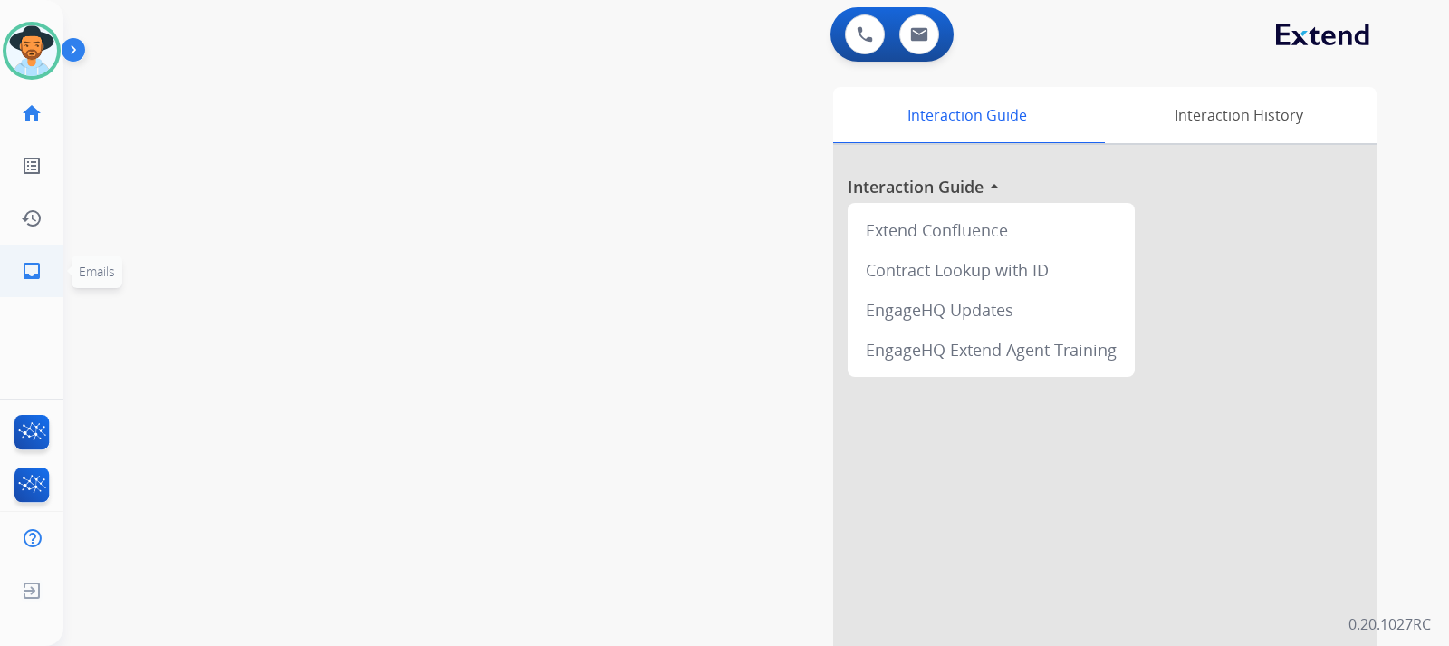
click at [31, 265] on mat-icon "inbox" at bounding box center [32, 271] width 22 height 22
select select "**********"
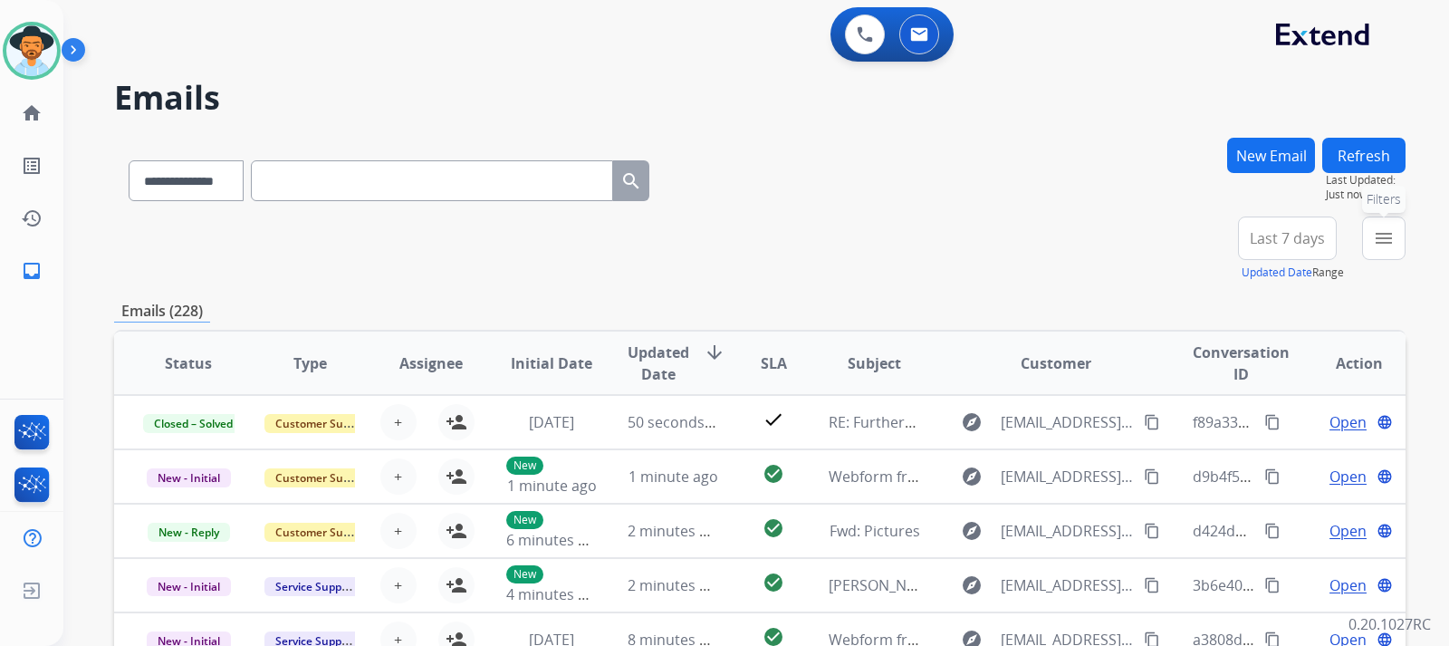
click at [975, 238] on mat-icon "menu" at bounding box center [1384, 238] width 22 height 22
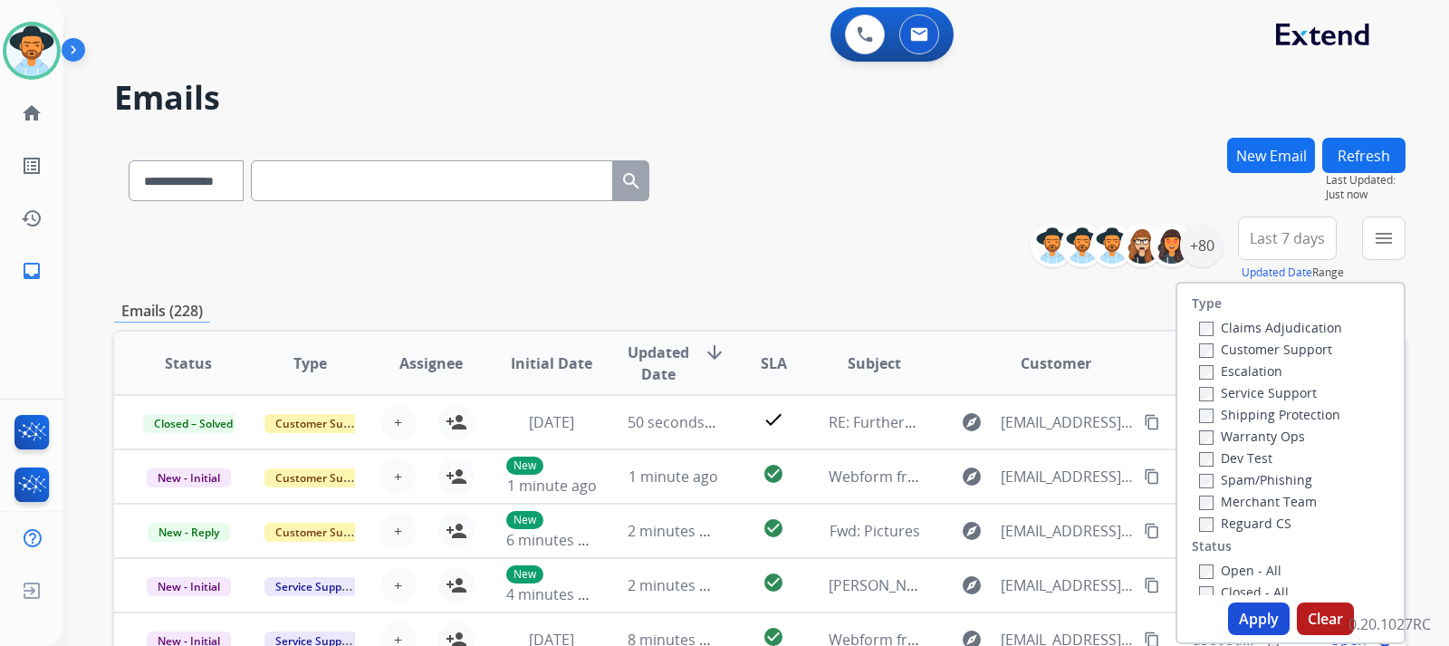
click at [975, 341] on label "Customer Support" at bounding box center [1265, 349] width 133 height 17
click at [975, 619] on button "Apply" at bounding box center [1259, 618] width 62 height 33
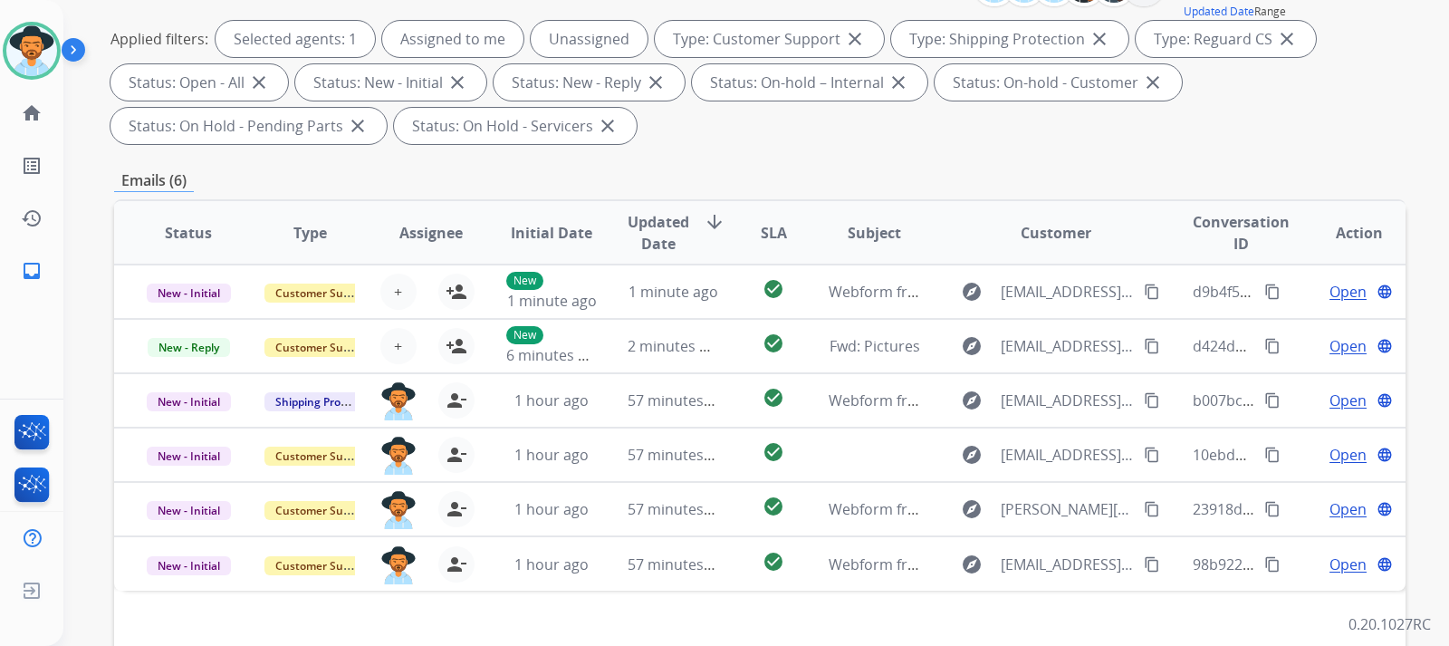
scroll to position [362, 0]
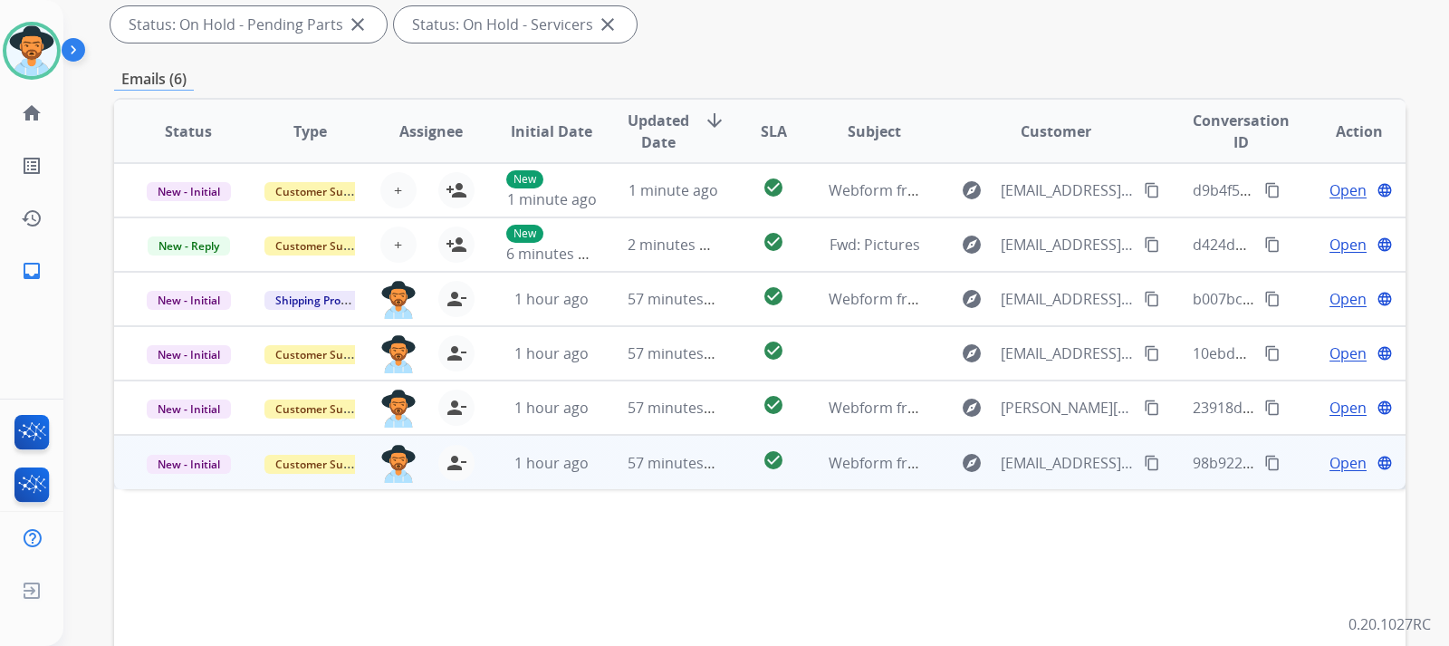
click at [975, 460] on span "Open" at bounding box center [1348, 463] width 37 height 22
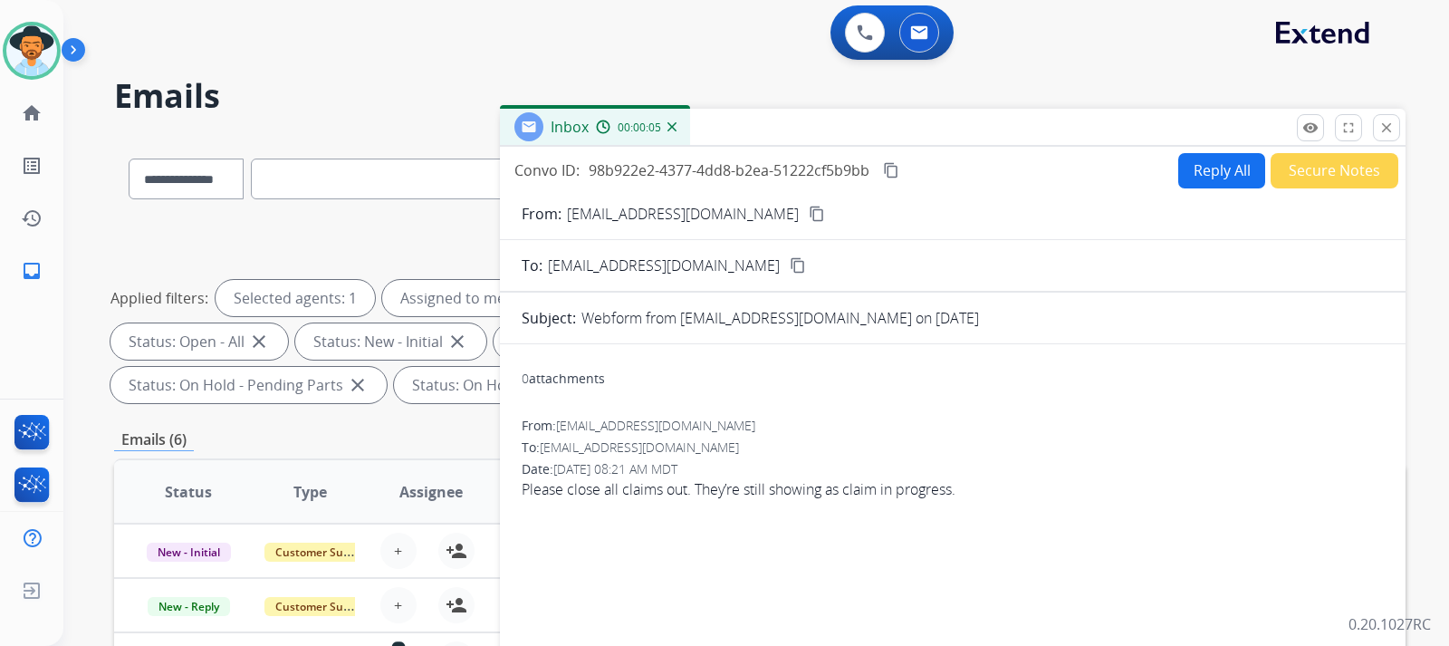
scroll to position [0, 0]
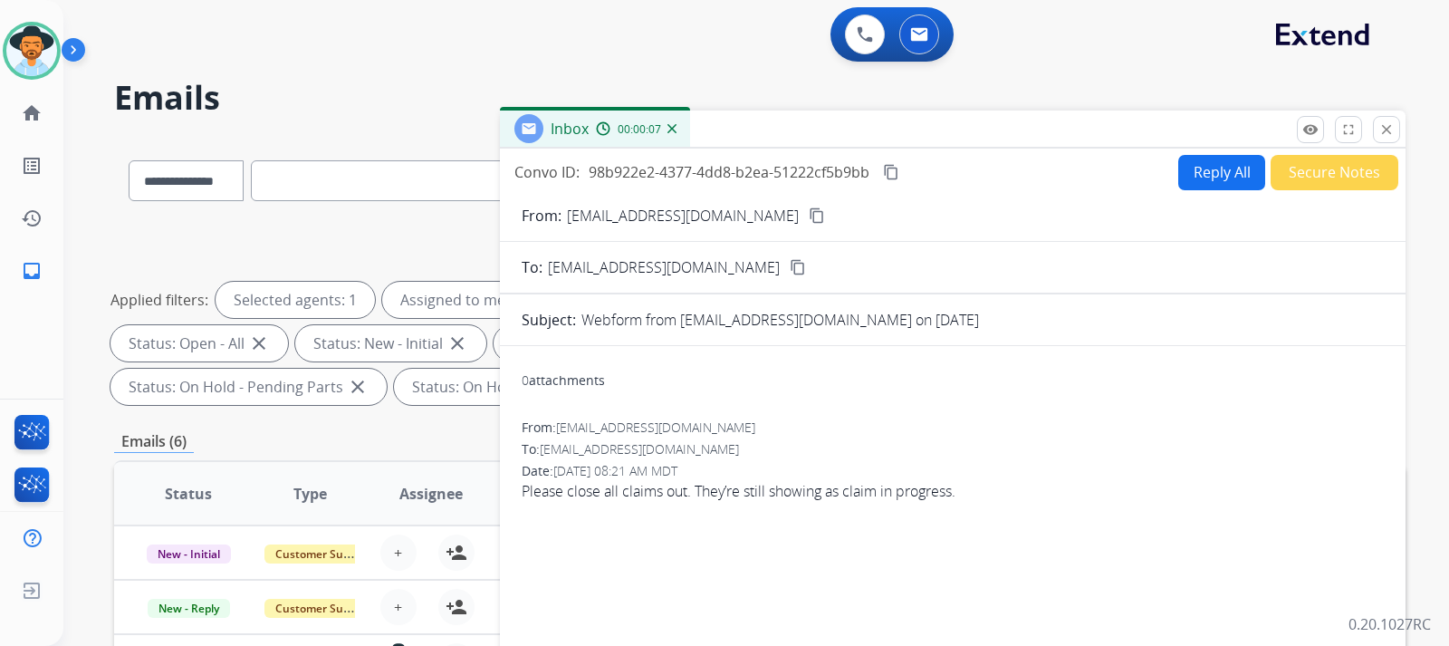
click at [809, 213] on mat-icon "content_copy" at bounding box center [817, 215] width 16 height 16
click at [975, 178] on button "Reply All" at bounding box center [1221, 172] width 87 height 35
select select "**********"
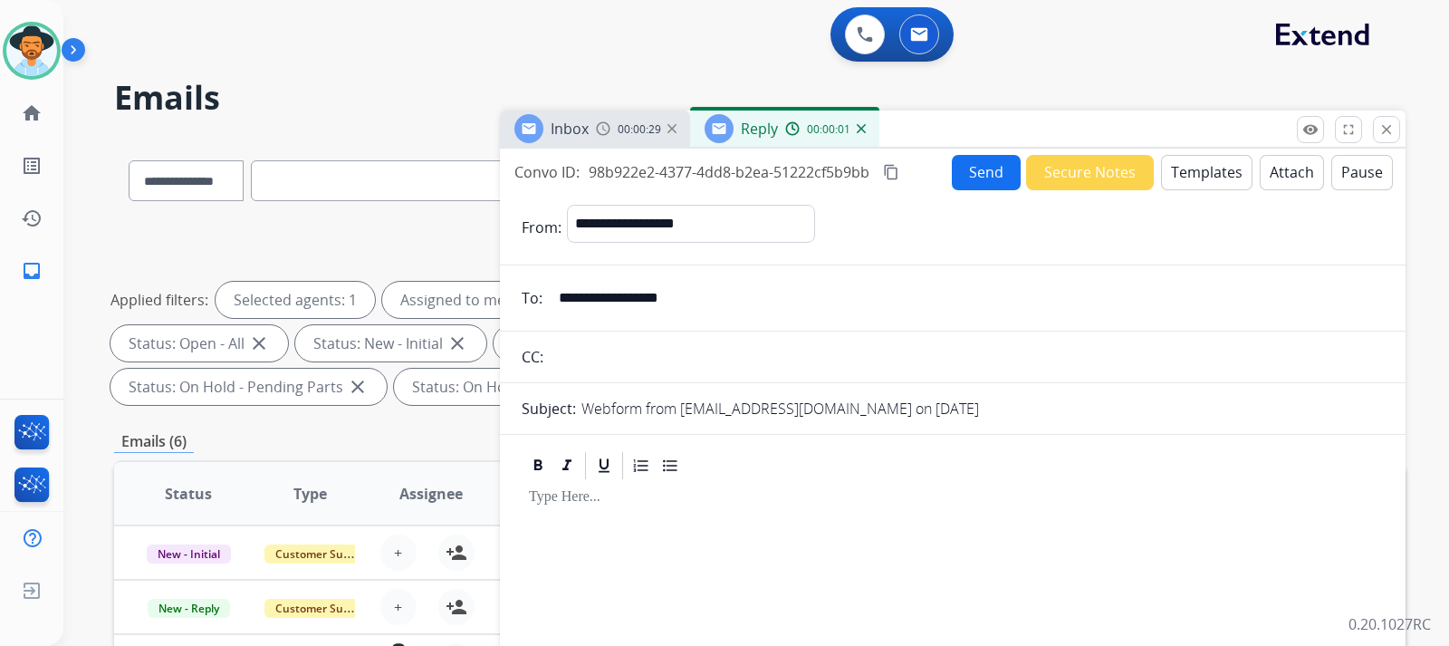
click at [975, 178] on button "Templates" at bounding box center [1206, 172] width 91 height 35
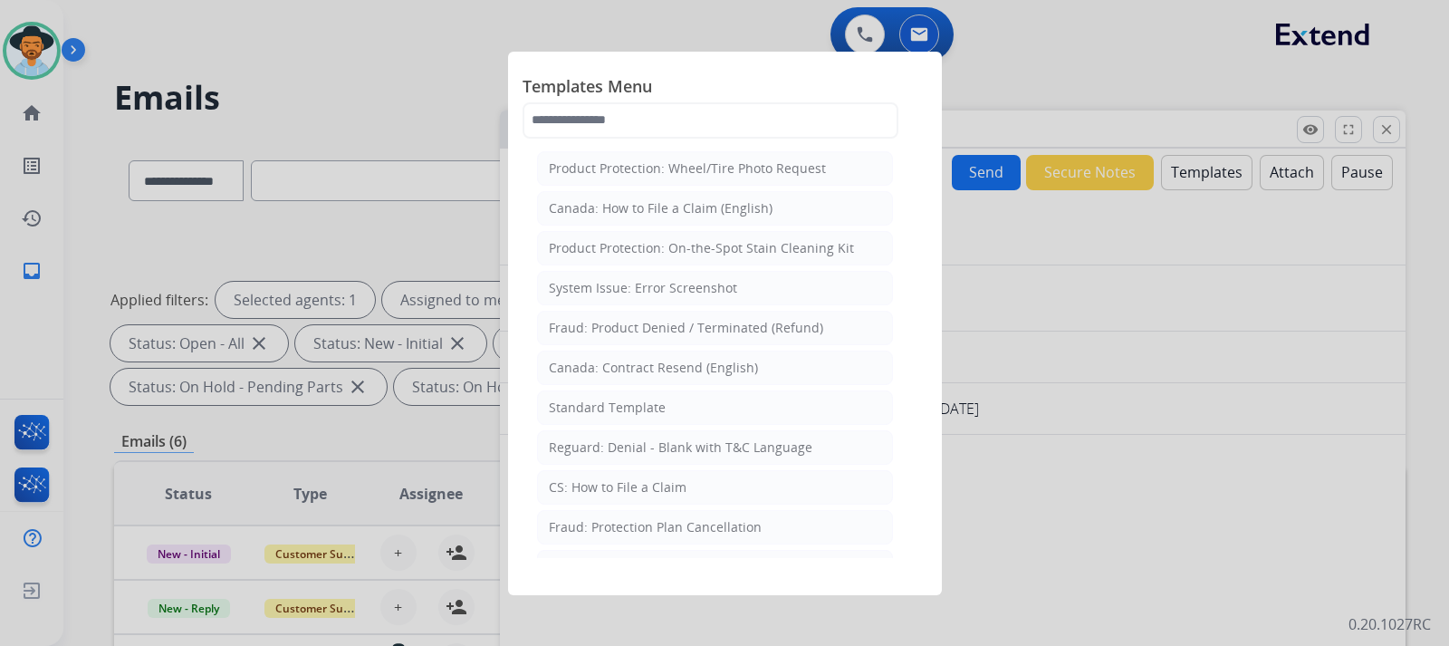
click at [975, 96] on div at bounding box center [724, 323] width 1449 height 646
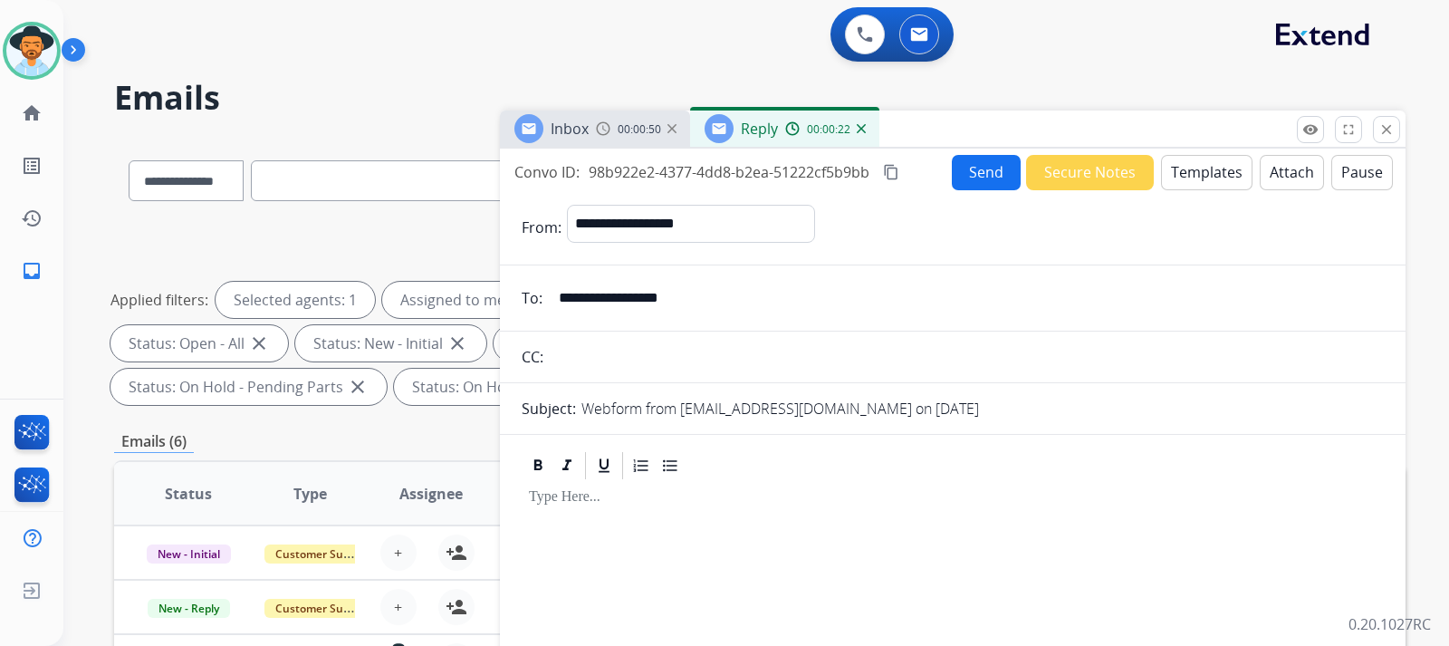
click at [975, 171] on button "Templates" at bounding box center [1206, 172] width 91 height 35
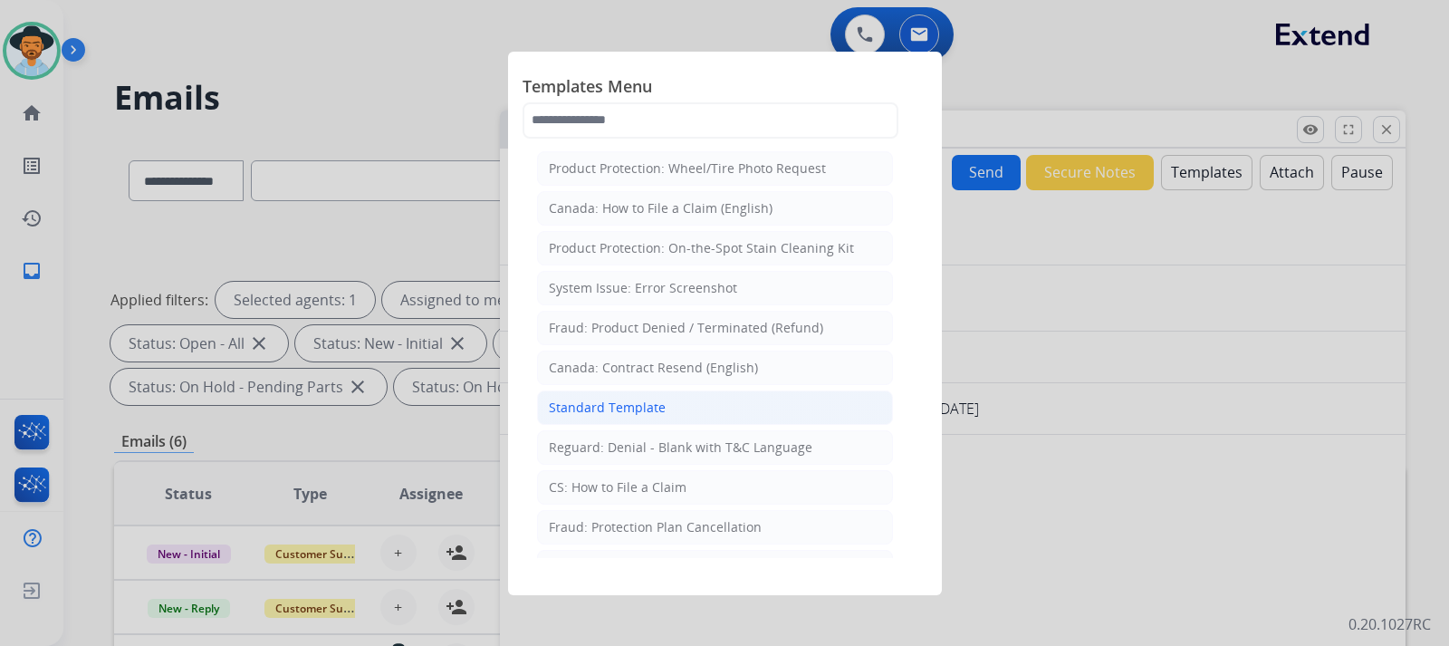
click at [715, 409] on li "Standard Template" at bounding box center [715, 407] width 356 height 34
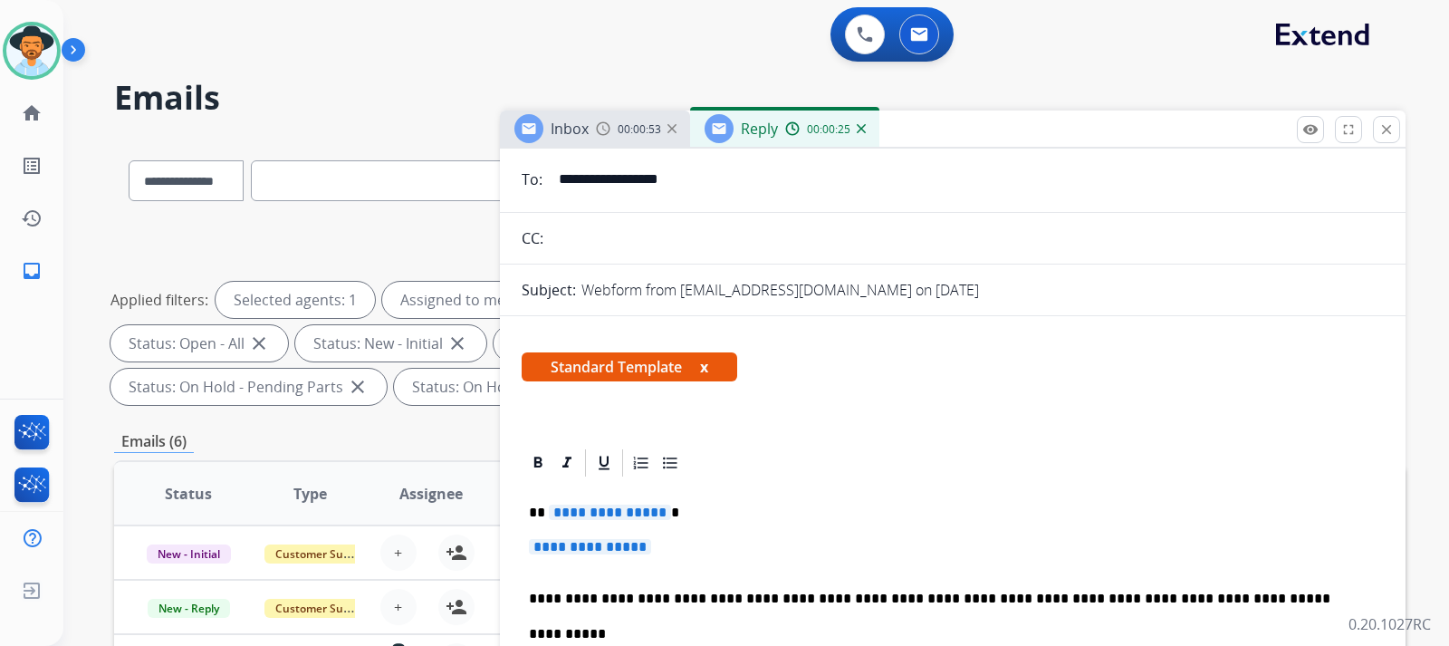
scroll to position [181, 0]
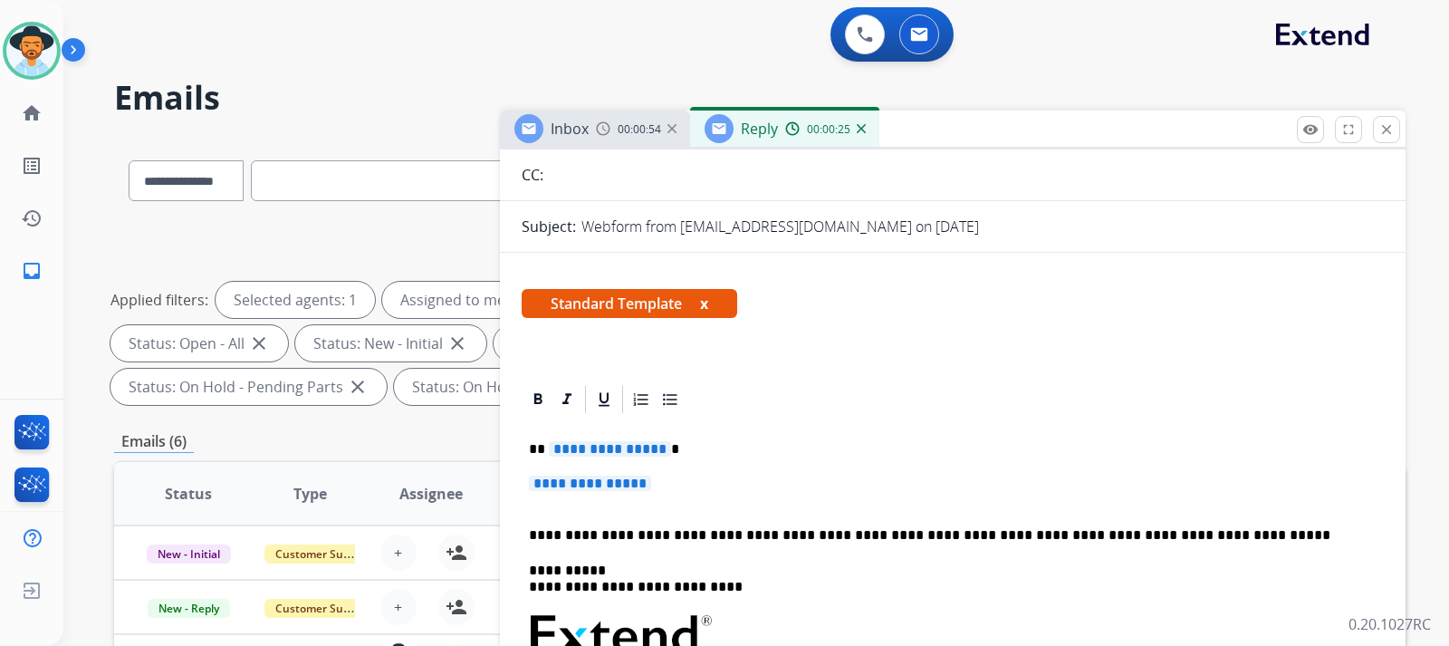
click at [715, 487] on p "**********" at bounding box center [953, 492] width 848 height 34
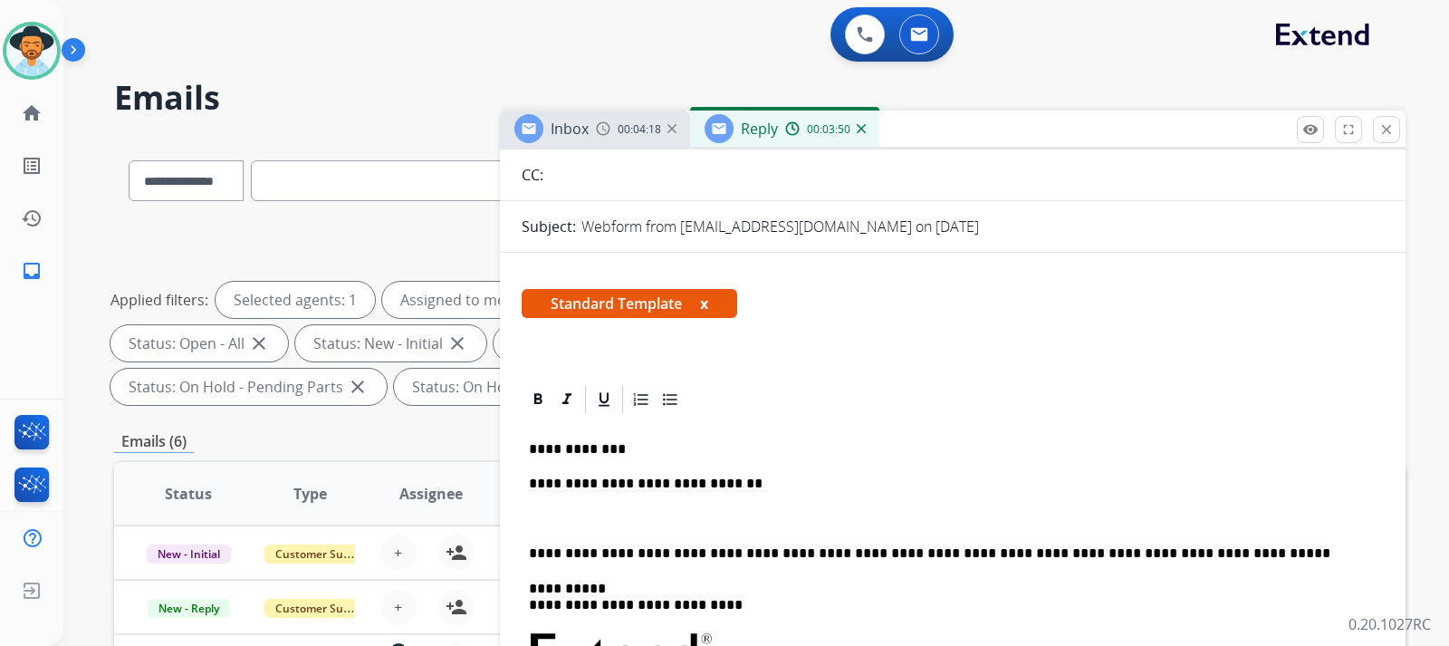
click at [763, 477] on p "**********" at bounding box center [945, 483] width 833 height 16
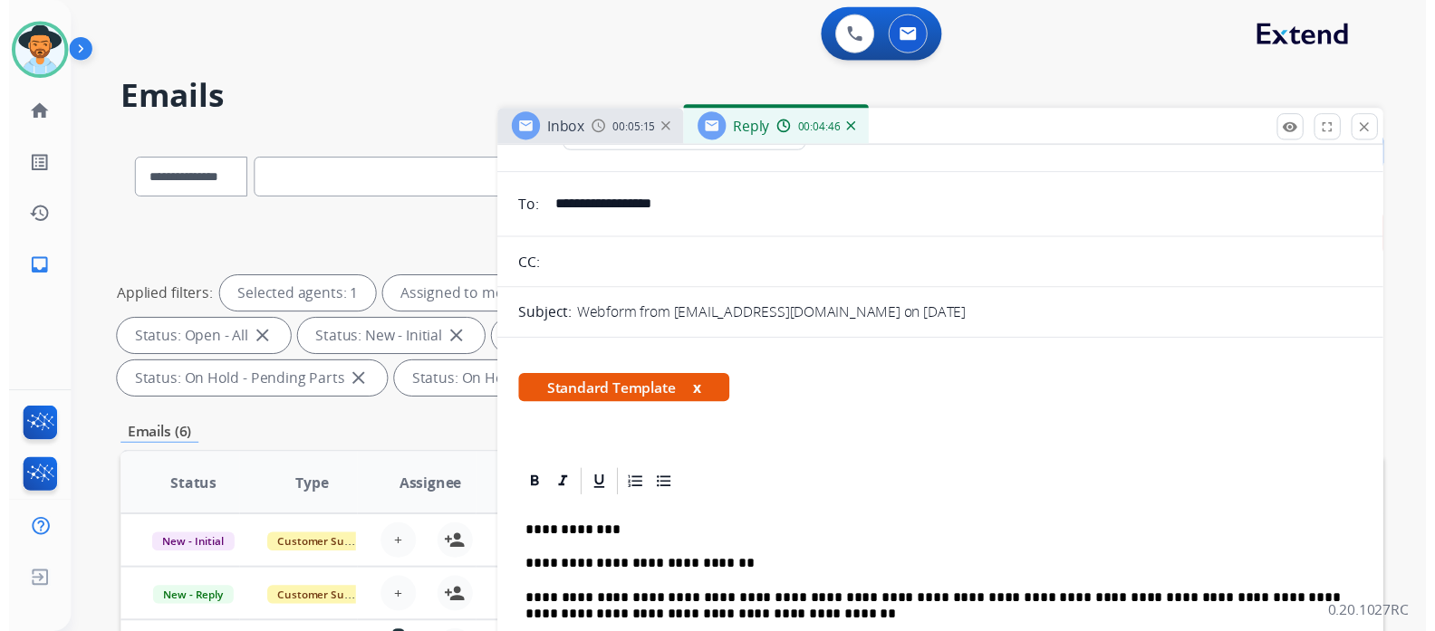
scroll to position [0, 0]
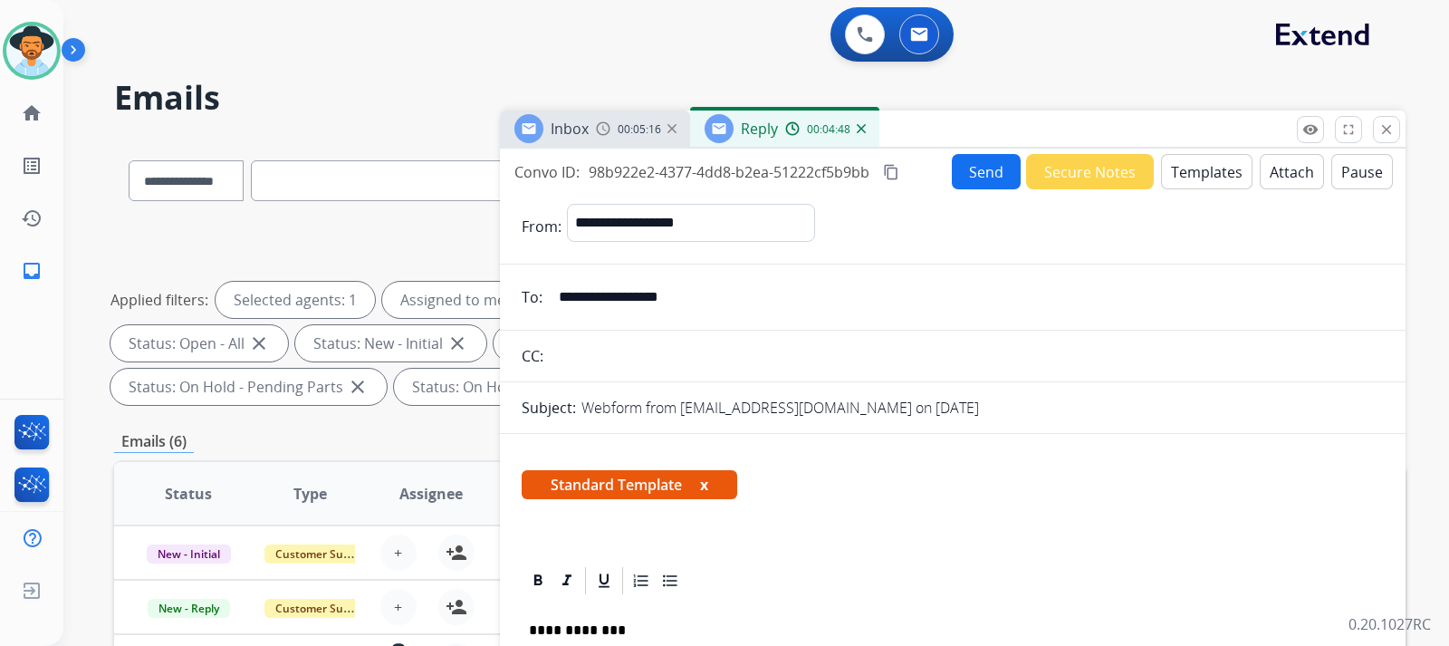
click at [975, 176] on button "Send" at bounding box center [986, 171] width 69 height 35
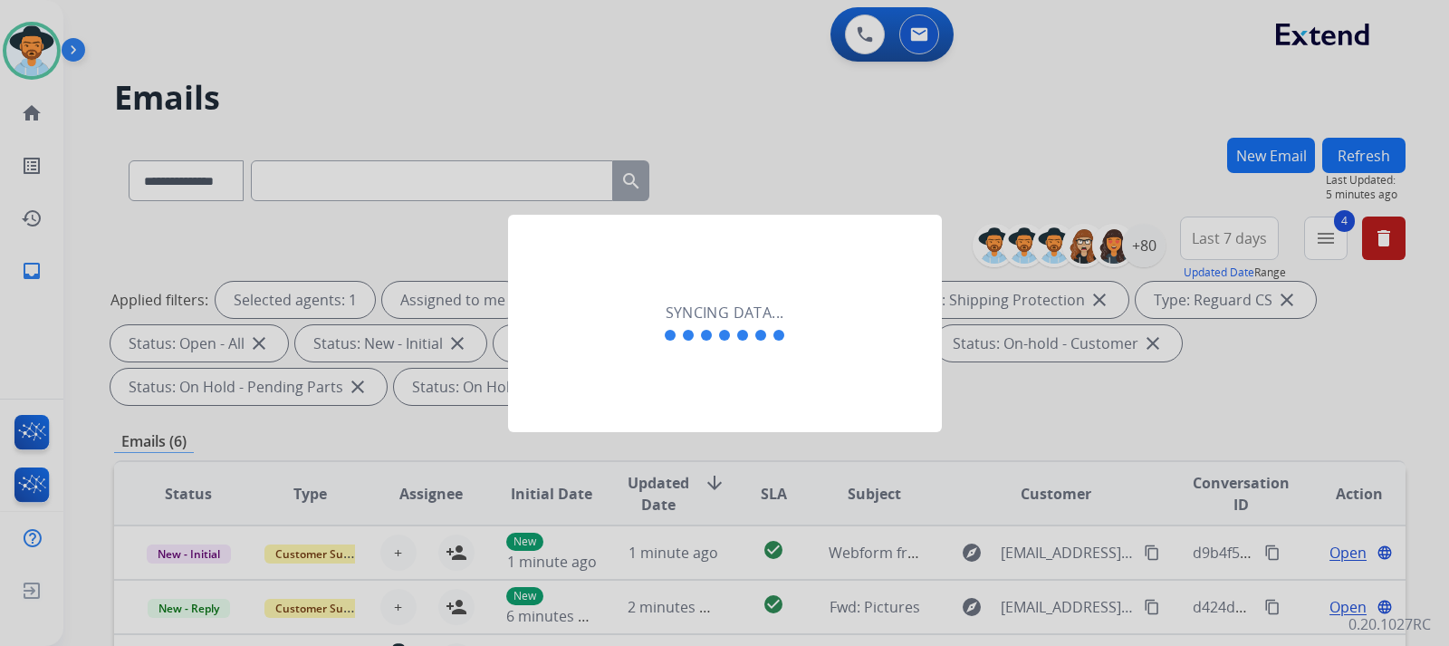
drag, startPoint x: 1162, startPoint y: 485, endPoint x: 1139, endPoint y: 485, distance: 22.6
drag, startPoint x: 1139, startPoint y: 485, endPoint x: 1071, endPoint y: 416, distance: 96.7
click at [975, 416] on div at bounding box center [724, 323] width 1449 height 646
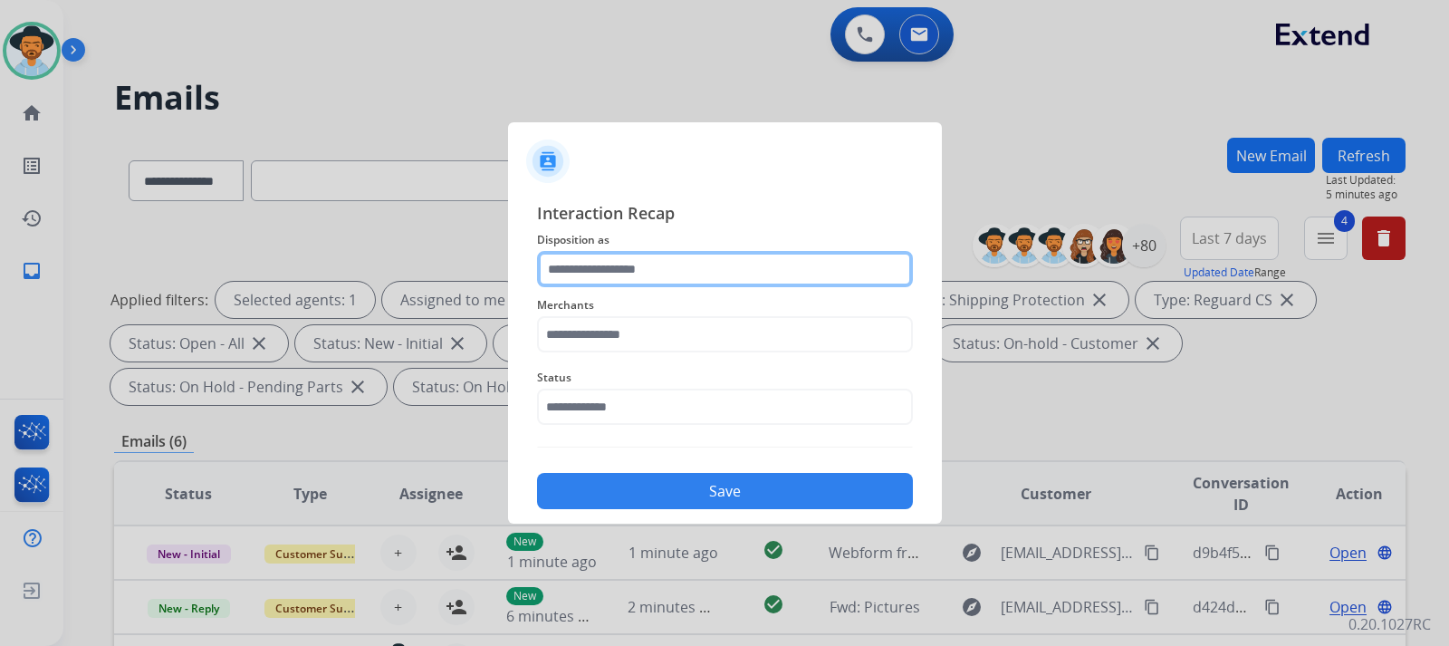
click at [648, 269] on input "text" at bounding box center [725, 269] width 376 height 36
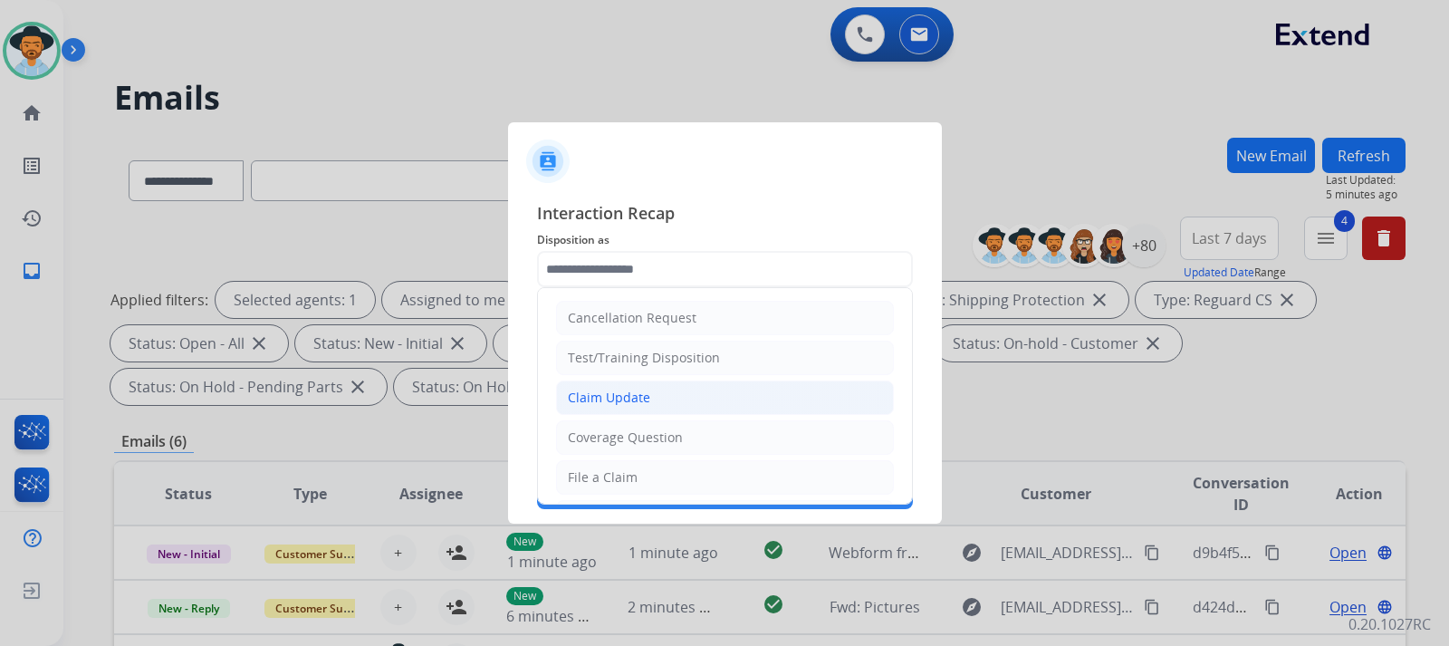
click at [604, 391] on div "Claim Update" at bounding box center [609, 398] width 82 height 18
type input "**********"
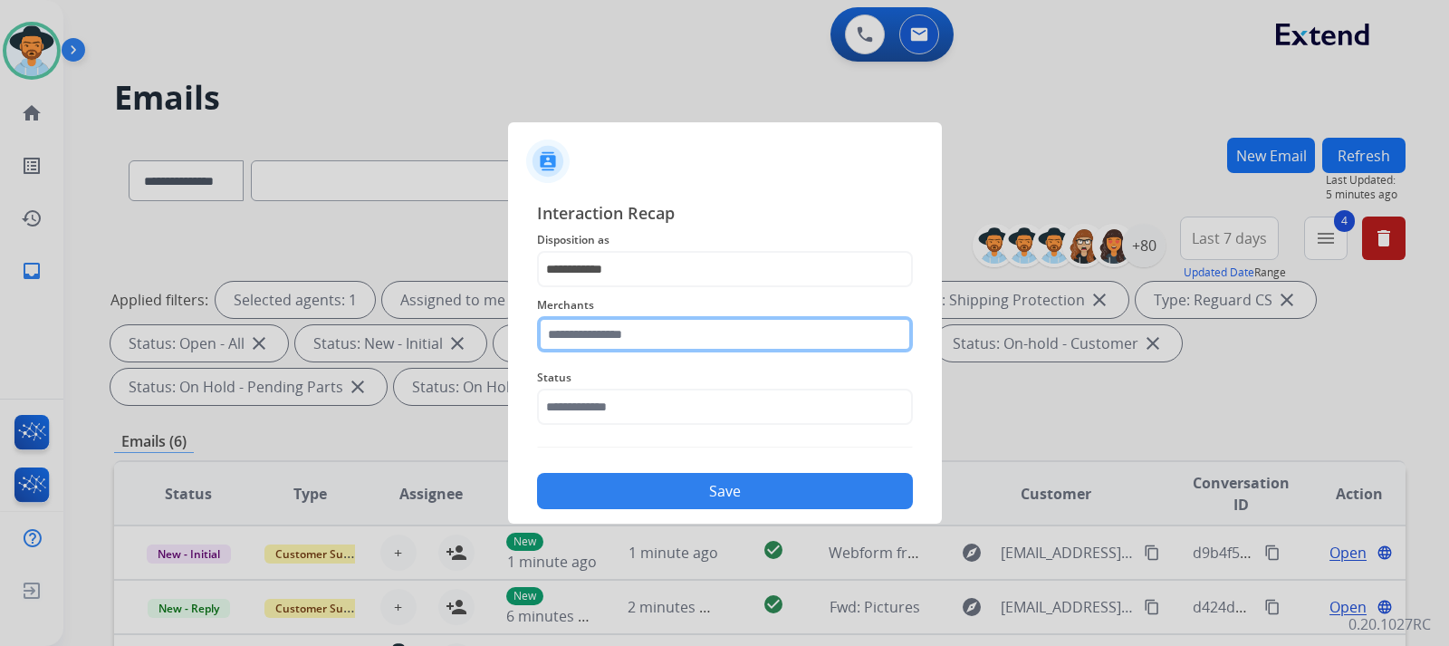
click at [652, 341] on input "text" at bounding box center [725, 334] width 376 height 36
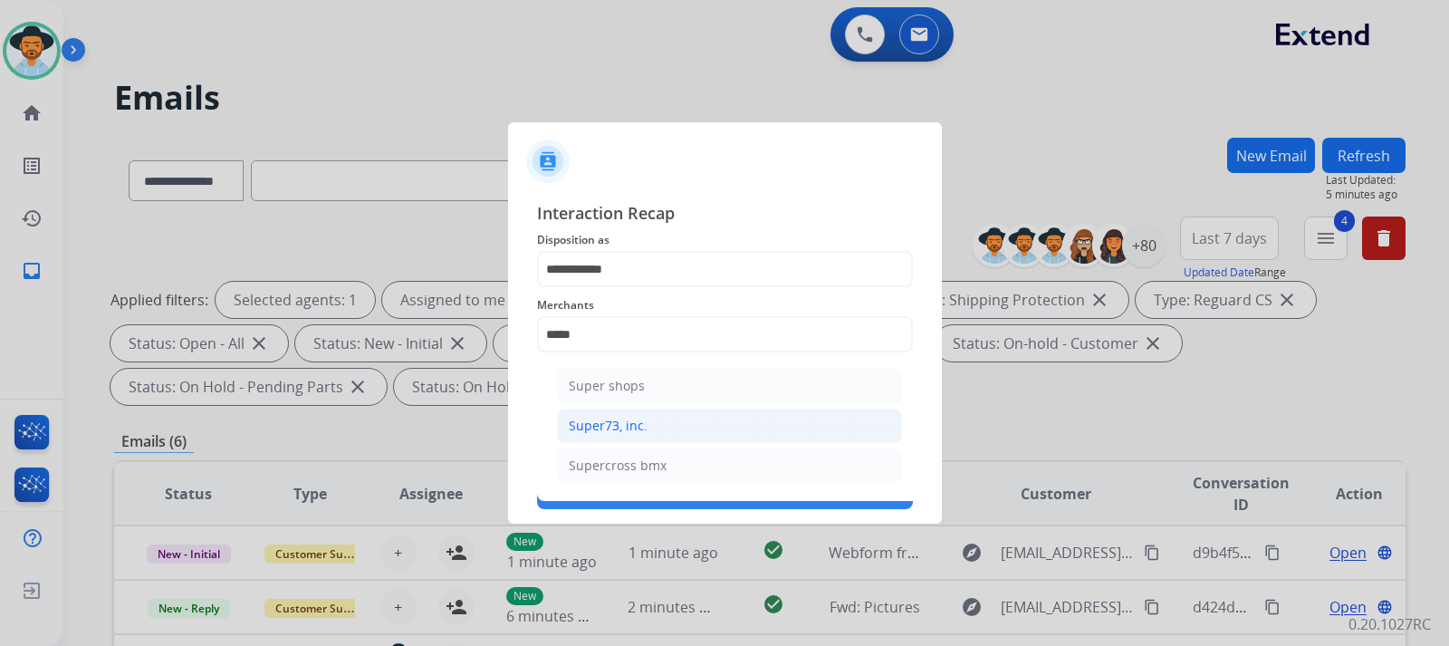
click at [633, 426] on div "Super73, inc." at bounding box center [608, 426] width 79 height 18
type input "**********"
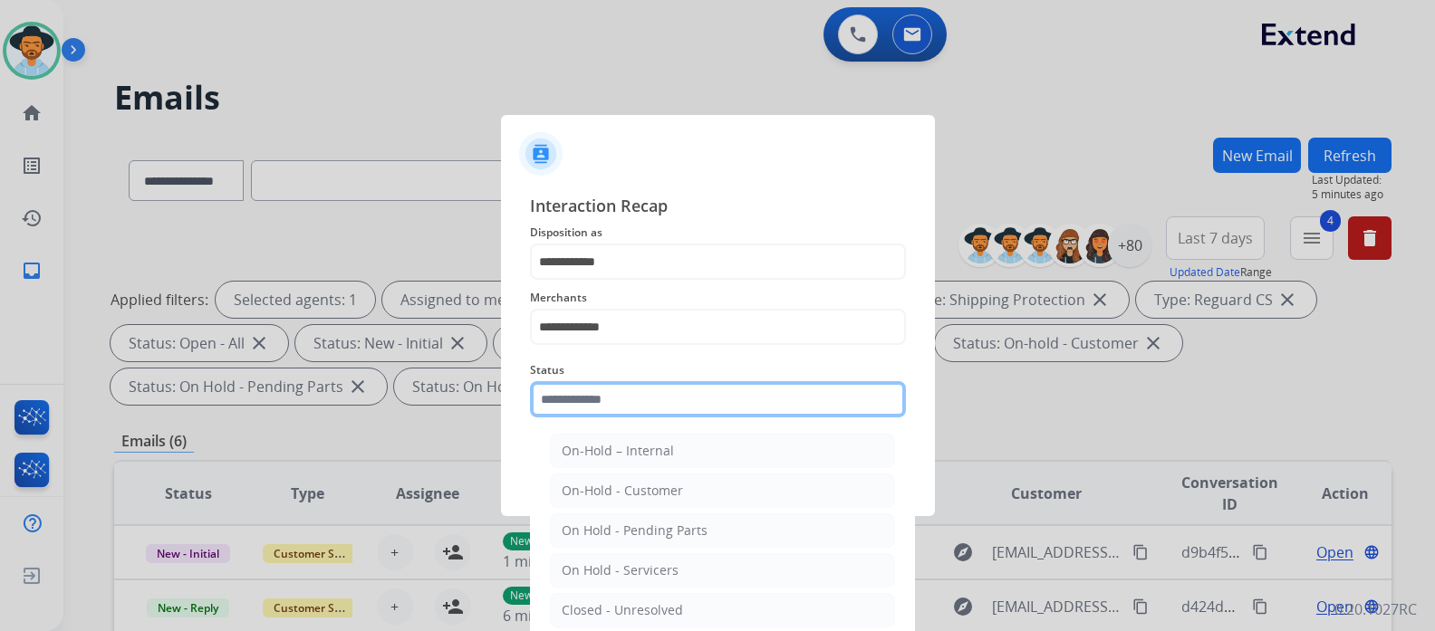
click at [666, 407] on input "text" at bounding box center [718, 399] width 376 height 36
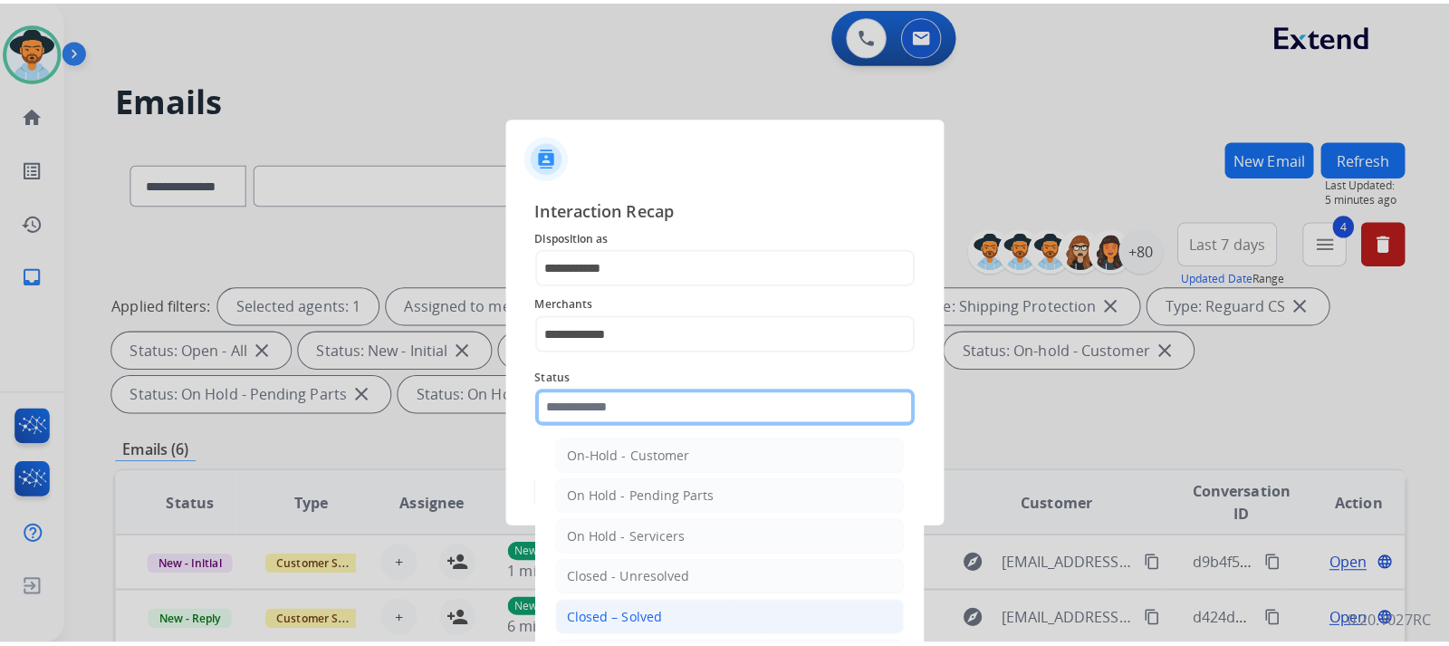
scroll to position [109, 0]
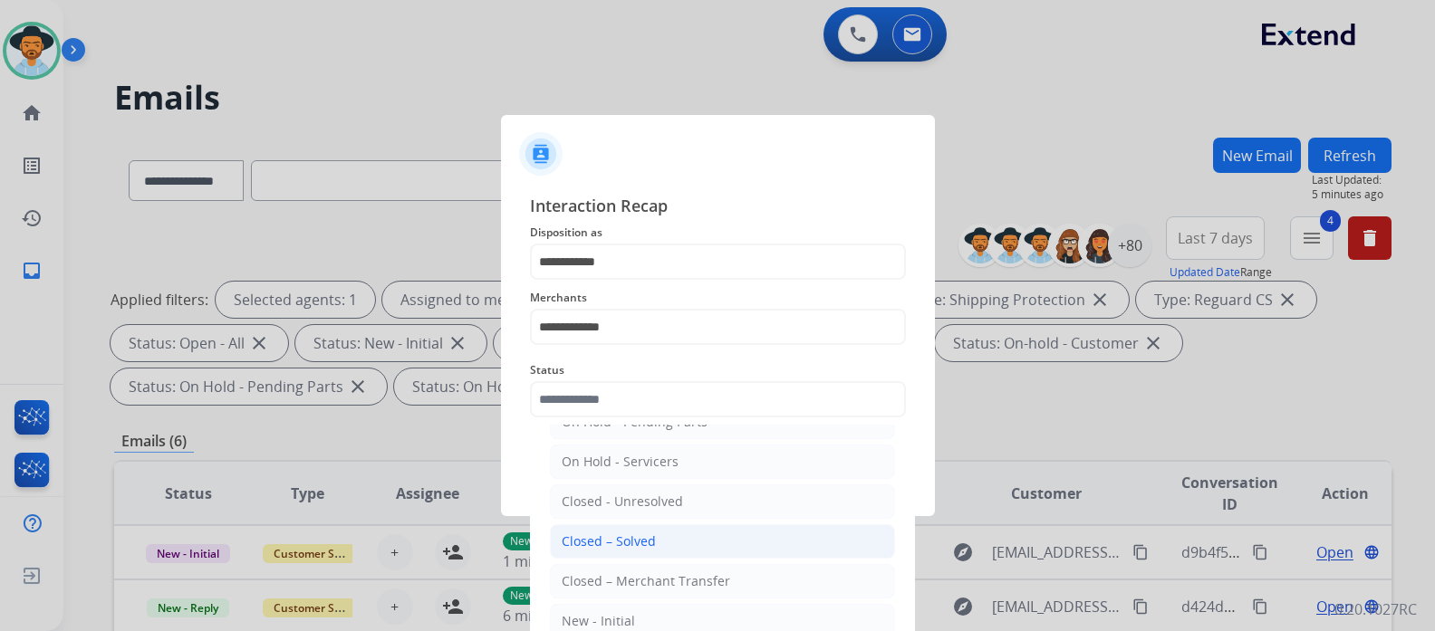
click at [650, 539] on div "Closed – Solved" at bounding box center [609, 542] width 94 height 18
type input "**********"
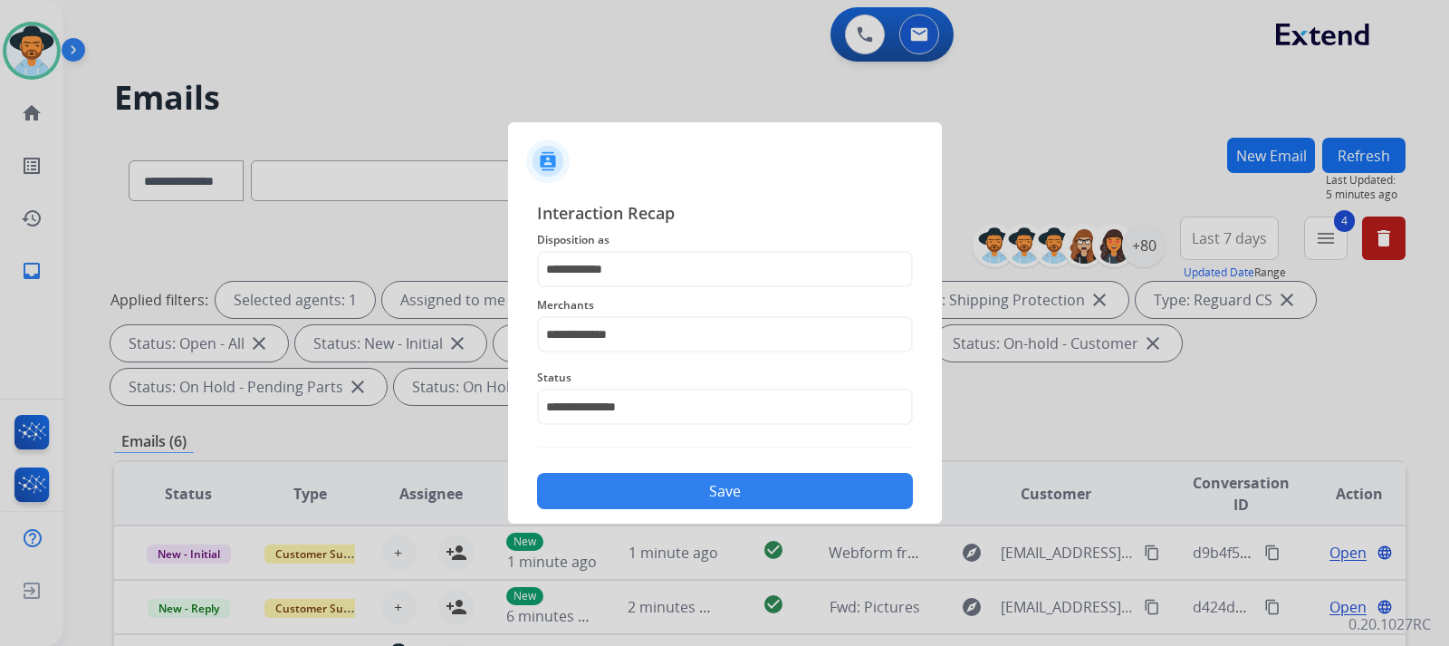
click at [684, 492] on button "Save" at bounding box center [725, 491] width 376 height 36
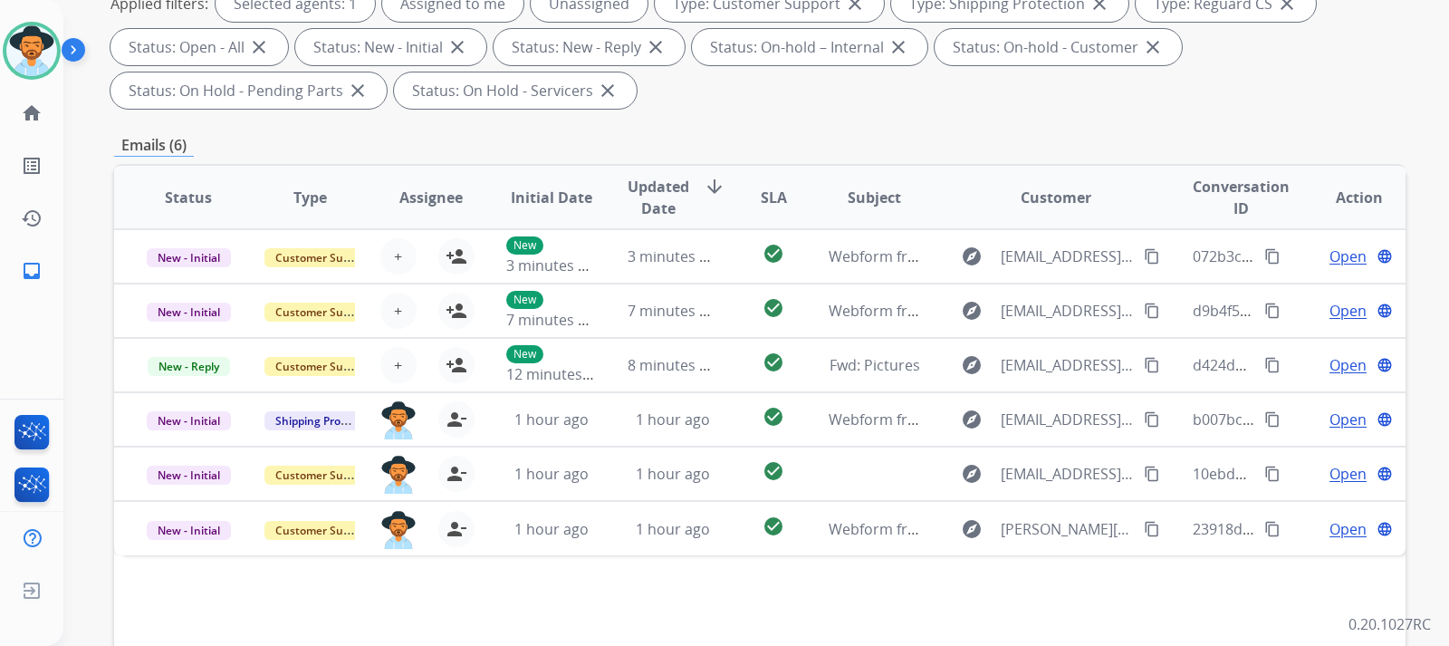
scroll to position [362, 0]
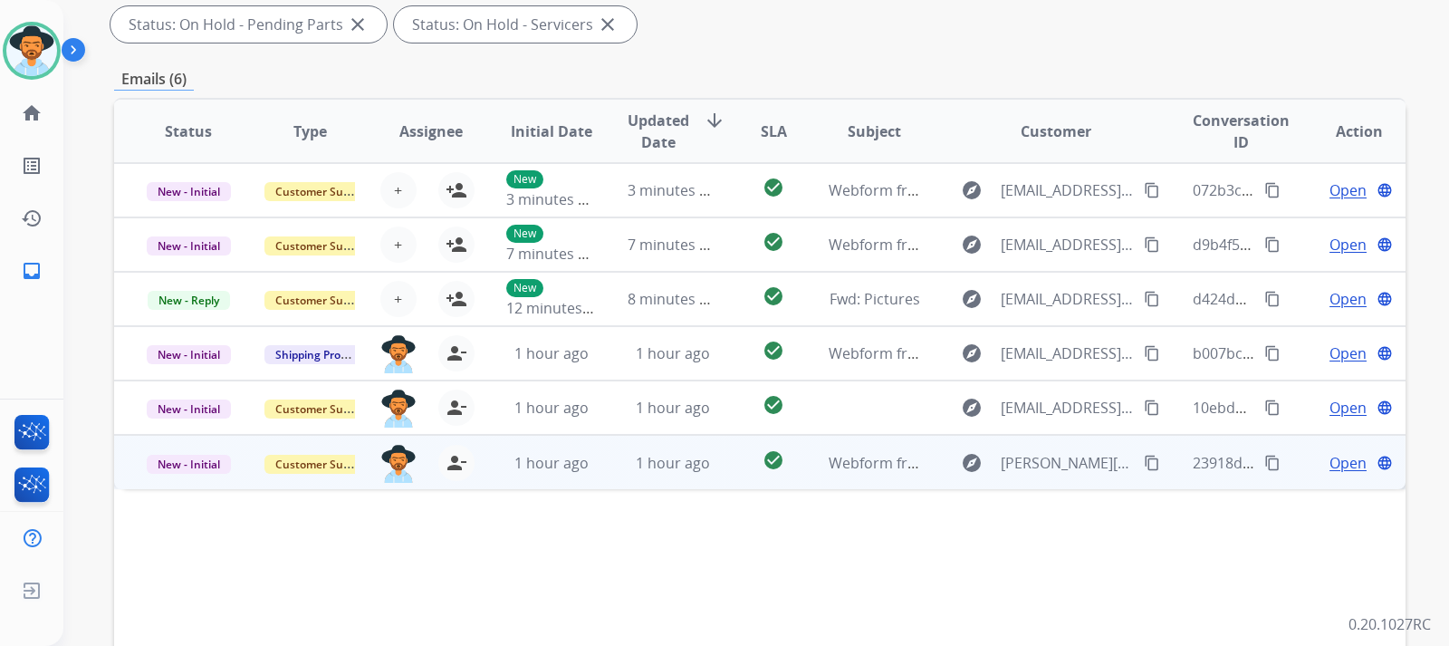
click at [975, 463] on span "Open" at bounding box center [1348, 463] width 37 height 22
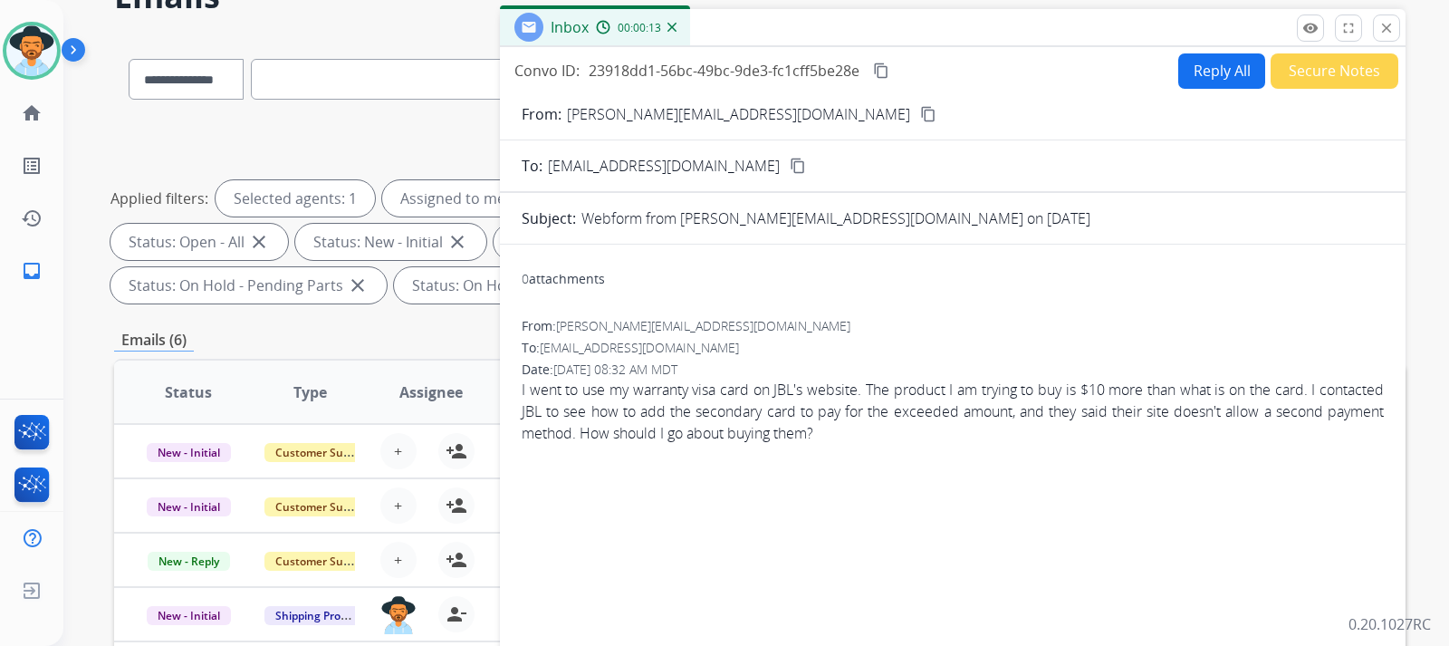
scroll to position [91, 0]
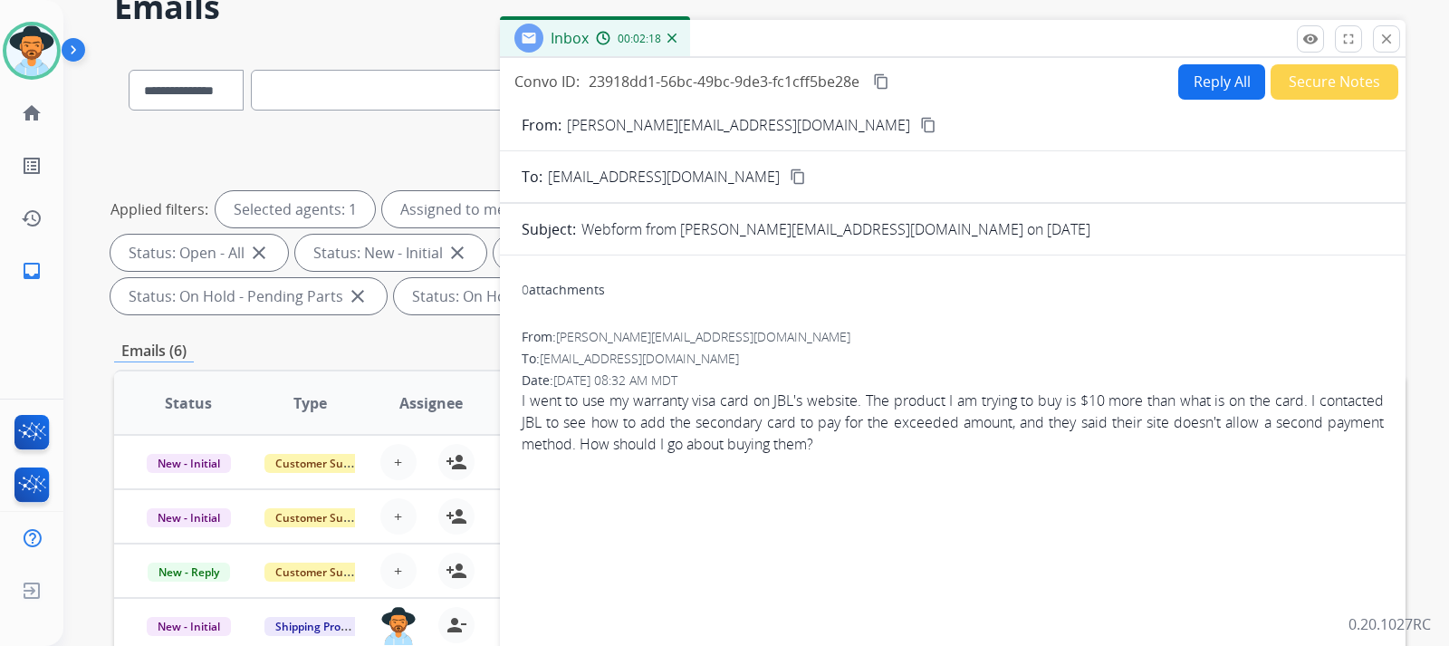
click at [975, 74] on button "Reply All" at bounding box center [1221, 81] width 87 height 35
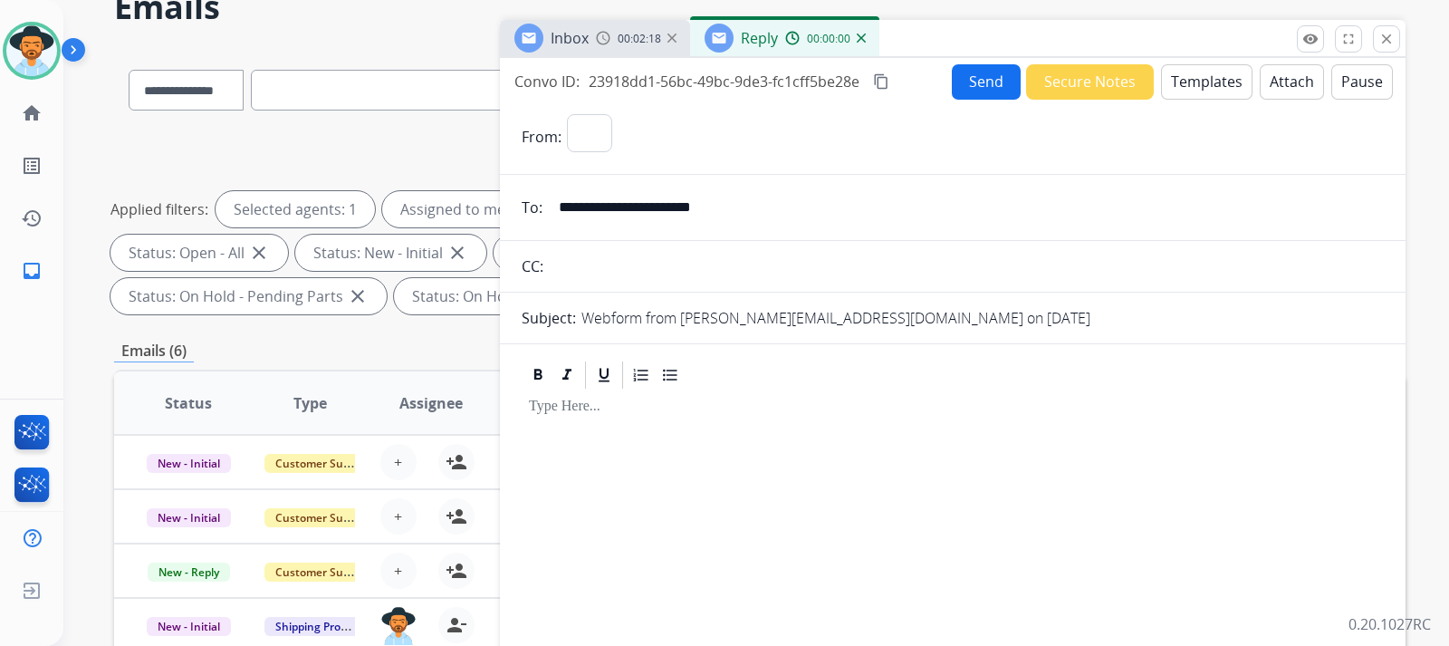
select select "**********"
click at [975, 87] on button "Templates" at bounding box center [1206, 81] width 91 height 35
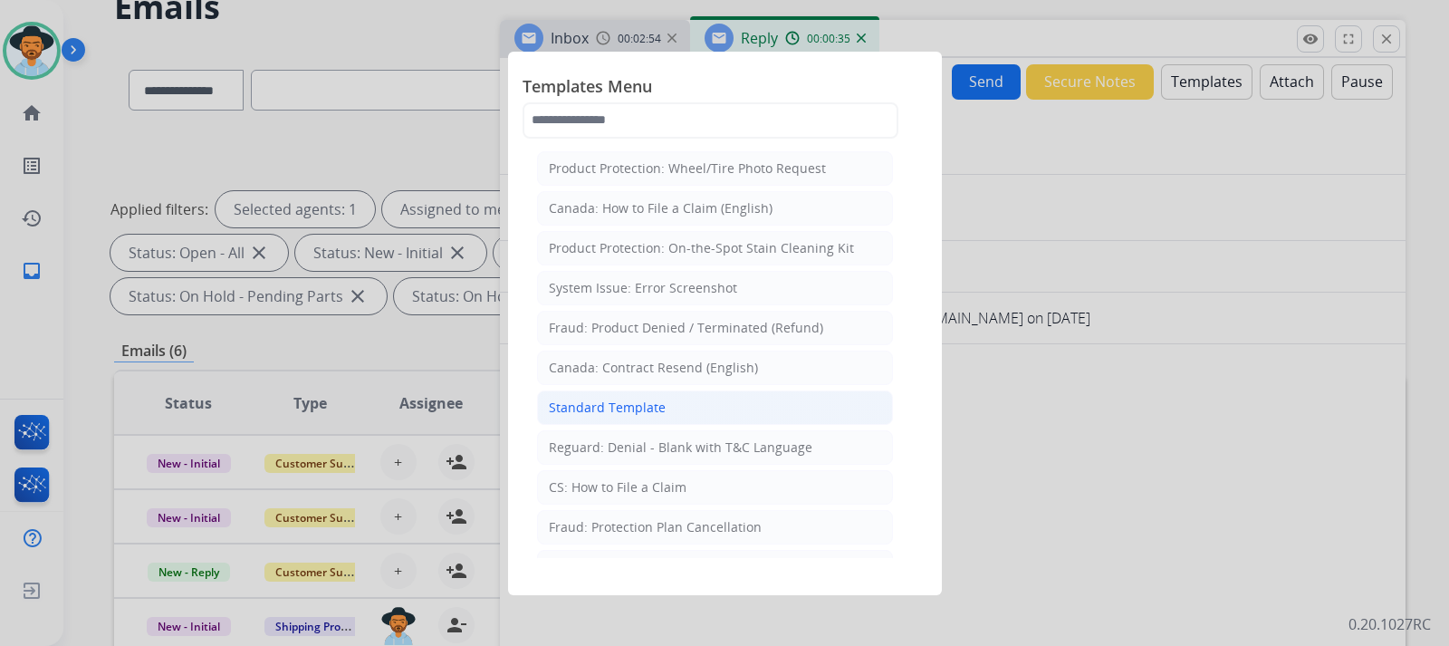
click at [660, 402] on div "Standard Template" at bounding box center [607, 408] width 117 height 18
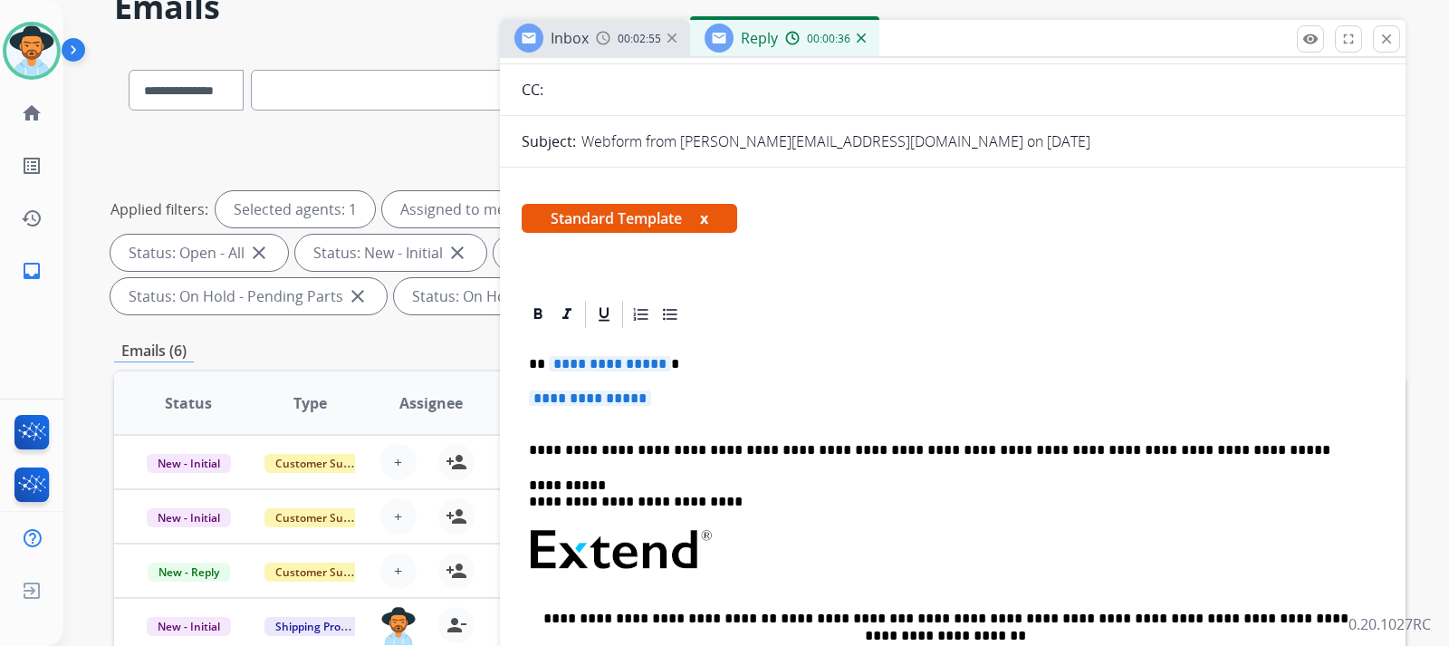
scroll to position [181, 0]
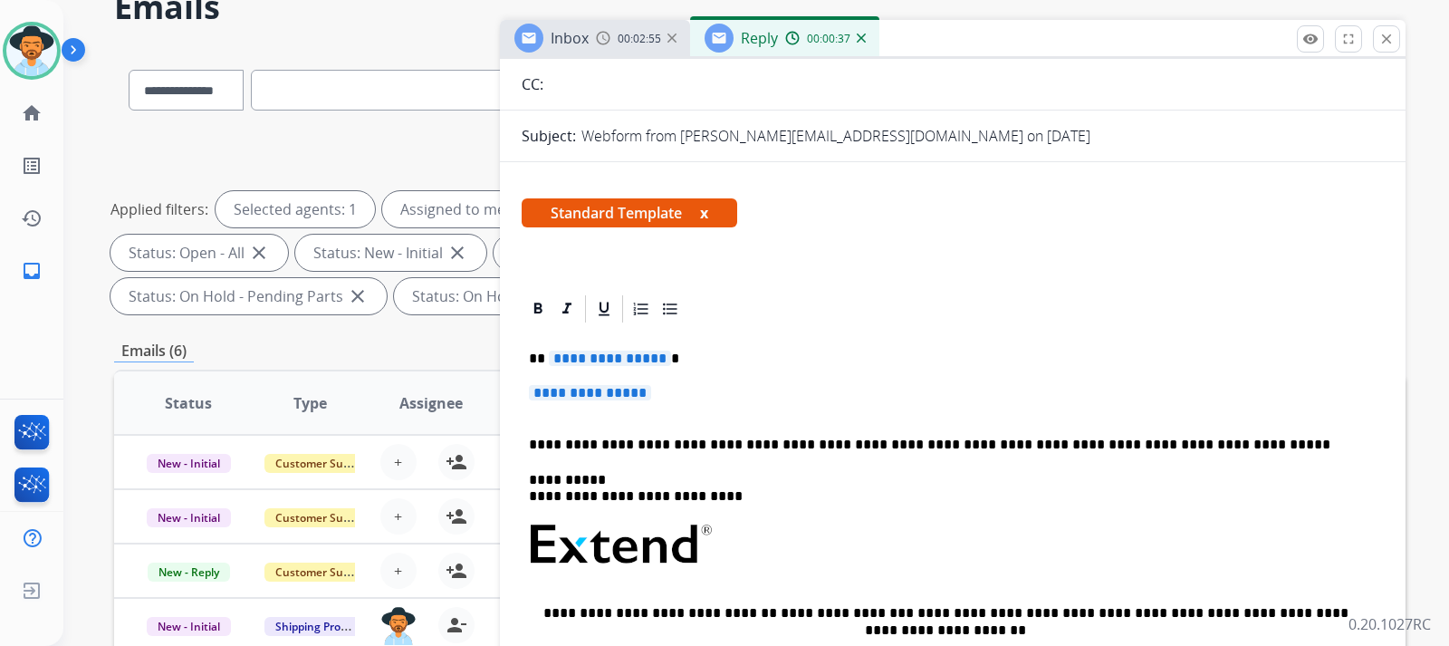
click at [685, 378] on div "**********" at bounding box center [953, 587] width 862 height 524
click at [692, 385] on p "**********" at bounding box center [953, 402] width 848 height 34
click at [684, 398] on p "**********" at bounding box center [953, 402] width 848 height 34
click at [663, 392] on p "**********" at bounding box center [953, 402] width 848 height 34
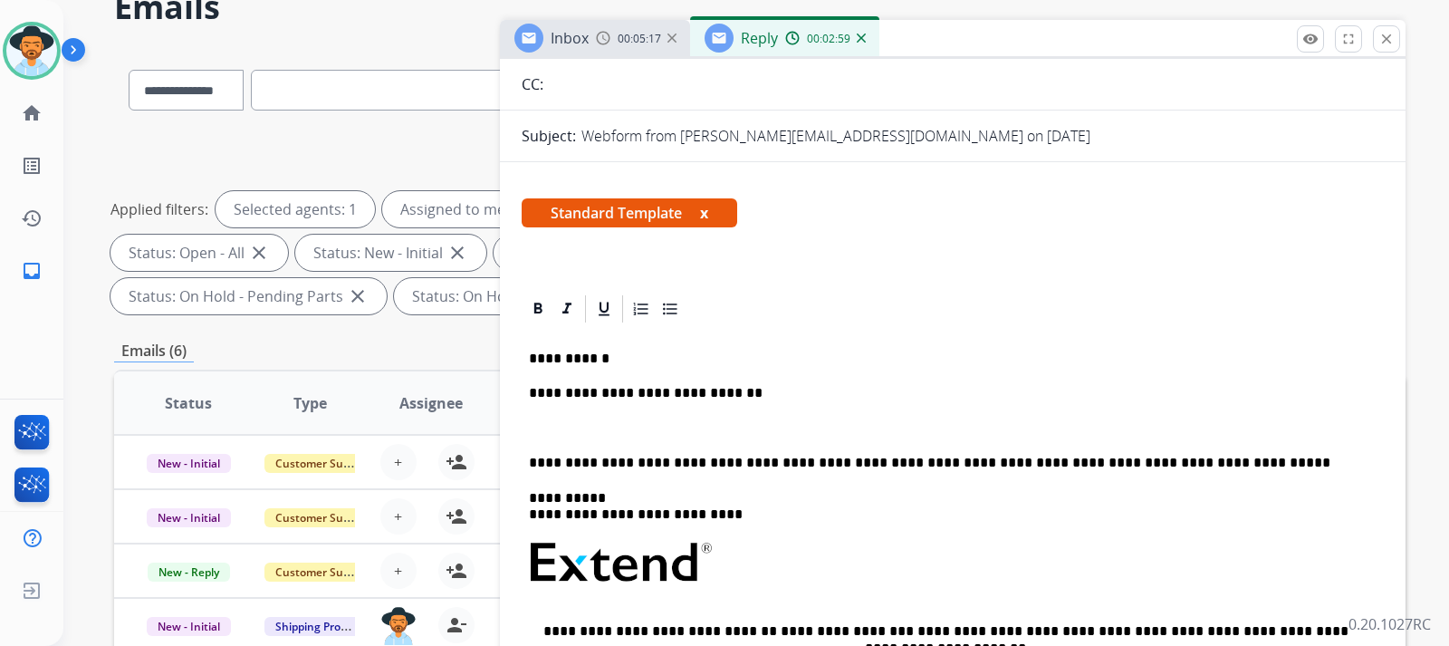
click at [759, 388] on p "**********" at bounding box center [945, 393] width 833 height 16
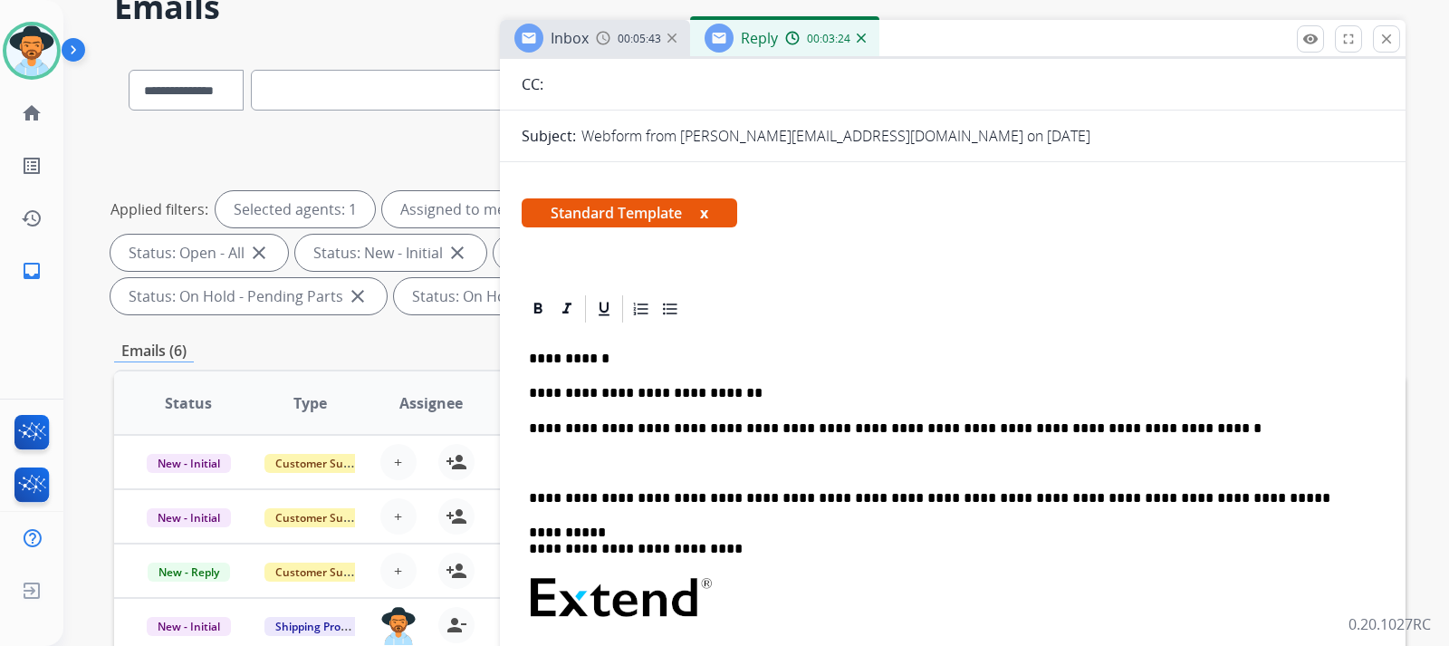
click at [975, 423] on p "**********" at bounding box center [945, 428] width 833 height 16
click at [526, 427] on div "**********" at bounding box center [953, 613] width 862 height 577
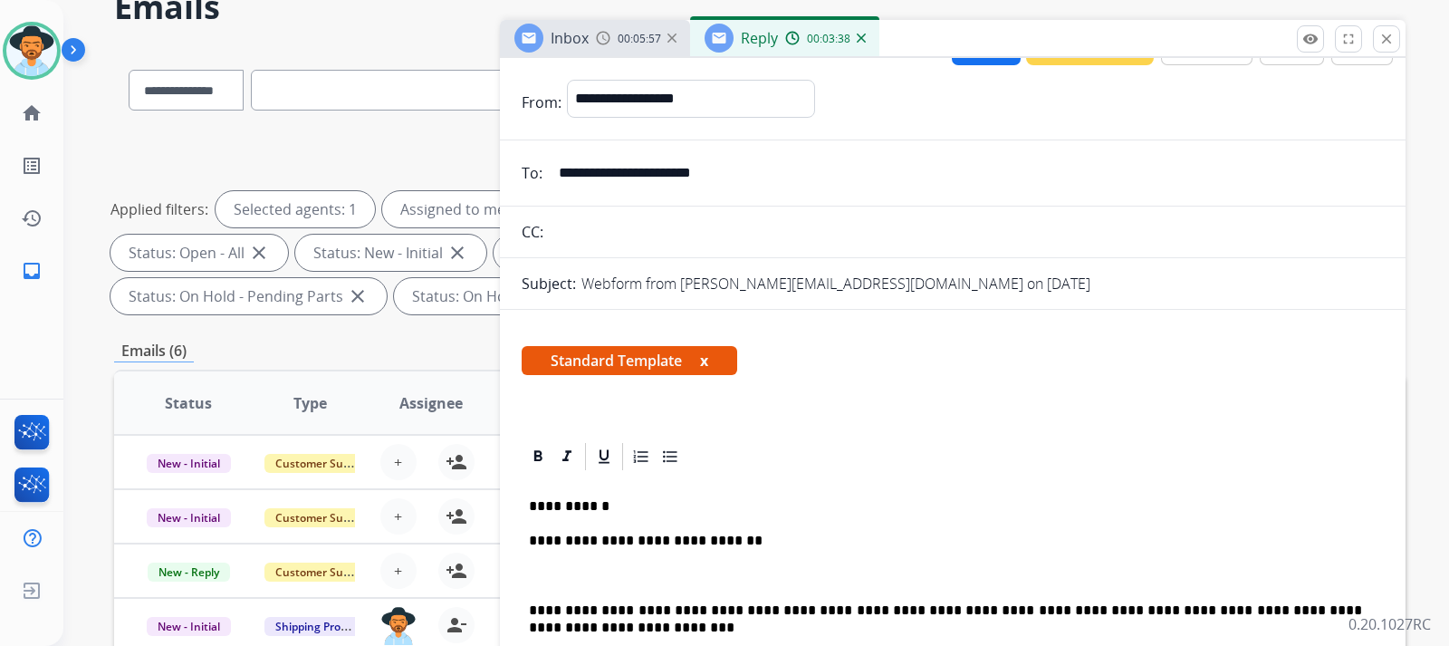
scroll to position [0, 0]
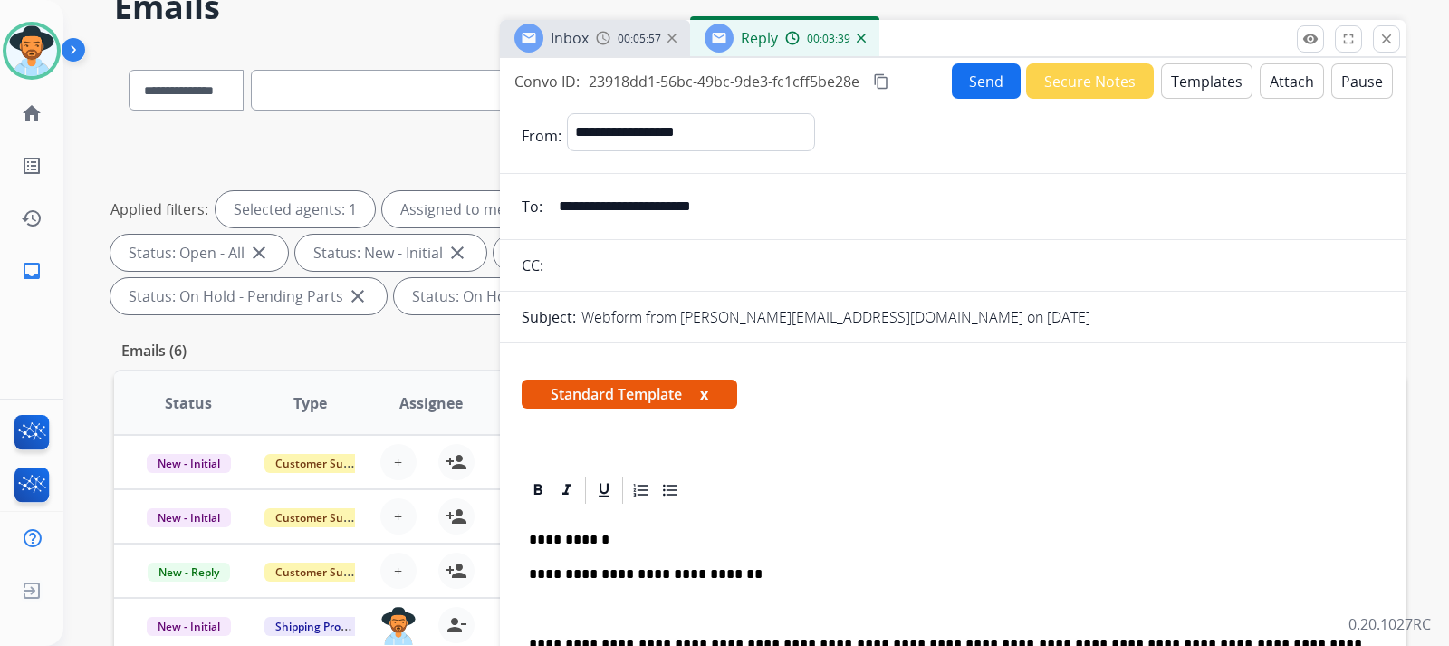
click at [971, 86] on button "Send" at bounding box center [986, 80] width 69 height 35
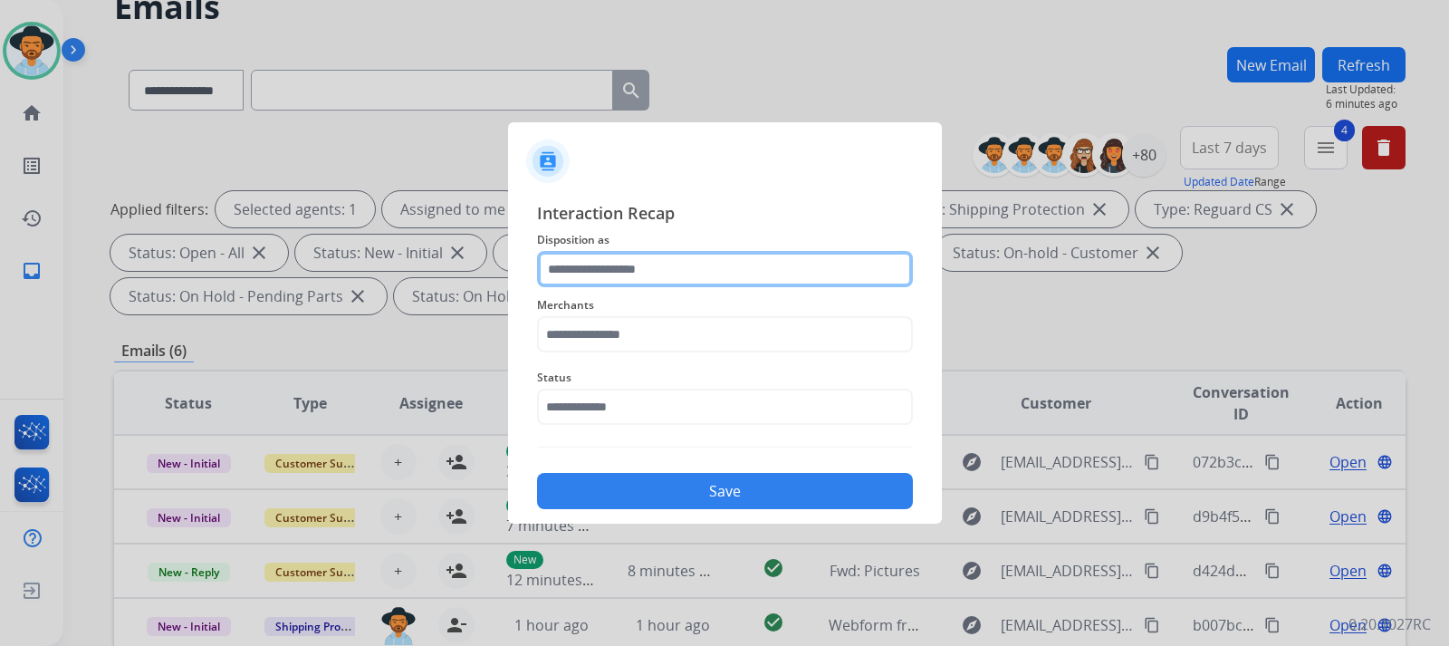
click at [629, 273] on input "text" at bounding box center [725, 269] width 376 height 36
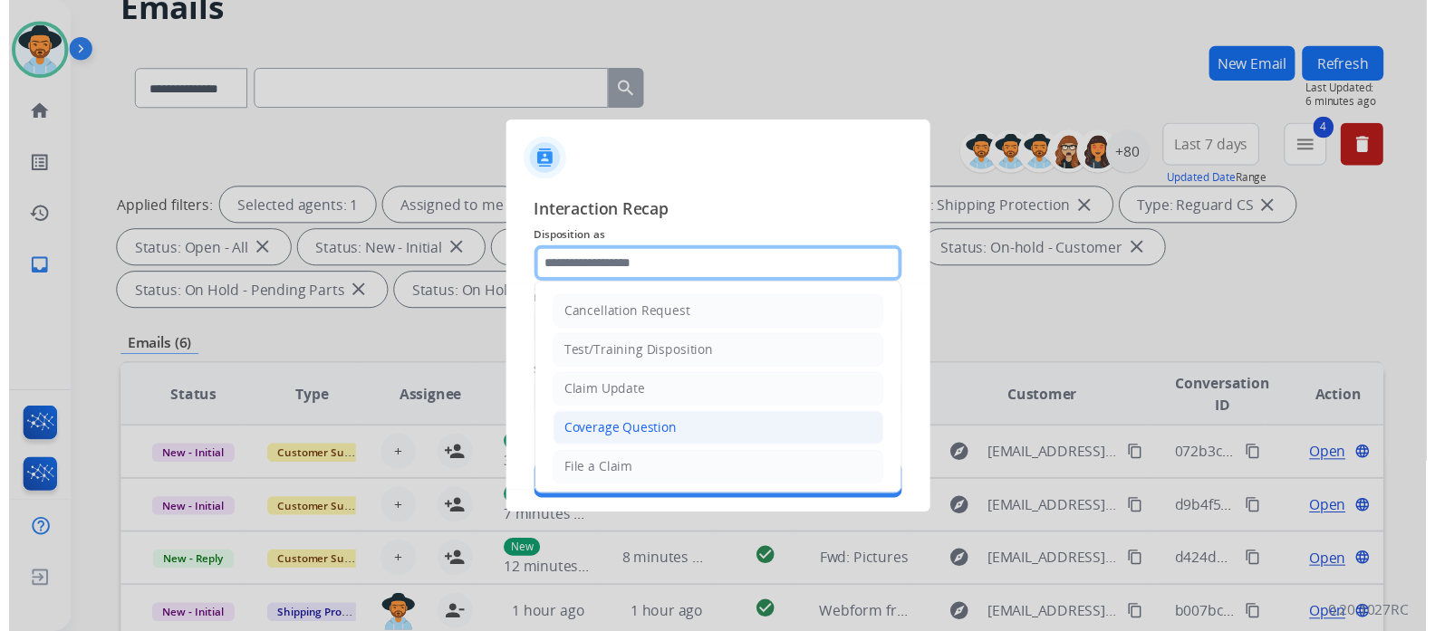
scroll to position [283, 0]
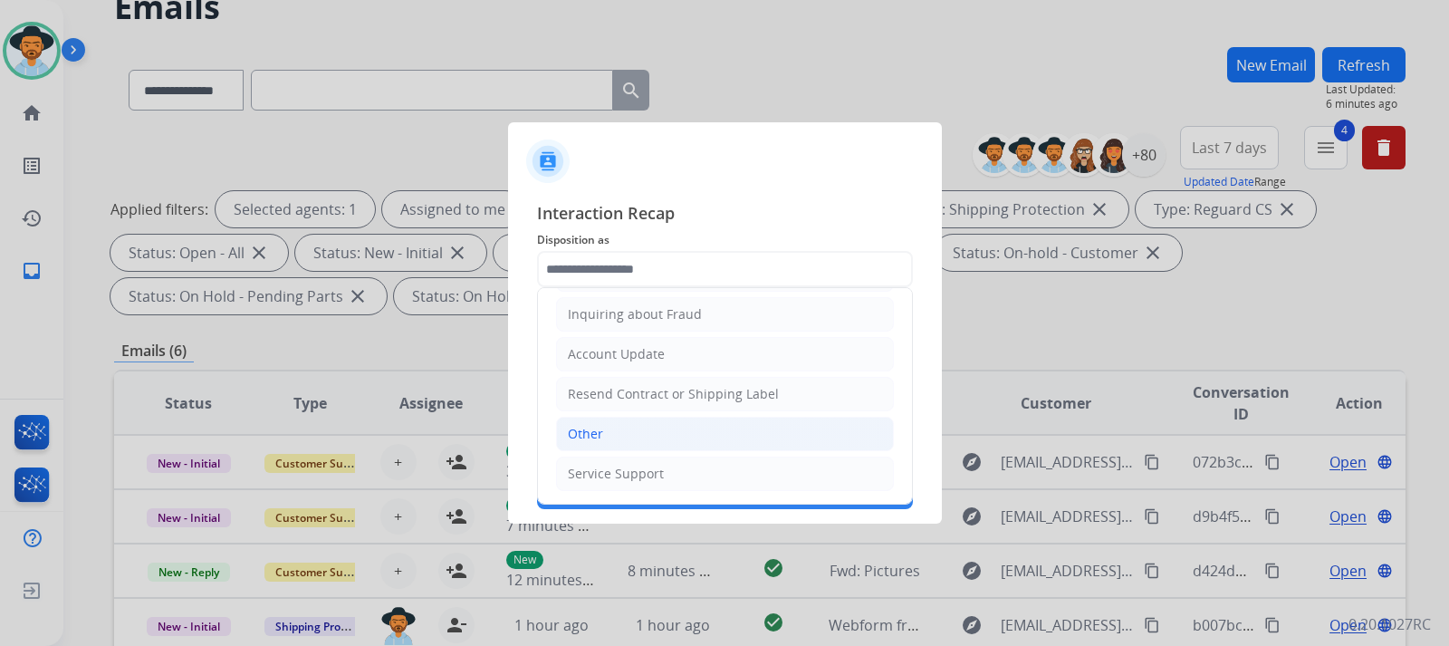
click at [616, 431] on li "Other" at bounding box center [725, 434] width 338 height 34
type input "*****"
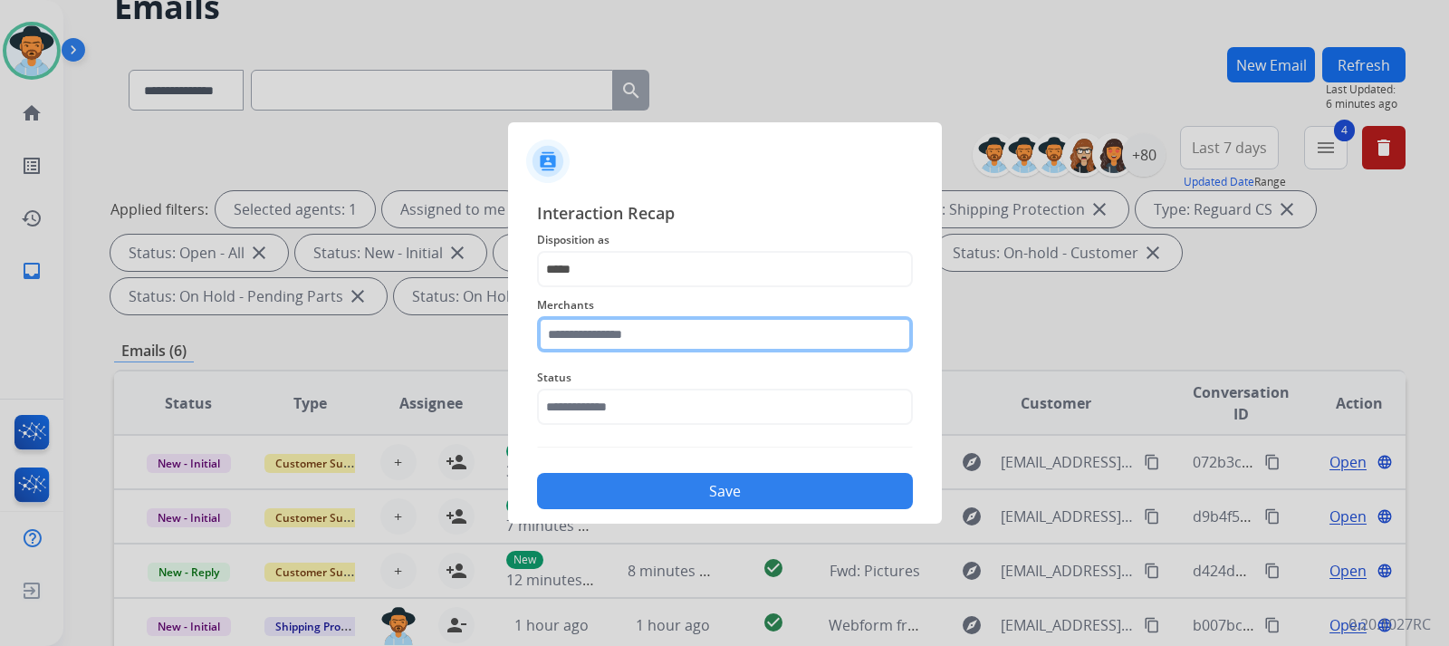
click at [644, 338] on input "text" at bounding box center [725, 334] width 376 height 36
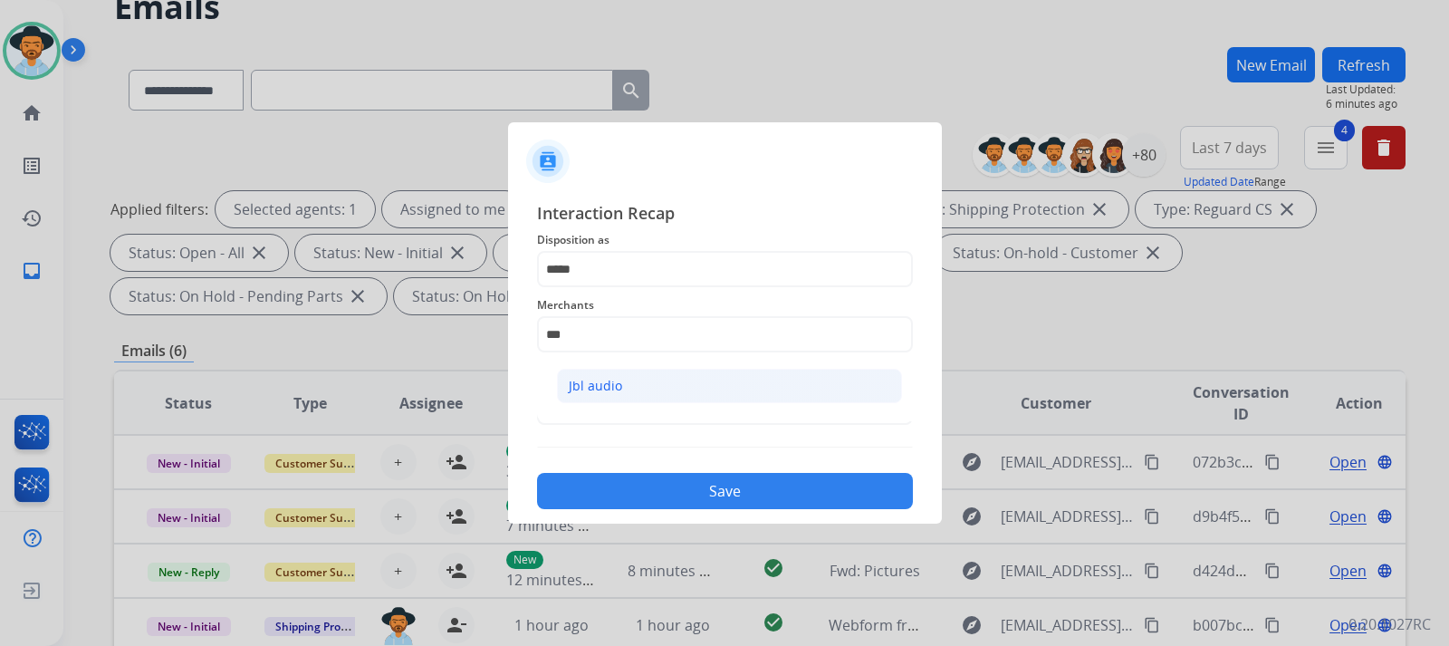
click at [613, 381] on div "Jbl audio" at bounding box center [595, 386] width 53 height 18
type input "*********"
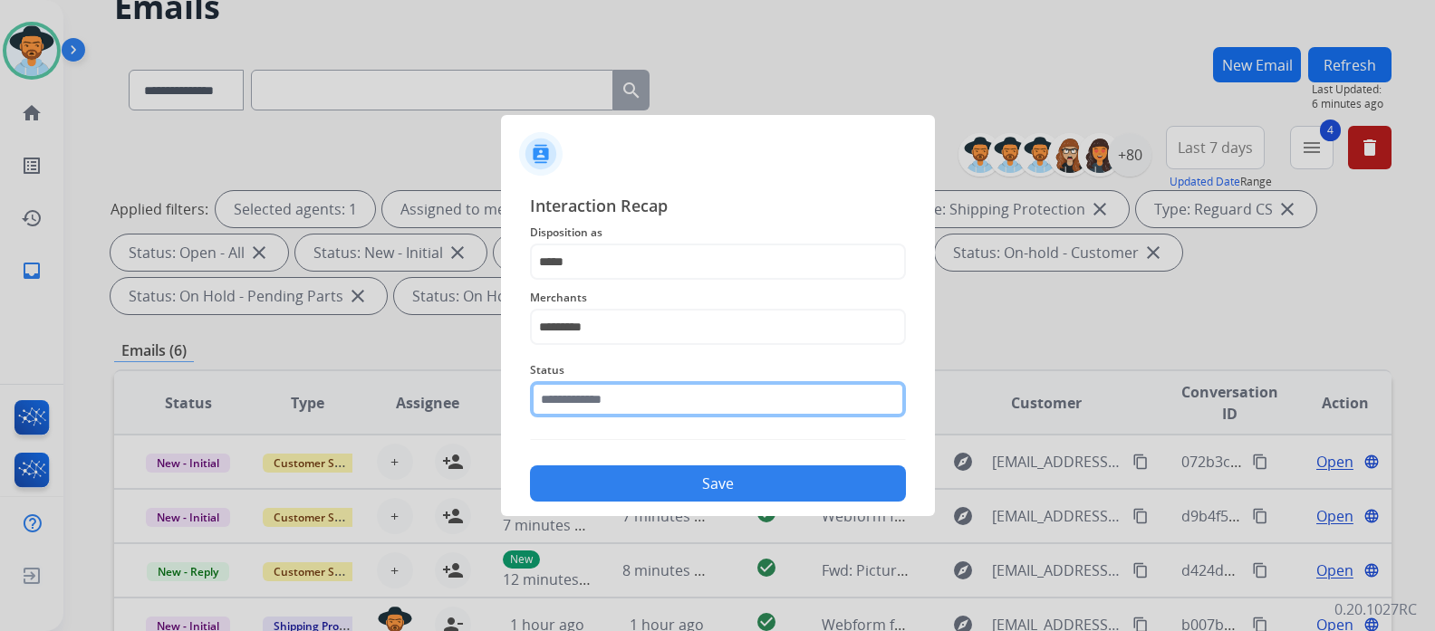
click at [620, 420] on div "Status" at bounding box center [718, 388] width 376 height 72
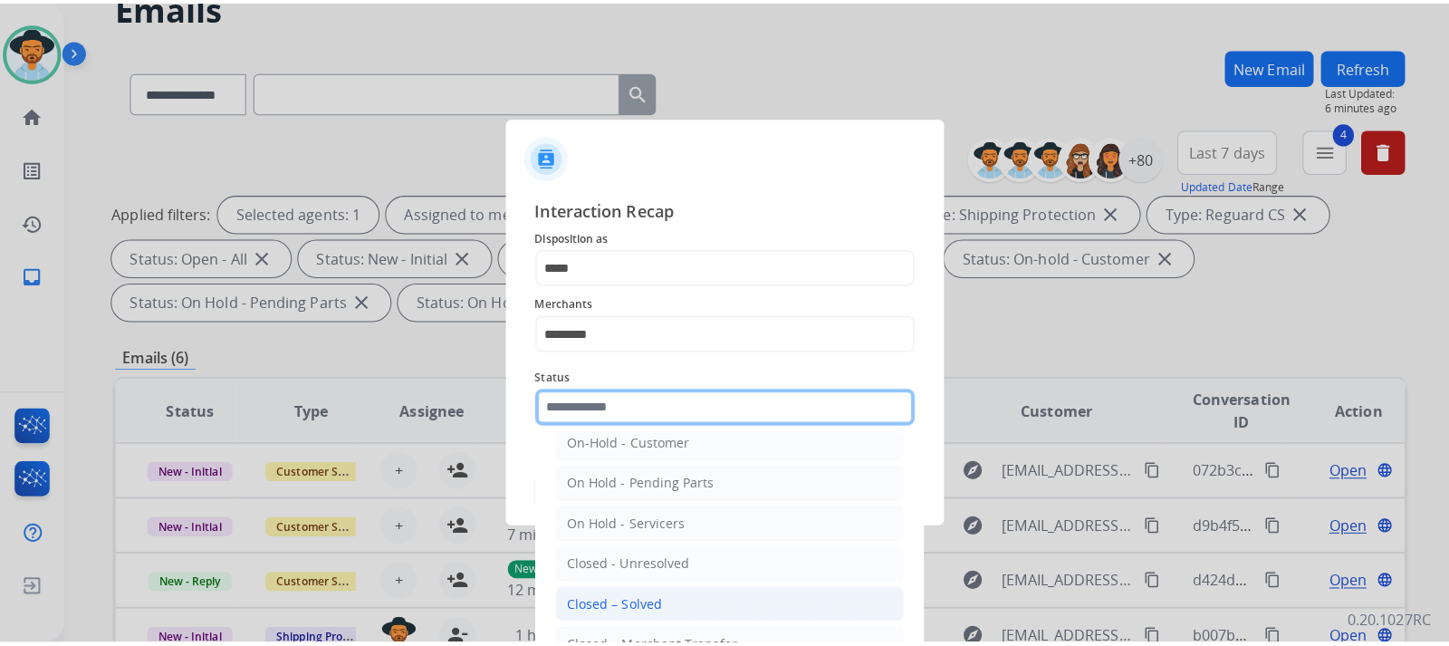
scroll to position [109, 0]
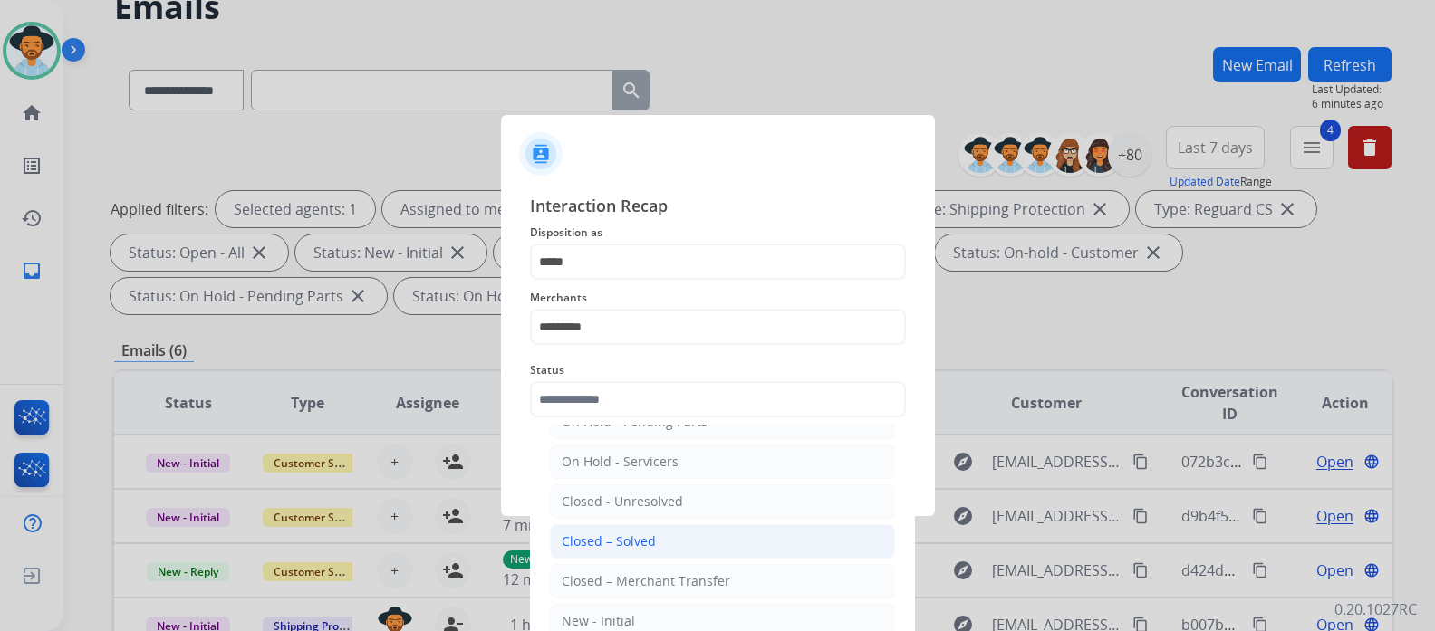
click at [602, 539] on div "Closed – Solved" at bounding box center [609, 542] width 94 height 18
type input "**********"
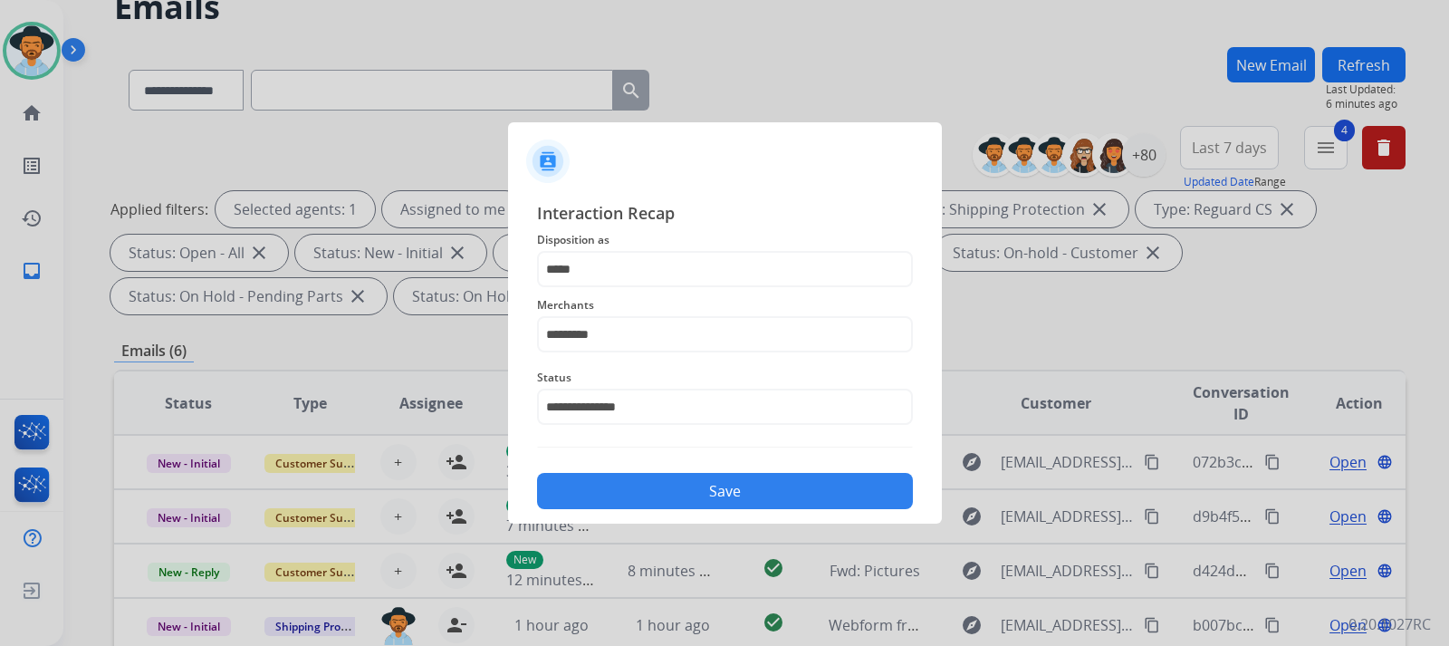
click at [656, 481] on button "Save" at bounding box center [725, 491] width 376 height 36
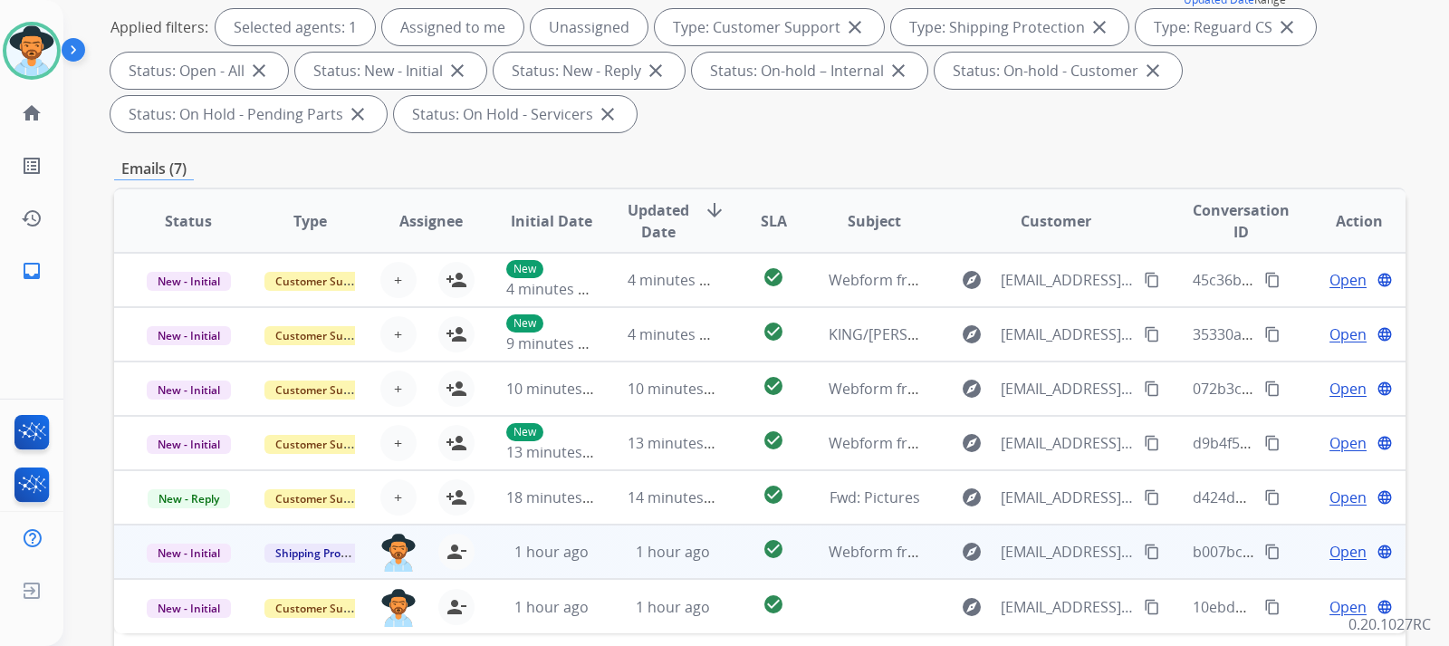
scroll to position [272, 0]
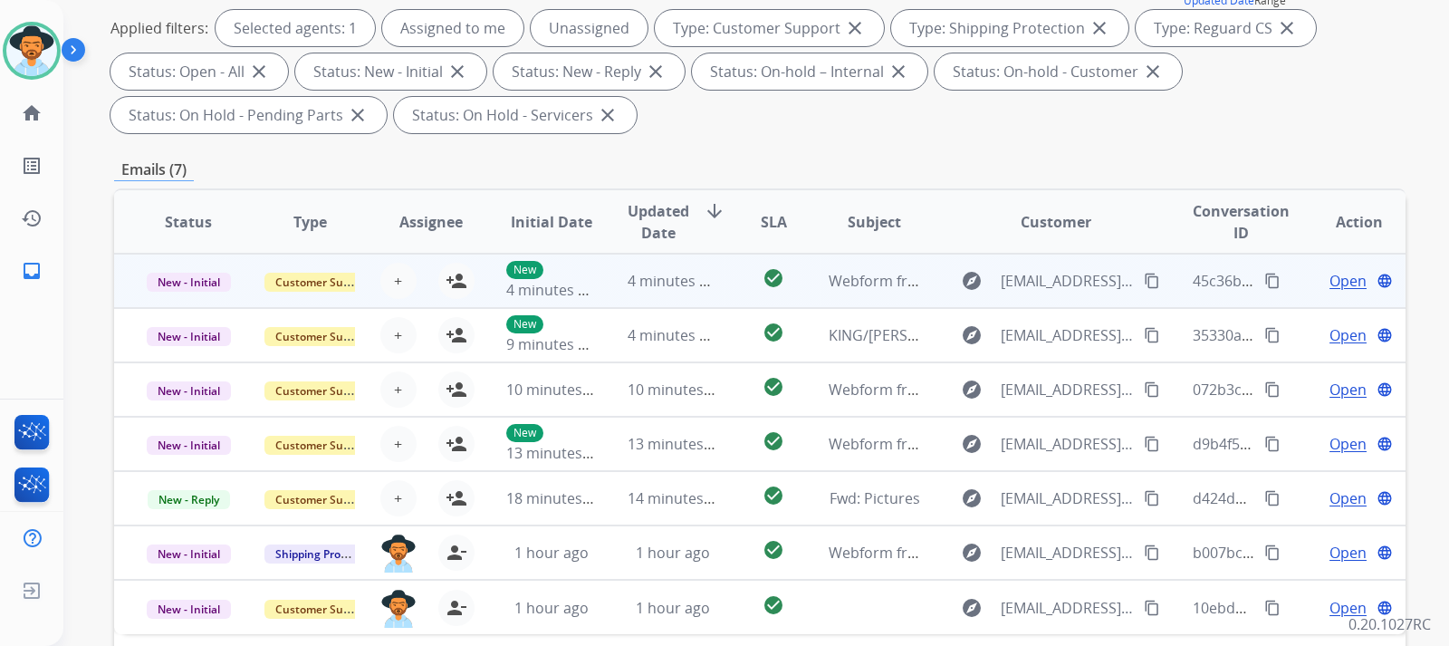
click at [975, 280] on span "Open" at bounding box center [1348, 281] width 37 height 22
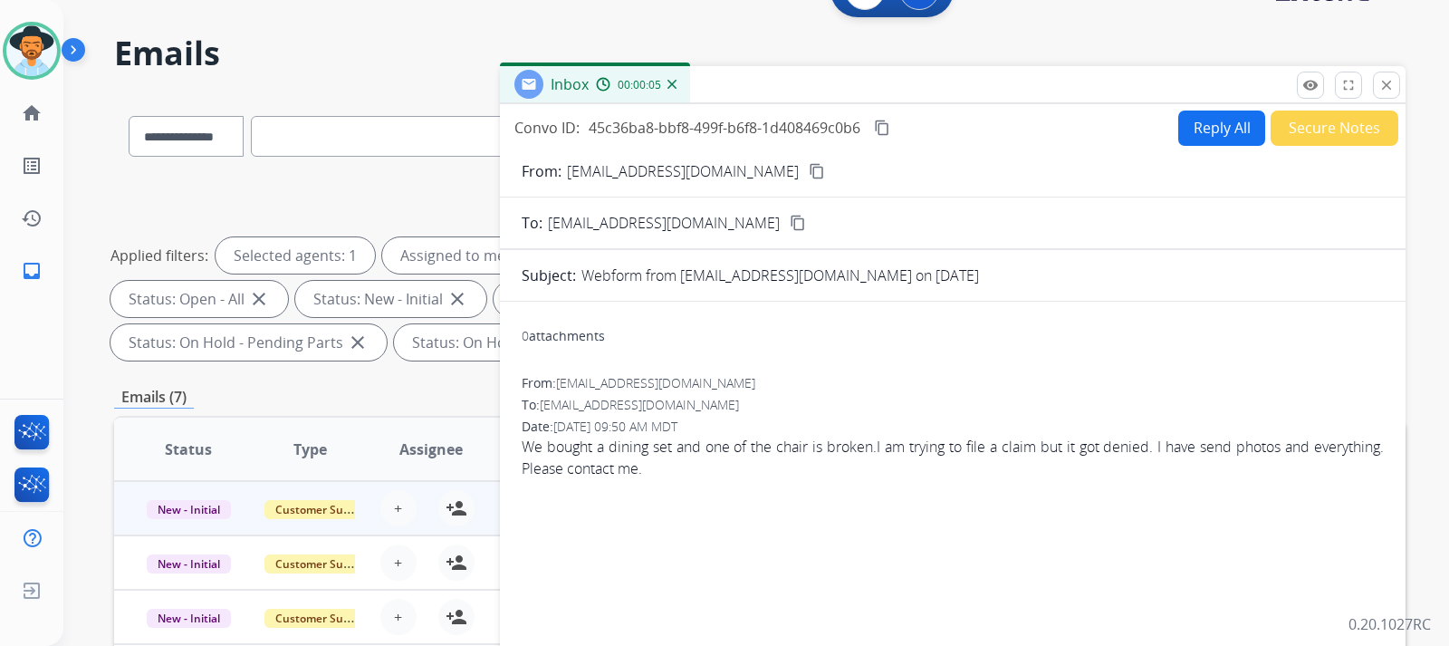
scroll to position [0, 0]
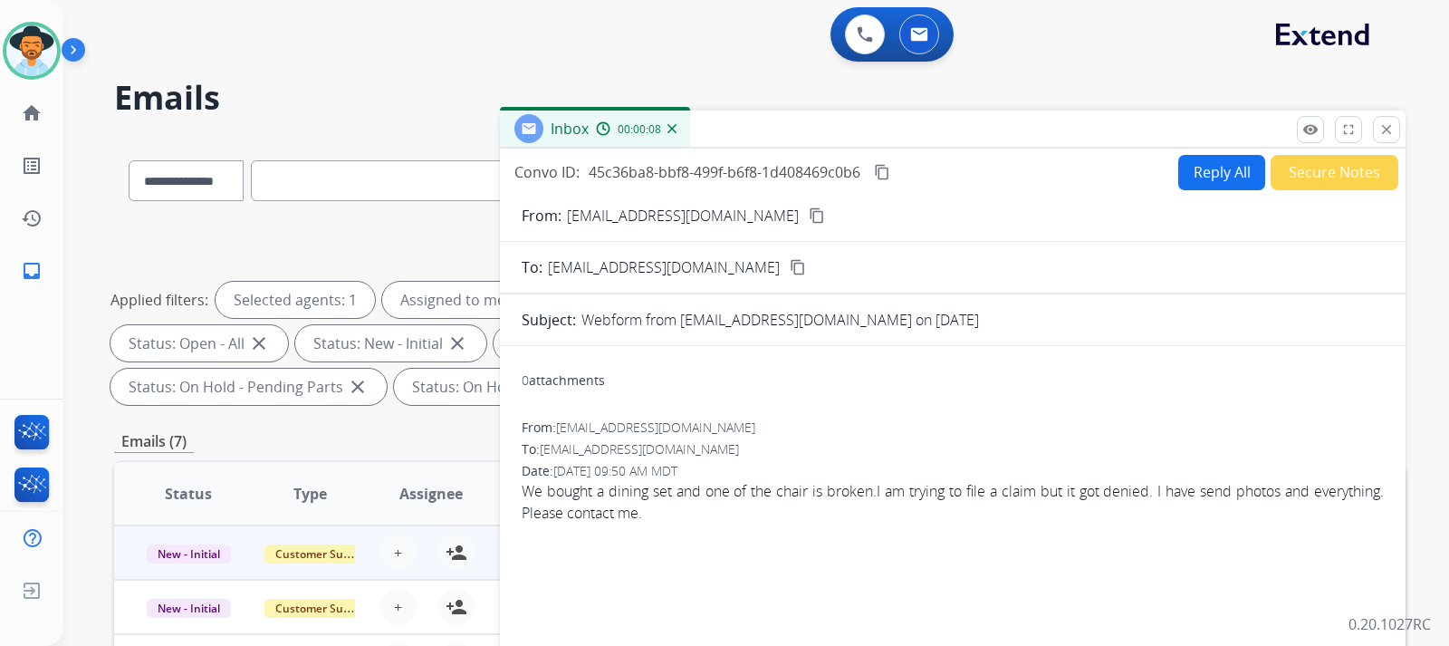
click at [809, 216] on mat-icon "content_copy" at bounding box center [817, 215] width 16 height 16
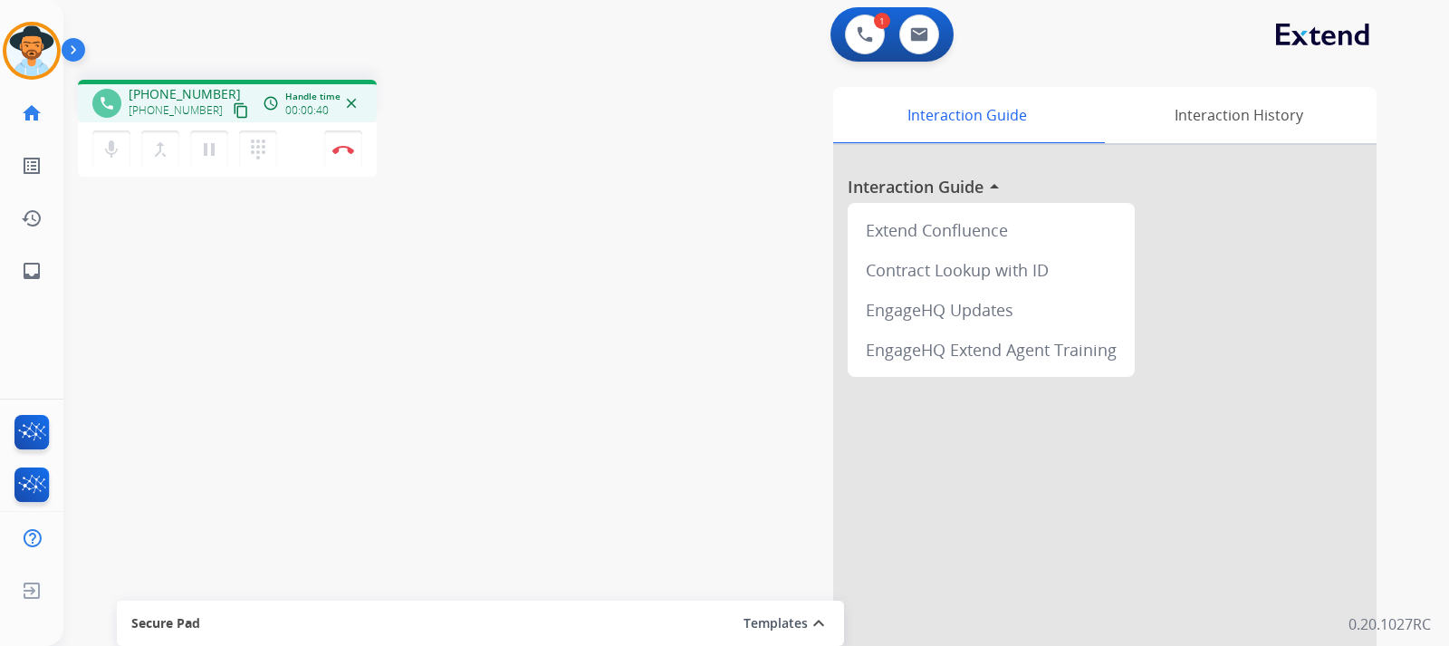
click at [233, 110] on mat-icon "content_copy" at bounding box center [241, 110] width 16 height 16
click at [209, 154] on mat-icon "pause" at bounding box center [209, 150] width 22 height 22
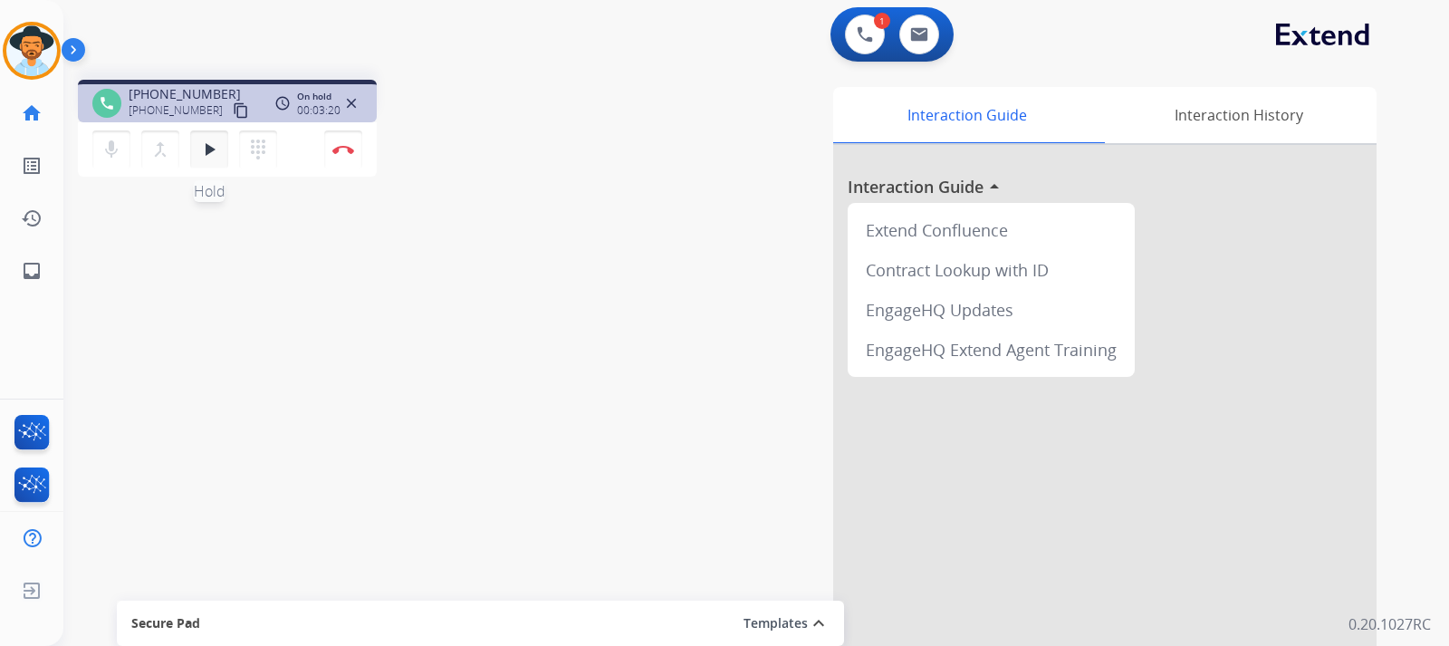
click at [203, 150] on mat-icon "play_arrow" at bounding box center [209, 150] width 22 height 22
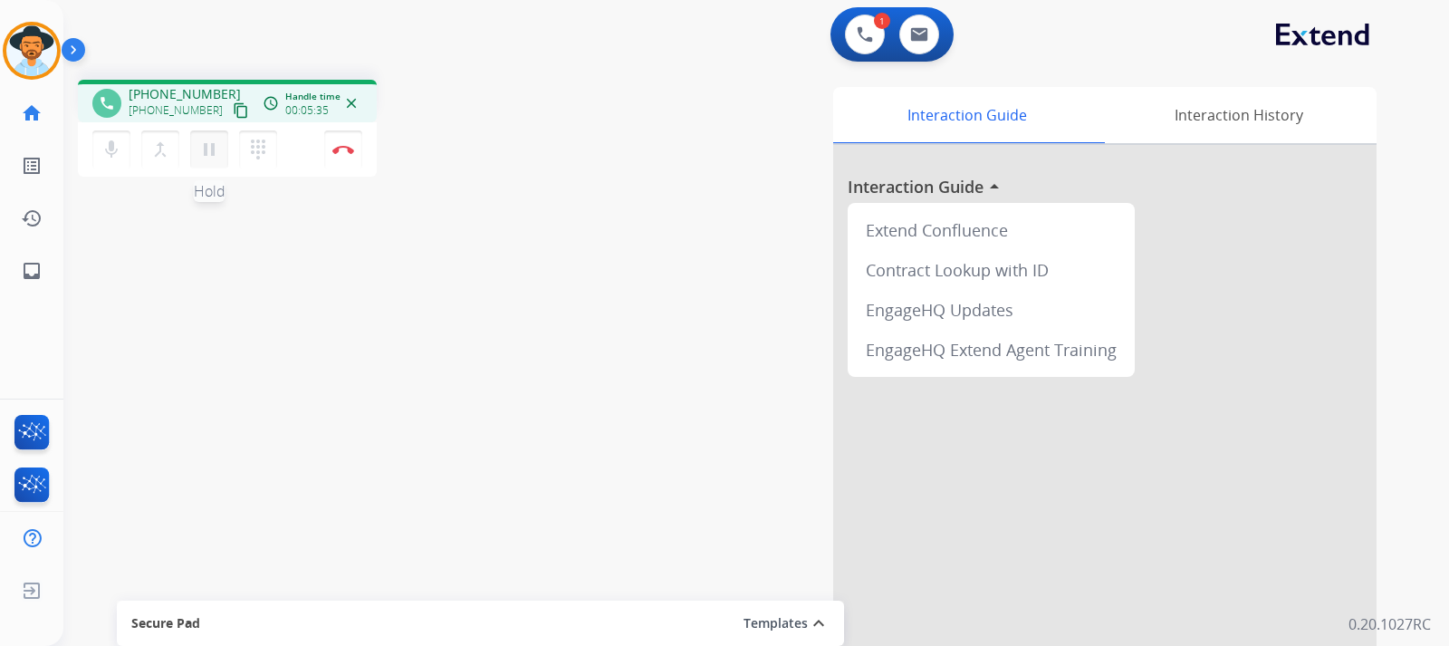
click at [205, 159] on mat-icon "pause" at bounding box center [209, 150] width 22 height 22
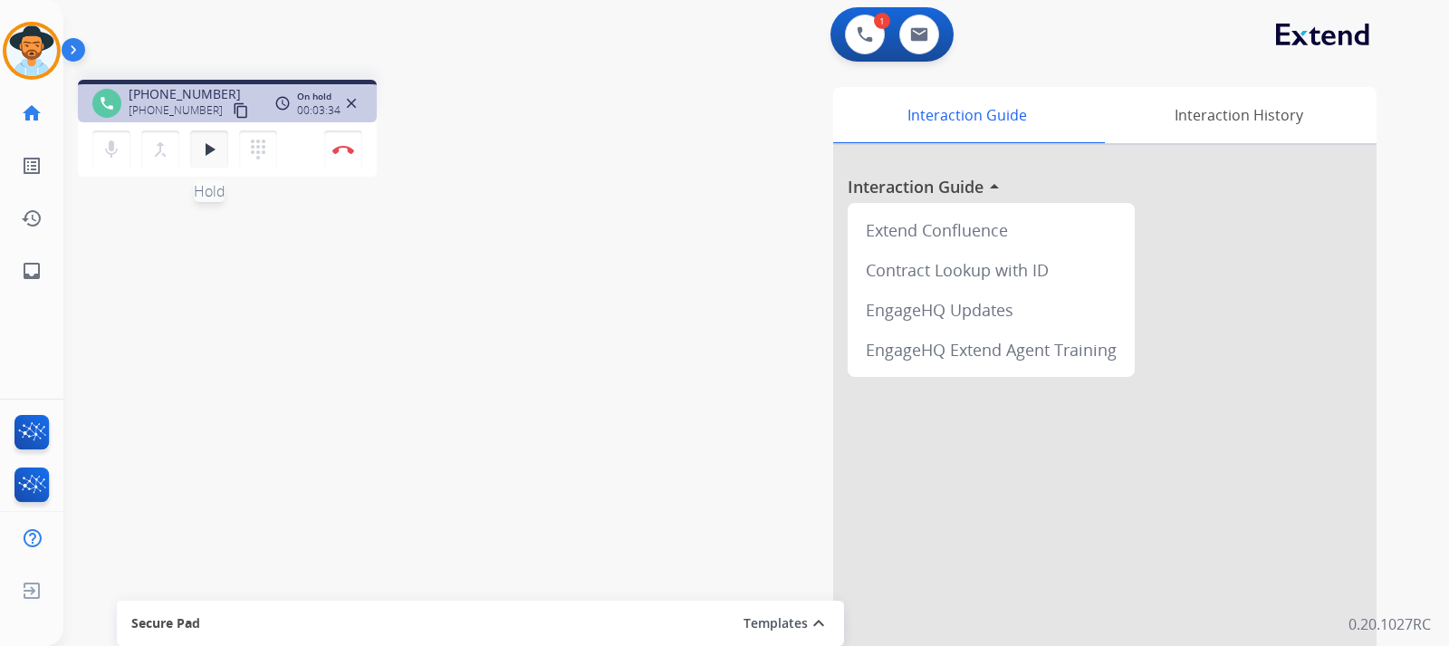
click at [204, 158] on mat-icon "play_arrow" at bounding box center [209, 150] width 22 height 22
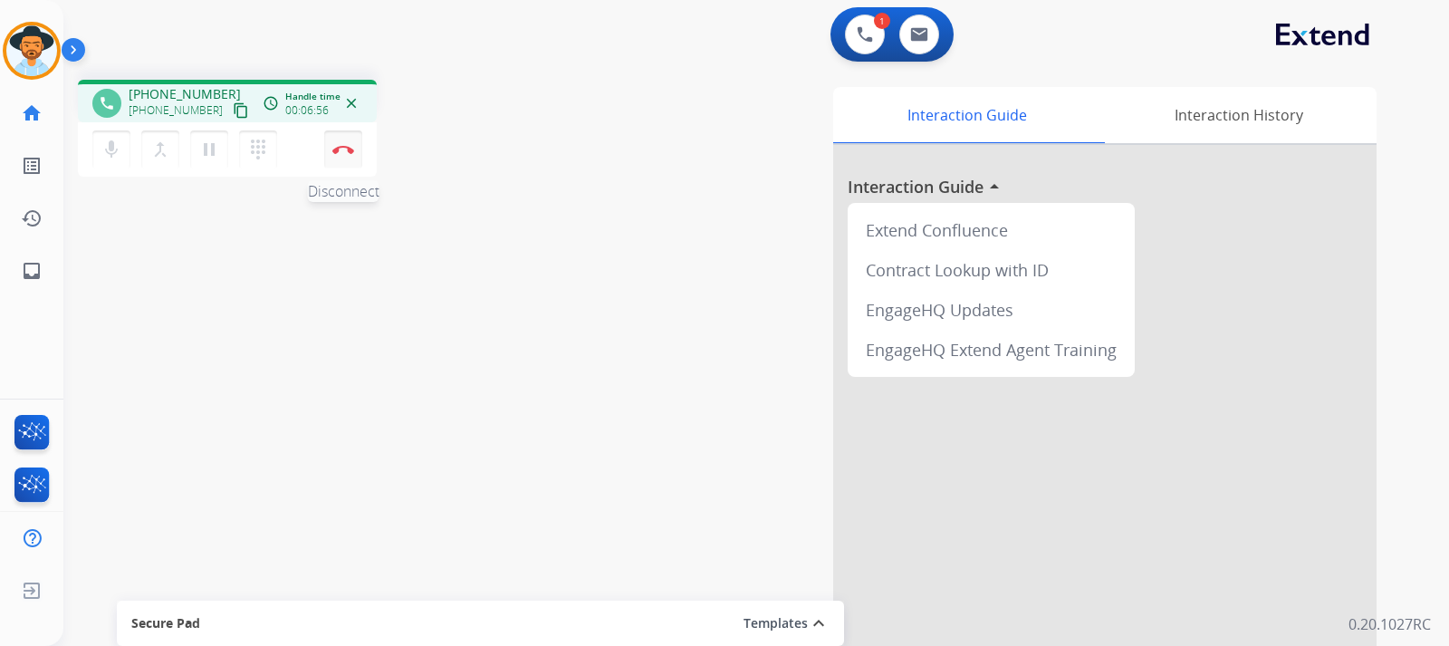
click at [349, 157] on button "Disconnect" at bounding box center [343, 149] width 38 height 38
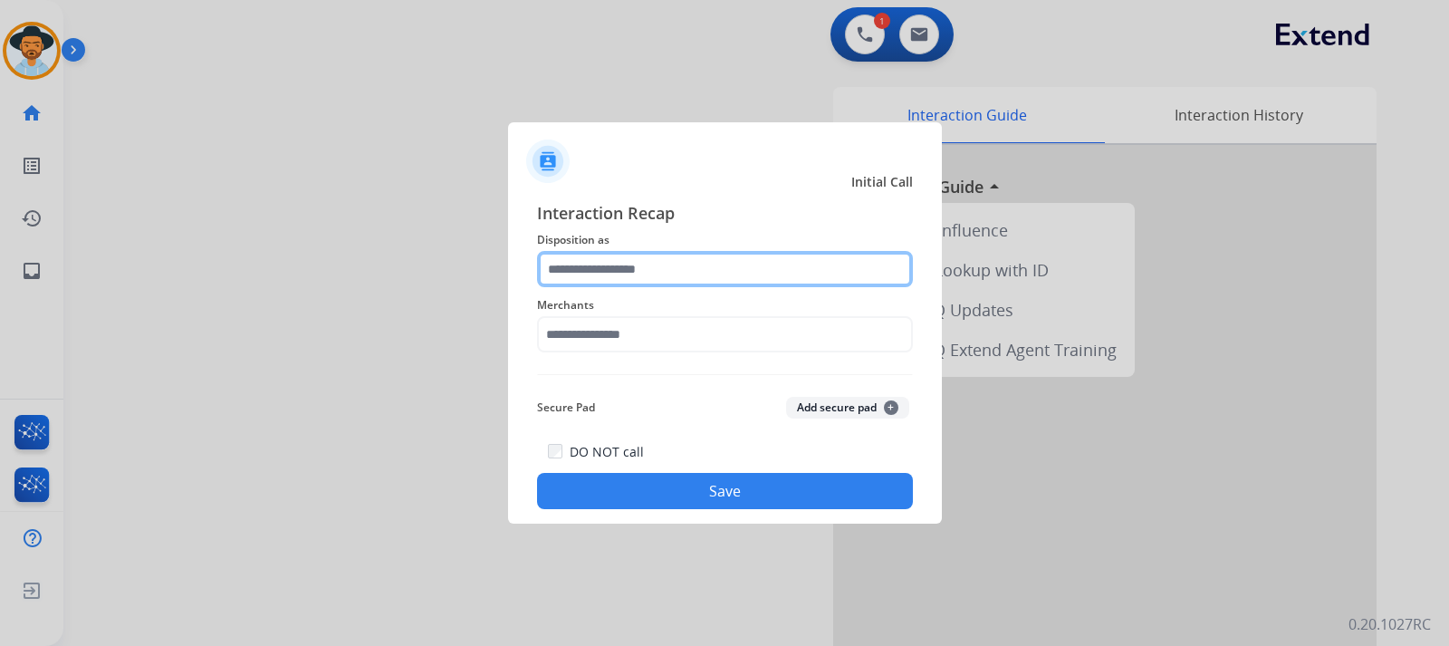
click at [651, 260] on input "text" at bounding box center [725, 269] width 376 height 36
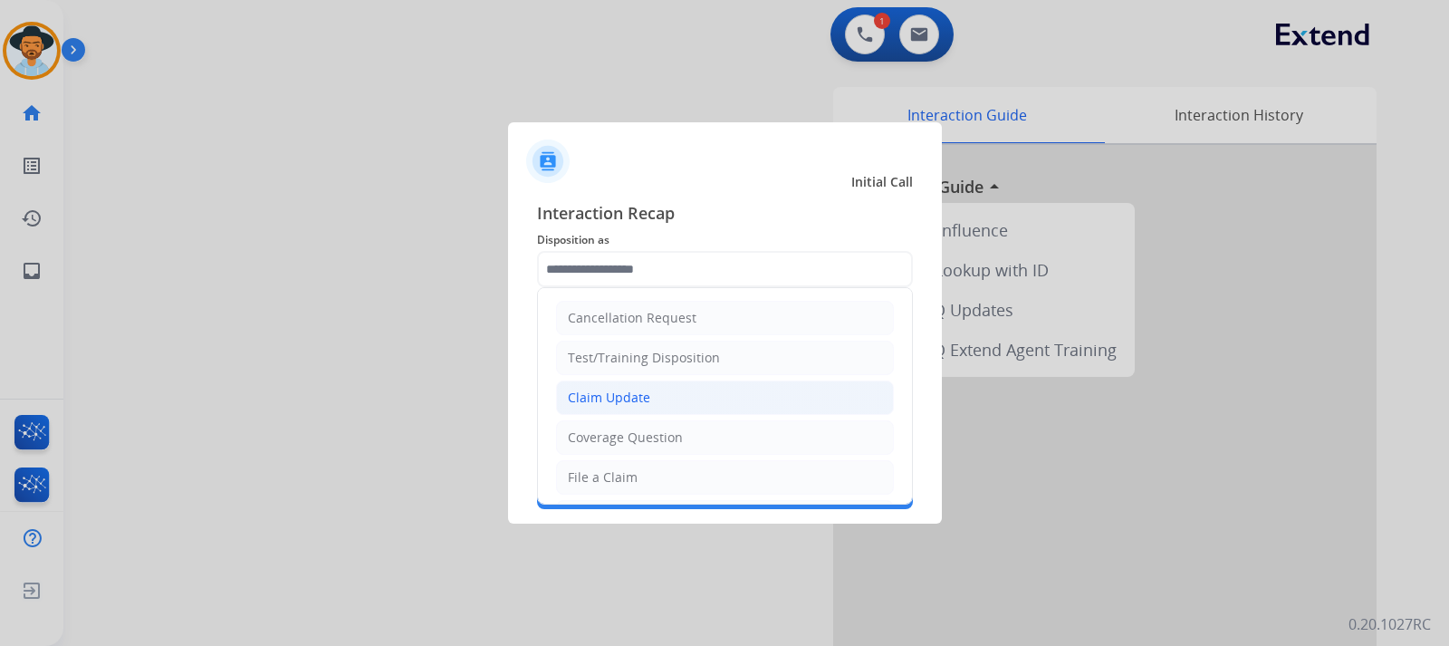
click at [615, 396] on div "Claim Update" at bounding box center [609, 398] width 82 height 18
type input "**********"
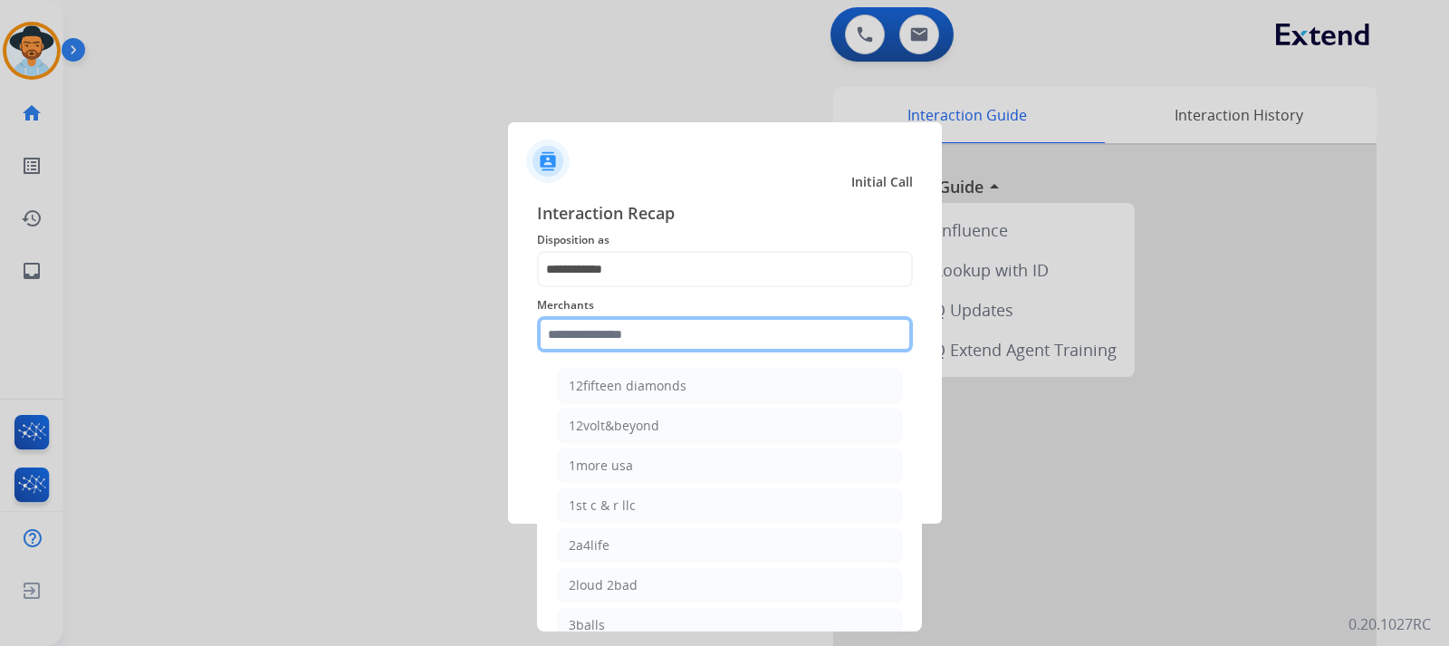
click at [650, 338] on input "text" at bounding box center [725, 334] width 376 height 36
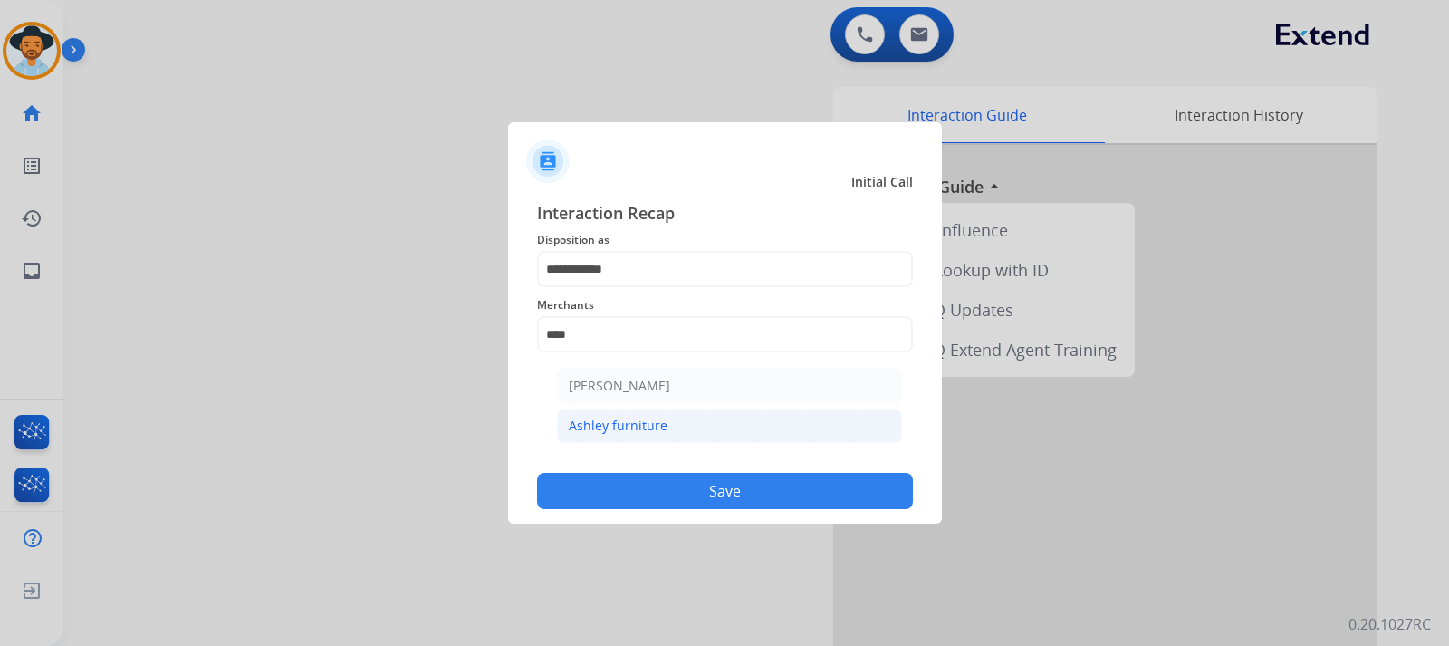
click at [677, 425] on li "Ashley furniture" at bounding box center [729, 425] width 345 height 34
type input "**********"
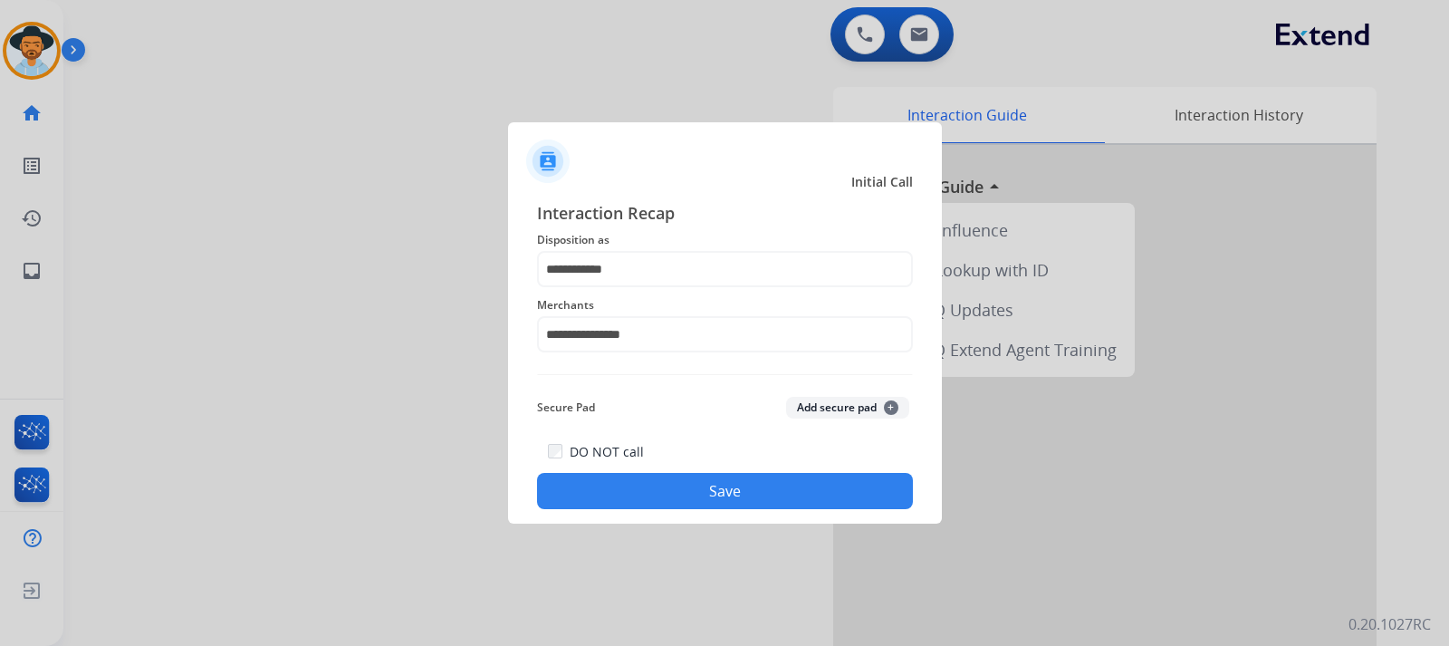
click at [703, 486] on button "Save" at bounding box center [725, 491] width 376 height 36
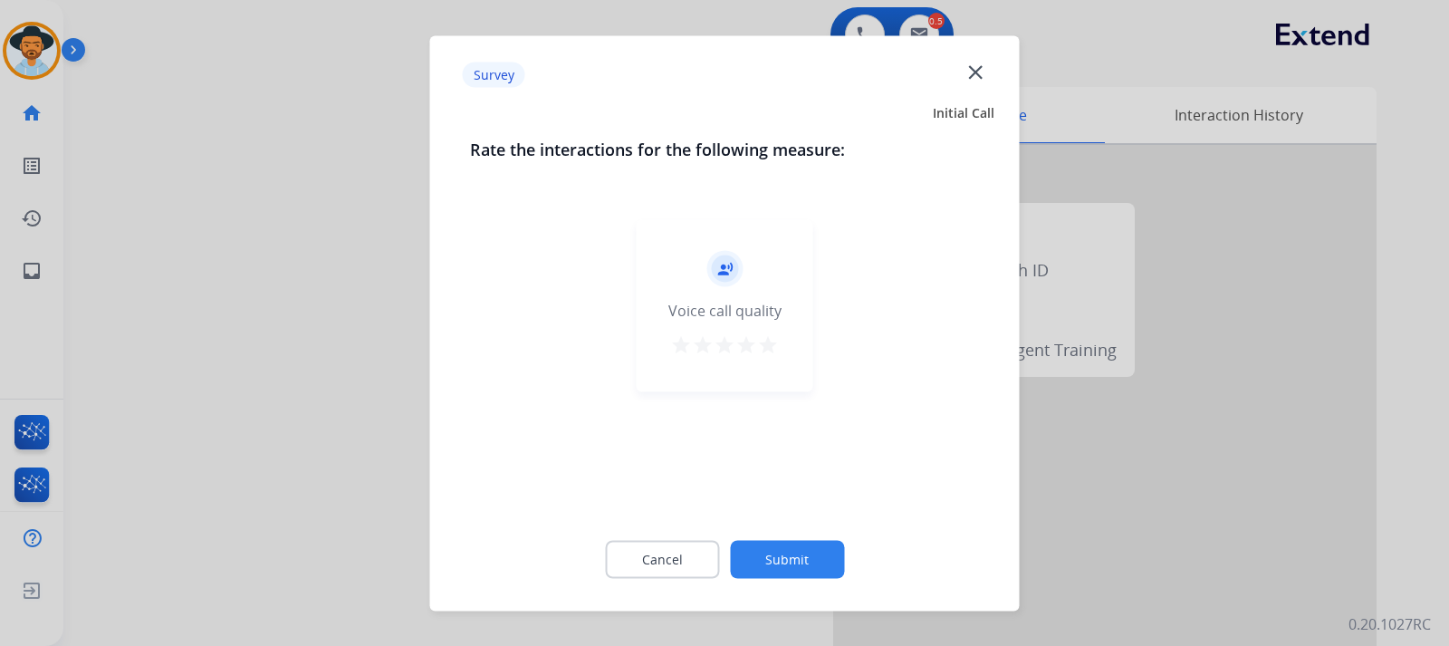
click at [975, 489] on div at bounding box center [724, 323] width 1449 height 646
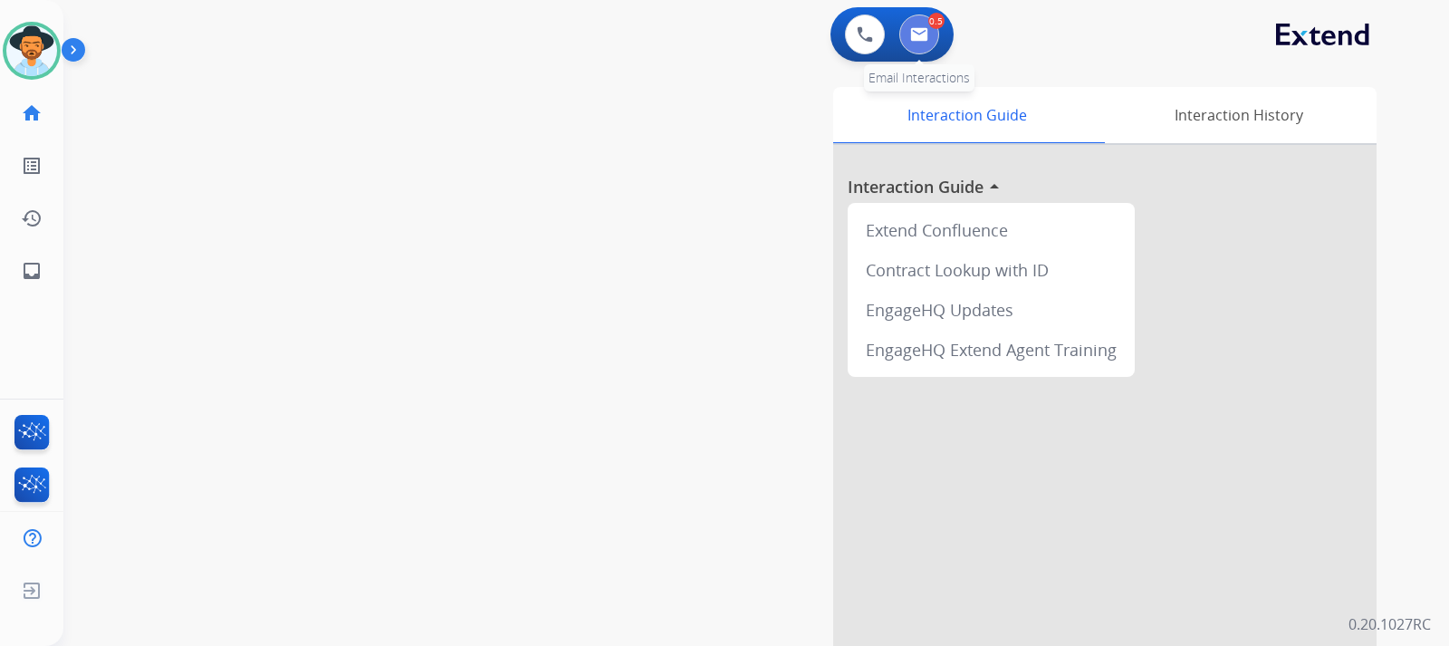
click at [924, 48] on button at bounding box center [919, 34] width 40 height 40
select select "**********"
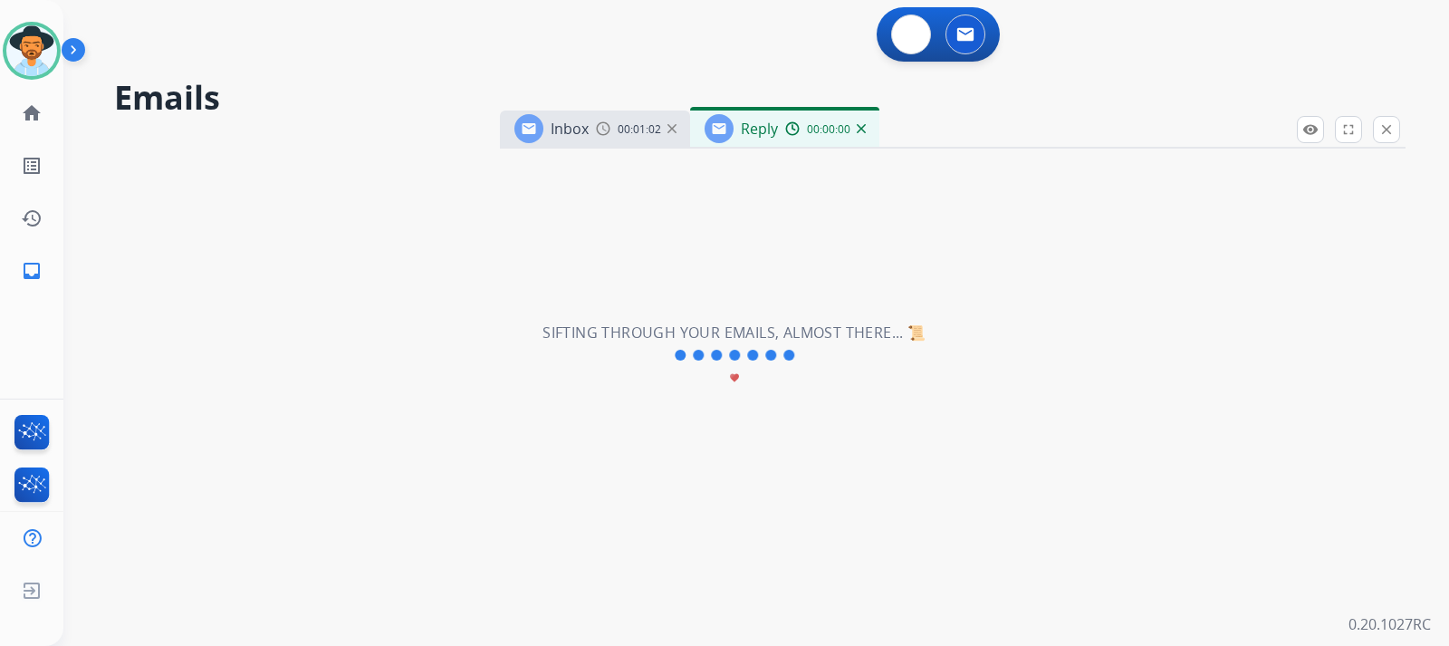
select select "**********"
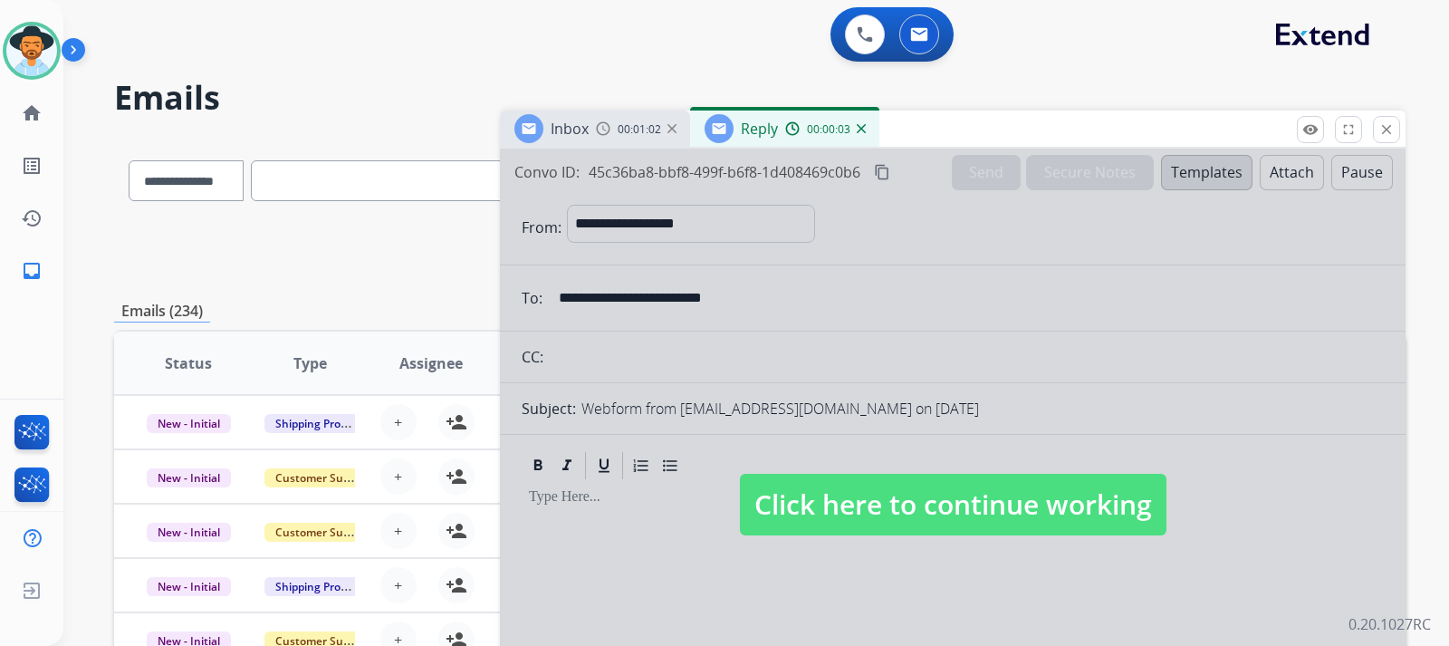
click at [816, 514] on span "Click here to continue working" at bounding box center [953, 505] width 427 height 62
select select
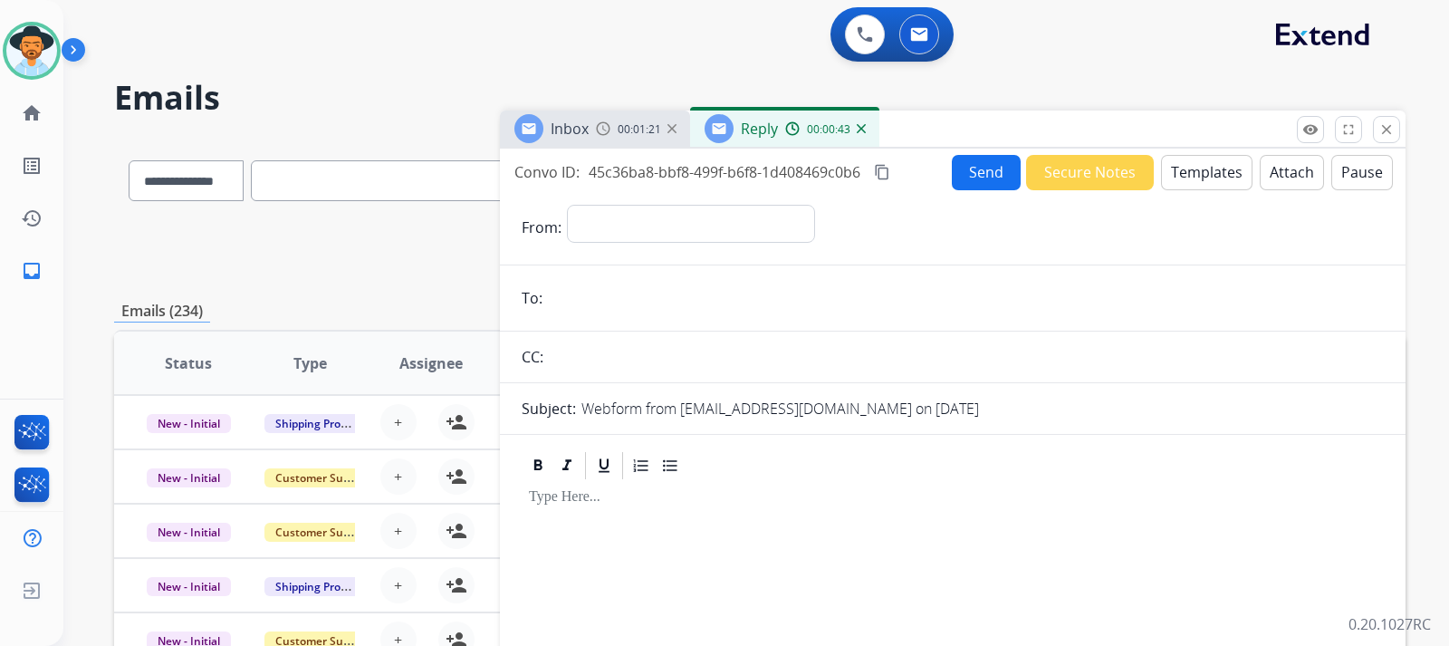
click at [607, 124] on img at bounding box center [603, 128] width 14 height 14
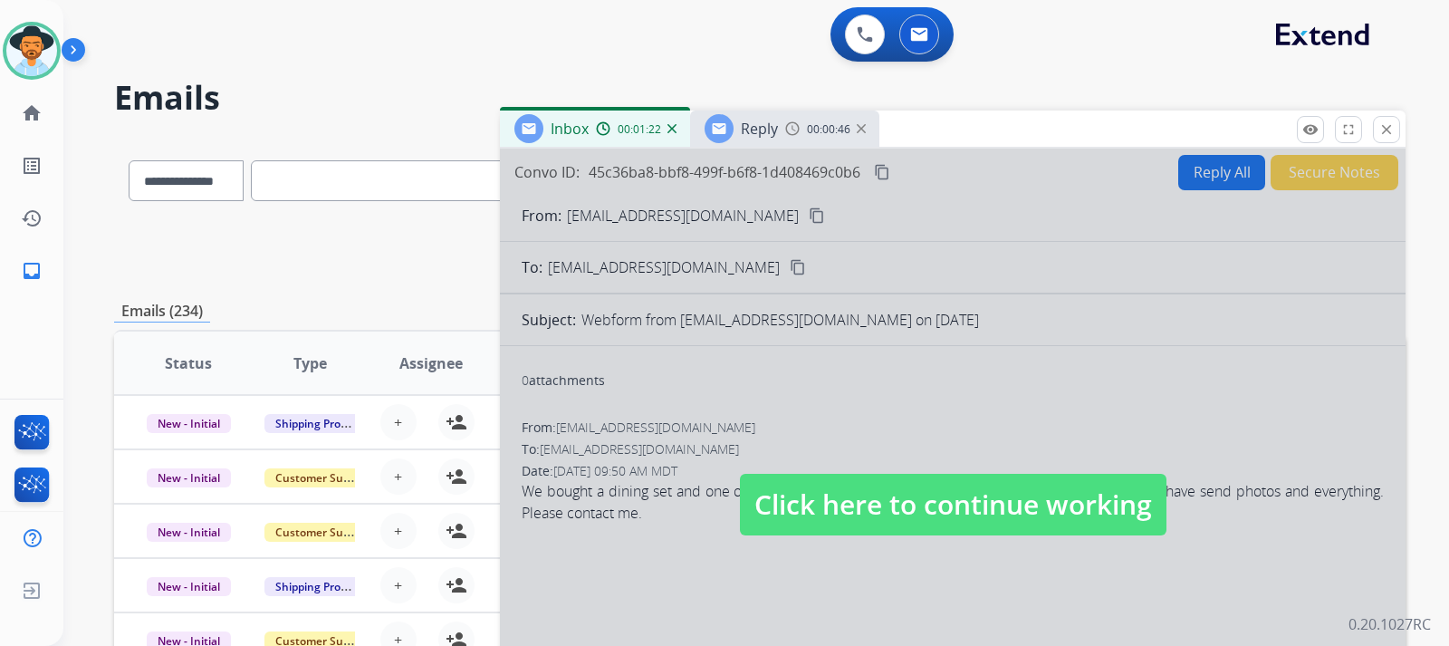
click at [842, 507] on span "Click here to continue working" at bounding box center [953, 505] width 427 height 62
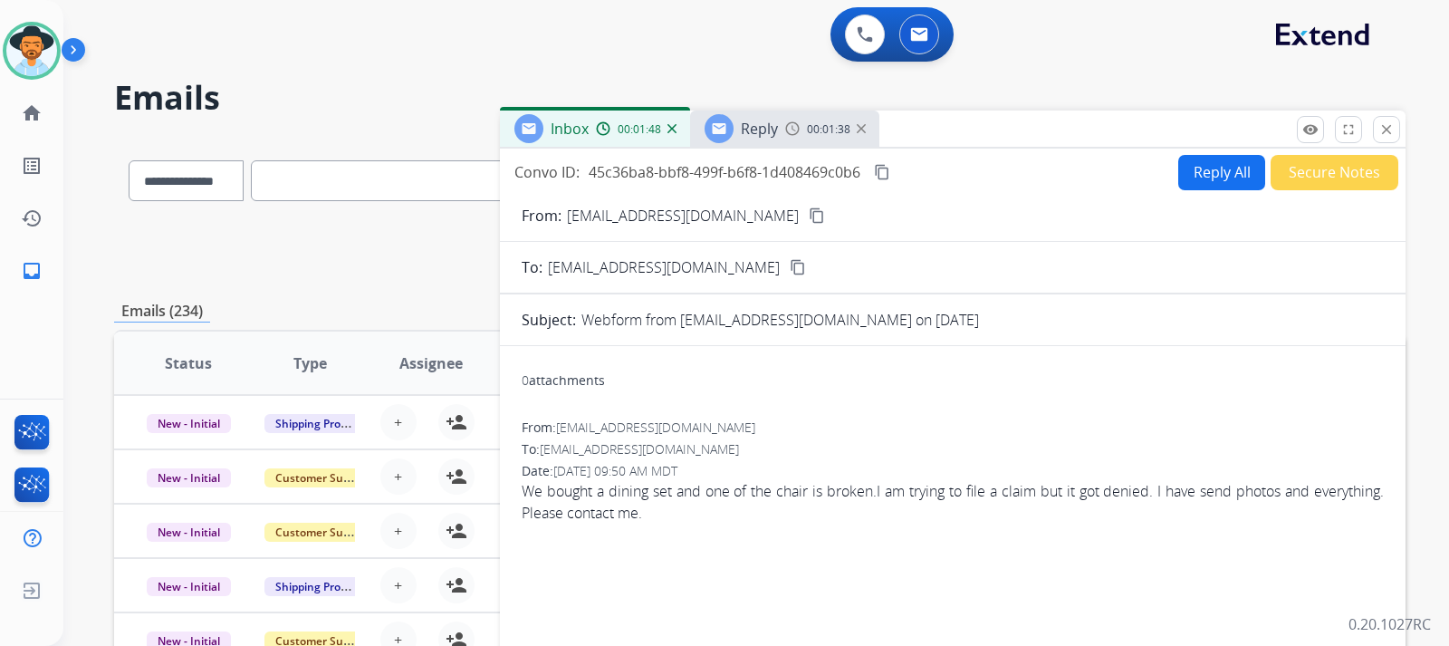
click at [809, 214] on mat-icon "content_copy" at bounding box center [817, 215] width 16 height 16
click at [862, 131] on img at bounding box center [861, 128] width 9 height 9
click at [809, 218] on mat-icon "content_copy" at bounding box center [817, 215] width 16 height 16
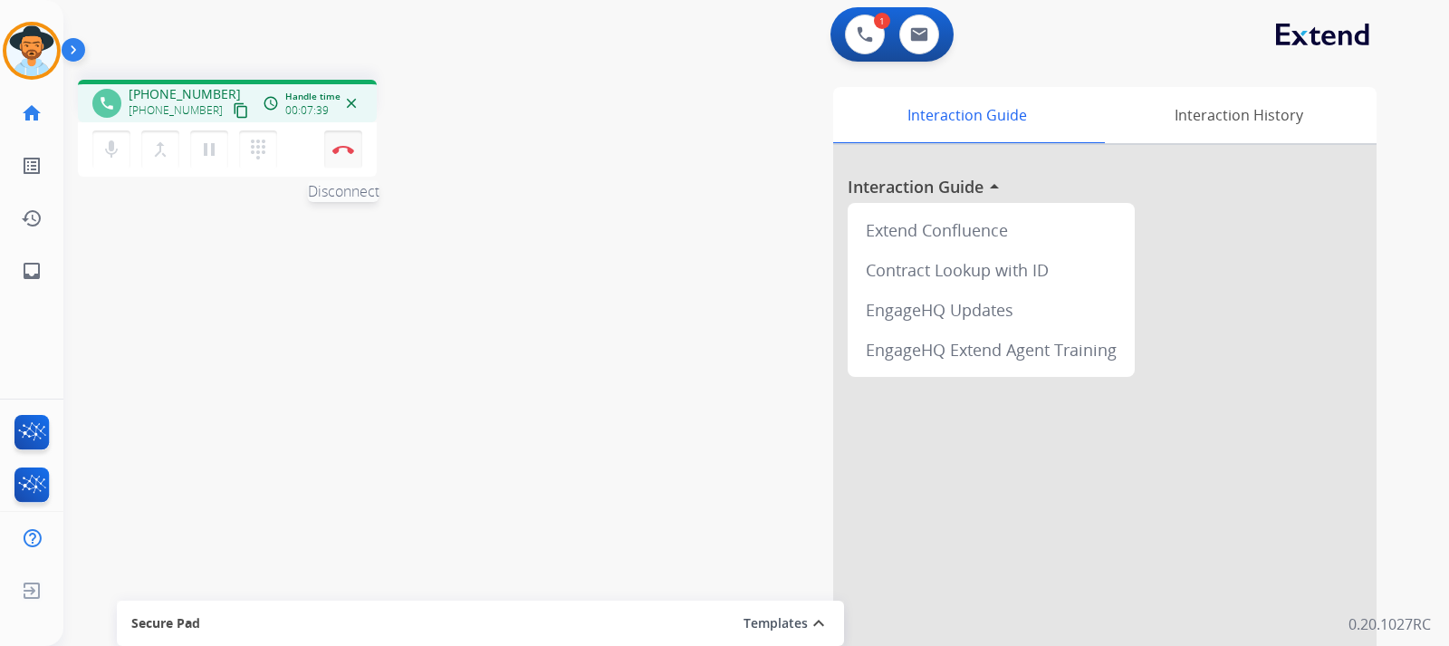
click at [347, 151] on img at bounding box center [343, 149] width 22 height 9
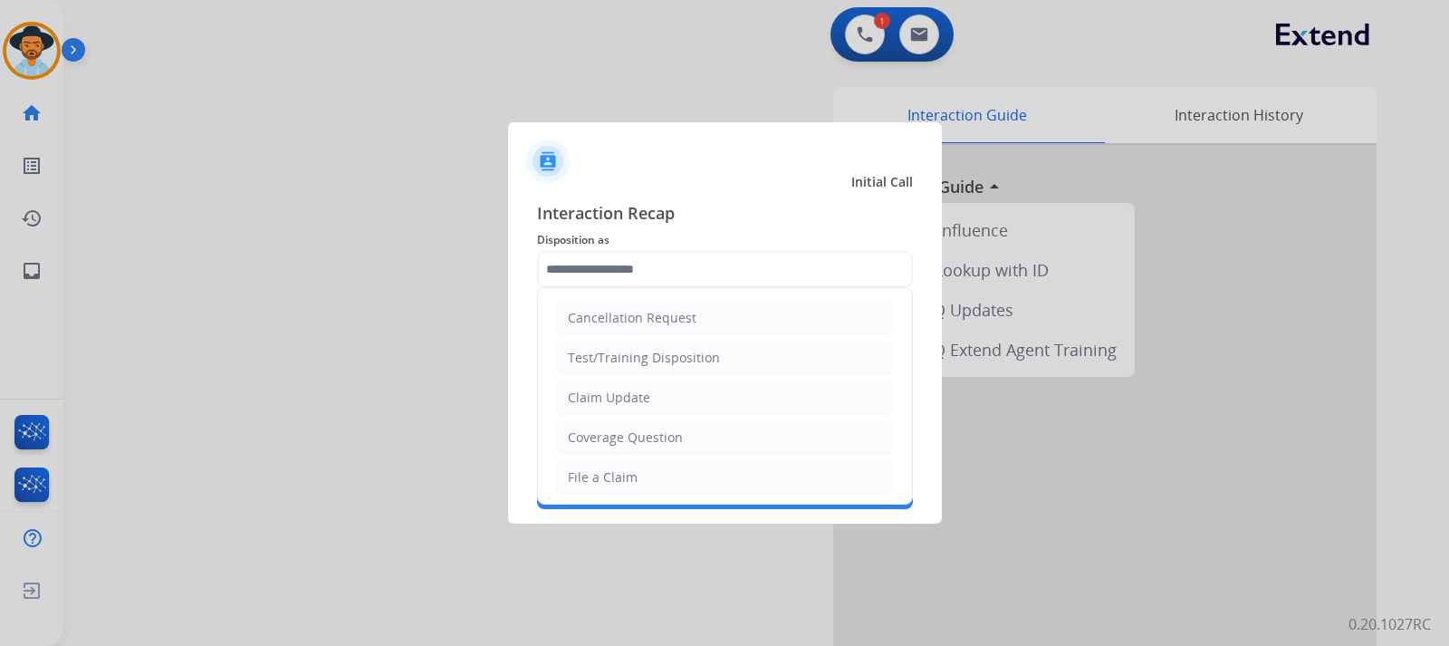
click at [754, 268] on input "text" at bounding box center [725, 269] width 376 height 36
click at [639, 465] on li "File a Claim" at bounding box center [725, 477] width 338 height 34
type input "**********"
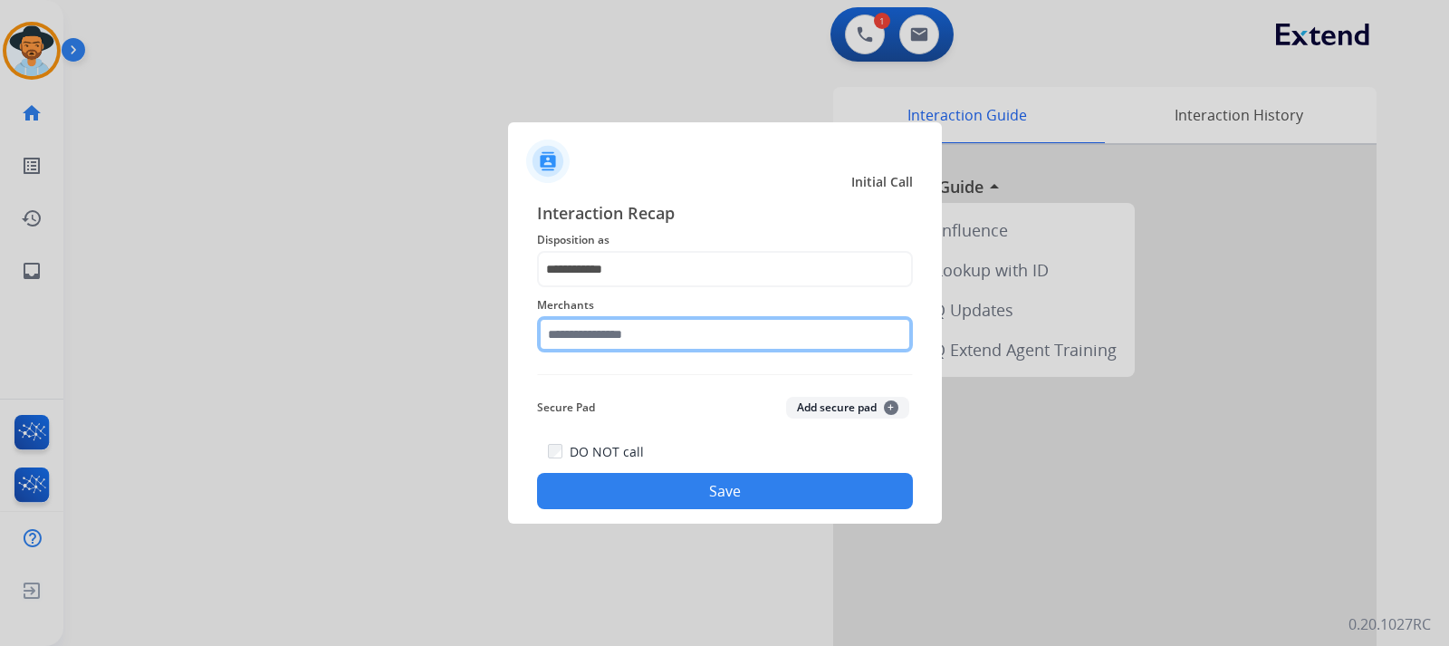
click at [673, 332] on input "text" at bounding box center [725, 334] width 376 height 36
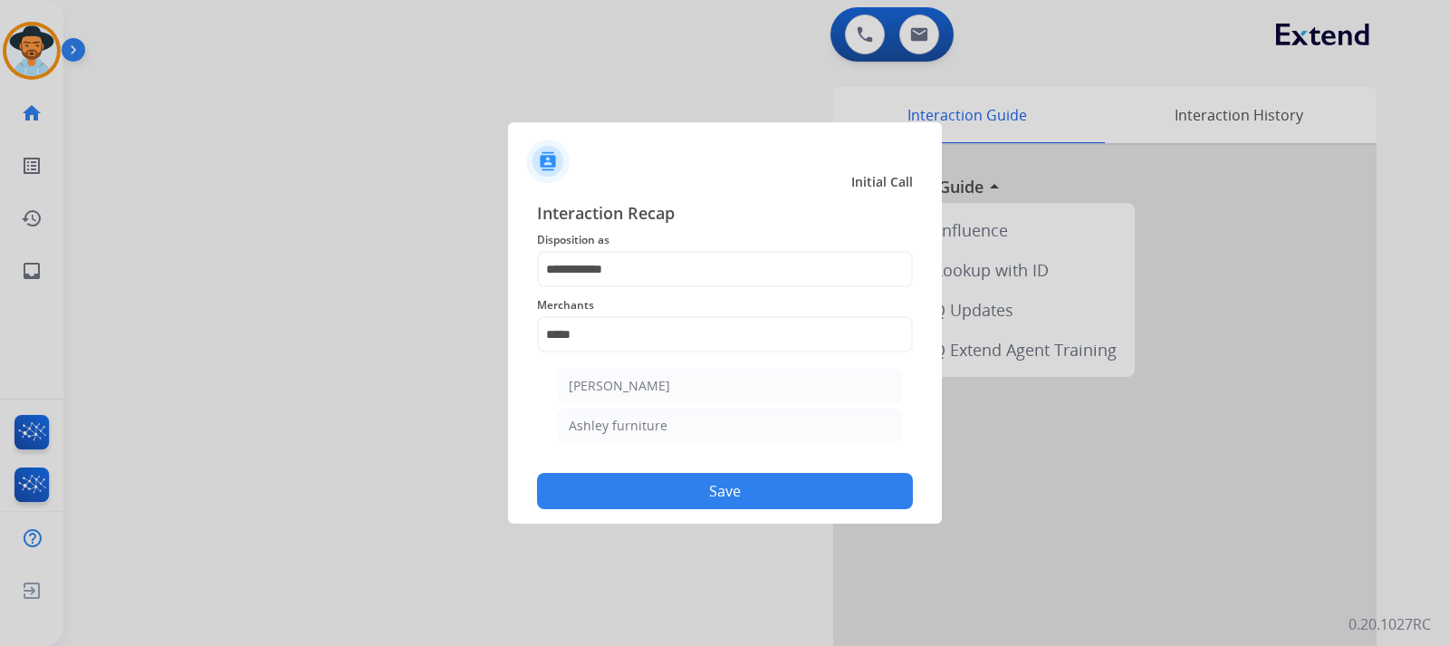
click at [714, 411] on li "Ashley furniture" at bounding box center [729, 425] width 345 height 34
type input "**********"
click at [755, 496] on button "Save" at bounding box center [725, 491] width 376 height 36
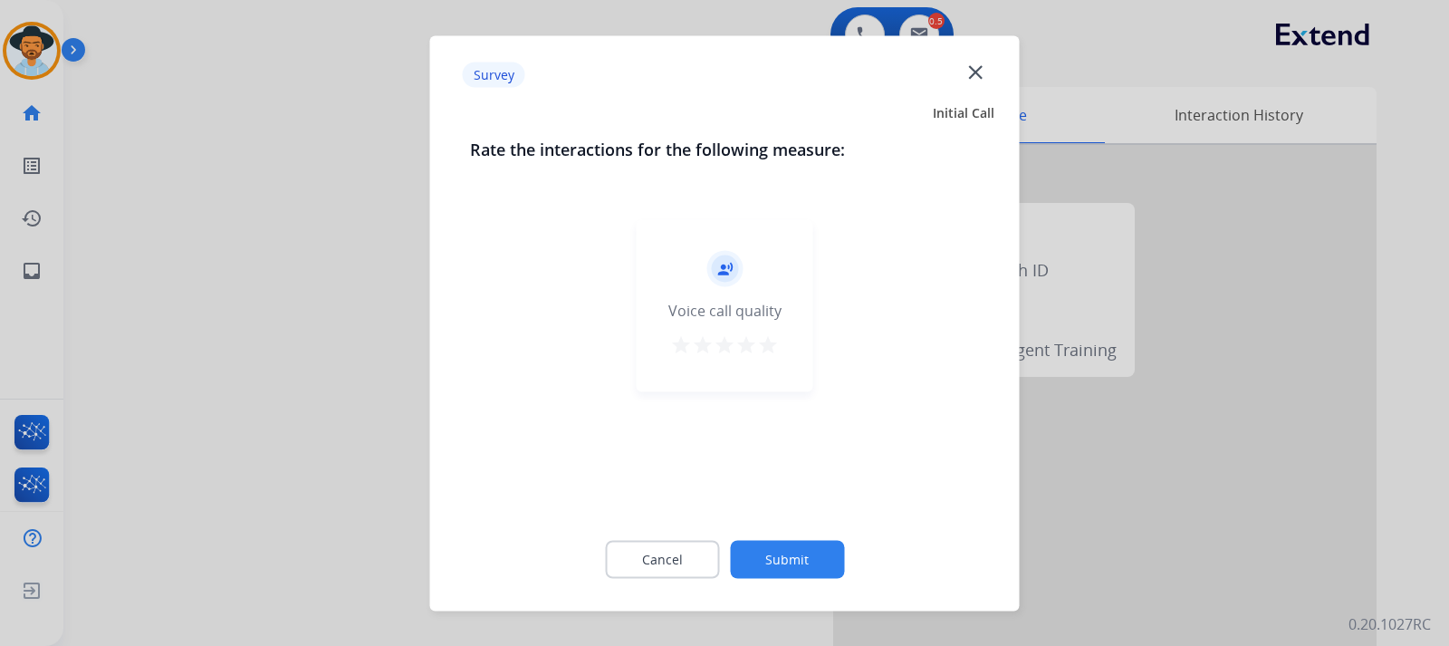
click at [975, 557] on div at bounding box center [724, 323] width 1449 height 646
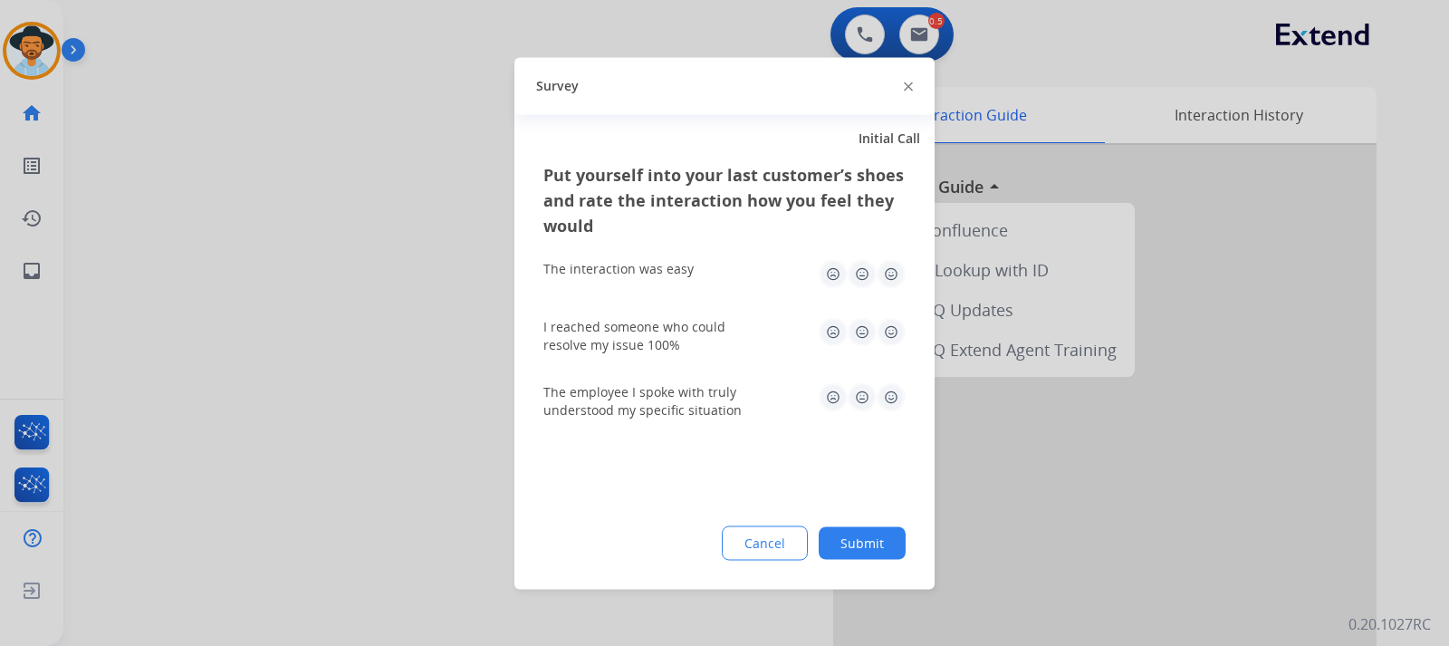
click at [975, 557] on div at bounding box center [724, 323] width 1449 height 646
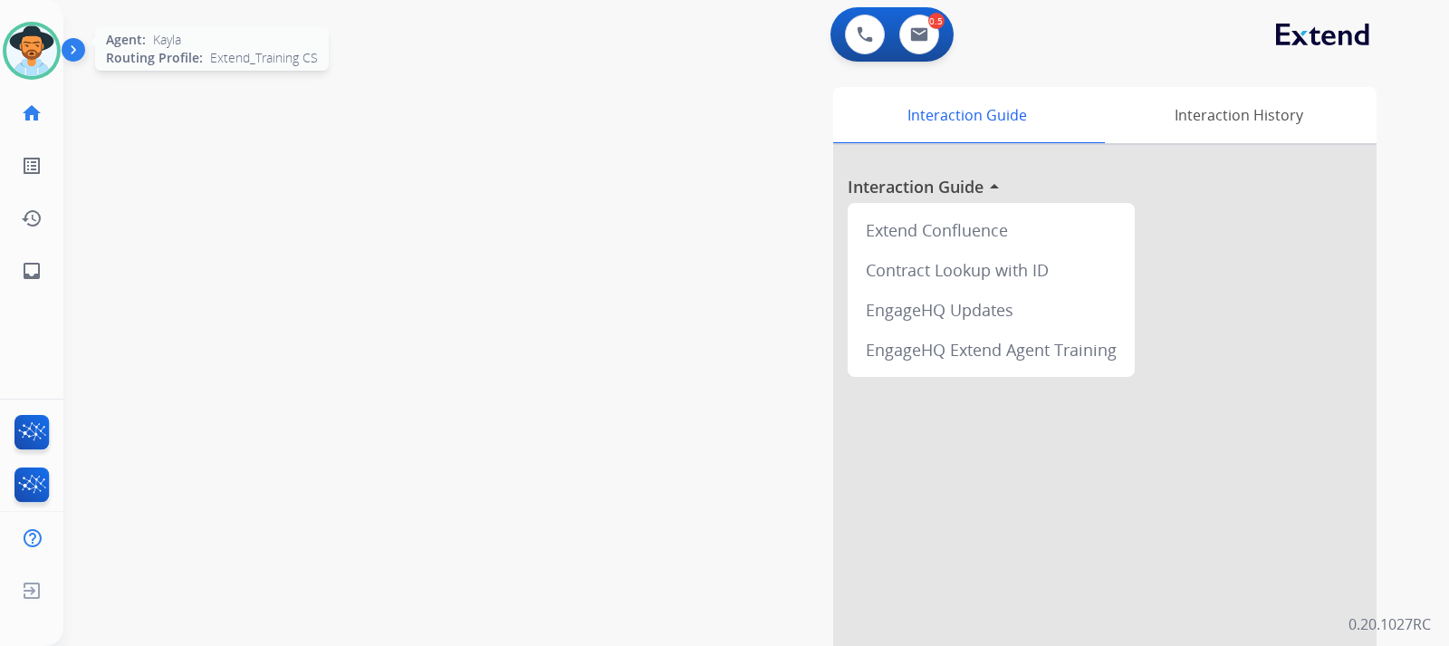
click at [24, 53] on img at bounding box center [31, 50] width 51 height 51
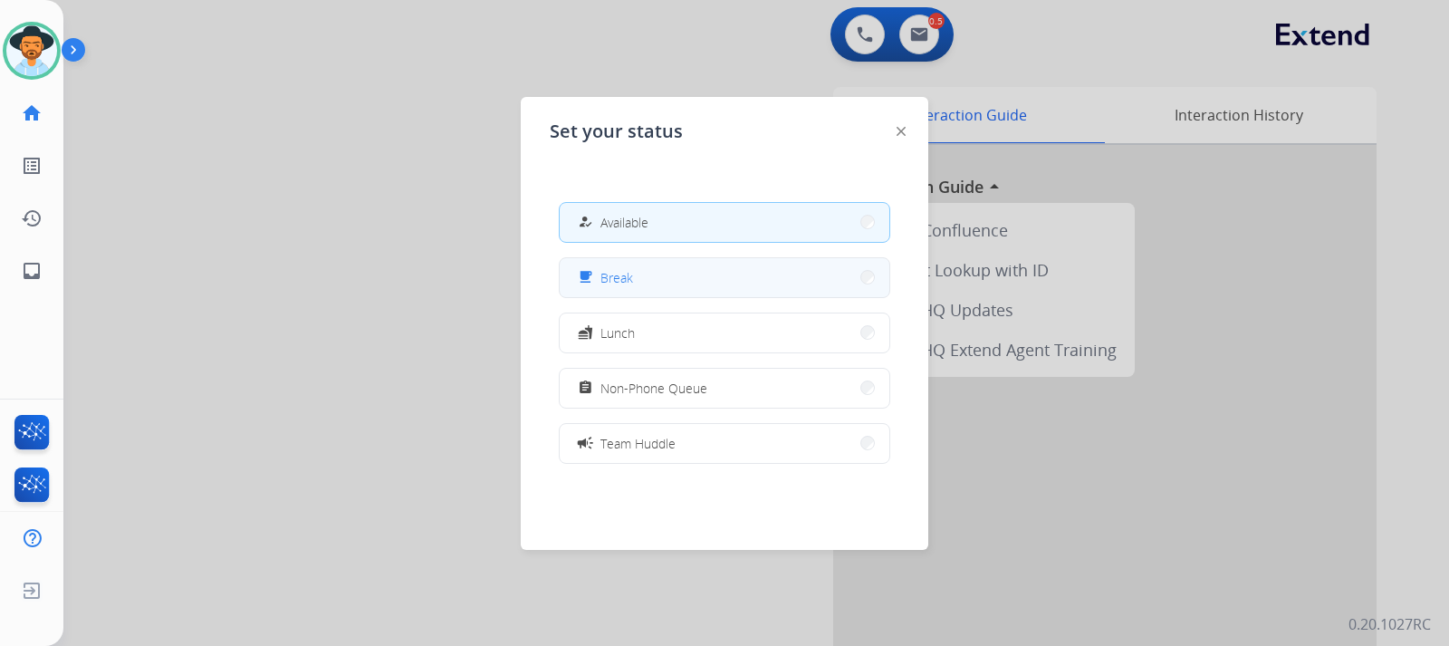
click at [613, 279] on span "Break" at bounding box center [616, 277] width 33 height 19
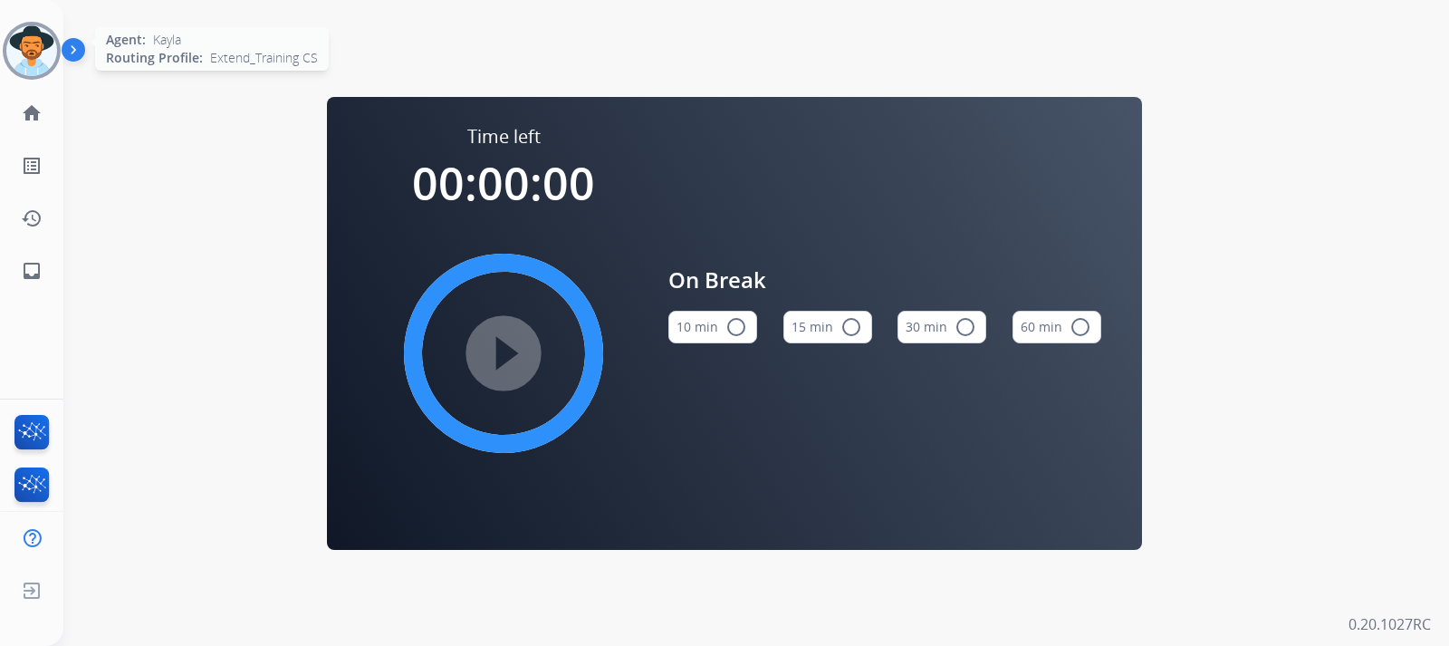
click at [25, 57] on img at bounding box center [31, 50] width 51 height 51
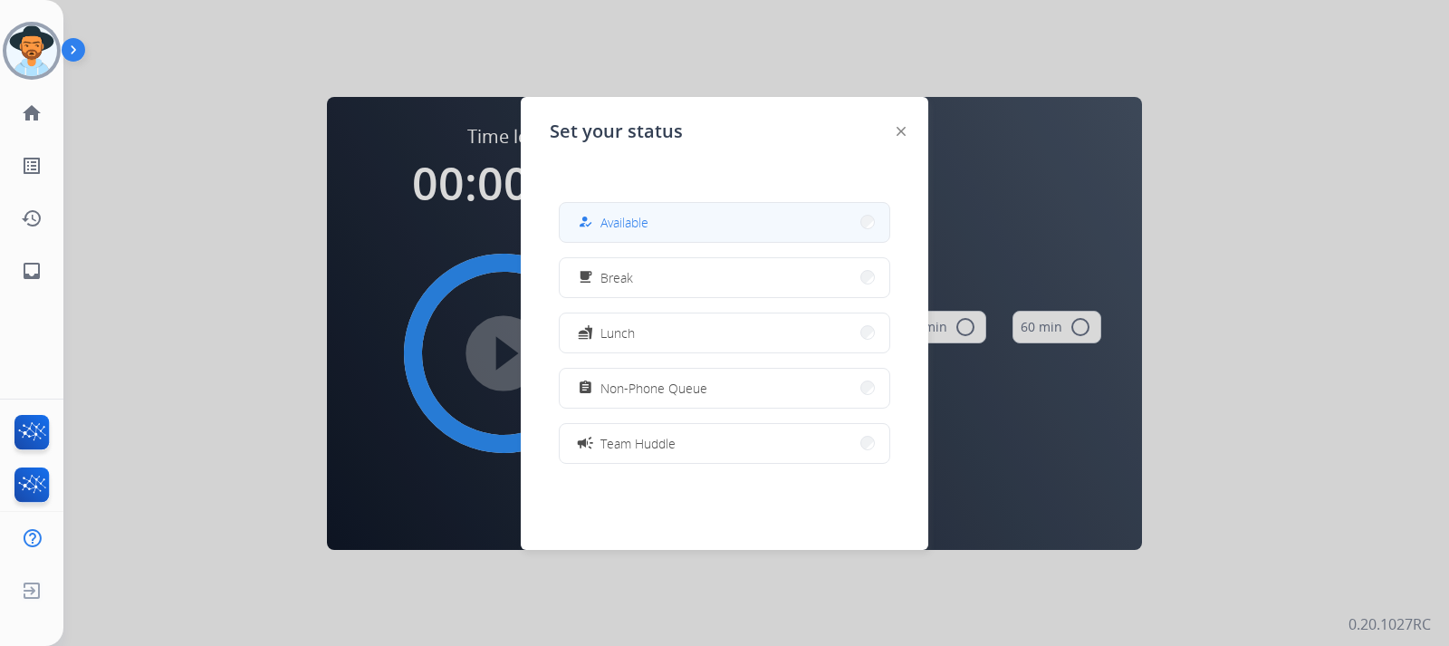
click at [658, 230] on button "how_to_reg Available" at bounding box center [725, 222] width 330 height 39
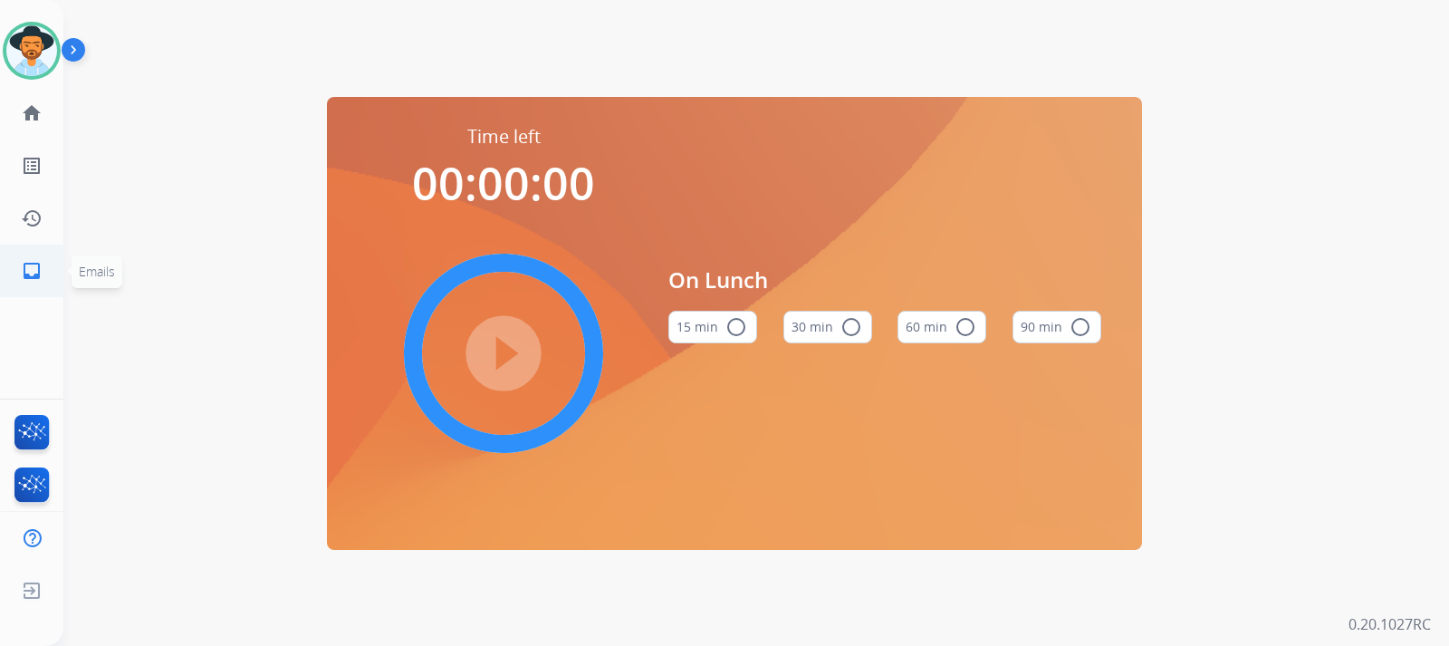
click at [25, 266] on mat-icon "inbox" at bounding box center [32, 271] width 22 height 22
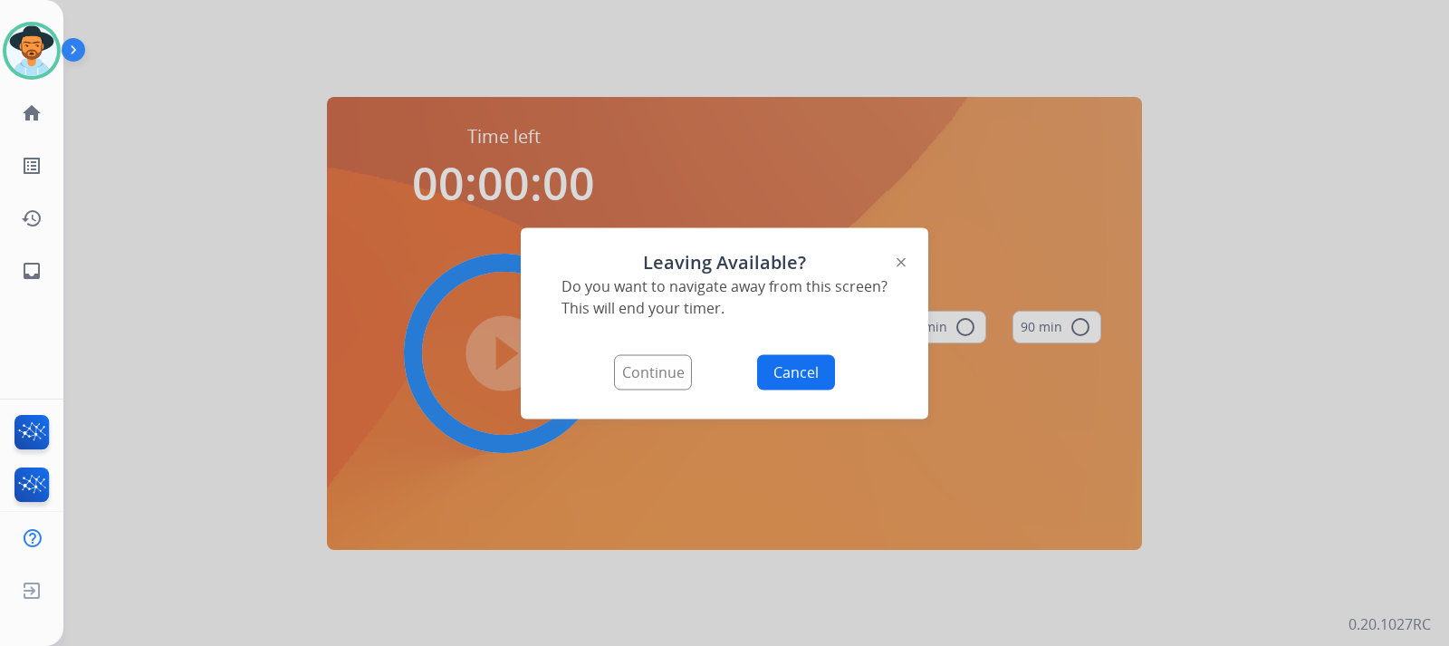
click at [636, 370] on button "Continue" at bounding box center [653, 371] width 78 height 35
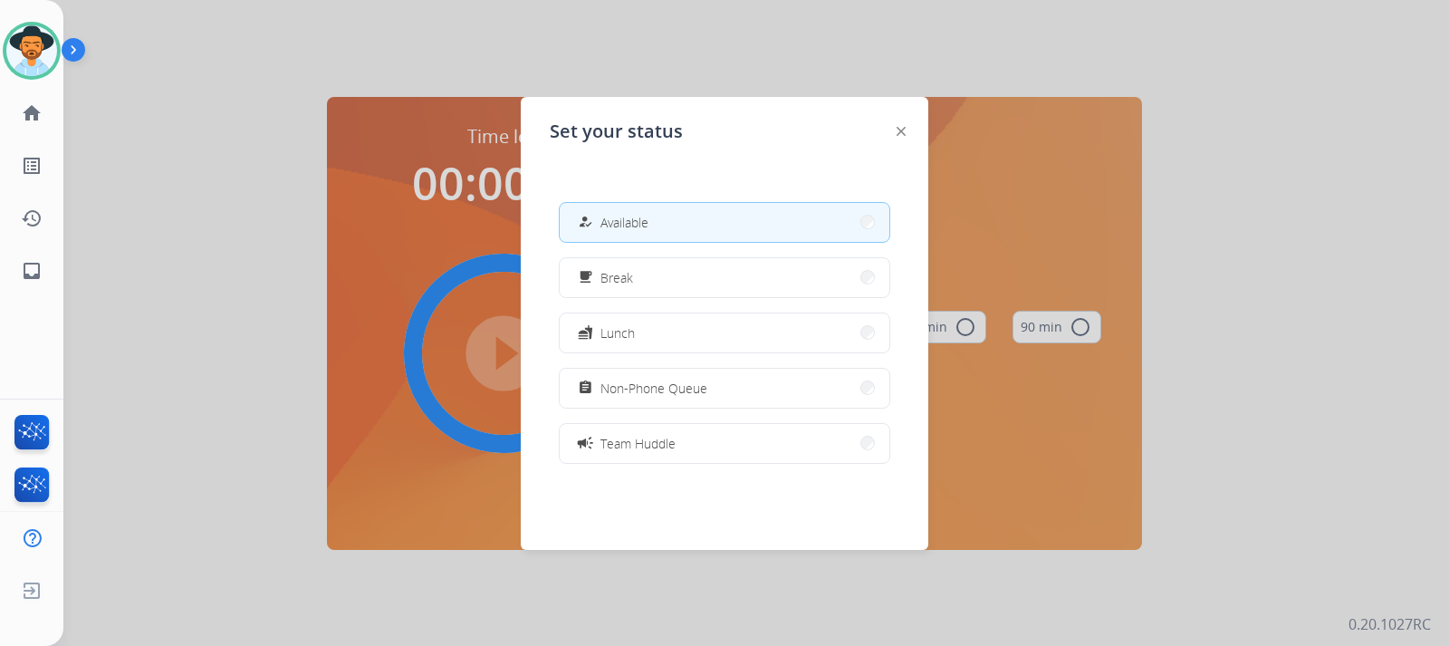
click at [639, 221] on span "Available" at bounding box center [624, 222] width 48 height 19
select select "**********"
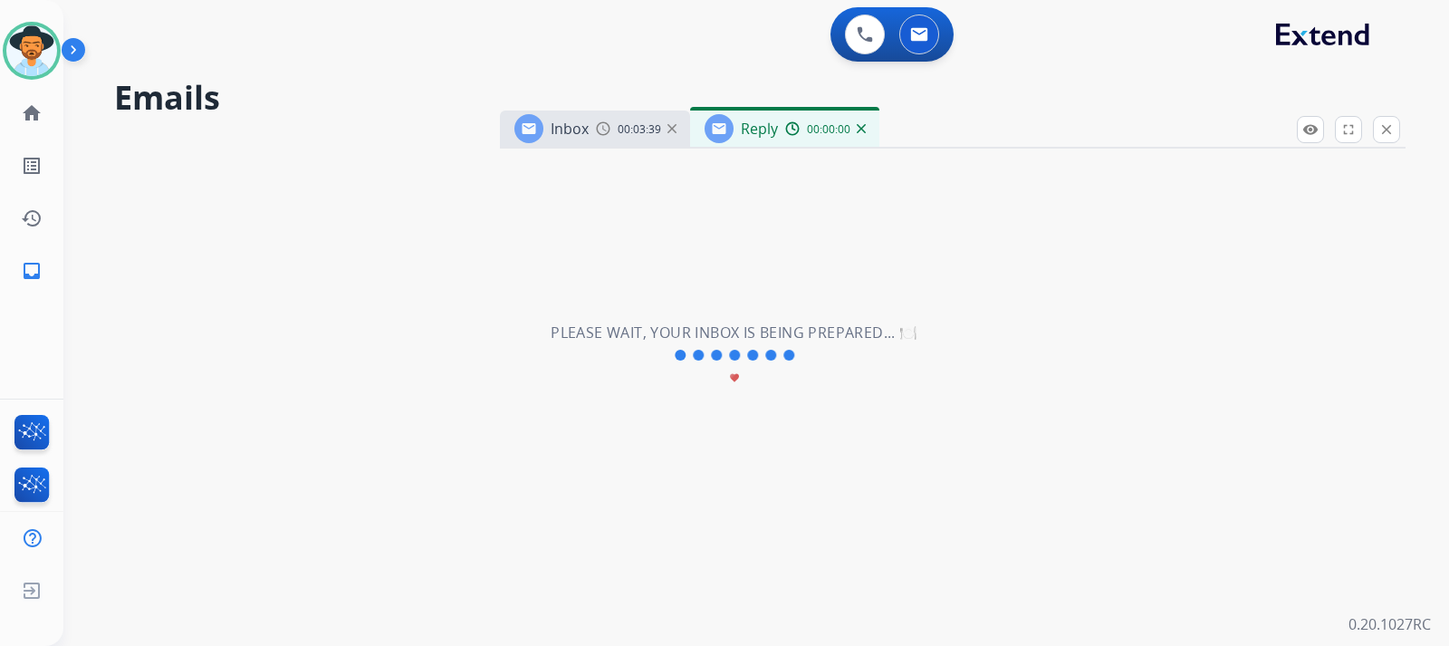
select select "**********"
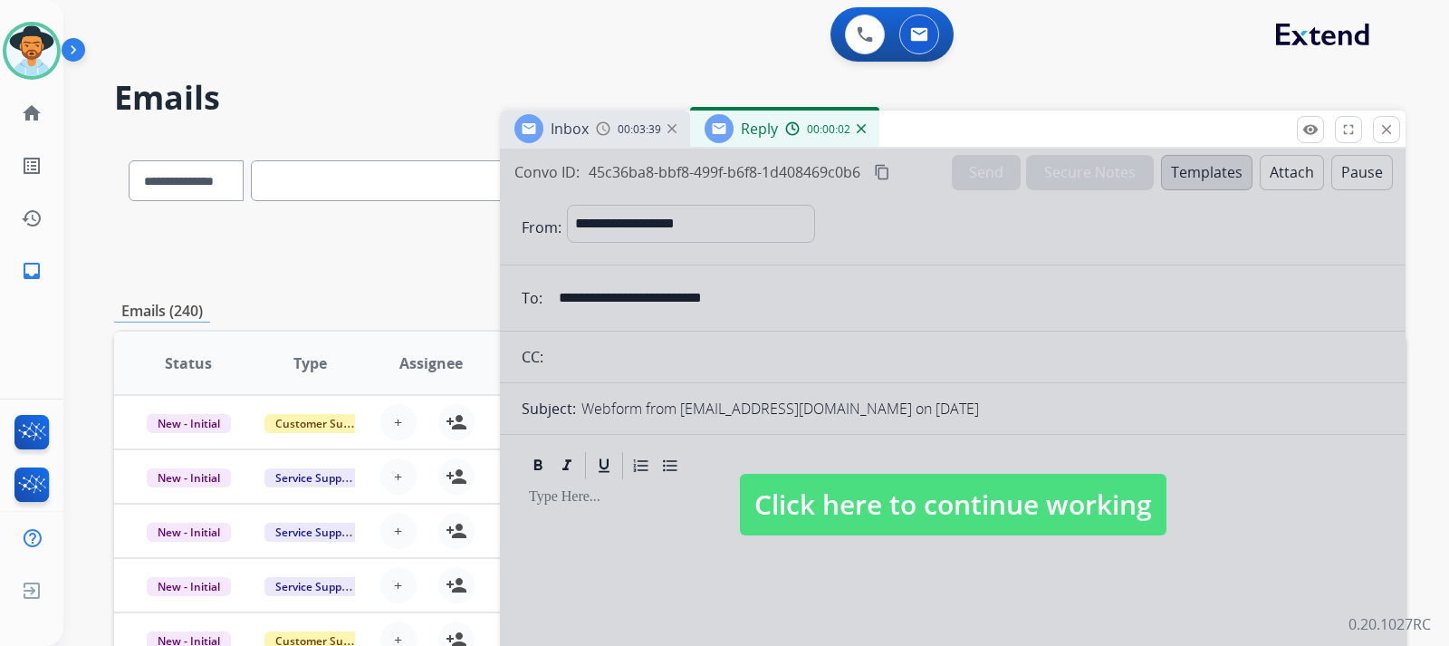
click at [975, 508] on span "Click here to continue working" at bounding box center [953, 505] width 427 height 62
select select
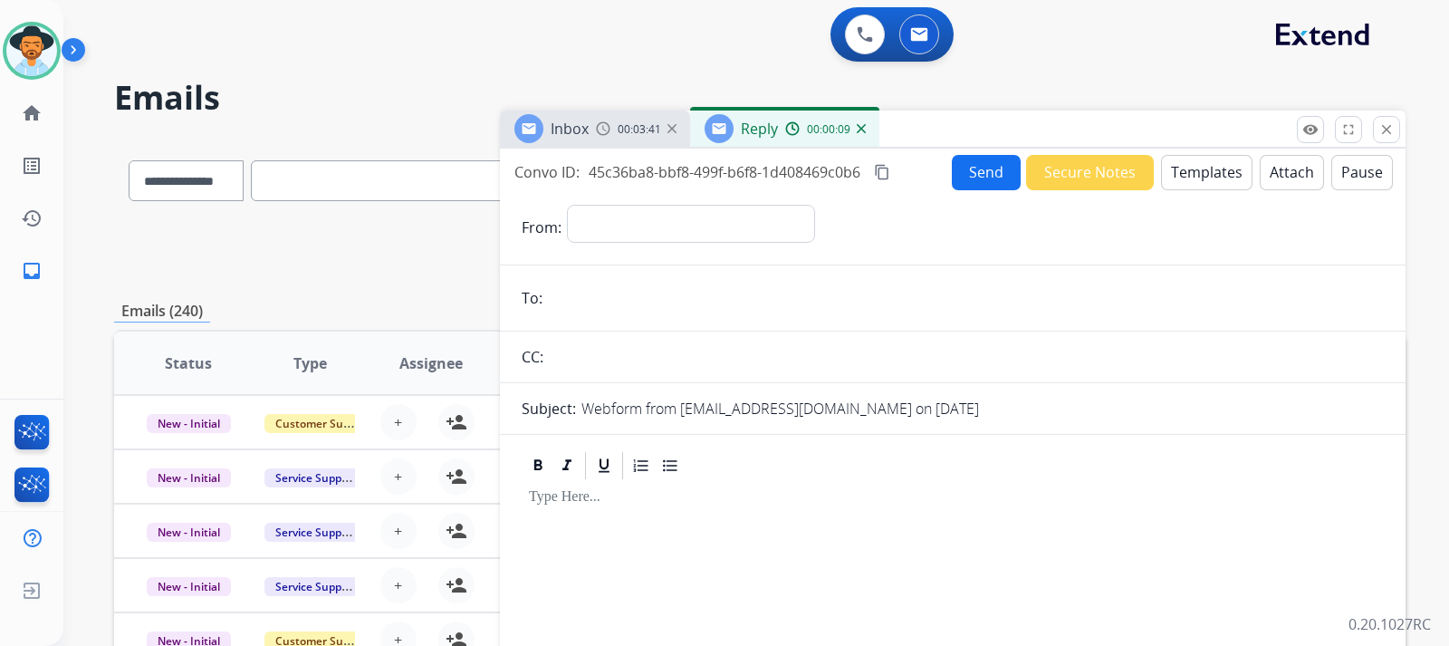
click at [629, 132] on span "00:03:41" at bounding box center [639, 129] width 43 height 14
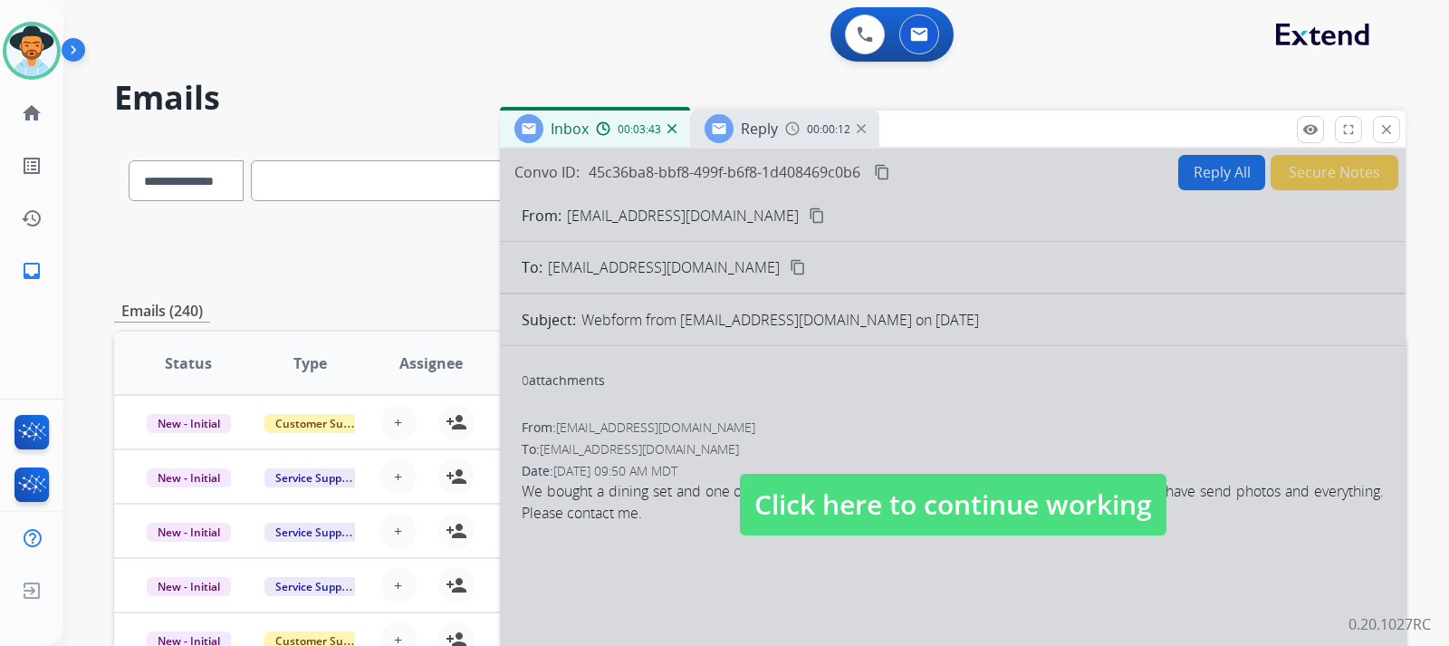
click at [900, 516] on span "Click here to continue working" at bounding box center [953, 505] width 427 height 62
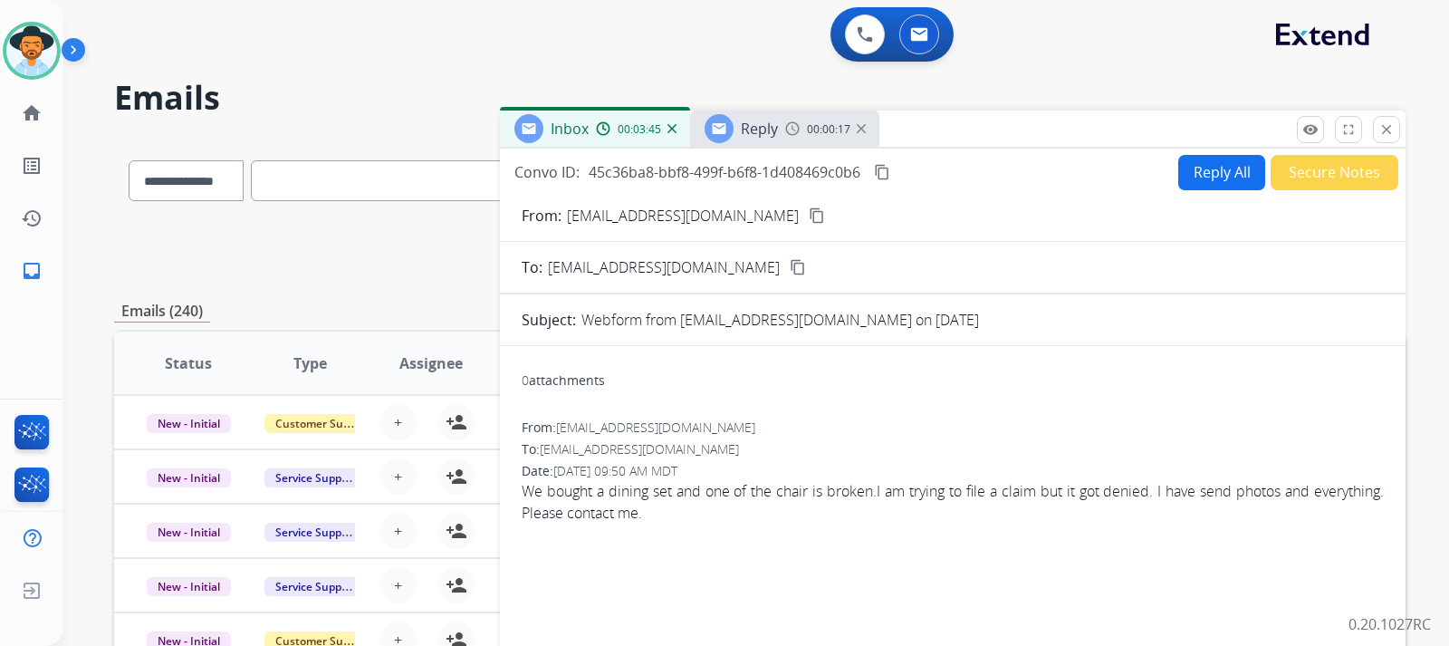
click at [806, 224] on button "content_copy" at bounding box center [817, 216] width 22 height 22
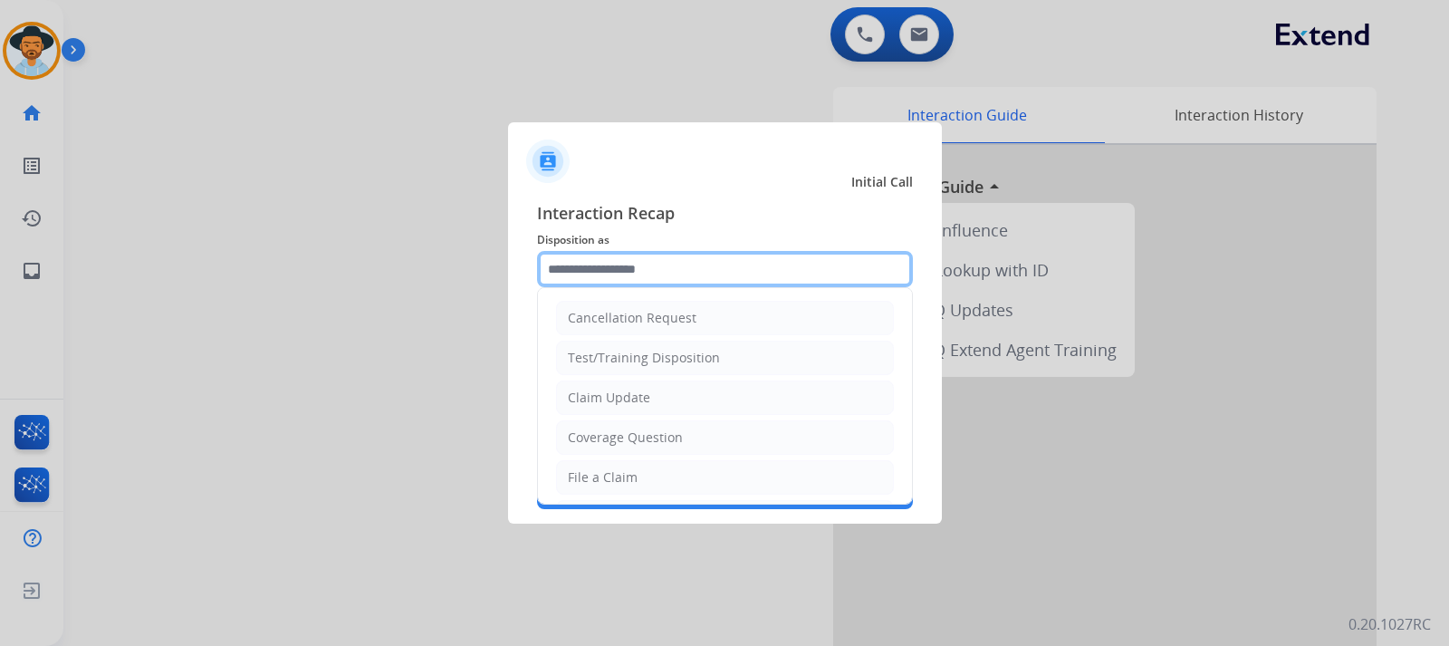
click at [612, 264] on input "text" at bounding box center [725, 269] width 376 height 36
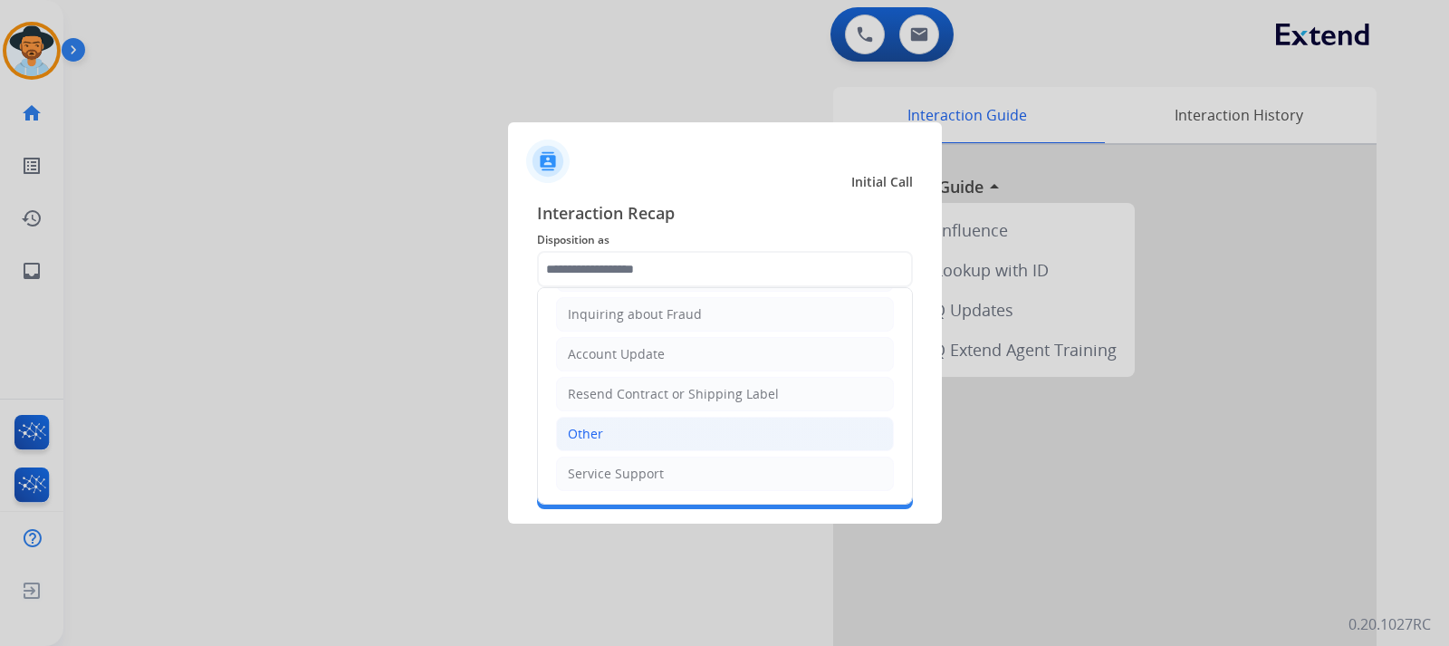
click at [622, 432] on li "Other" at bounding box center [725, 434] width 338 height 34
type input "*****"
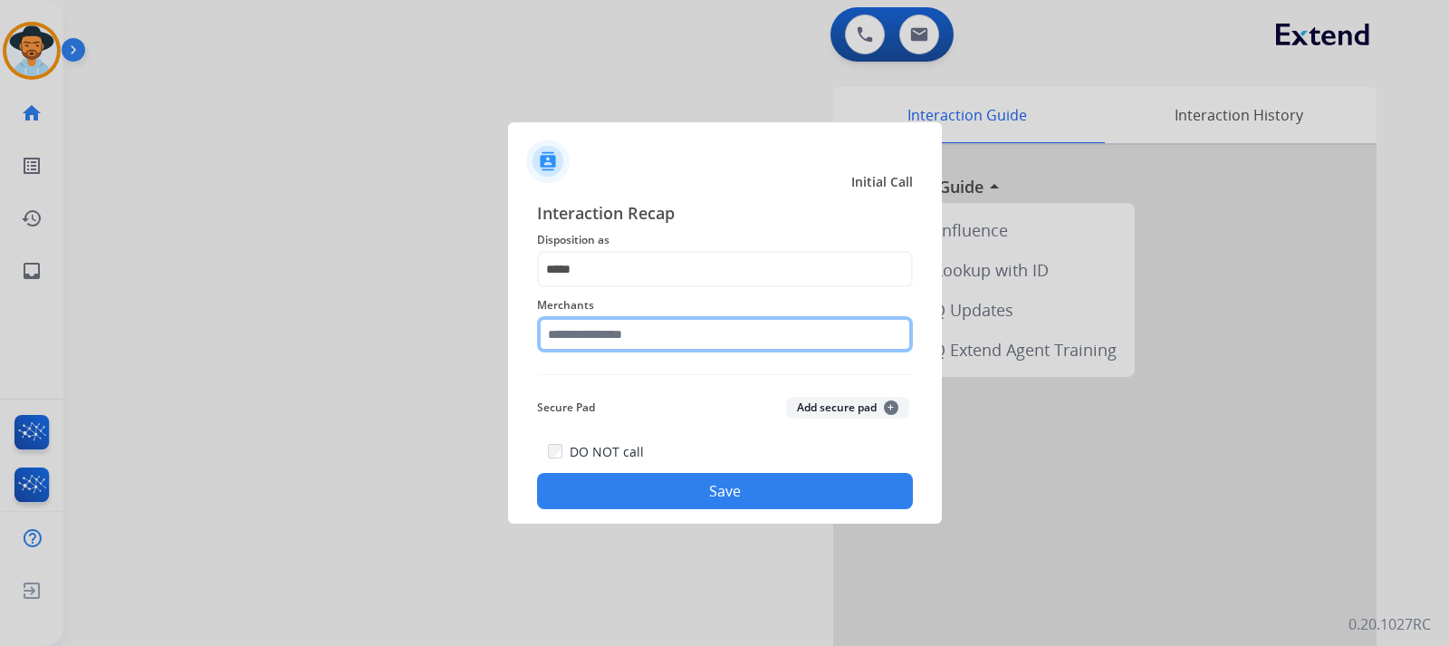
click at [655, 346] on input "text" at bounding box center [725, 334] width 376 height 36
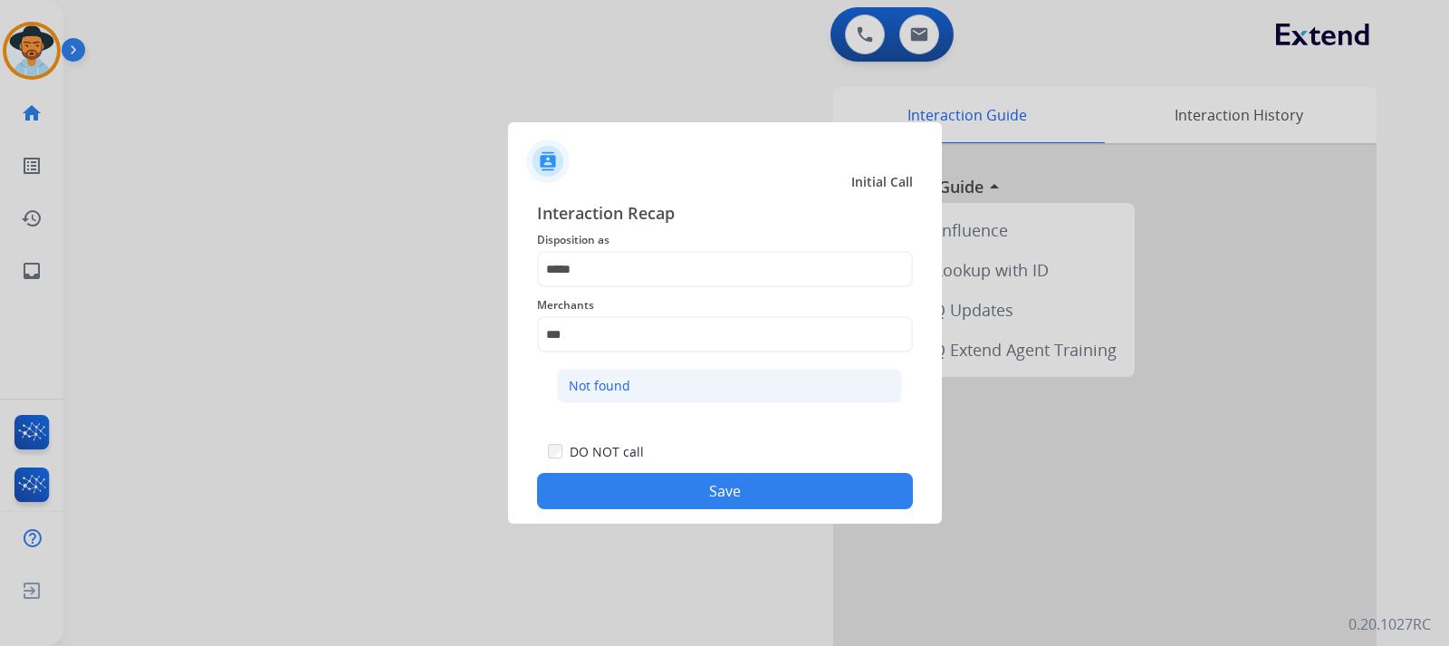
click at [631, 388] on li "Not found" at bounding box center [729, 386] width 345 height 34
type input "*********"
click at [731, 481] on button "Save" at bounding box center [725, 491] width 376 height 36
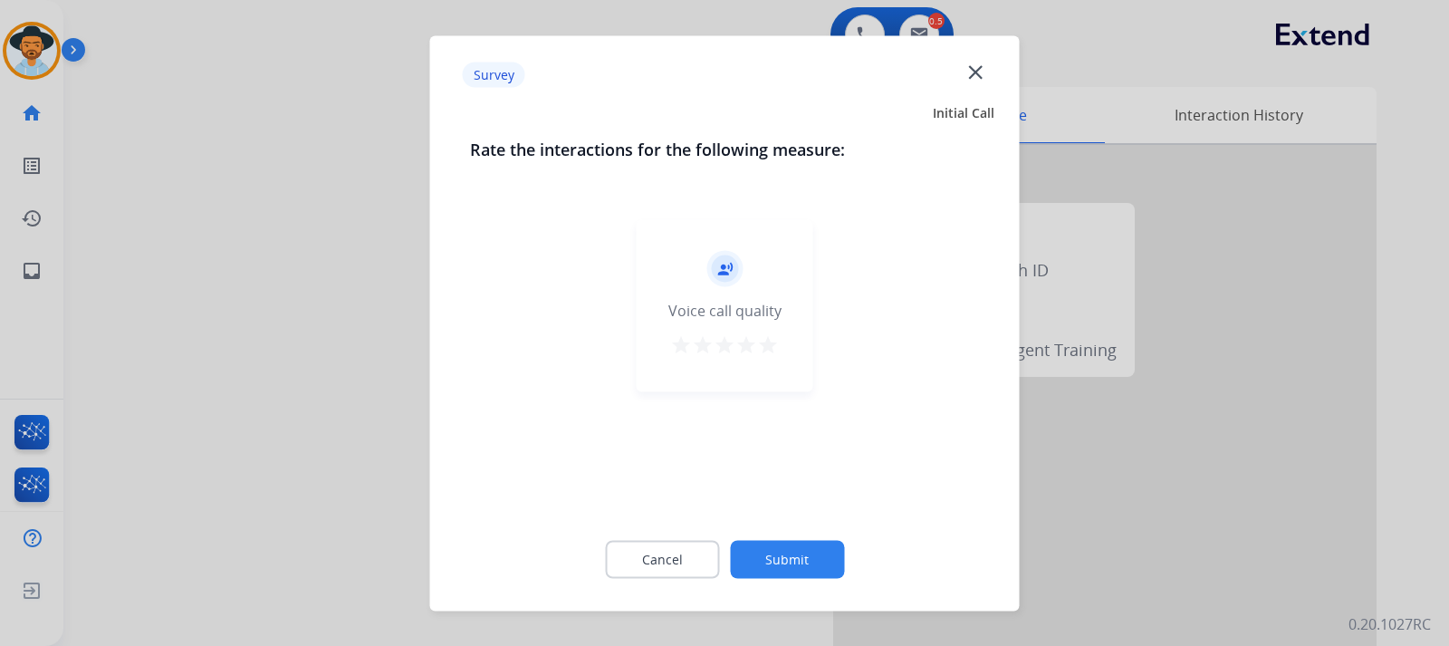
click at [975, 475] on div at bounding box center [724, 323] width 1449 height 646
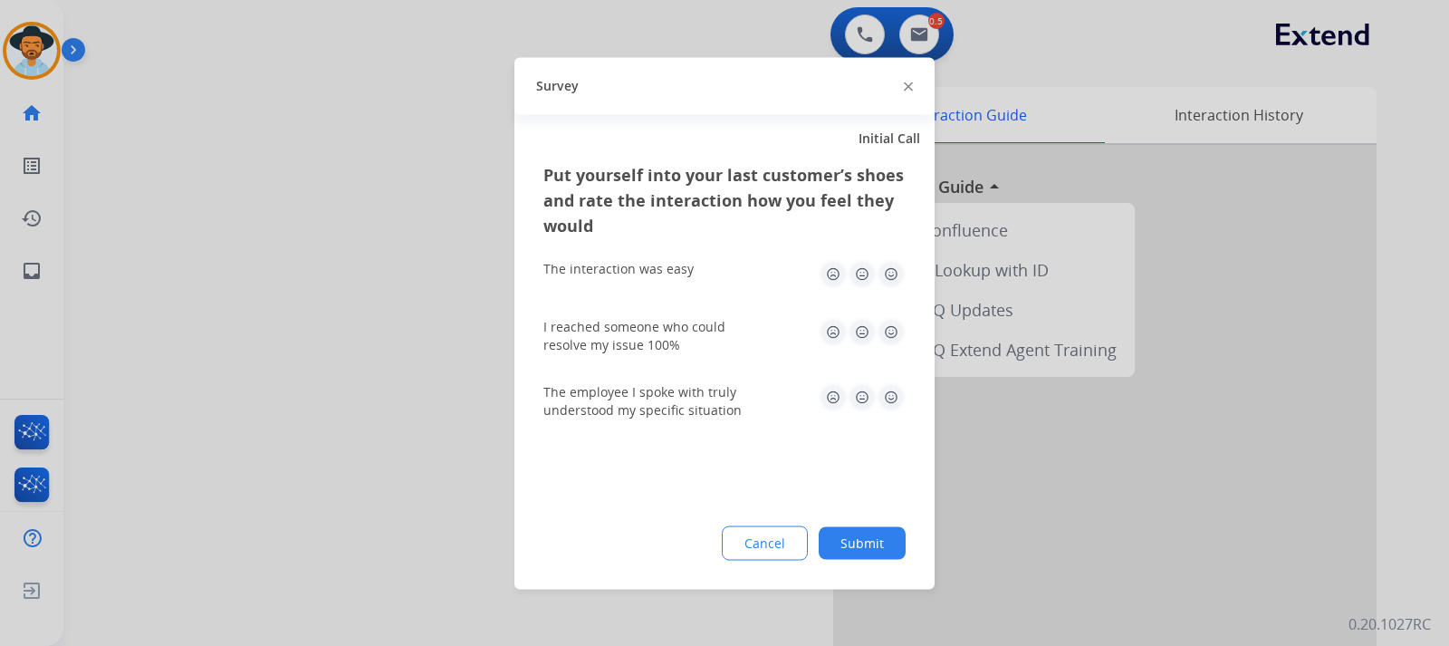
click at [975, 475] on div at bounding box center [724, 323] width 1449 height 646
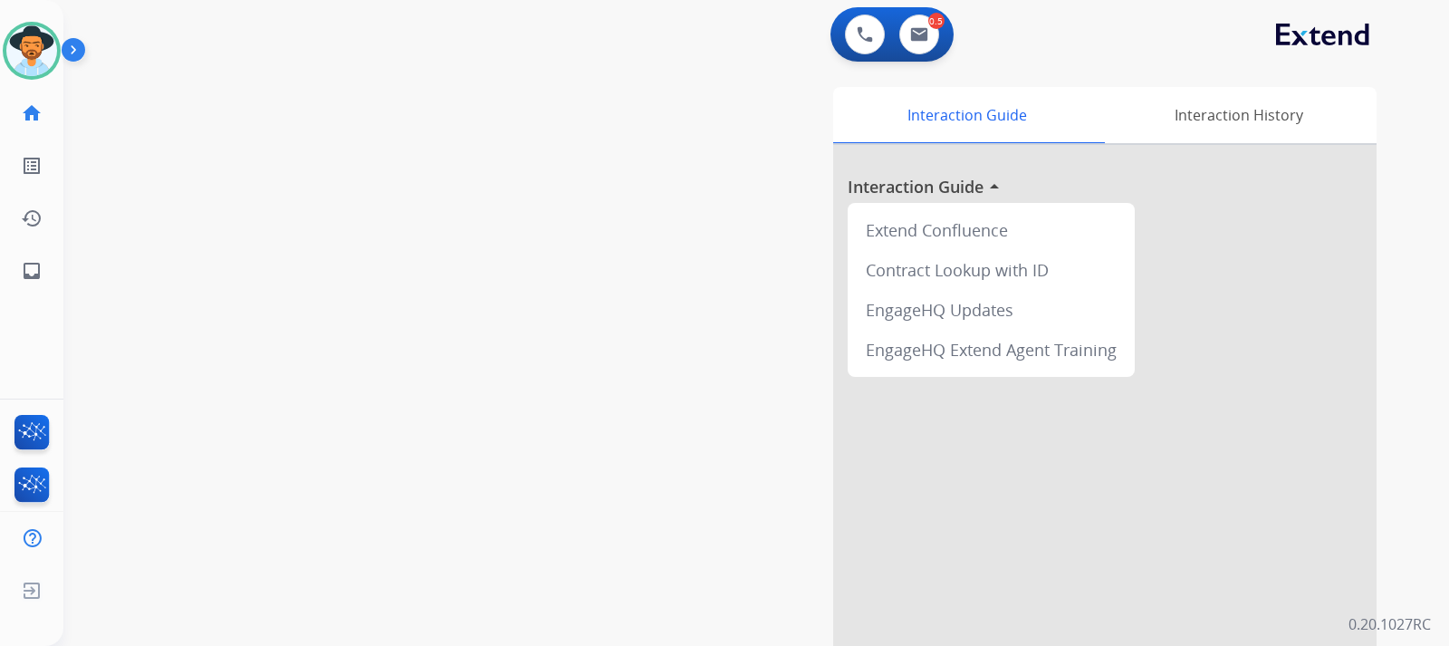
drag, startPoint x: 832, startPoint y: 162, endPoint x: 1128, endPoint y: 451, distance: 413.7
click at [831, 162] on div "Interaction Guide Interaction History Interaction Guide arrow_drop_up Extend Co…" at bounding box center [970, 454] width 812 height 734
click at [929, 37] on button at bounding box center [919, 34] width 40 height 40
select select "**********"
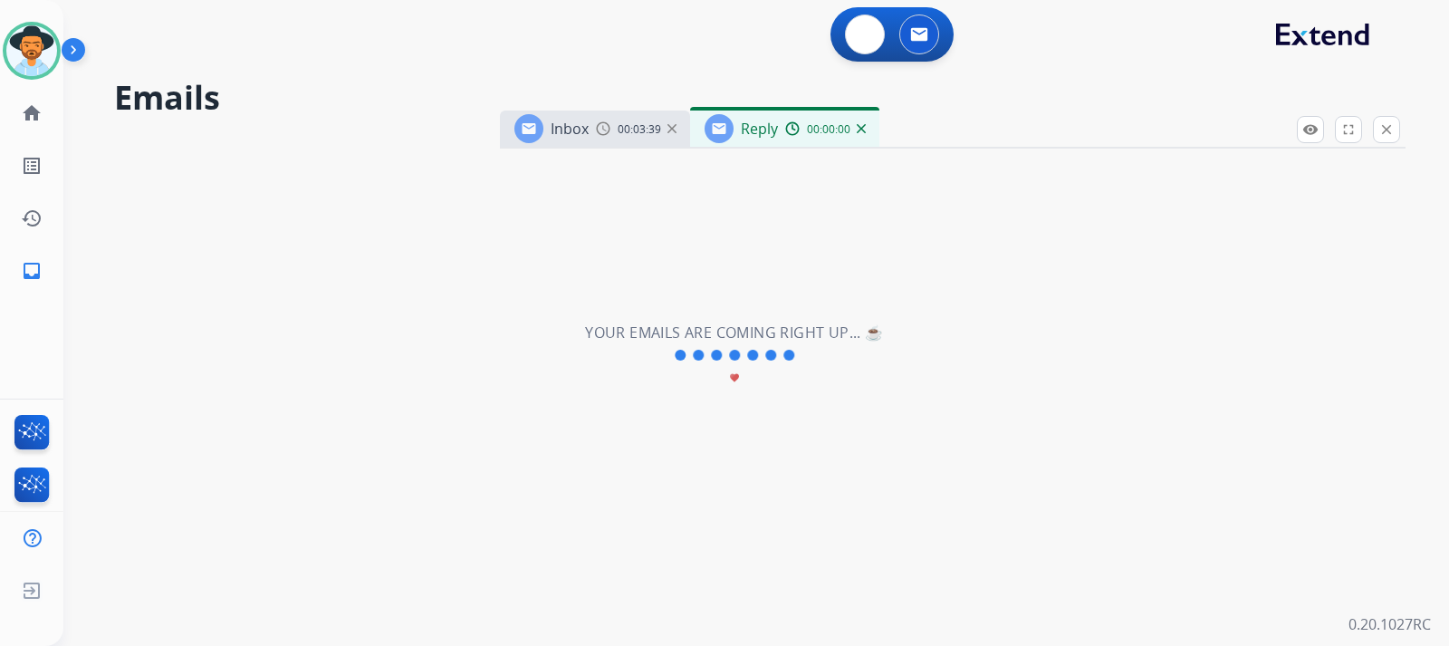
select select "**********"
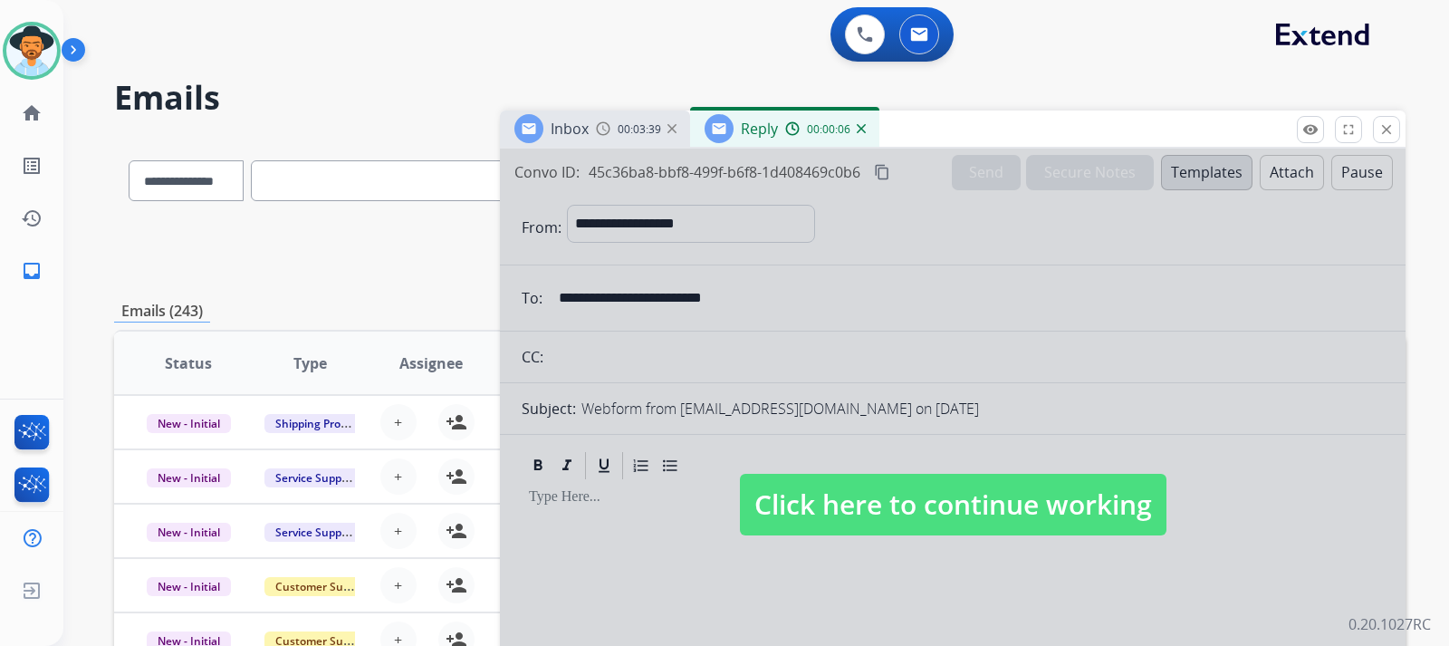
click at [909, 514] on span "Click here to continue working" at bounding box center [953, 505] width 427 height 62
select select
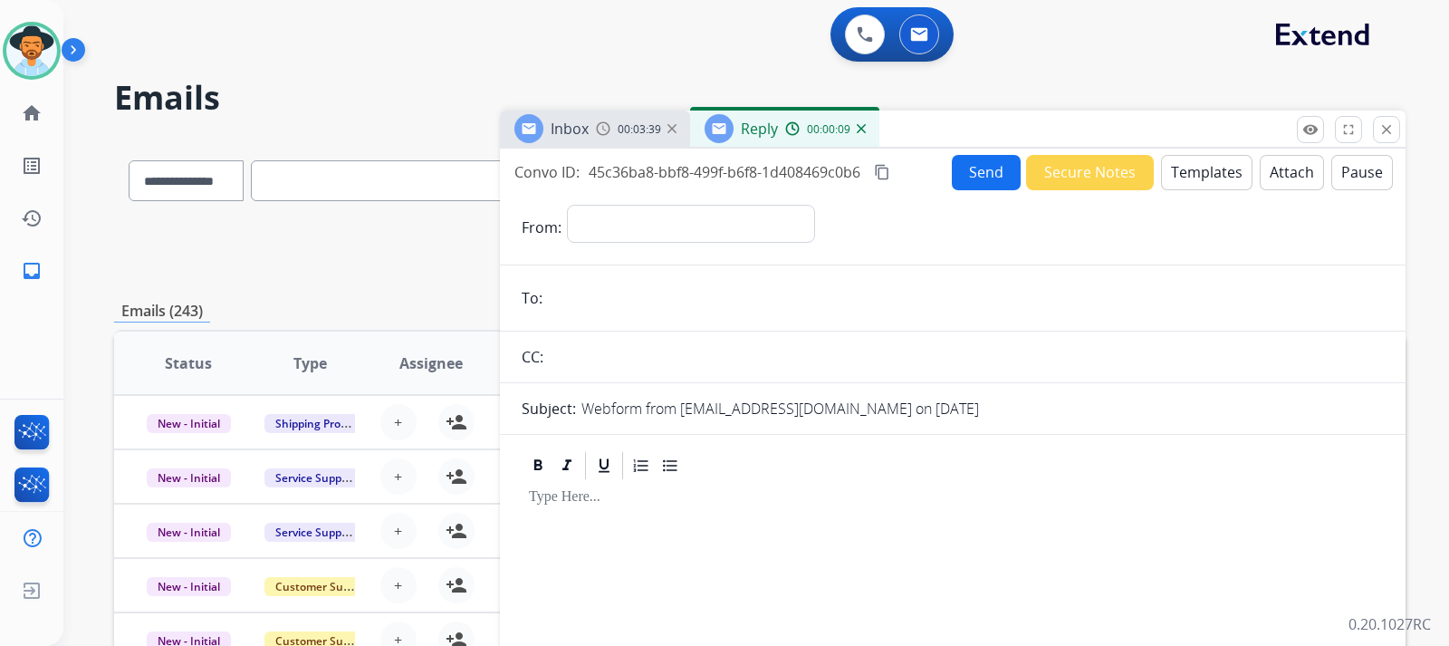
click at [861, 126] on img at bounding box center [861, 128] width 9 height 9
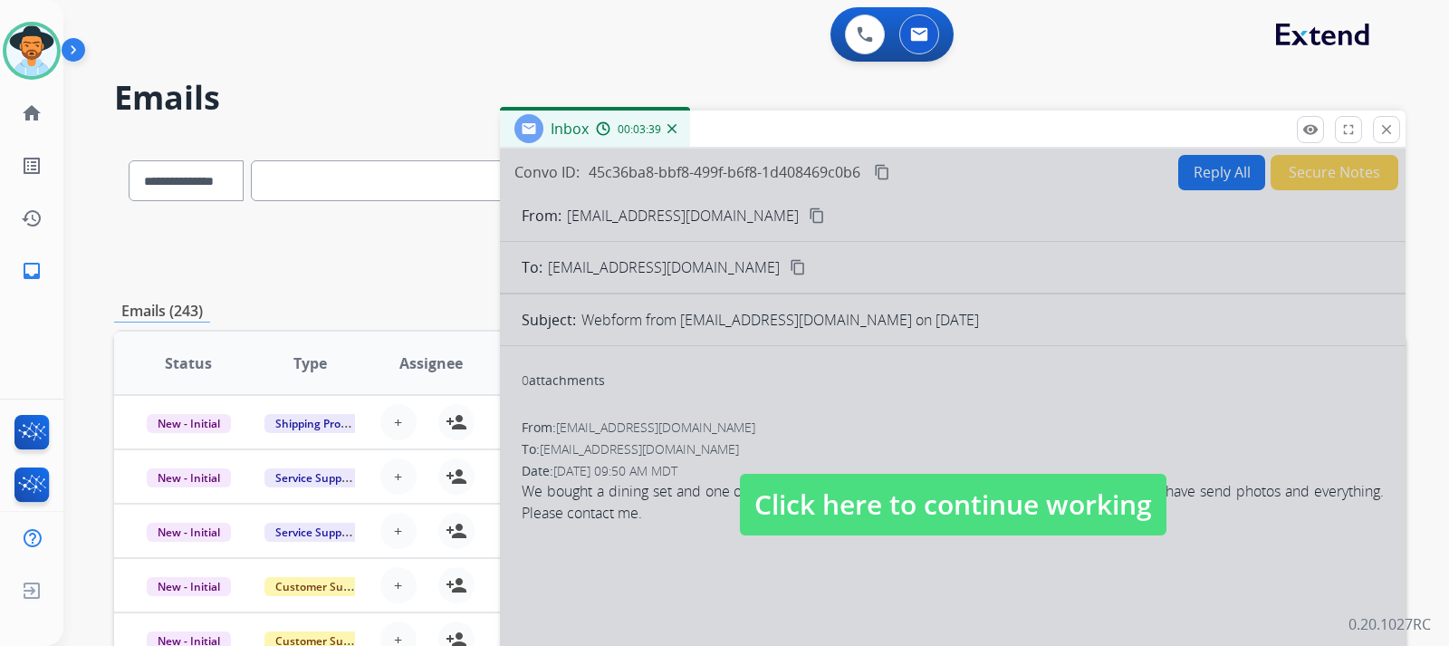
click at [857, 502] on span "Click here to continue working" at bounding box center [953, 505] width 427 height 62
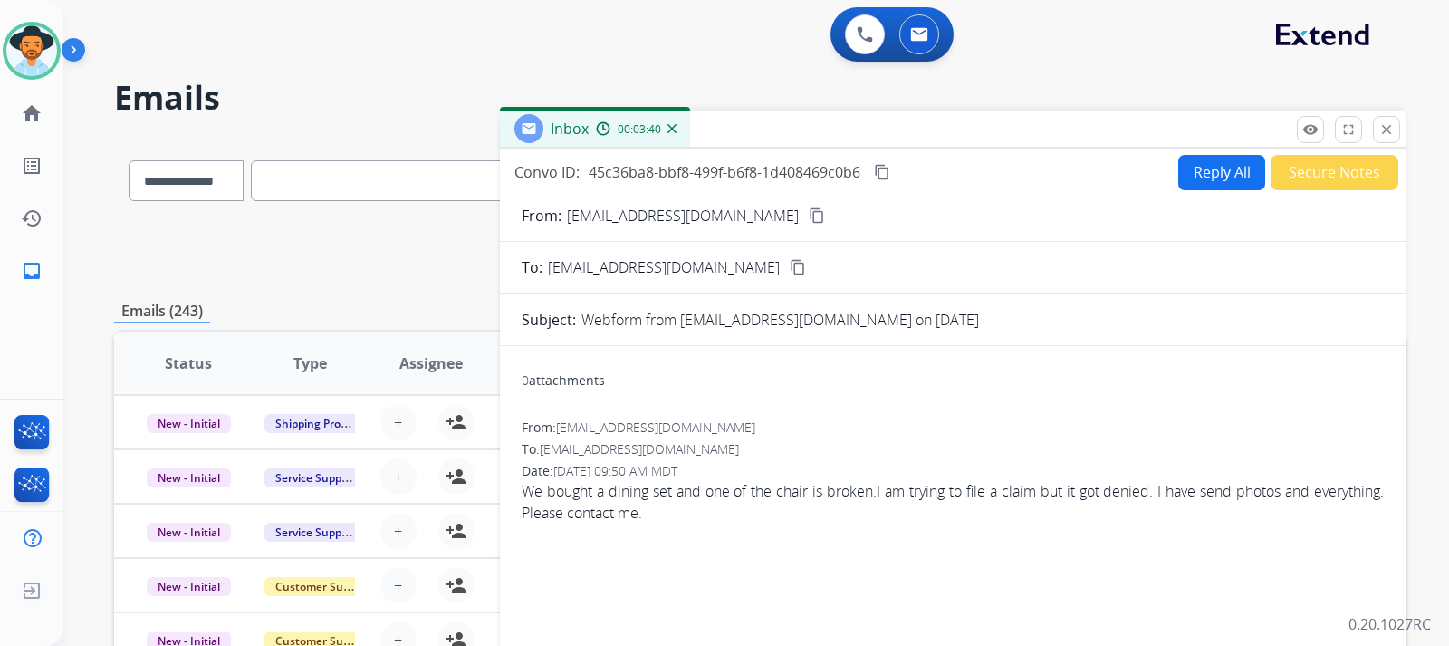
click at [975, 171] on button "Reply All" at bounding box center [1221, 172] width 87 height 35
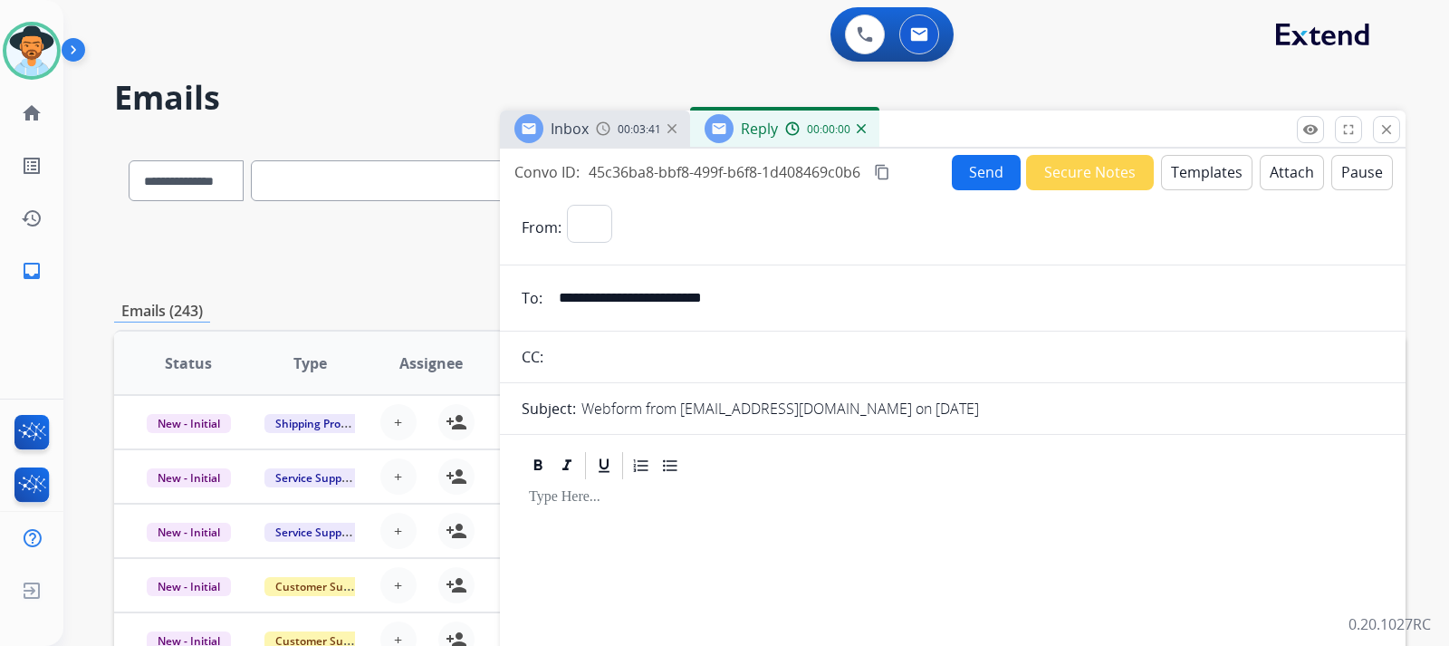
select select "**********"
click at [975, 170] on button "Templates" at bounding box center [1206, 172] width 91 height 35
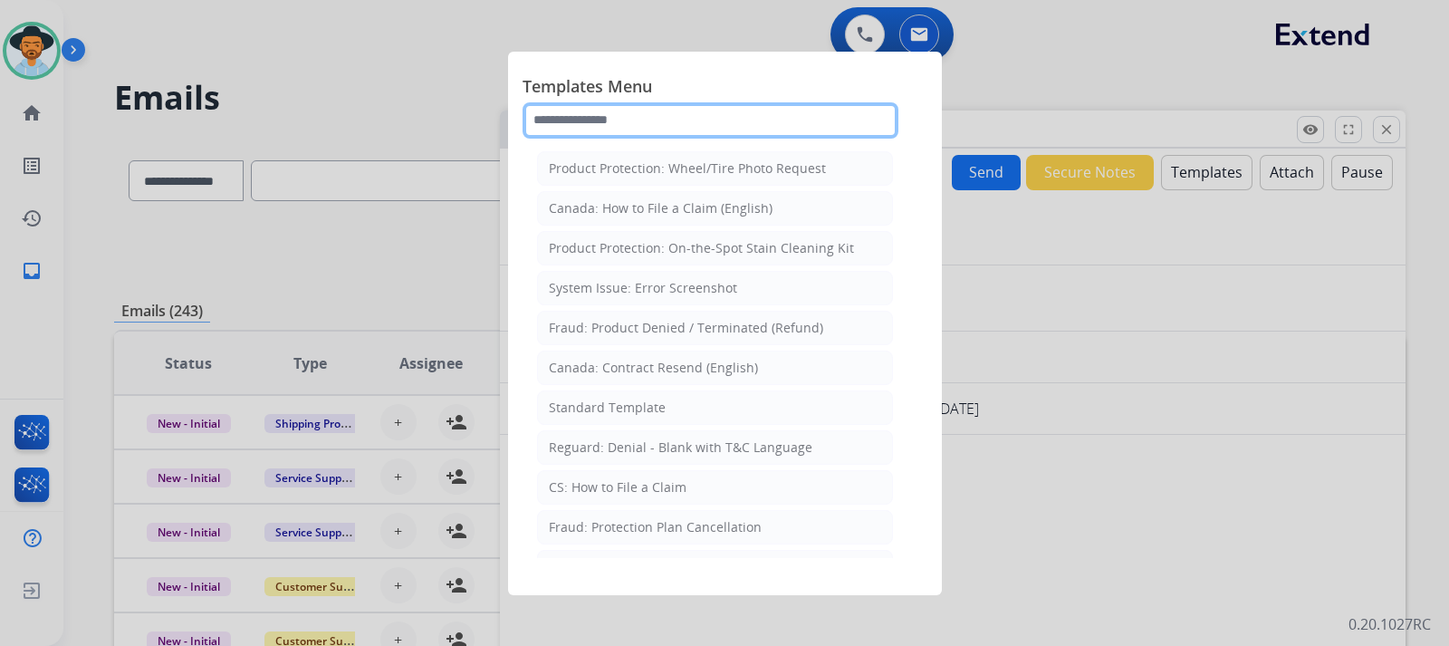
click at [763, 120] on input "text" at bounding box center [711, 120] width 376 height 36
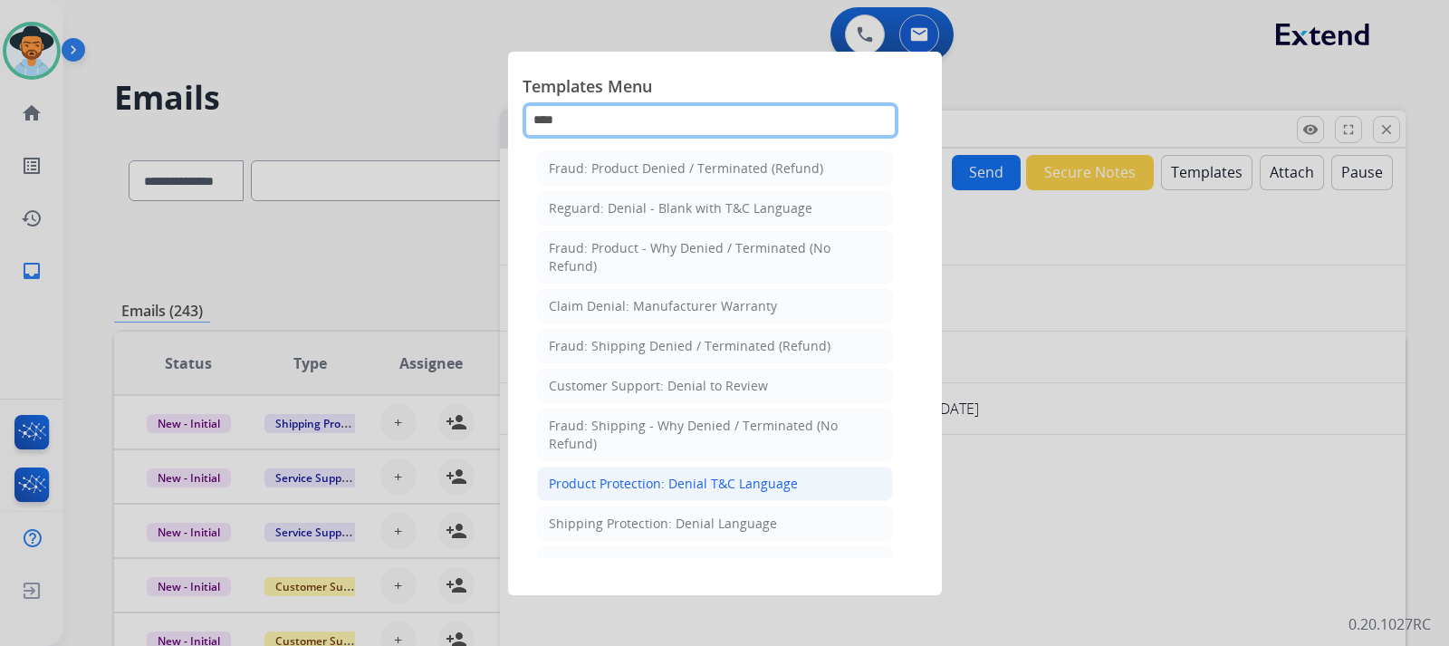
type input "****"
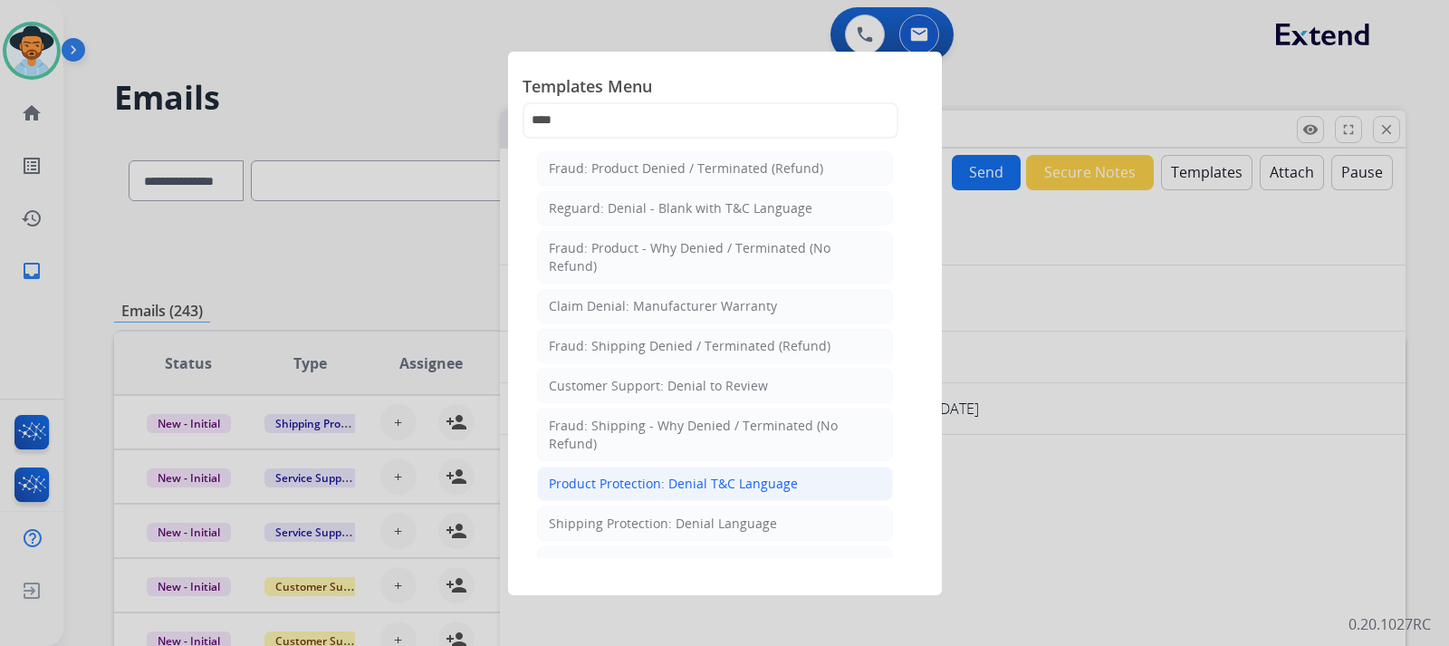
click at [740, 491] on div "Product Protection: Denial T&C Language" at bounding box center [673, 484] width 249 height 18
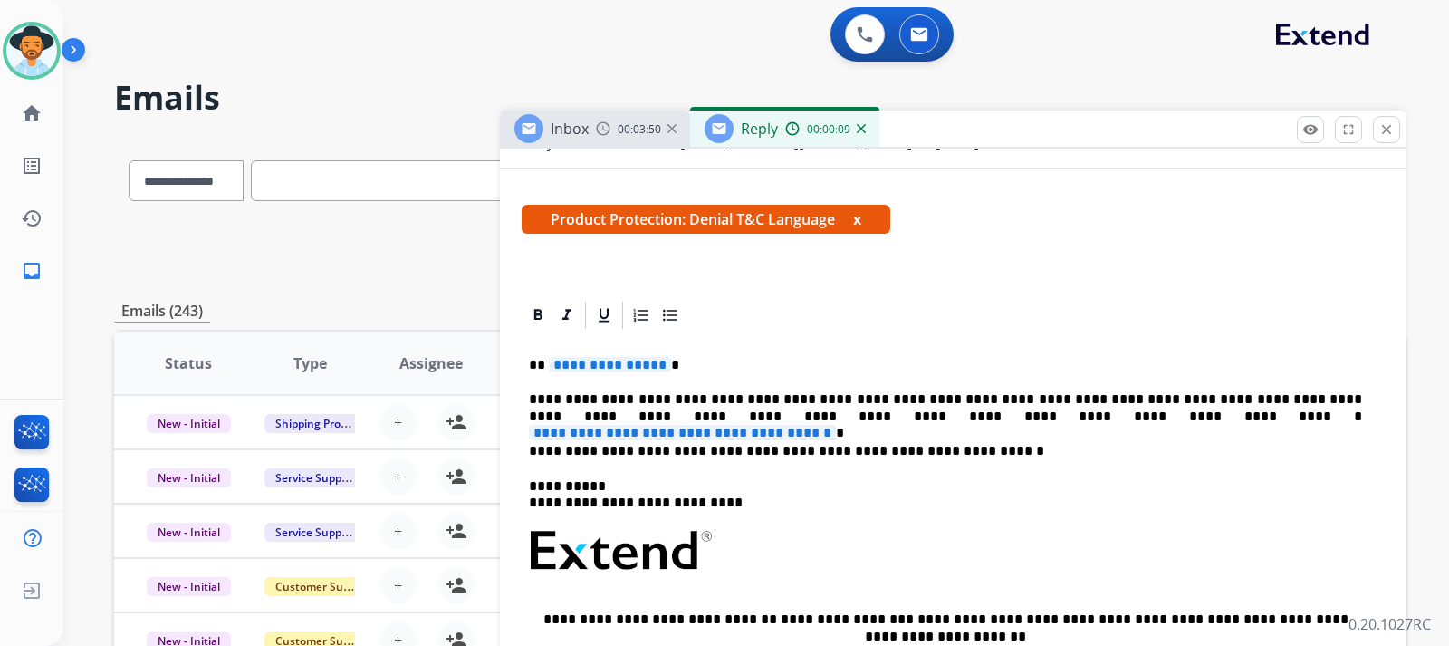
scroll to position [272, 0]
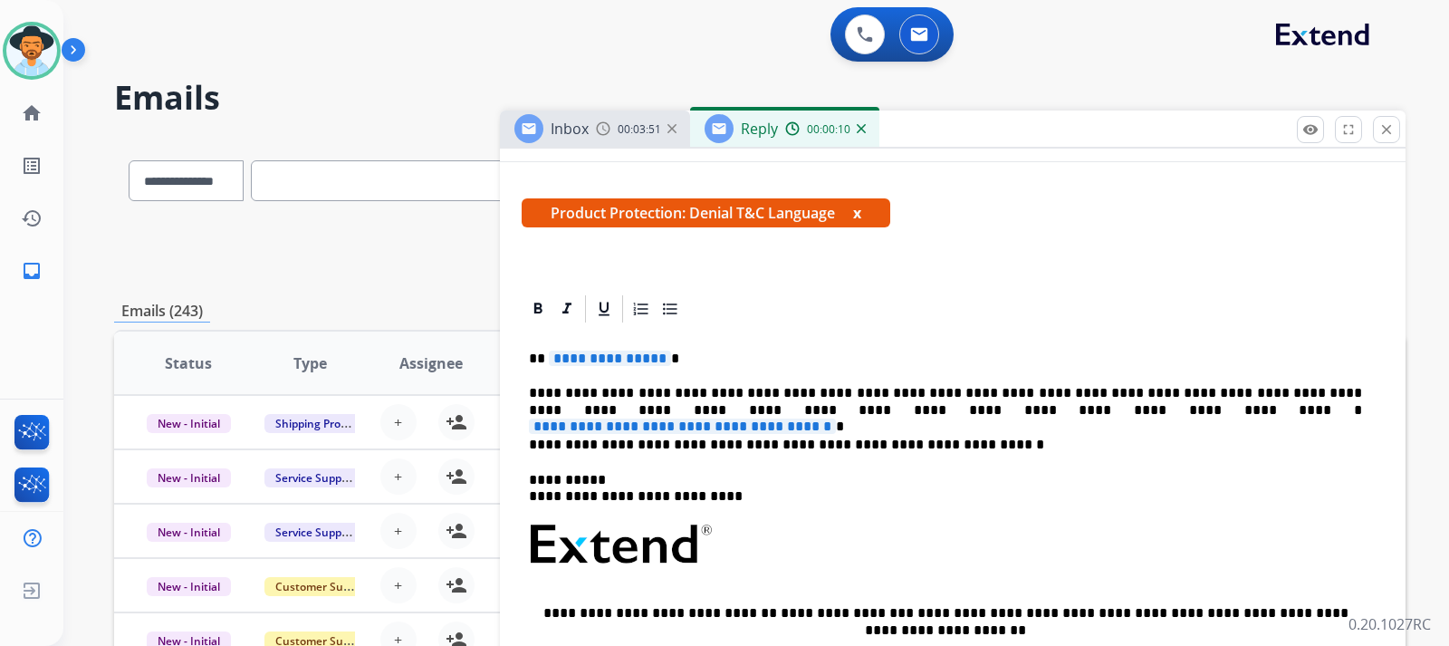
click at [718, 364] on p "**********" at bounding box center [945, 359] width 833 height 16
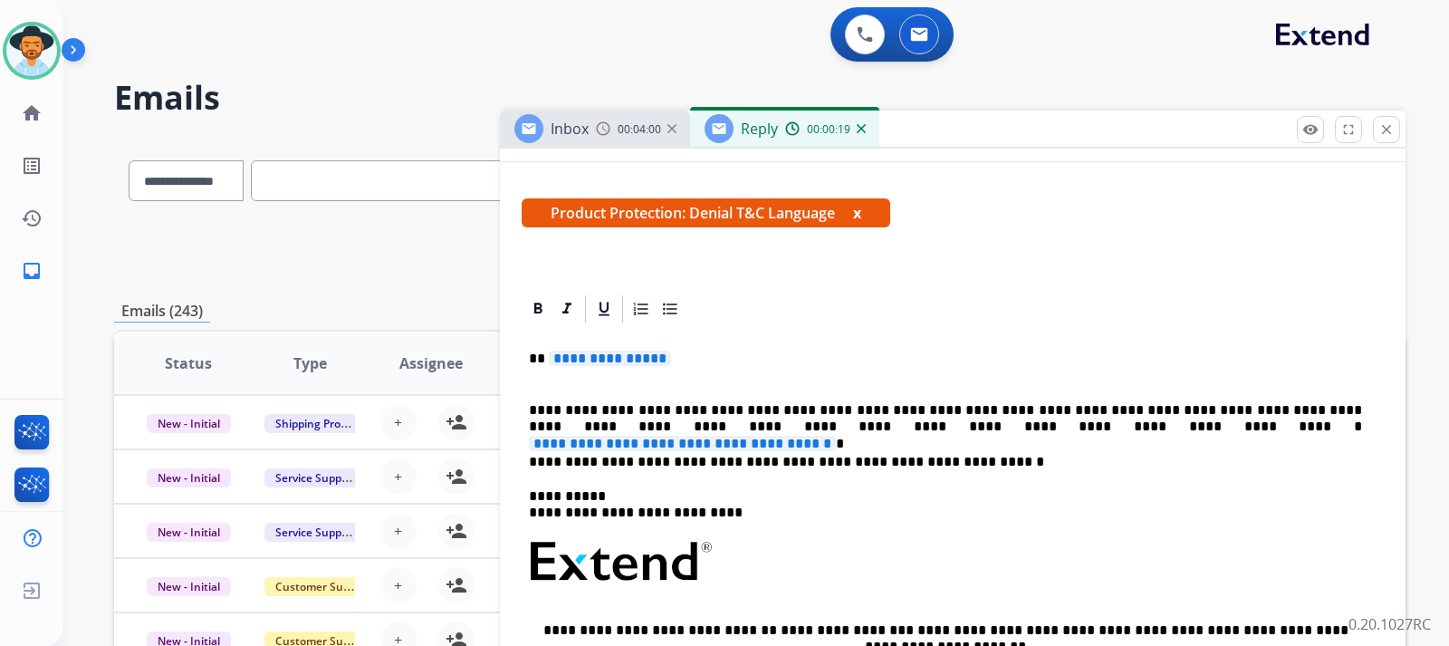
click at [706, 355] on p "**********" at bounding box center [945, 368] width 833 height 34
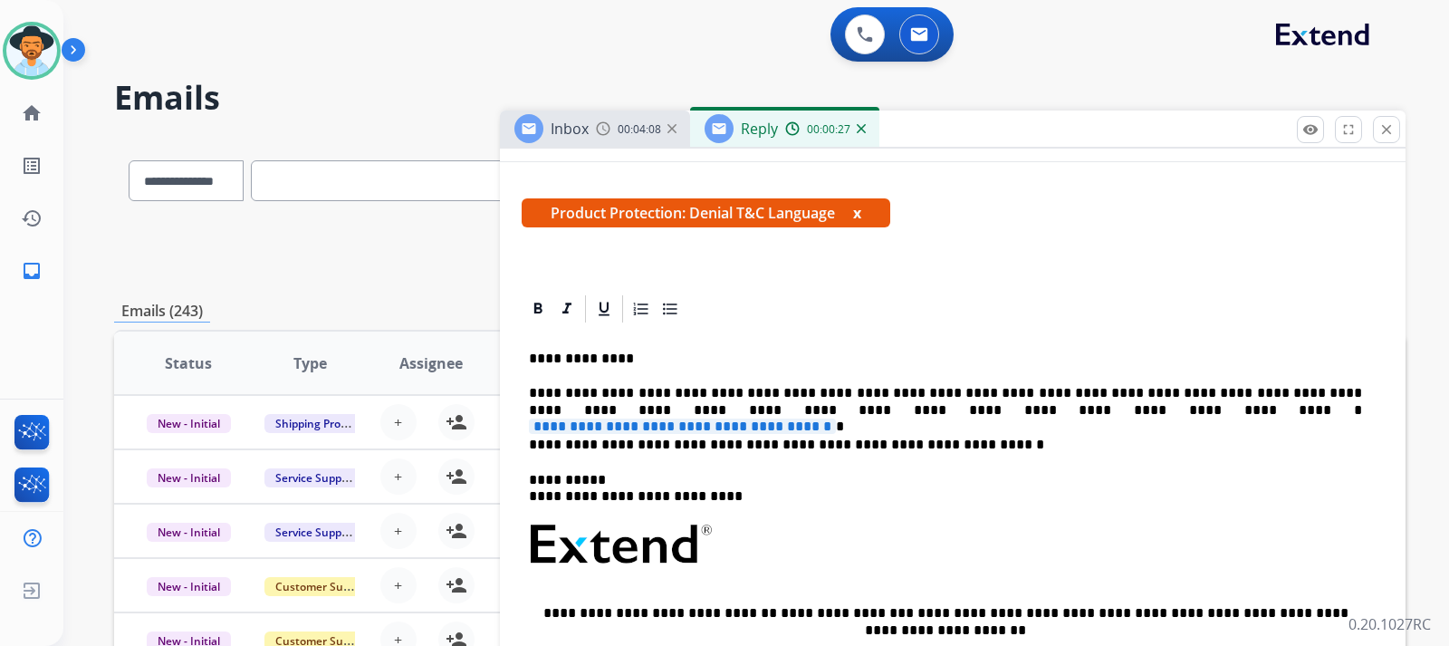
click at [975, 408] on p "**********" at bounding box center [945, 402] width 833 height 34
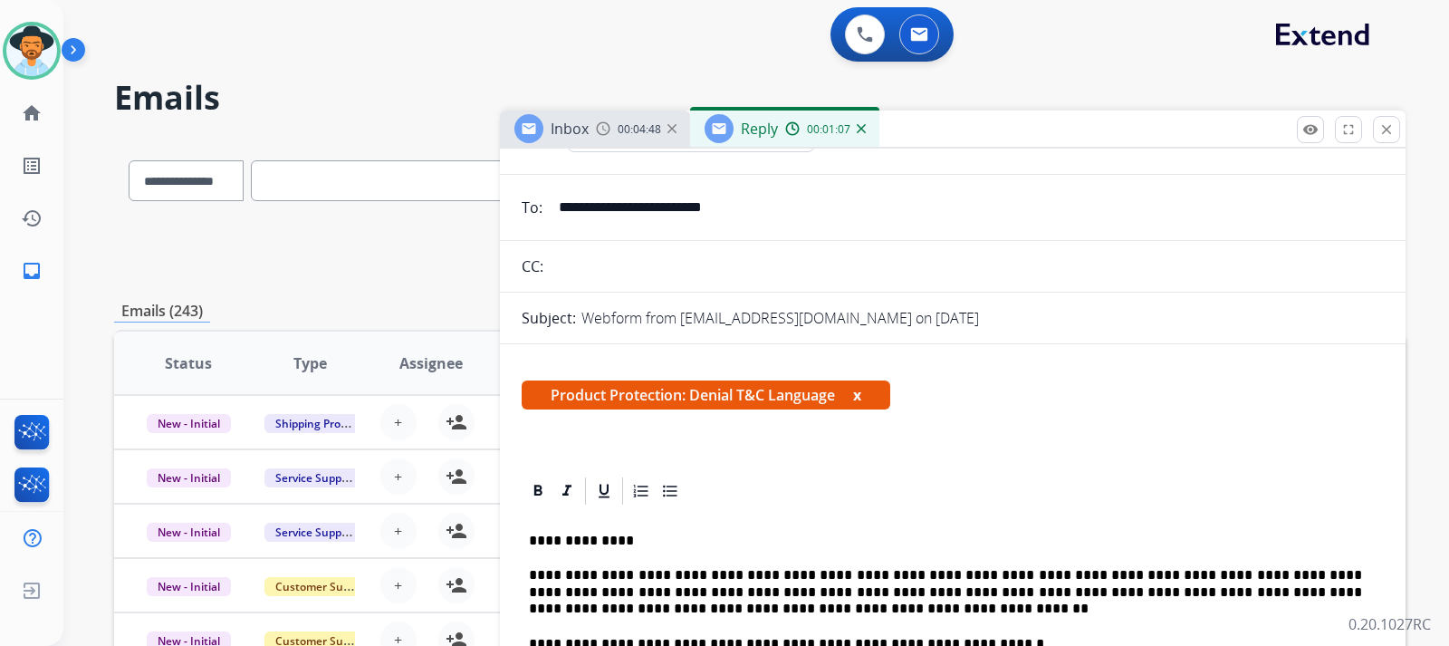
scroll to position [0, 0]
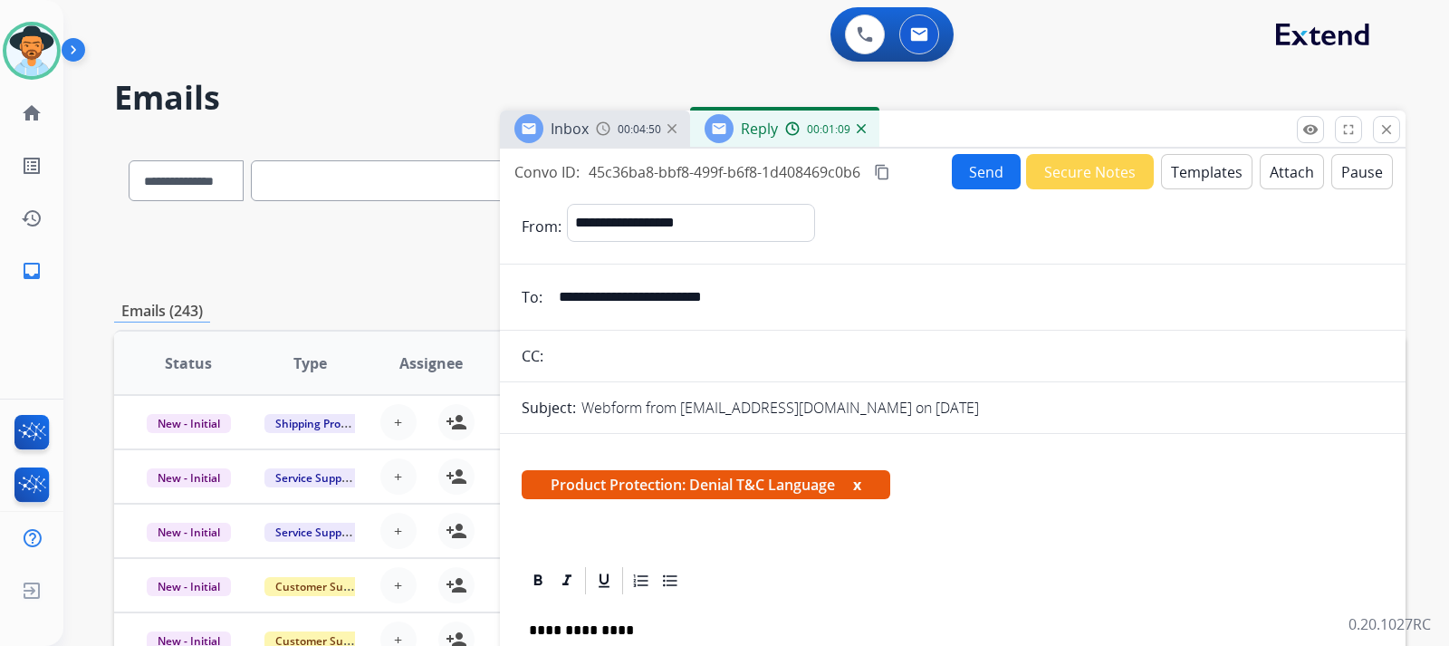
click at [975, 178] on button "Attach" at bounding box center [1292, 171] width 64 height 35
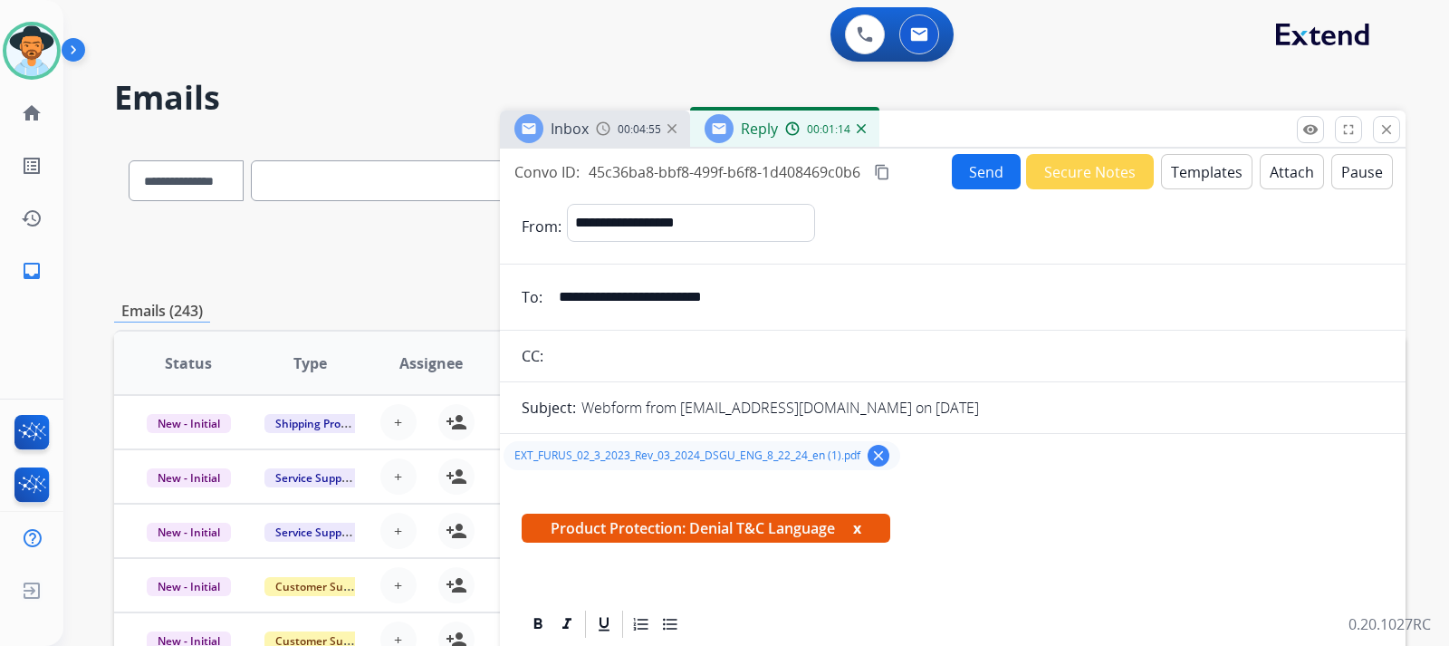
click at [975, 187] on button "Send" at bounding box center [986, 171] width 69 height 35
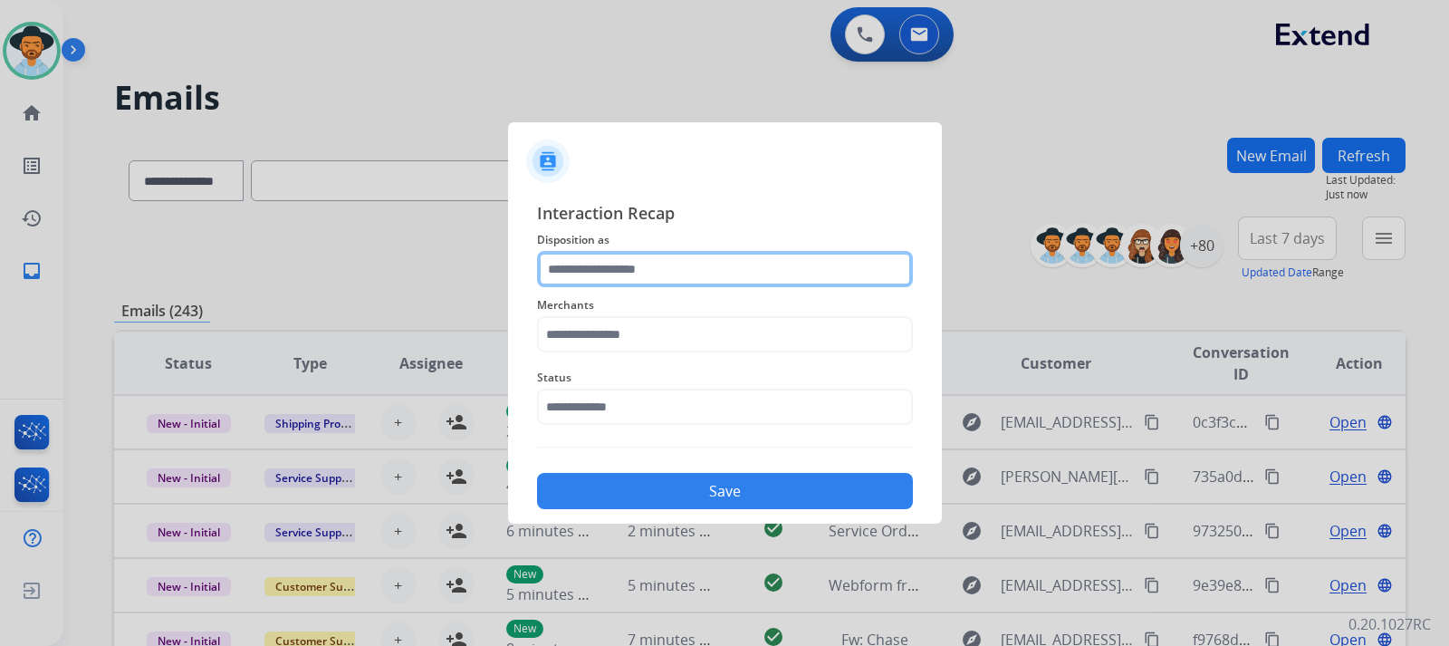
click at [686, 257] on input "text" at bounding box center [725, 269] width 376 height 36
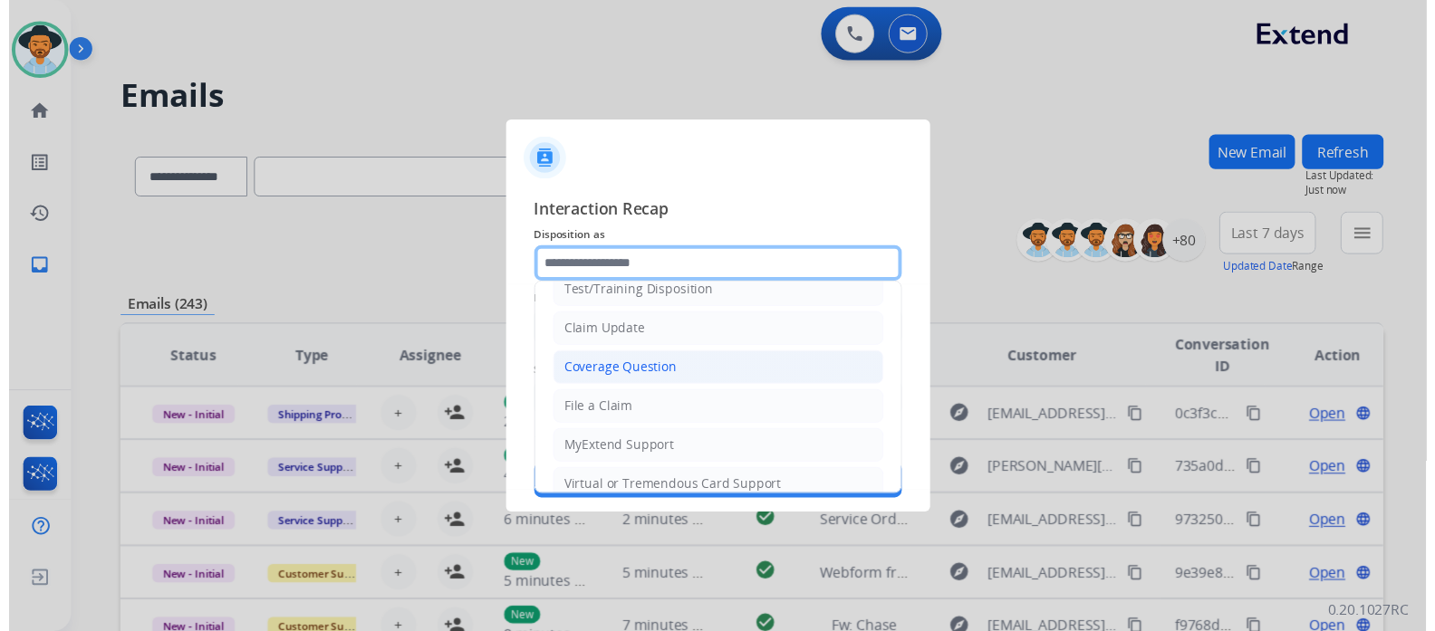
scroll to position [91, 0]
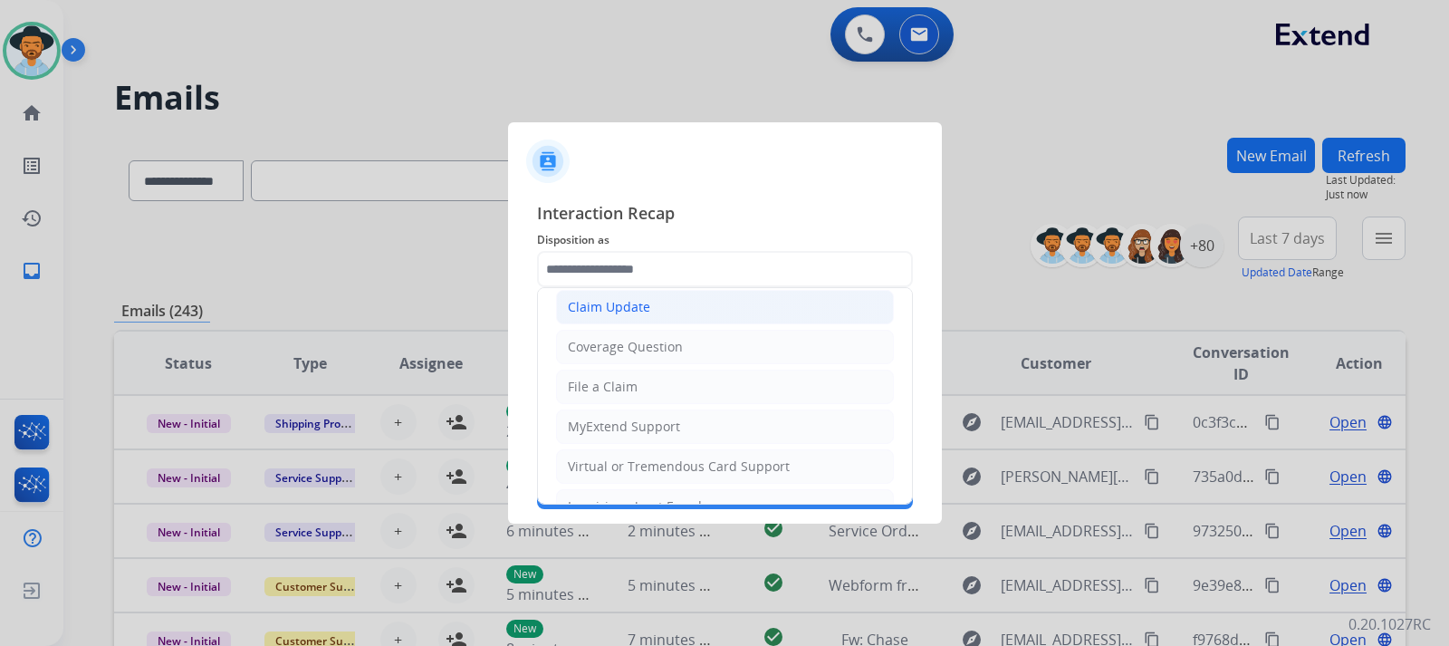
click at [620, 310] on div "Claim Update" at bounding box center [609, 307] width 82 height 18
type input "**********"
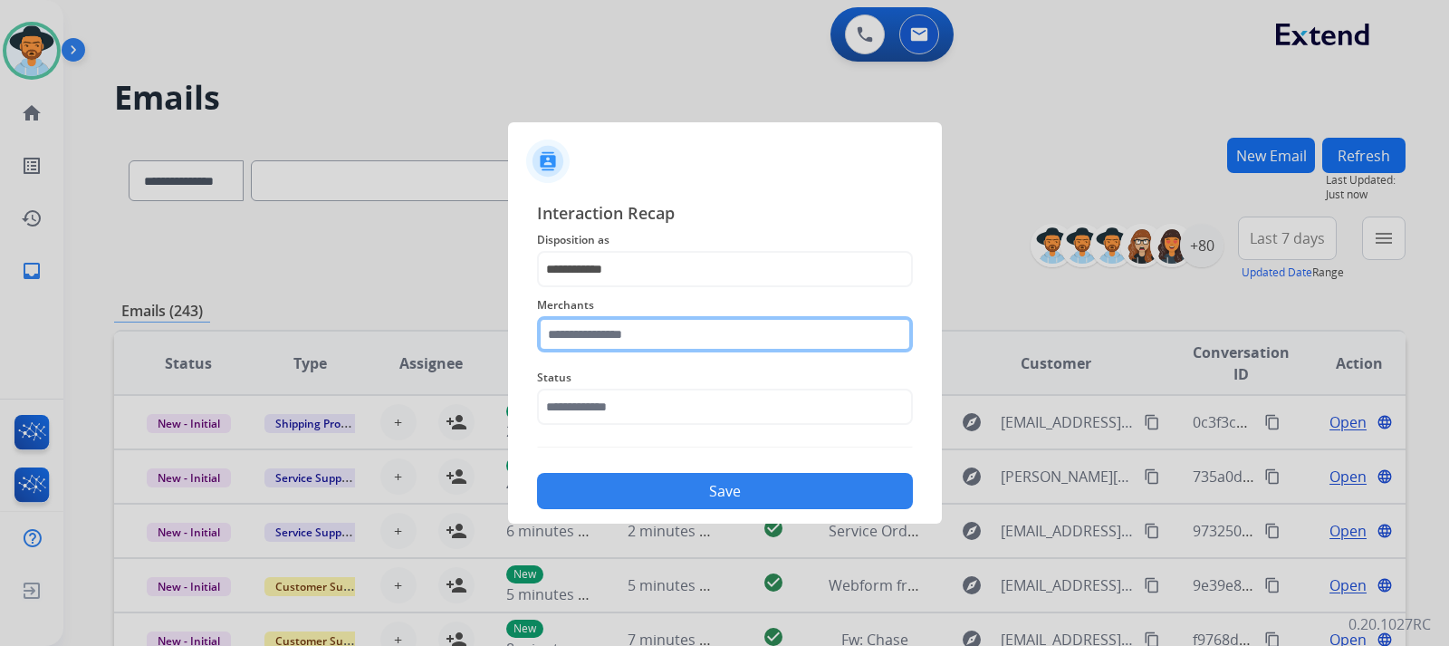
click at [619, 336] on input "text" at bounding box center [725, 334] width 376 height 36
click at [628, 335] on input "text" at bounding box center [725, 334] width 376 height 36
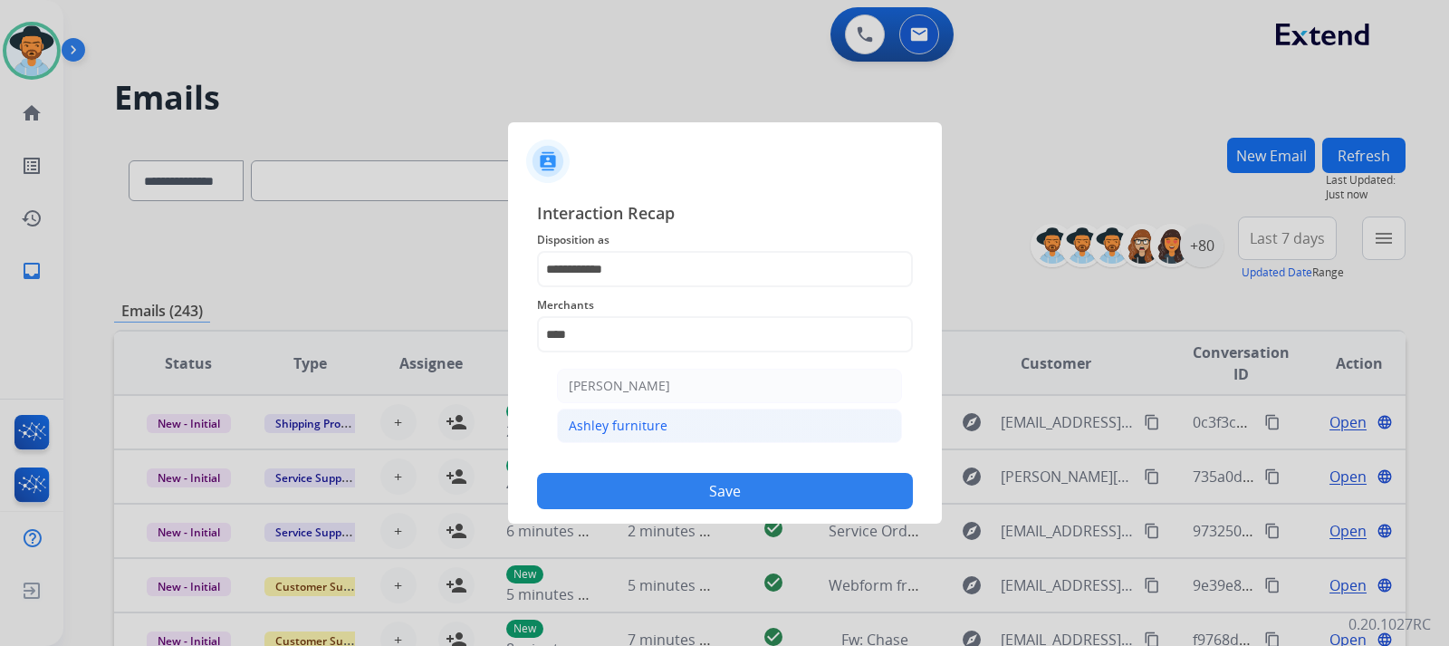
click at [645, 431] on div "Ashley furniture" at bounding box center [618, 426] width 99 height 18
type input "**********"
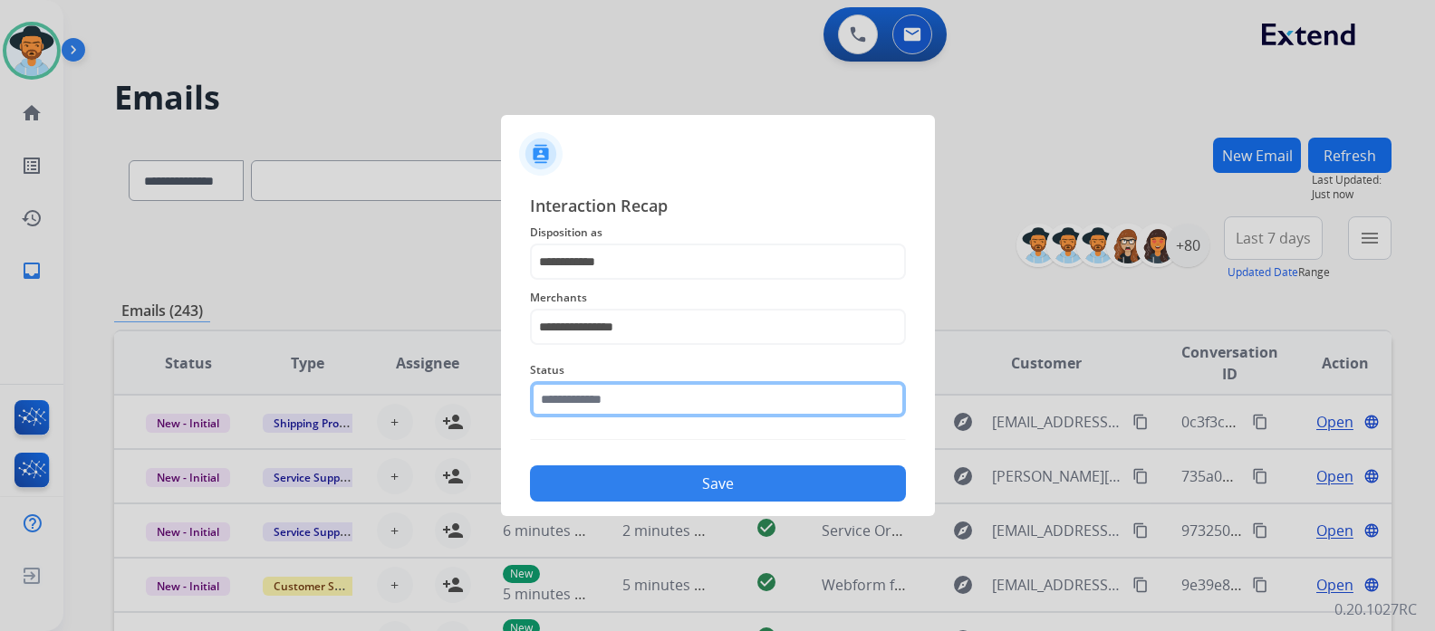
click at [655, 415] on input "text" at bounding box center [718, 399] width 376 height 36
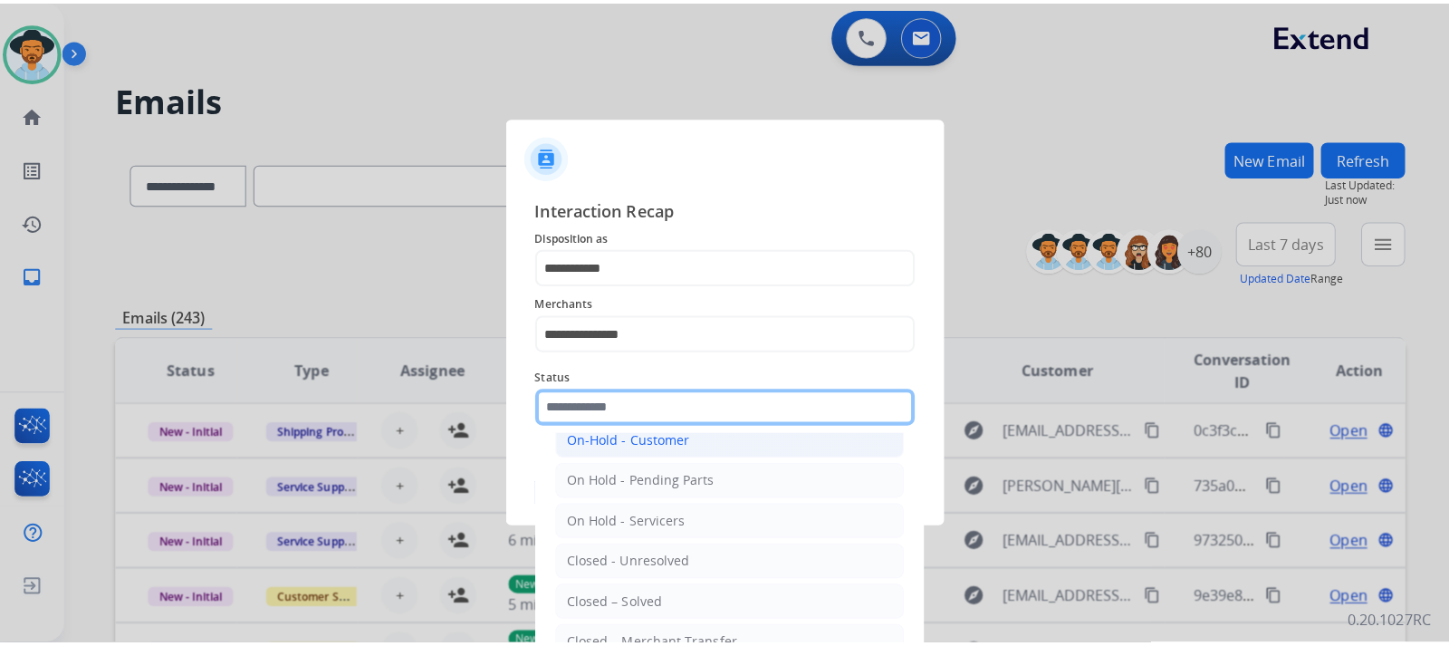
scroll to position [109, 0]
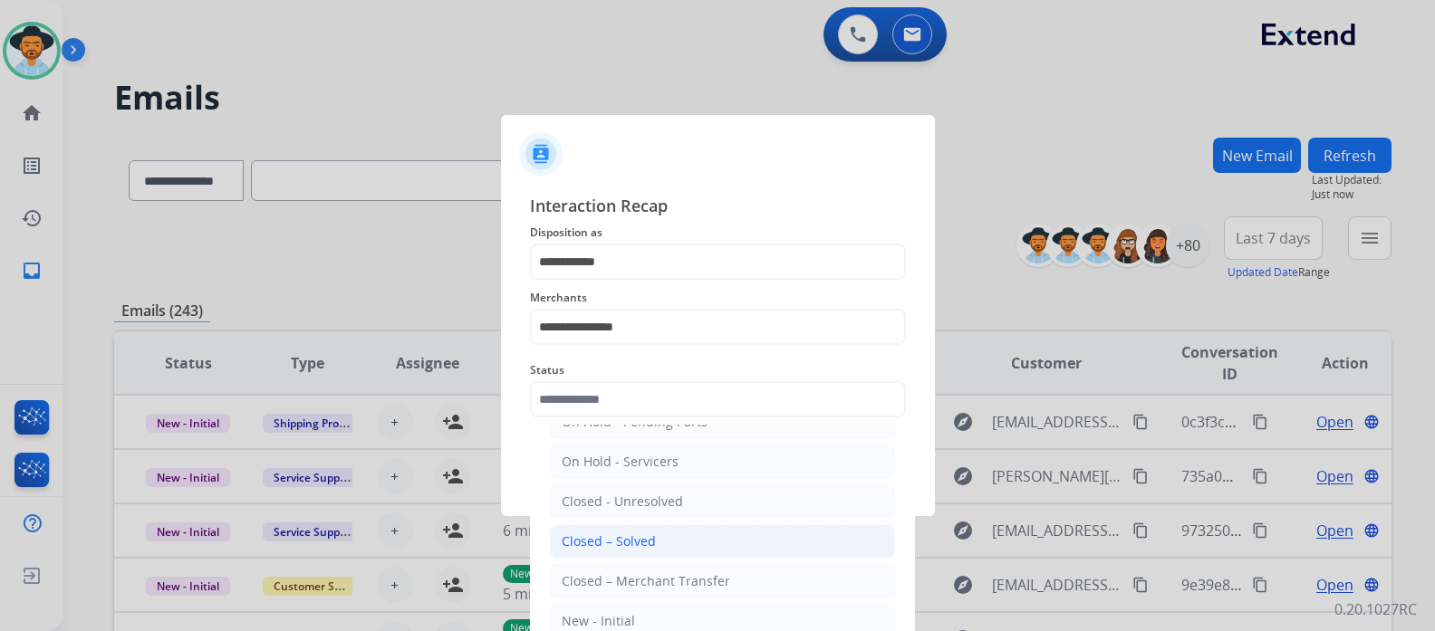
click at [658, 534] on li "Closed – Solved" at bounding box center [722, 541] width 345 height 34
type input "**********"
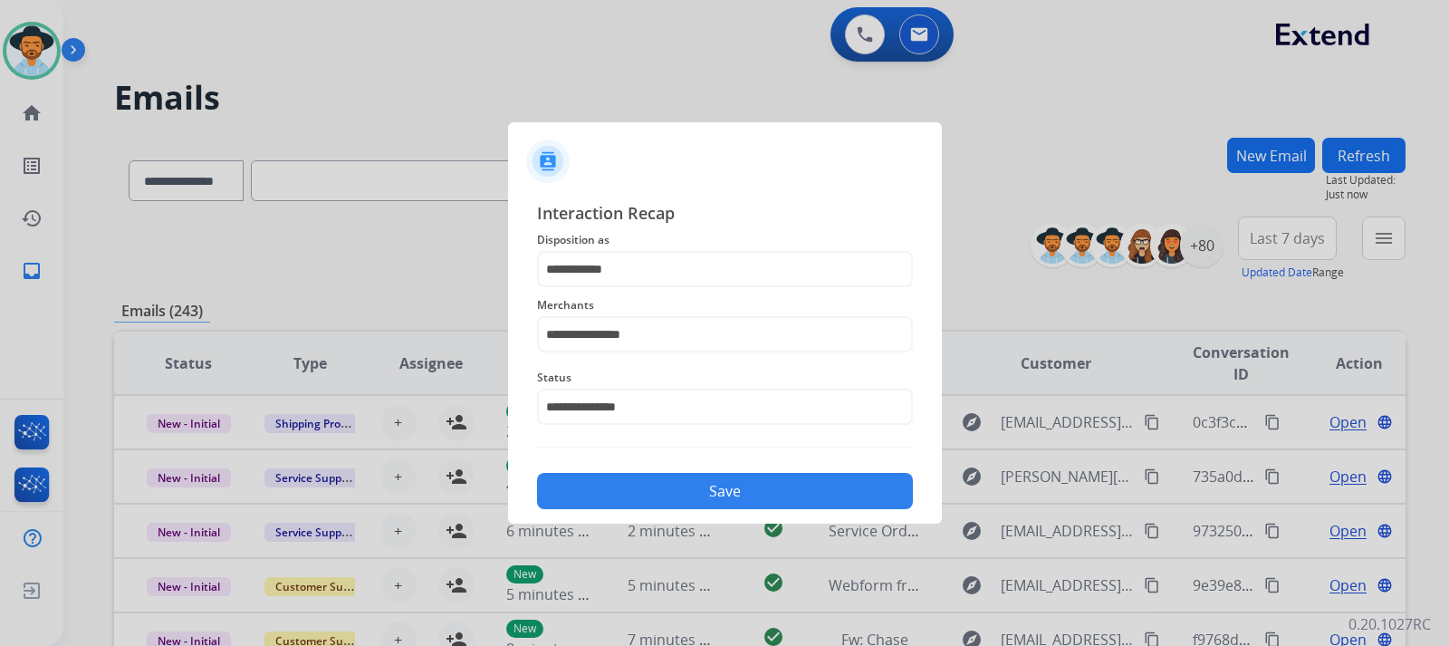
click at [687, 490] on button "Save" at bounding box center [725, 491] width 376 height 36
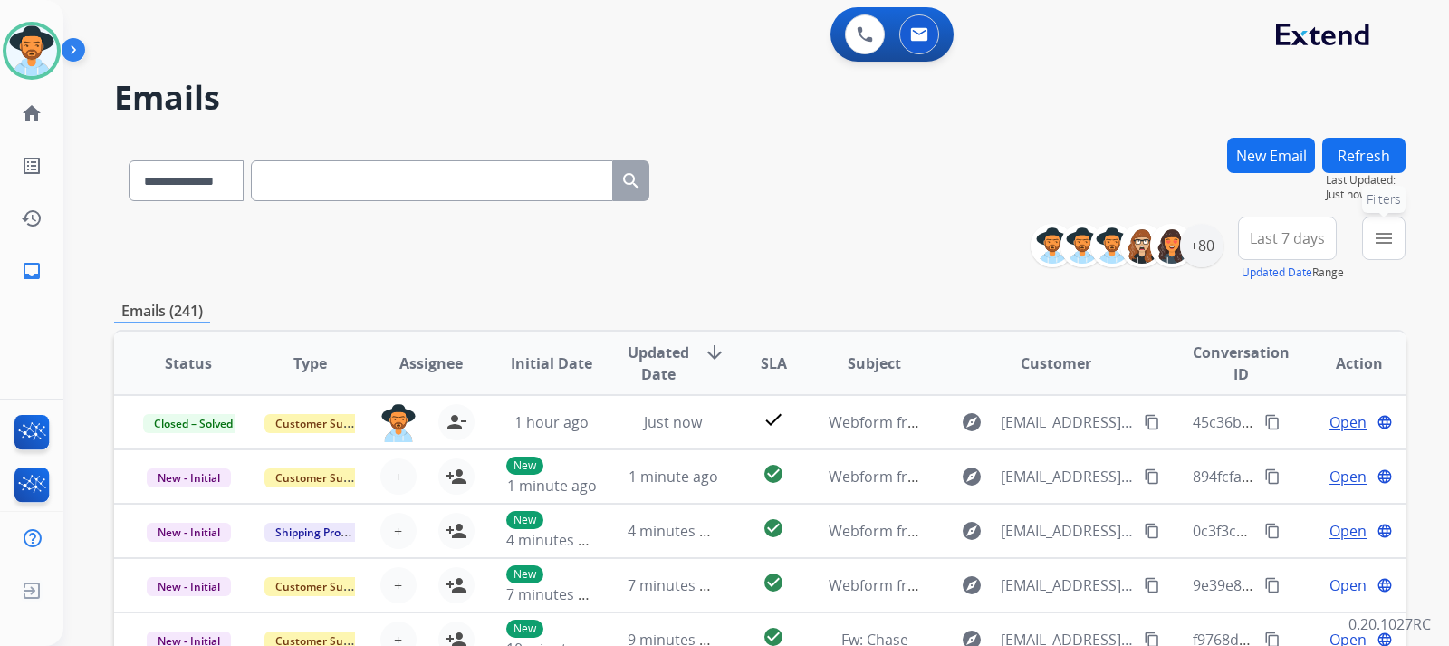
click at [975, 243] on mat-icon "menu" at bounding box center [1384, 238] width 22 height 22
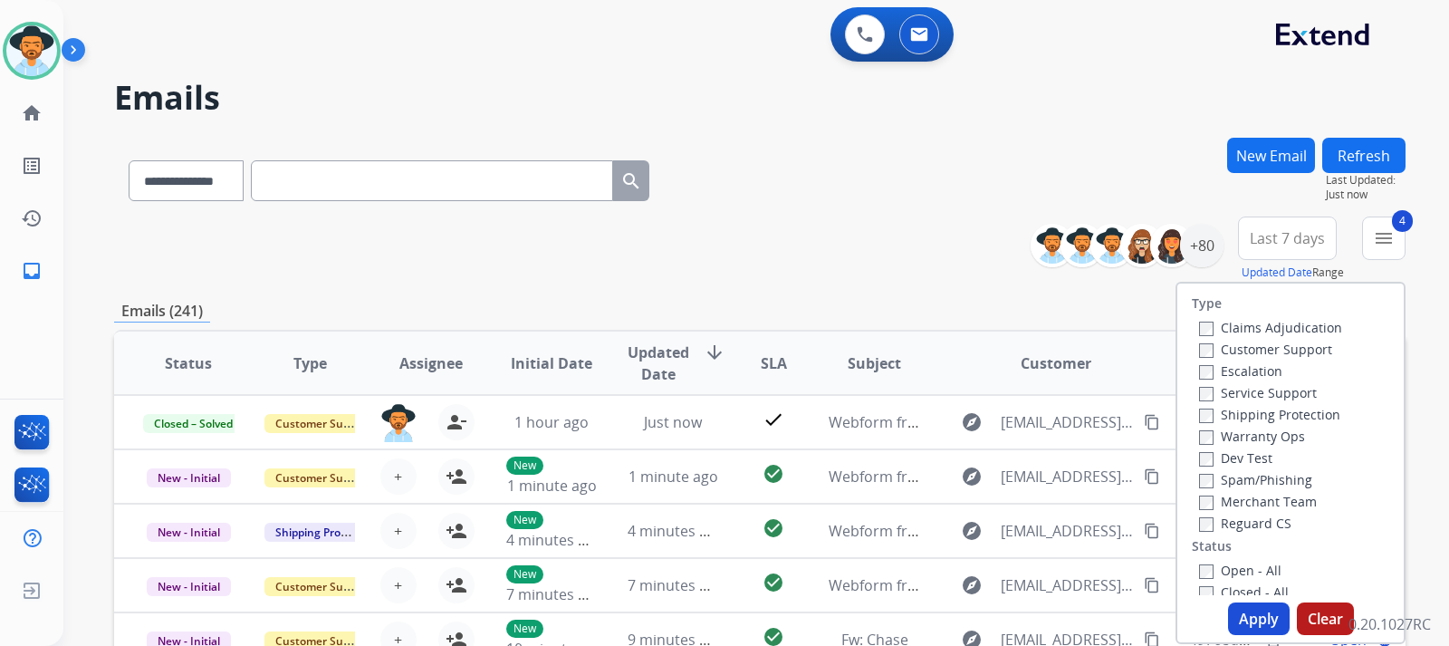
click at [975, 613] on button "Apply" at bounding box center [1259, 618] width 62 height 33
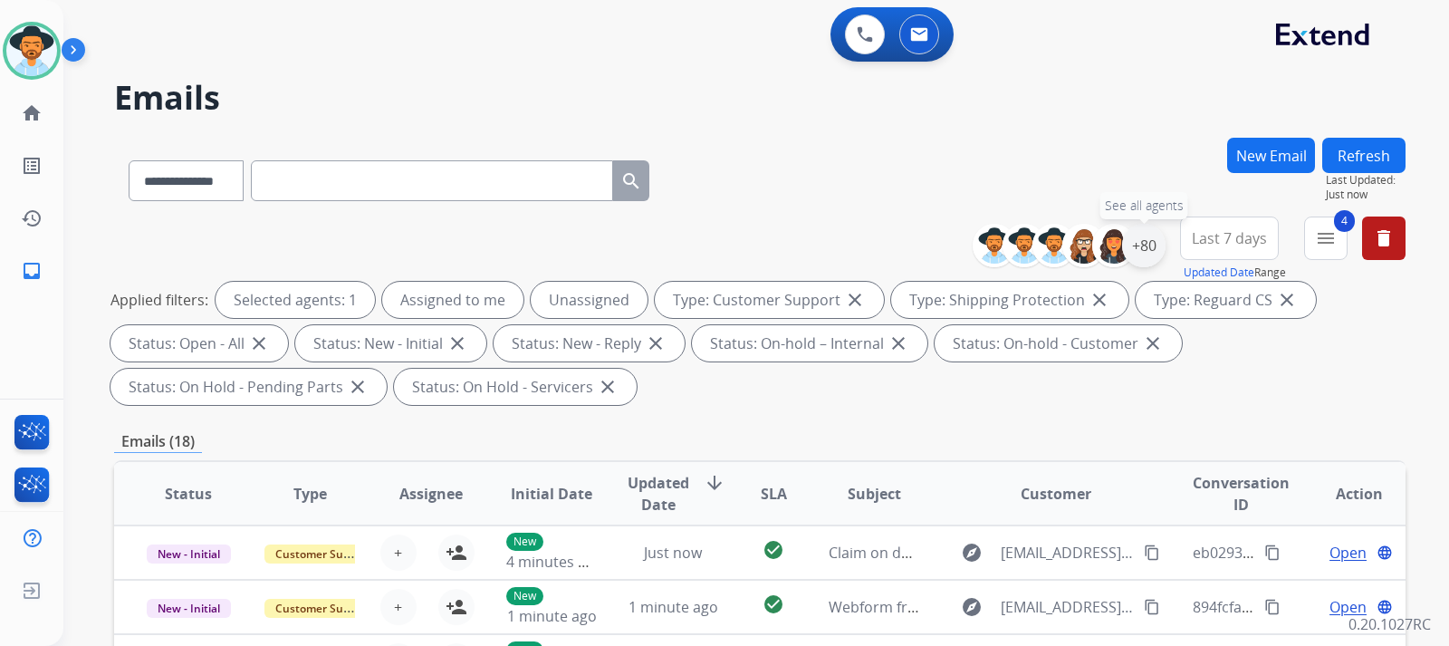
click at [975, 257] on div "+80" at bounding box center [1143, 245] width 43 height 43
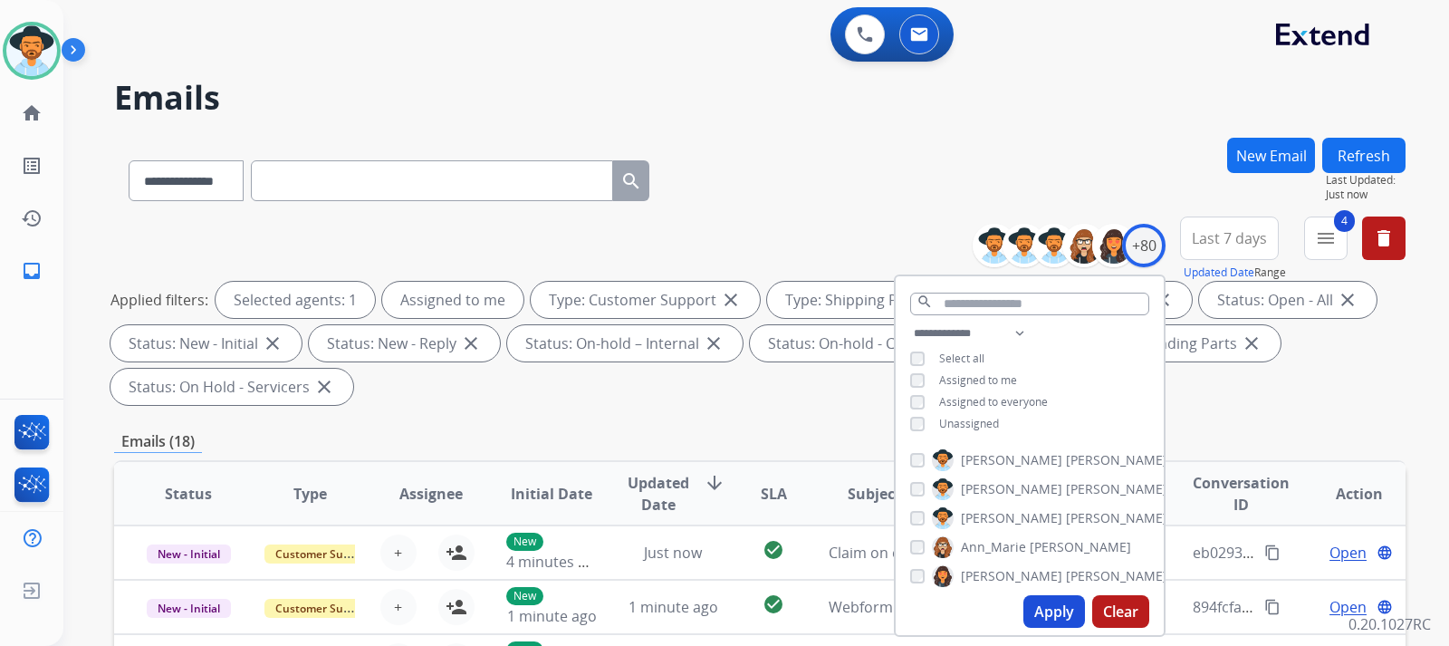
click at [975, 615] on button "Apply" at bounding box center [1054, 611] width 62 height 33
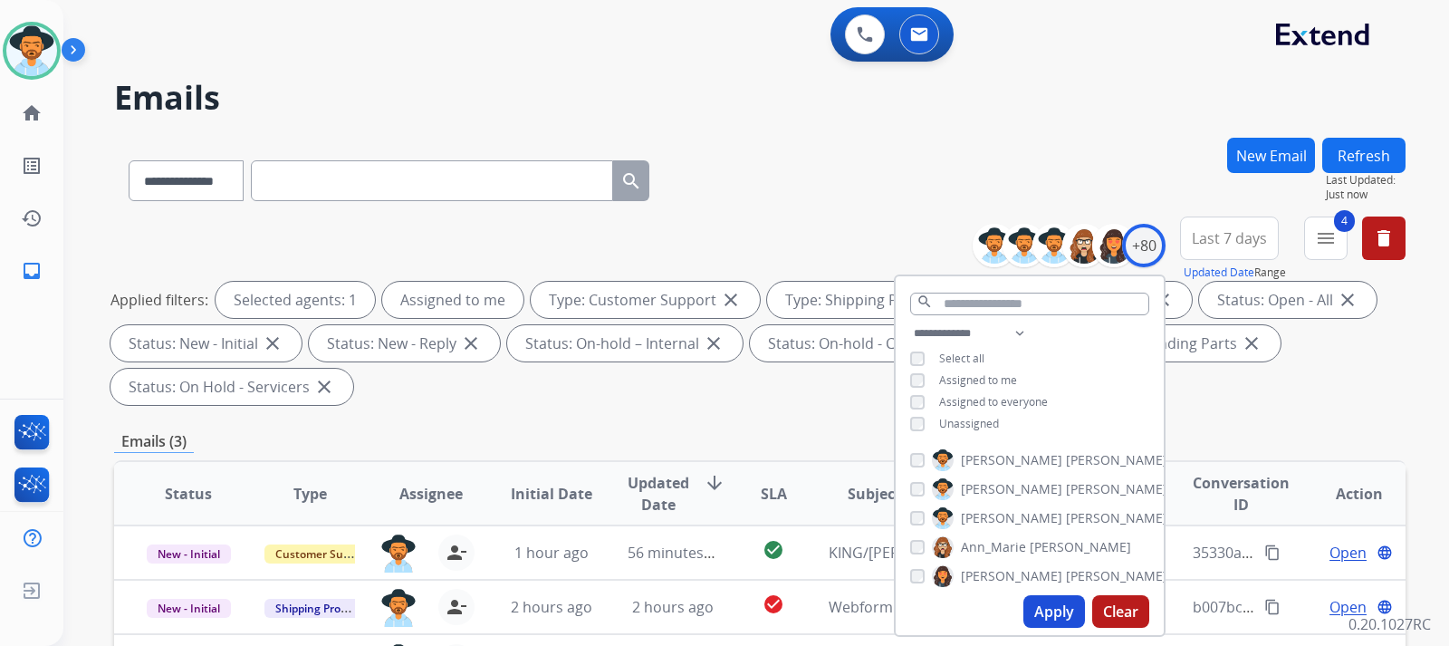
click at [975, 449] on div "Emails (3)" at bounding box center [760, 441] width 1292 height 23
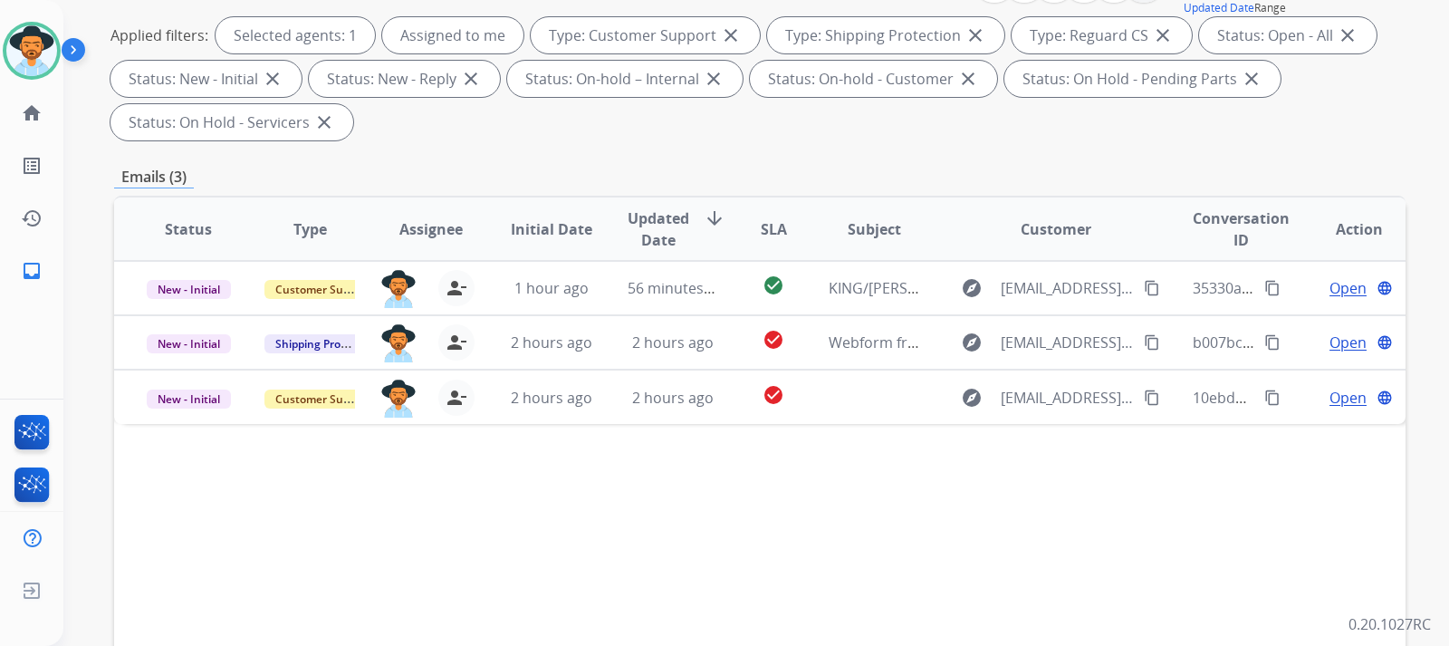
scroll to position [272, 0]
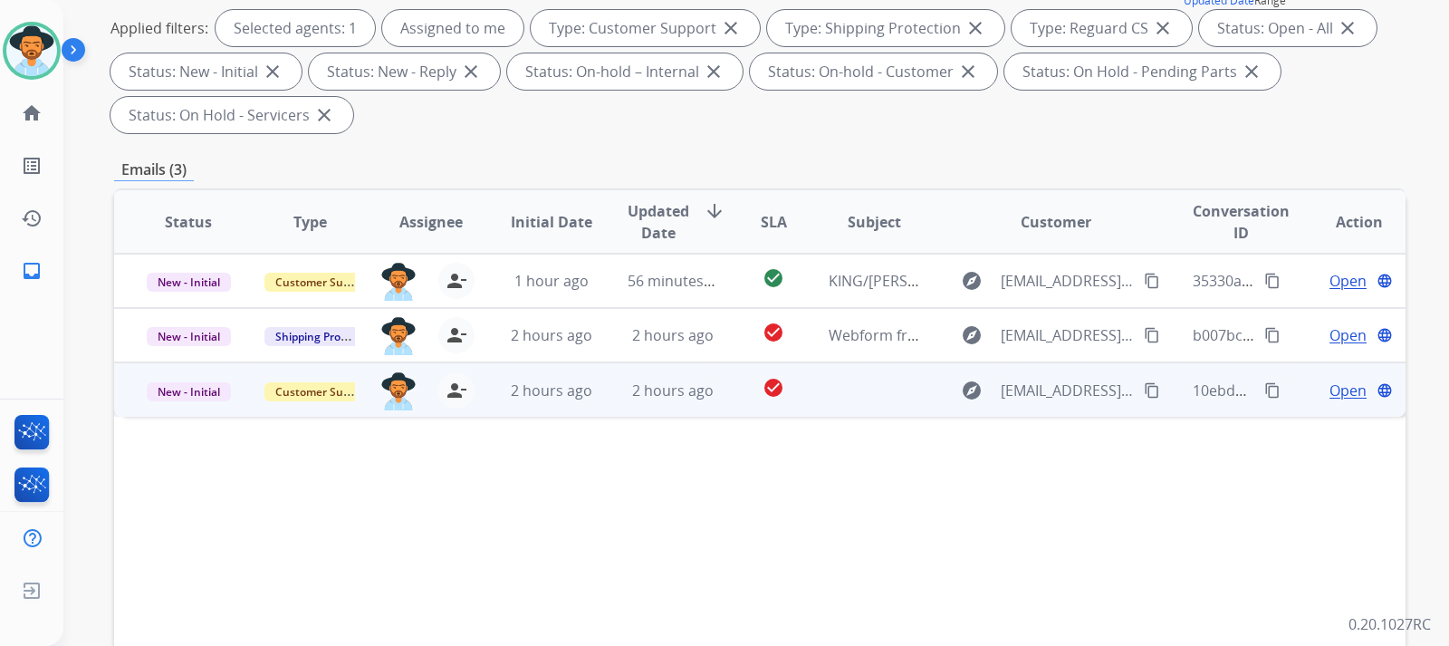
click at [975, 390] on span "Open" at bounding box center [1348, 390] width 37 height 22
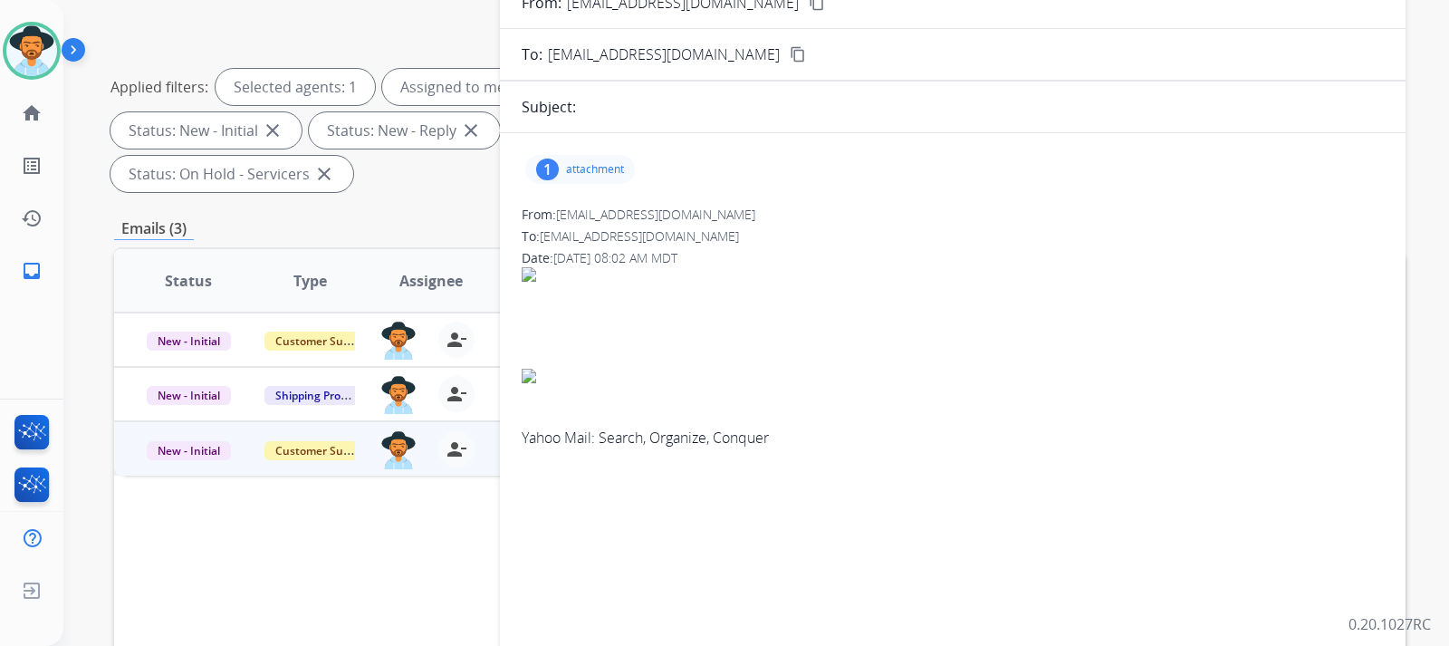
scroll to position [181, 0]
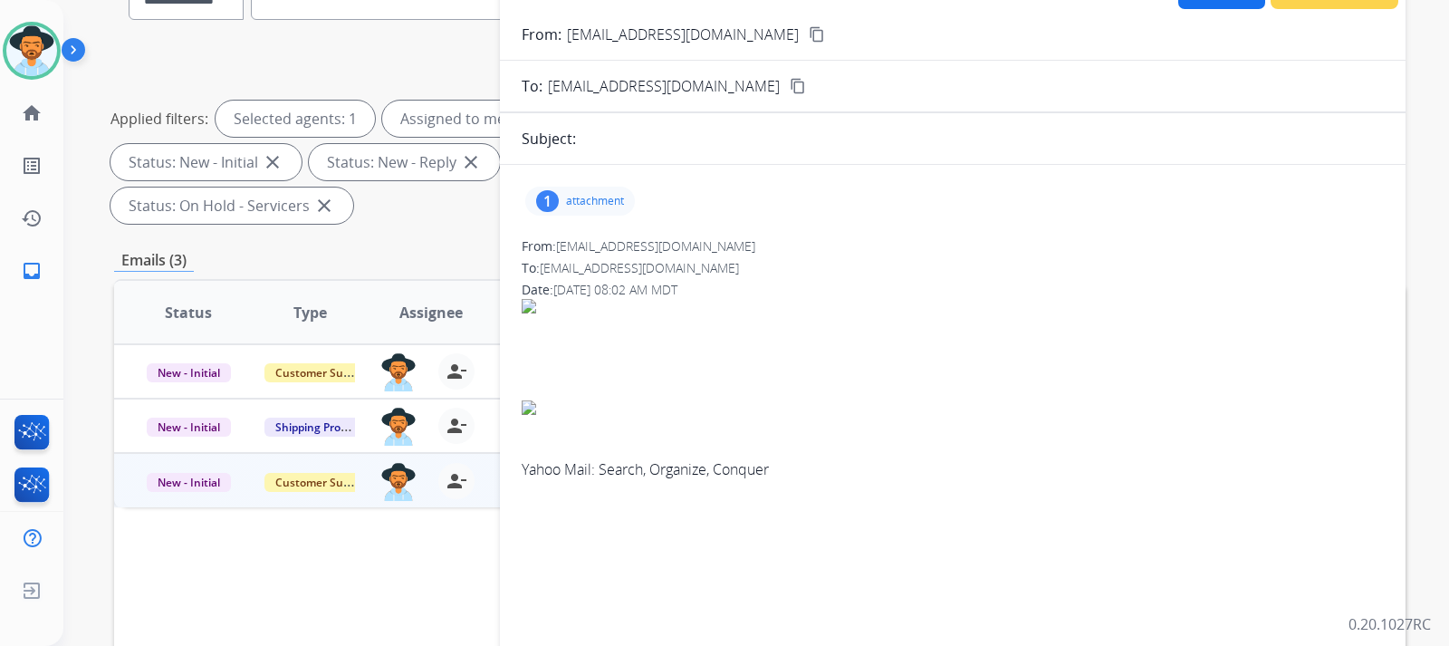
click at [590, 205] on p "attachment" at bounding box center [595, 201] width 58 height 14
click at [613, 235] on div at bounding box center [585, 247] width 91 height 63
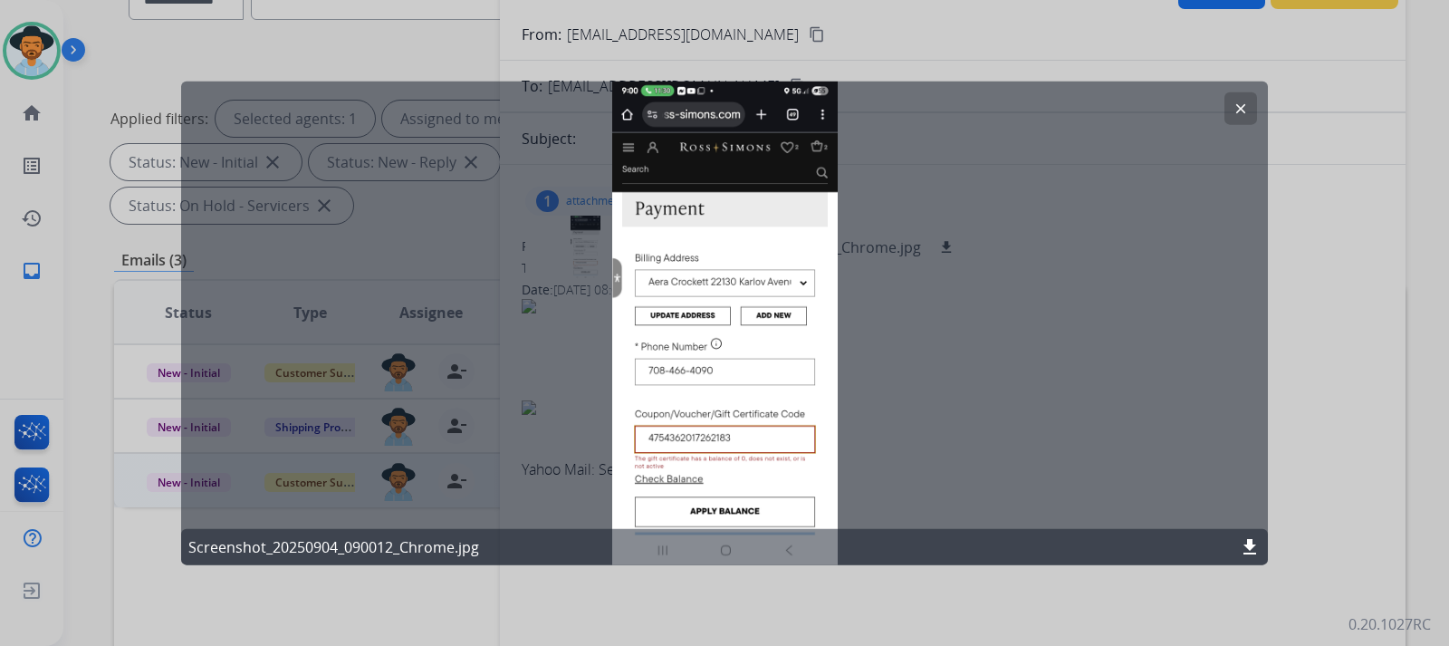
click at [975, 110] on mat-icon "clear" at bounding box center [1241, 108] width 16 height 16
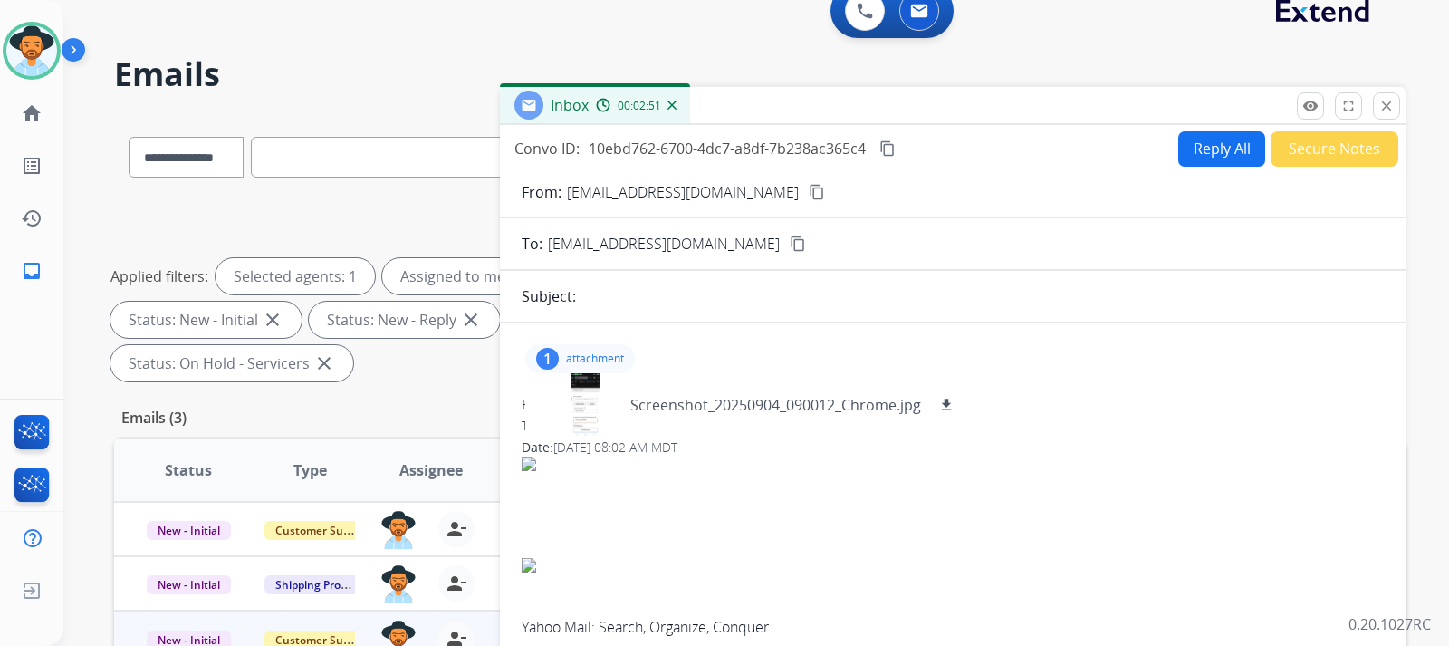
scroll to position [0, 0]
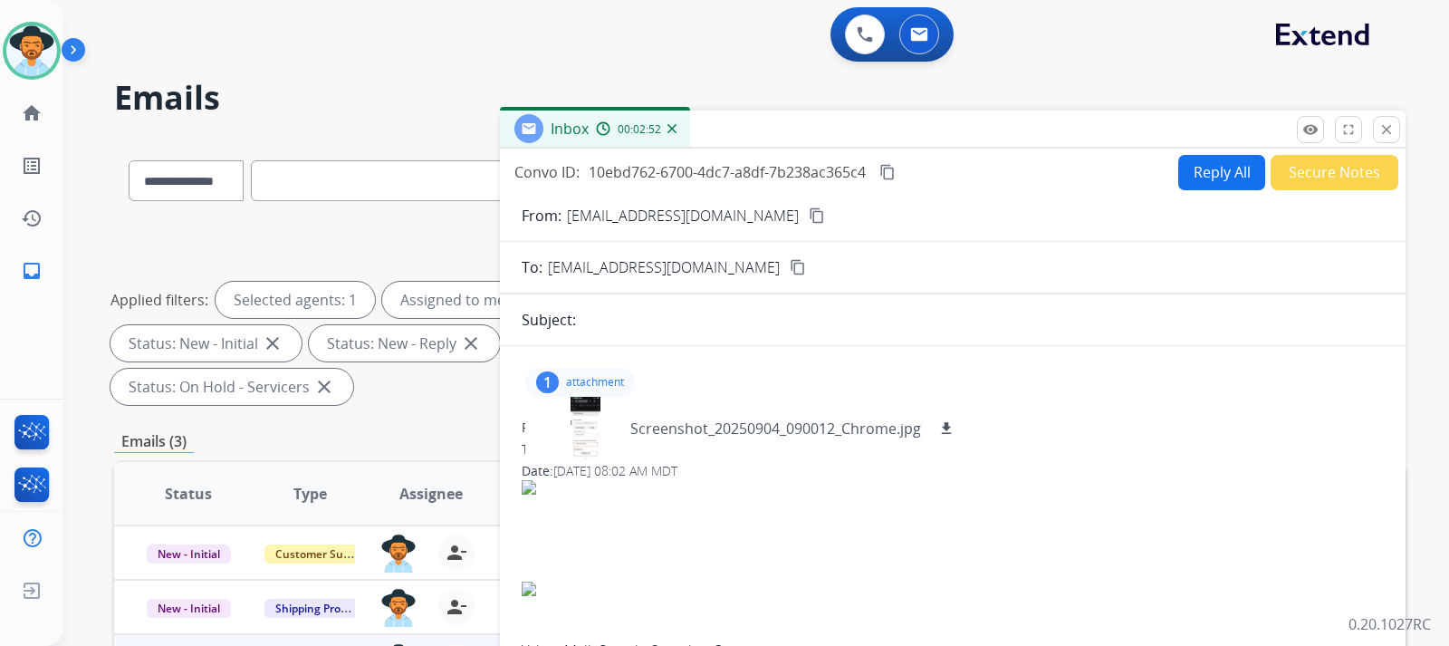
click at [809, 216] on mat-icon "content_copy" at bounding box center [817, 215] width 16 height 16
click at [975, 178] on button "Secure Notes" at bounding box center [1335, 172] width 128 height 35
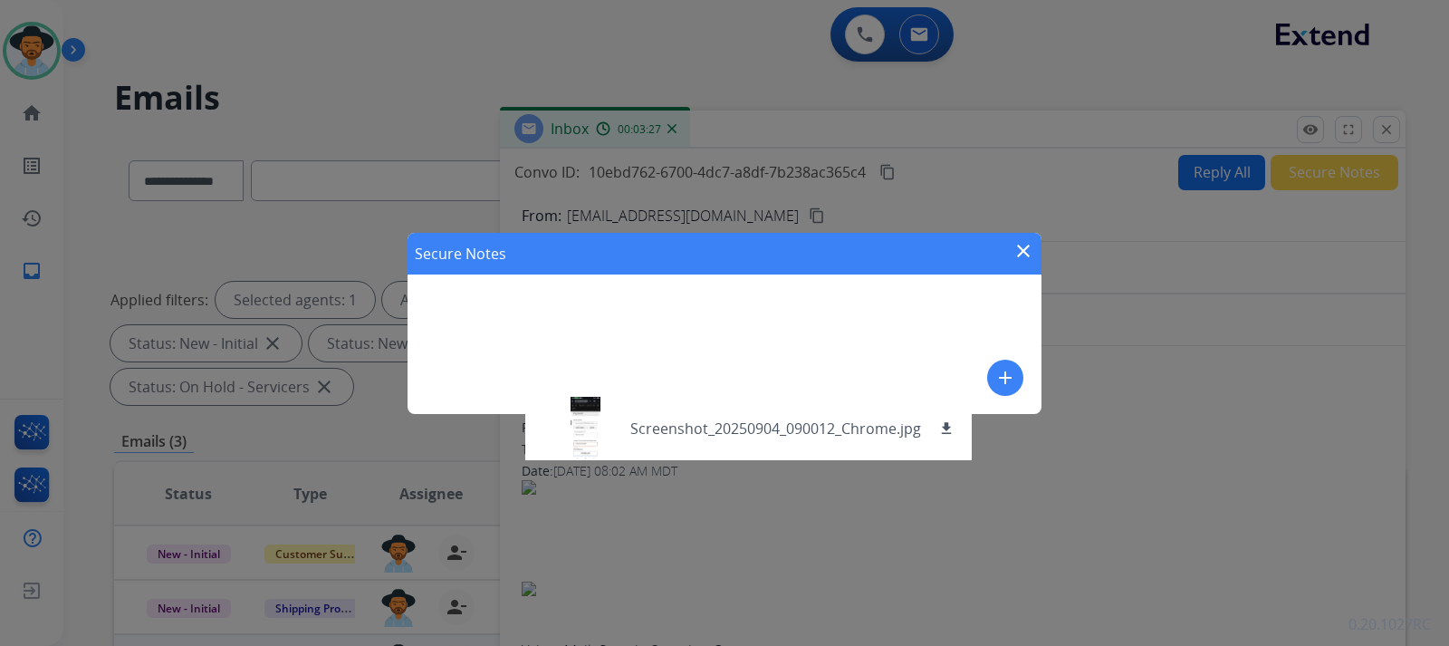
click at [777, 293] on div "Secure Notes close add" at bounding box center [725, 323] width 634 height 181
click at [975, 372] on mat-icon "add" at bounding box center [1005, 378] width 22 height 22
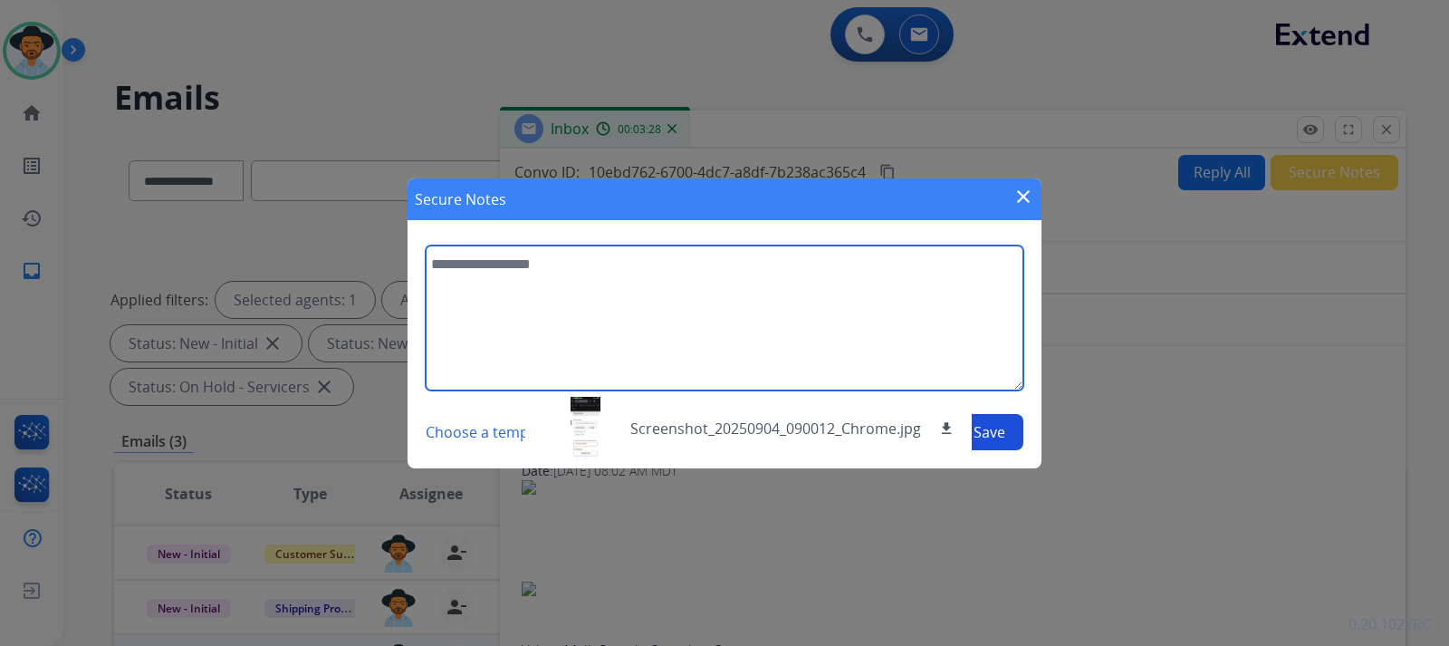
click at [718, 317] on textarea at bounding box center [725, 317] width 598 height 145
type textarea "**********"
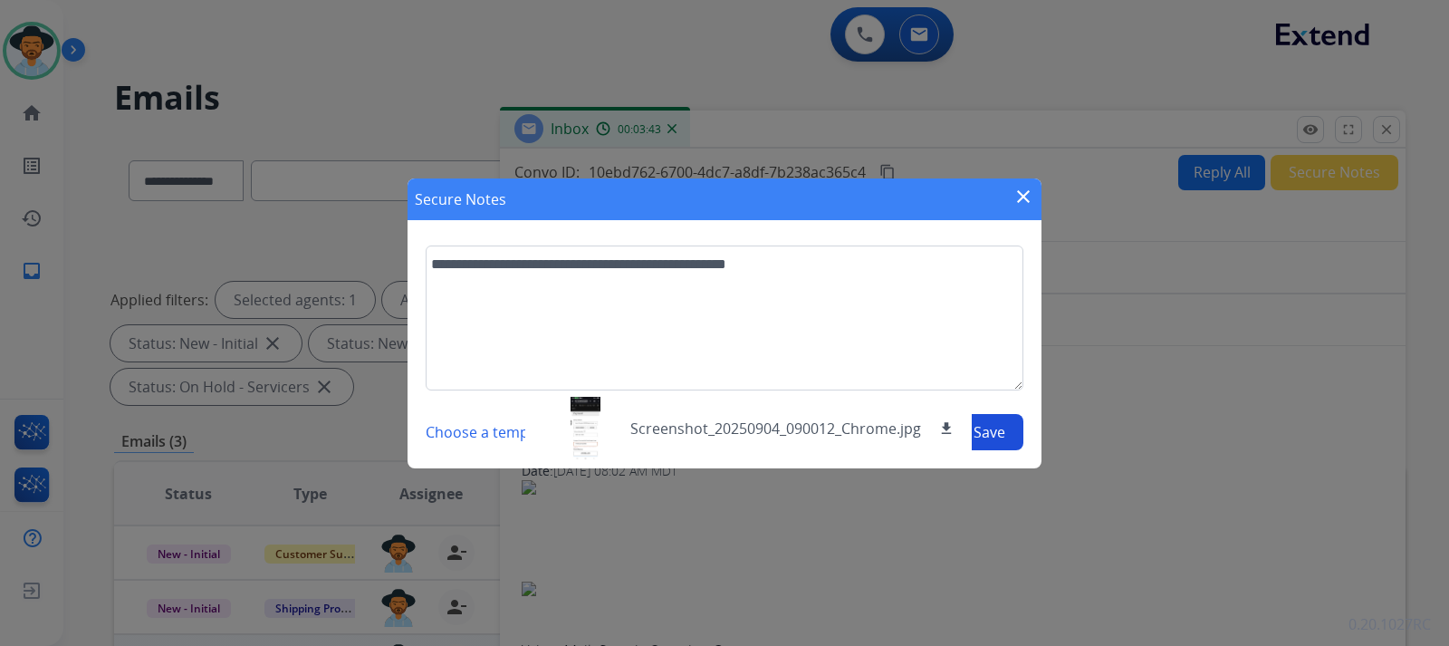
click at [975, 432] on button "Save" at bounding box center [990, 432] width 68 height 36
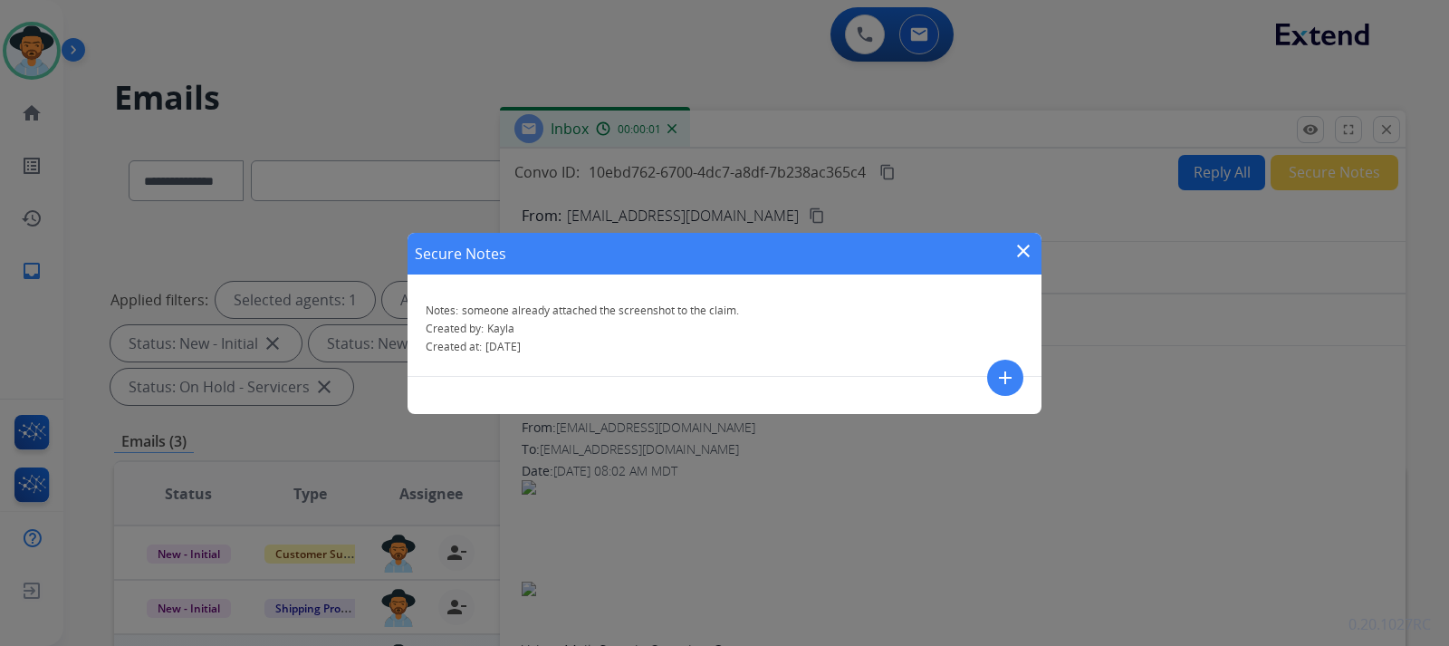
click at [975, 253] on mat-icon "close" at bounding box center [1024, 251] width 22 height 22
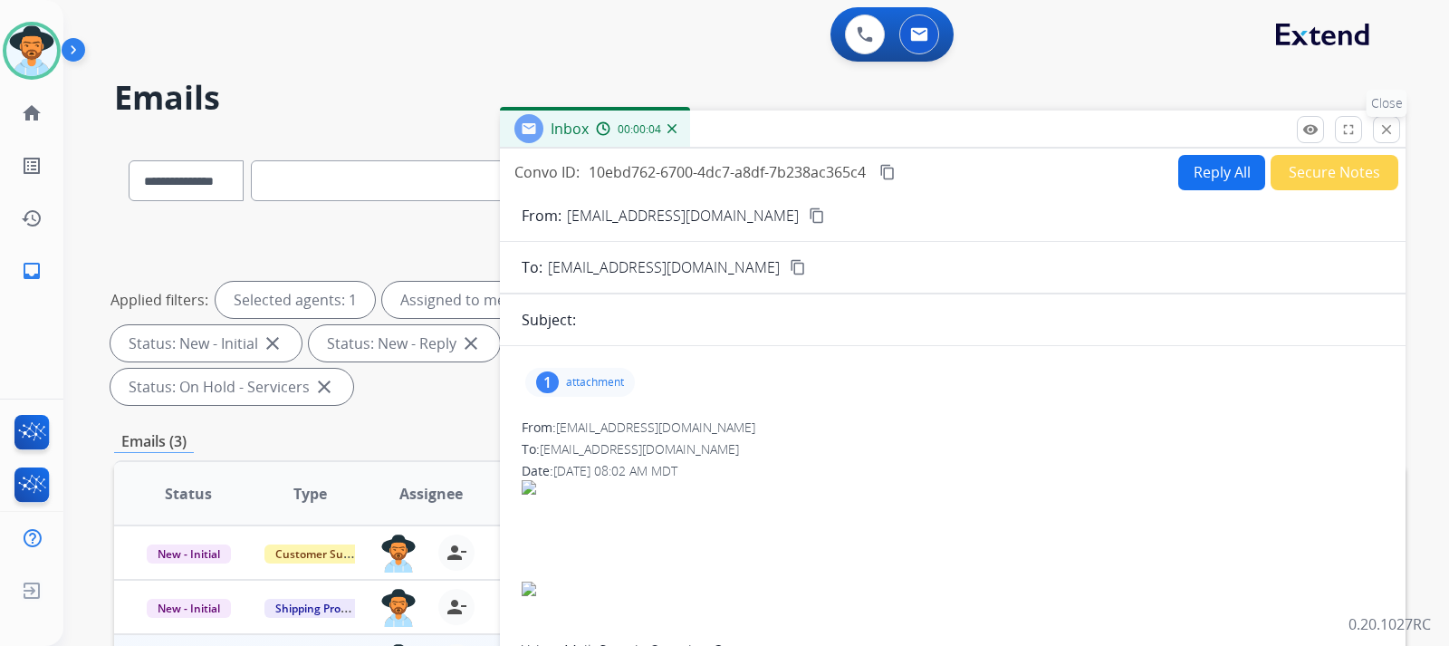
click at [975, 123] on mat-icon "close" at bounding box center [1386, 129] width 16 height 16
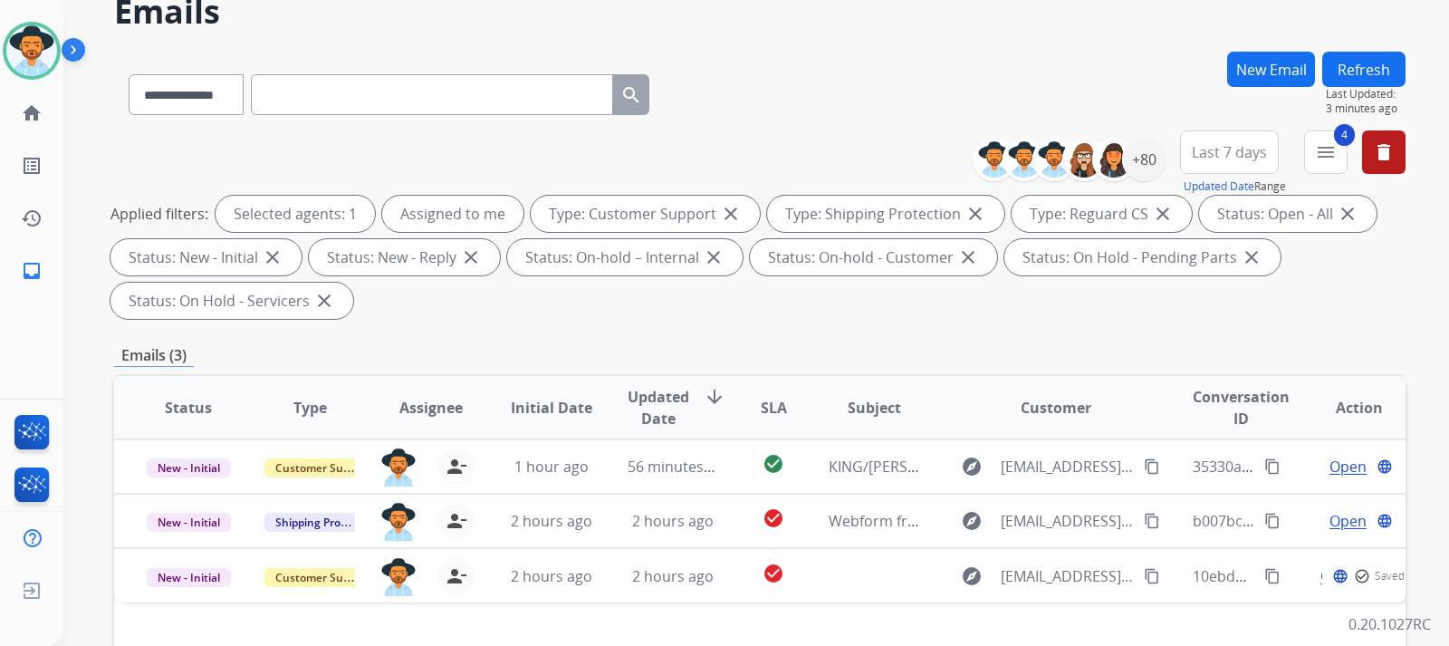
scroll to position [272, 0]
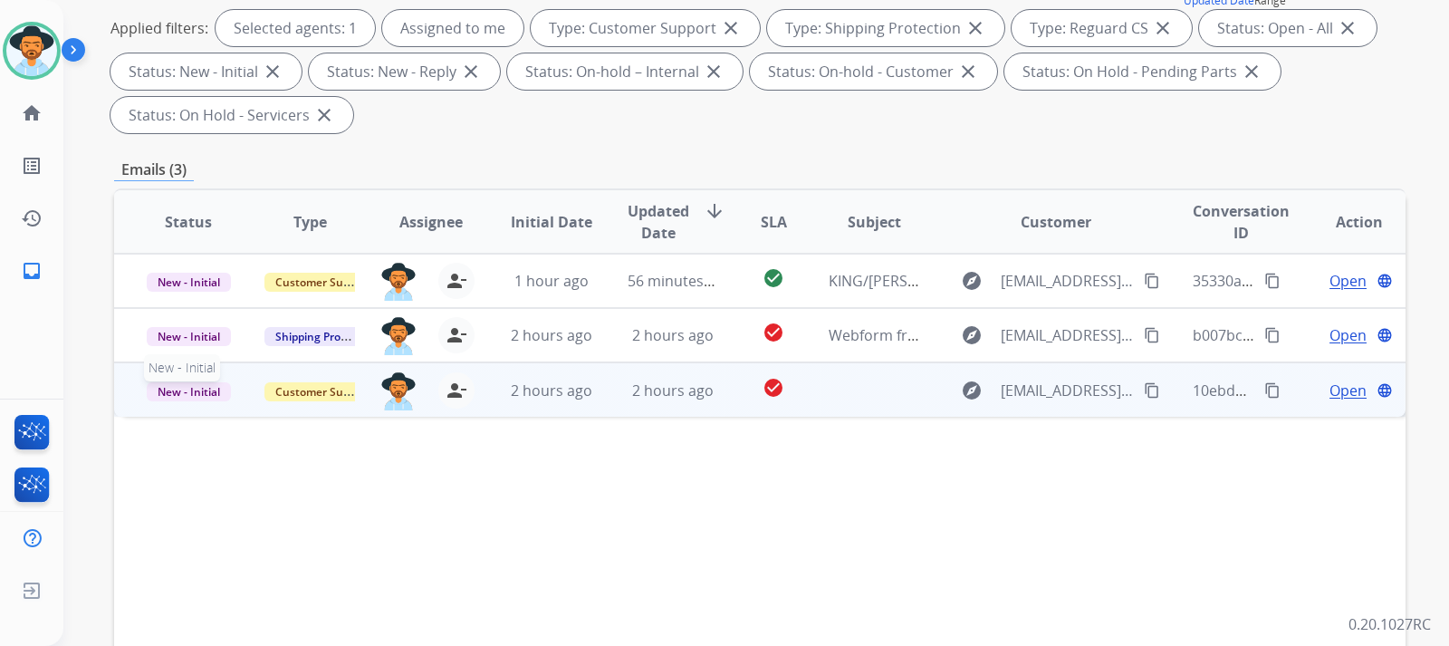
click at [206, 392] on span "New - Initial" at bounding box center [189, 391] width 84 height 19
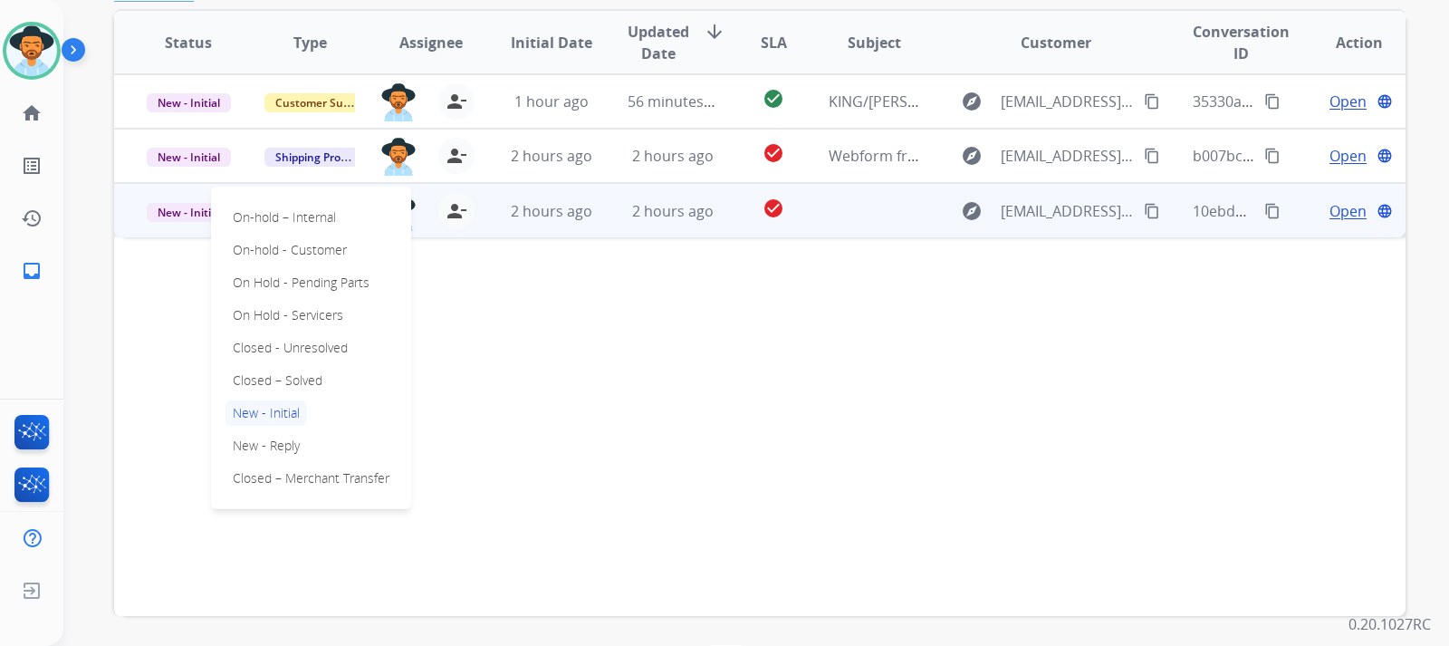
scroll to position [453, 0]
click at [294, 379] on p "Closed – Solved" at bounding box center [278, 378] width 104 height 25
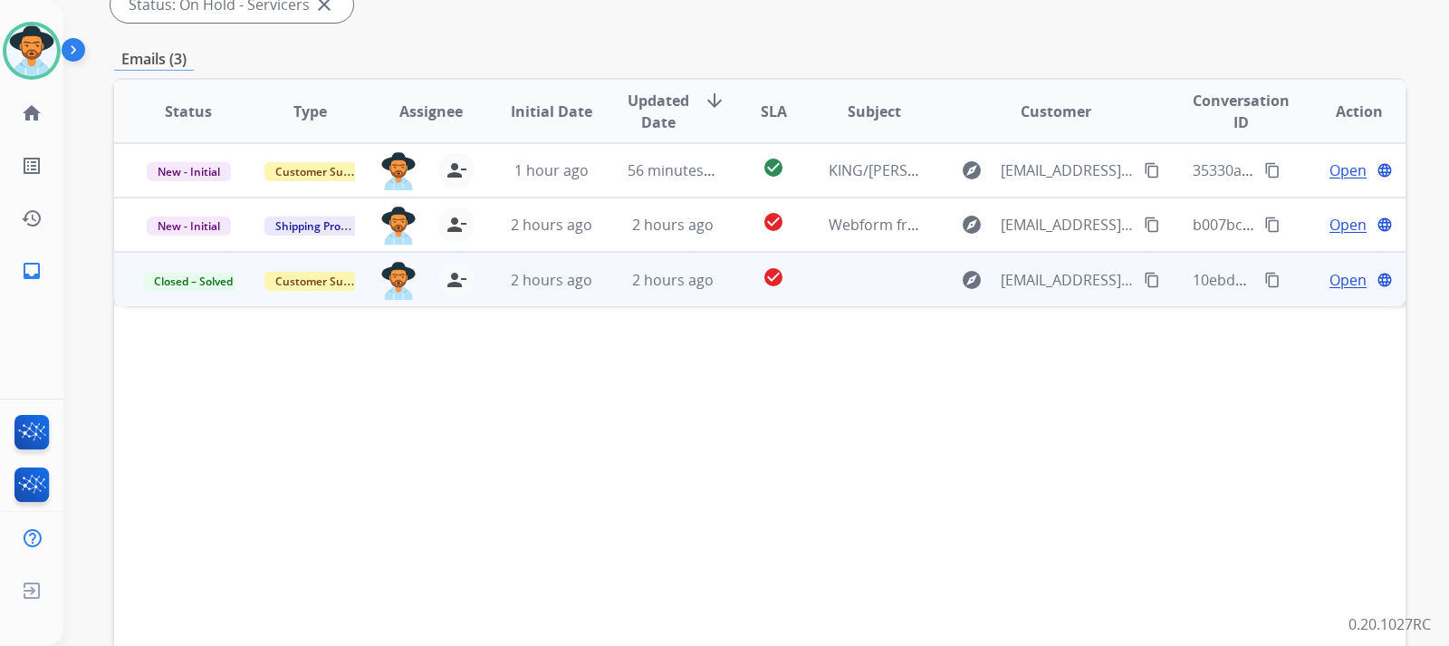
scroll to position [362, 0]
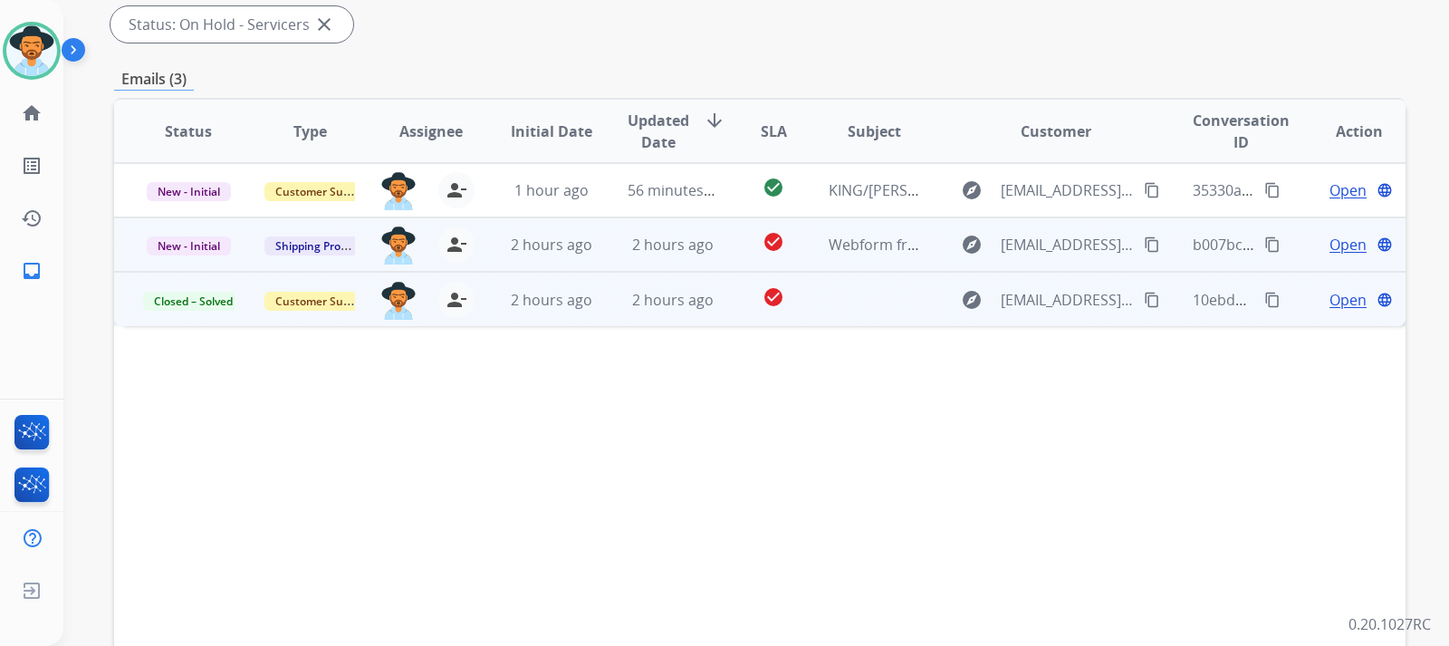
click at [975, 251] on span "Open" at bounding box center [1348, 245] width 37 height 22
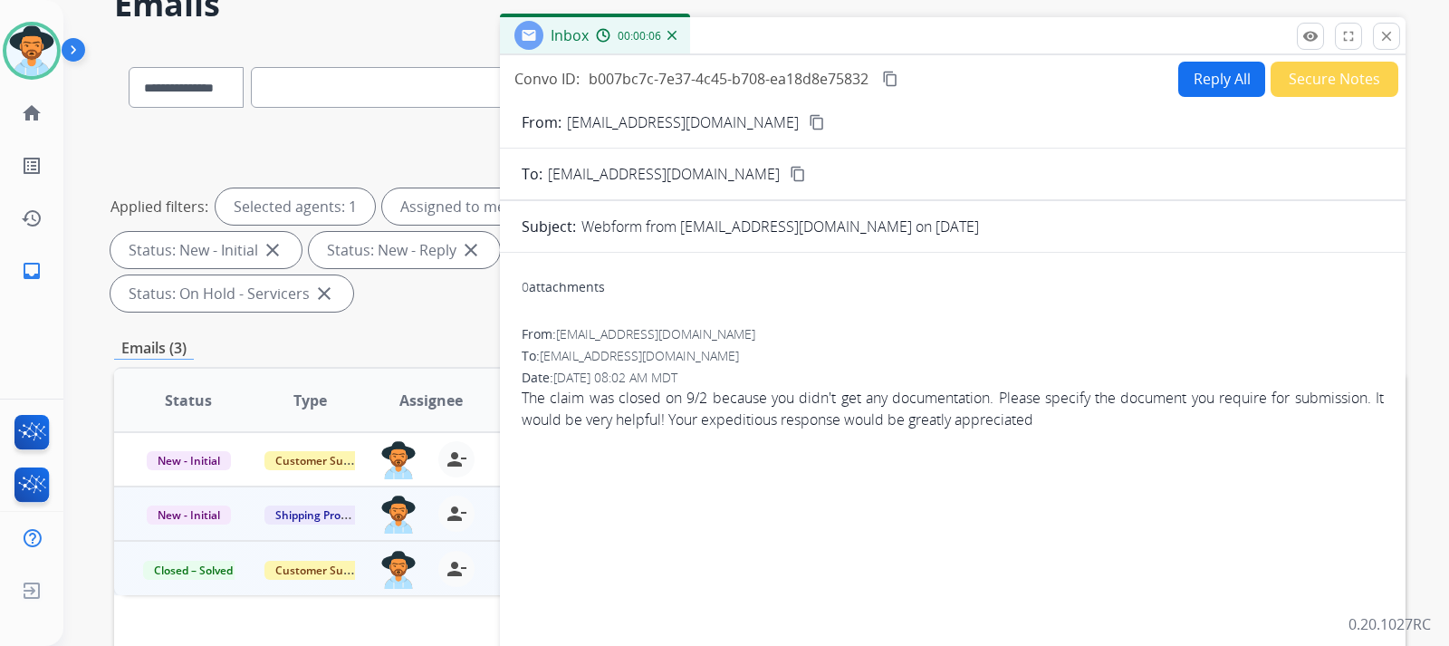
scroll to position [91, 0]
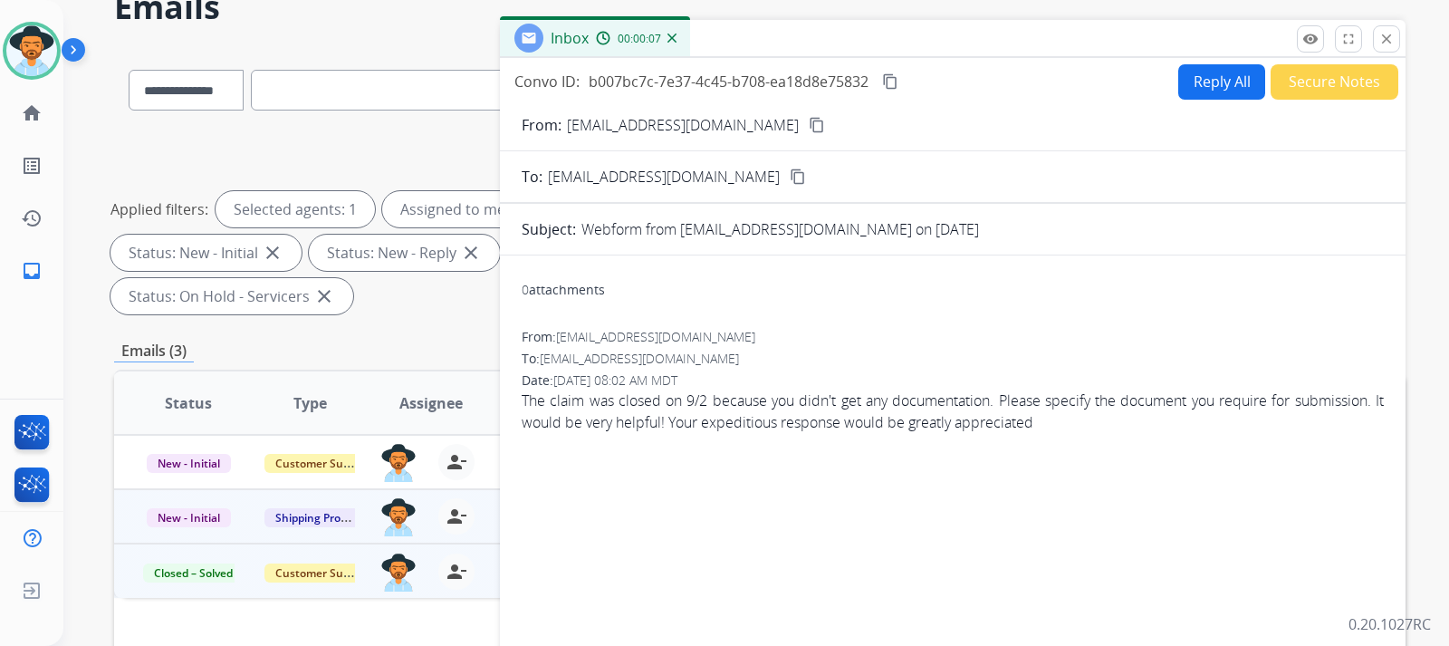
click at [809, 120] on mat-icon "content_copy" at bounding box center [817, 125] width 16 height 16
click at [975, 87] on button "Reply All" at bounding box center [1221, 81] width 87 height 35
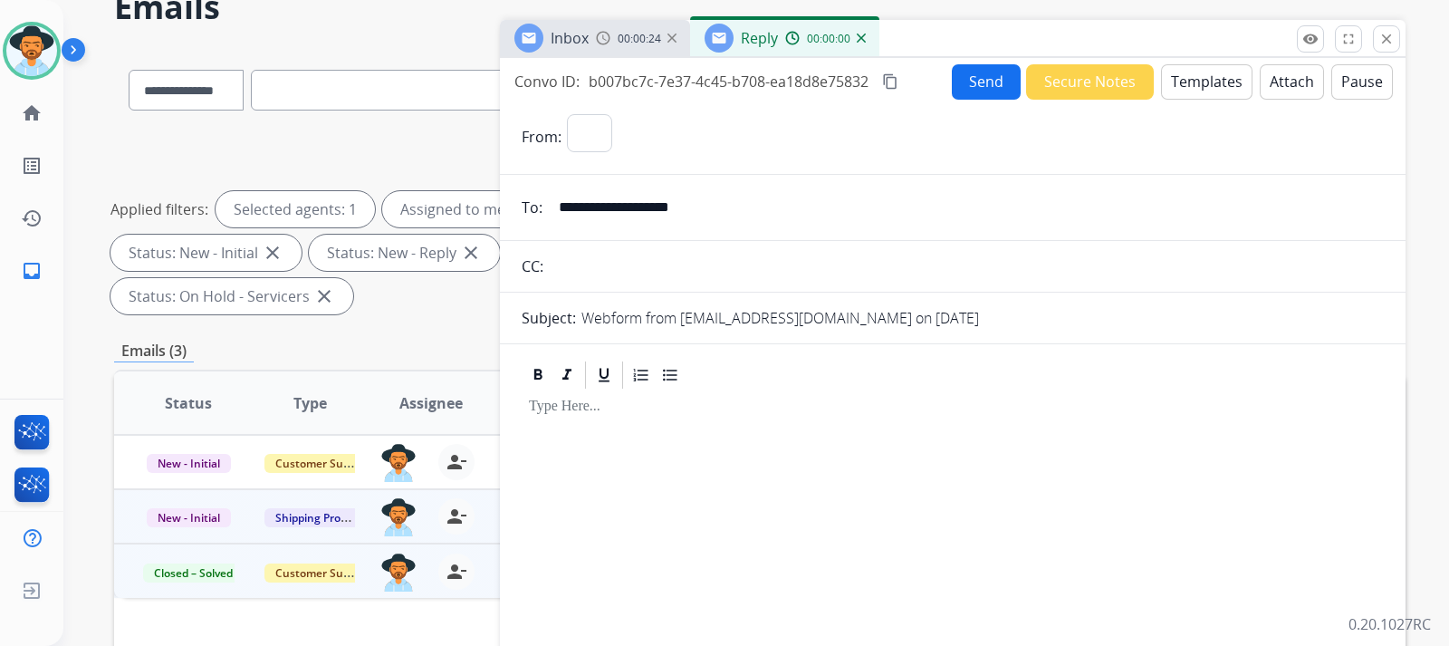
select select "**********"
click at [966, 72] on button "Send" at bounding box center [986, 81] width 69 height 35
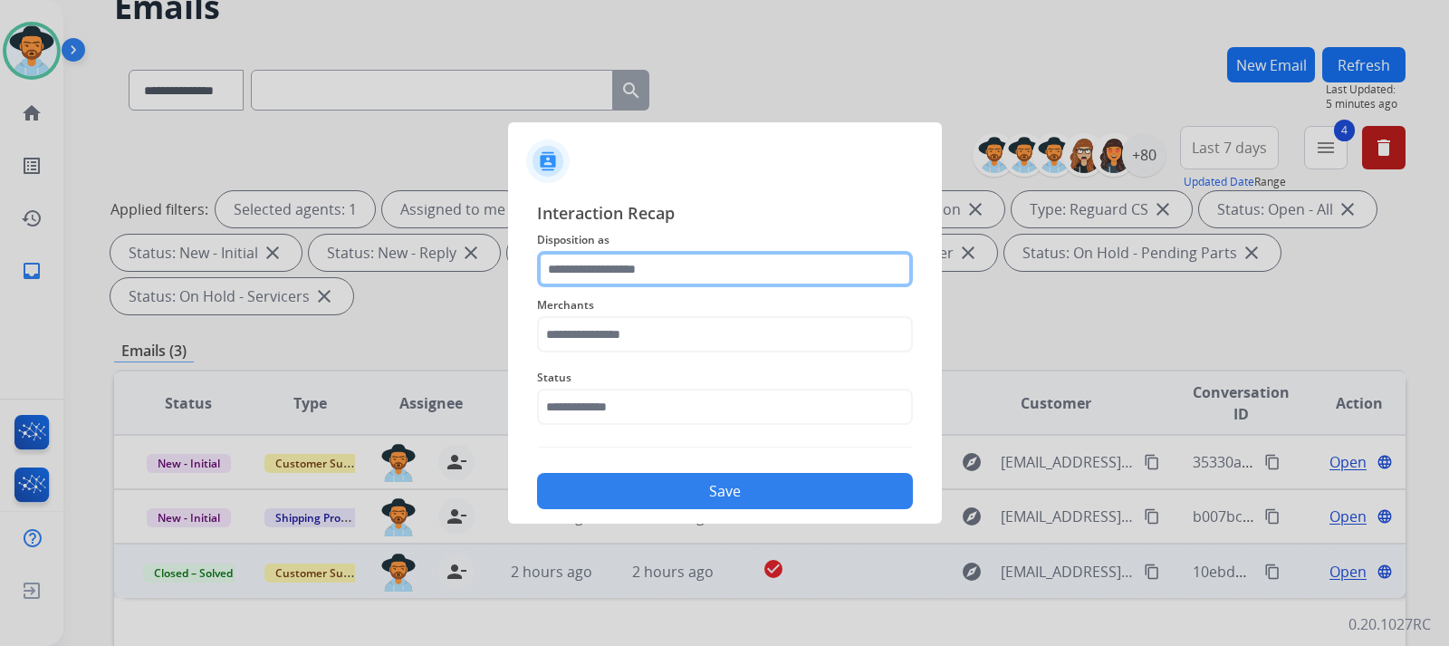
click at [612, 275] on input "text" at bounding box center [725, 269] width 376 height 36
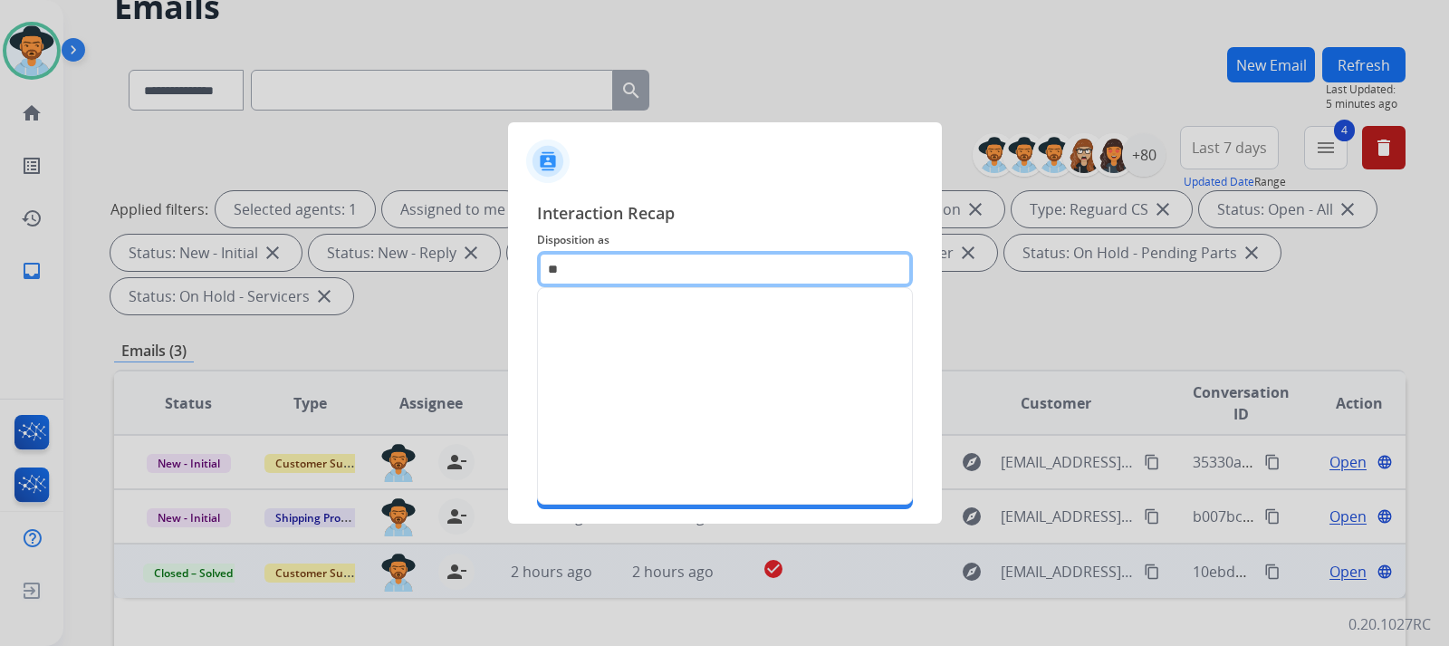
type input "*"
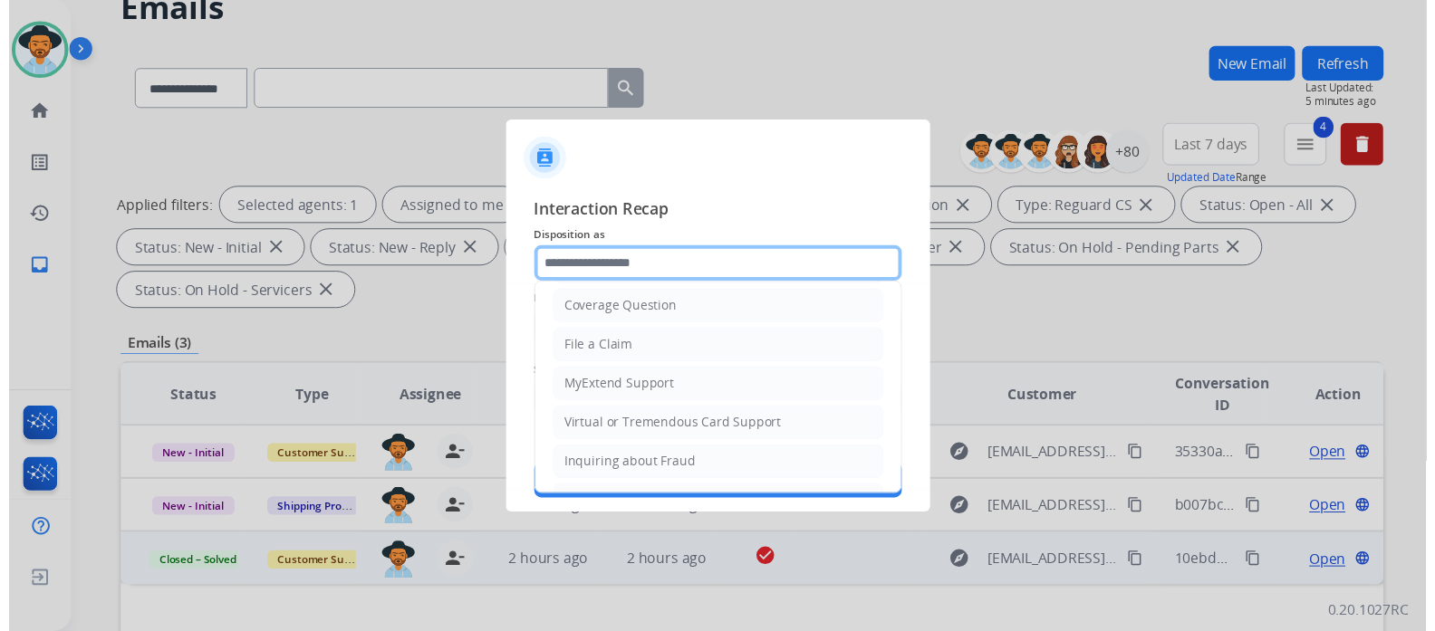
scroll to position [283, 0]
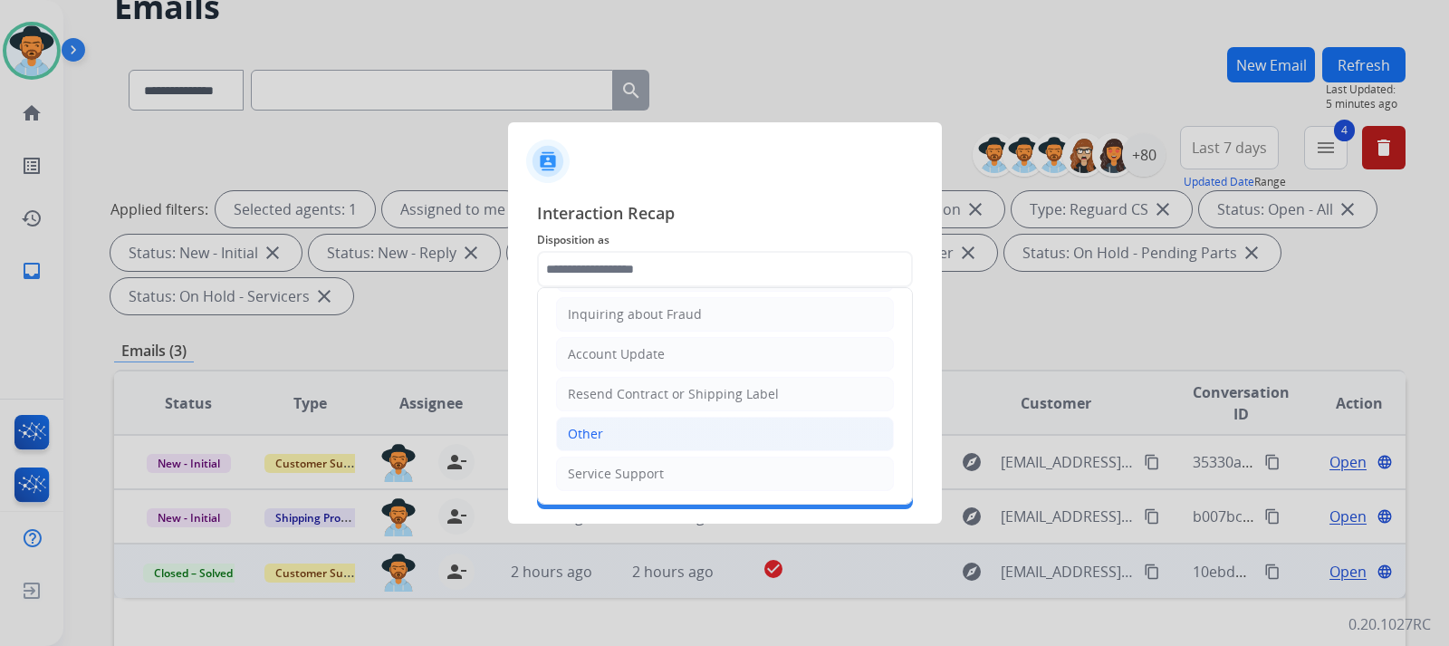
click at [601, 430] on div "Other" at bounding box center [585, 434] width 35 height 18
type input "*****"
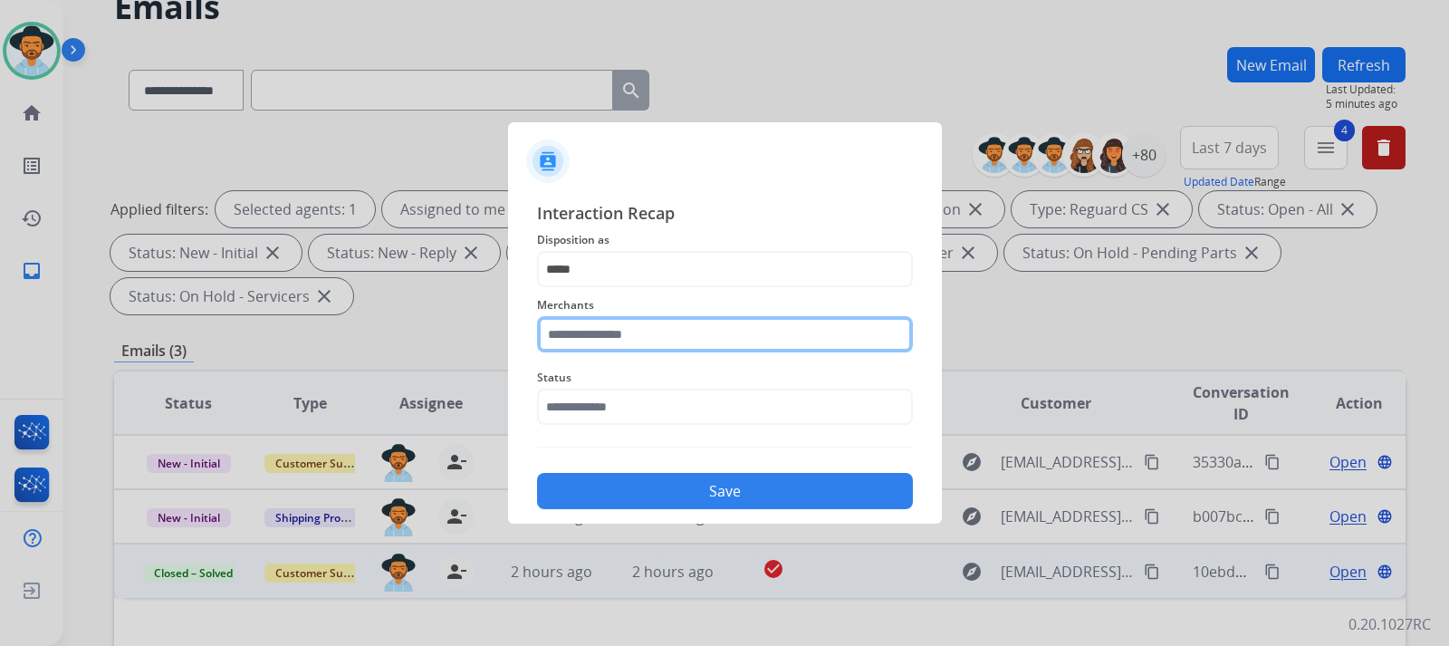
click at [639, 339] on input "text" at bounding box center [725, 334] width 376 height 36
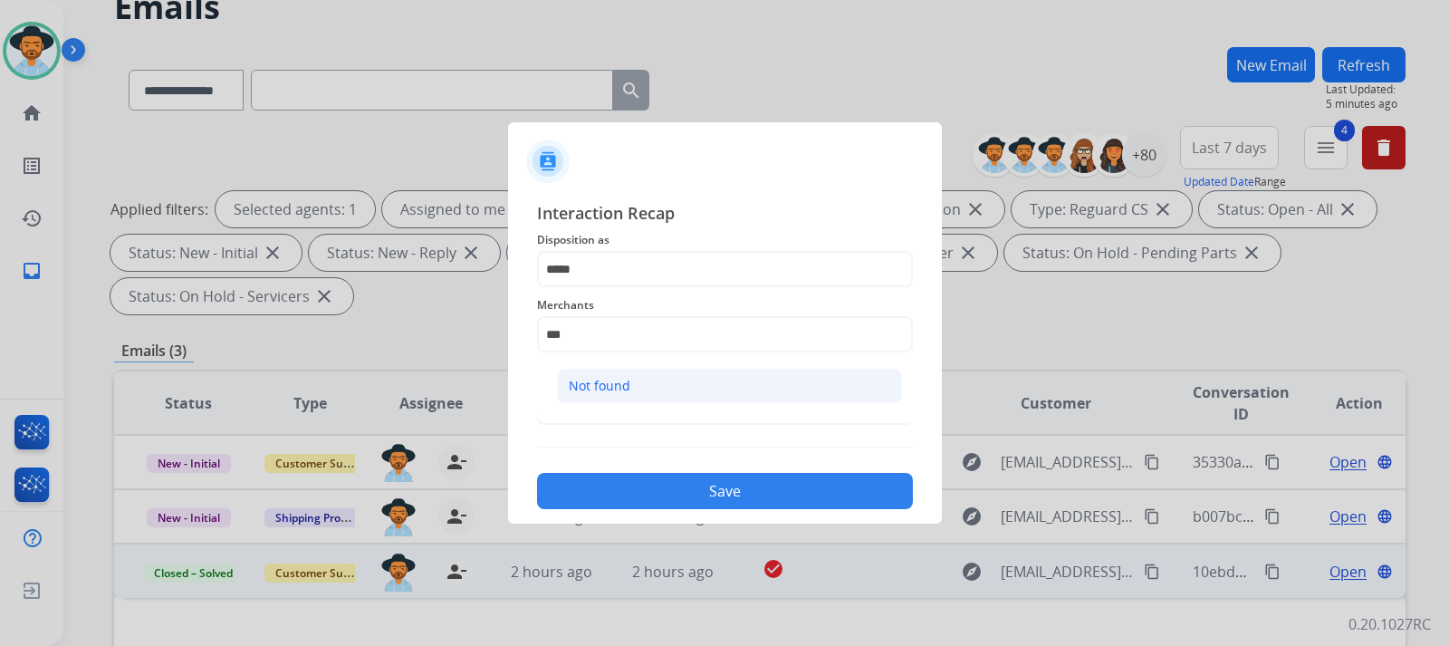
click at [637, 386] on li "Not found" at bounding box center [729, 386] width 345 height 34
type input "*********"
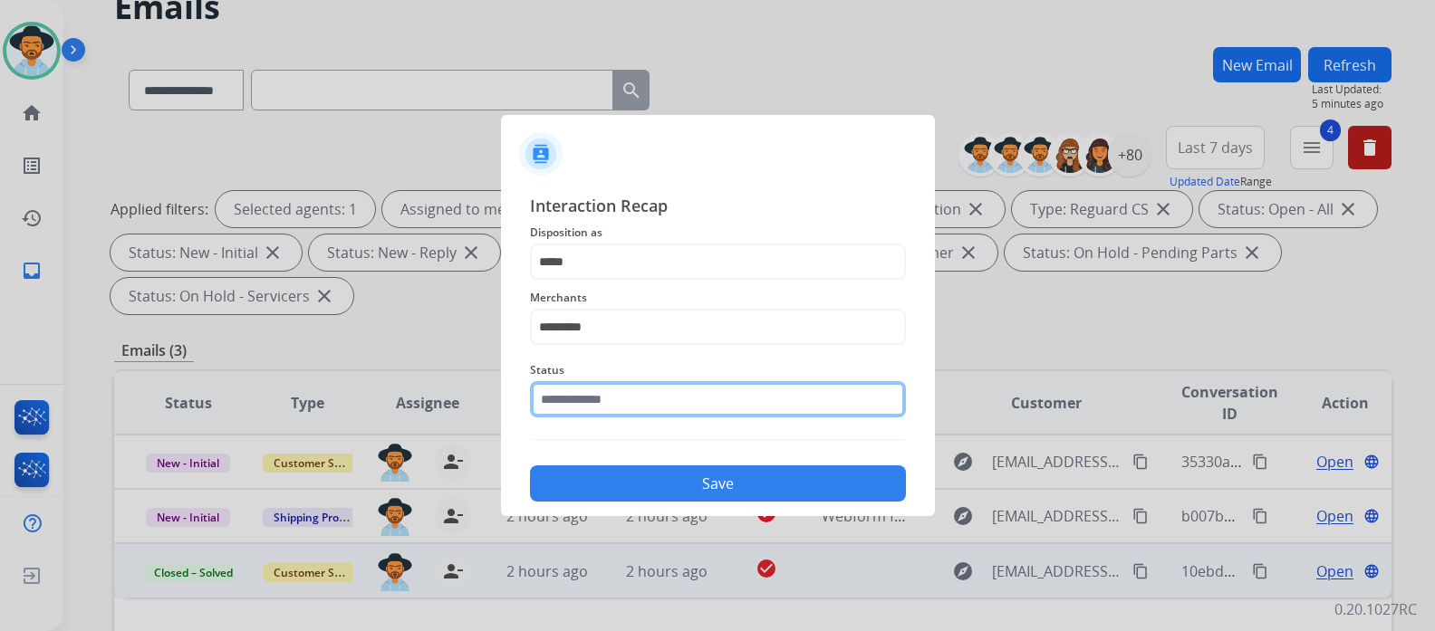
click at [636, 405] on input "text" at bounding box center [718, 399] width 376 height 36
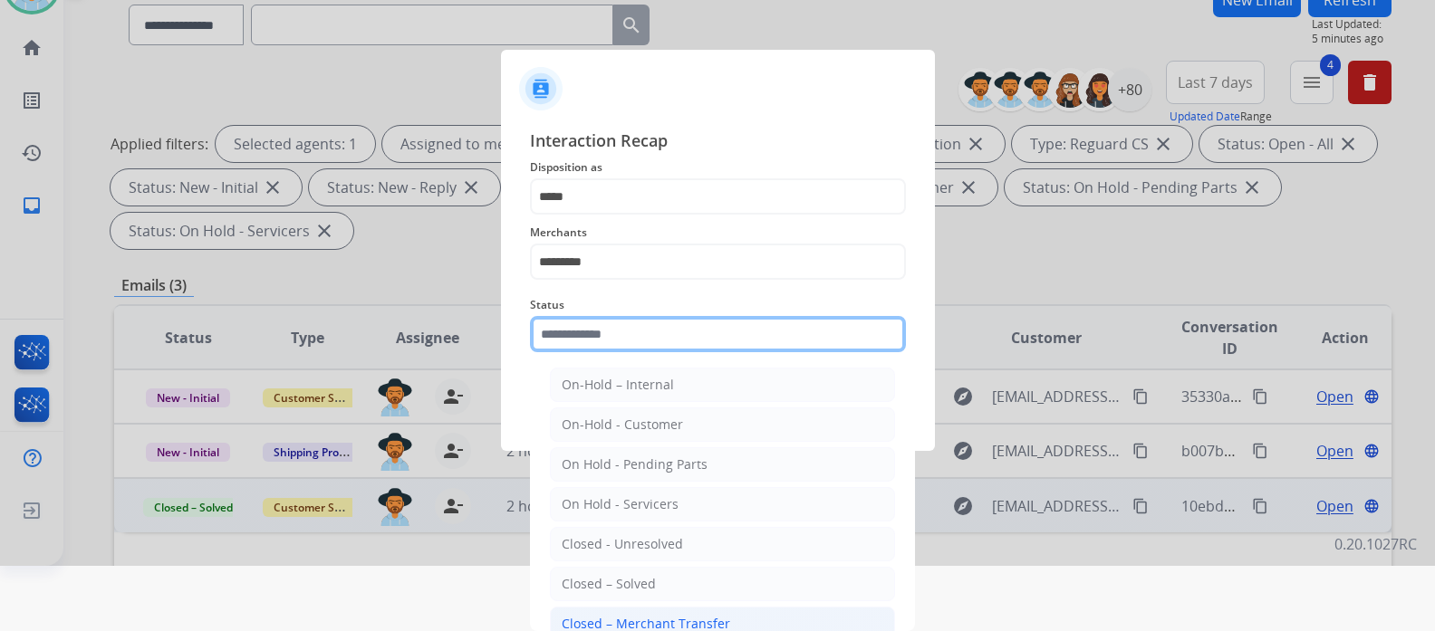
scroll to position [0, 0]
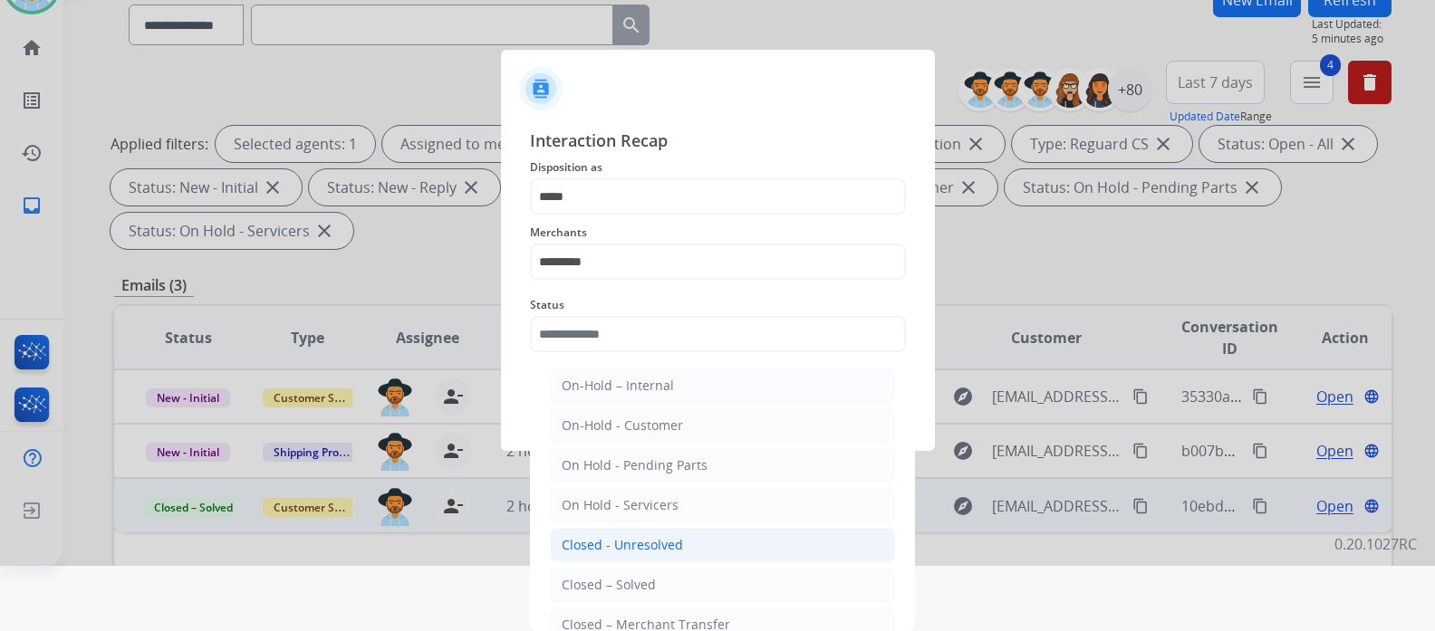
click at [650, 535] on li "Closed - Unresolved" at bounding box center [722, 545] width 345 height 34
type input "**********"
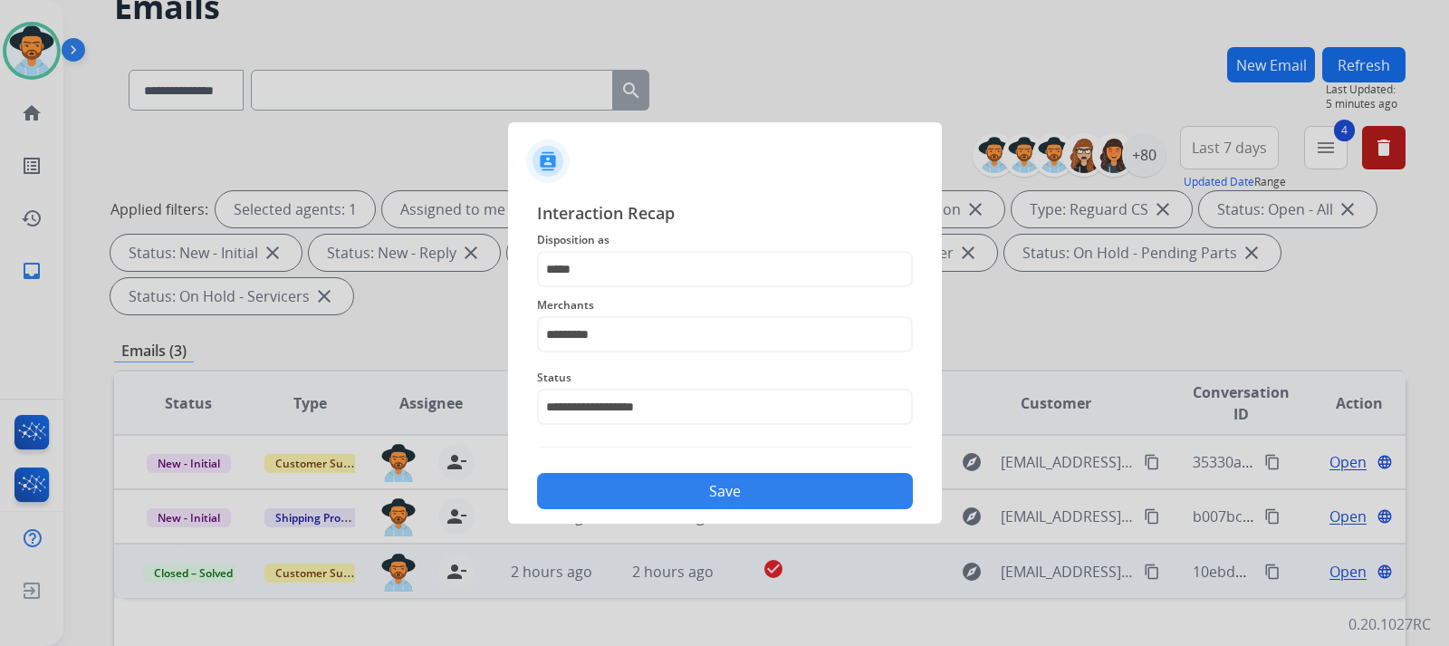
click at [693, 485] on button "Save" at bounding box center [725, 491] width 376 height 36
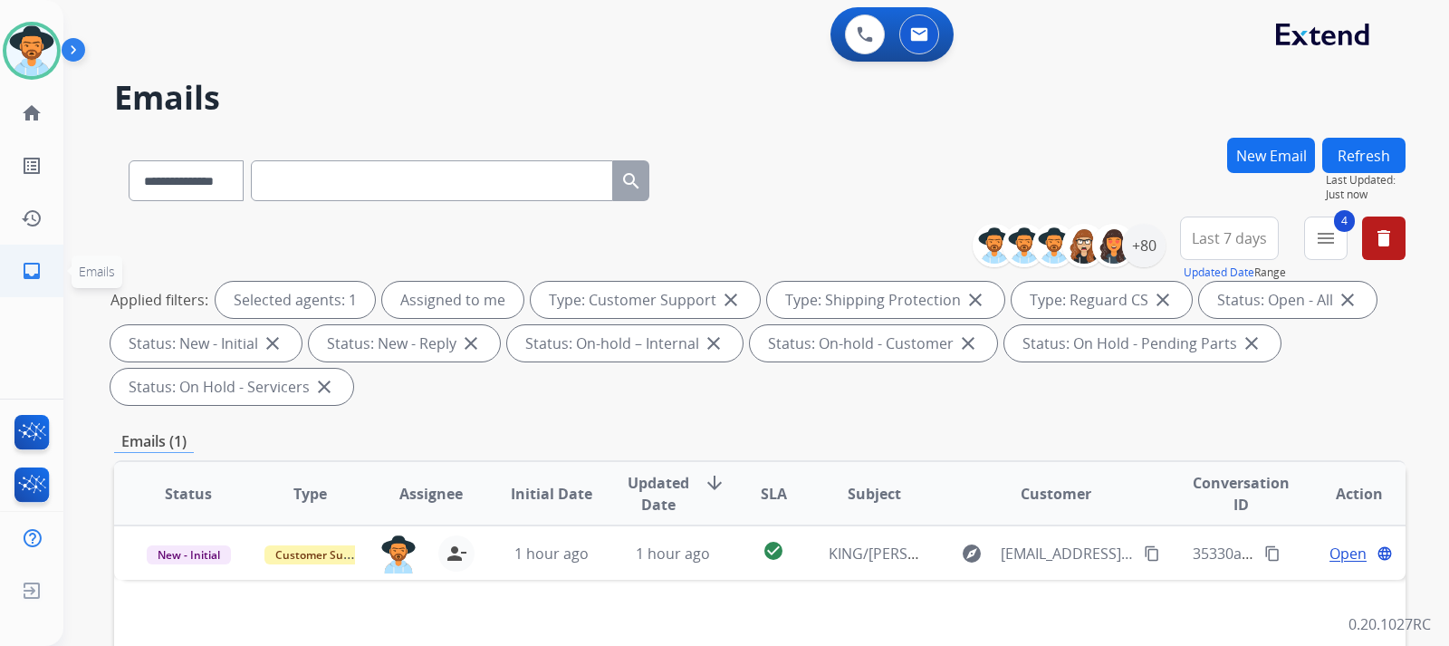
click at [33, 277] on mat-icon "inbox" at bounding box center [32, 271] width 22 height 22
click at [42, 130] on link "home Home" at bounding box center [31, 113] width 51 height 51
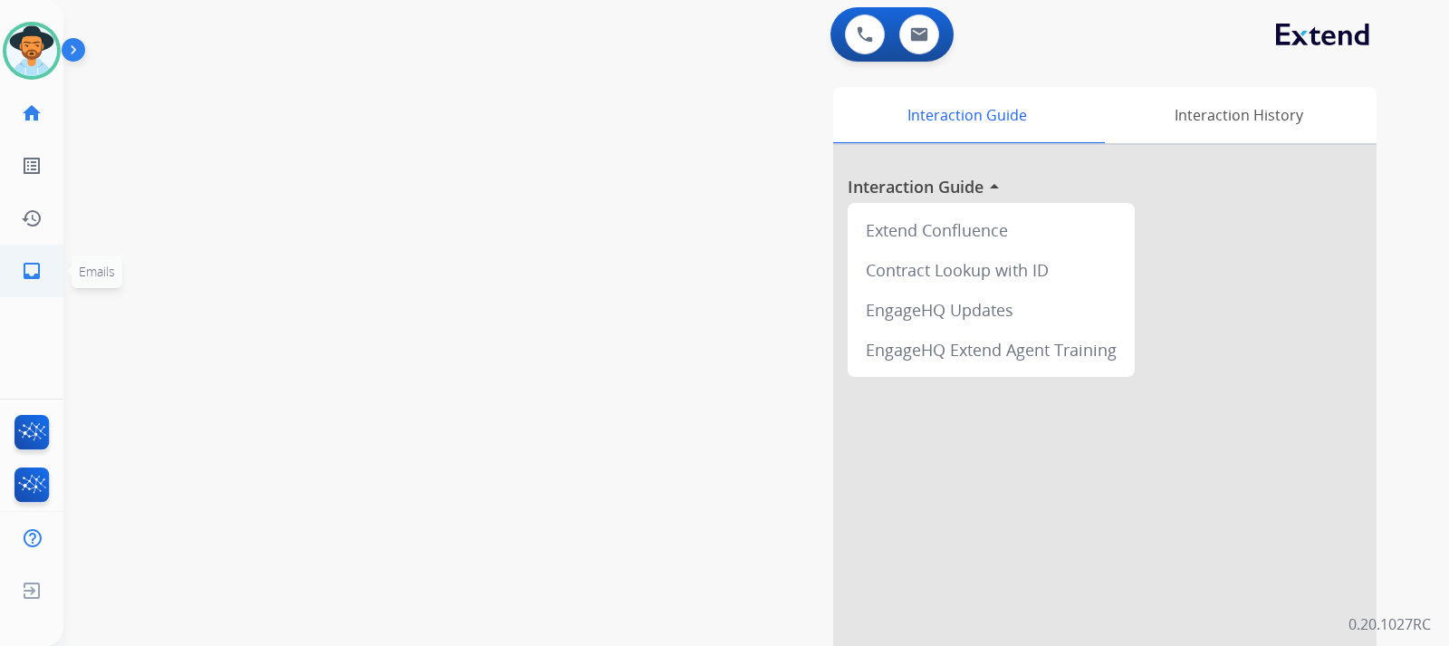
click at [41, 263] on mat-icon "inbox" at bounding box center [32, 271] width 22 height 22
select select "**********"
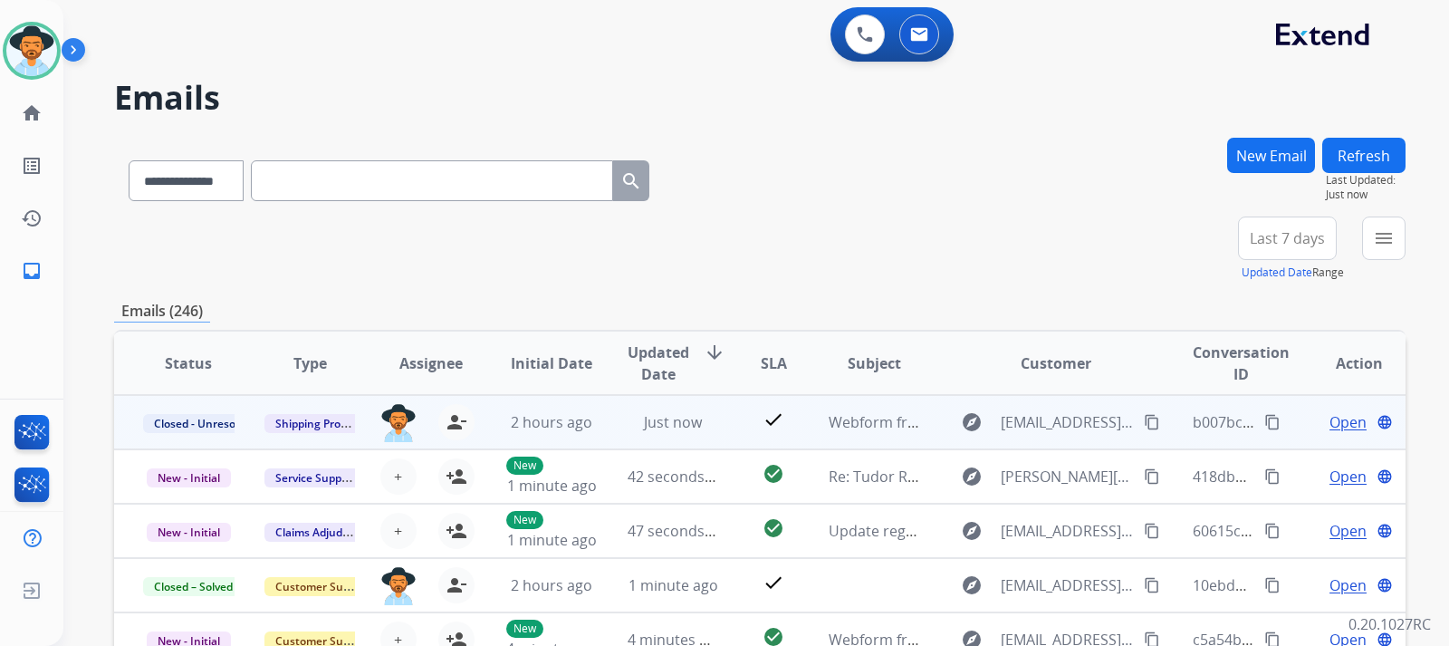
click at [975, 424] on span "Open" at bounding box center [1348, 422] width 37 height 22
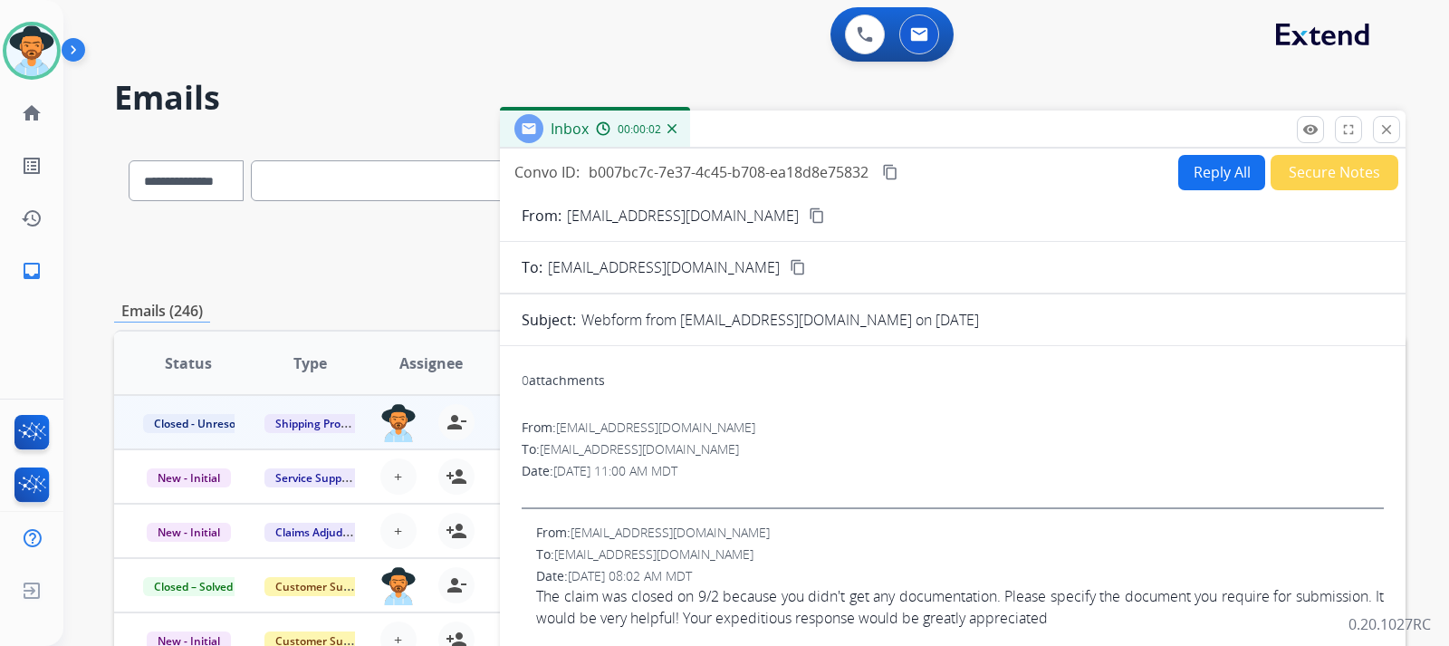
click at [975, 178] on button "Reply All" at bounding box center [1221, 172] width 87 height 35
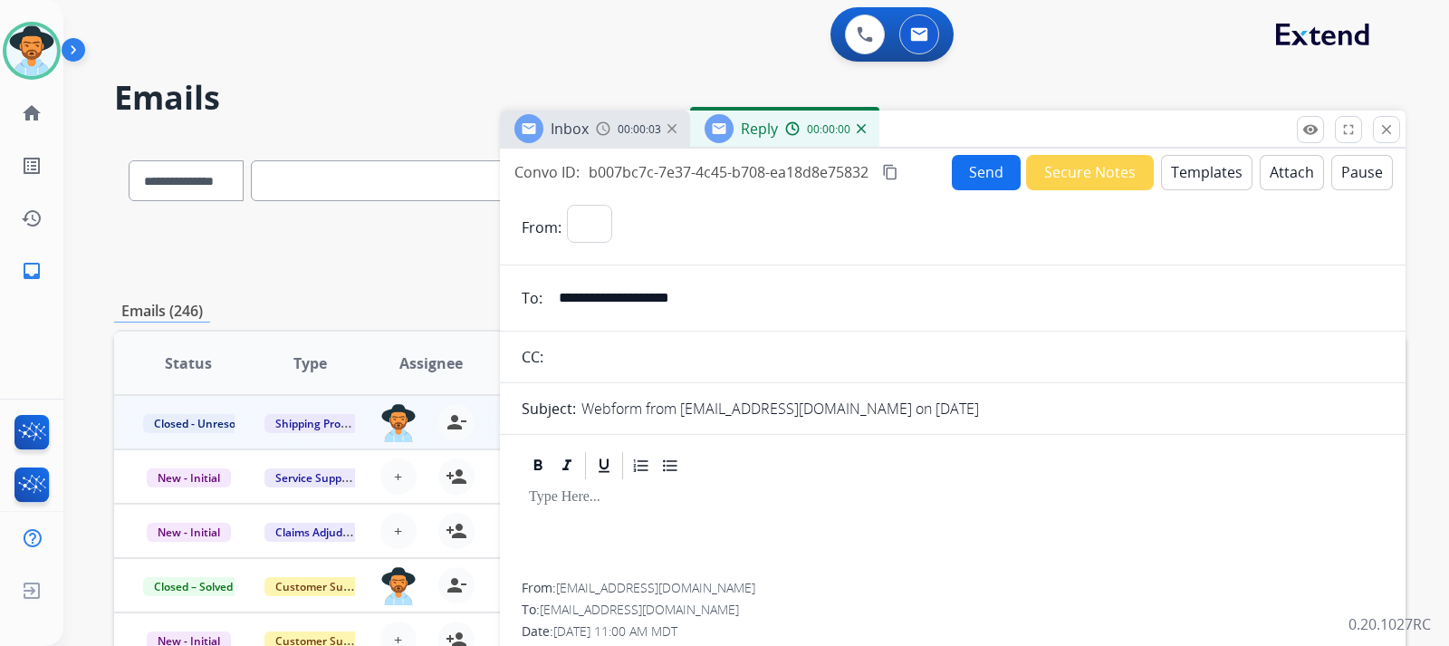
select select "**********"
click at [975, 182] on button "Templates" at bounding box center [1206, 172] width 91 height 35
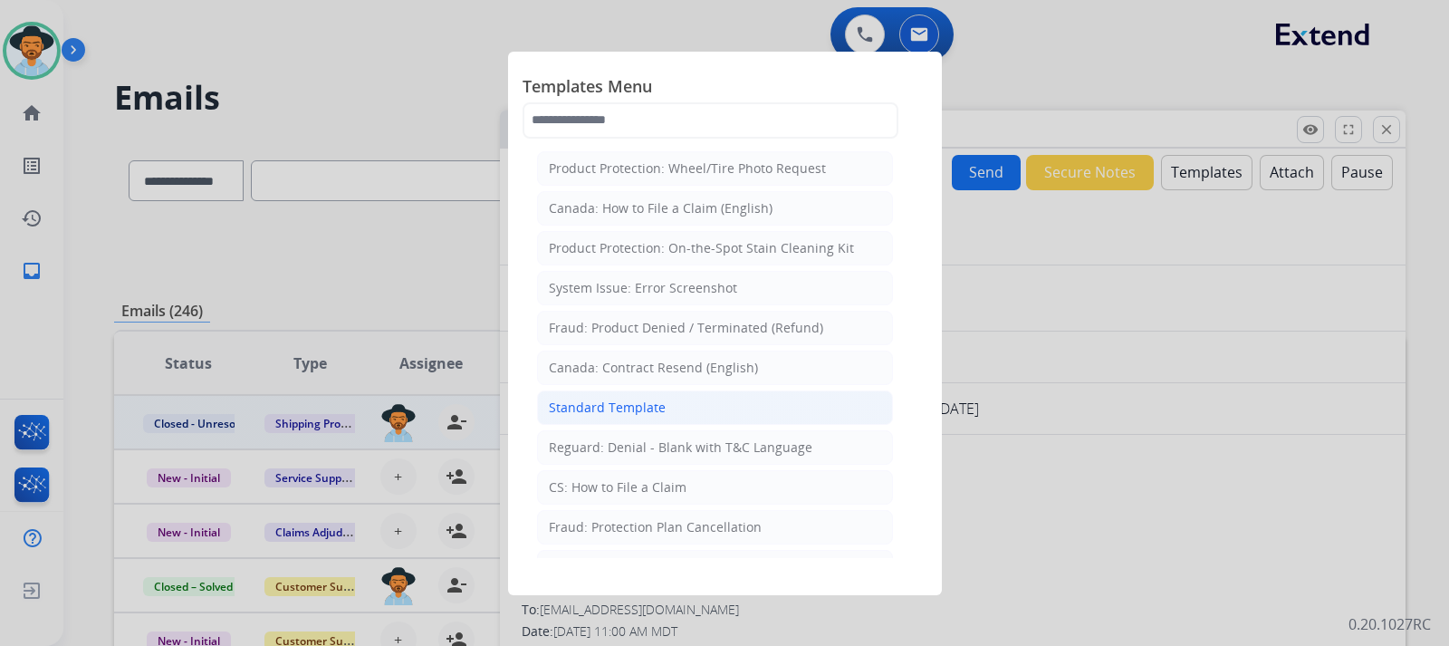
click at [619, 406] on div "Standard Template" at bounding box center [607, 408] width 117 height 18
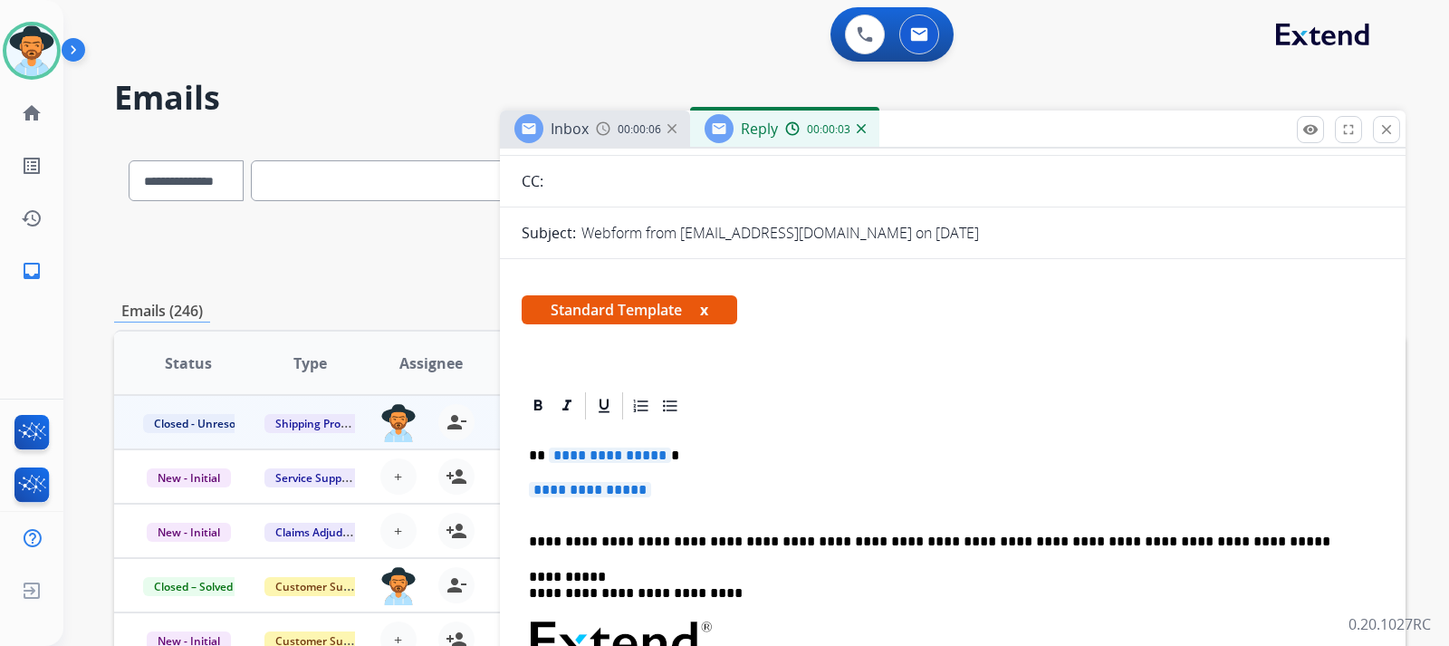
scroll to position [181, 0]
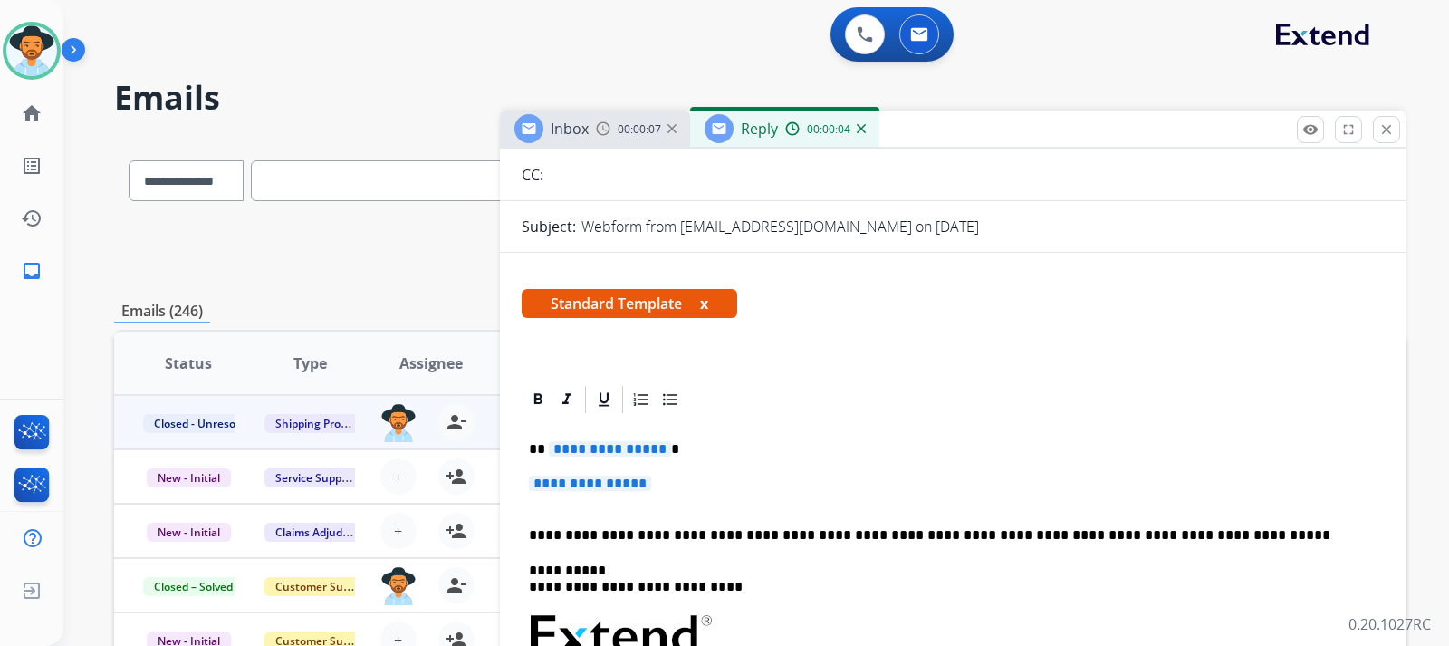
click at [669, 487] on p "**********" at bounding box center [953, 492] width 848 height 34
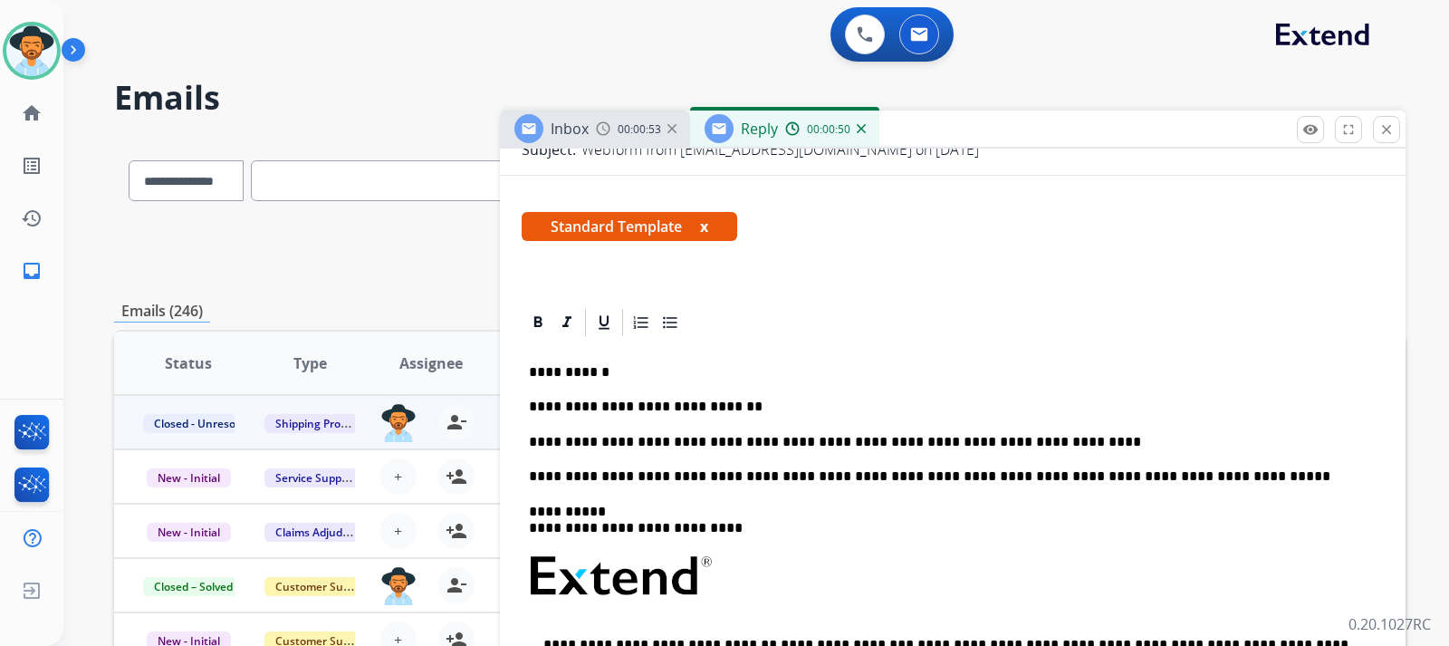
scroll to position [272, 0]
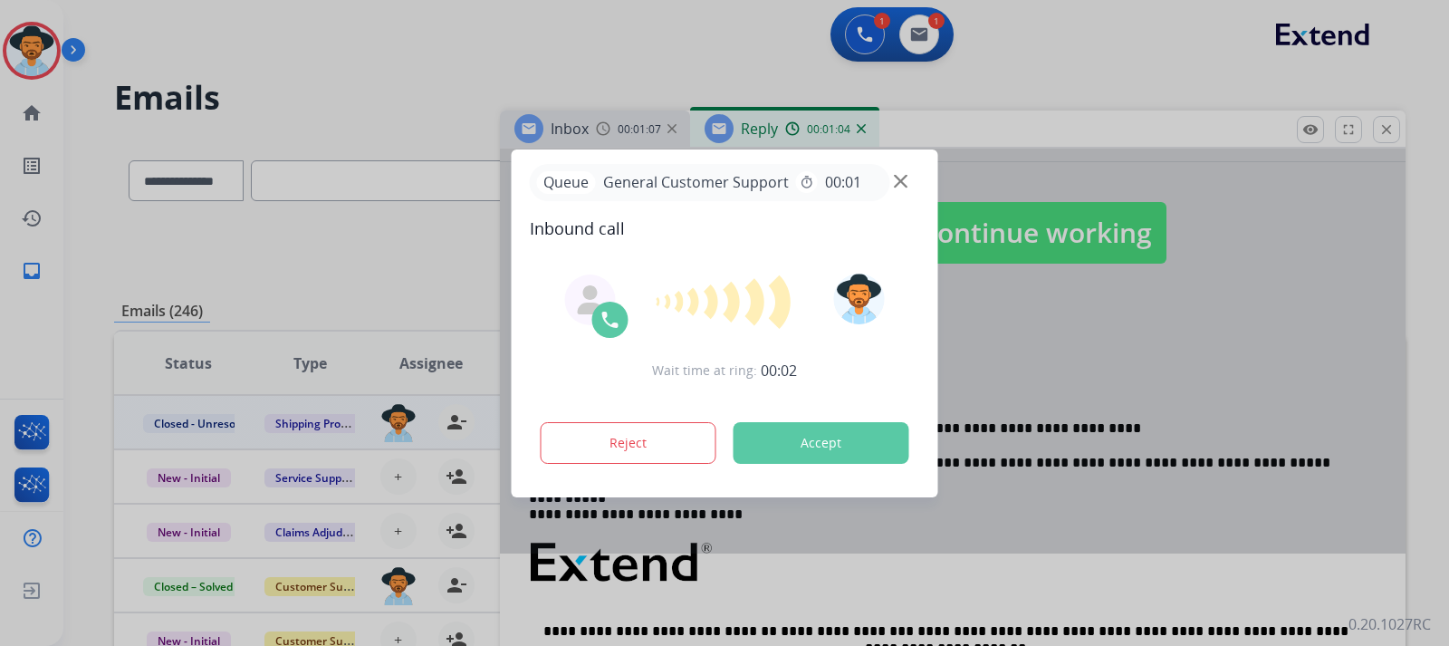
click at [975, 332] on div at bounding box center [724, 323] width 1449 height 646
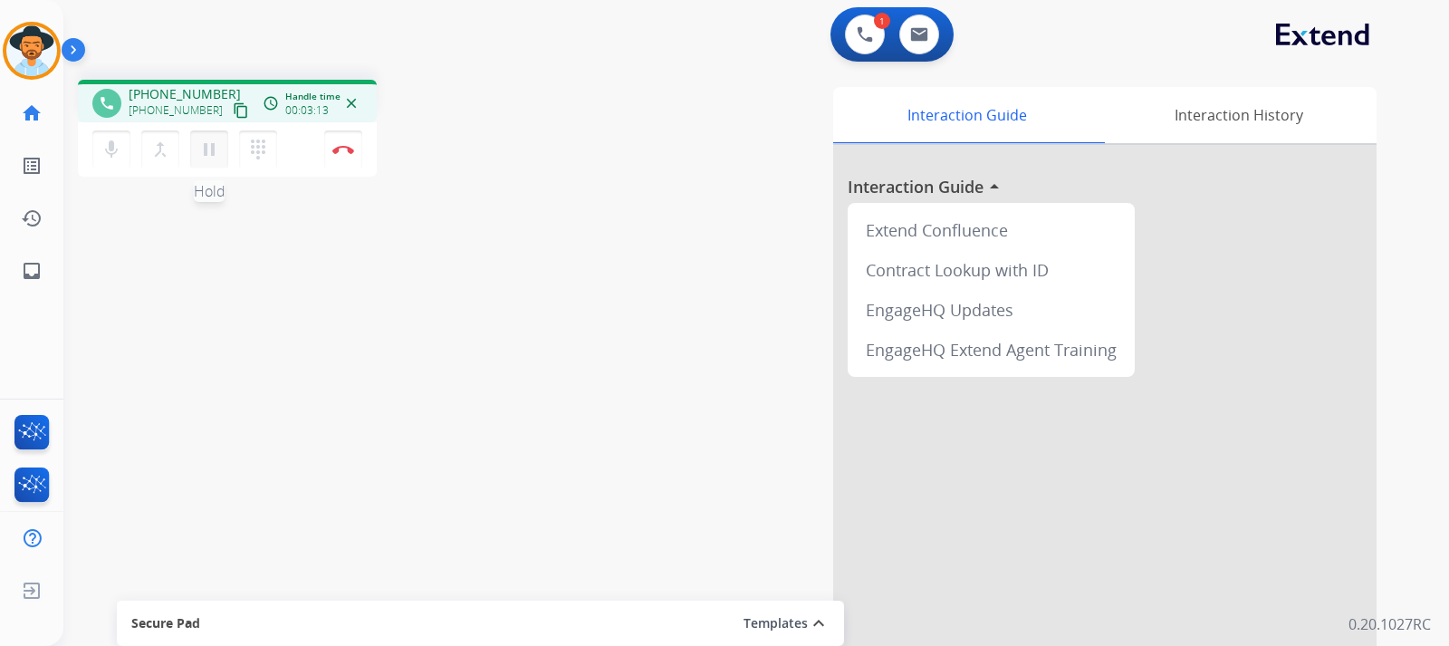
click at [215, 162] on button "pause Hold" at bounding box center [209, 149] width 38 height 38
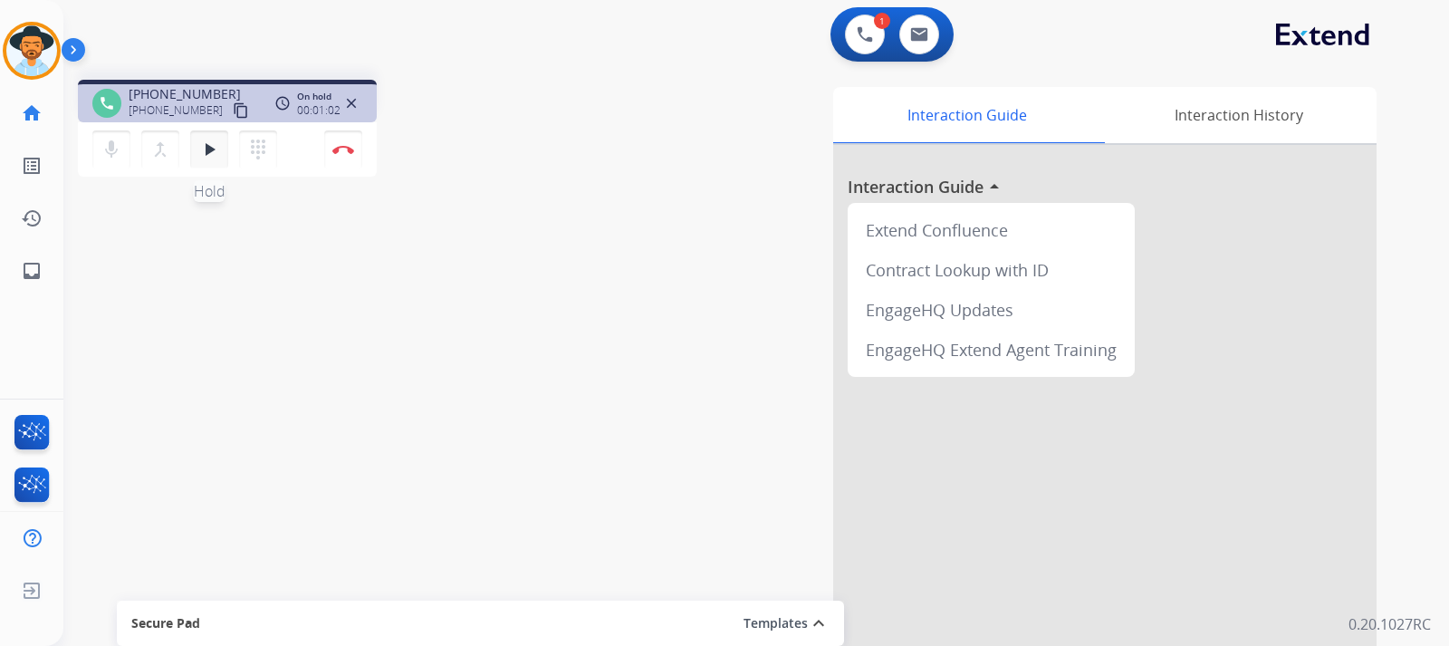
click at [213, 157] on mat-icon "play_arrow" at bounding box center [209, 150] width 22 height 22
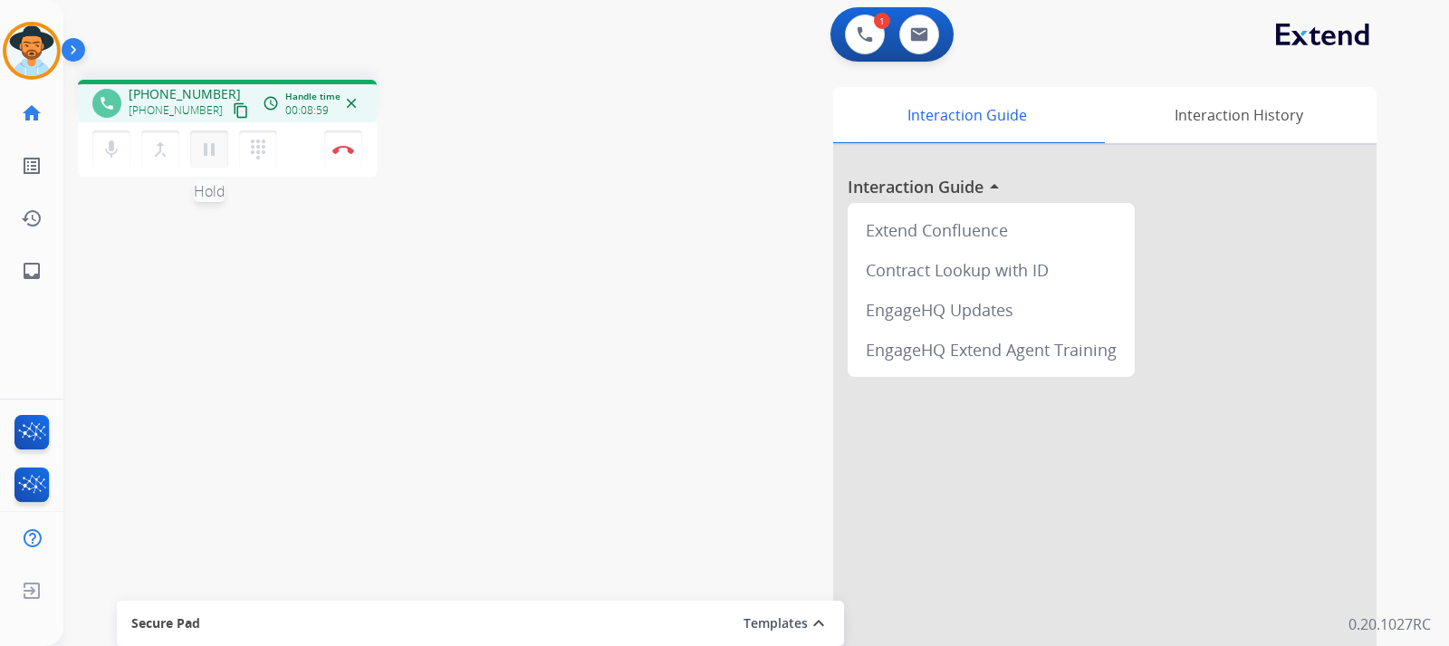
click at [206, 155] on mat-icon "pause" at bounding box center [209, 150] width 22 height 22
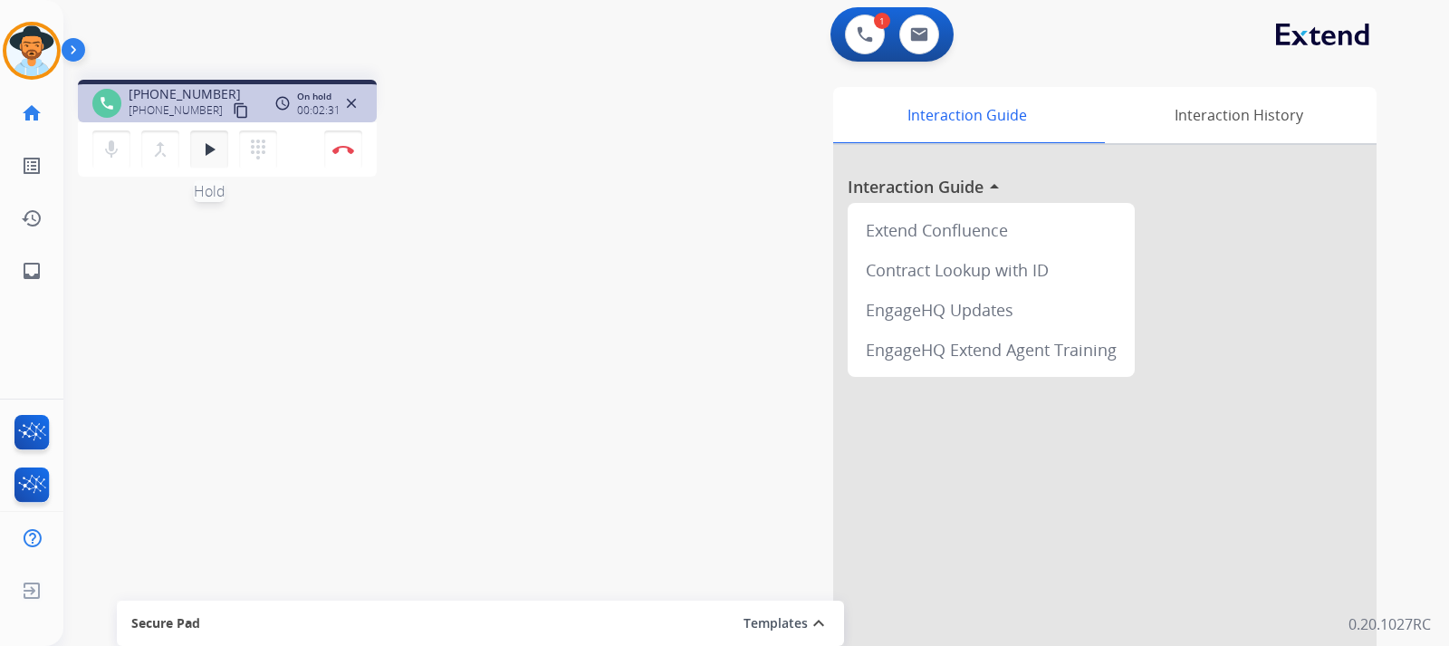
click at [199, 150] on mat-icon "play_arrow" at bounding box center [209, 150] width 22 height 22
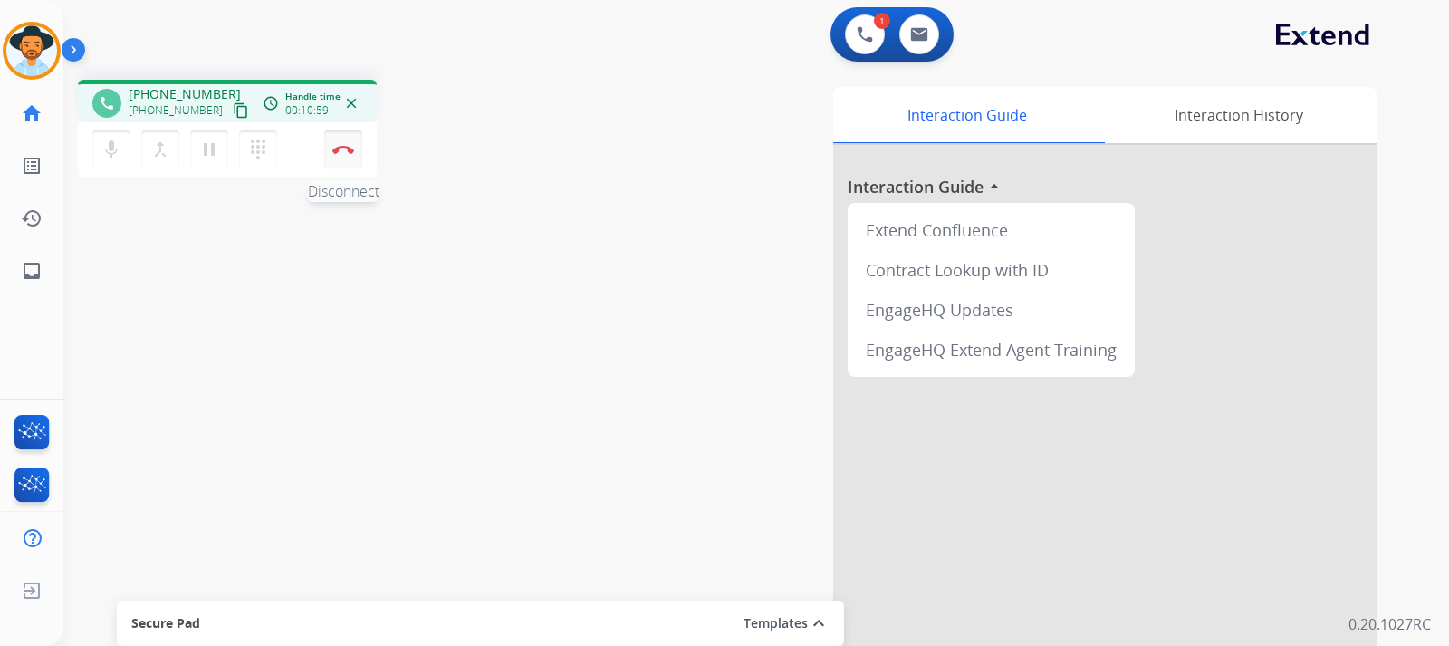
click at [348, 155] on button "Disconnect" at bounding box center [343, 149] width 38 height 38
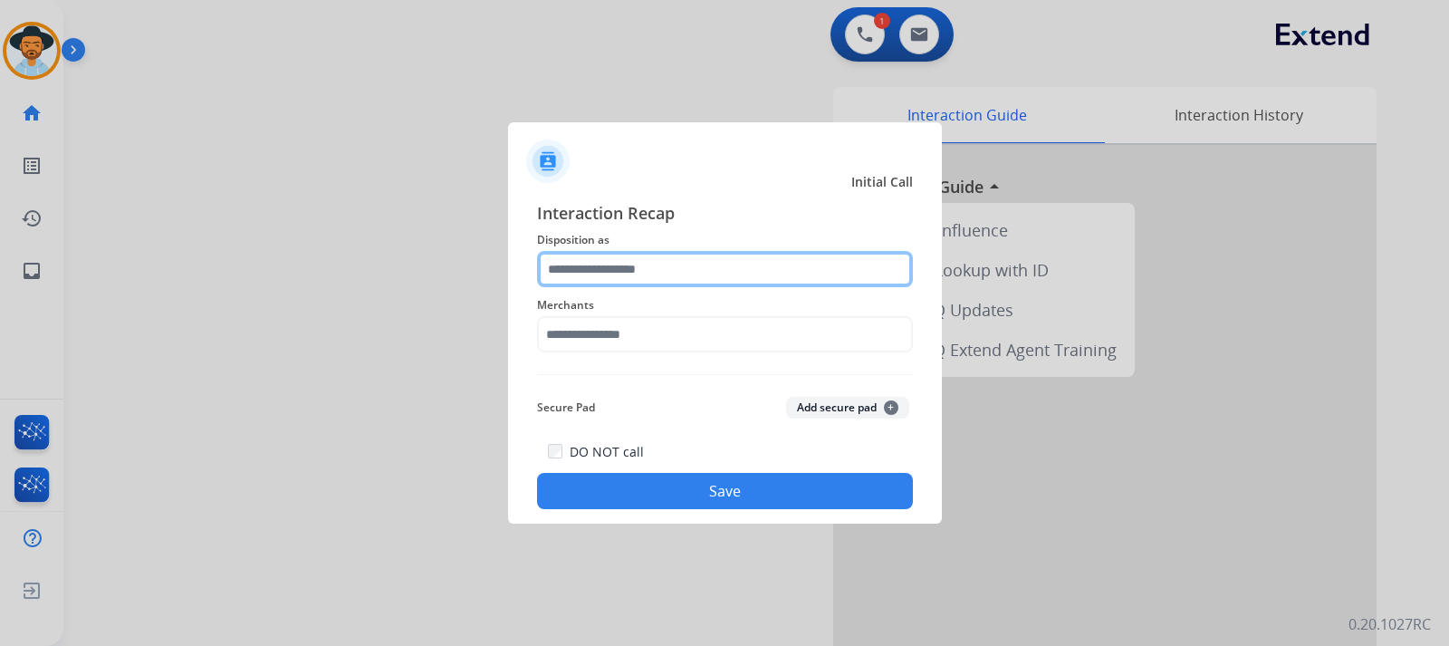
click at [667, 256] on input "text" at bounding box center [725, 269] width 376 height 36
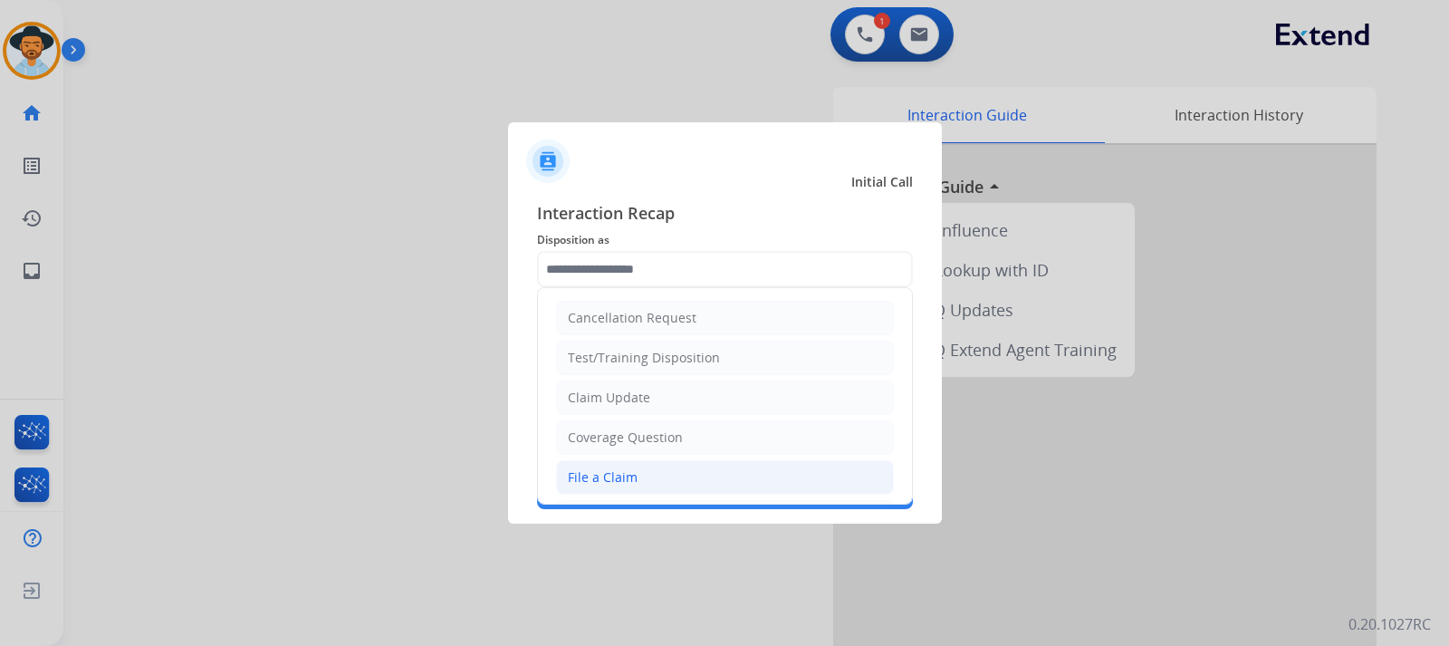
click at [656, 470] on li "File a Claim" at bounding box center [725, 477] width 338 height 34
type input "**********"
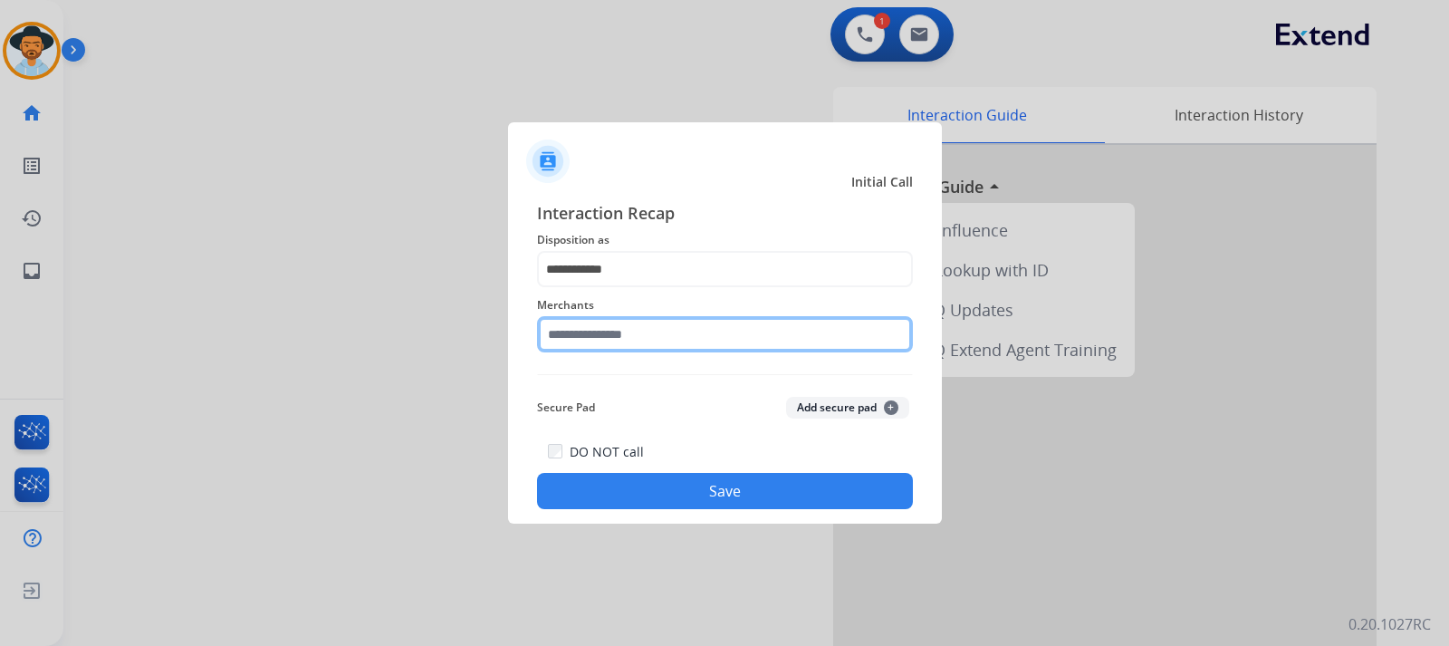
click at [670, 329] on input "text" at bounding box center [725, 334] width 376 height 36
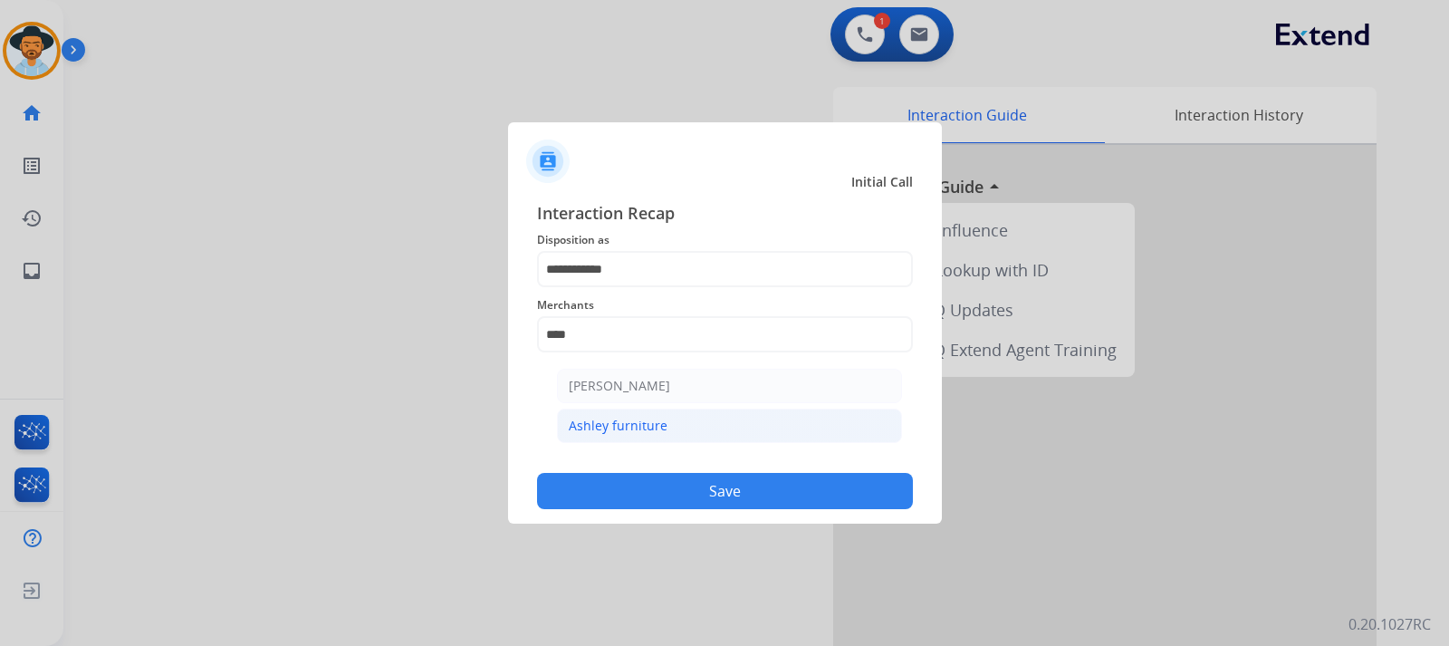
click at [667, 426] on li "Ashley furniture" at bounding box center [729, 425] width 345 height 34
type input "**********"
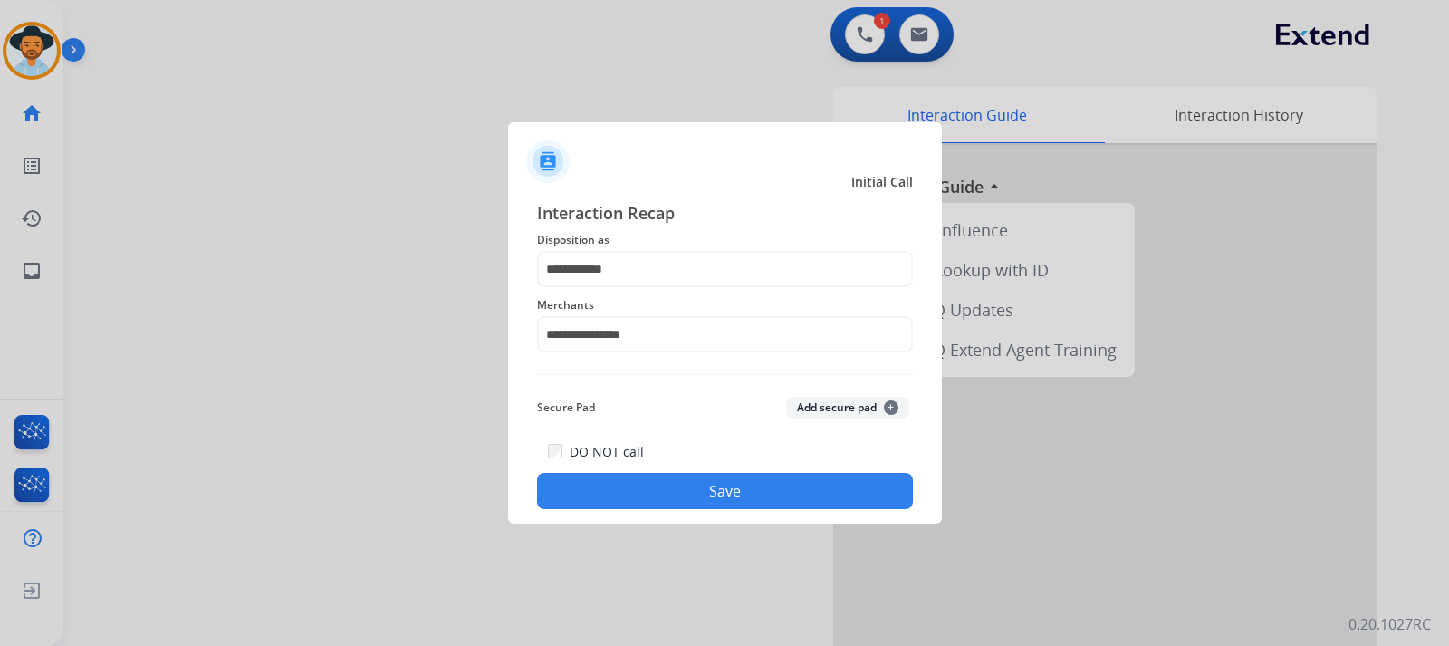
drag, startPoint x: 763, startPoint y: 519, endPoint x: 764, endPoint y: 510, distance: 9.2
click at [763, 519] on div "**********" at bounding box center [725, 355] width 434 height 338
click at [765, 492] on button "Save" at bounding box center [725, 491] width 376 height 36
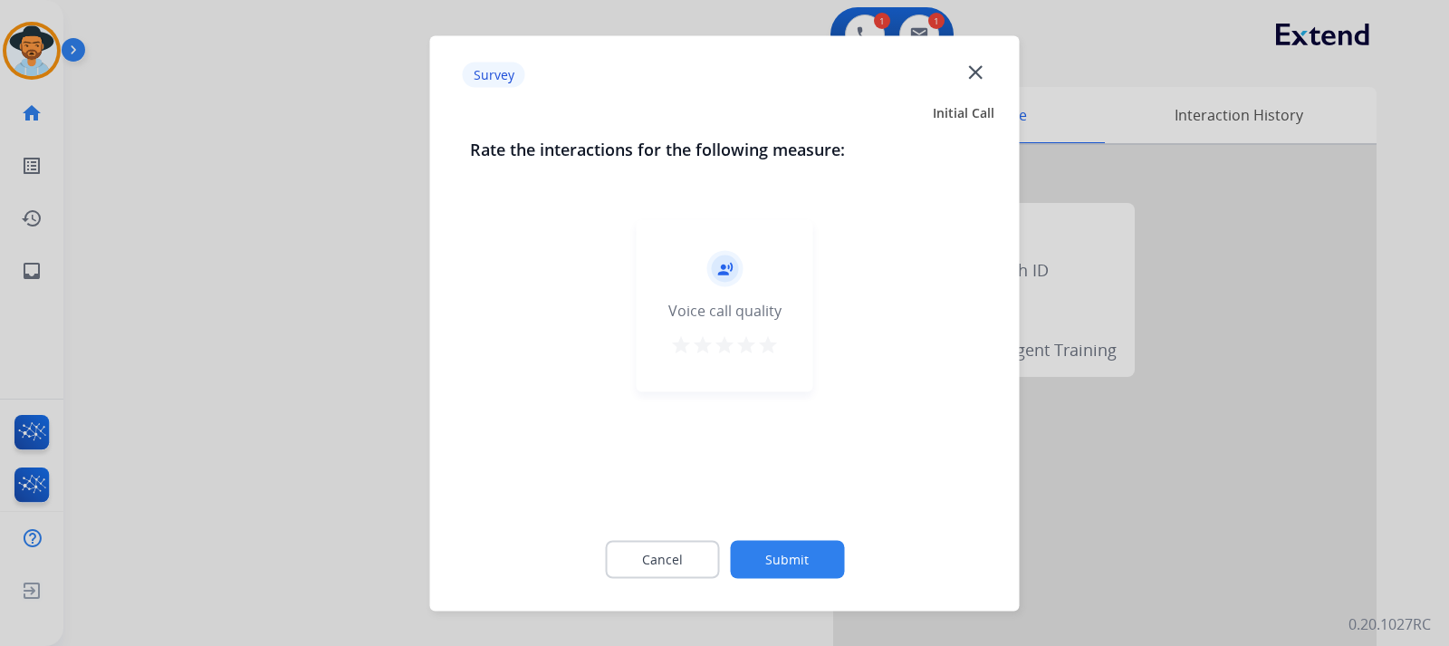
click at [975, 496] on div at bounding box center [724, 323] width 1449 height 646
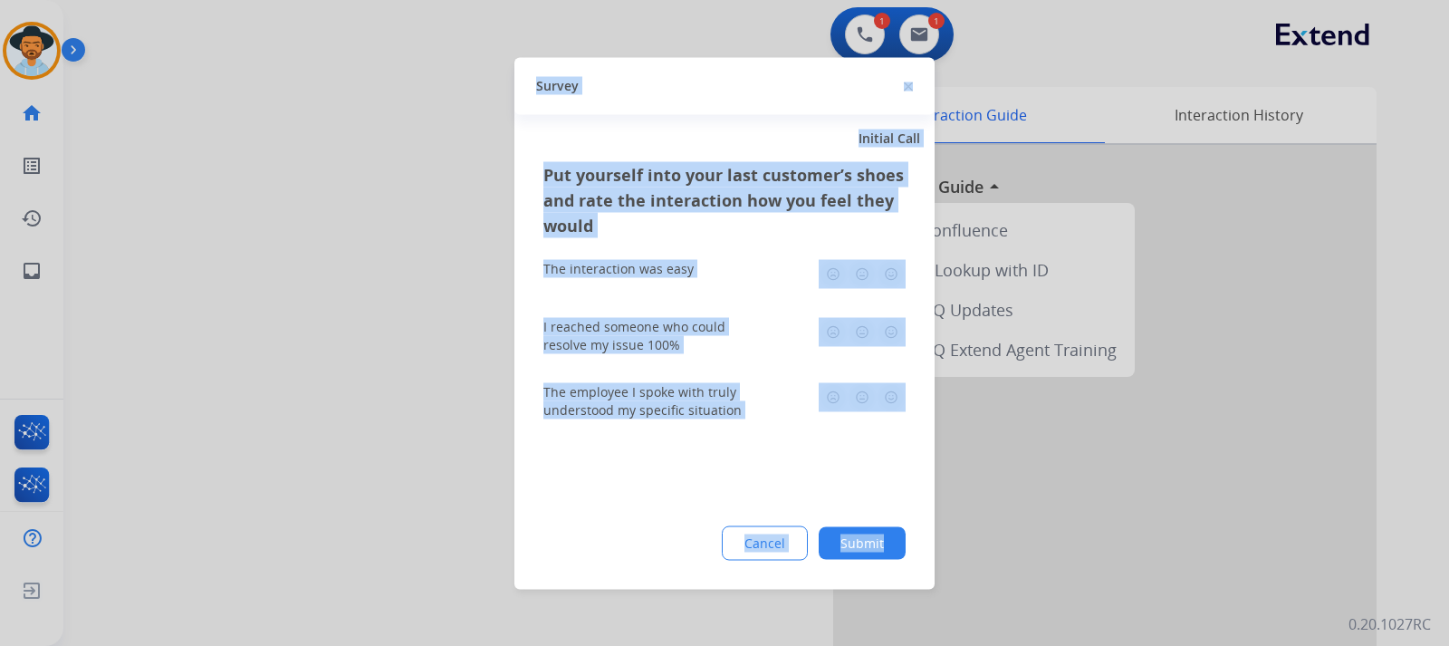
click at [975, 496] on div at bounding box center [724, 323] width 1449 height 646
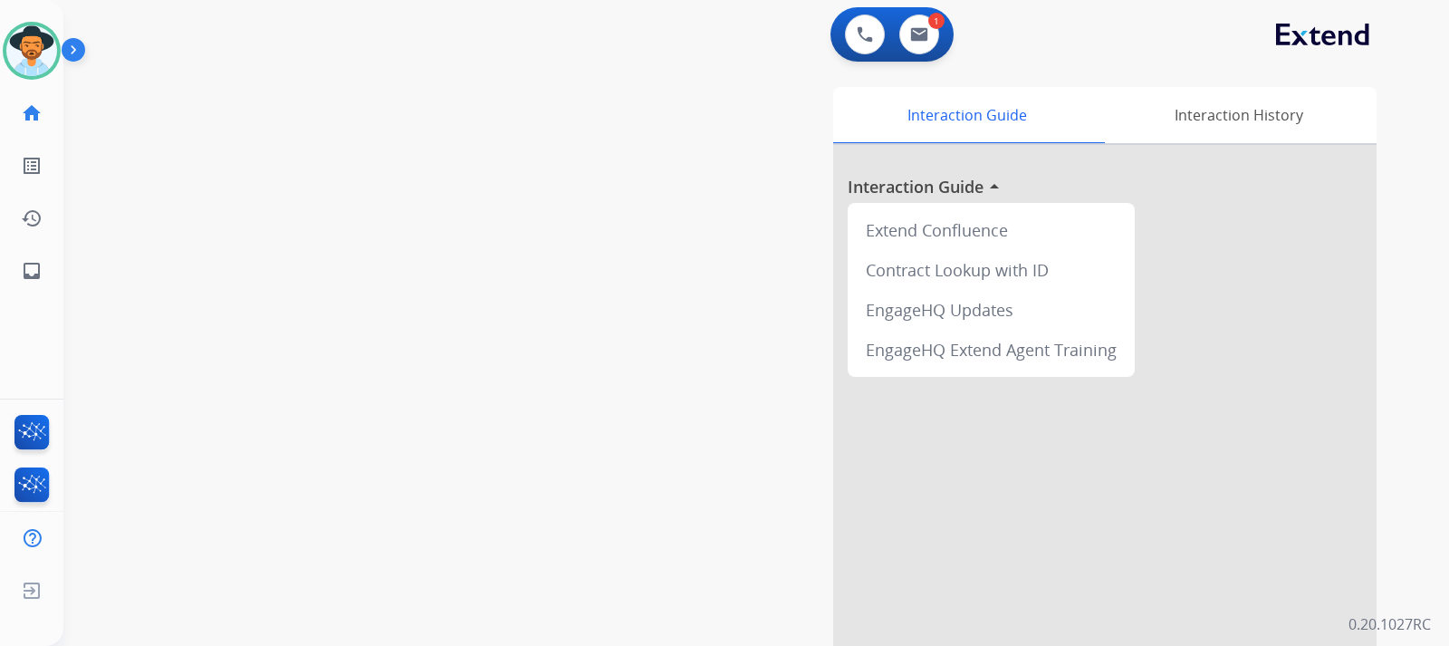
click at [347, 273] on div "swap_horiz Break voice bridge close_fullscreen Connect 3-Way Call merge_type Se…" at bounding box center [734, 442] width 1342 height 755
click at [915, 28] on img at bounding box center [919, 34] width 18 height 14
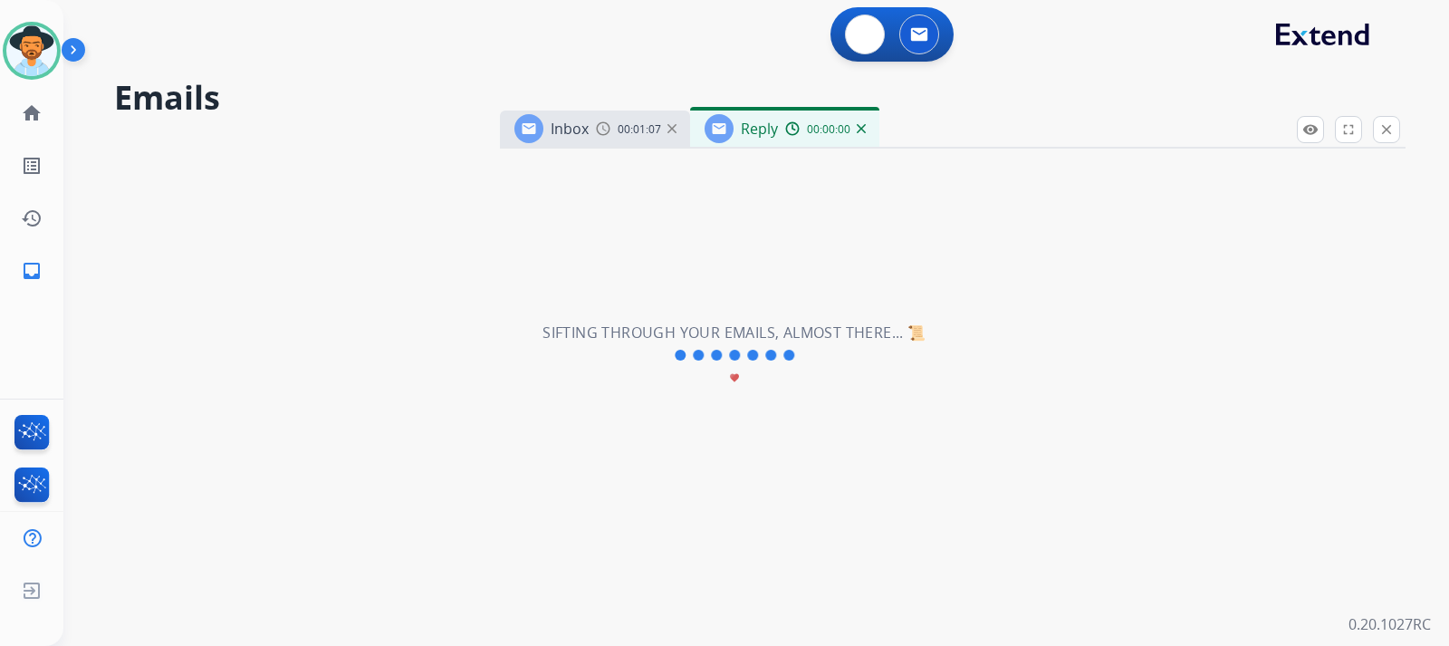
select select "**********"
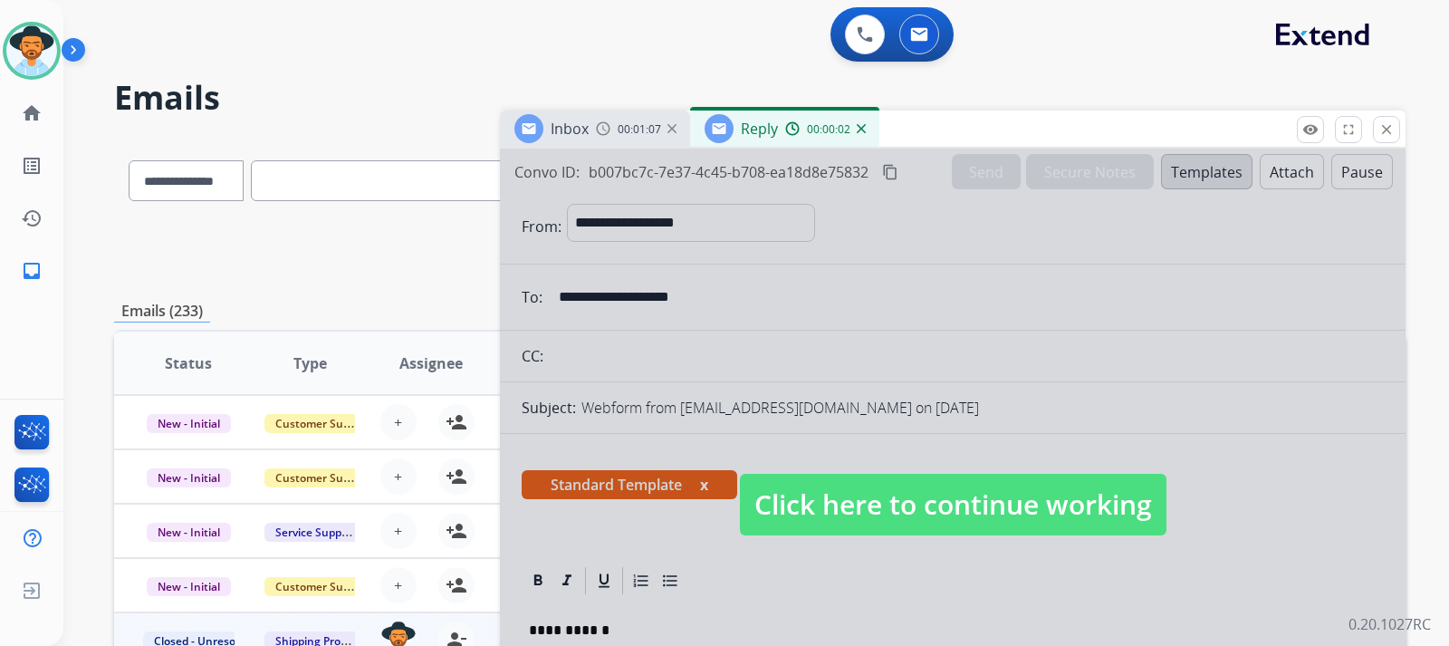
click at [955, 510] on span "Click here to continue working" at bounding box center [953, 505] width 427 height 62
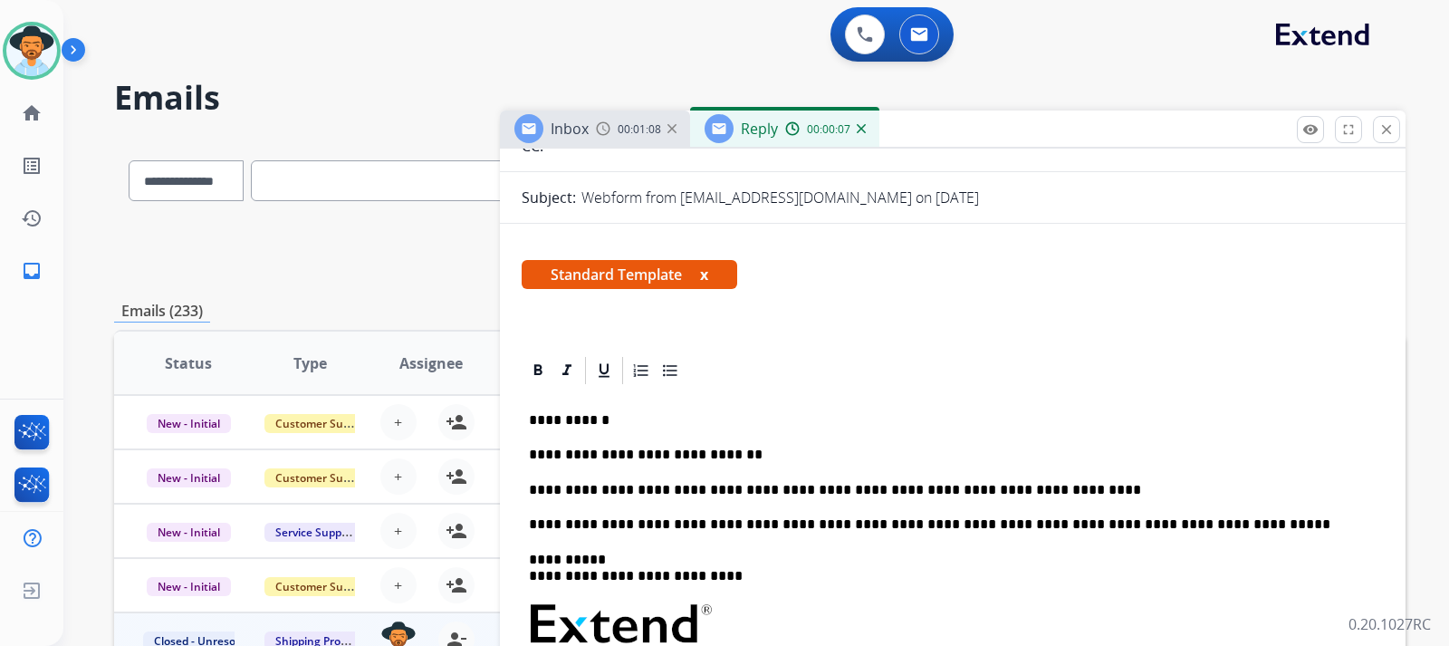
scroll to position [272, 0]
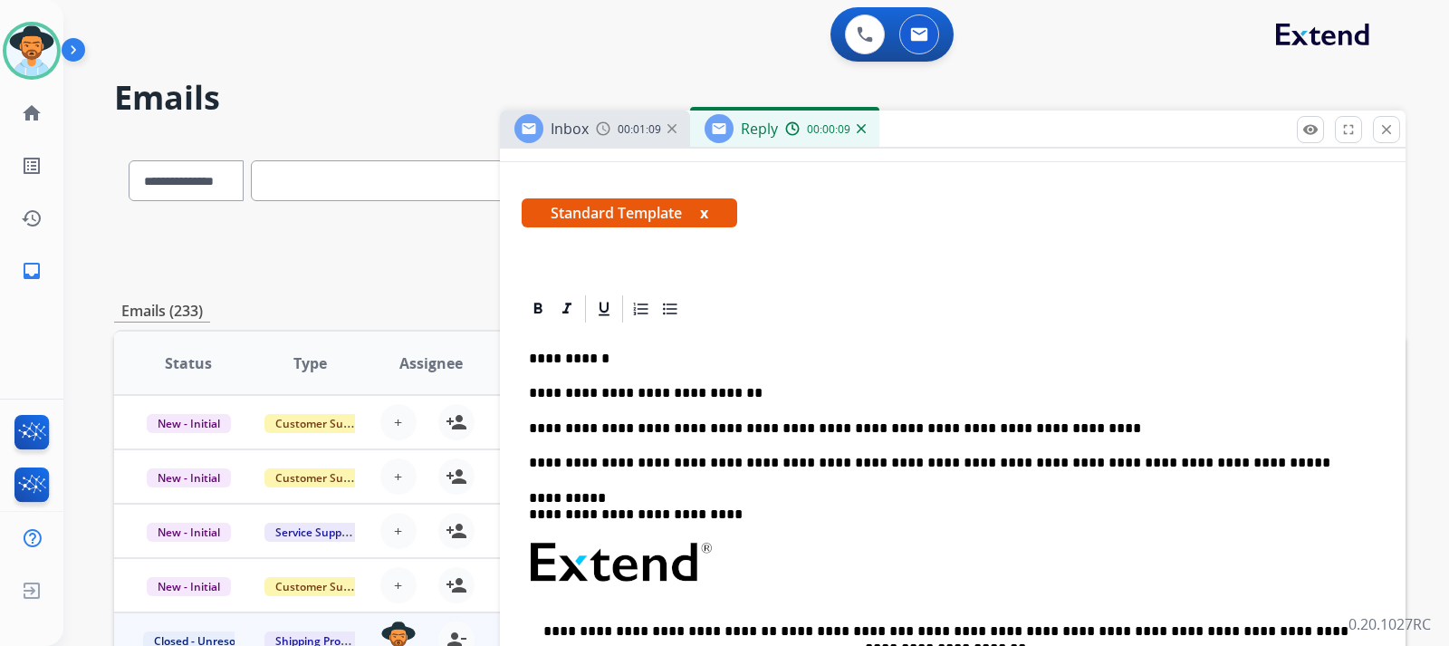
click at [975, 422] on p "**********" at bounding box center [945, 428] width 833 height 16
click at [975, 426] on p "**********" at bounding box center [945, 428] width 833 height 16
click at [975, 431] on p "**********" at bounding box center [945, 428] width 833 height 16
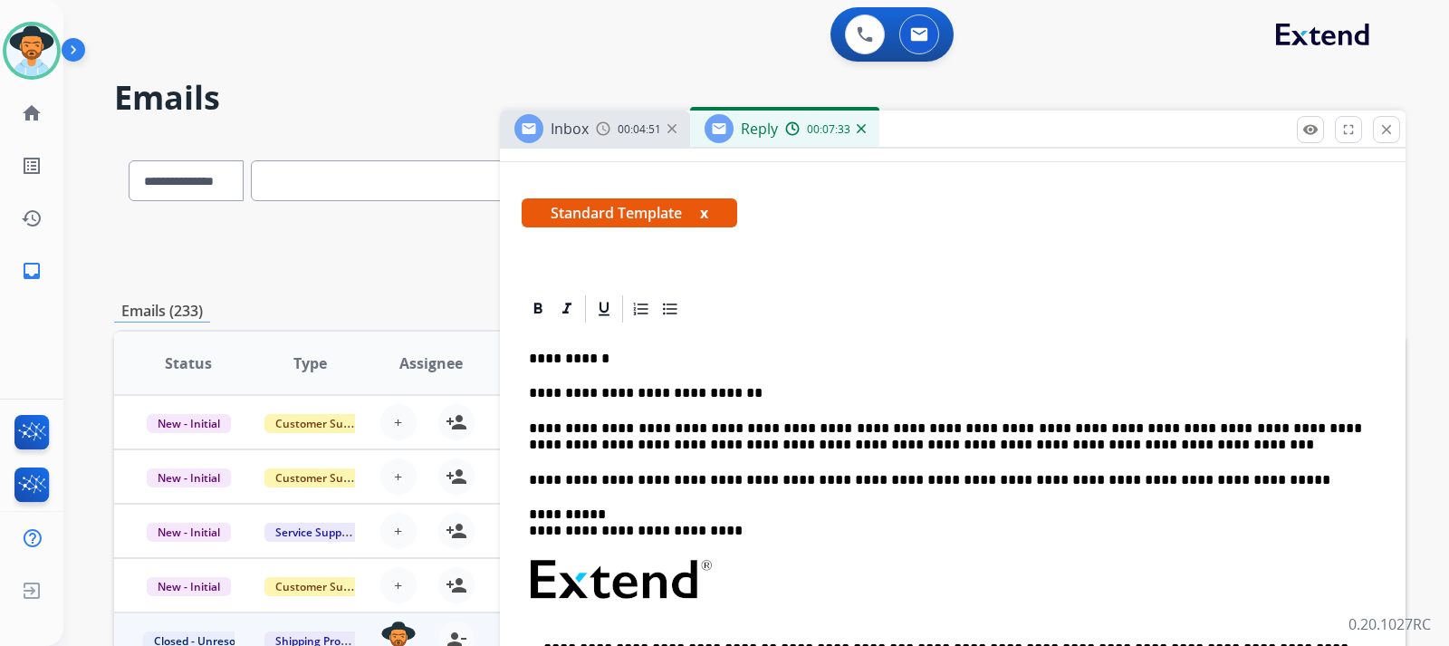
click at [593, 125] on div "Inbox 00:04:51" at bounding box center [595, 128] width 190 height 36
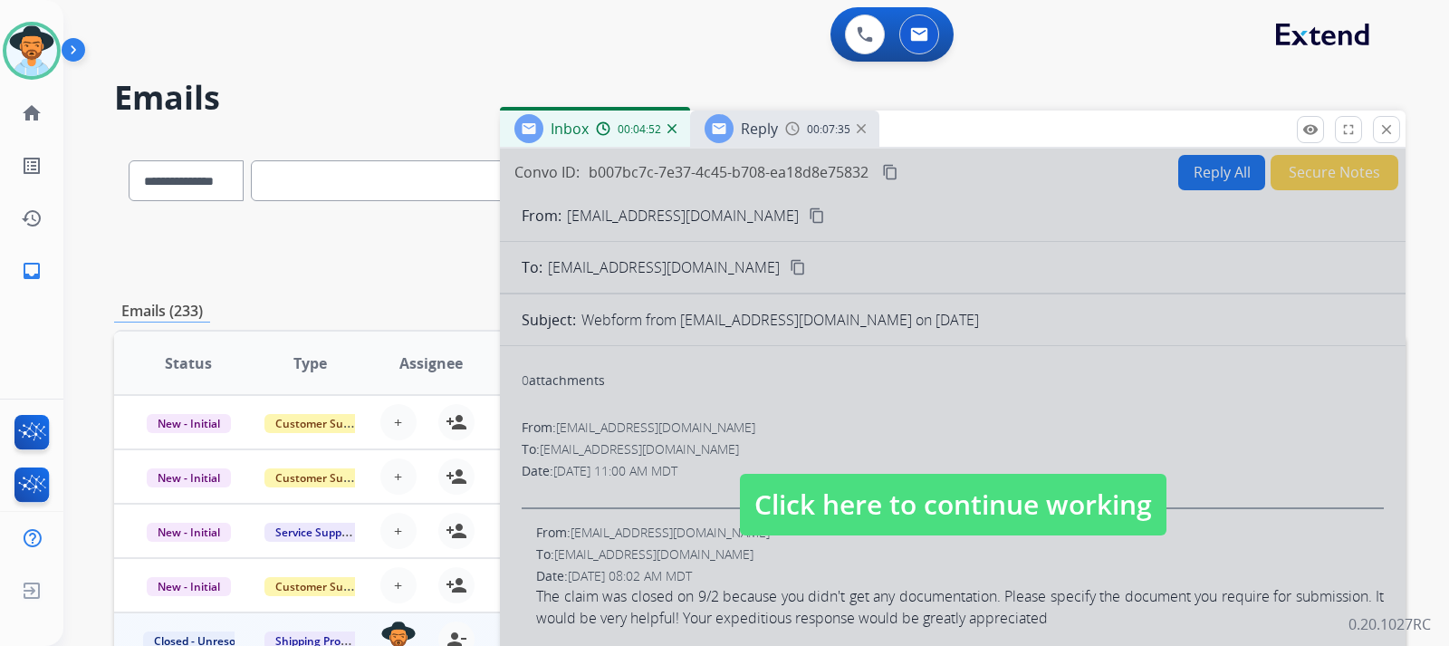
click at [853, 494] on span "Click here to continue working" at bounding box center [953, 505] width 427 height 62
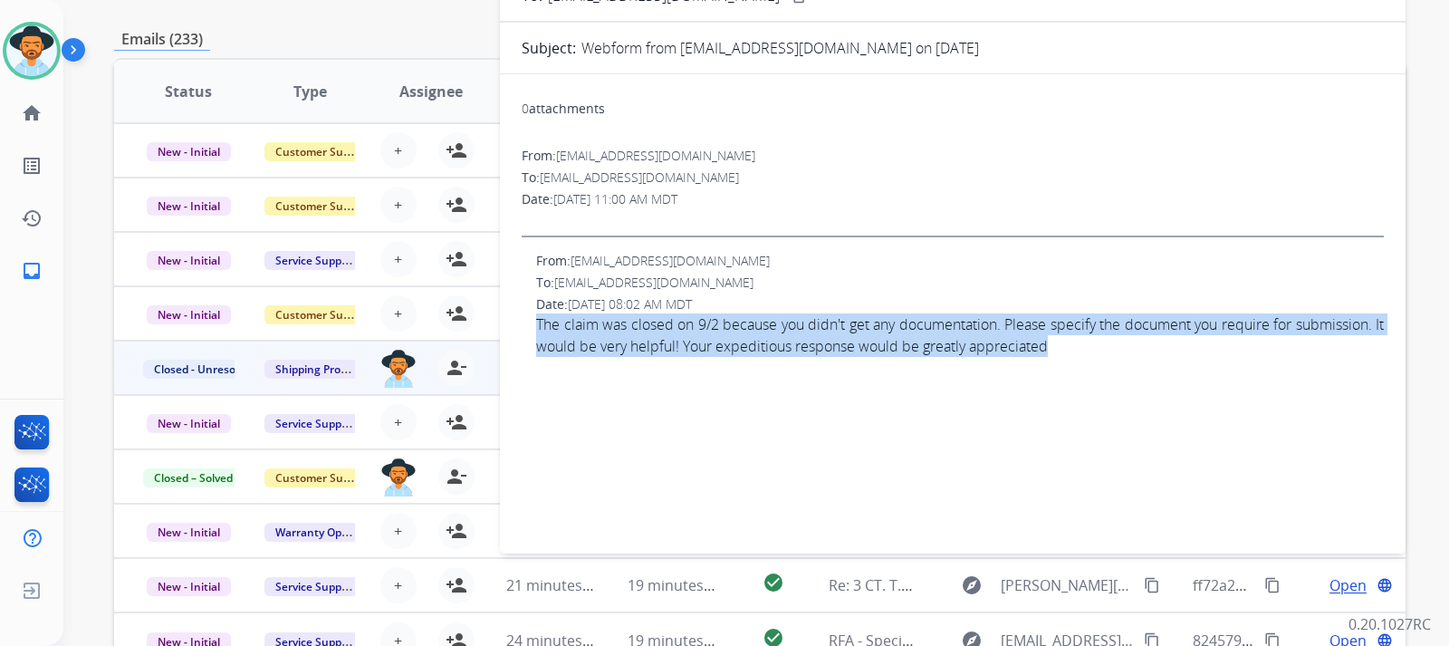
drag, startPoint x: 559, startPoint y: 324, endPoint x: 1148, endPoint y: 355, distance: 590.4
click at [975, 355] on div "From: [EMAIL_ADDRESS][DOMAIN_NAME] To: [EMAIL_ADDRESS][DOMAIN_NAME] Date: [DATE…" at bounding box center [953, 304] width 862 height 105
copy span "The claim was closed on 9/2 because you didn't get any documentation. Please sp…"
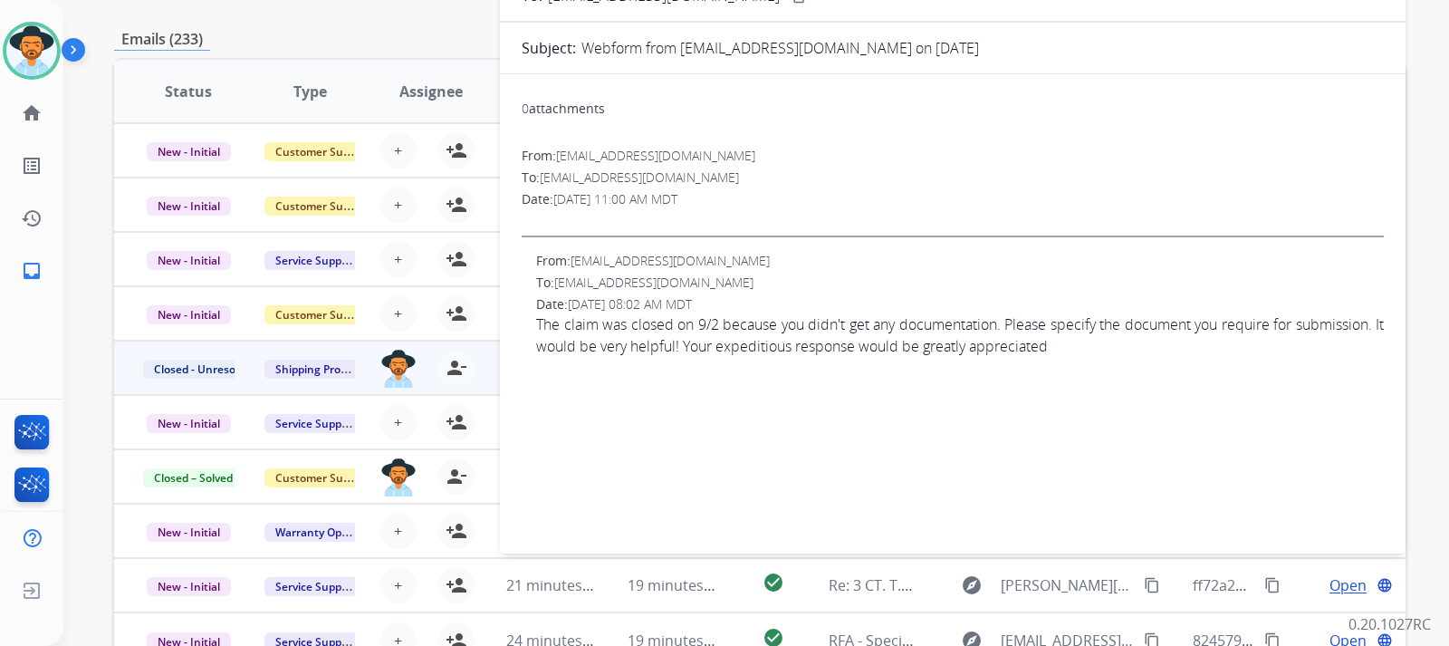
click at [975, 177] on div "To: [EMAIL_ADDRESS][DOMAIN_NAME]" at bounding box center [953, 177] width 862 height 18
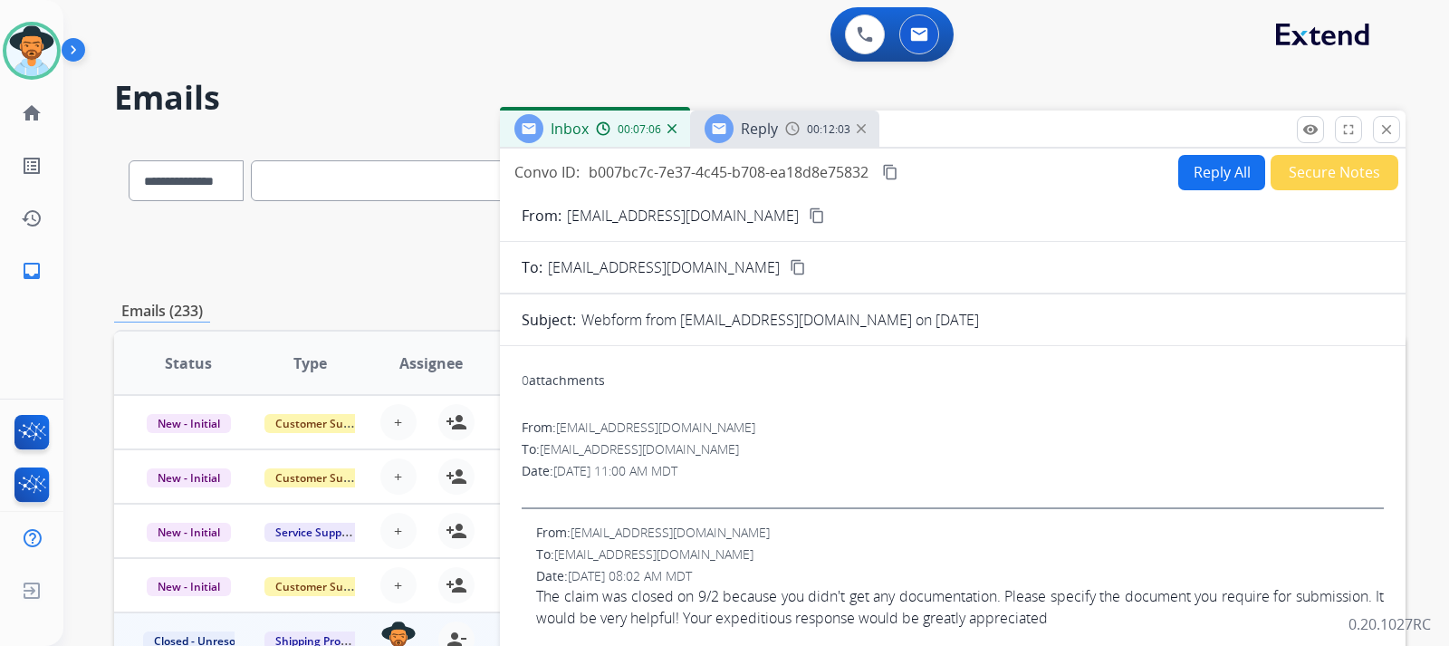
click at [754, 127] on span "Reply" at bounding box center [759, 129] width 37 height 20
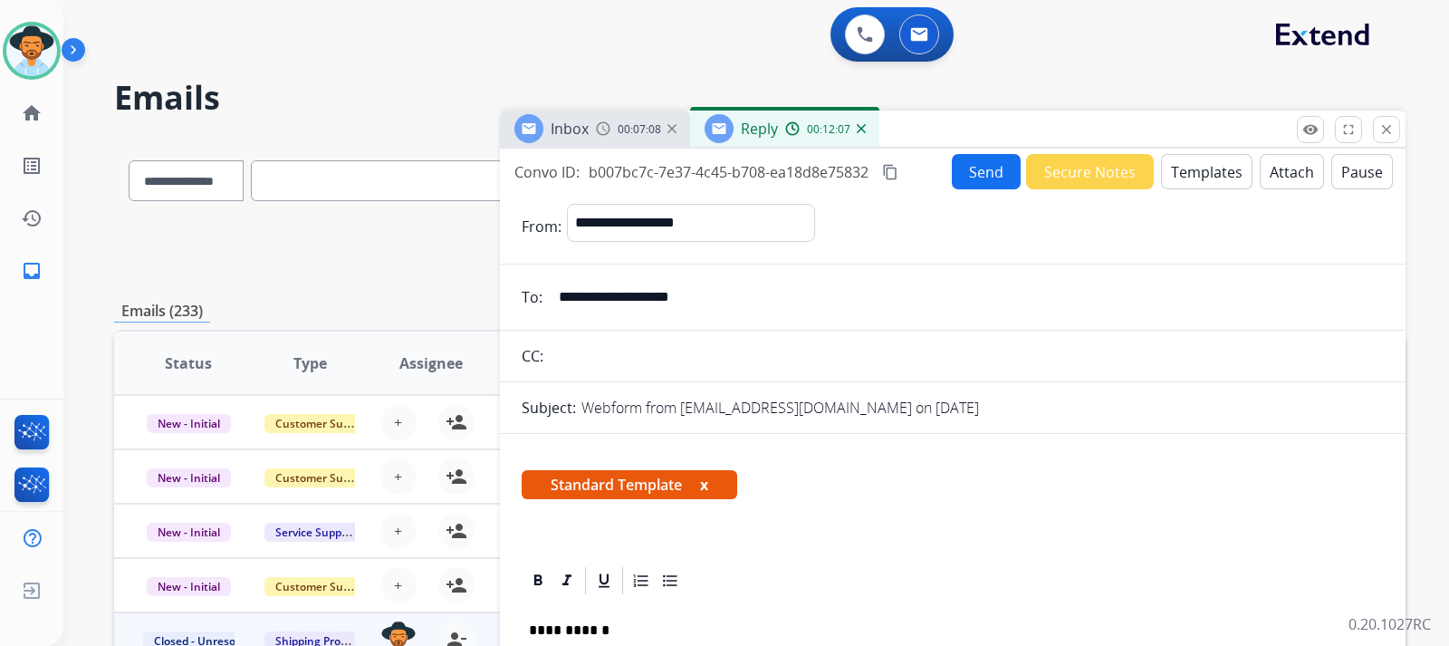
click at [894, 167] on mat-icon "content_copy" at bounding box center [890, 172] width 16 height 16
click at [957, 177] on button "Send" at bounding box center [986, 171] width 69 height 35
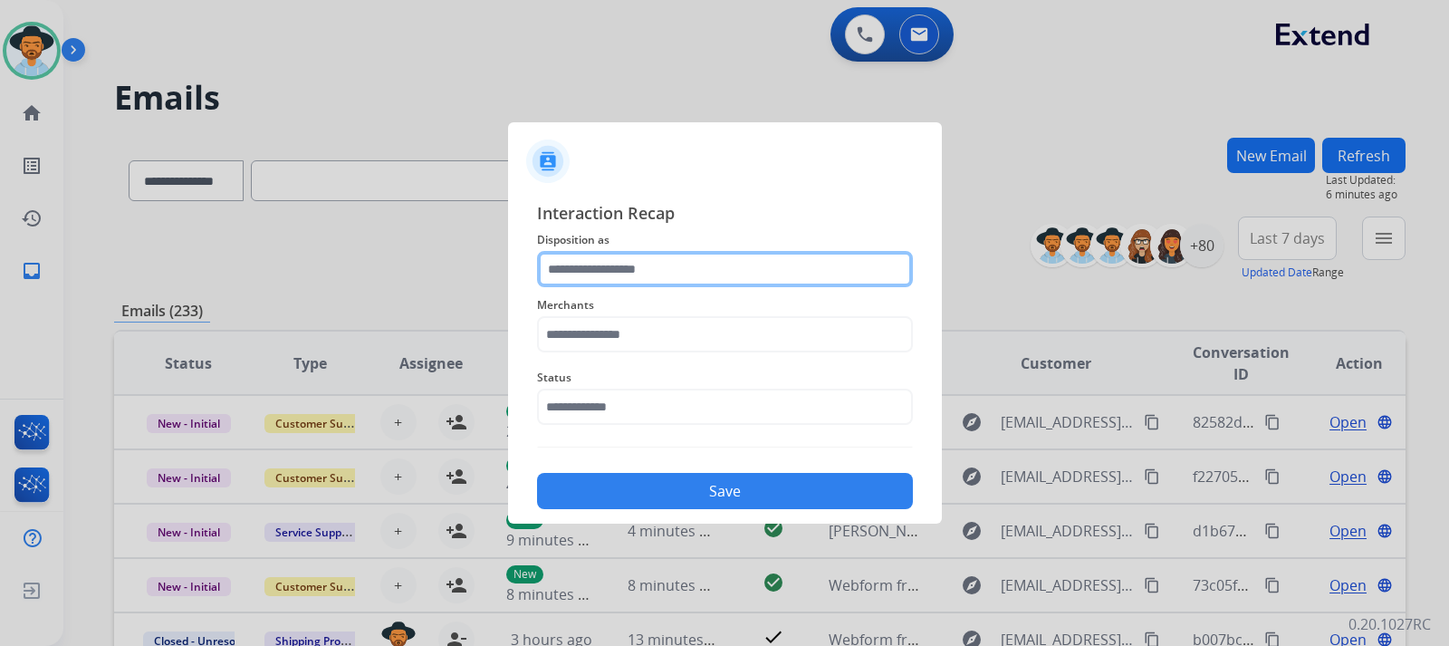
click at [636, 272] on input "text" at bounding box center [725, 269] width 376 height 36
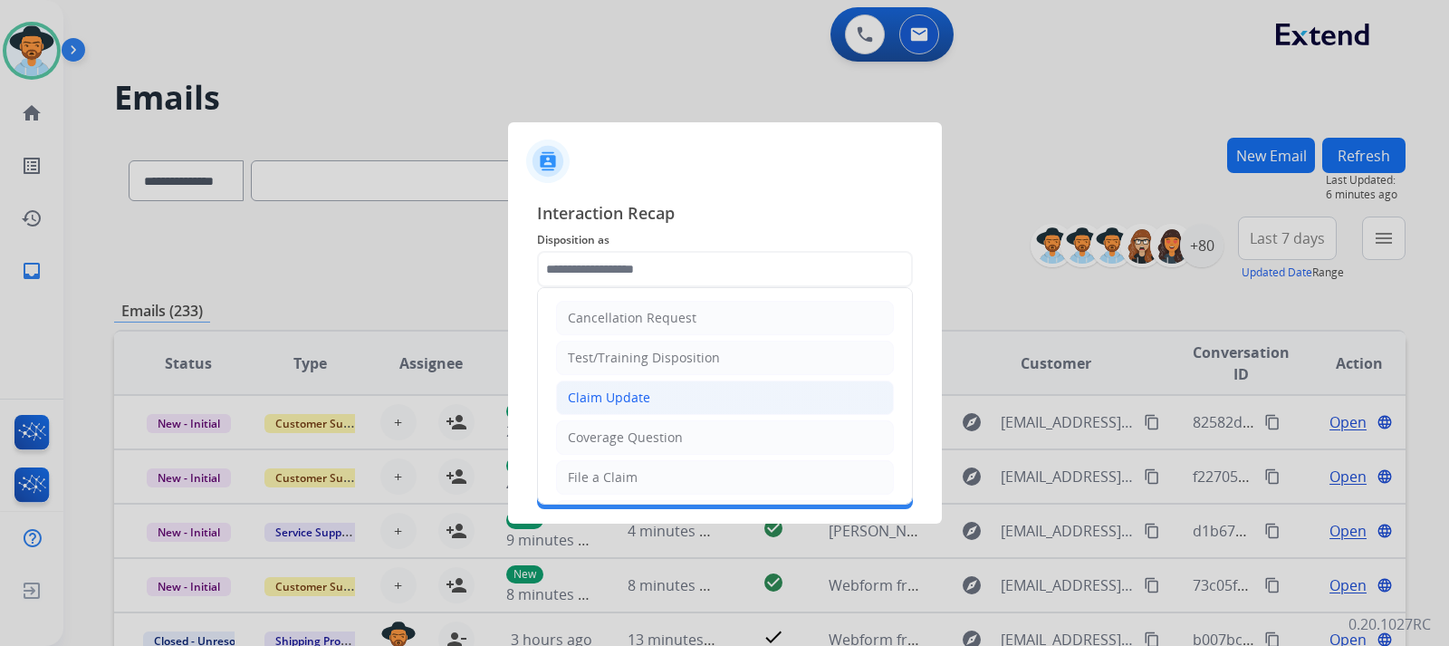
click at [617, 392] on div "Claim Update" at bounding box center [609, 398] width 82 height 18
type input "**********"
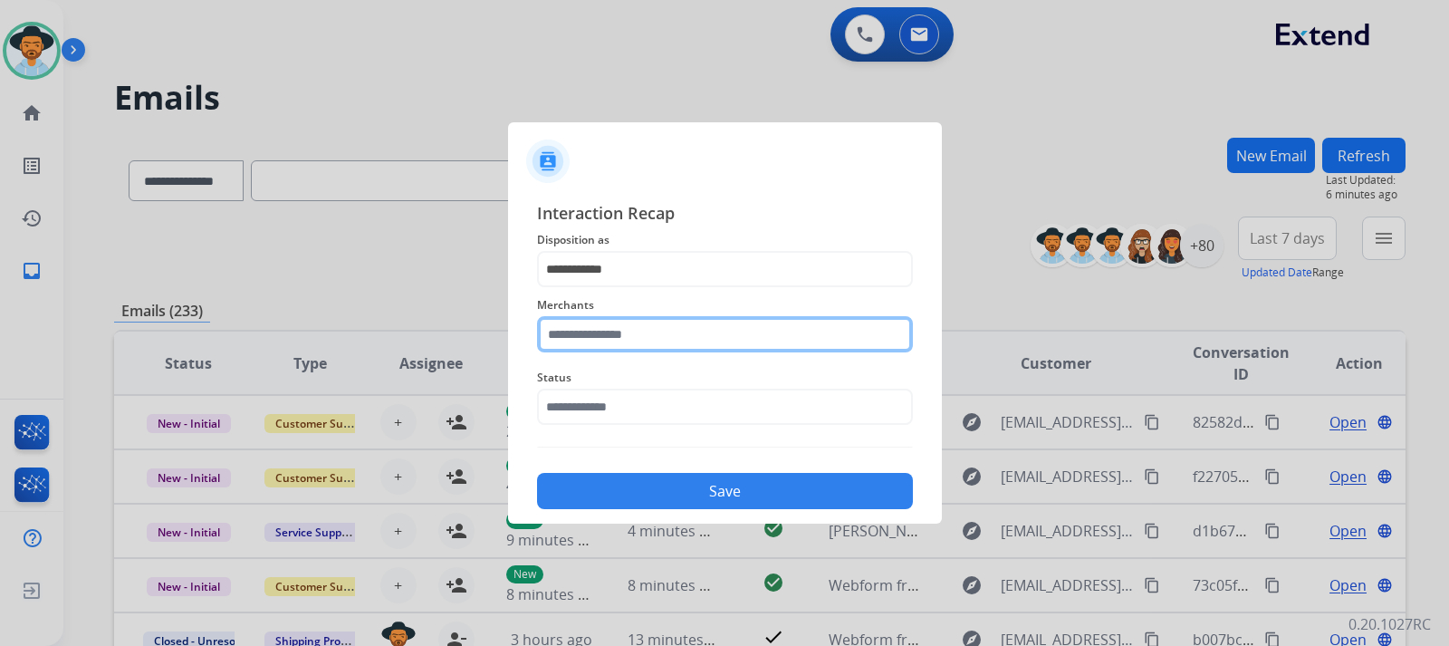
click at [617, 326] on input "text" at bounding box center [725, 334] width 376 height 36
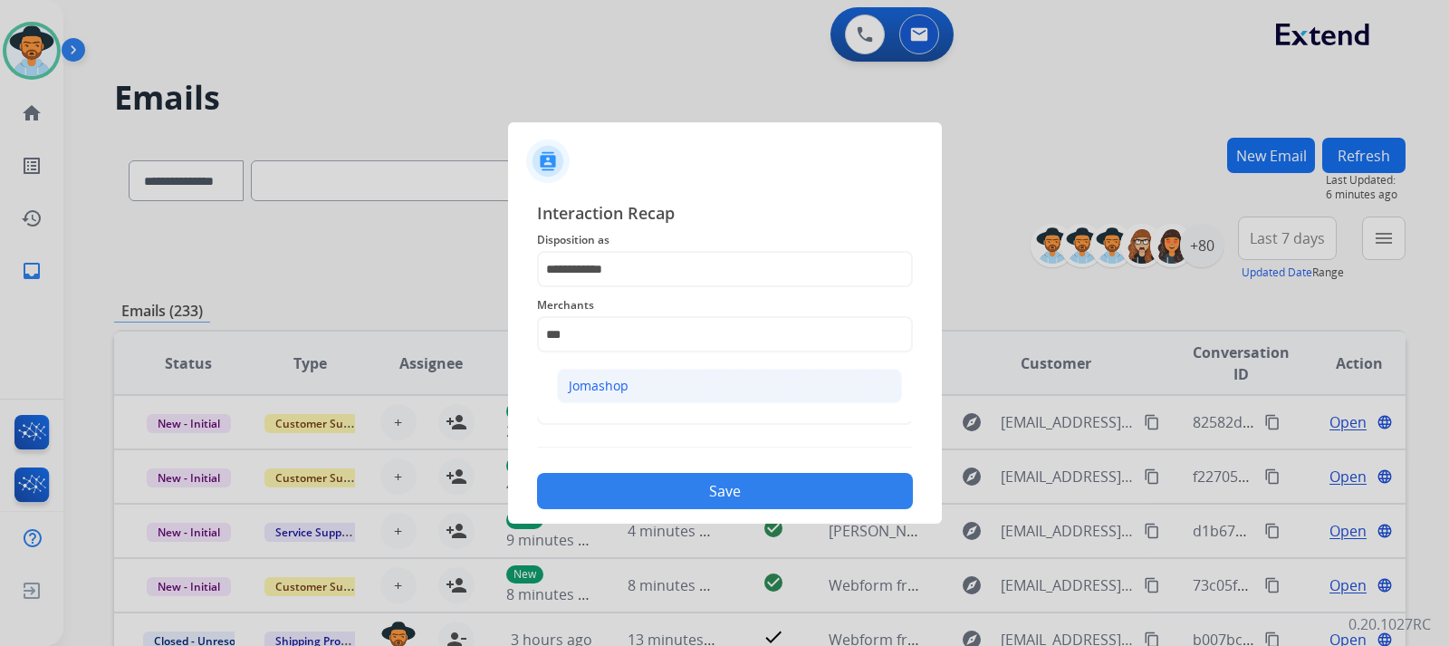
click at [615, 386] on div "Jomashop" at bounding box center [599, 386] width 60 height 18
type input "********"
click at [615, 400] on input "text" at bounding box center [725, 407] width 376 height 36
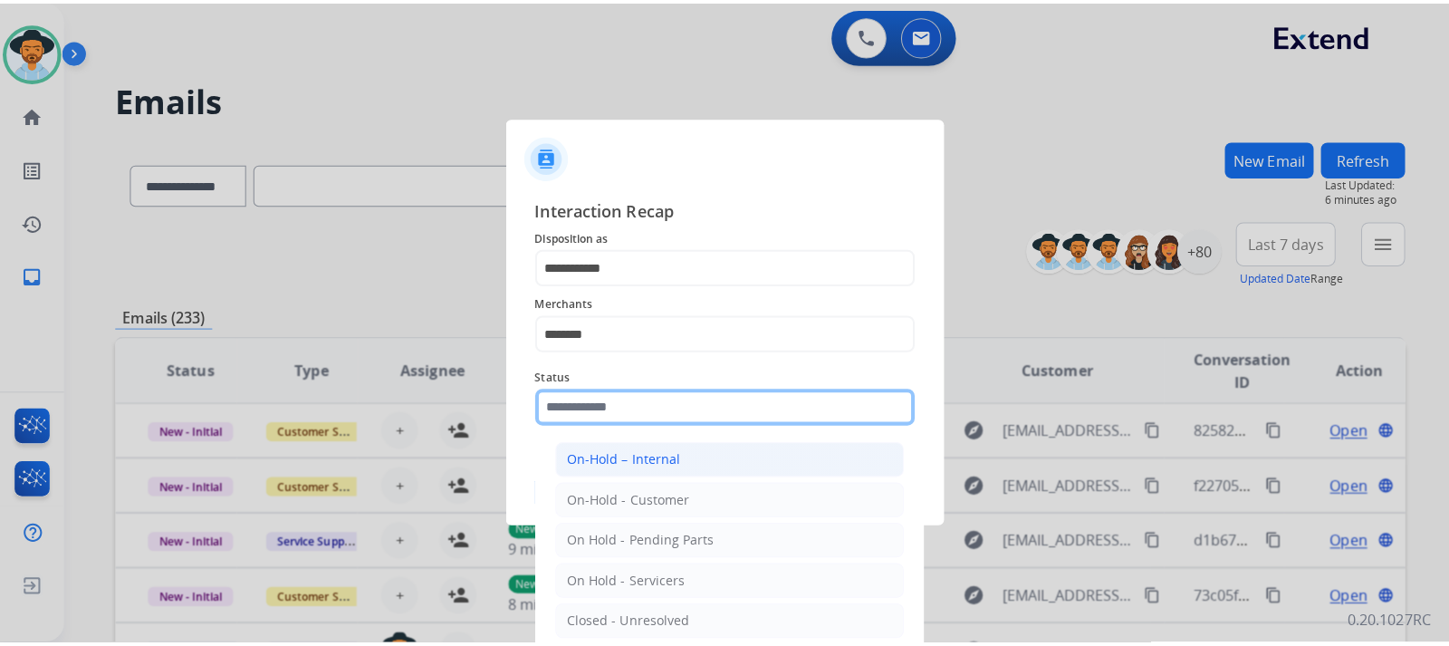
scroll to position [109, 0]
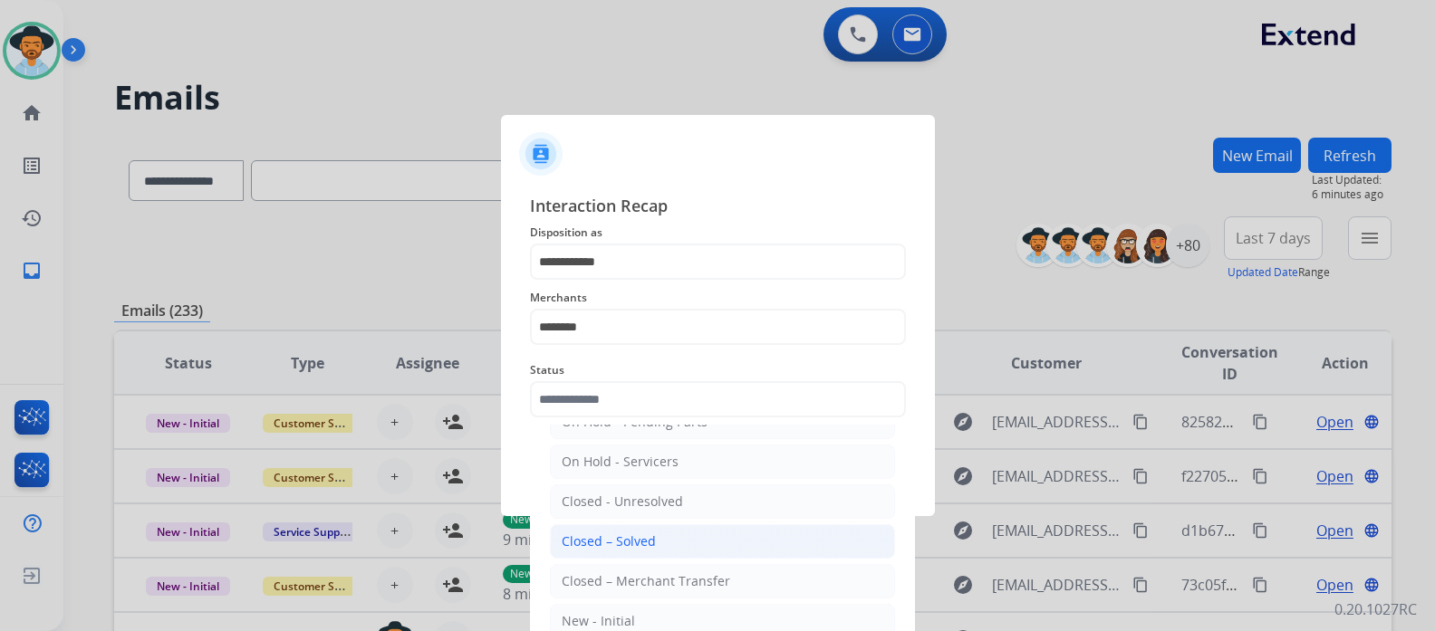
click at [622, 544] on div "Closed – Solved" at bounding box center [609, 542] width 94 height 18
type input "**********"
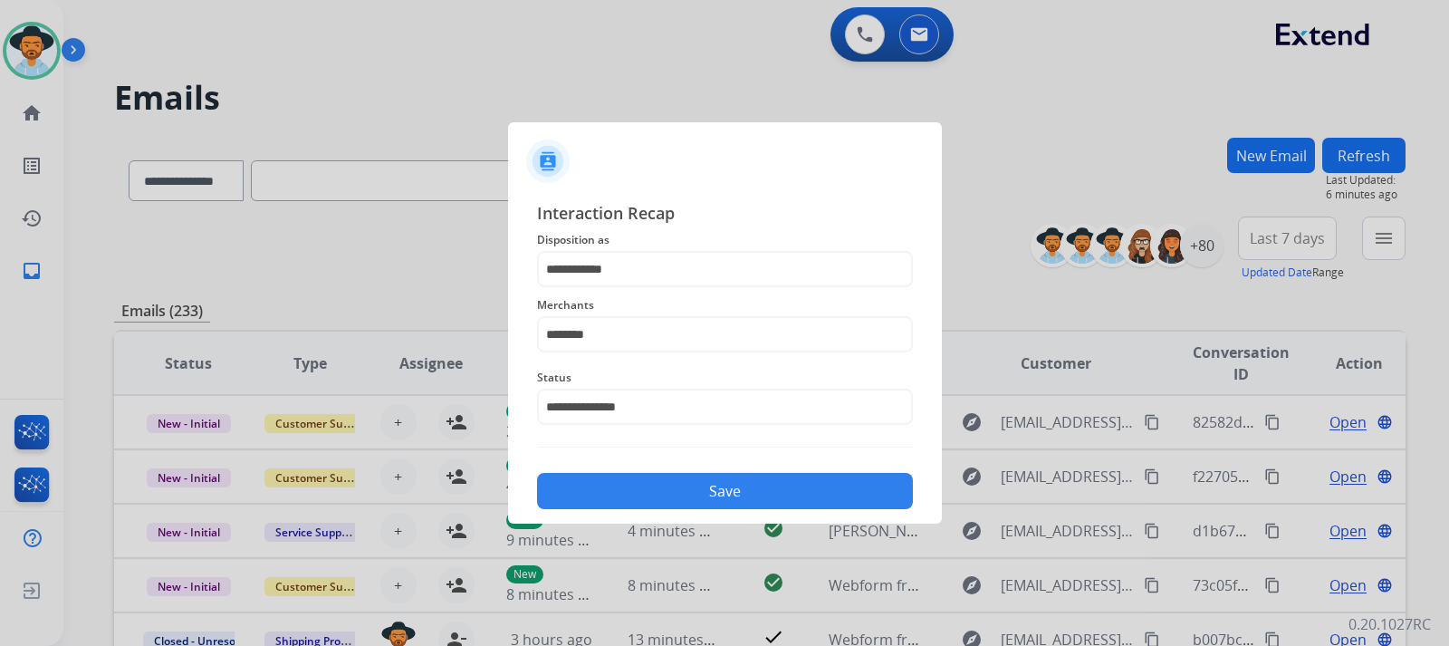
click at [677, 492] on button "Save" at bounding box center [725, 491] width 376 height 36
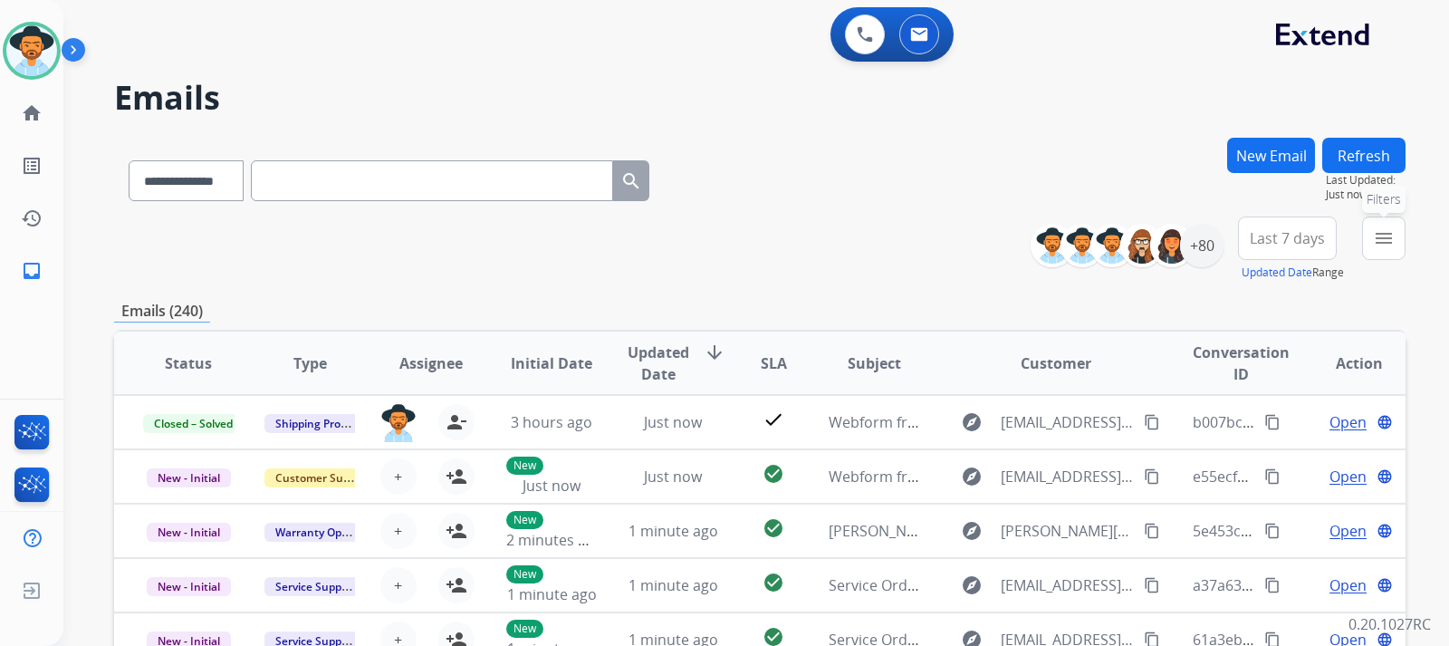
click at [975, 225] on button "menu Filters" at bounding box center [1383, 237] width 43 height 43
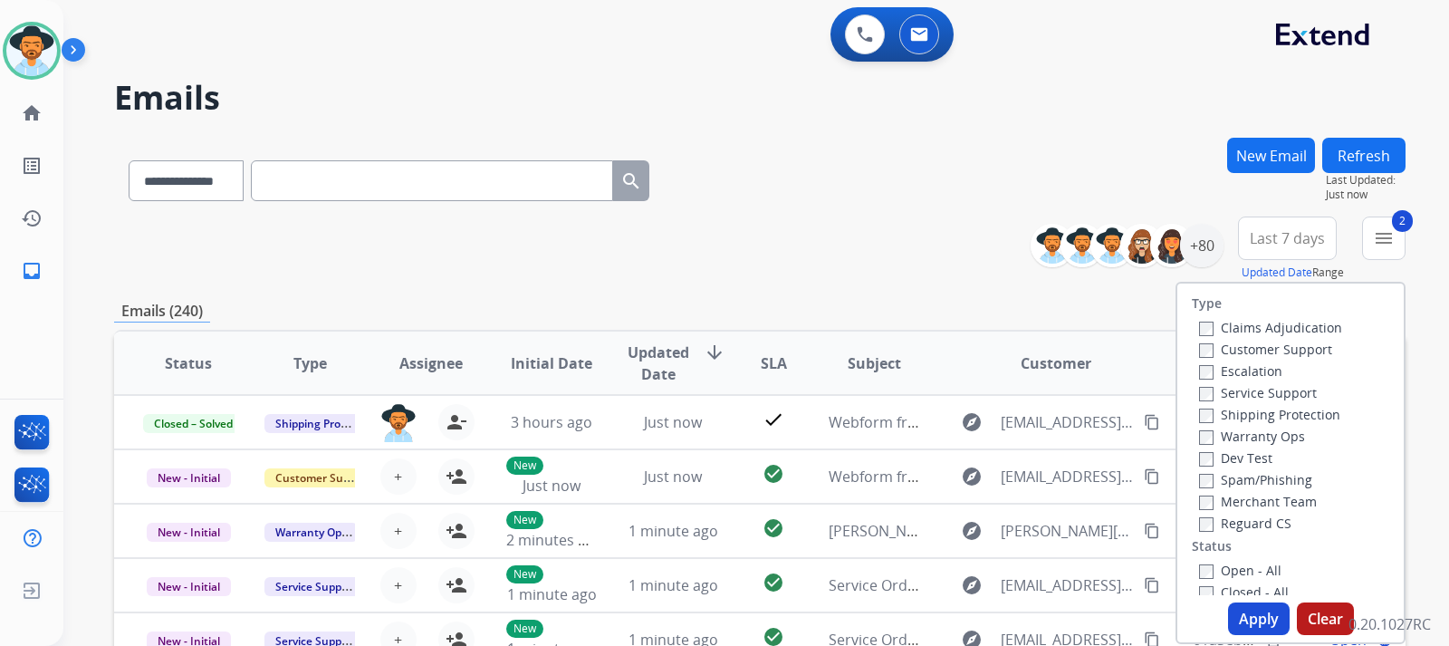
click at [975, 516] on label "Reguard CS" at bounding box center [1245, 522] width 92 height 17
click at [975, 618] on button "Apply" at bounding box center [1259, 618] width 62 height 33
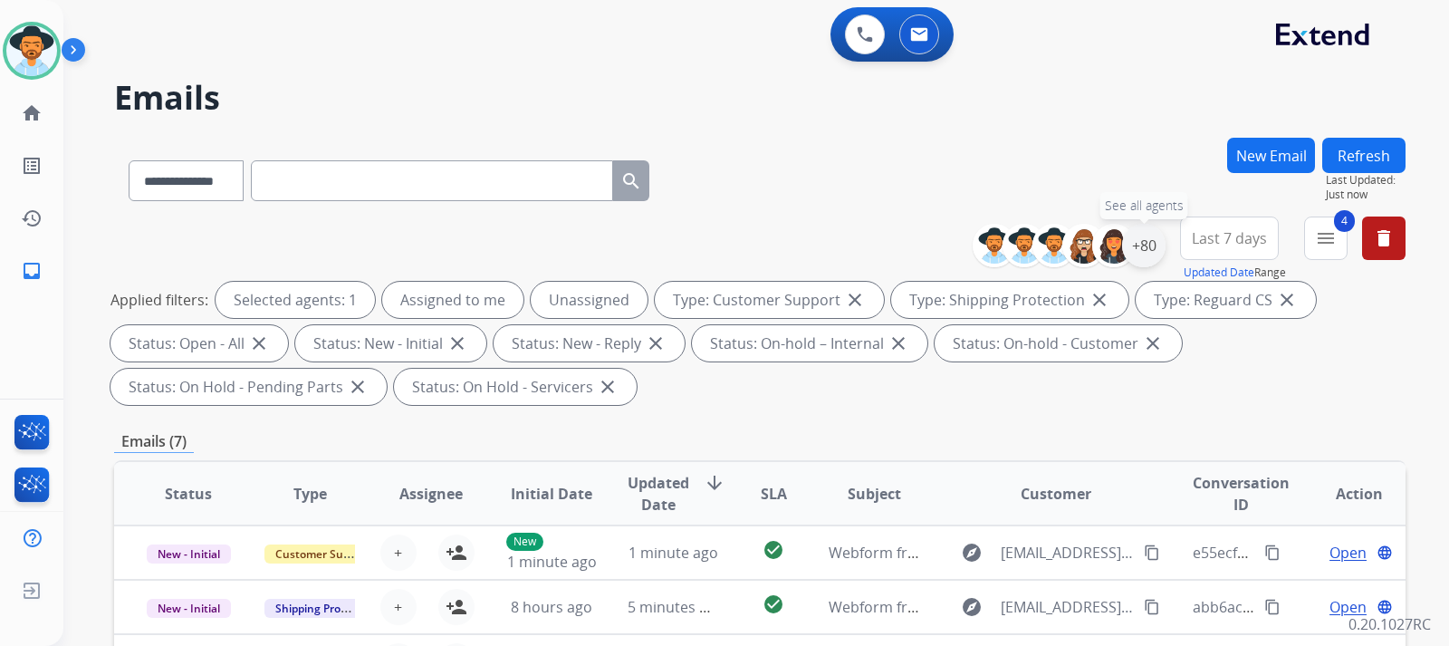
click at [975, 253] on div "+80" at bounding box center [1143, 245] width 43 height 43
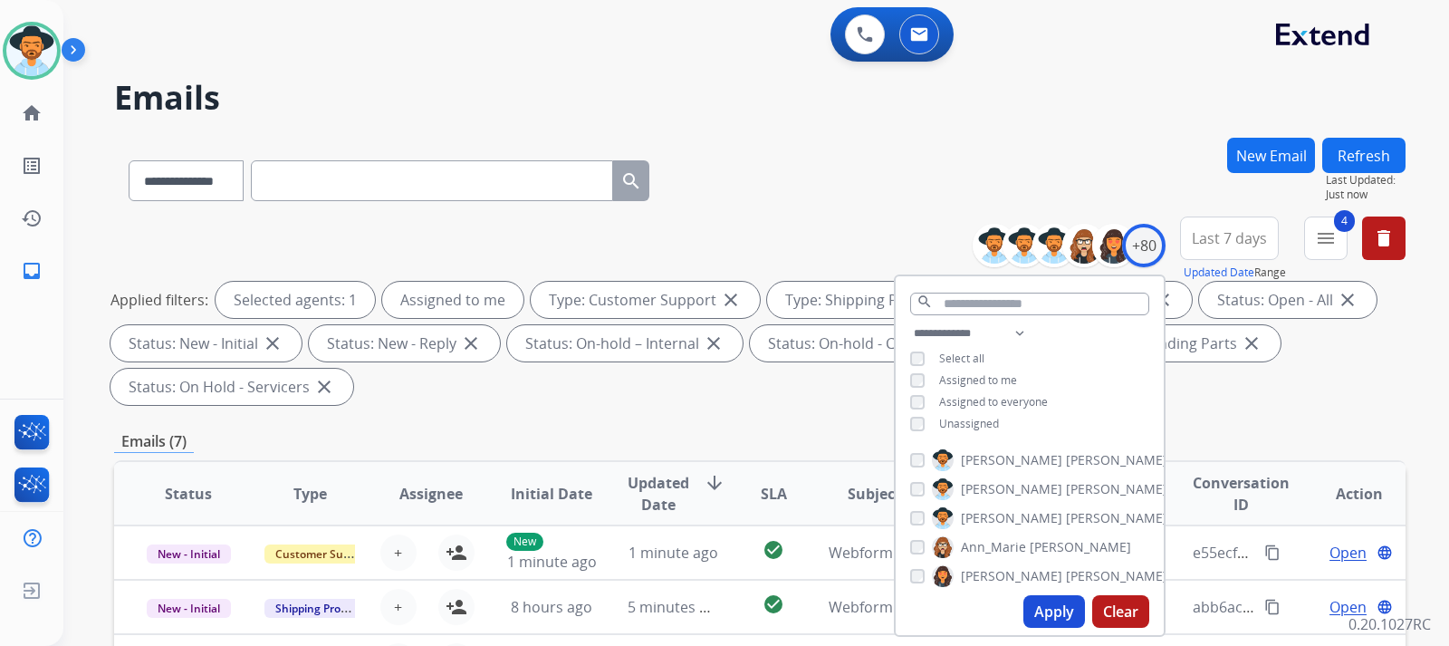
click at [975, 618] on button "Apply" at bounding box center [1054, 611] width 62 height 33
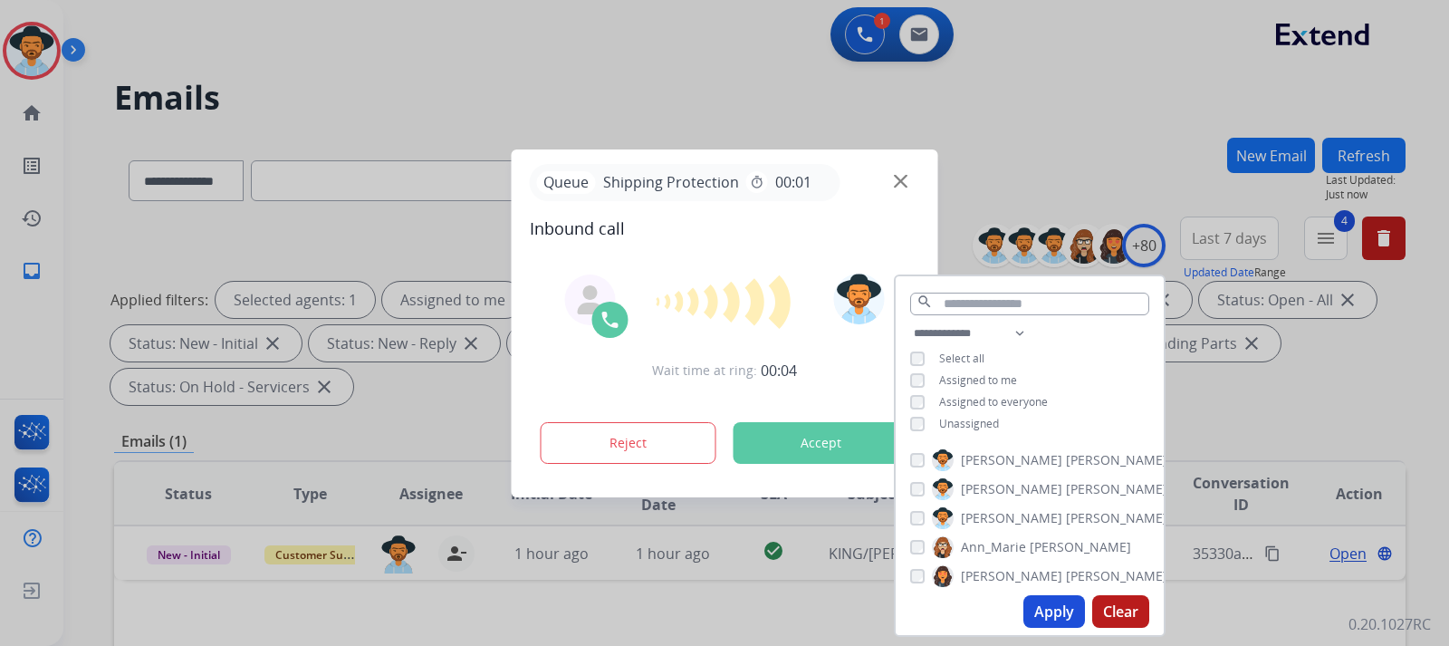
click at [975, 613] on button "Apply" at bounding box center [1054, 611] width 62 height 33
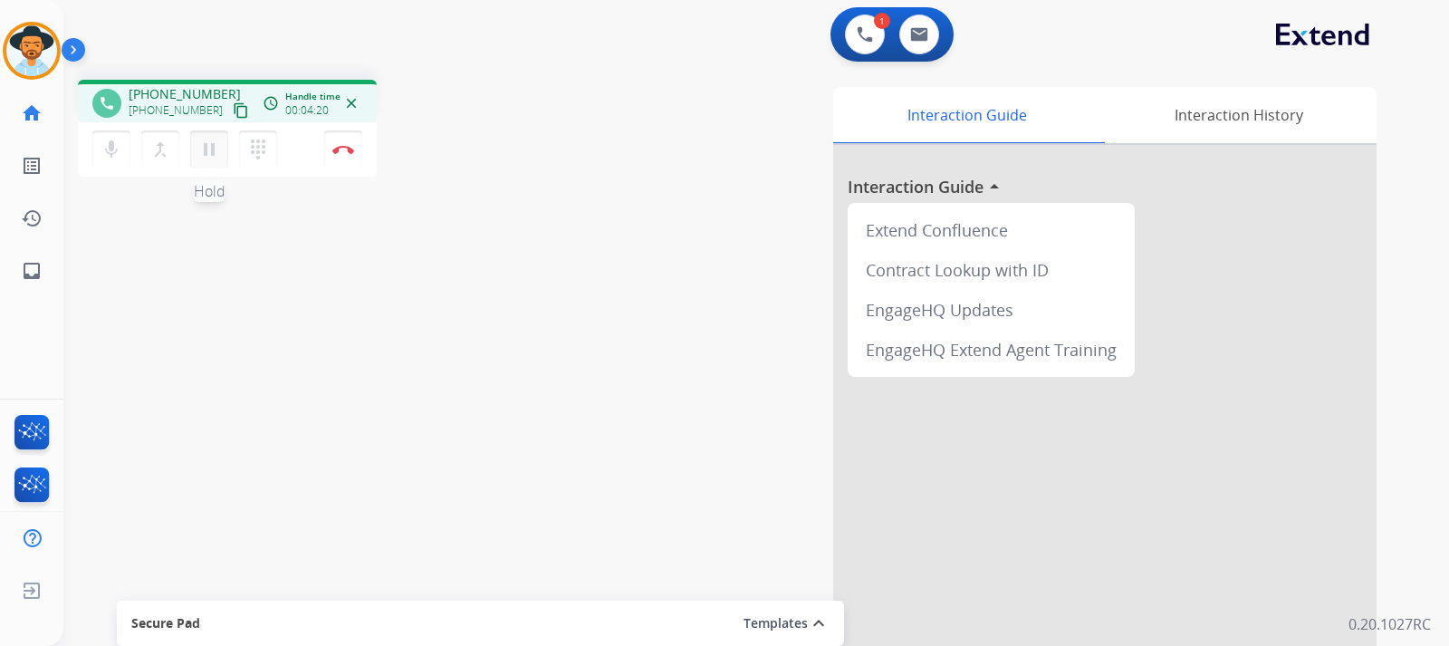
click at [208, 155] on mat-icon "pause" at bounding box center [209, 150] width 22 height 22
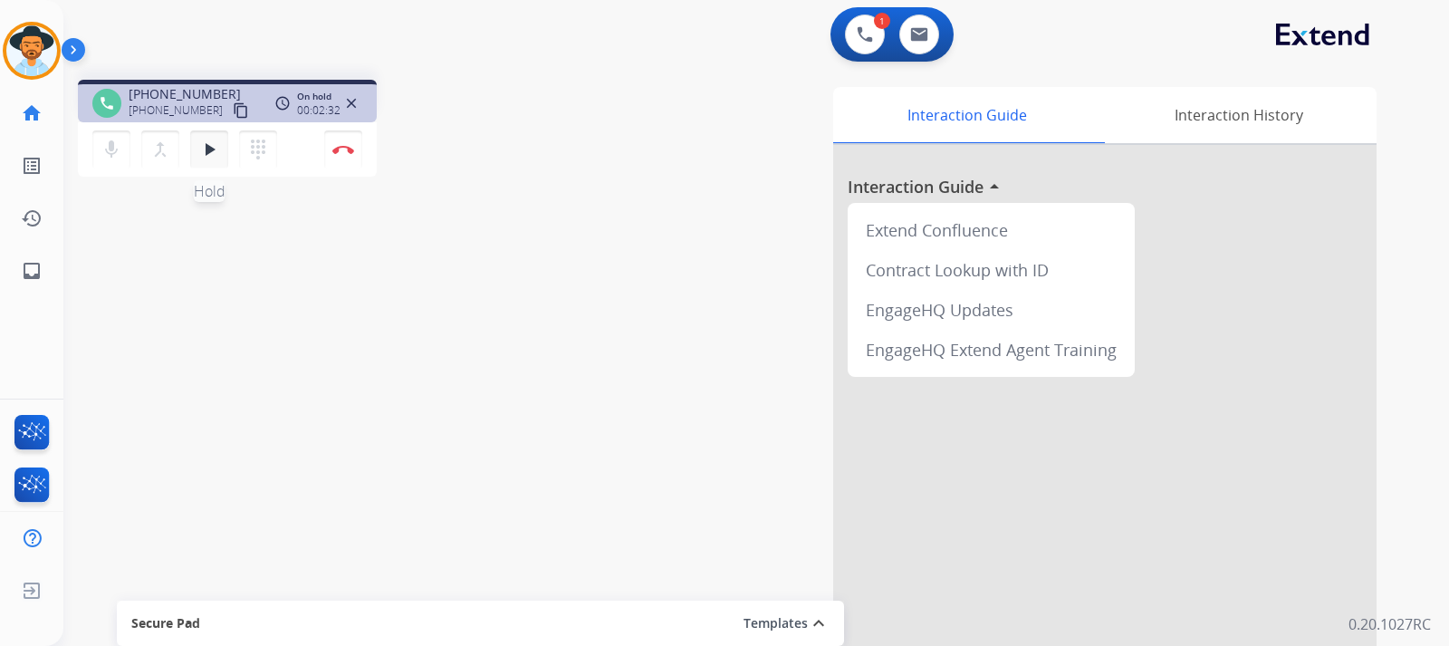
click at [203, 151] on mat-icon "play_arrow" at bounding box center [209, 150] width 22 height 22
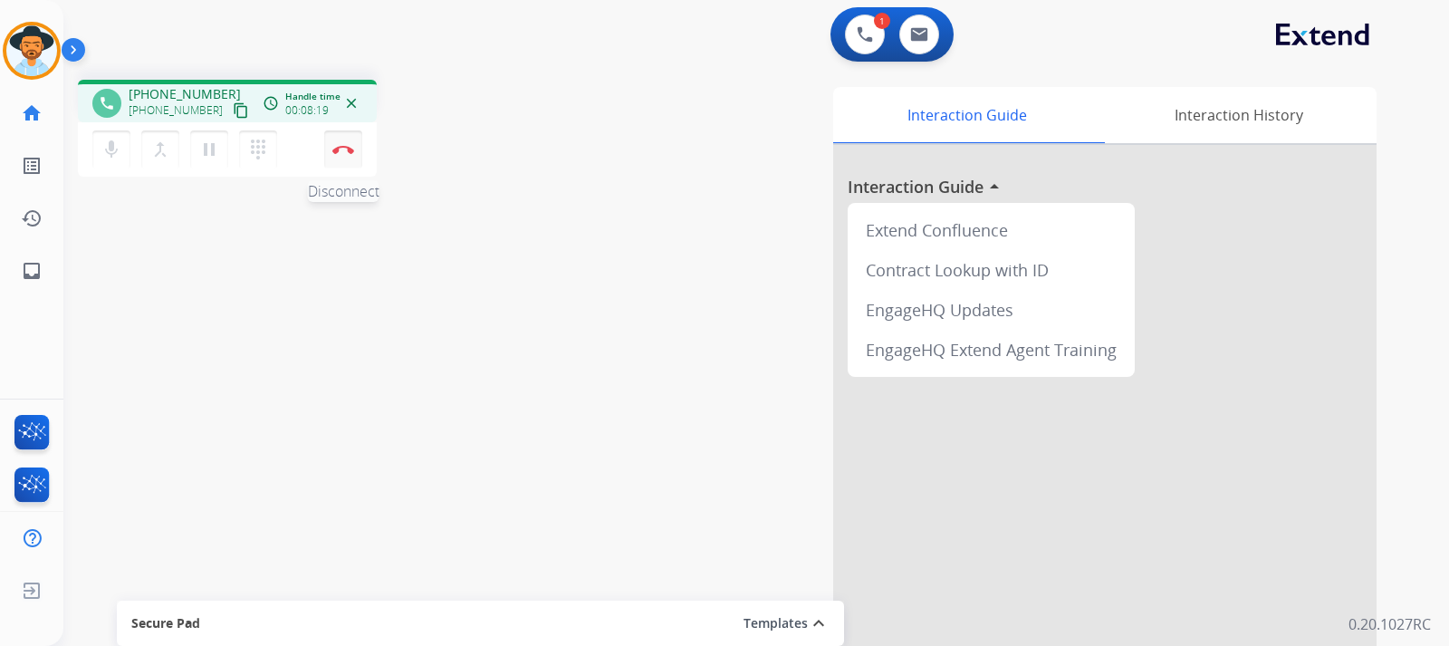
click at [340, 151] on img at bounding box center [343, 149] width 22 height 9
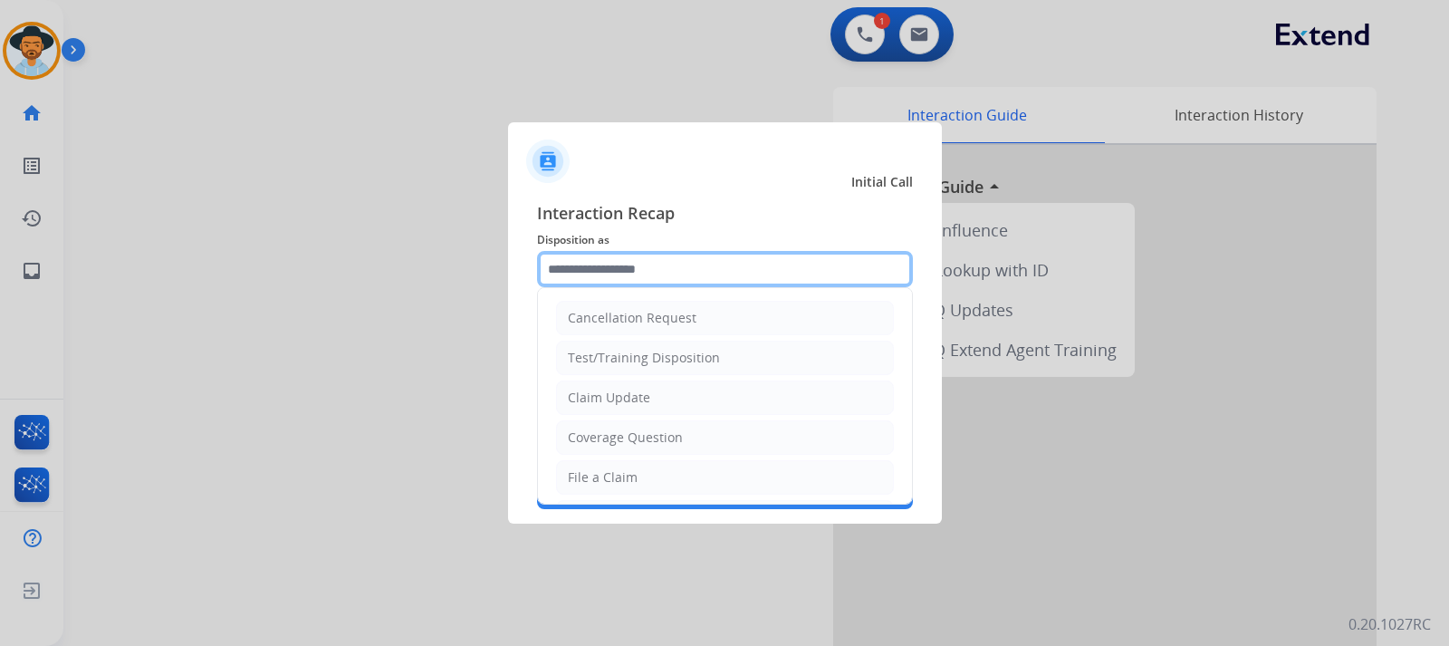
click at [675, 276] on input "text" at bounding box center [725, 269] width 376 height 36
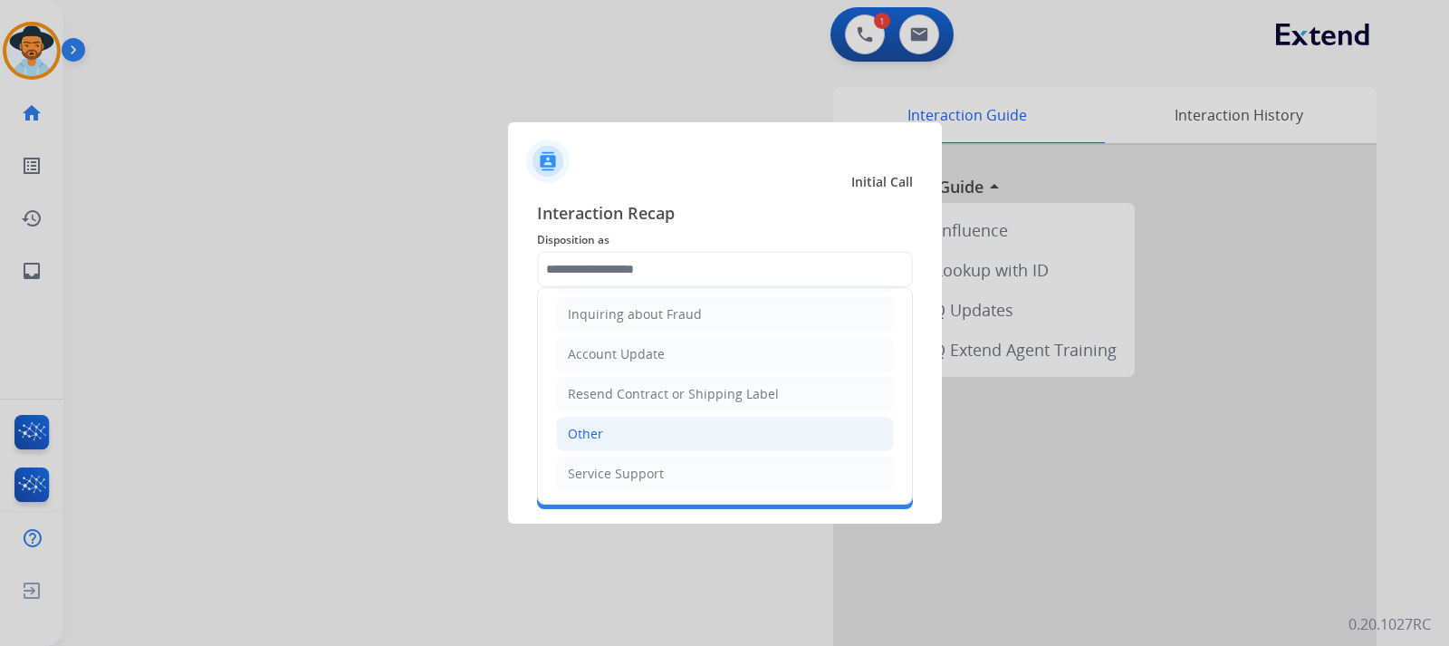
click at [616, 427] on li "Other" at bounding box center [725, 434] width 338 height 34
type input "*****"
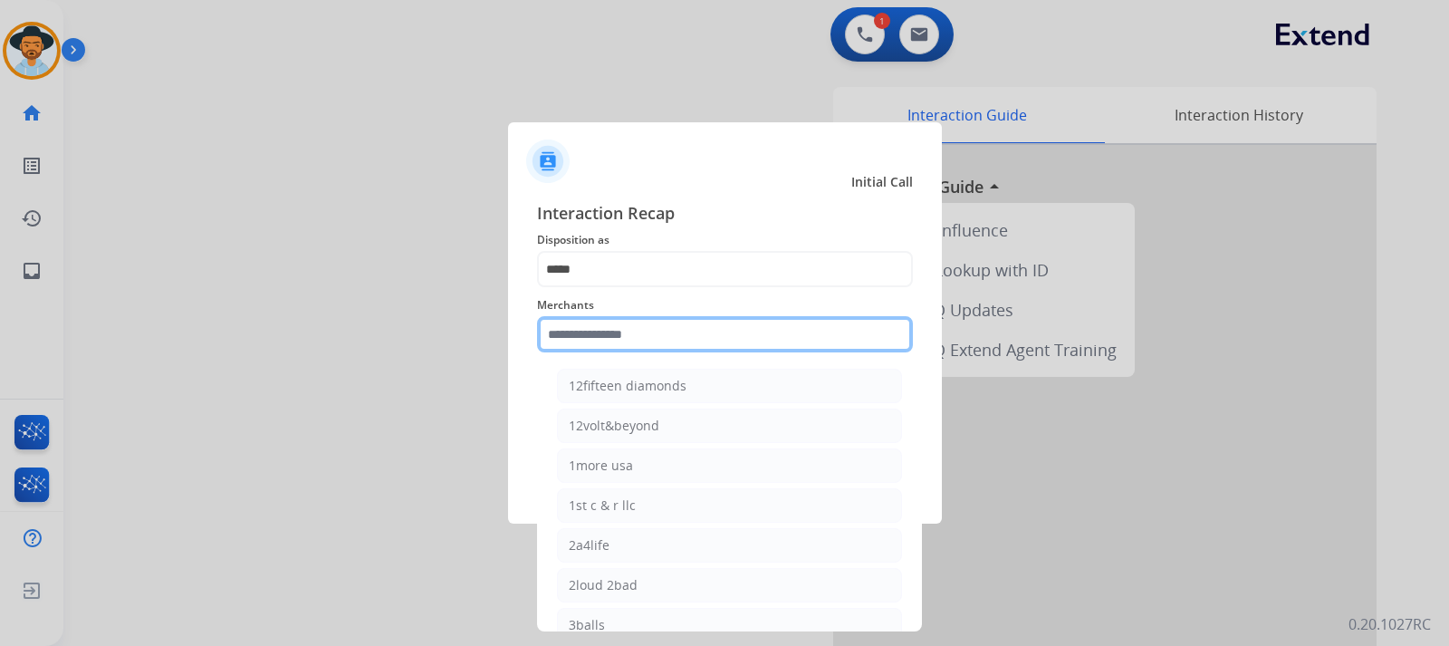
click at [650, 336] on input "text" at bounding box center [725, 334] width 376 height 36
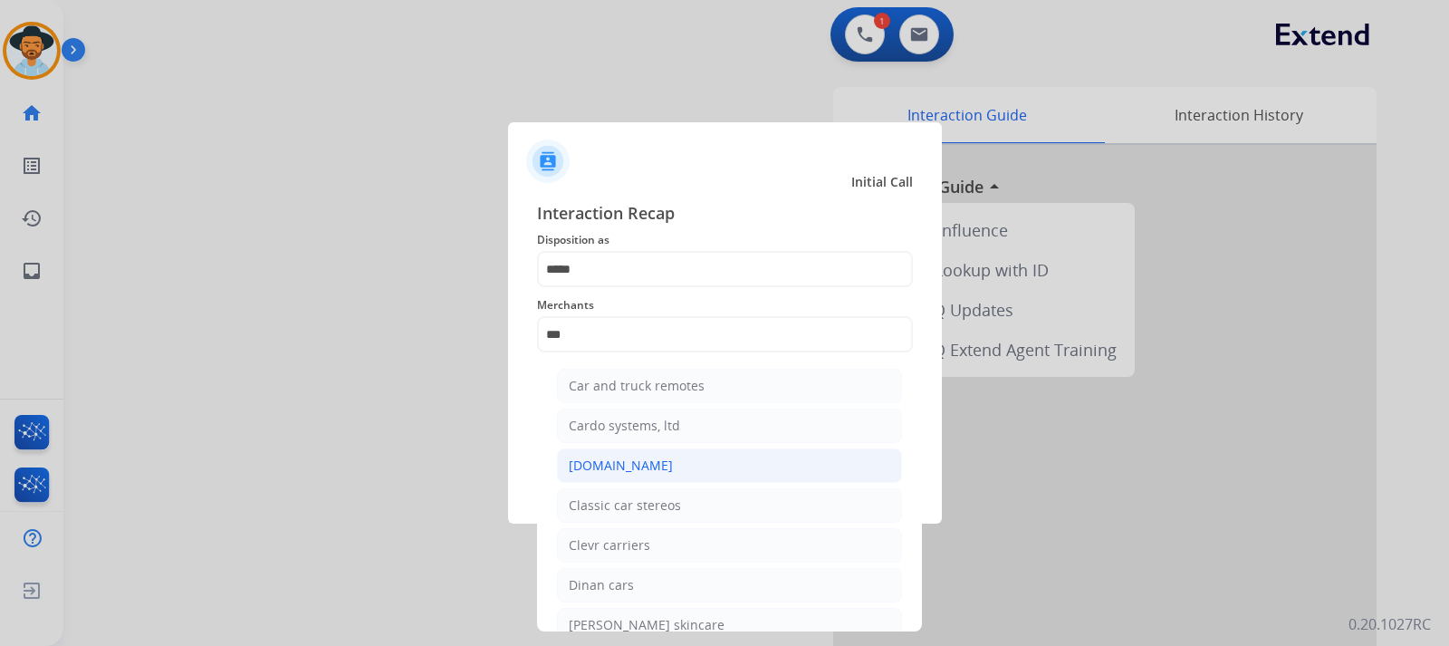
click at [637, 461] on div "[DOMAIN_NAME]" at bounding box center [621, 465] width 104 height 18
type input "**********"
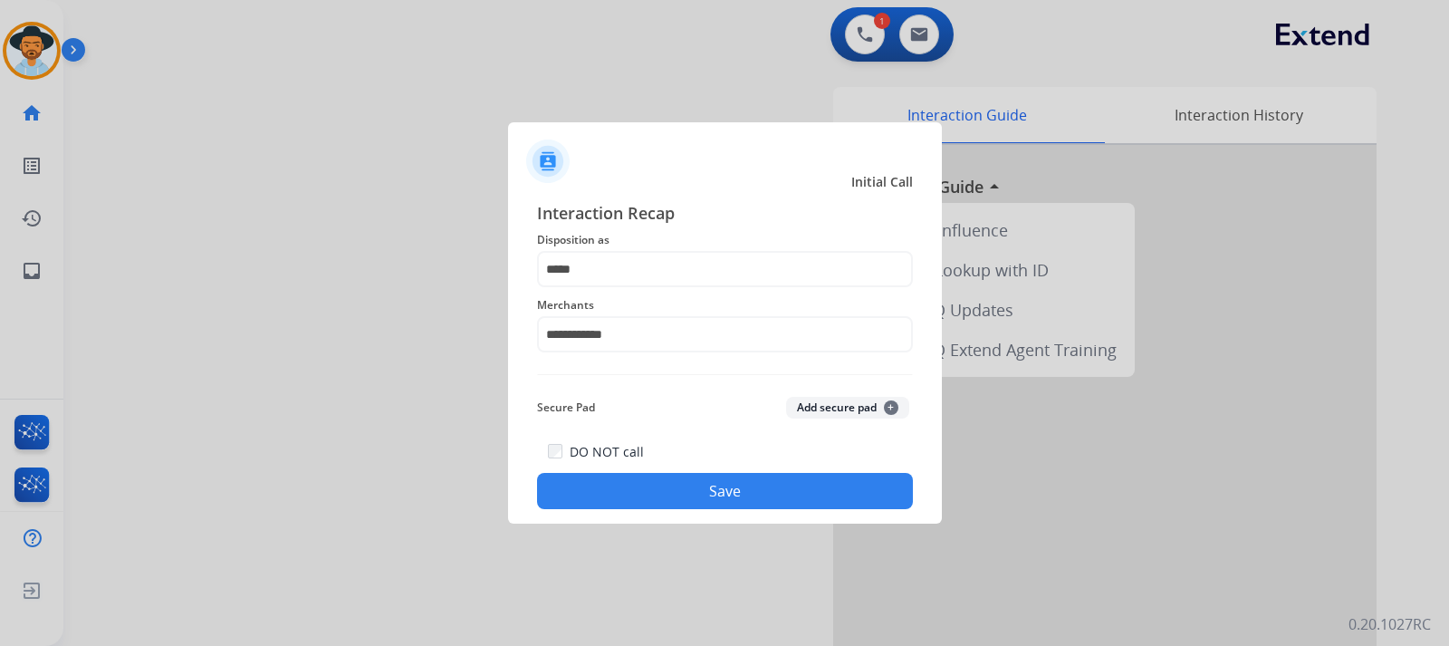
click at [652, 491] on button "Save" at bounding box center [725, 491] width 376 height 36
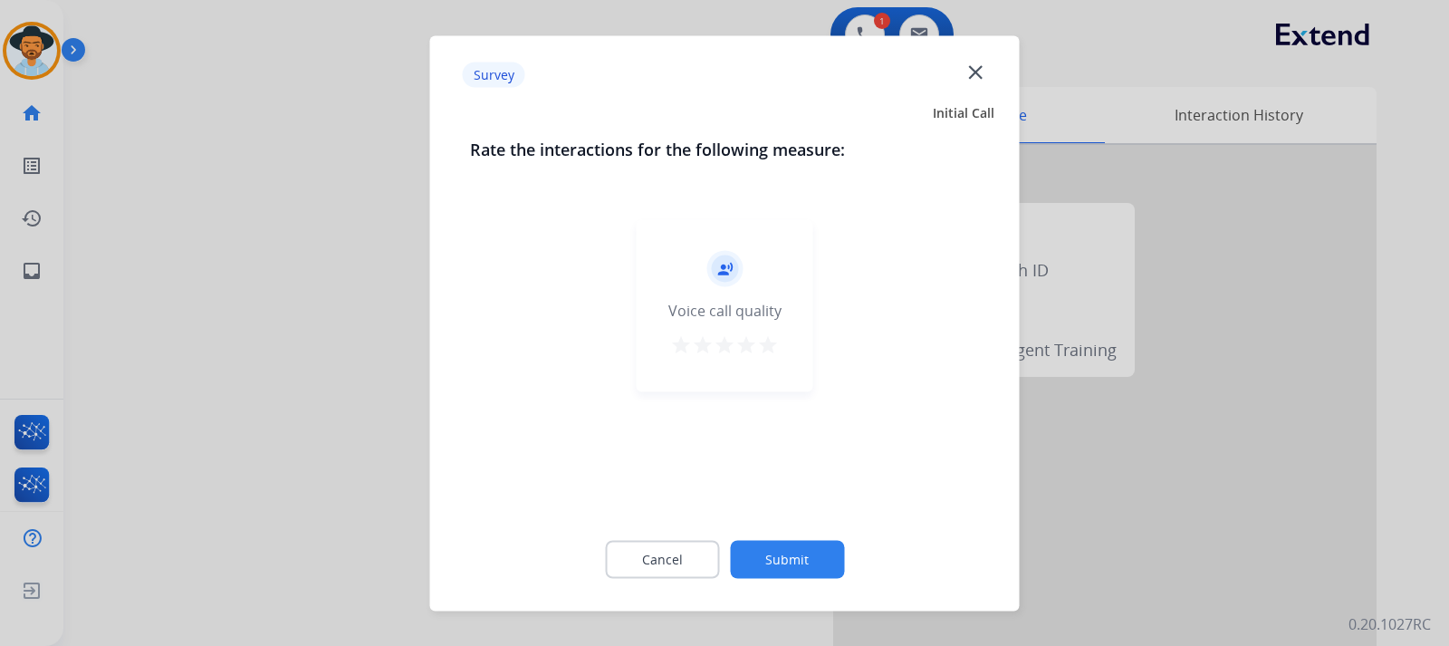
click at [1061, 486] on div at bounding box center [724, 323] width 1449 height 646
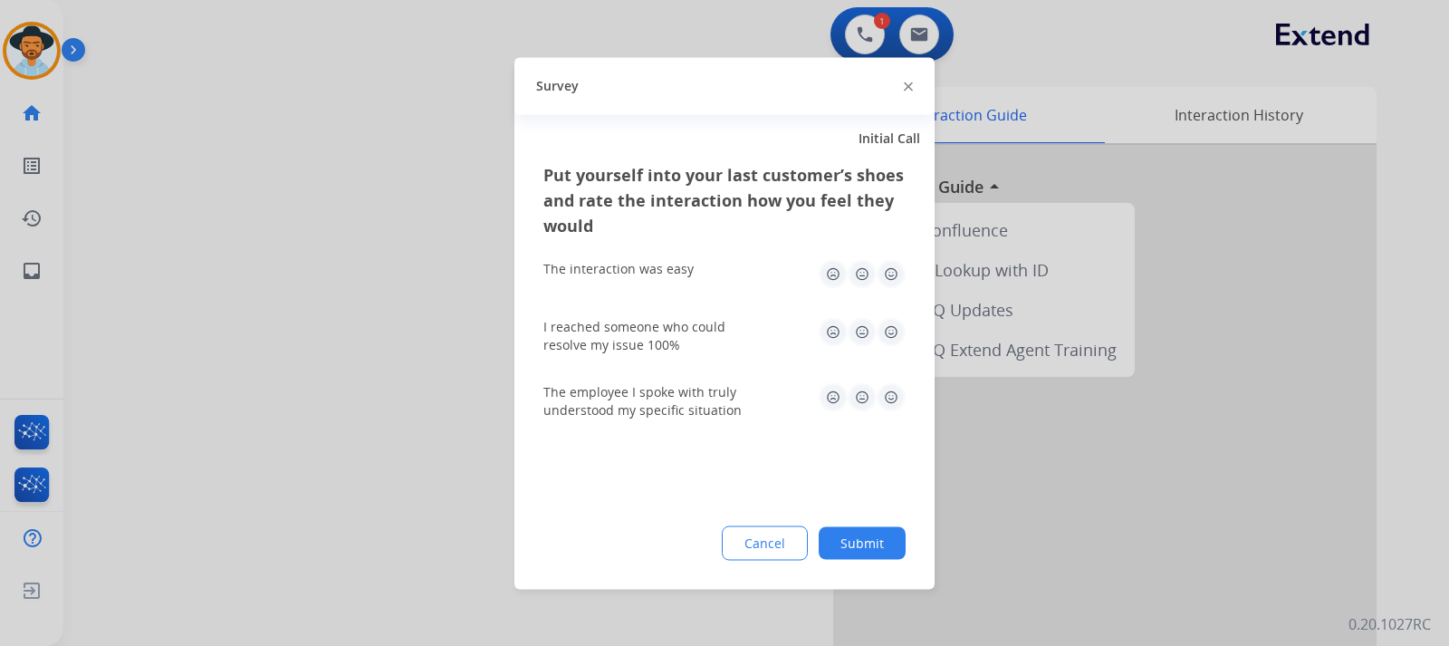
click at [1068, 483] on div at bounding box center [724, 323] width 1449 height 646
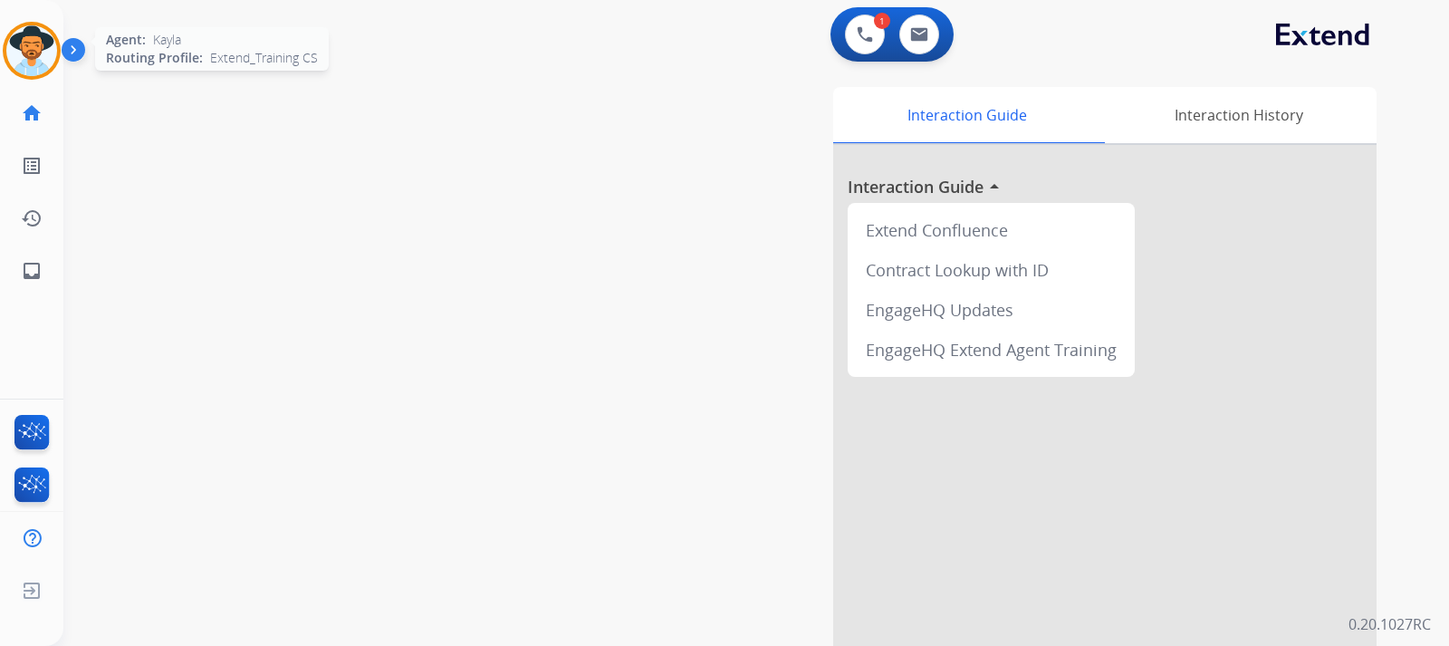
click at [17, 50] on img at bounding box center [31, 50] width 51 height 51
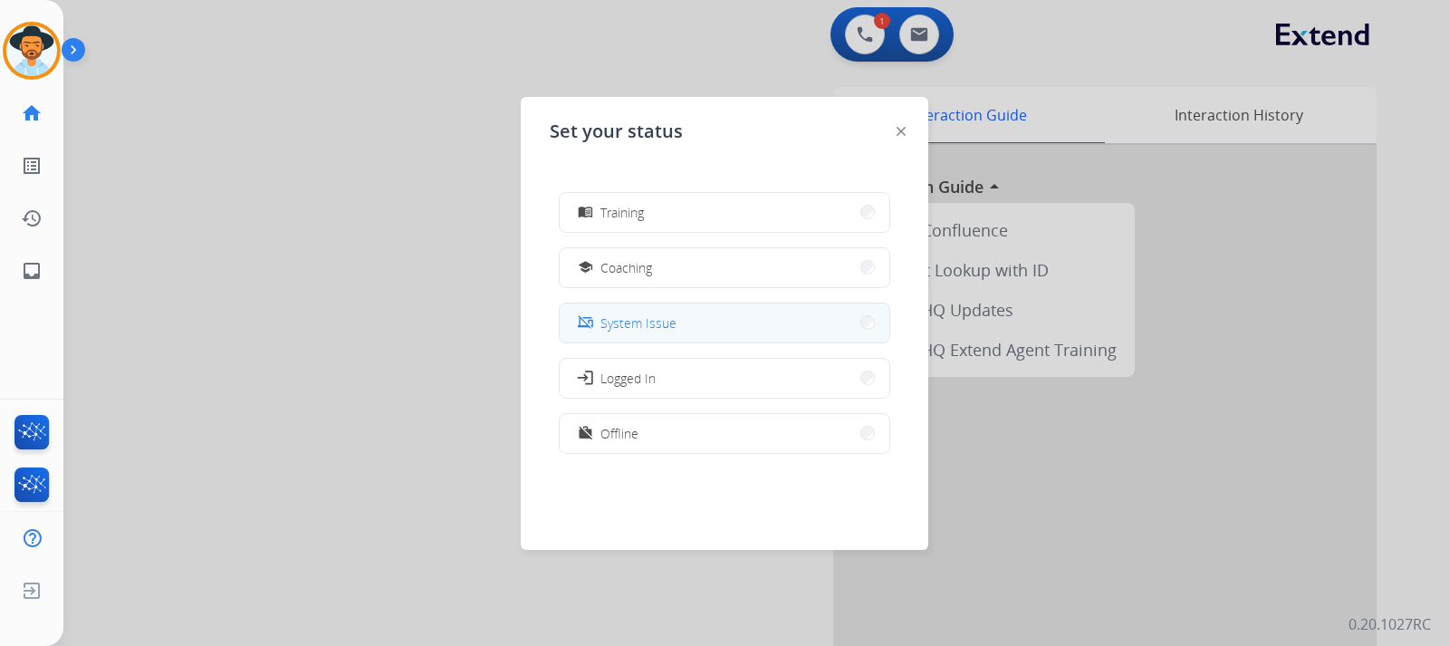
scroll to position [0, 0]
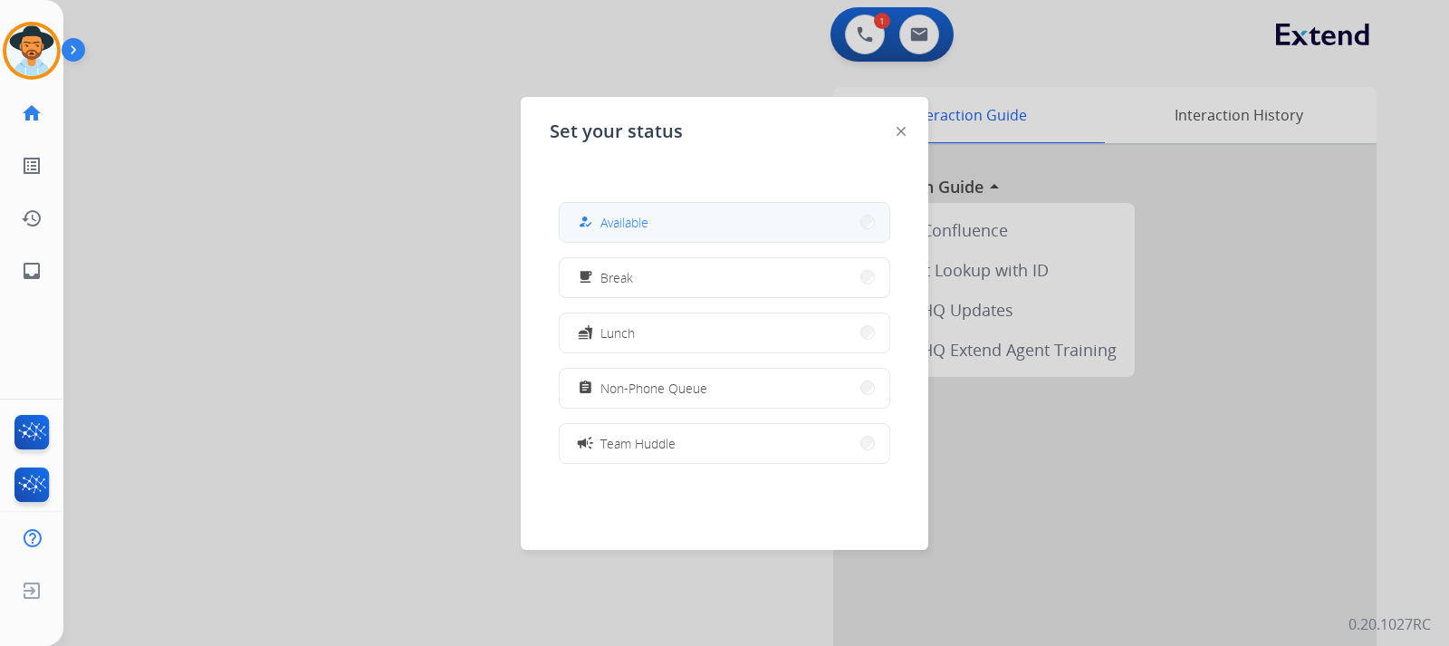
click at [726, 215] on button "how_to_reg Available" at bounding box center [725, 222] width 330 height 39
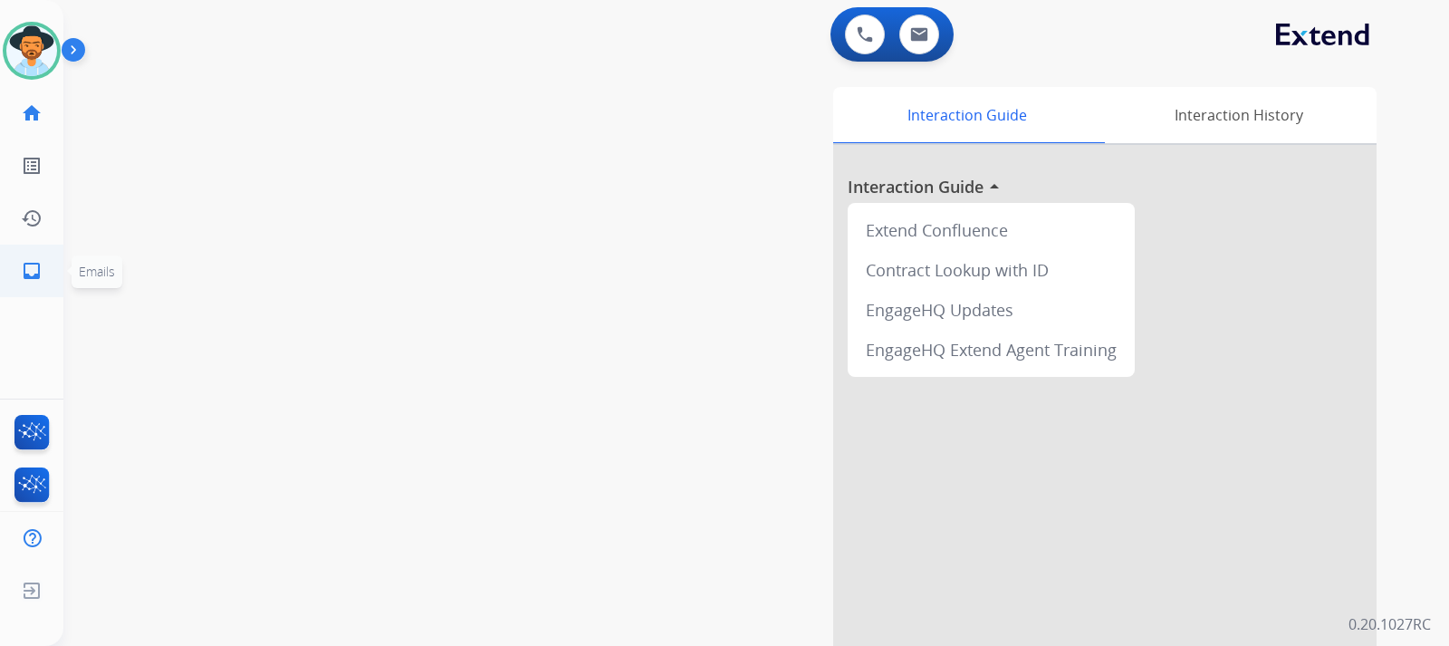
click at [42, 268] on mat-icon "inbox" at bounding box center [32, 271] width 22 height 22
select select "**********"
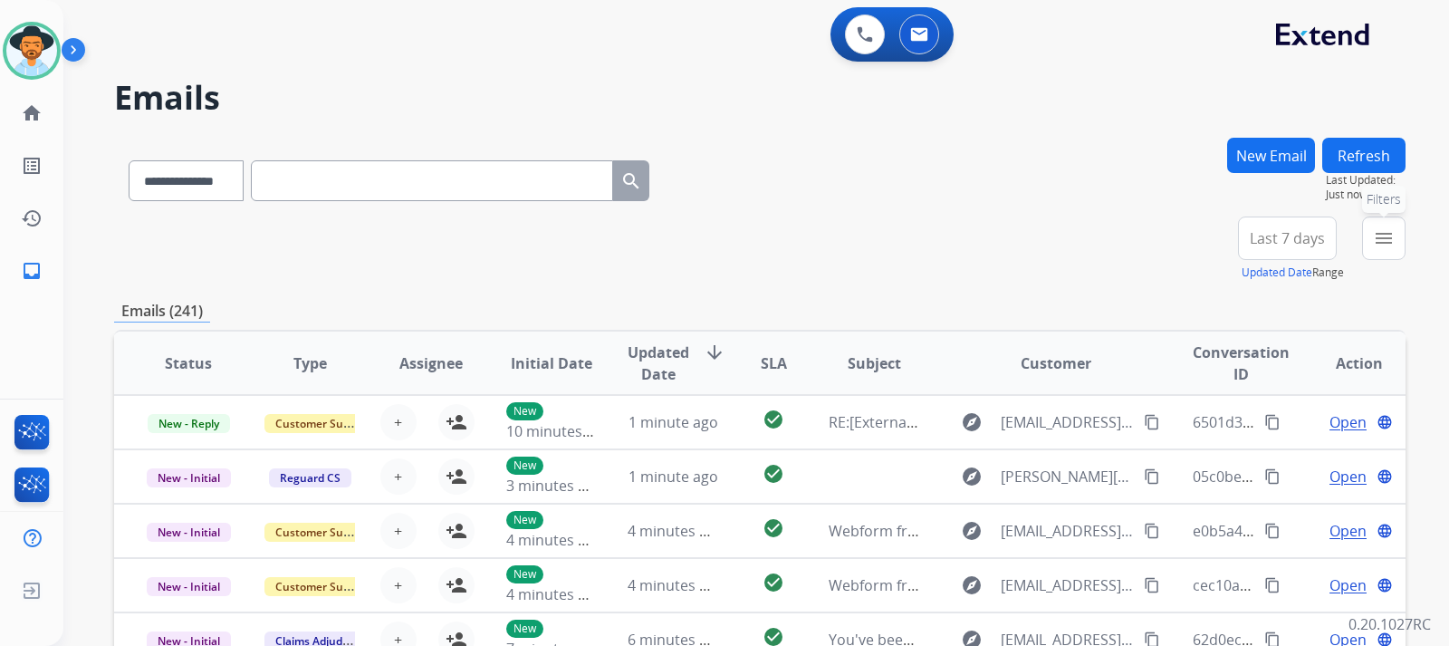
click at [1382, 238] on mat-icon "menu" at bounding box center [1384, 238] width 22 height 22
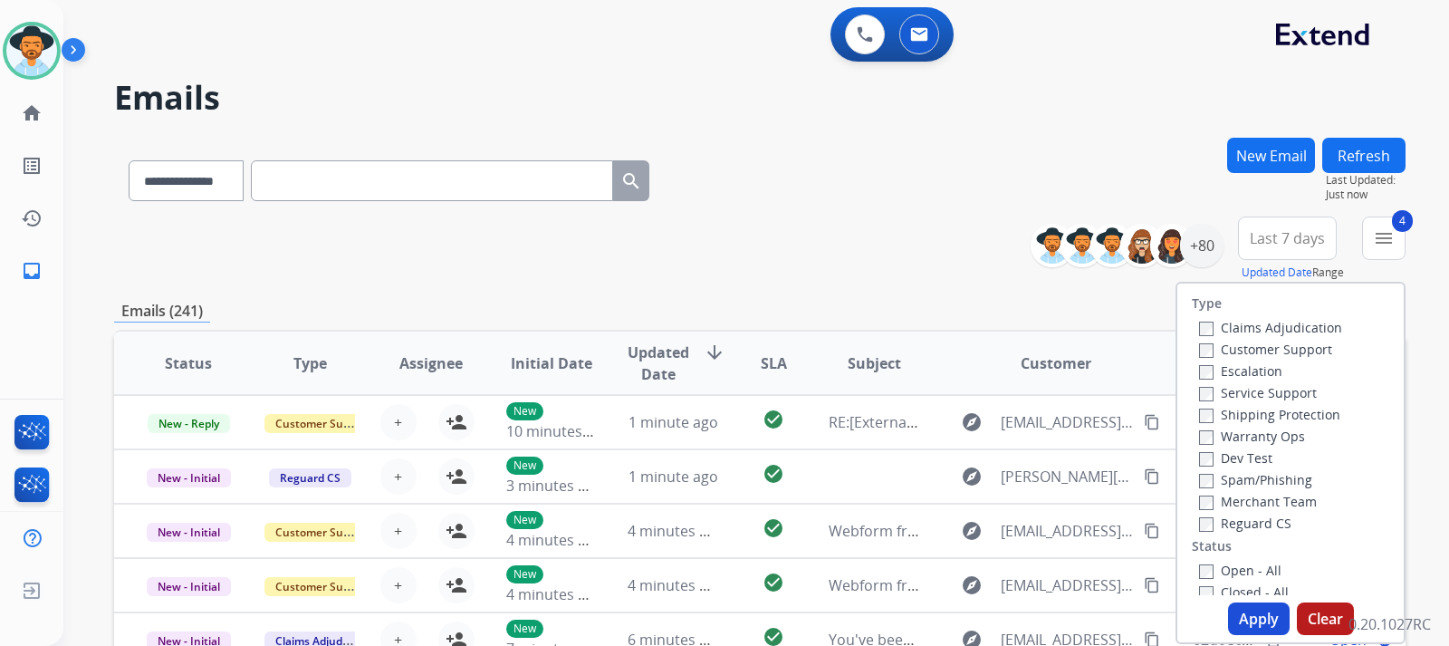
click at [1259, 623] on button "Apply" at bounding box center [1259, 618] width 62 height 33
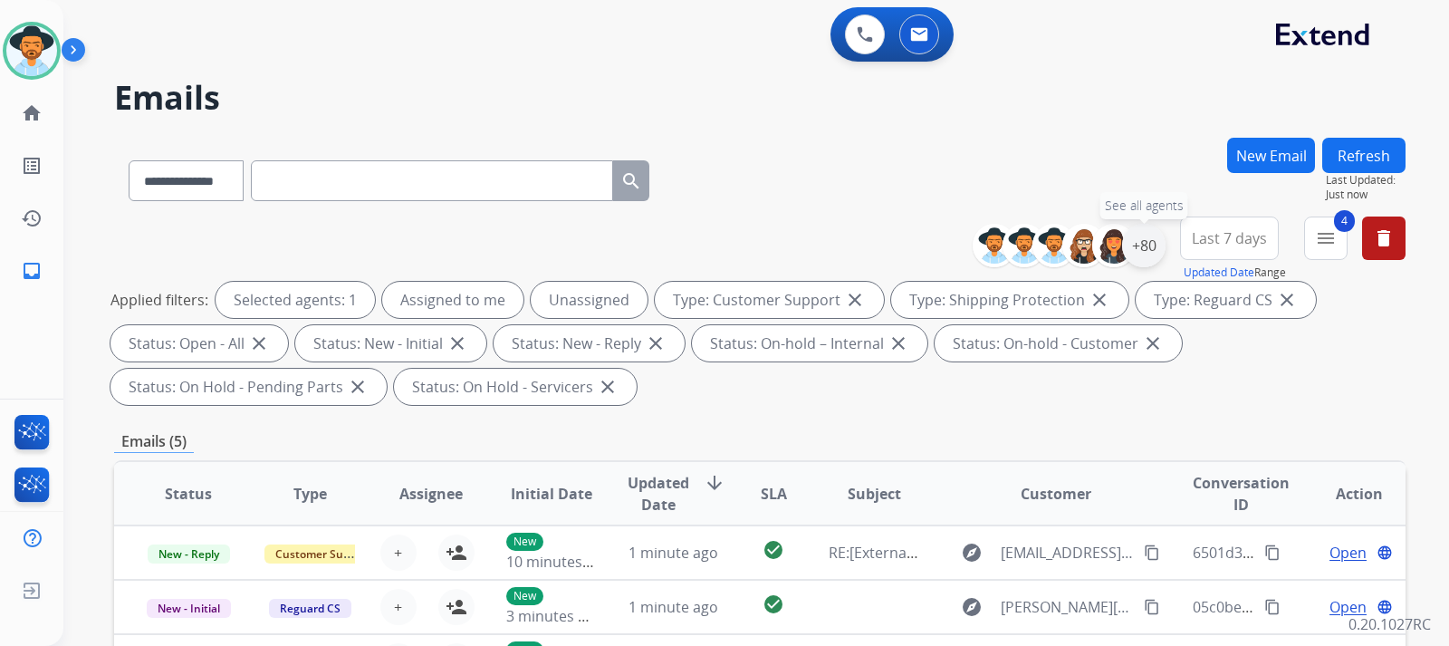
click at [1142, 244] on div "+80" at bounding box center [1143, 245] width 43 height 43
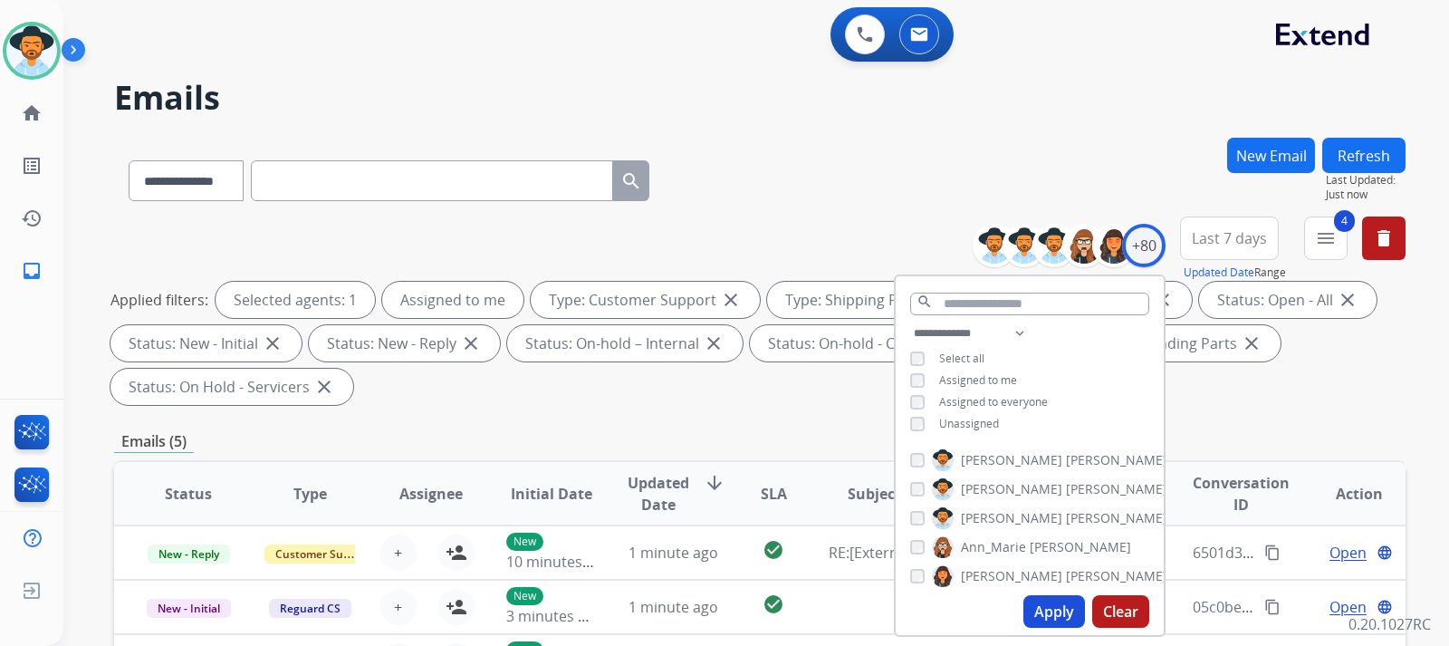
click at [1061, 617] on button "Apply" at bounding box center [1054, 611] width 62 height 33
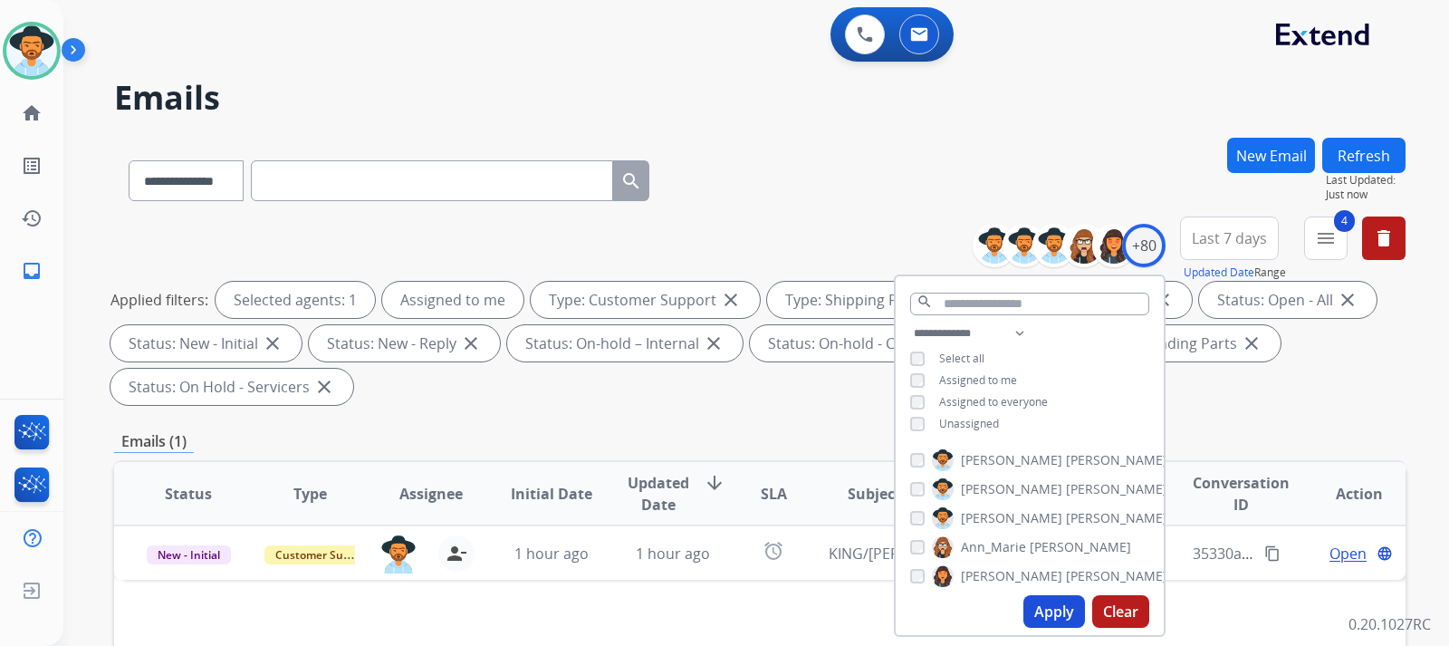
click at [1266, 429] on div "**********" at bounding box center [760, 649] width 1292 height 1023
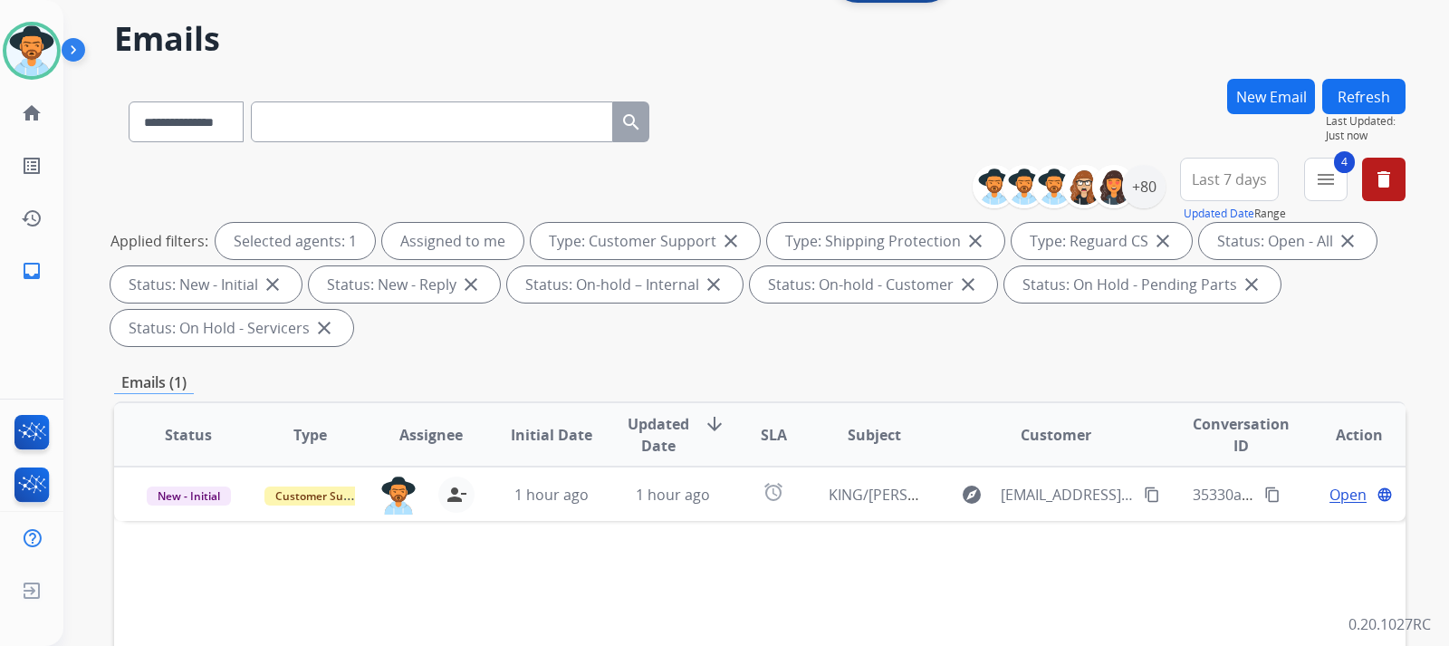
scroll to position [91, 0]
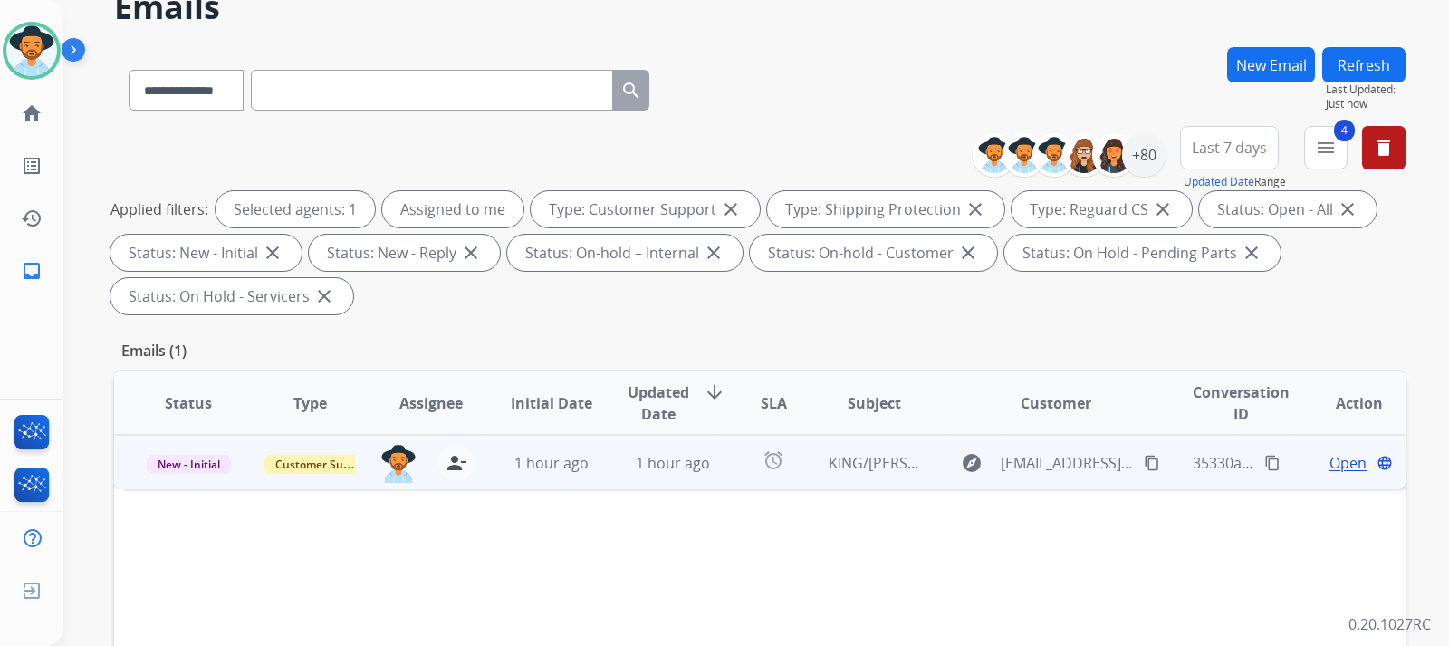
click at [1349, 466] on span "Open" at bounding box center [1348, 463] width 37 height 22
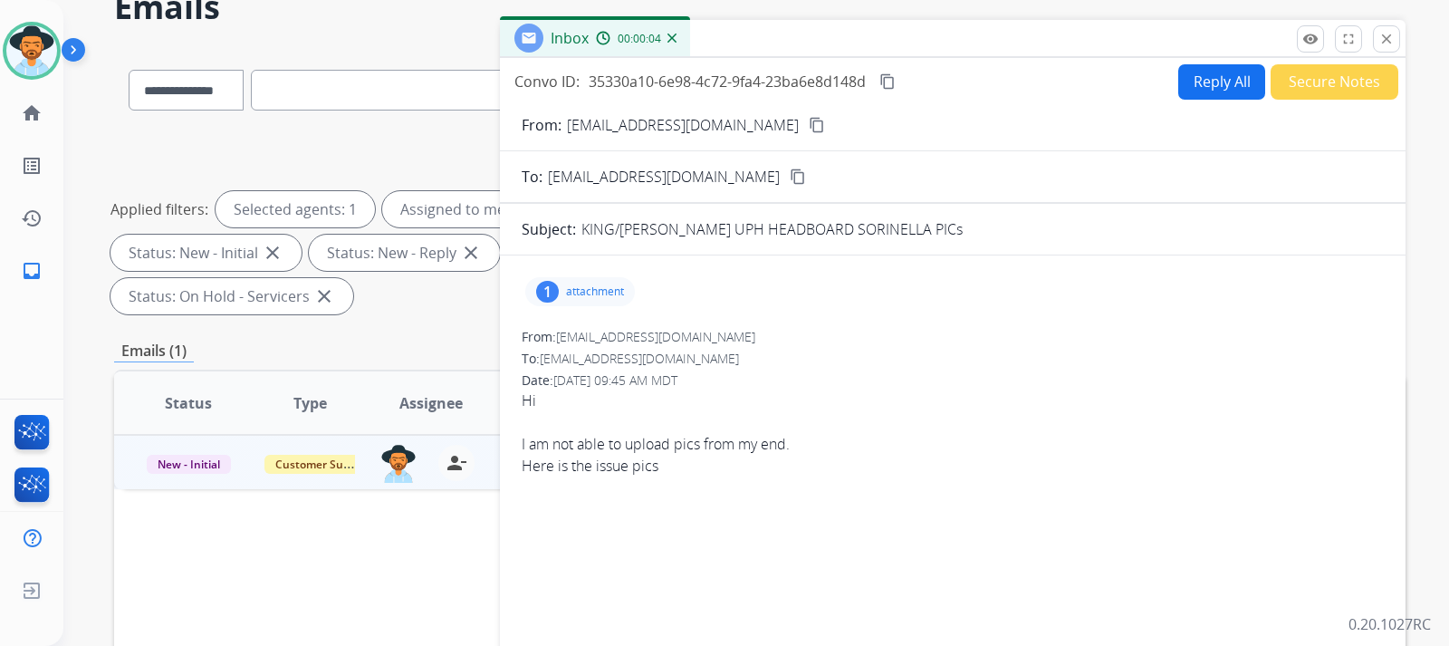
click at [605, 299] on div "1 attachment" at bounding box center [580, 291] width 110 height 29
click at [630, 324] on div "IMG_9357.png download" at bounding box center [651, 337] width 252 height 63
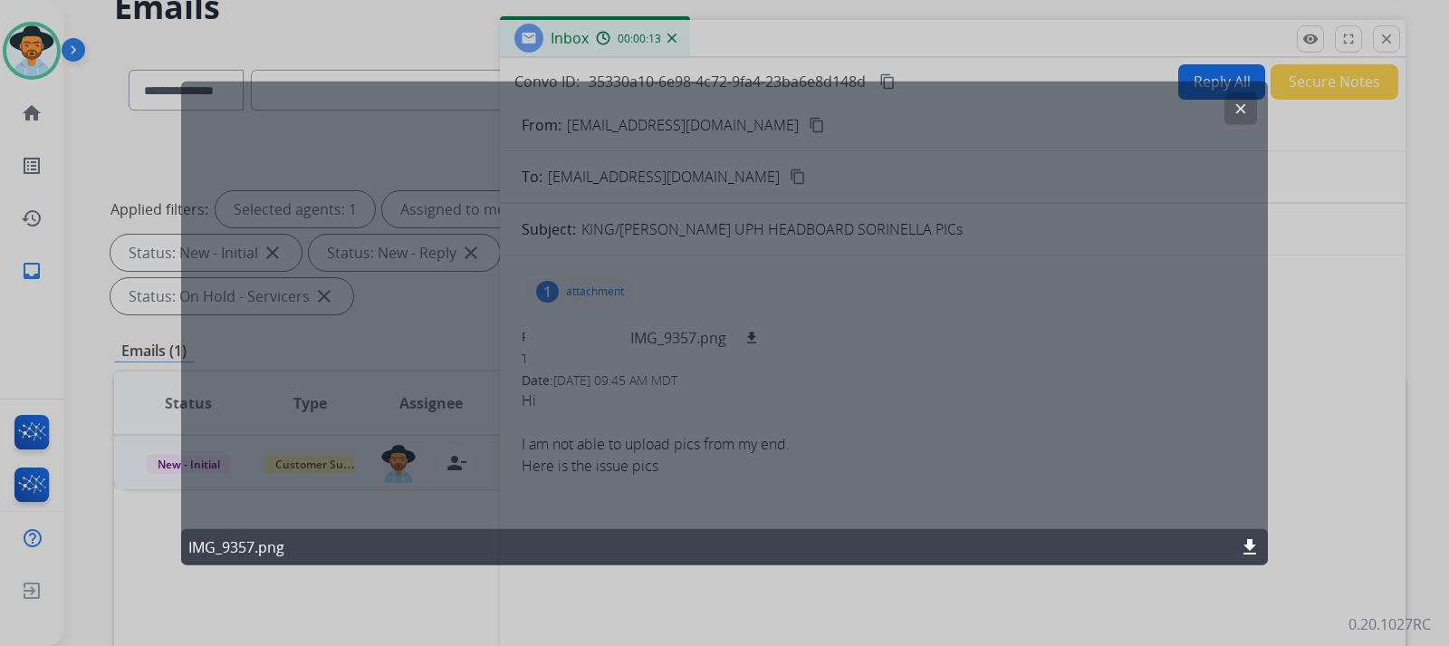
click at [1241, 113] on mat-icon "clear" at bounding box center [1241, 108] width 16 height 16
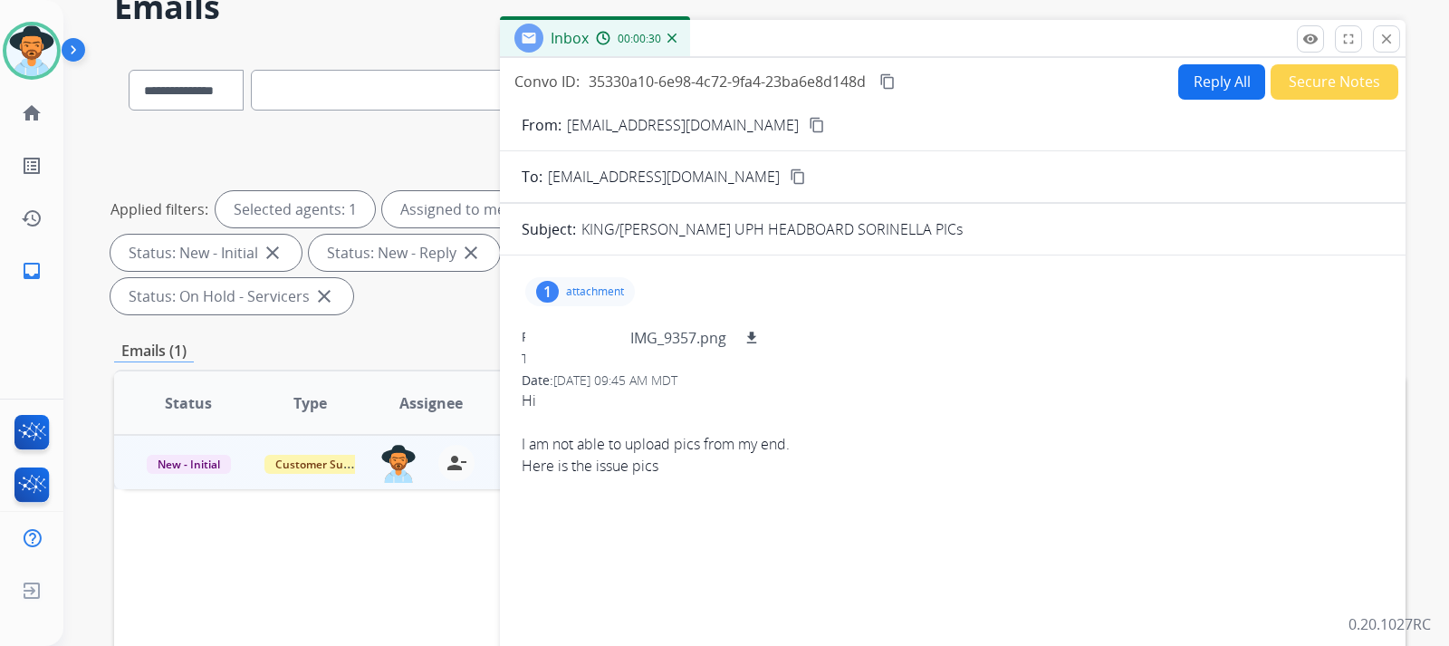
click at [619, 293] on p "attachment" at bounding box center [595, 291] width 58 height 14
click at [578, 289] on p "attachment" at bounding box center [595, 291] width 58 height 14
click at [688, 341] on p "IMG_9357.png" at bounding box center [678, 338] width 96 height 22
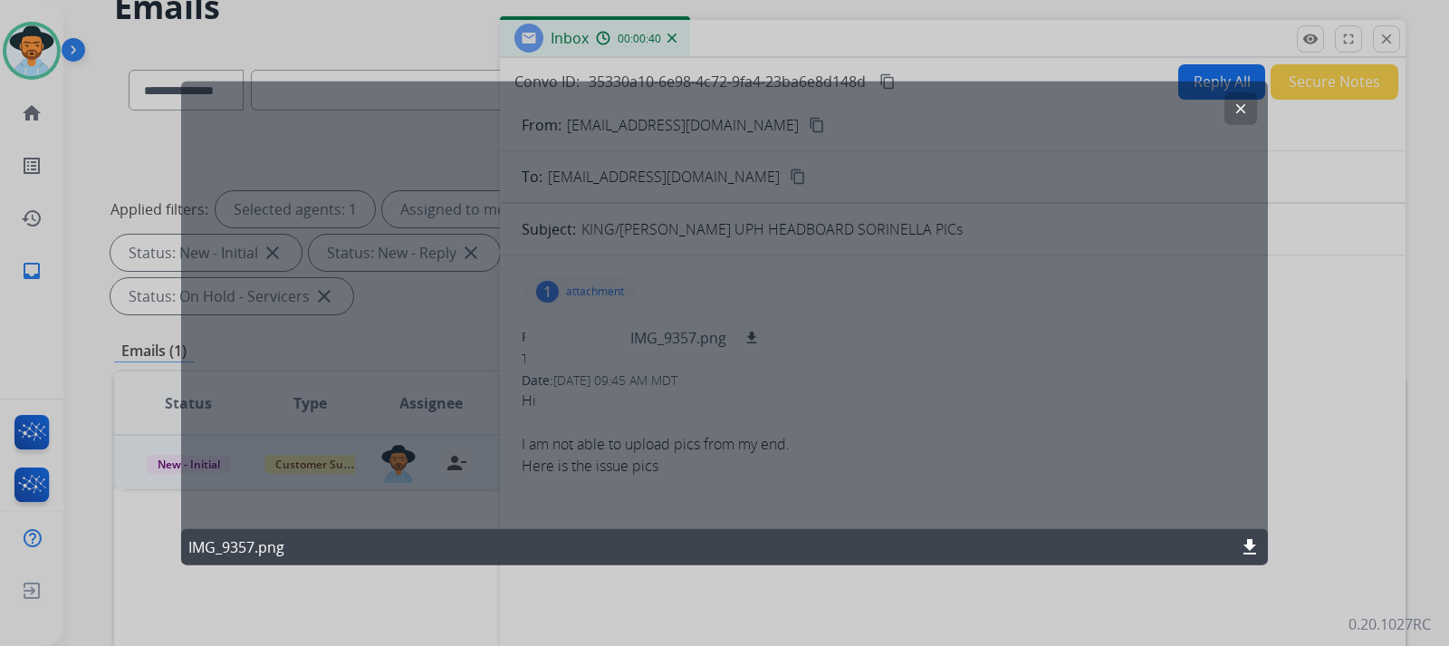
click at [1247, 545] on mat-icon "download" at bounding box center [1250, 547] width 22 height 22
click at [1236, 120] on button "clear" at bounding box center [1240, 107] width 33 height 33
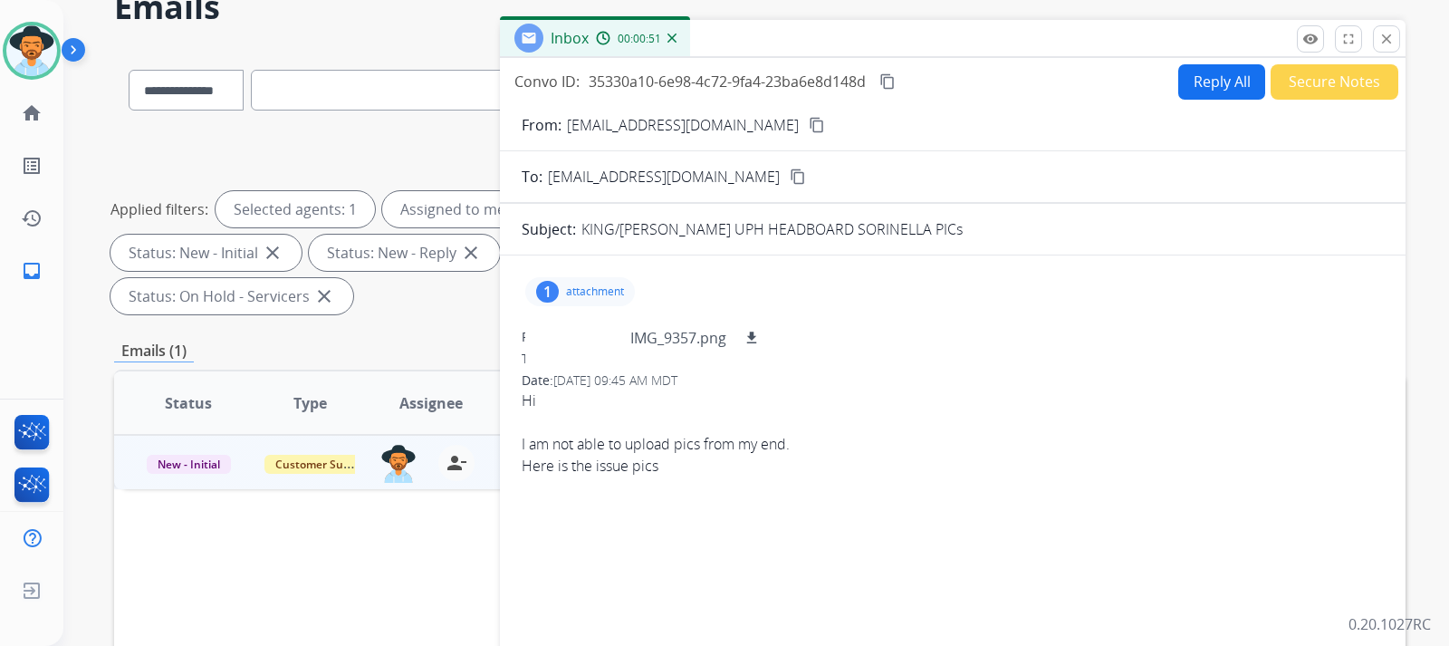
click at [1211, 72] on button "Reply All" at bounding box center [1221, 81] width 87 height 35
select select "**********"
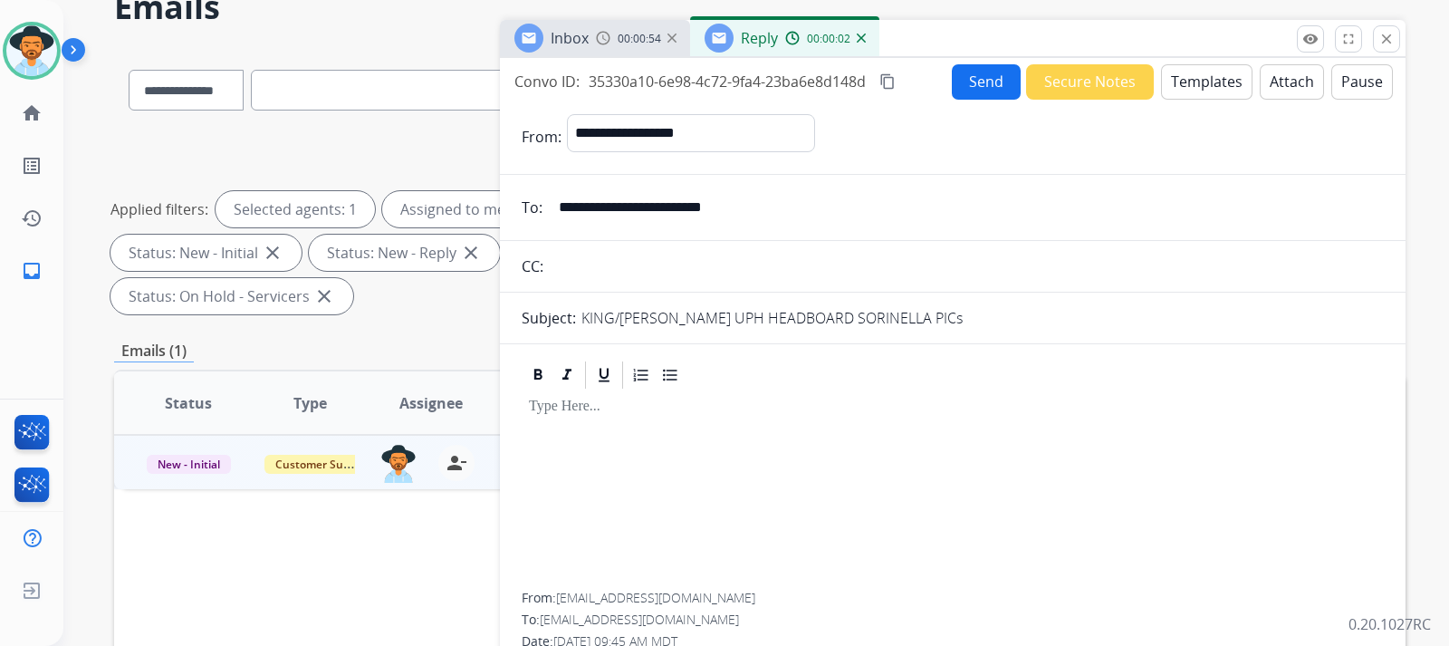
click at [1199, 88] on button "Templates" at bounding box center [1206, 81] width 91 height 35
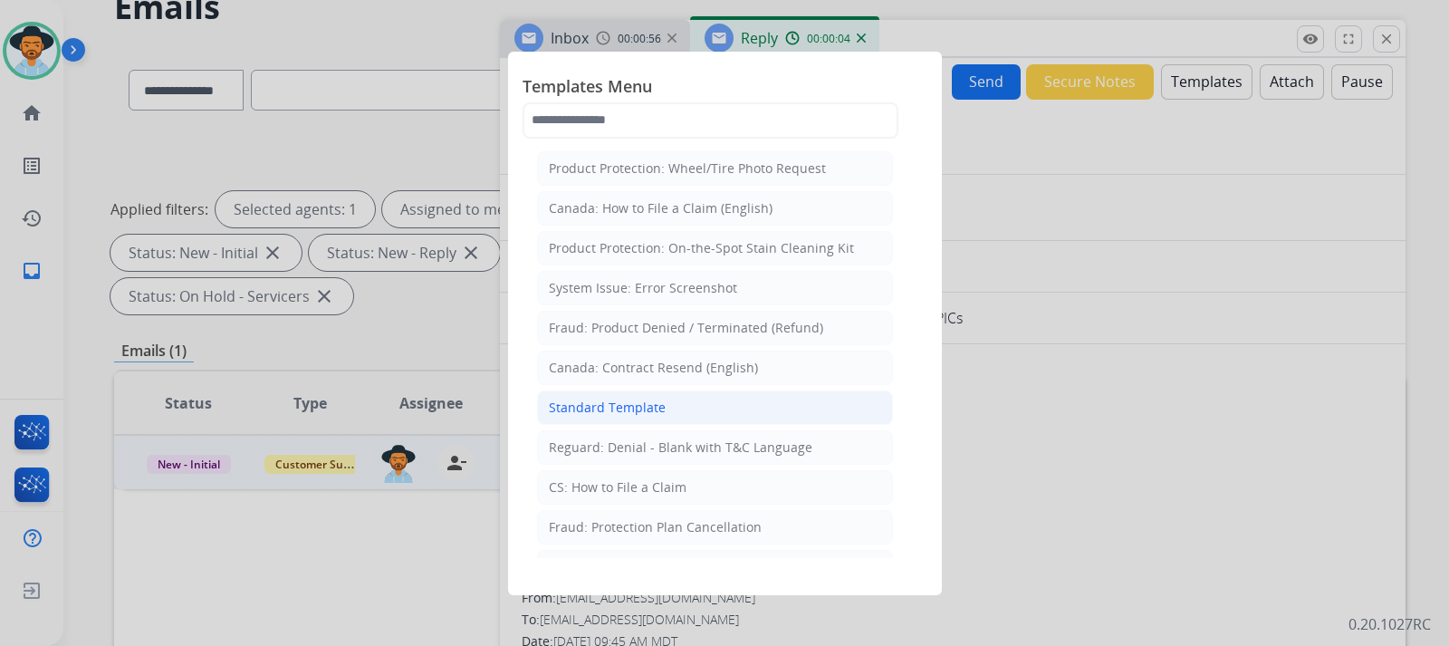
click at [629, 404] on div "Standard Template" at bounding box center [607, 408] width 117 height 18
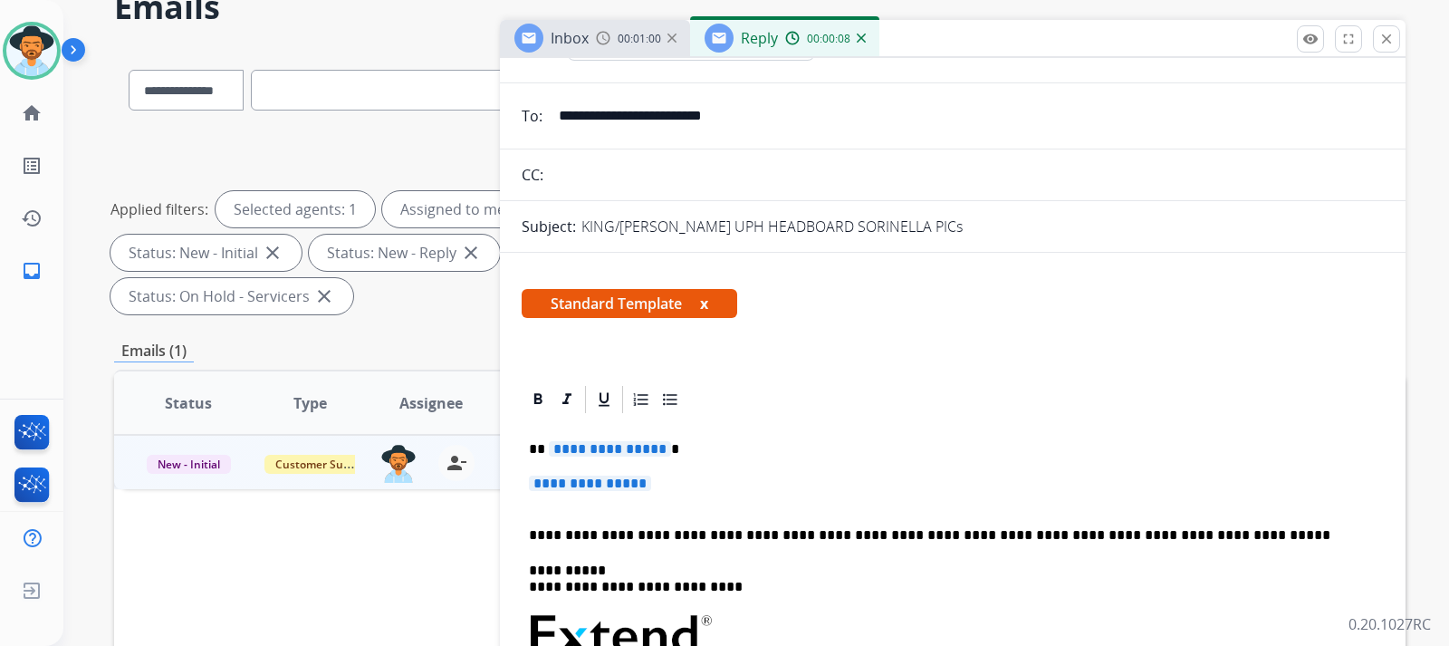
click at [669, 489] on p "**********" at bounding box center [953, 492] width 848 height 34
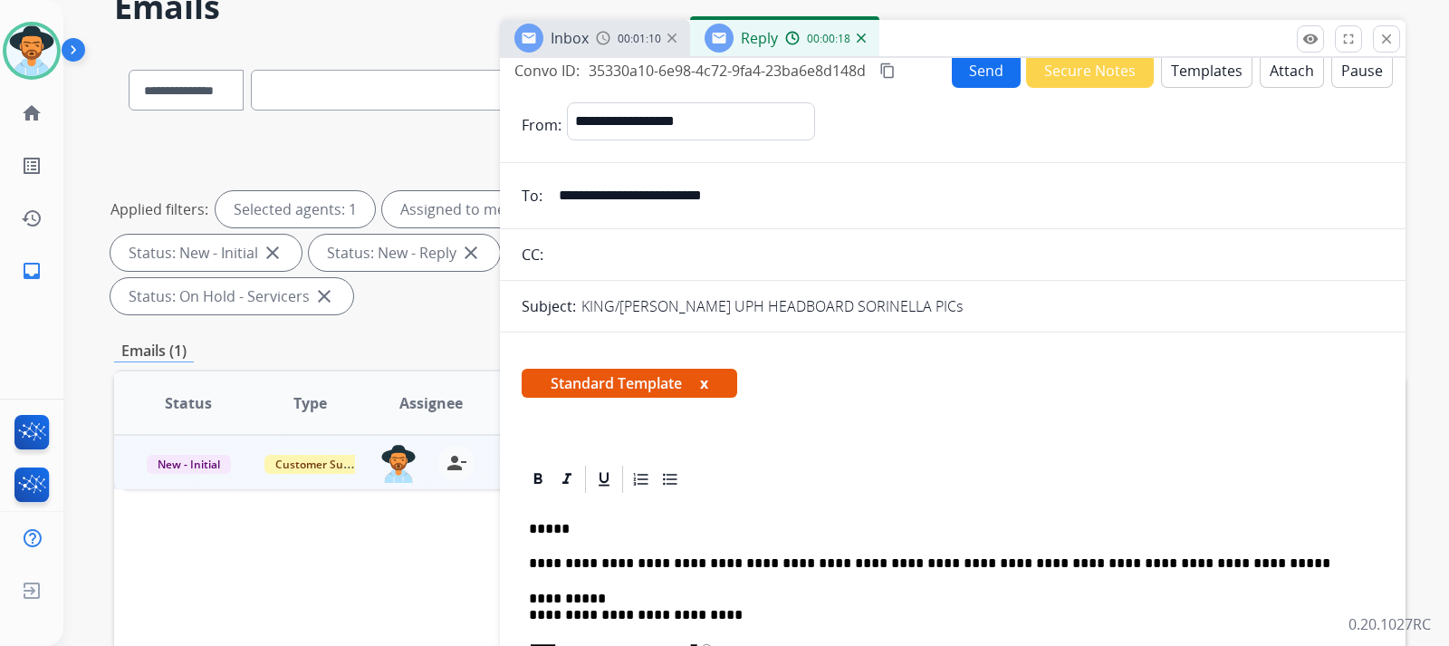
scroll to position [0, 0]
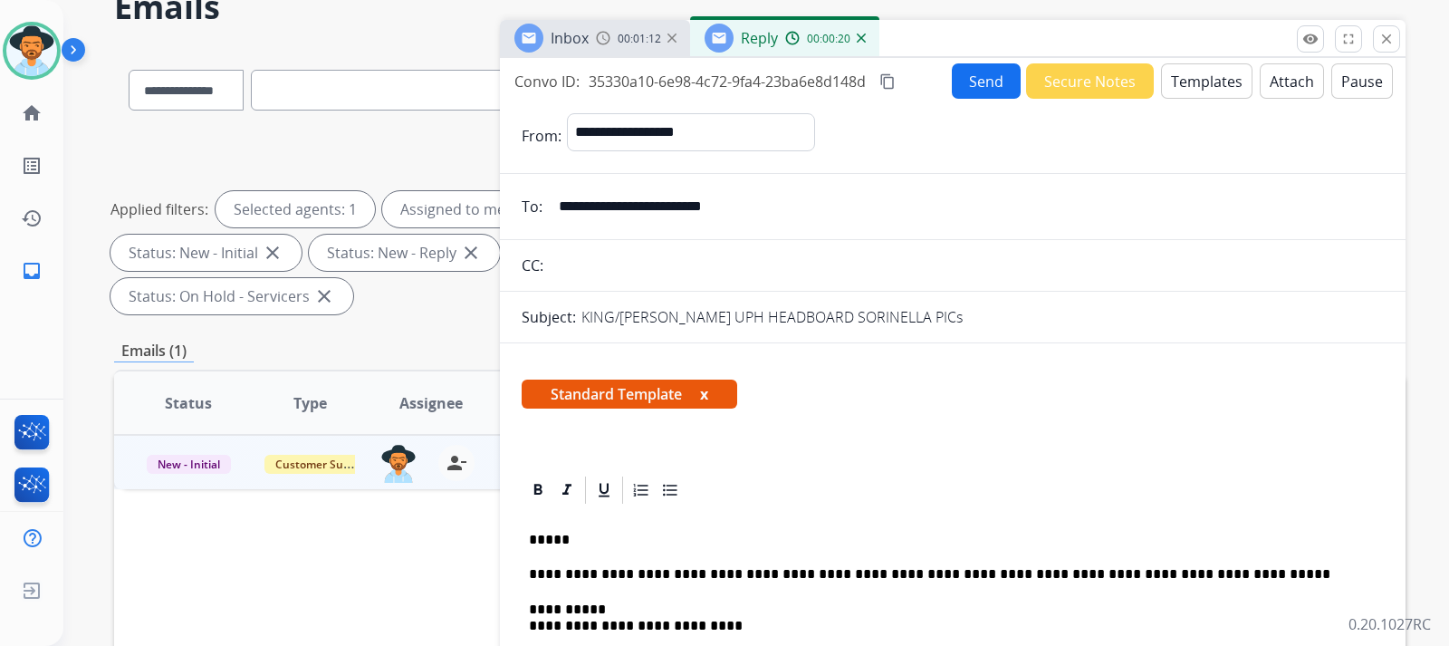
drag, startPoint x: 778, startPoint y: 203, endPoint x: 559, endPoint y: 218, distance: 219.7
click at [559, 218] on input "**********" at bounding box center [966, 206] width 836 height 36
click at [614, 535] on p "*****" at bounding box center [945, 540] width 833 height 16
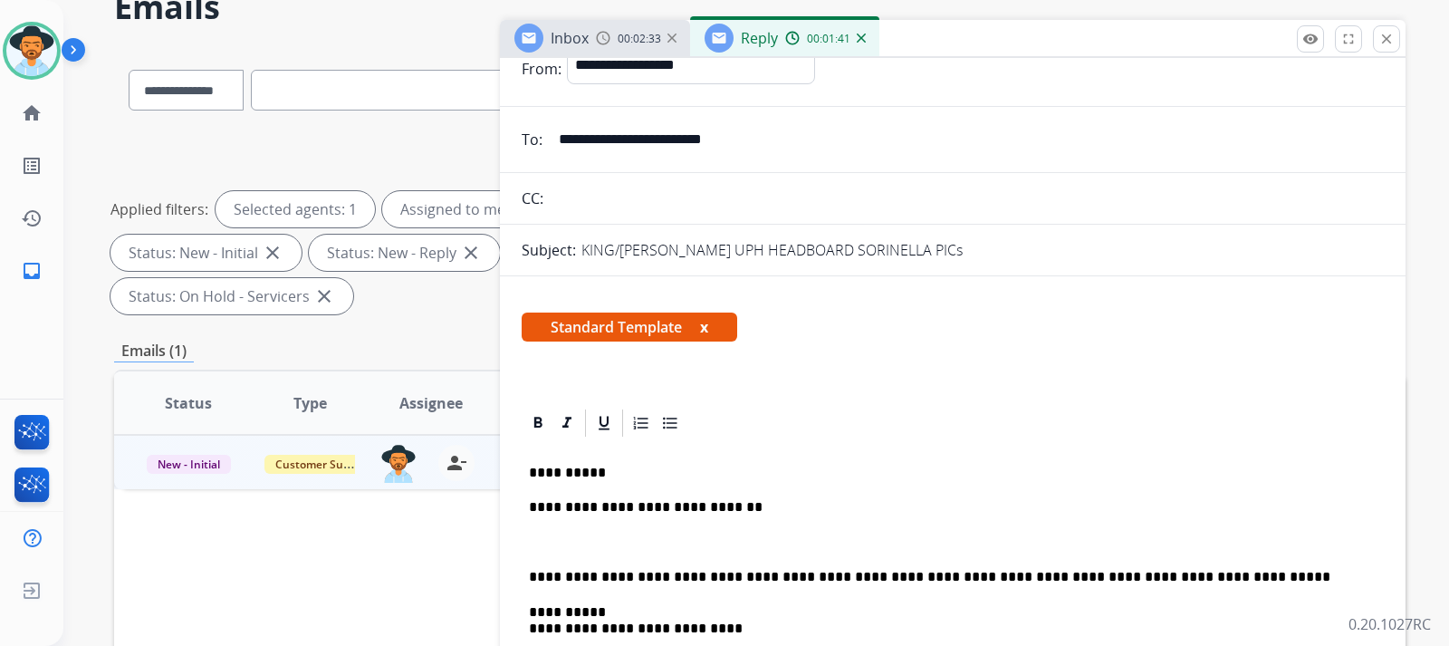
scroll to position [181, 0]
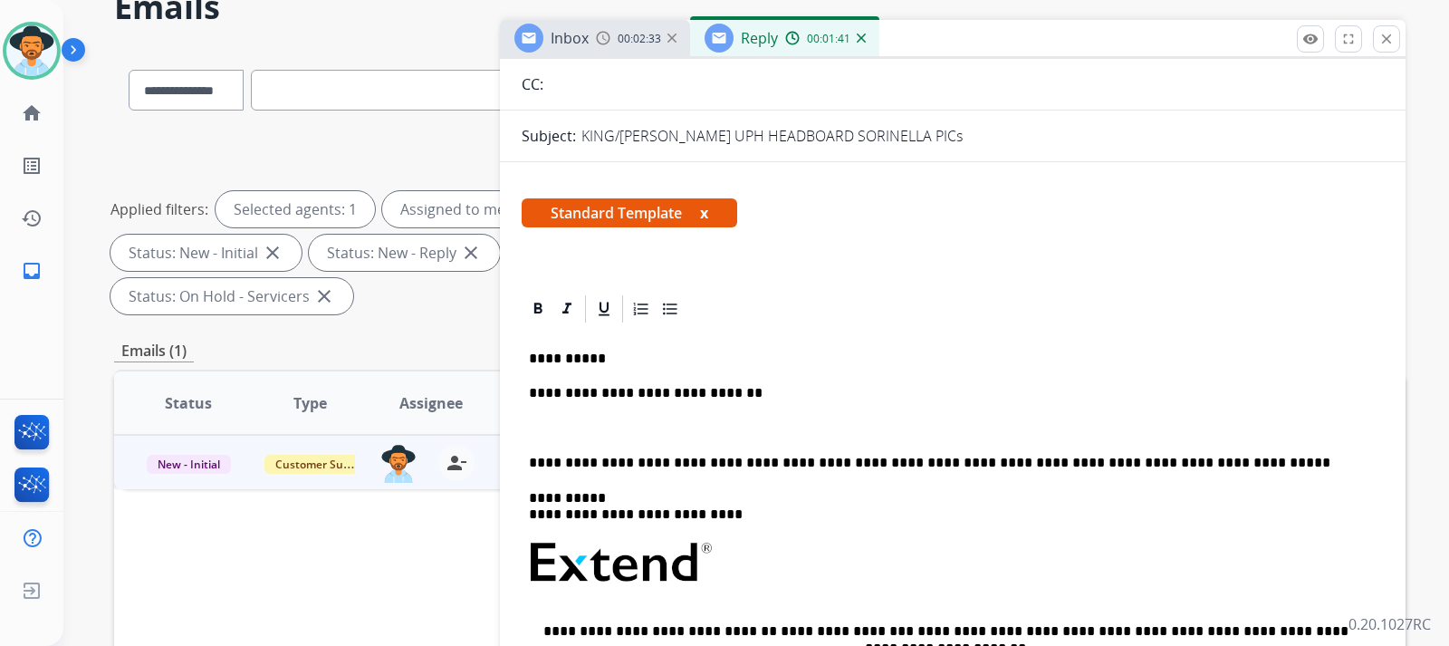
click at [739, 384] on div "**********" at bounding box center [953, 596] width 862 height 543
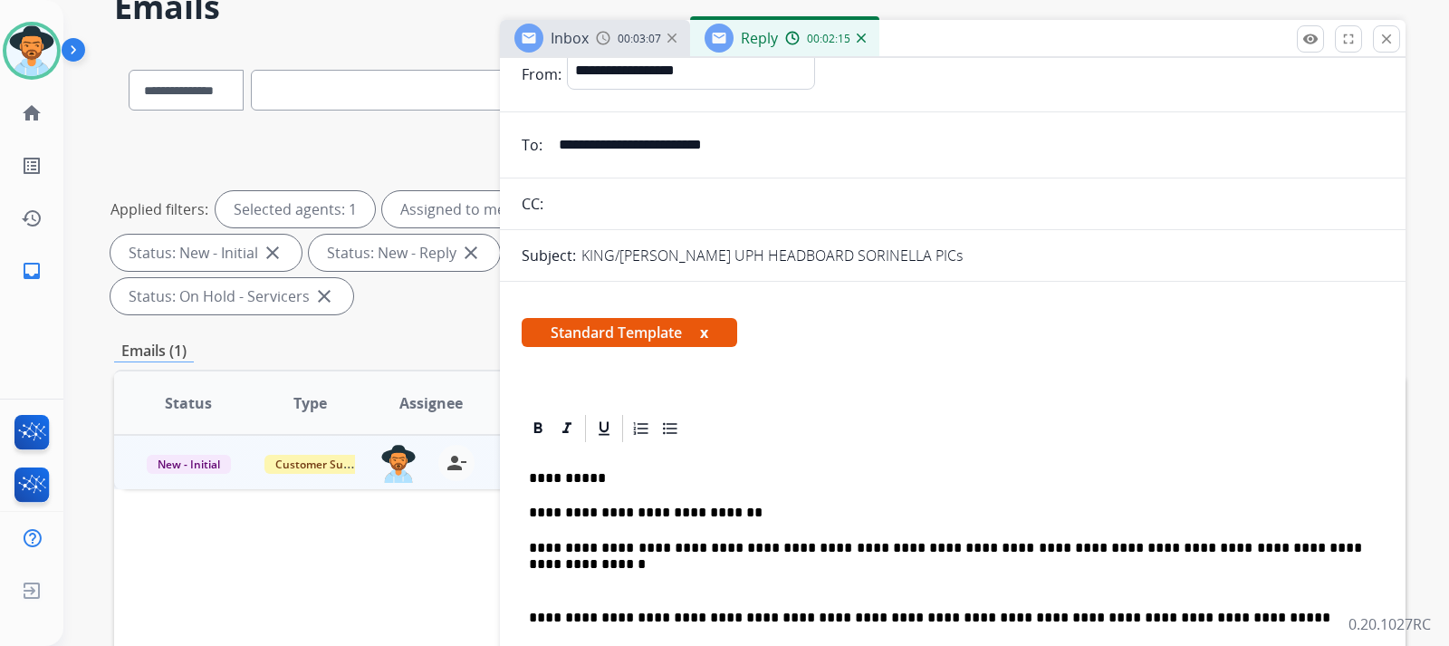
scroll to position [91, 0]
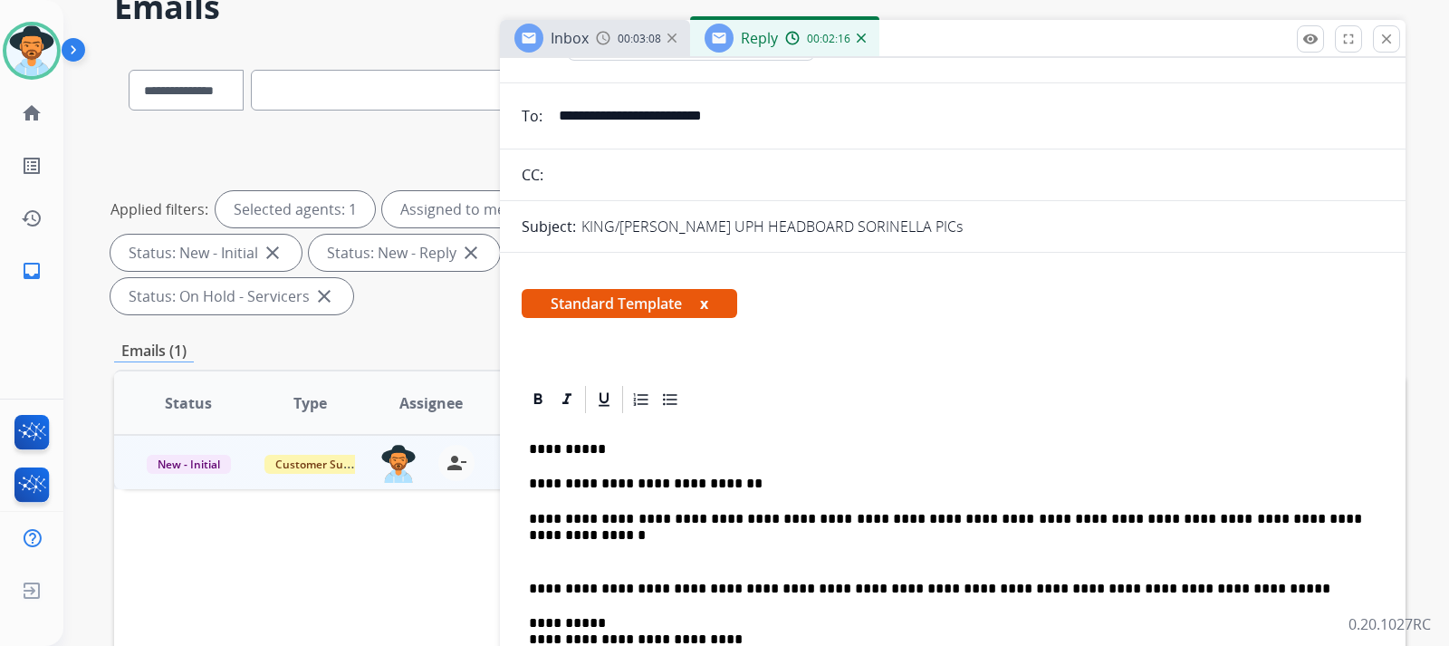
click at [530, 522] on p "**********" at bounding box center [945, 519] width 833 height 16
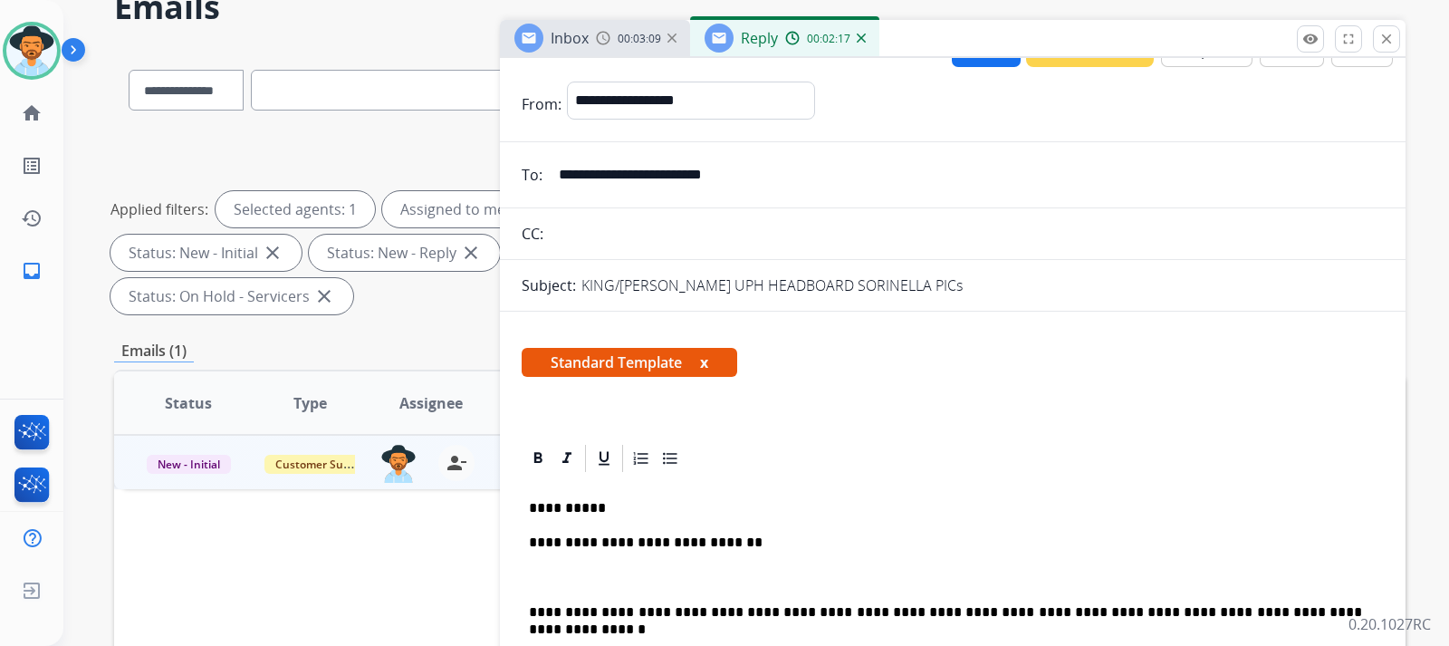
scroll to position [0, 0]
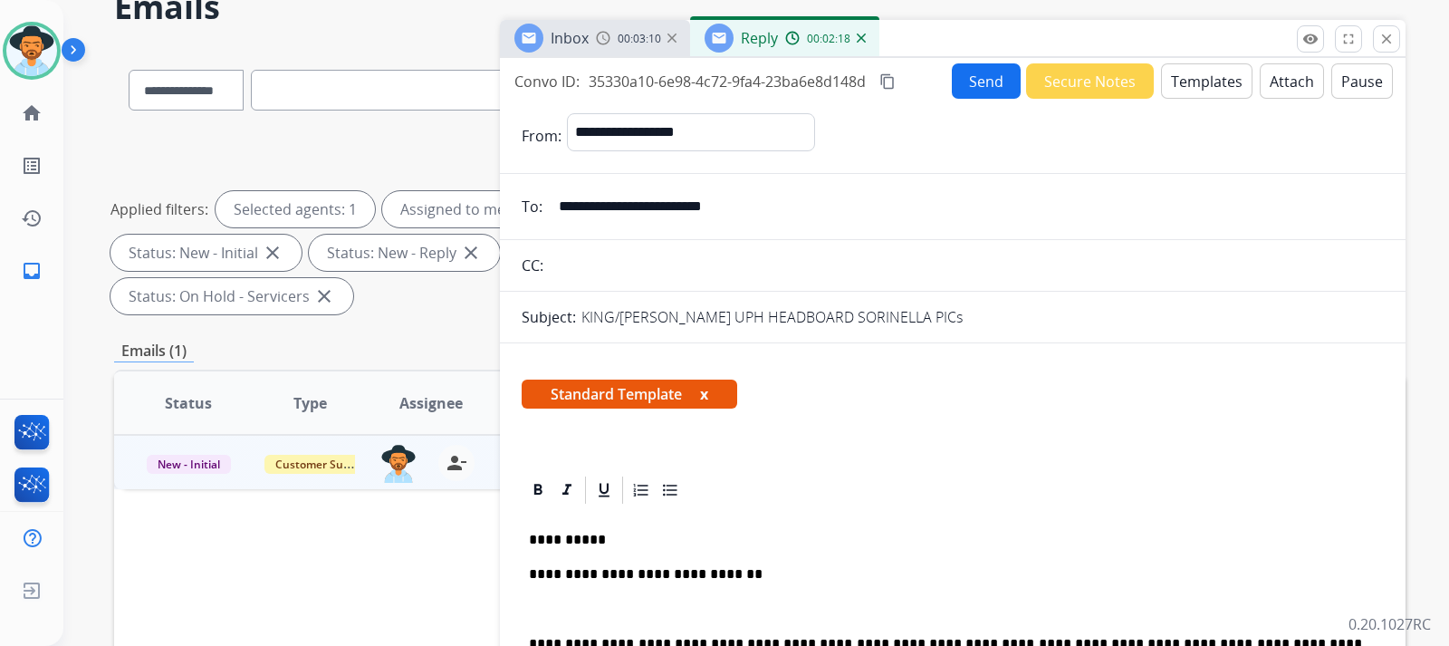
click at [974, 85] on button "Send" at bounding box center [986, 80] width 69 height 35
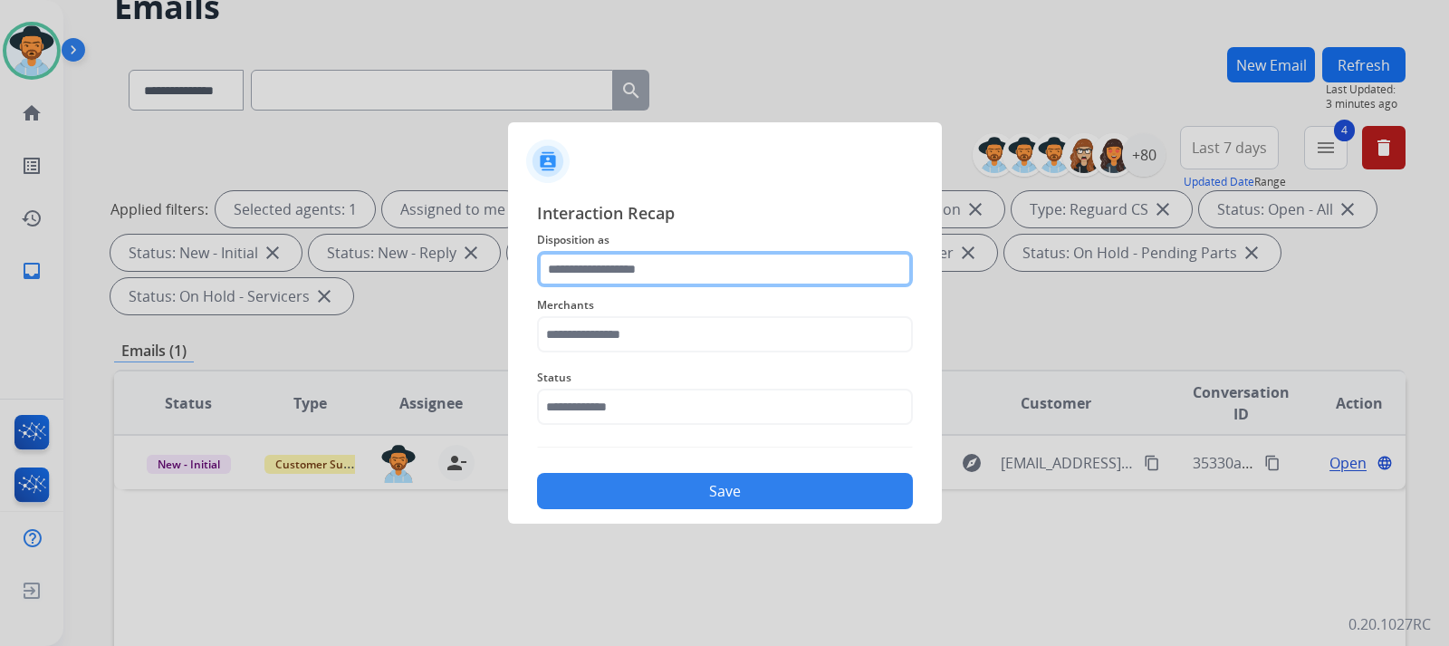
click at [649, 274] on input "text" at bounding box center [725, 269] width 376 height 36
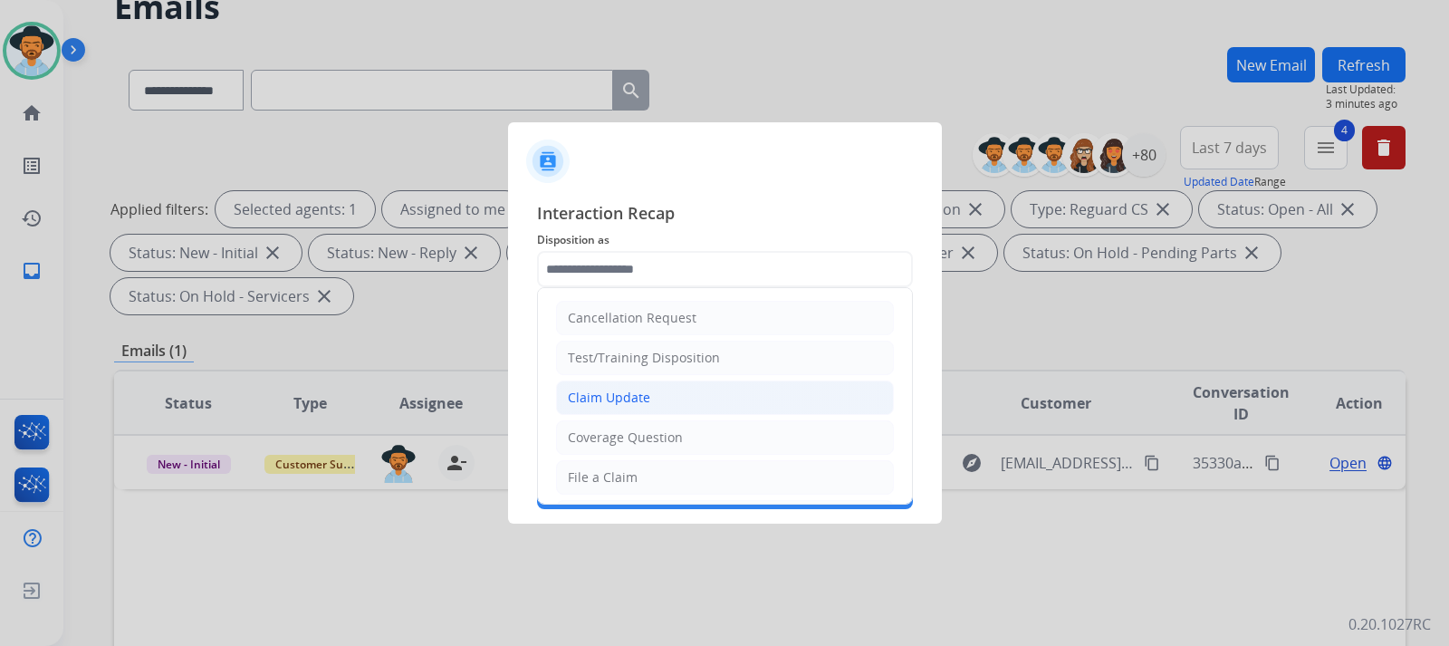
click at [636, 396] on div "Claim Update" at bounding box center [609, 398] width 82 height 18
type input "**********"
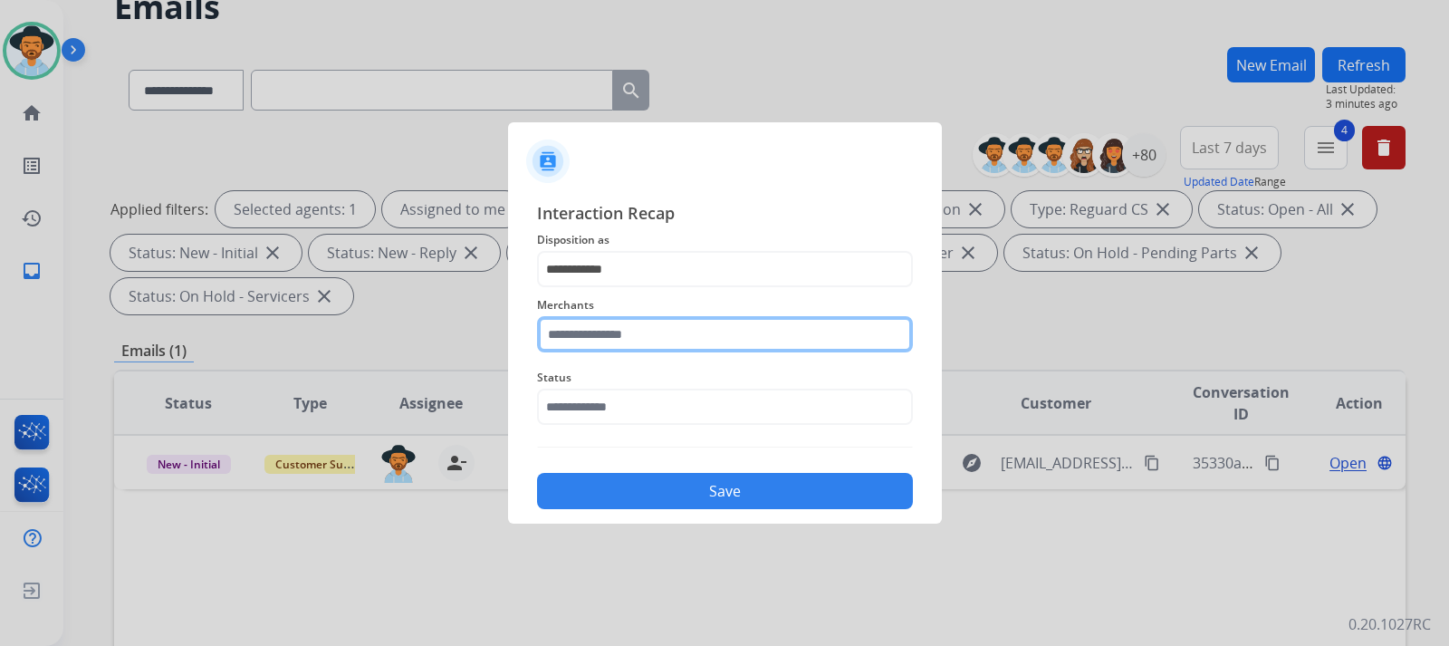
click at [660, 337] on input "text" at bounding box center [725, 334] width 376 height 36
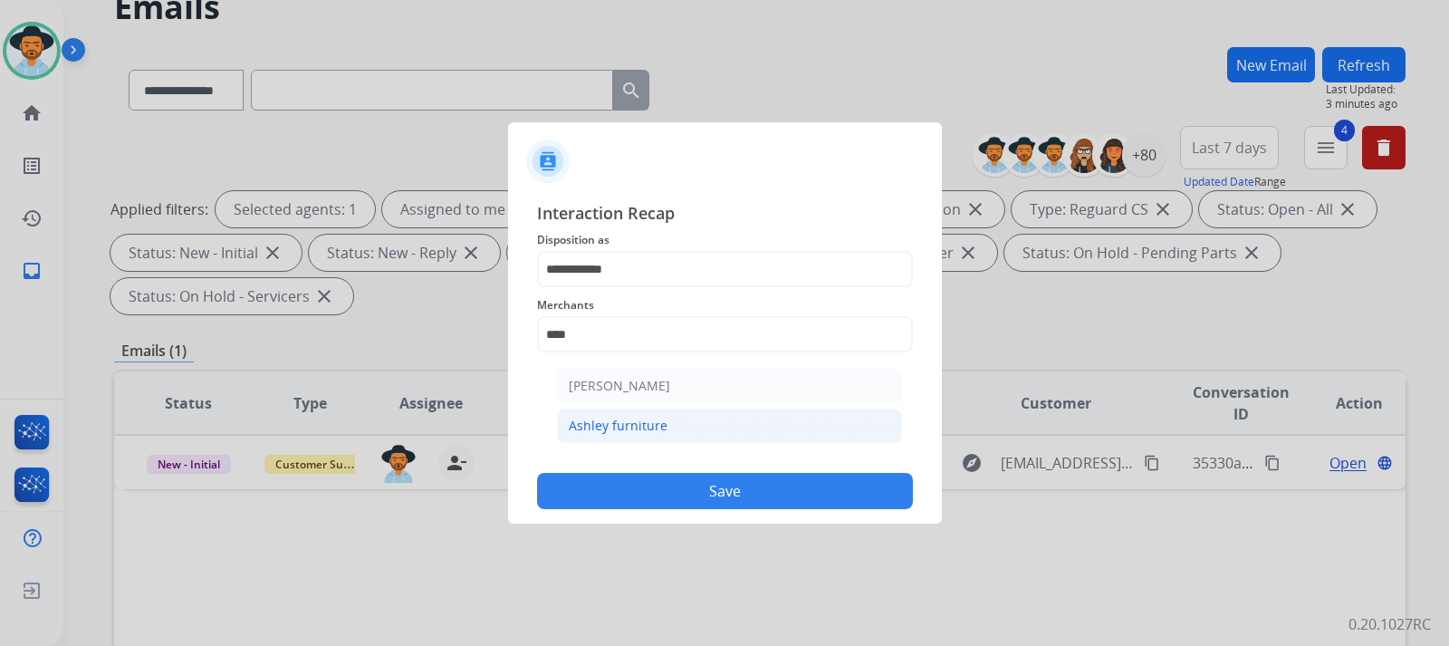
click at [660, 418] on div "Ashley furniture" at bounding box center [618, 426] width 99 height 18
type input "**********"
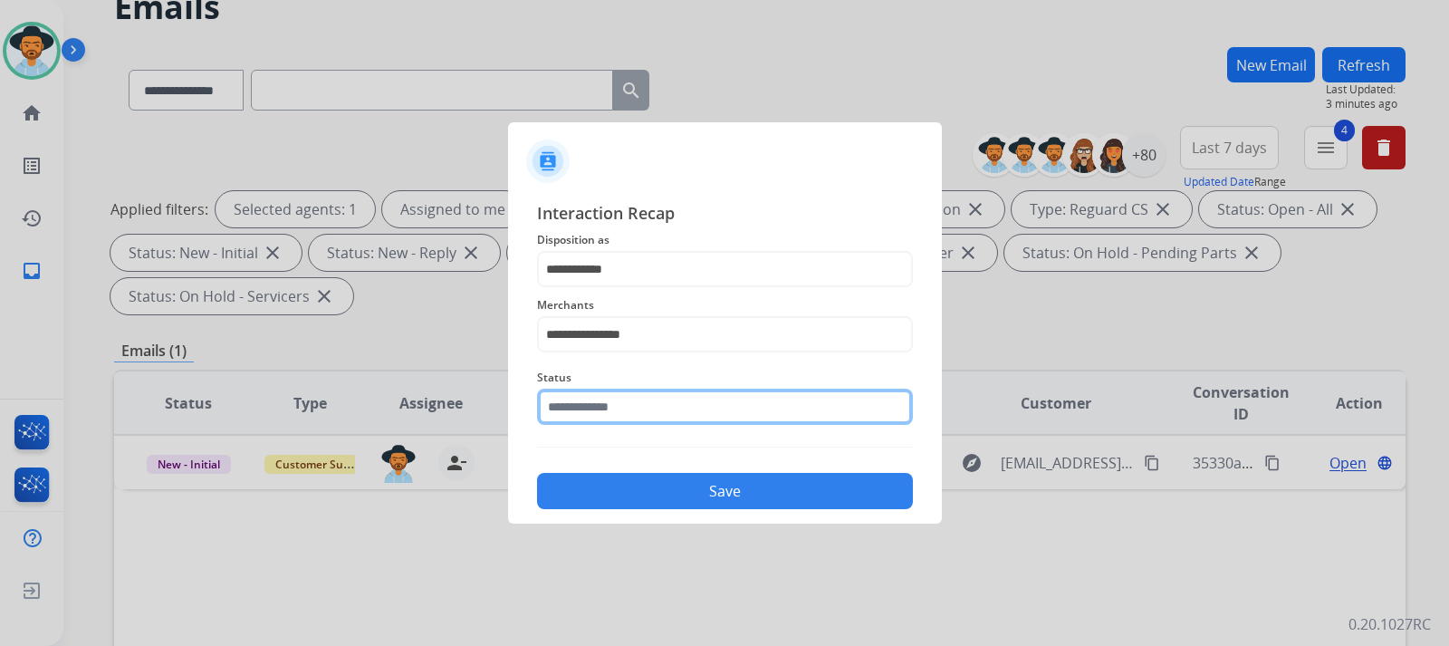
click at [660, 418] on input "text" at bounding box center [725, 407] width 376 height 36
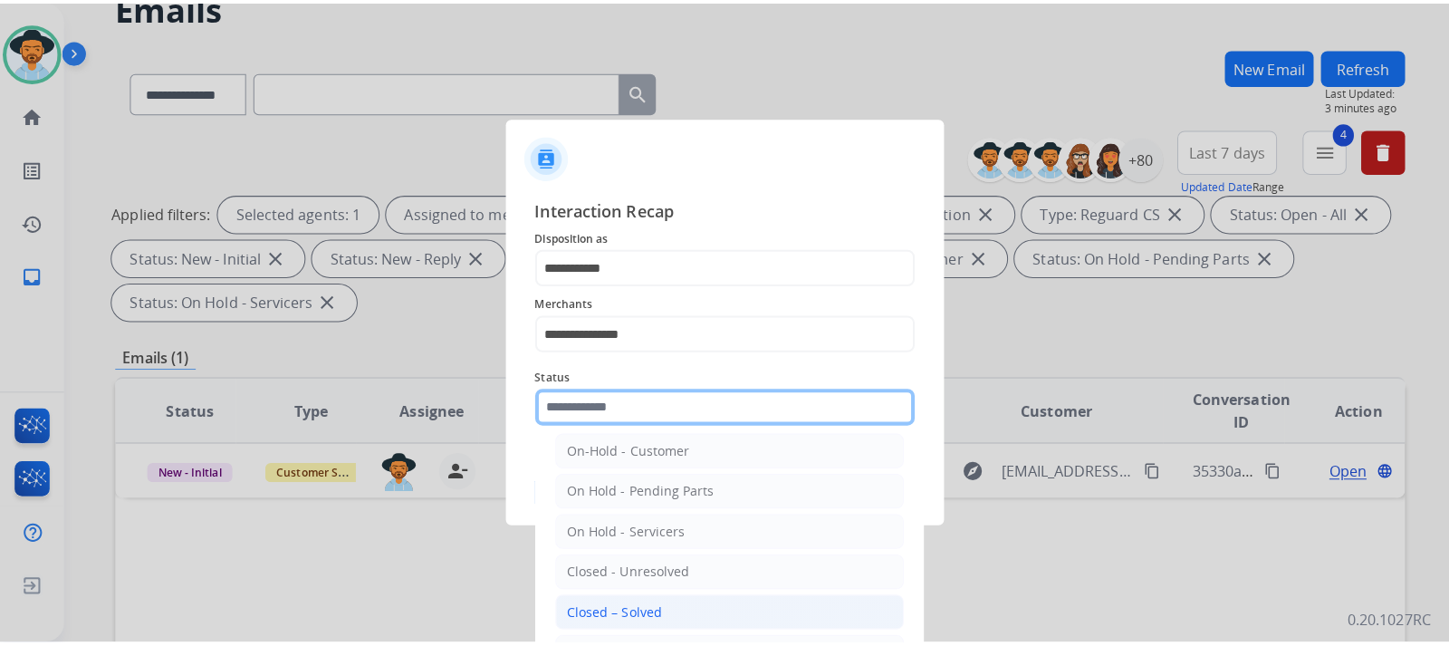
scroll to position [91, 0]
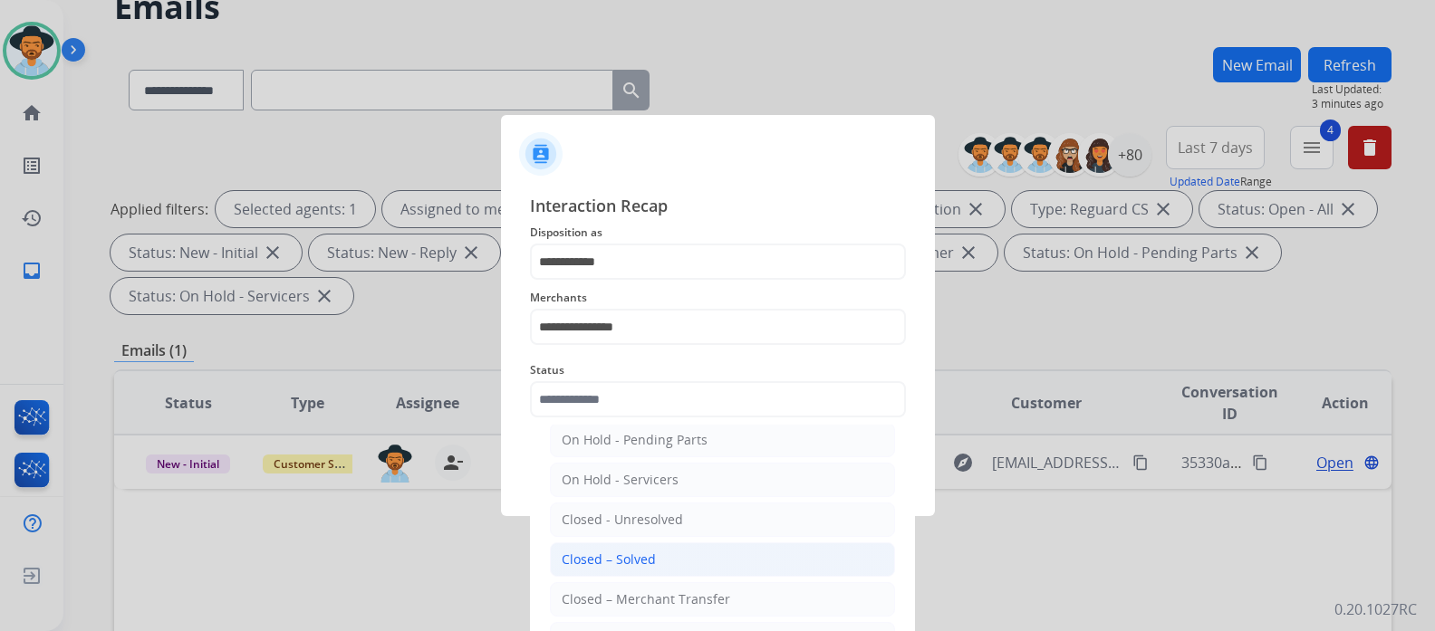
click at [662, 552] on li "Closed – Solved" at bounding box center [722, 560] width 345 height 34
type input "**********"
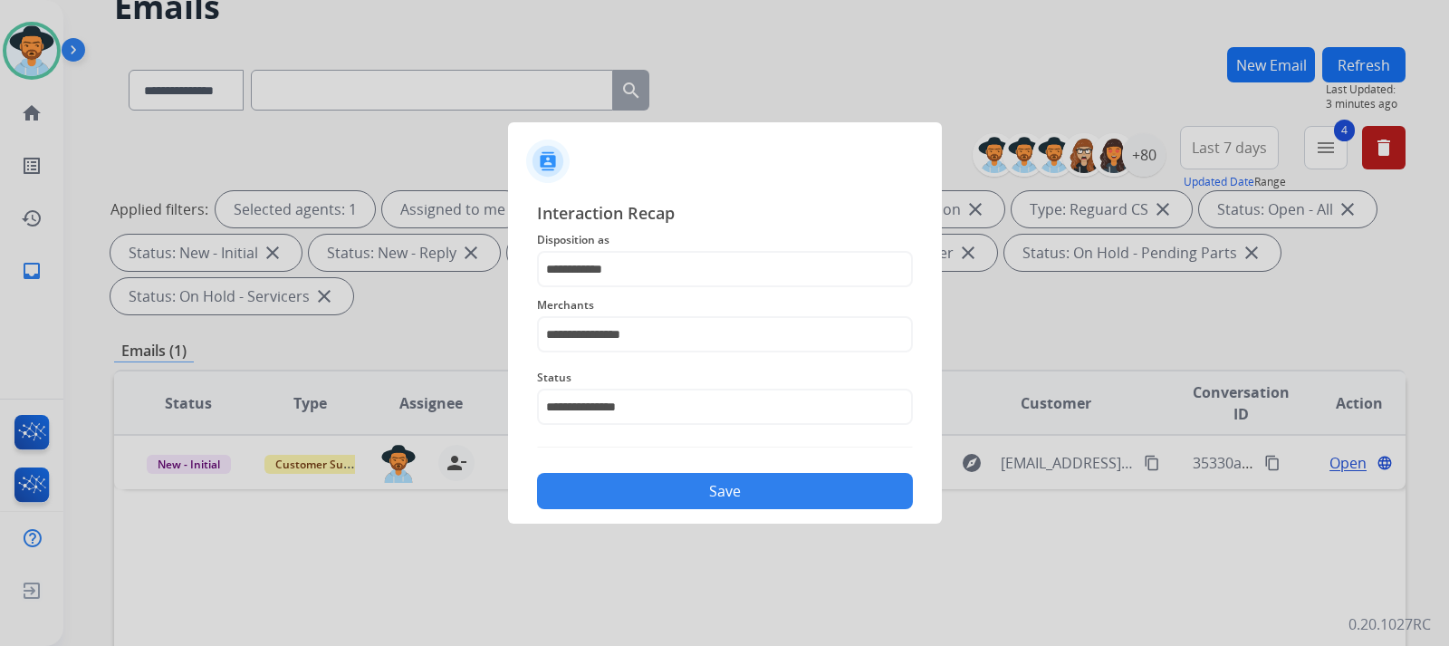
click at [712, 495] on button "Save" at bounding box center [725, 491] width 376 height 36
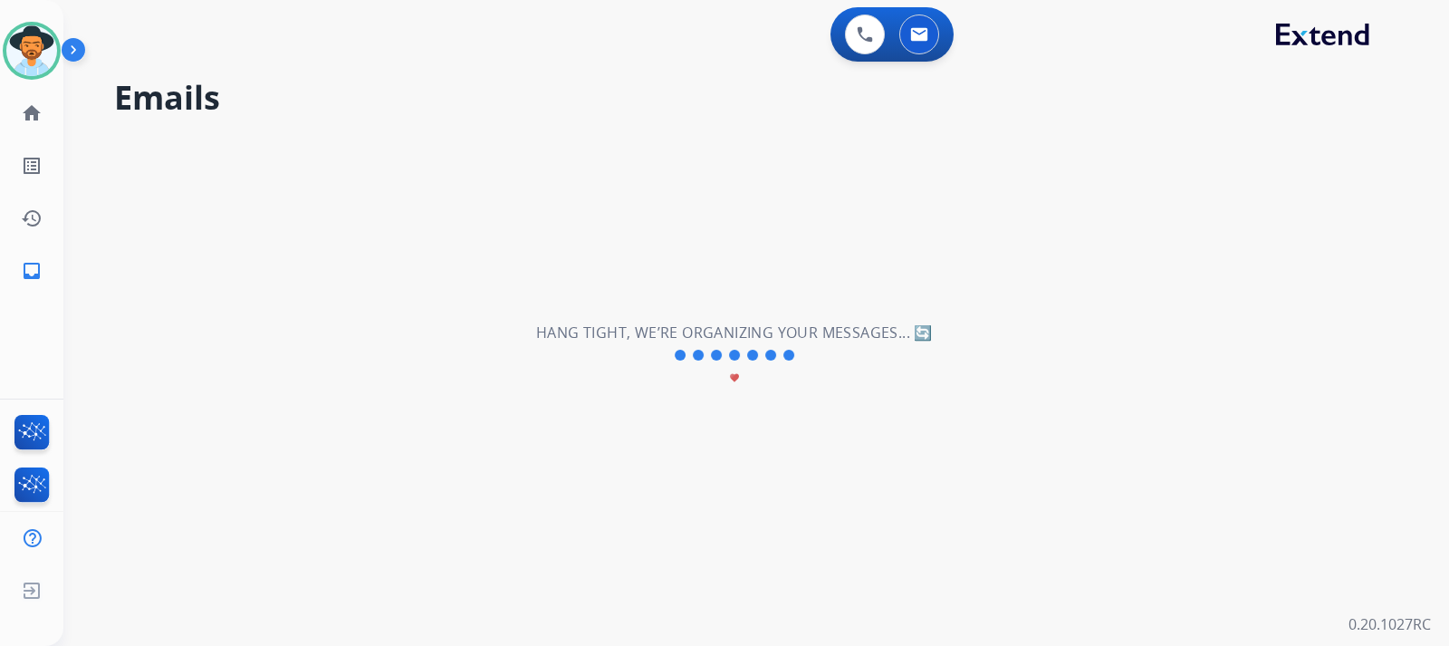
scroll to position [0, 0]
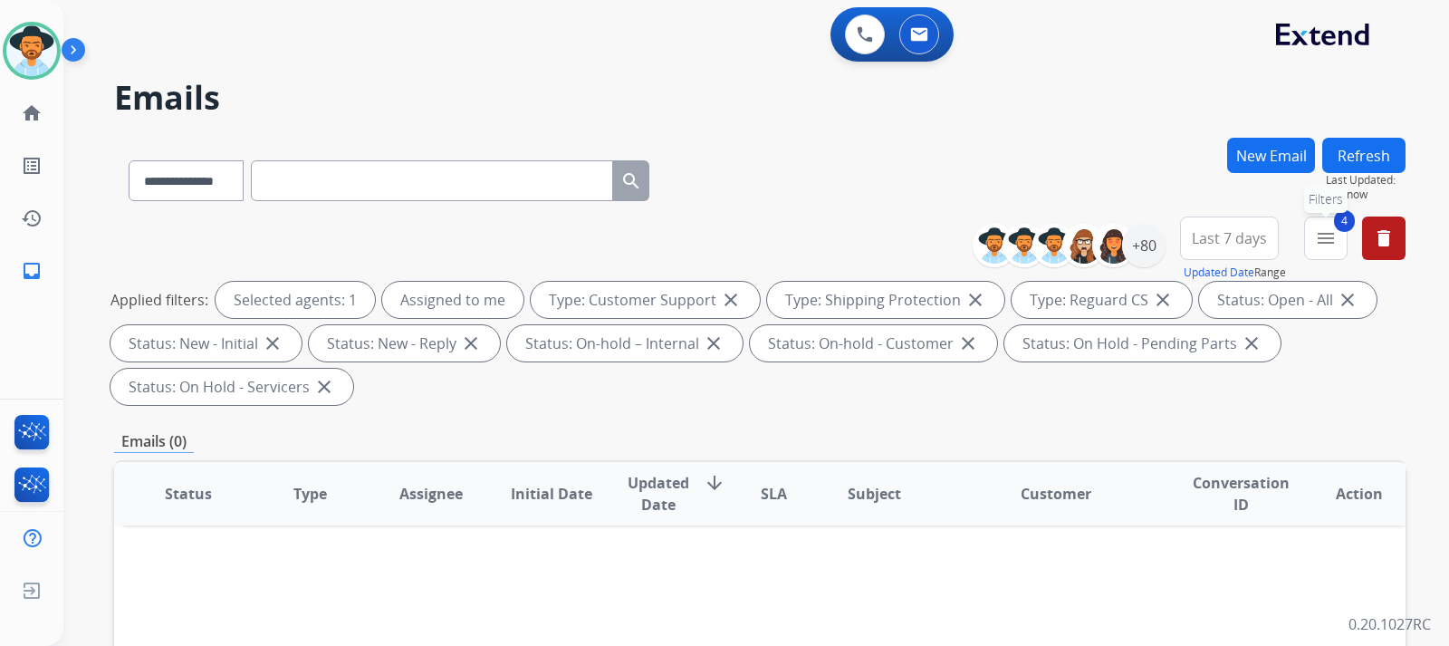
click at [1326, 252] on button "4 menu Filters" at bounding box center [1325, 237] width 43 height 43
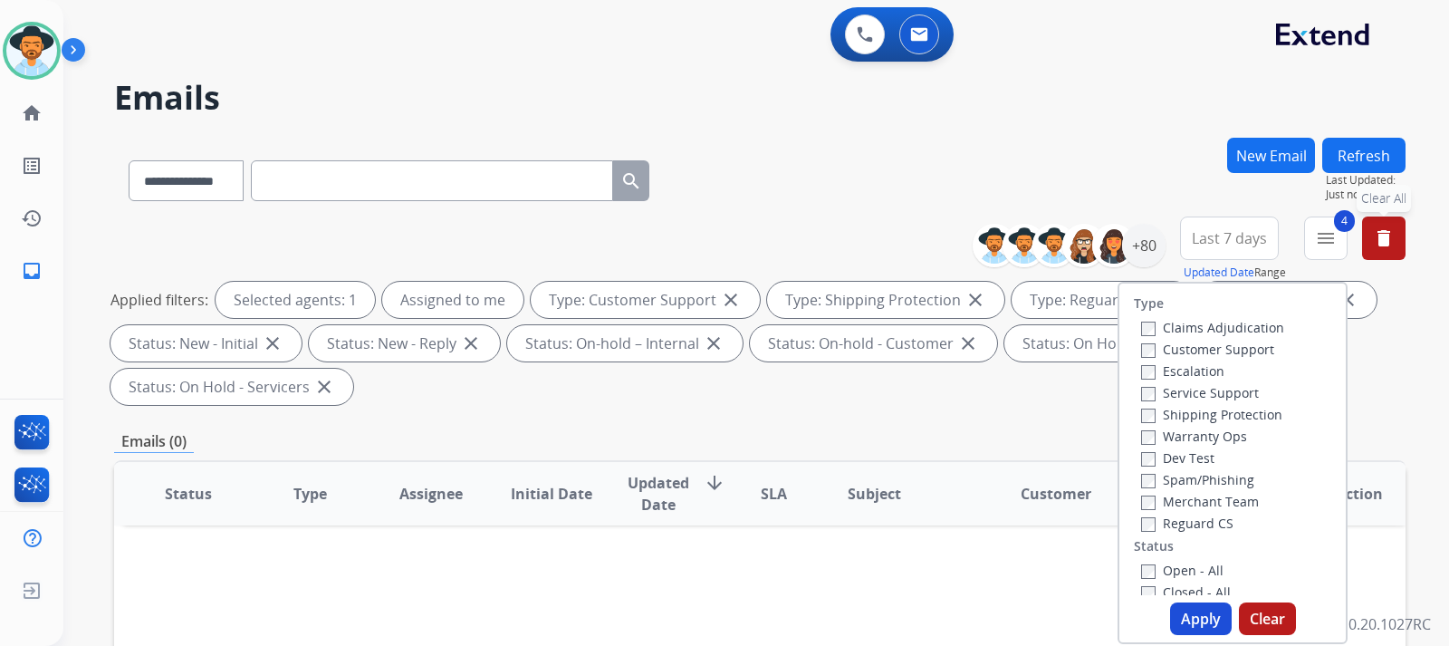
click at [1392, 240] on mat-icon "delete" at bounding box center [1384, 238] width 22 height 22
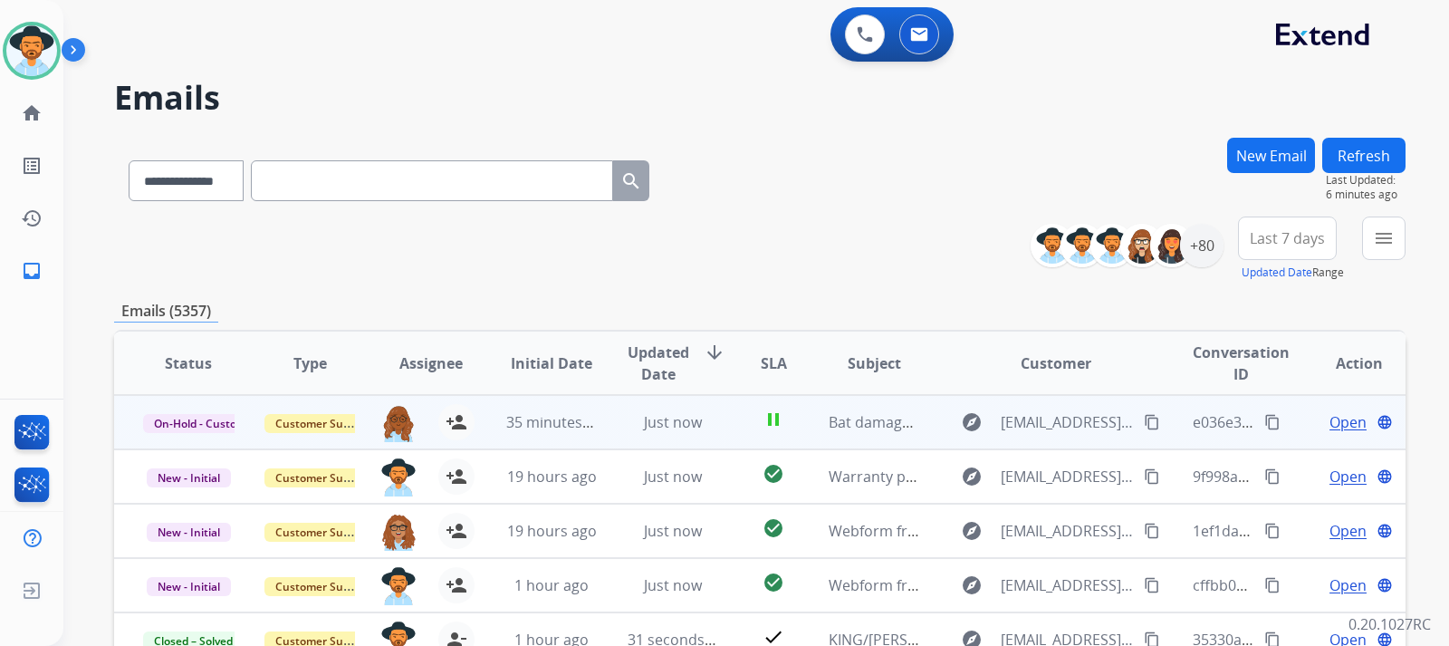
click at [1330, 418] on span "Open" at bounding box center [1348, 422] width 37 height 22
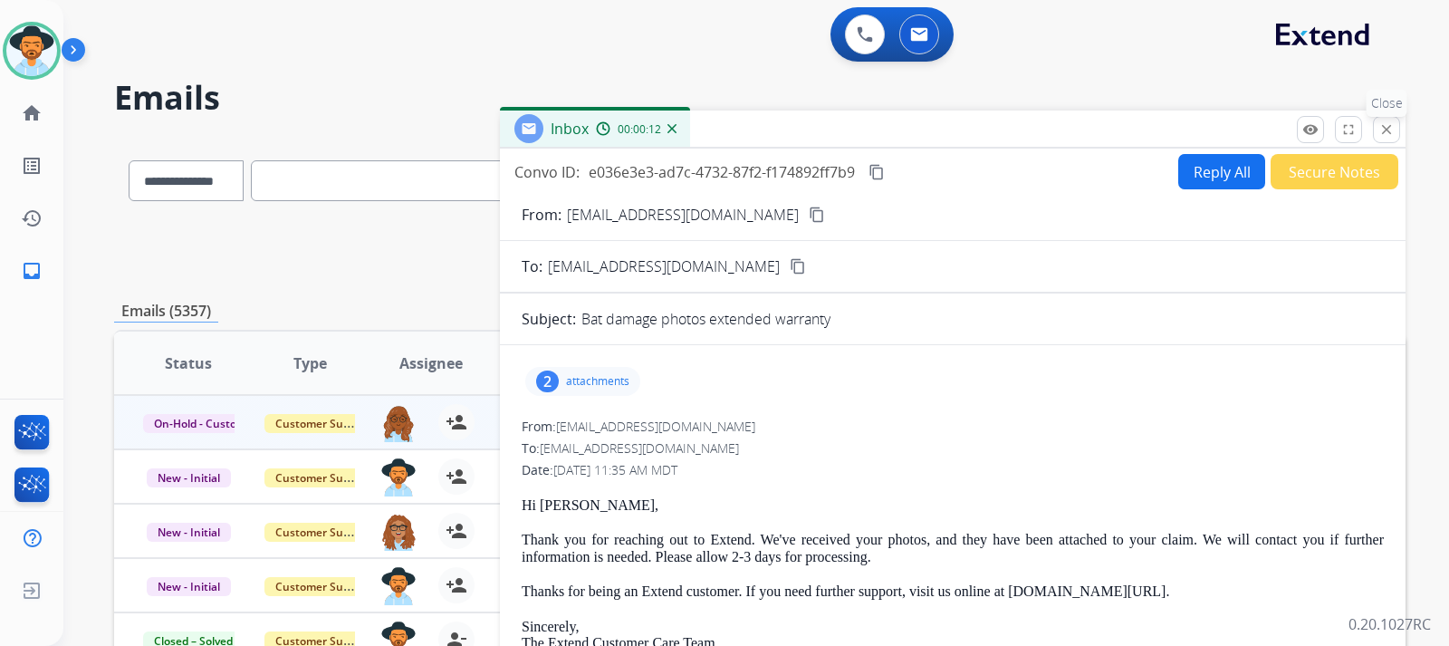
click at [1383, 120] on button "close Close" at bounding box center [1386, 129] width 27 height 27
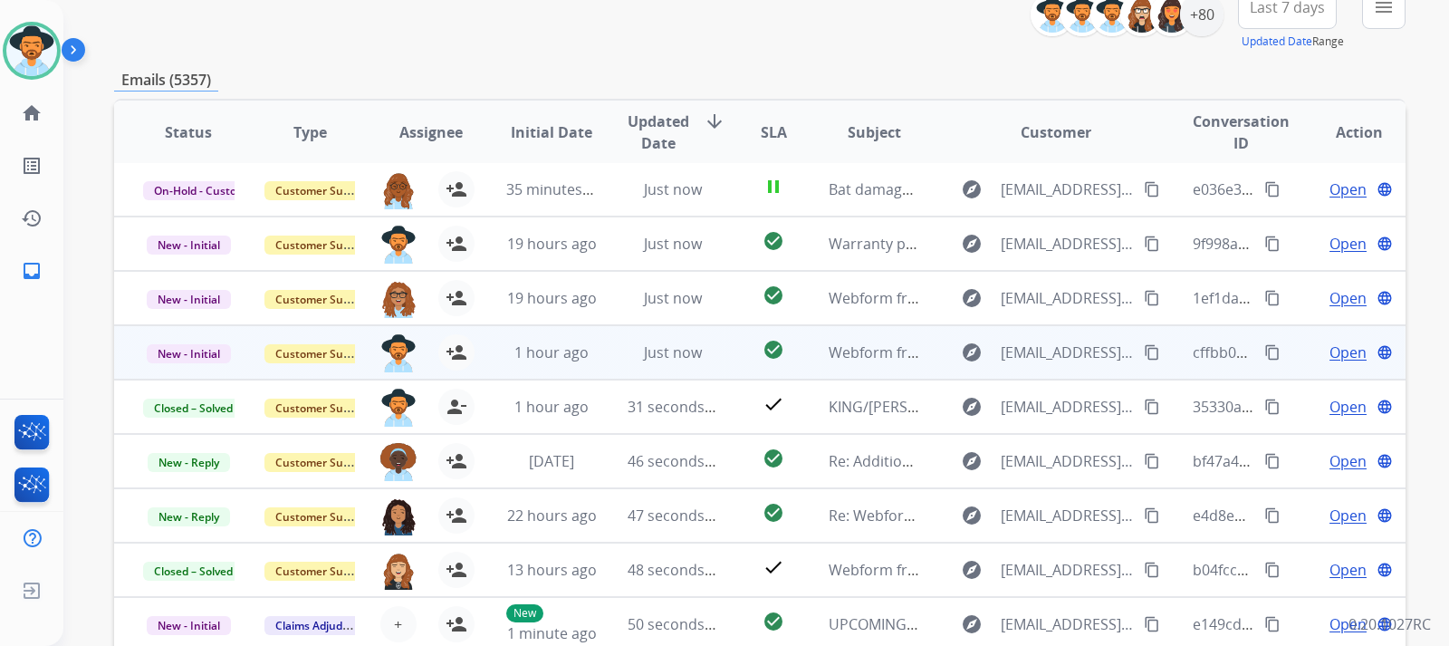
scroll to position [272, 0]
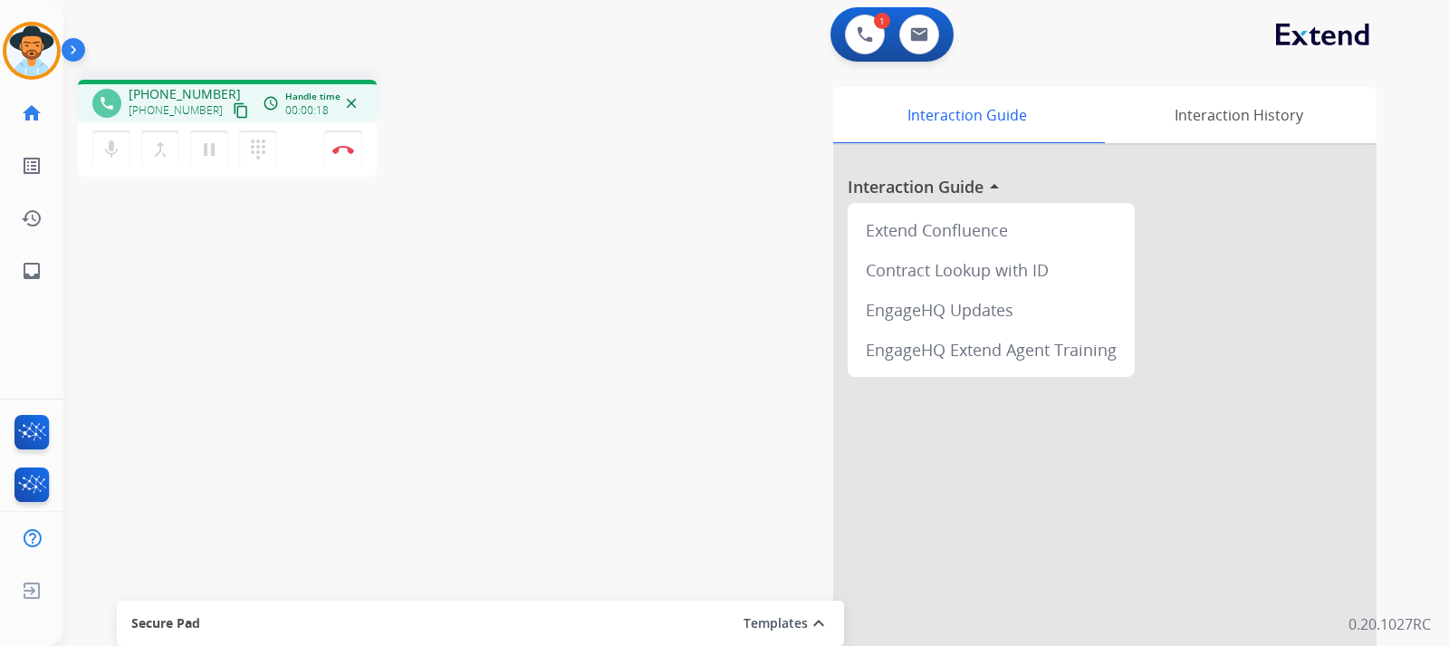
click at [233, 108] on mat-icon "content_copy" at bounding box center [241, 110] width 16 height 16
click at [220, 158] on button "pause Hold" at bounding box center [209, 149] width 38 height 38
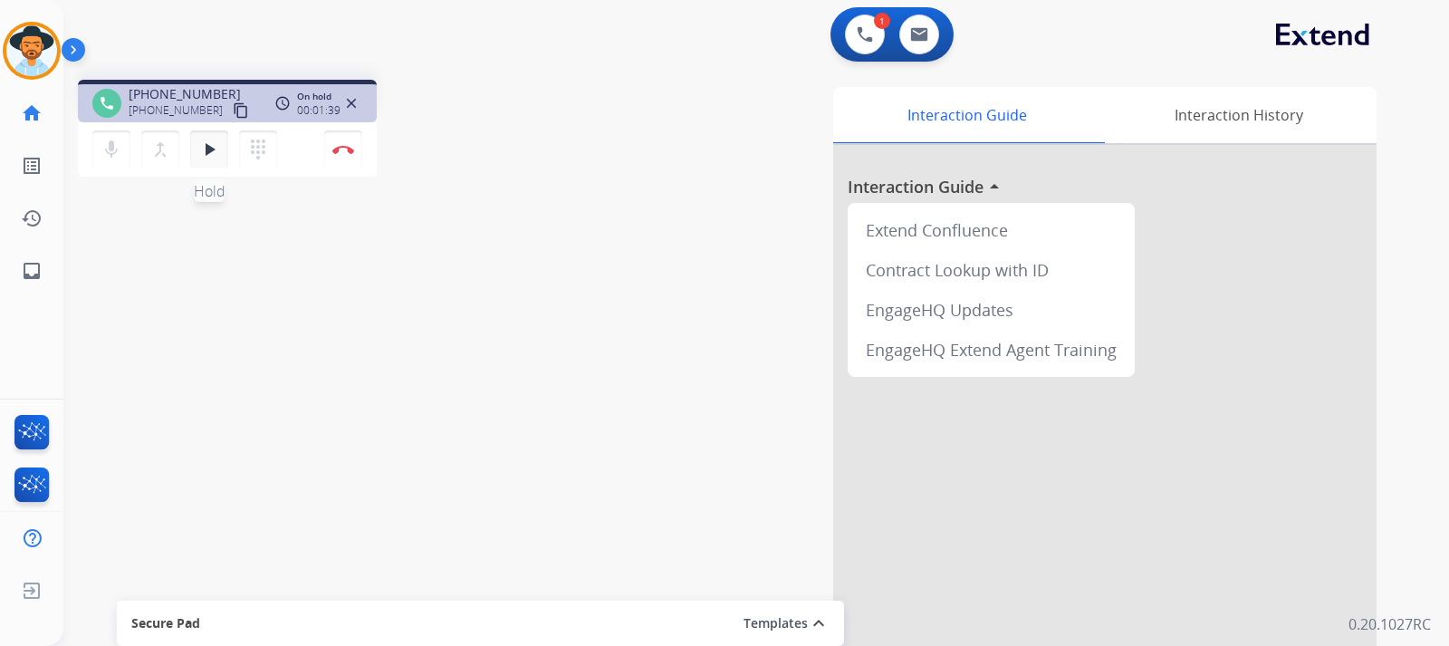
click at [215, 161] on button "play_arrow Hold" at bounding box center [209, 149] width 38 height 38
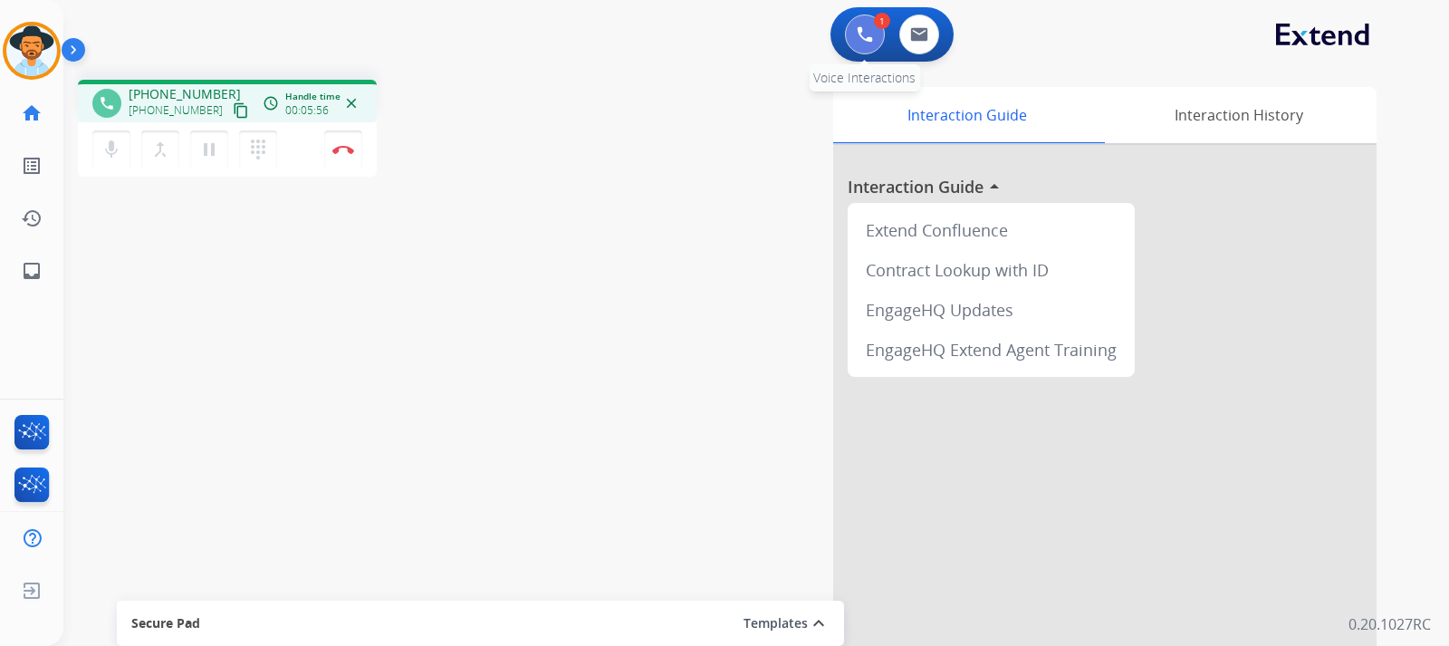
click at [866, 34] on img at bounding box center [865, 34] width 16 height 16
click at [857, 42] on img at bounding box center [865, 34] width 16 height 16
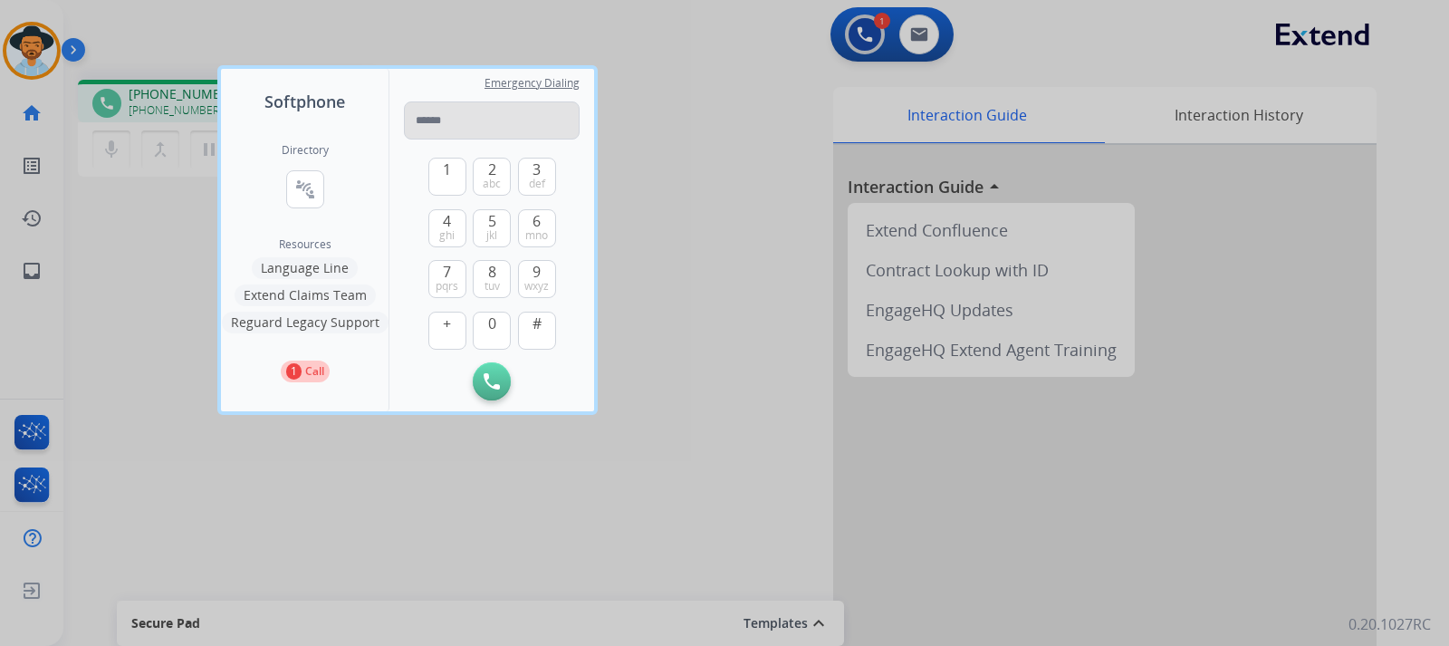
click at [552, 120] on input "tel" at bounding box center [492, 120] width 176 height 38
type input "**********"
click at [494, 372] on button "Initiate Call" at bounding box center [492, 381] width 38 height 38
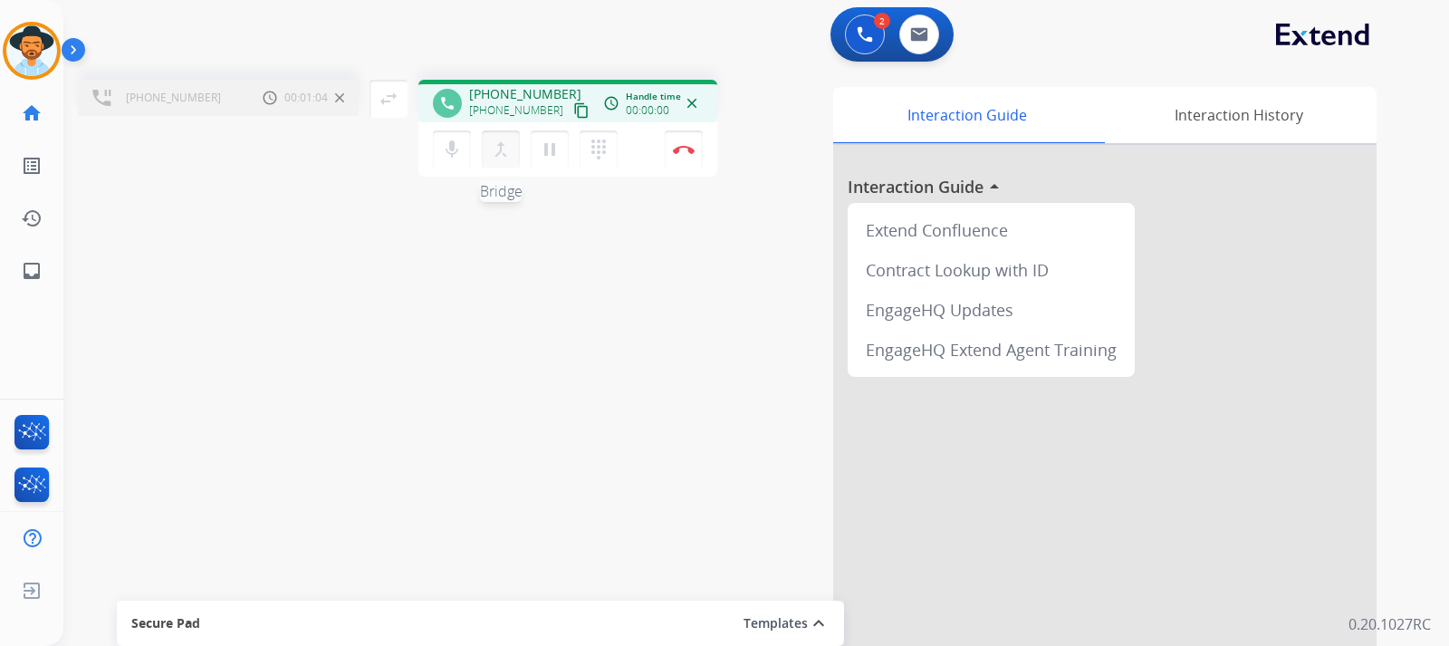
click at [505, 159] on mat-icon "merge_type" at bounding box center [501, 150] width 22 height 22
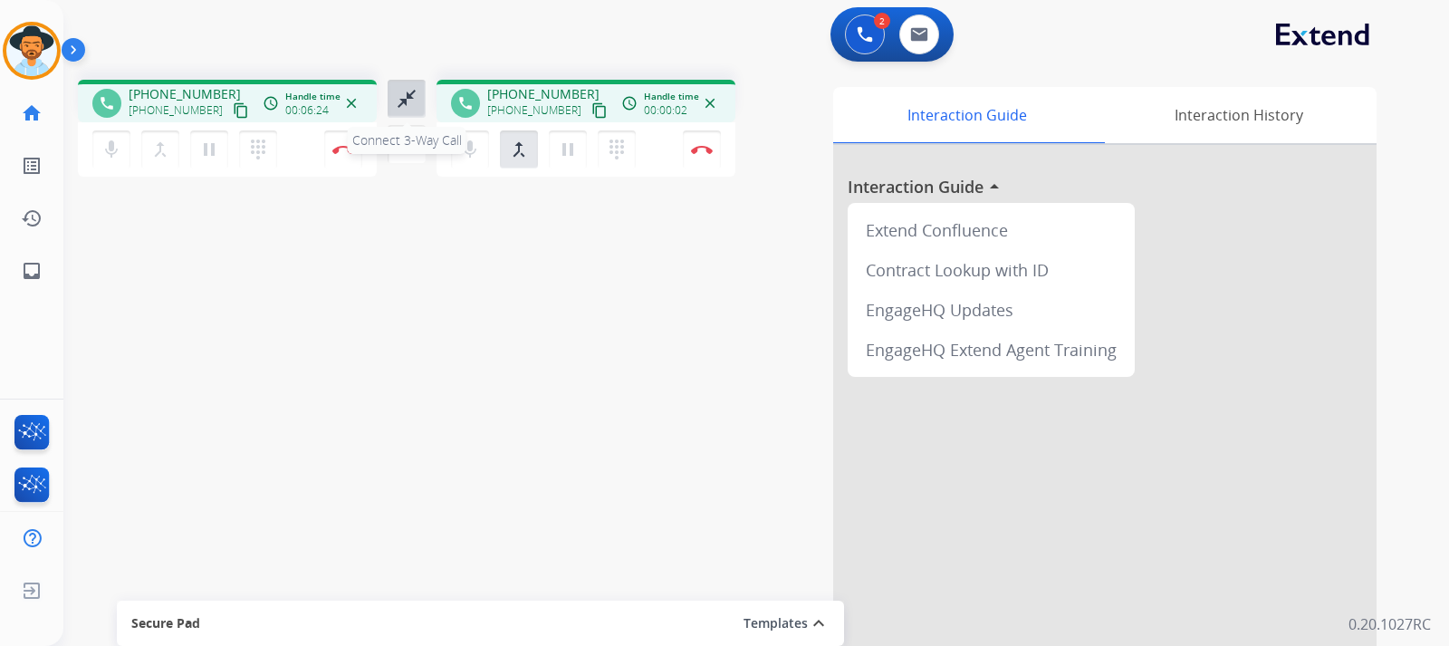
click at [413, 99] on mat-icon "close_fullscreen" at bounding box center [407, 99] width 22 height 22
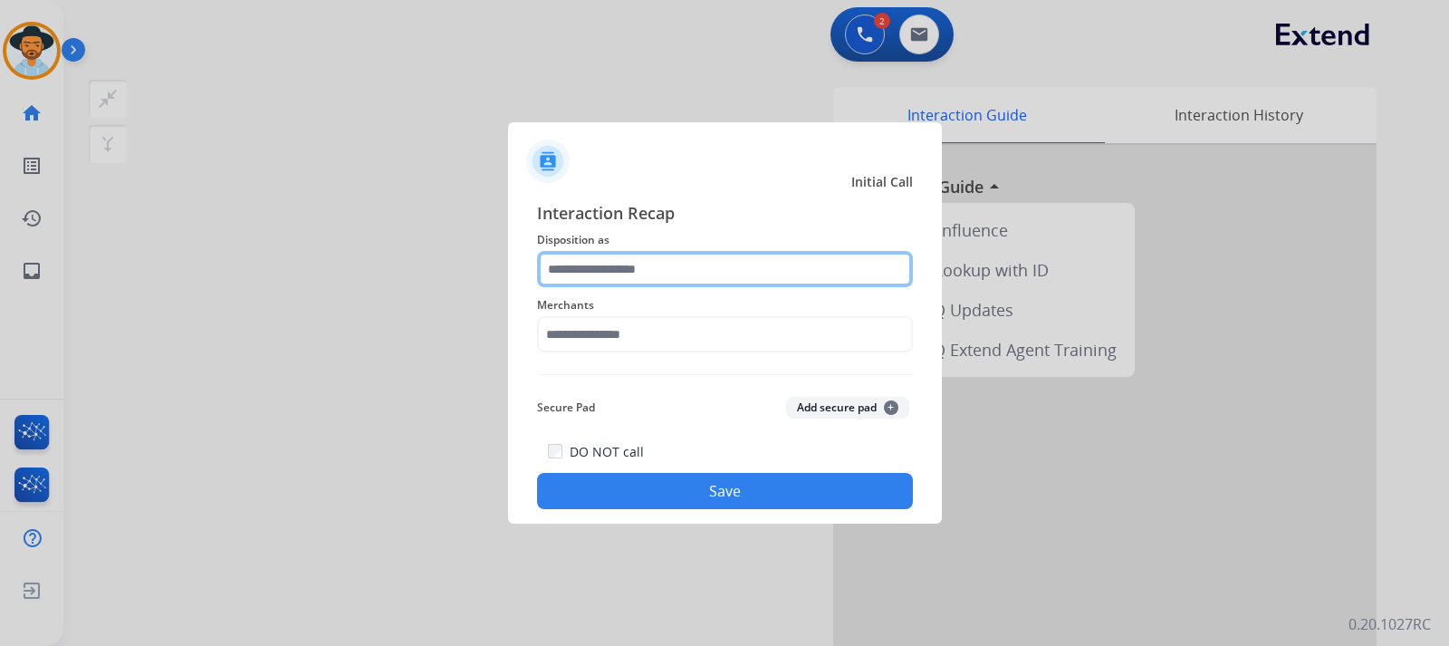
click at [645, 269] on input "text" at bounding box center [725, 269] width 376 height 36
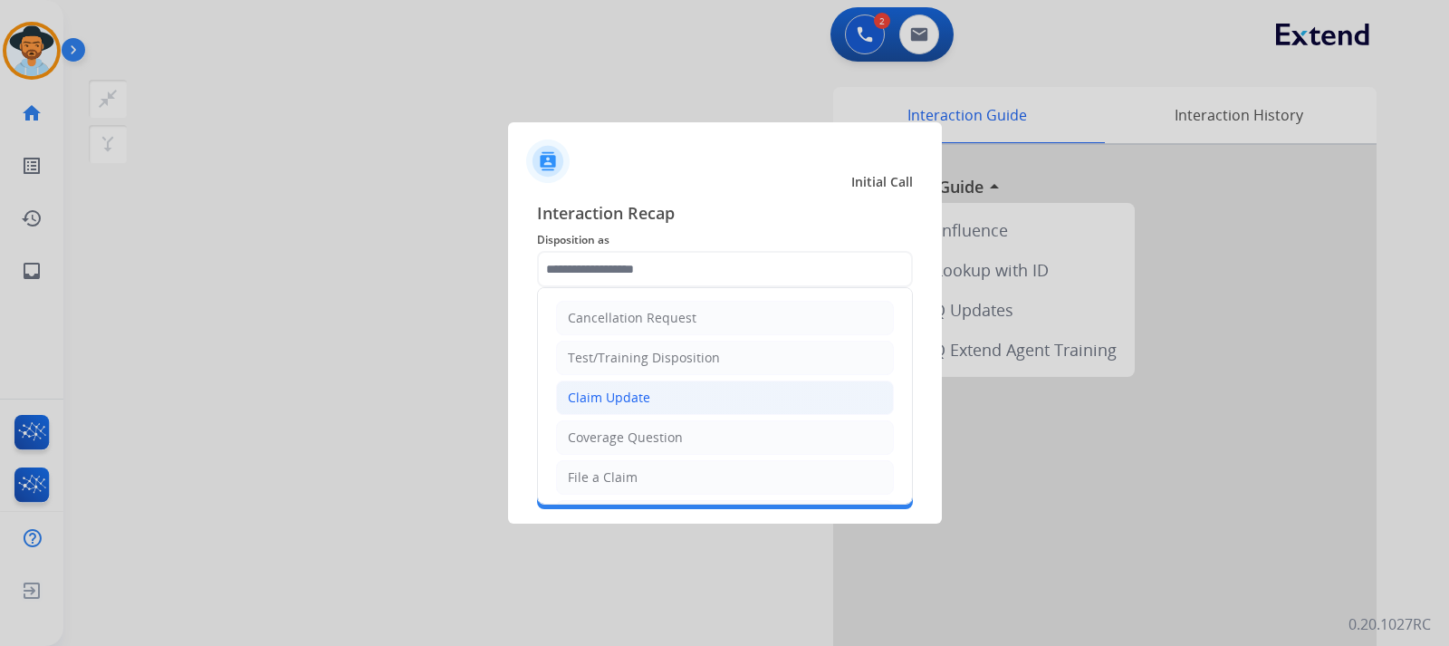
click at [615, 389] on div "Claim Update" at bounding box center [609, 398] width 82 height 18
type input "**********"
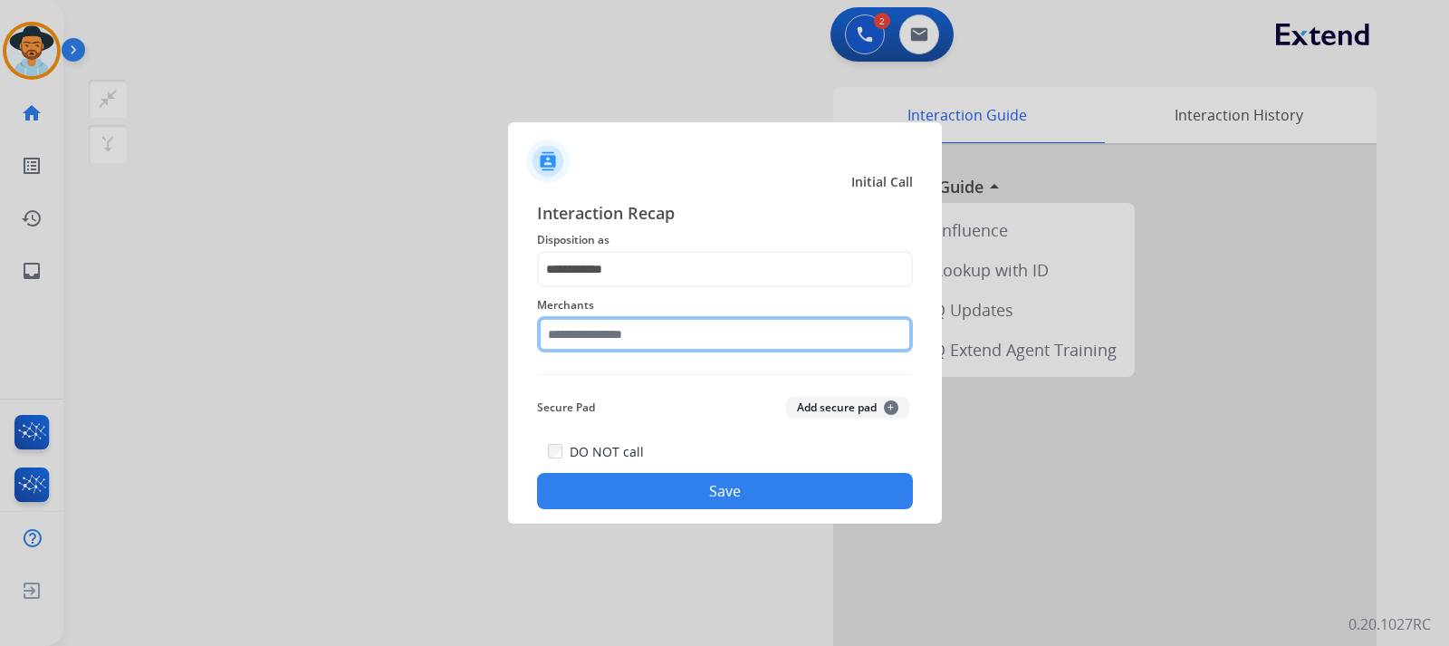
click at [634, 331] on input "text" at bounding box center [725, 334] width 376 height 36
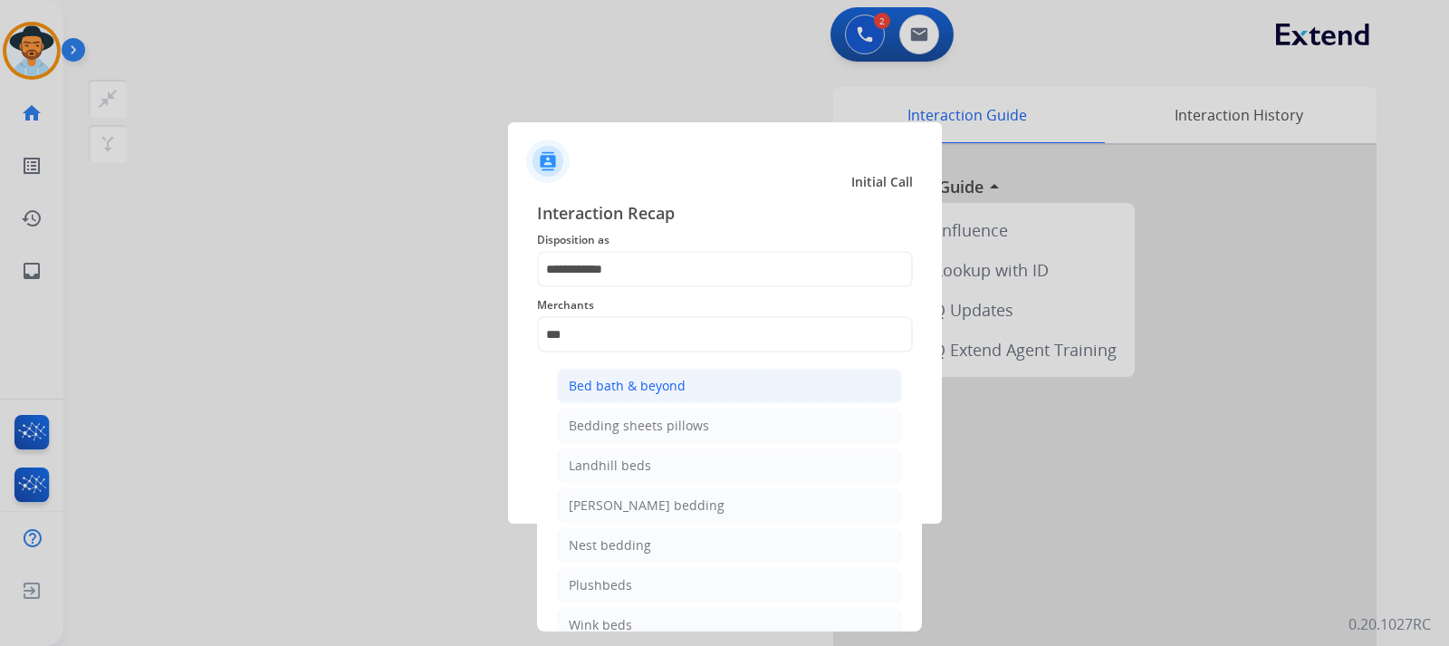
click at [652, 389] on div "Bed bath & beyond" at bounding box center [627, 386] width 117 height 18
type input "**********"
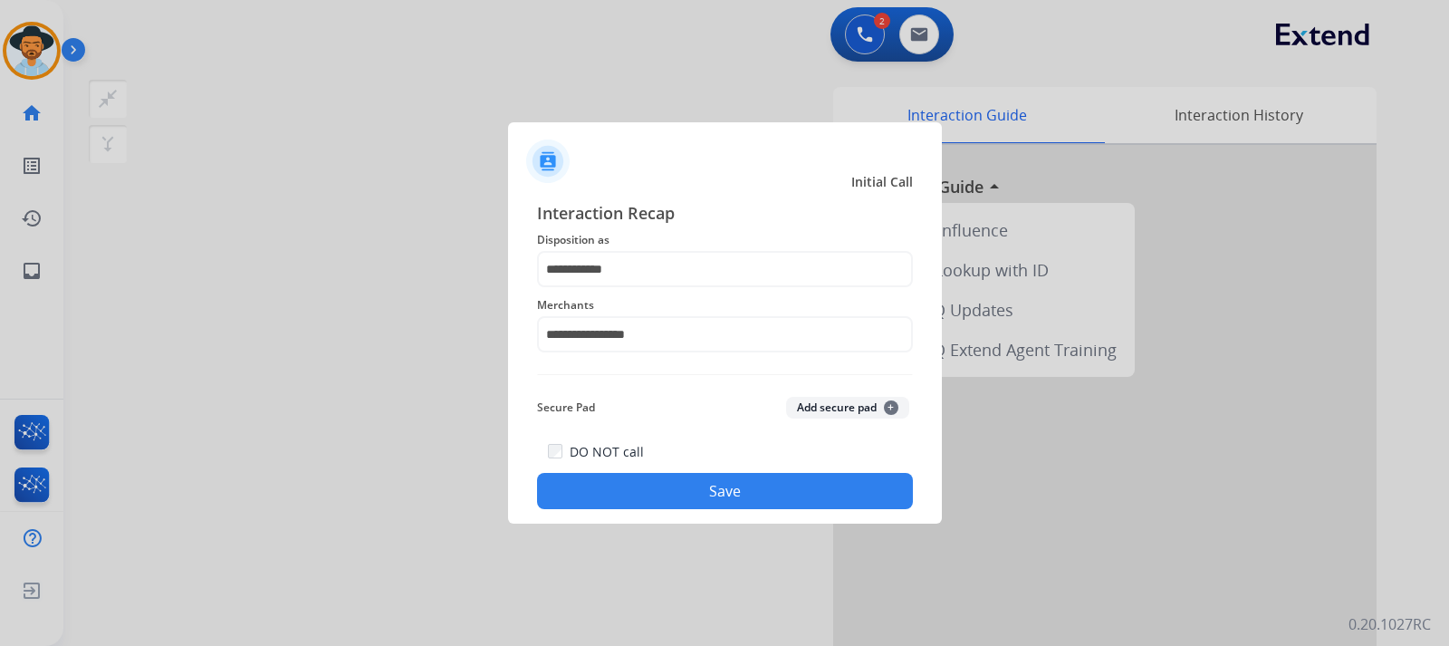
click at [671, 479] on button "Save" at bounding box center [725, 491] width 376 height 36
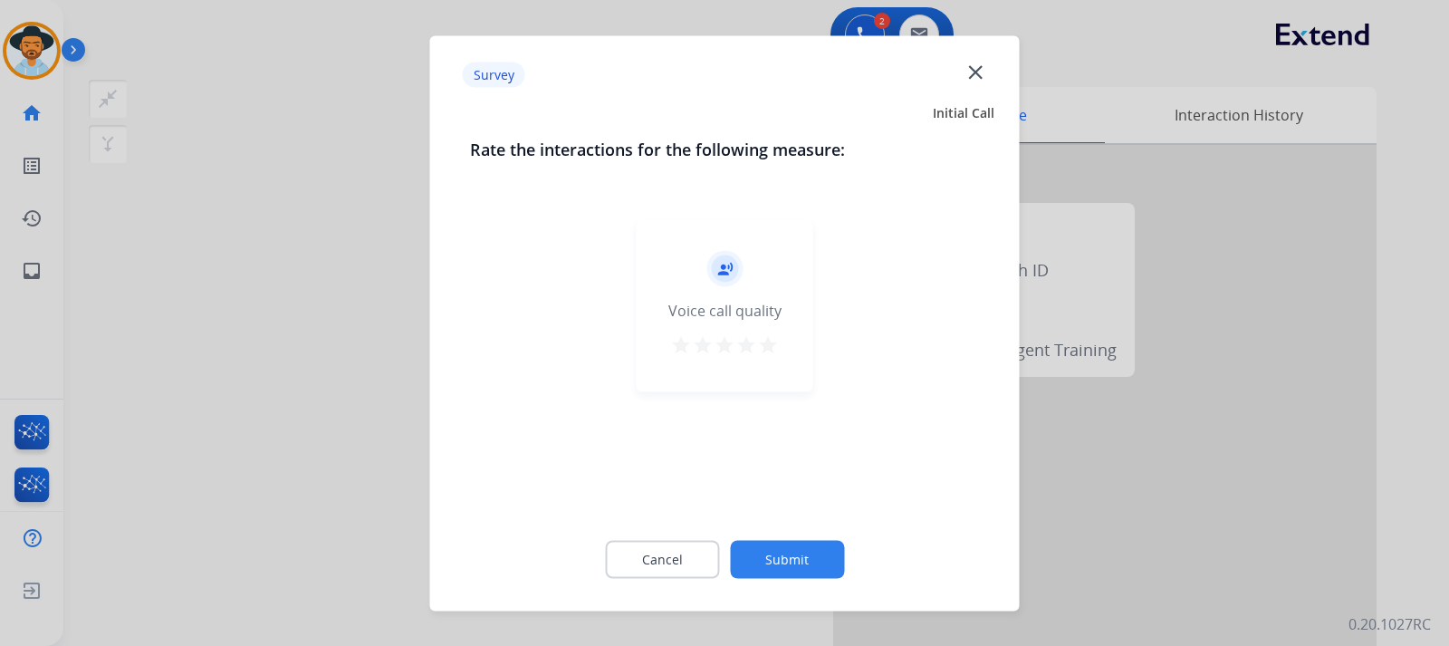
click at [1085, 521] on div at bounding box center [724, 323] width 1449 height 646
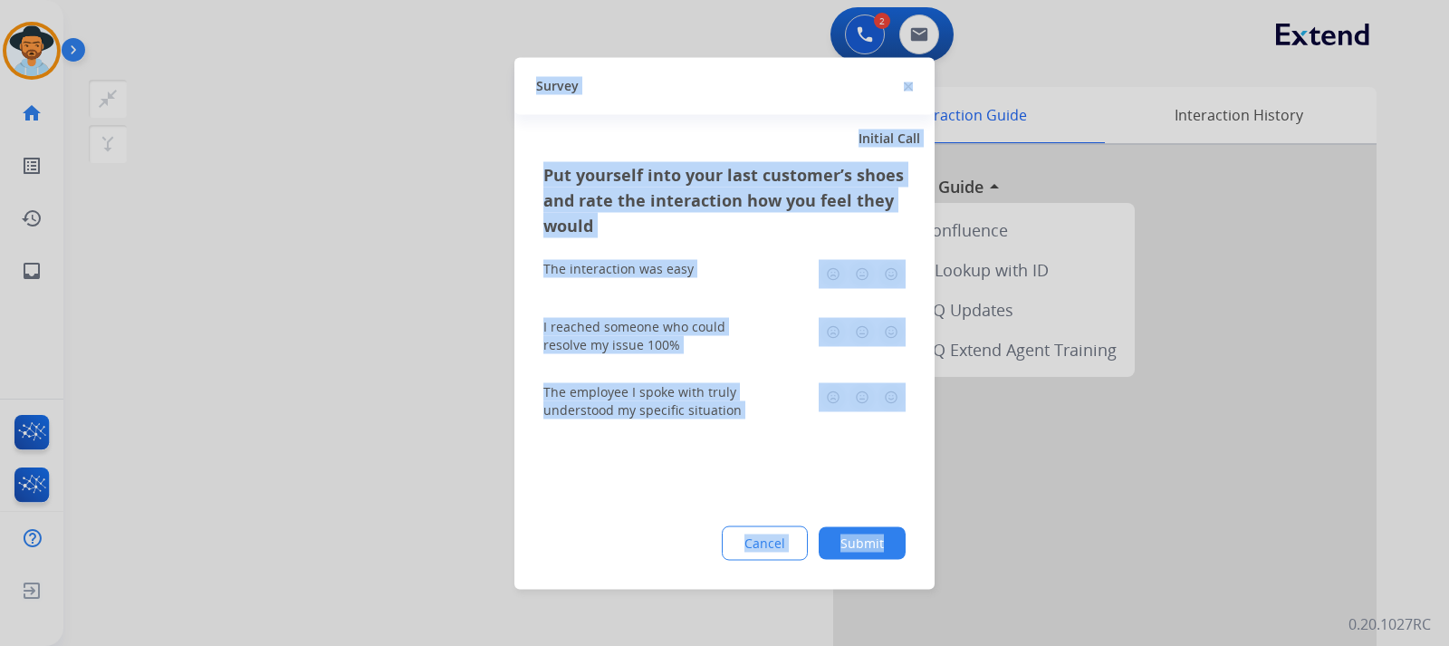
click at [1085, 521] on div at bounding box center [724, 323] width 1449 height 646
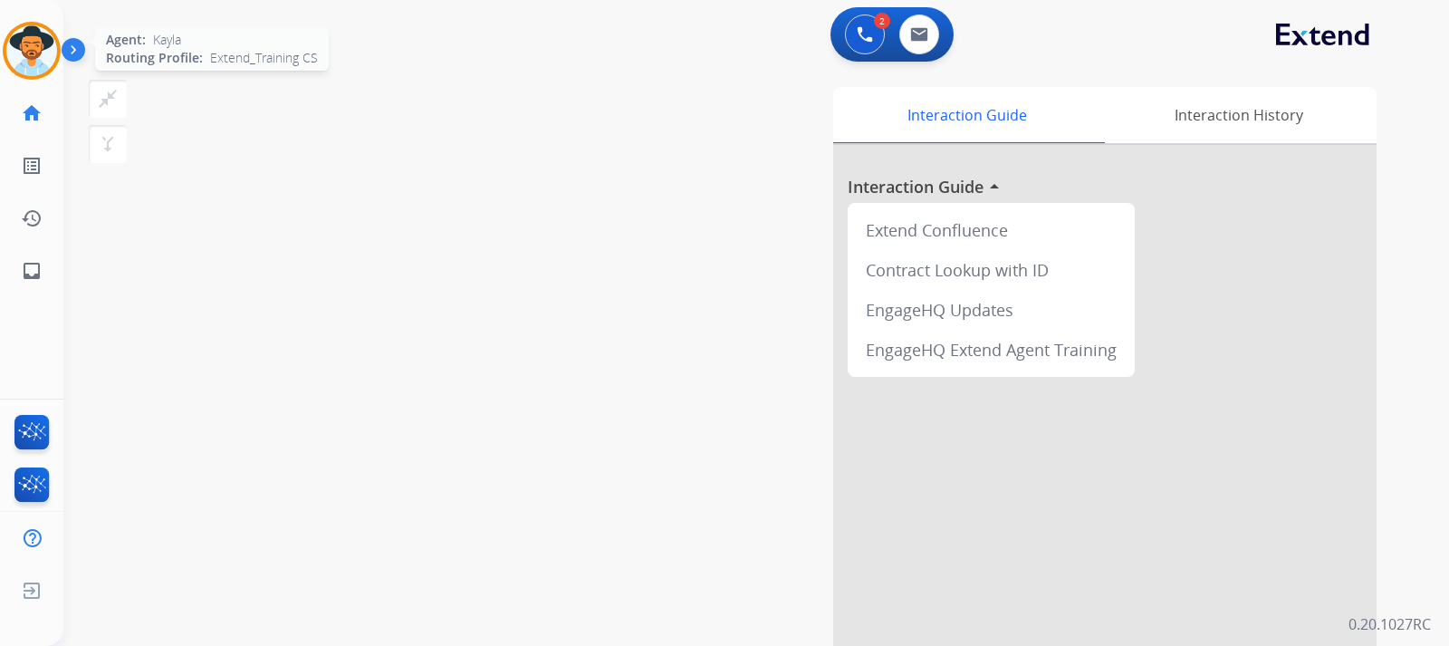
click at [49, 40] on img at bounding box center [31, 50] width 51 height 51
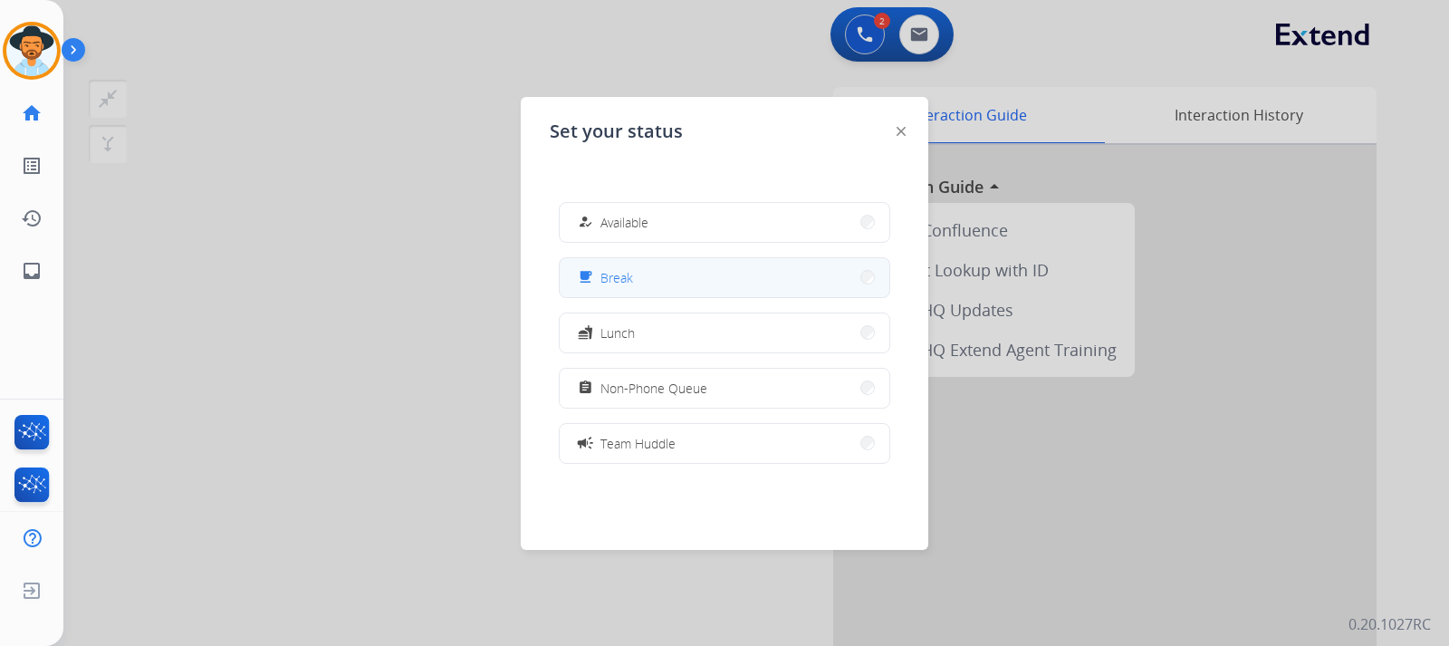
click at [649, 282] on button "free_breakfast Break" at bounding box center [725, 277] width 330 height 39
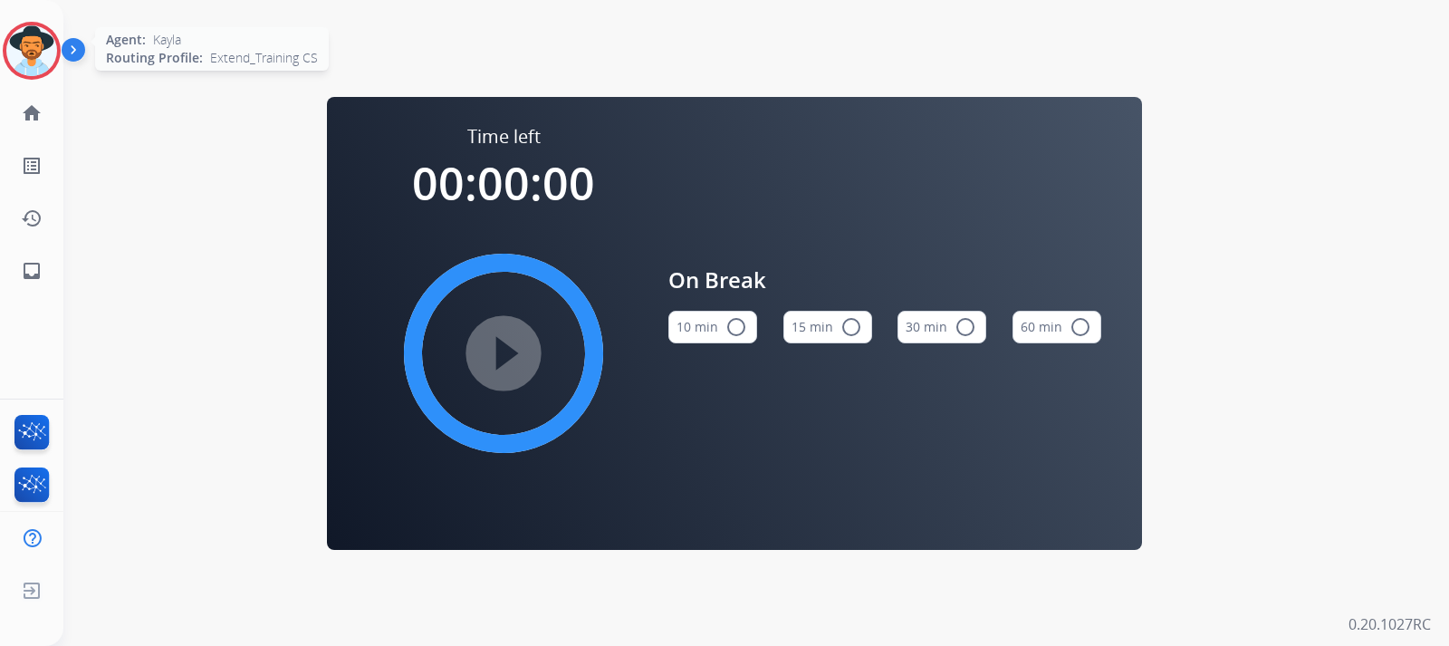
click at [44, 56] on img at bounding box center [31, 50] width 51 height 51
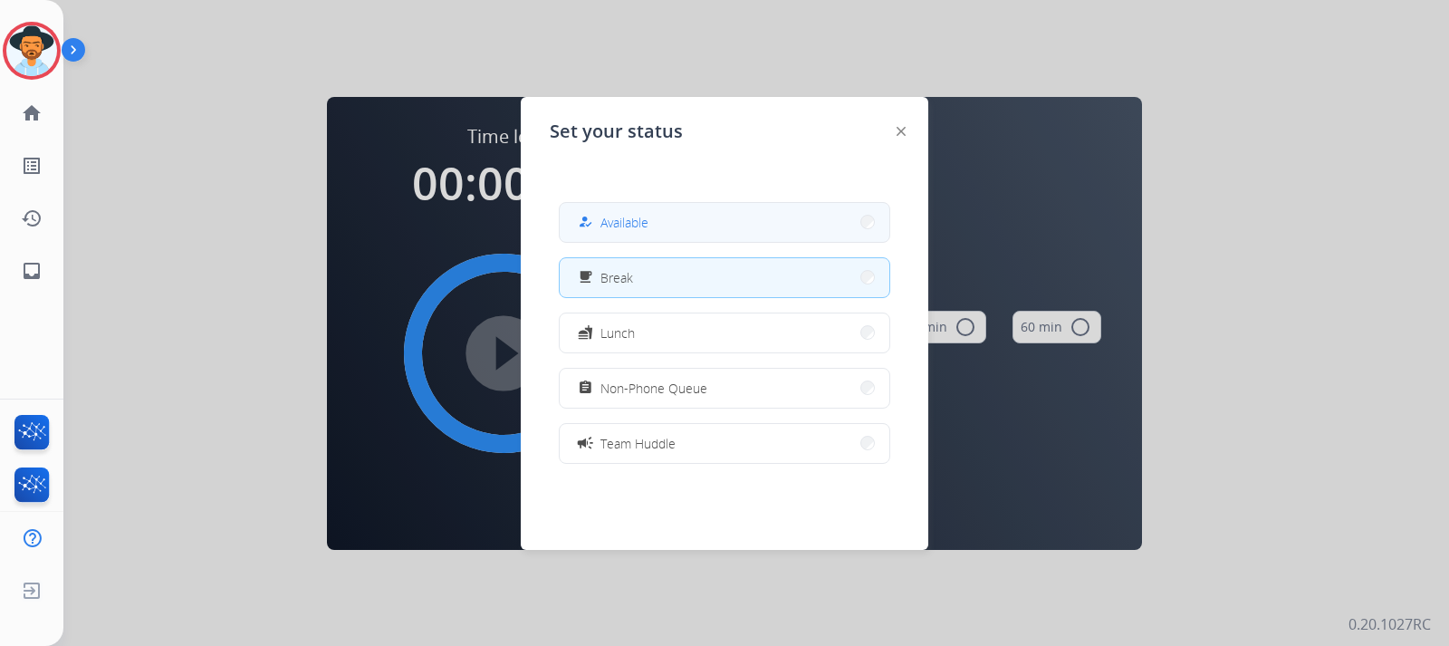
click at [675, 208] on button "how_to_reg Available" at bounding box center [725, 222] width 330 height 39
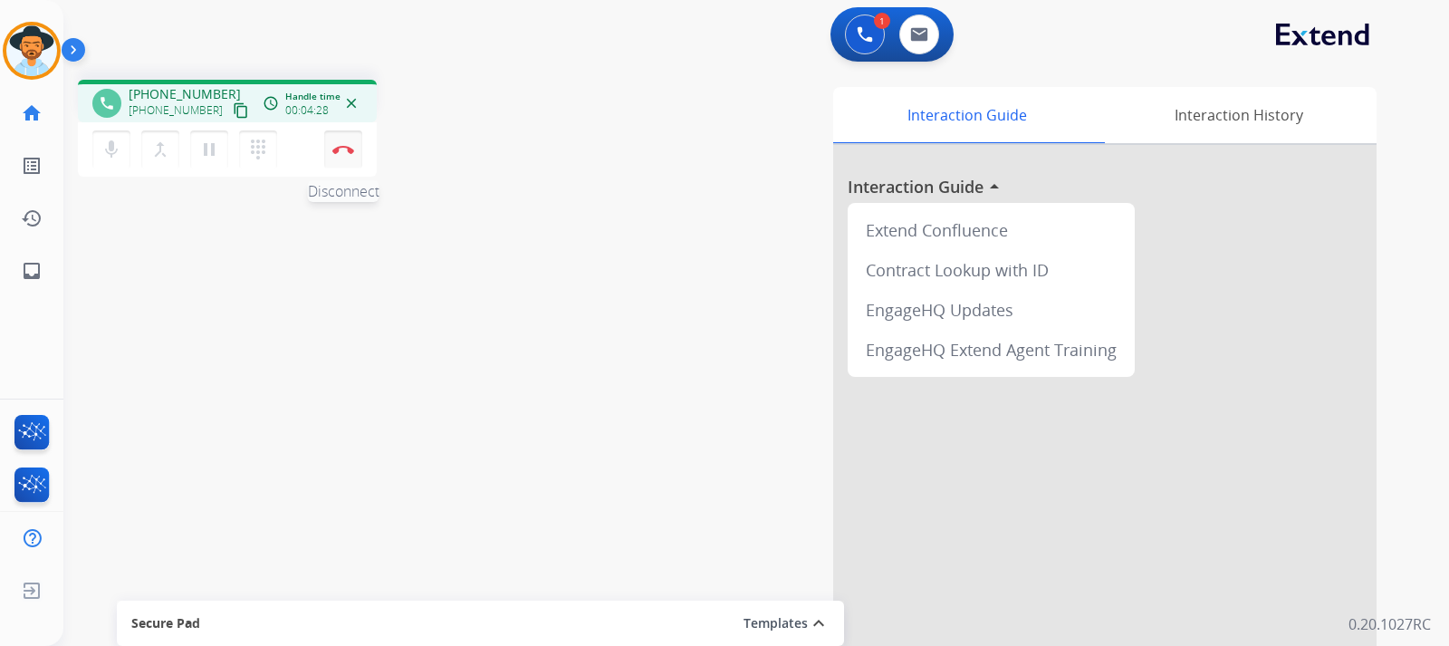
click at [350, 153] on img at bounding box center [343, 149] width 22 height 9
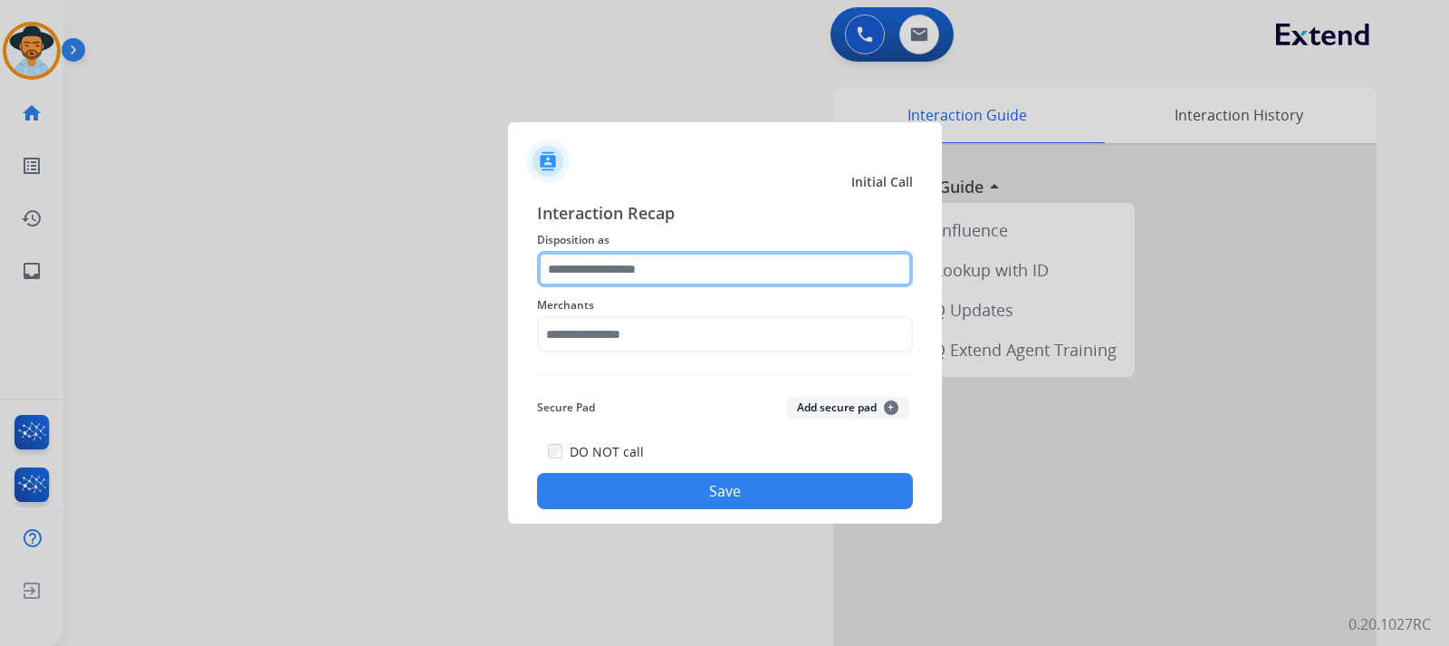
click at [695, 276] on input "text" at bounding box center [725, 269] width 376 height 36
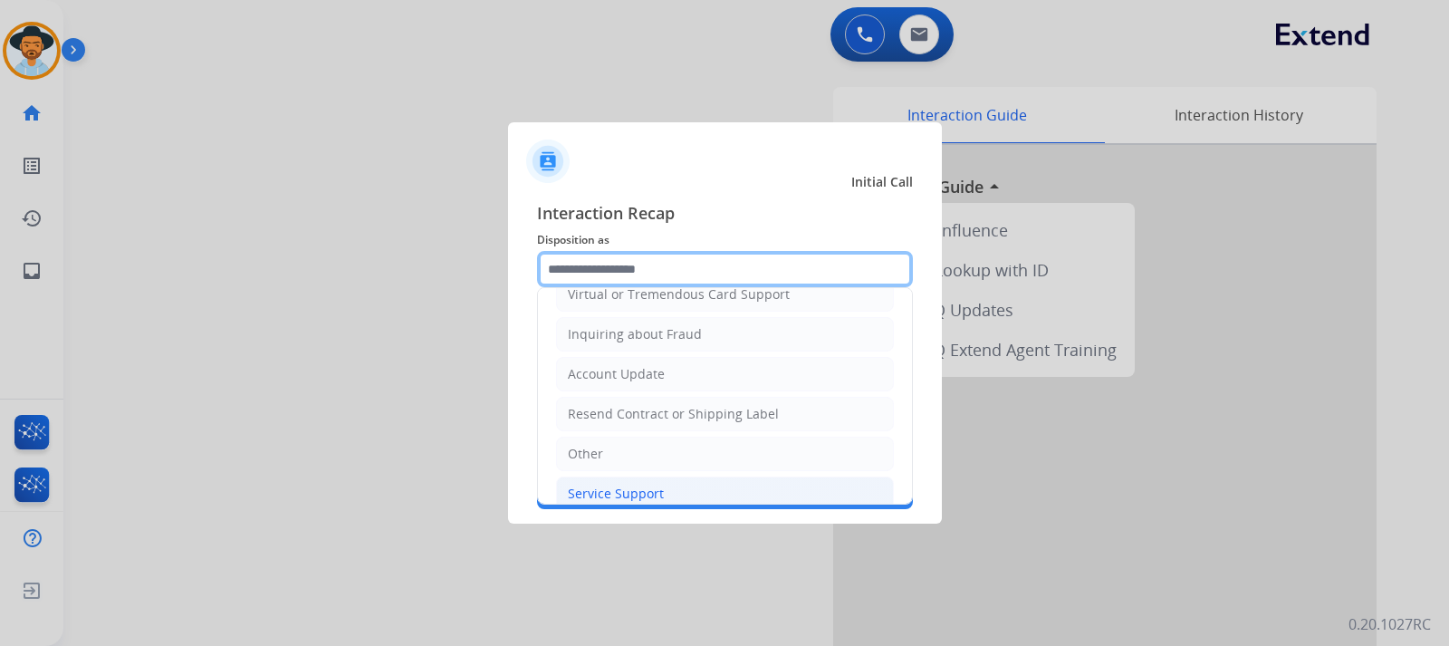
scroll to position [283, 0]
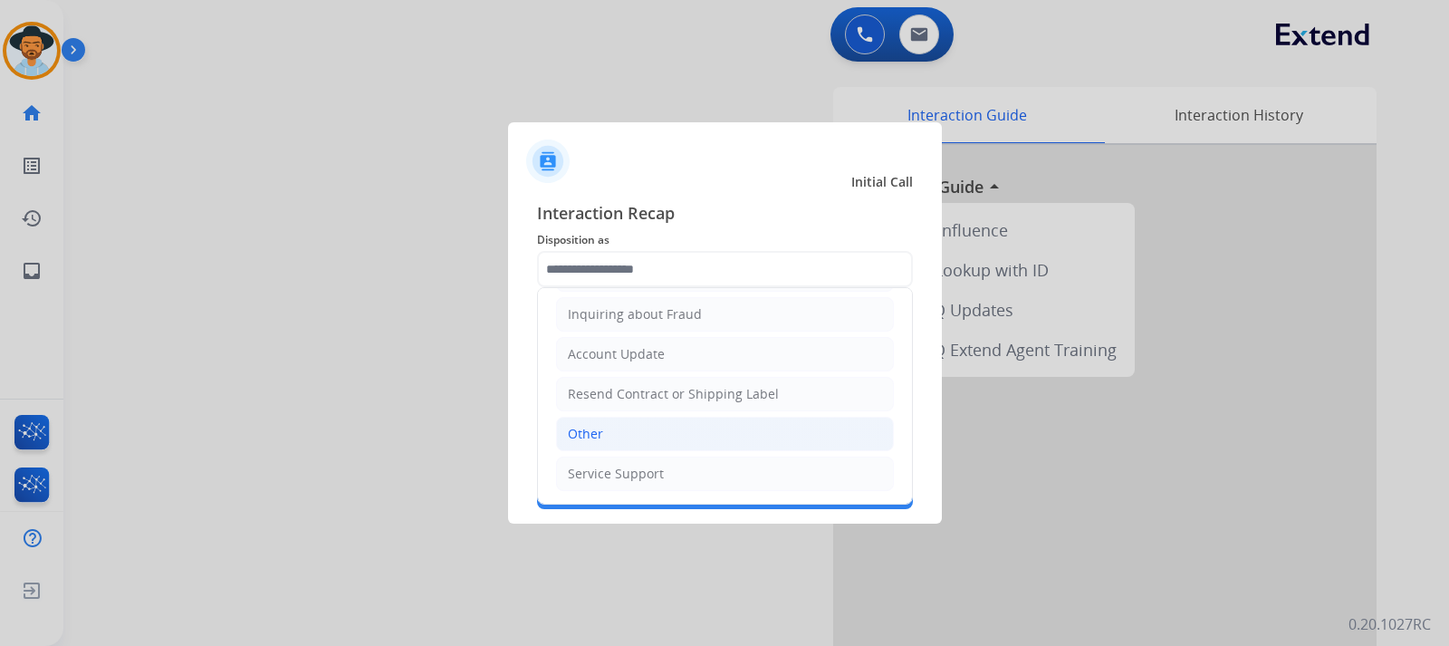
click at [713, 432] on li "Other" at bounding box center [725, 434] width 338 height 34
type input "*****"
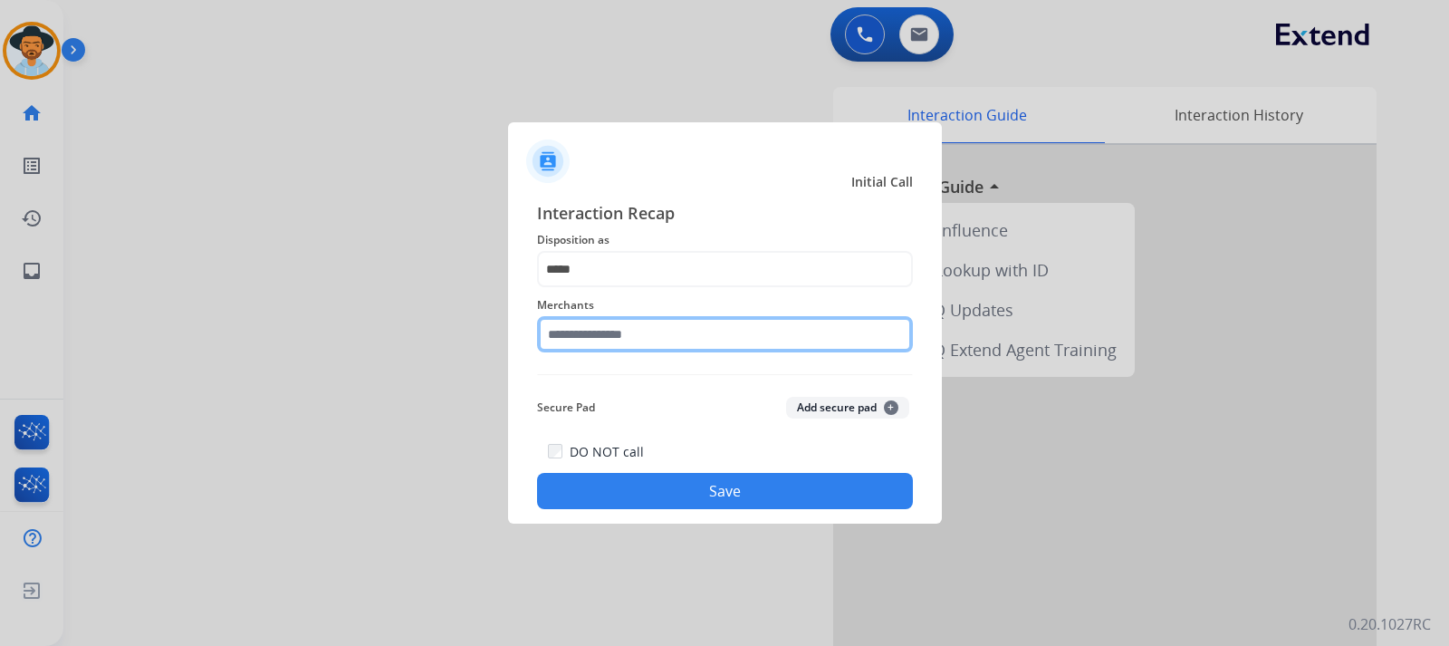
click at [704, 338] on input "text" at bounding box center [725, 334] width 376 height 36
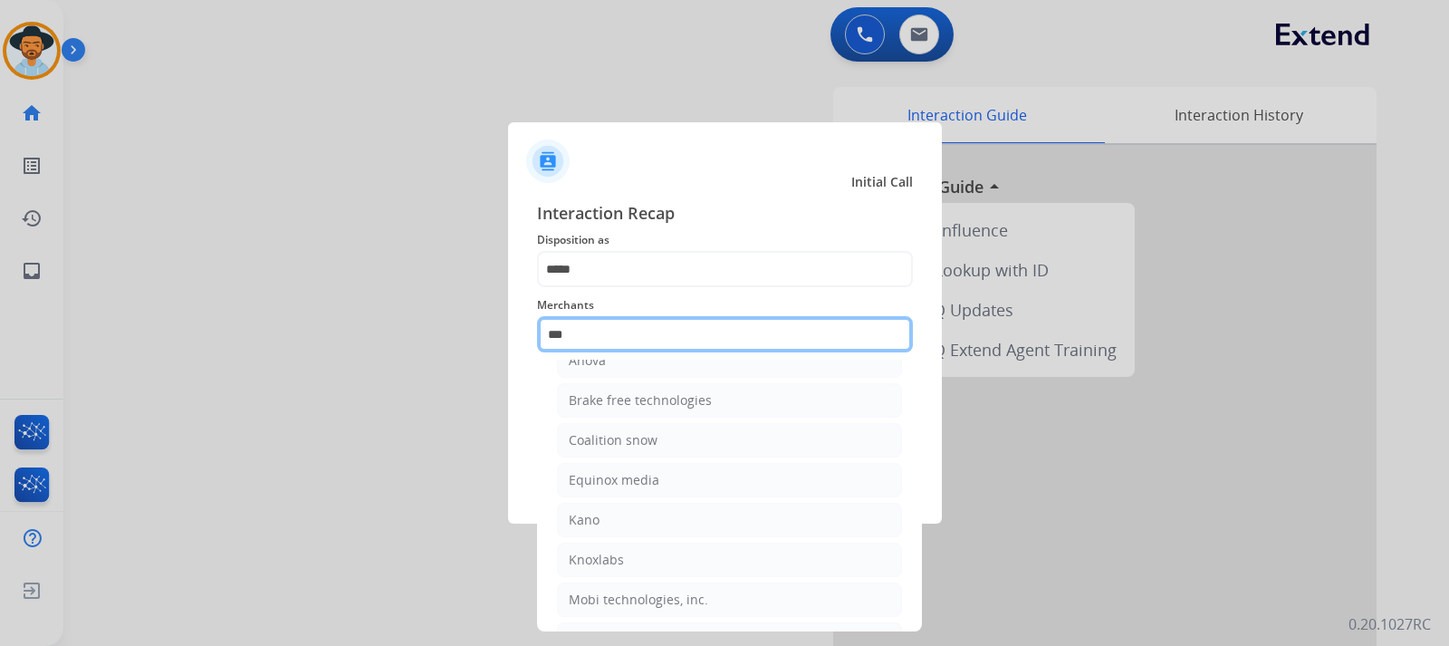
scroll to position [0, 0]
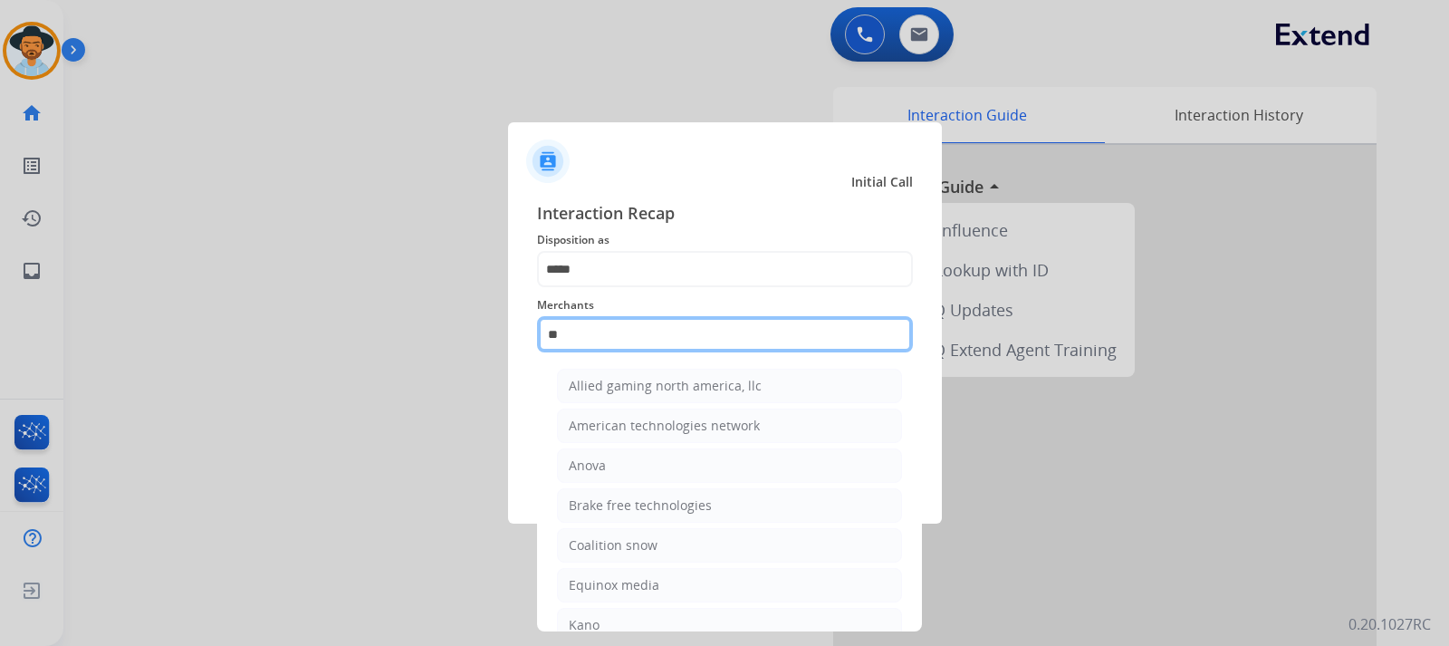
type input "*"
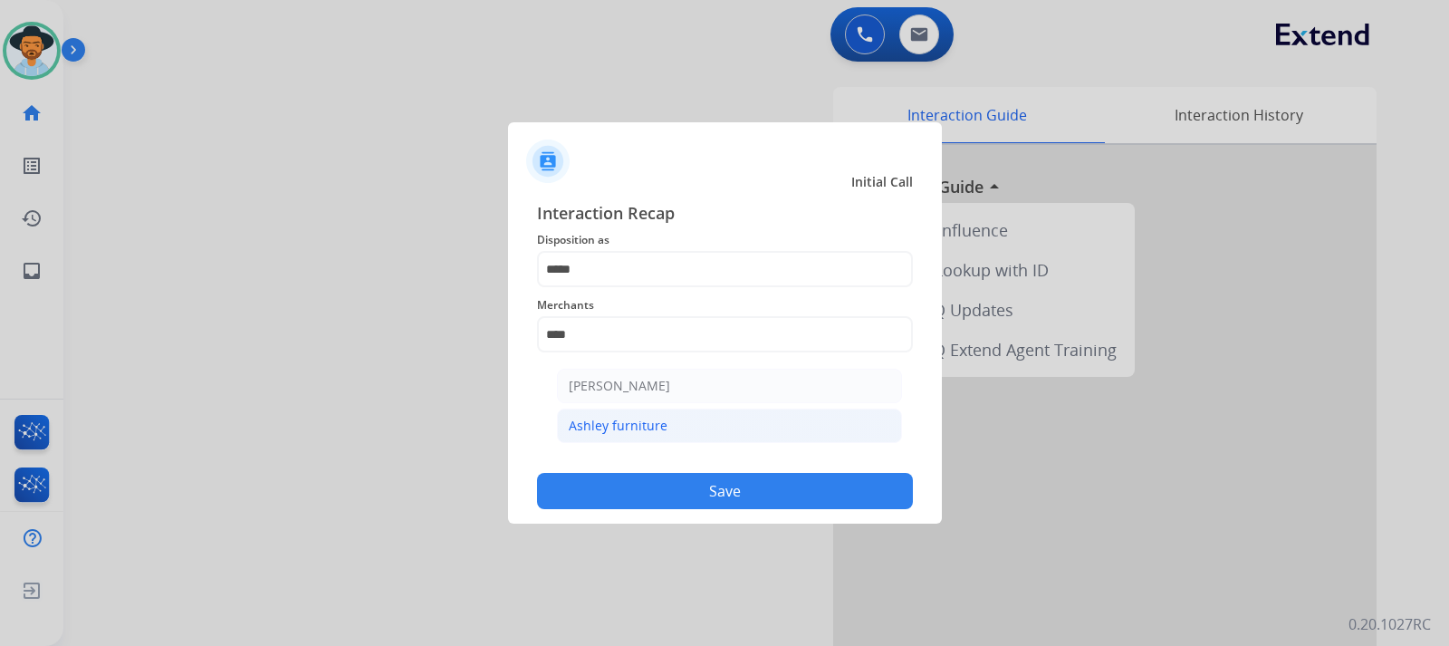
click at [629, 425] on div "Ashley furniture" at bounding box center [618, 426] width 99 height 18
type input "**********"
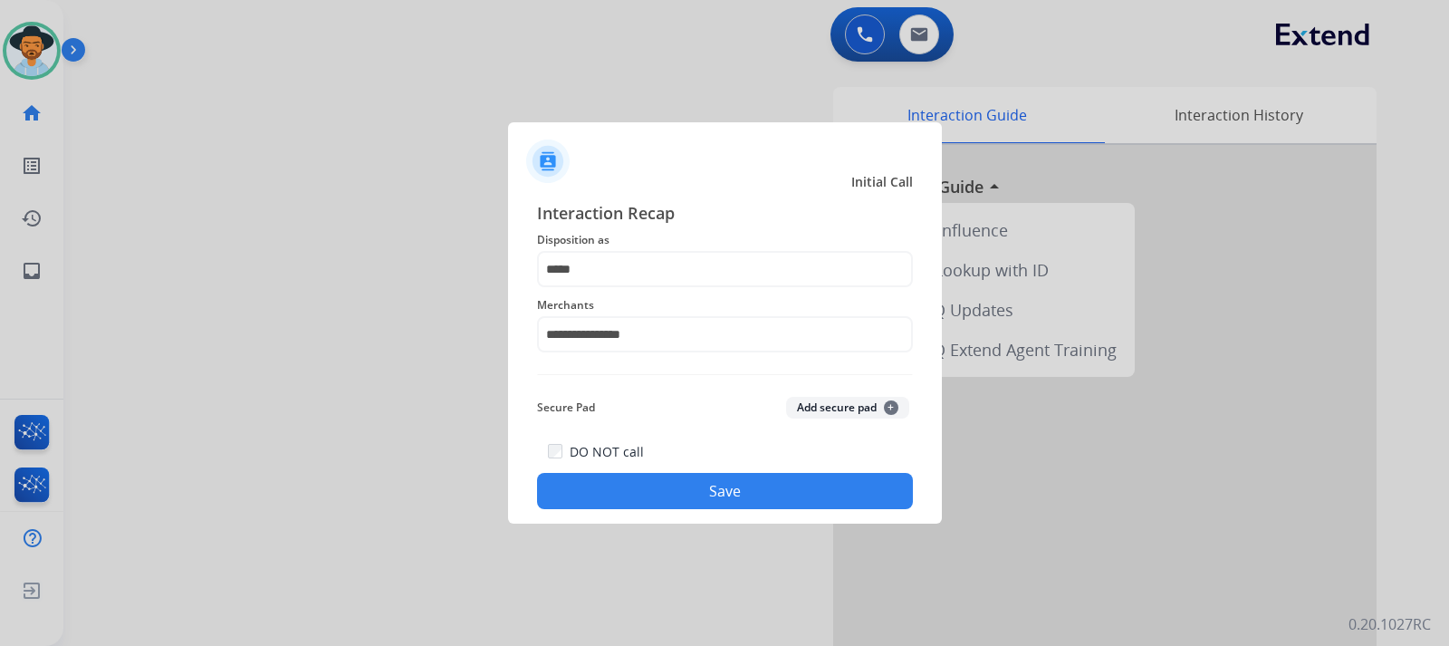
click at [669, 484] on button "Save" at bounding box center [725, 491] width 376 height 36
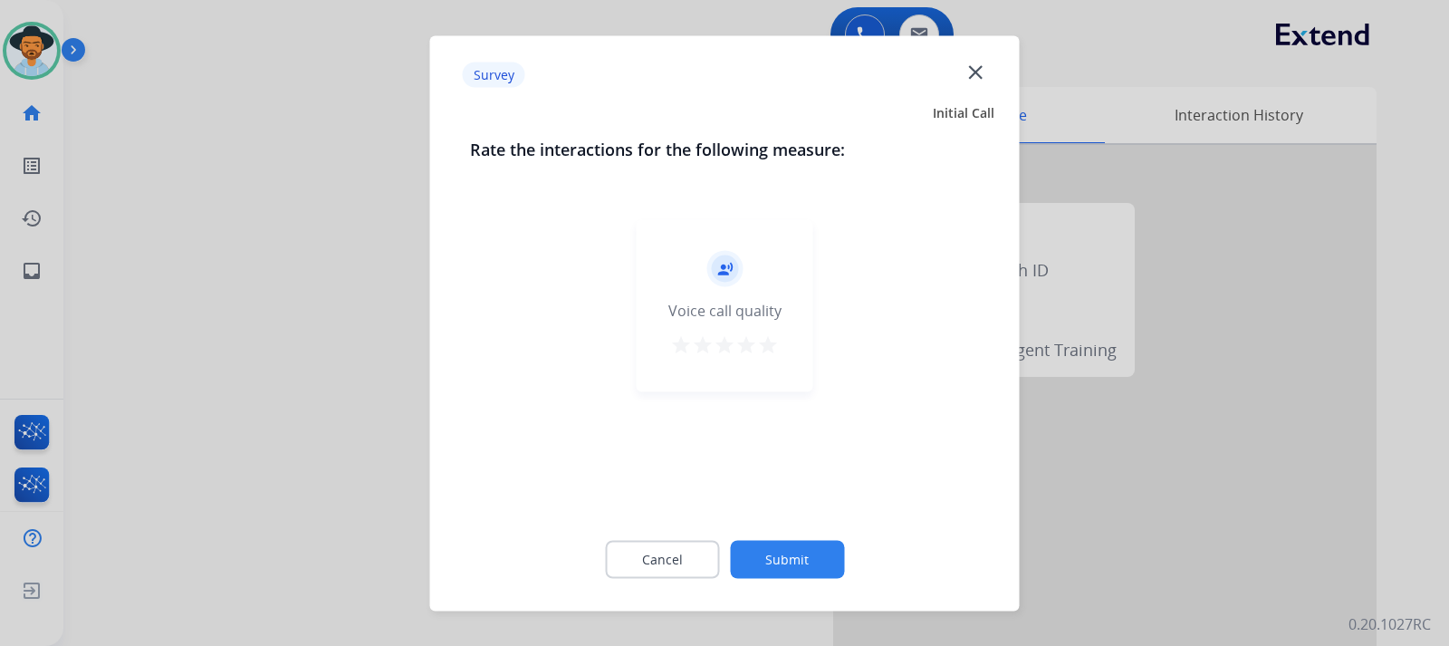
click at [1093, 477] on div at bounding box center [724, 323] width 1449 height 646
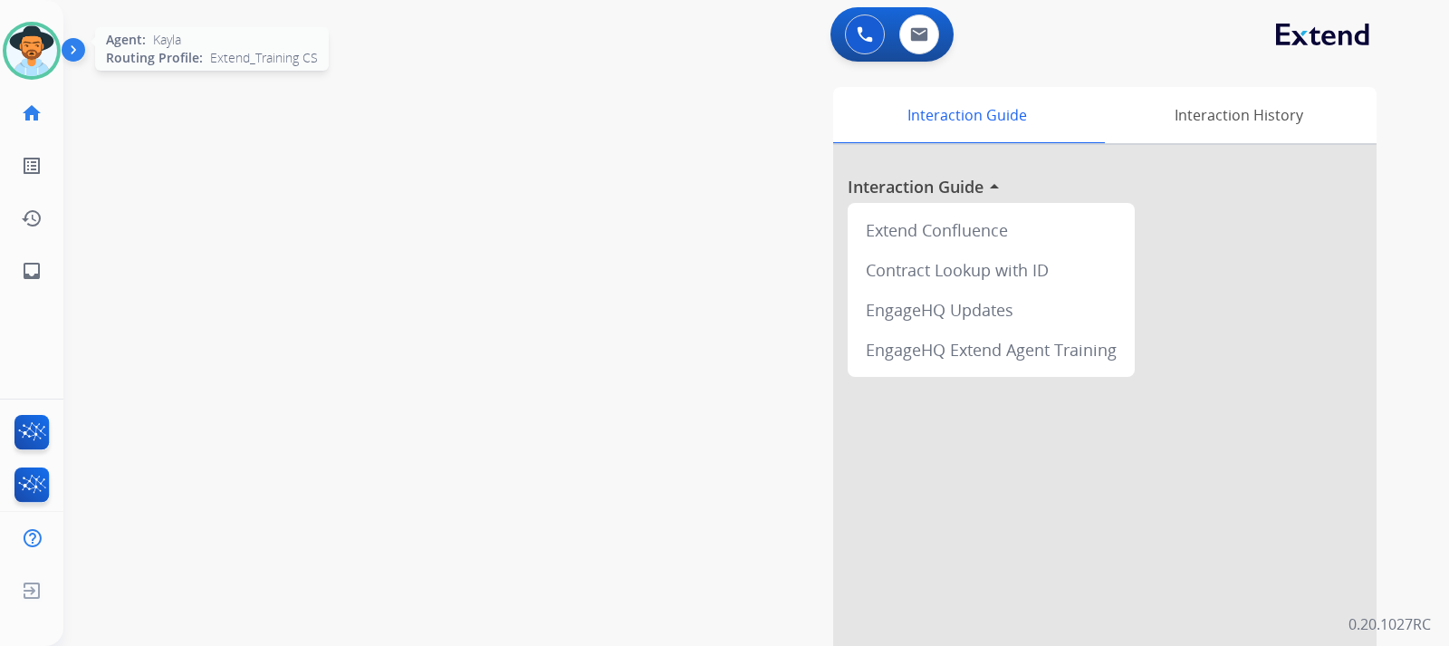
click at [5, 43] on div at bounding box center [32, 51] width 58 height 58
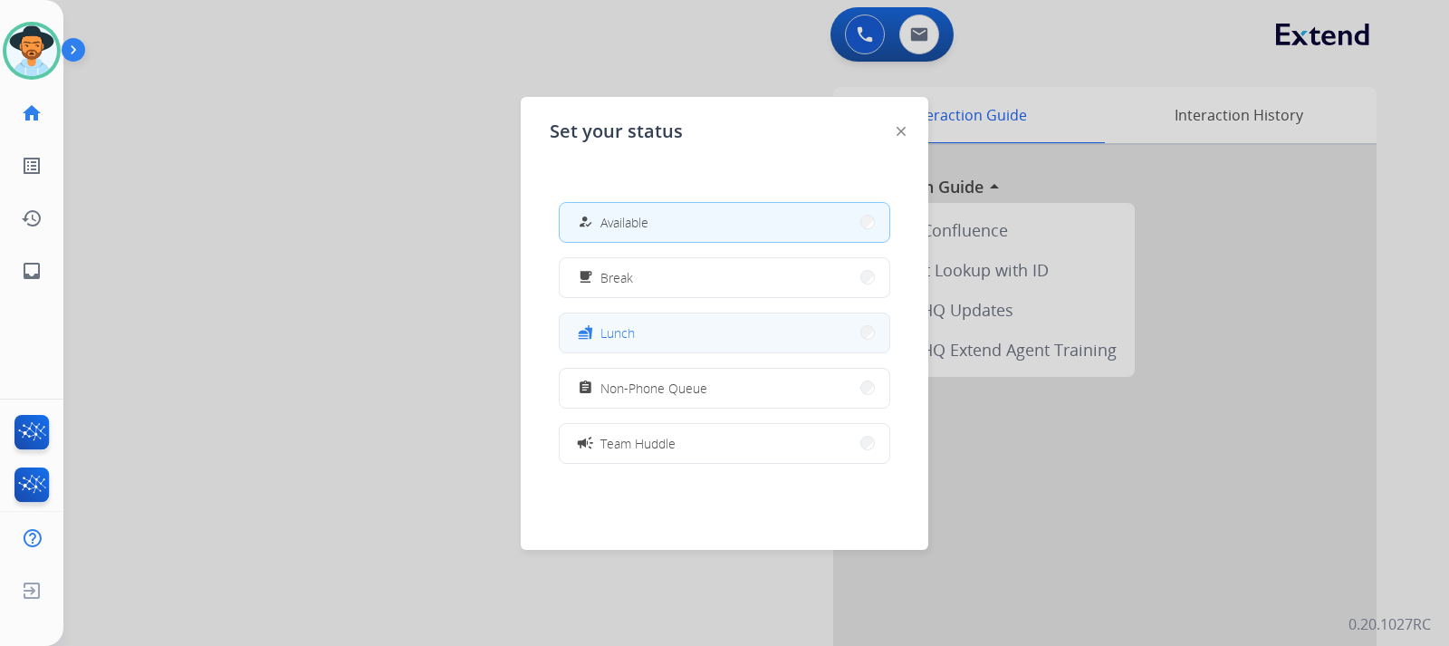
click at [635, 326] on span "Lunch" at bounding box center [617, 332] width 34 height 19
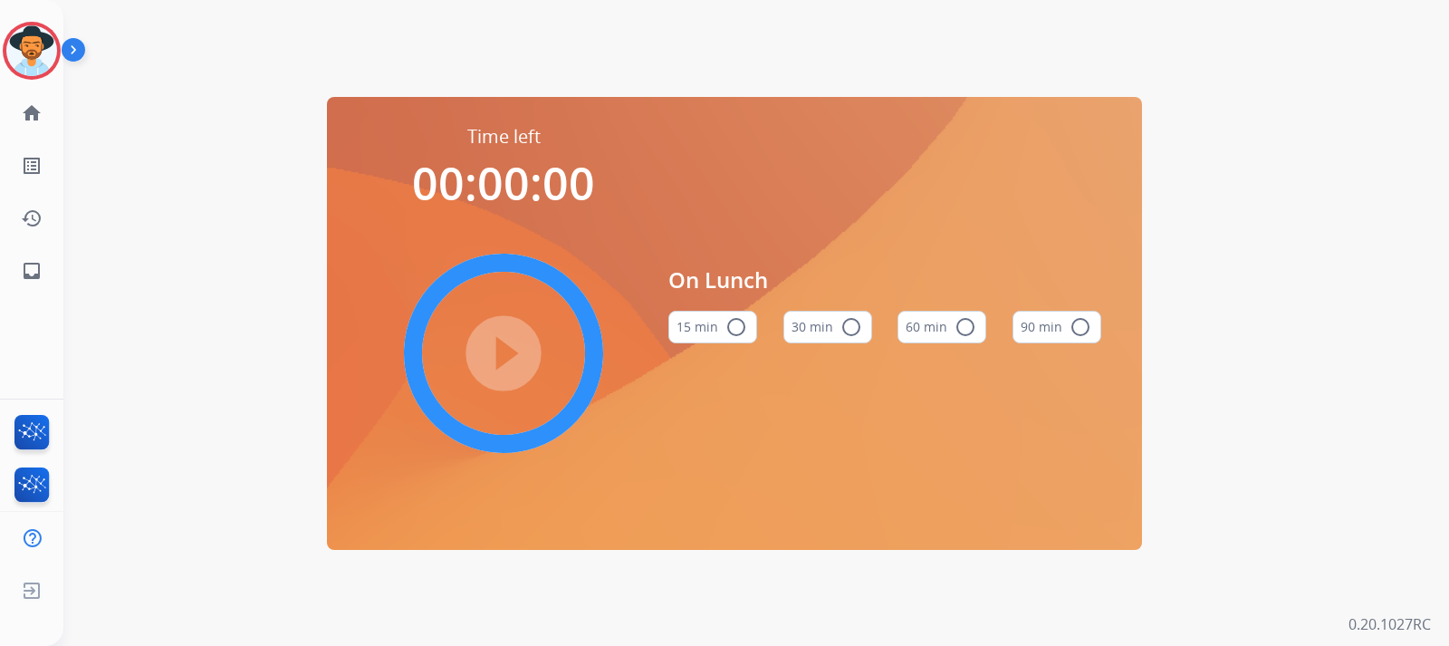
click at [756, 327] on div "15 min radio_button_unchecked 30 min radio_button_unchecked 60 min radio_button…" at bounding box center [884, 327] width 433 height 62
click at [824, 328] on button "30 min radio_button_unchecked" at bounding box center [827, 327] width 89 height 33
click at [502, 361] on mat-icon "play_circle_filled" at bounding box center [504, 353] width 22 height 22
